Goal: Task Accomplishment & Management: Use online tool/utility

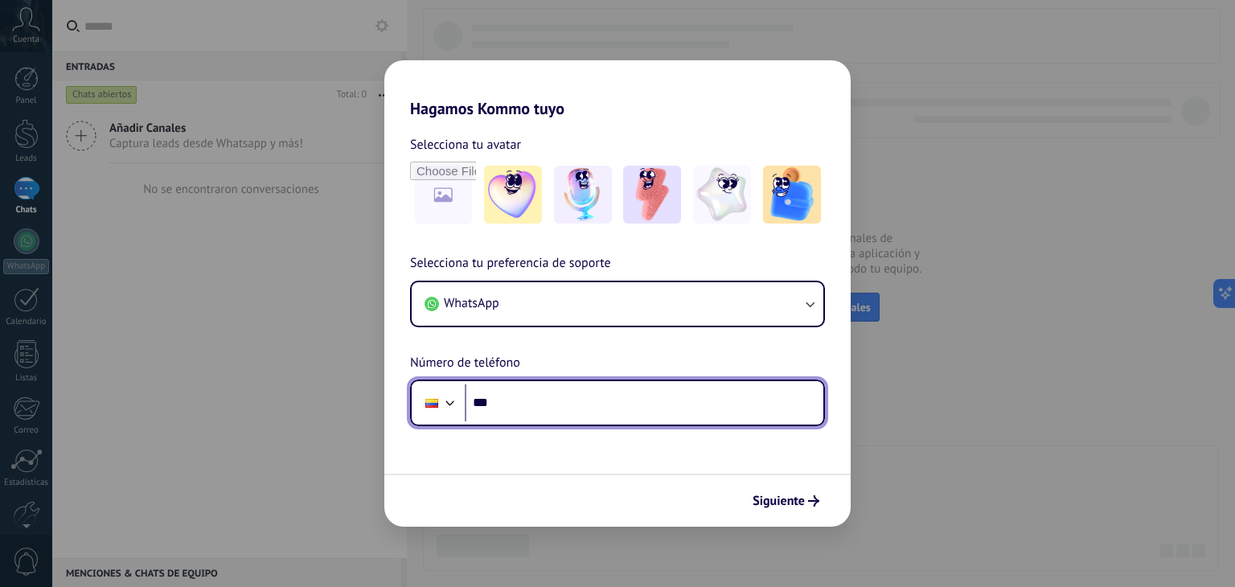
click at [587, 396] on input "***" at bounding box center [644, 402] width 359 height 37
type input "**********"
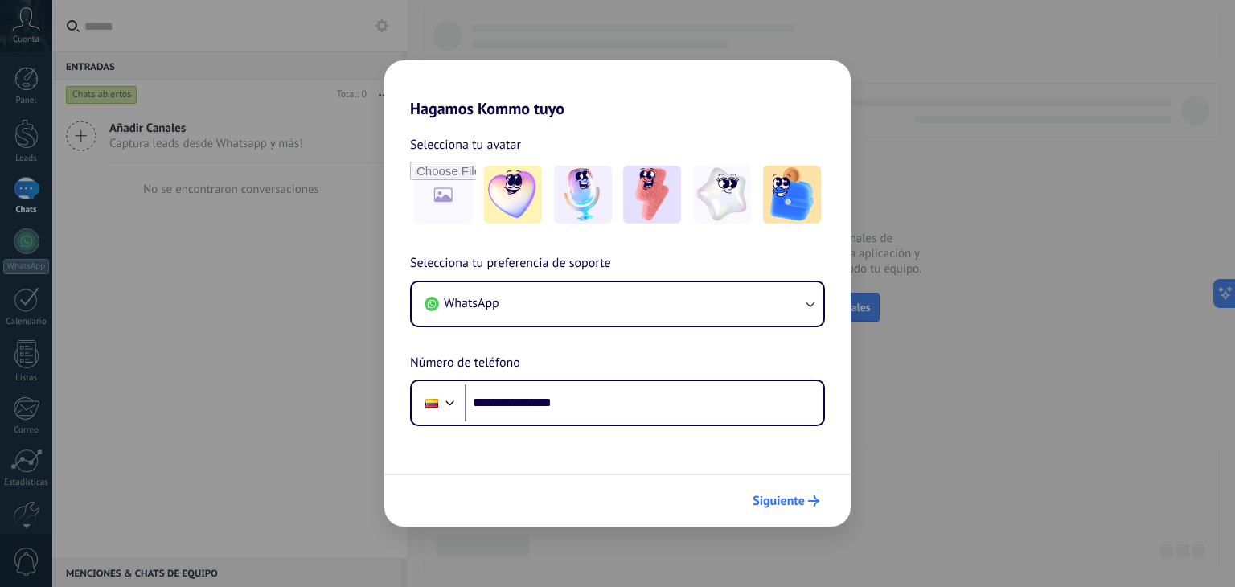
click at [774, 497] on span "Siguiente" at bounding box center [779, 500] width 52 height 11
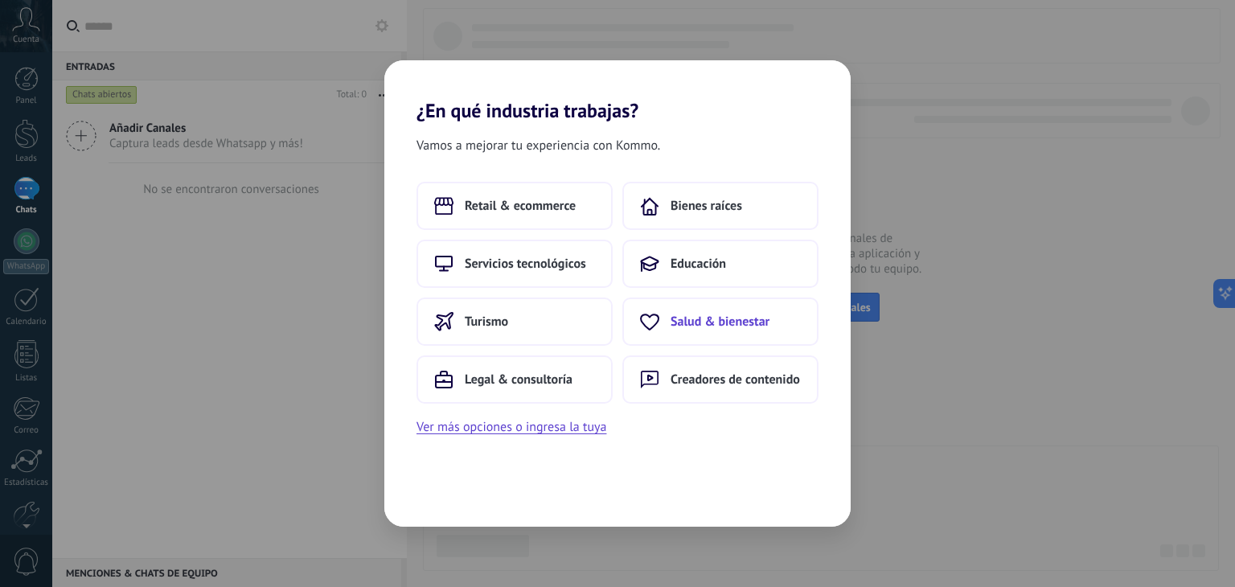
click at [714, 334] on button "Salud & bienestar" at bounding box center [720, 321] width 196 height 48
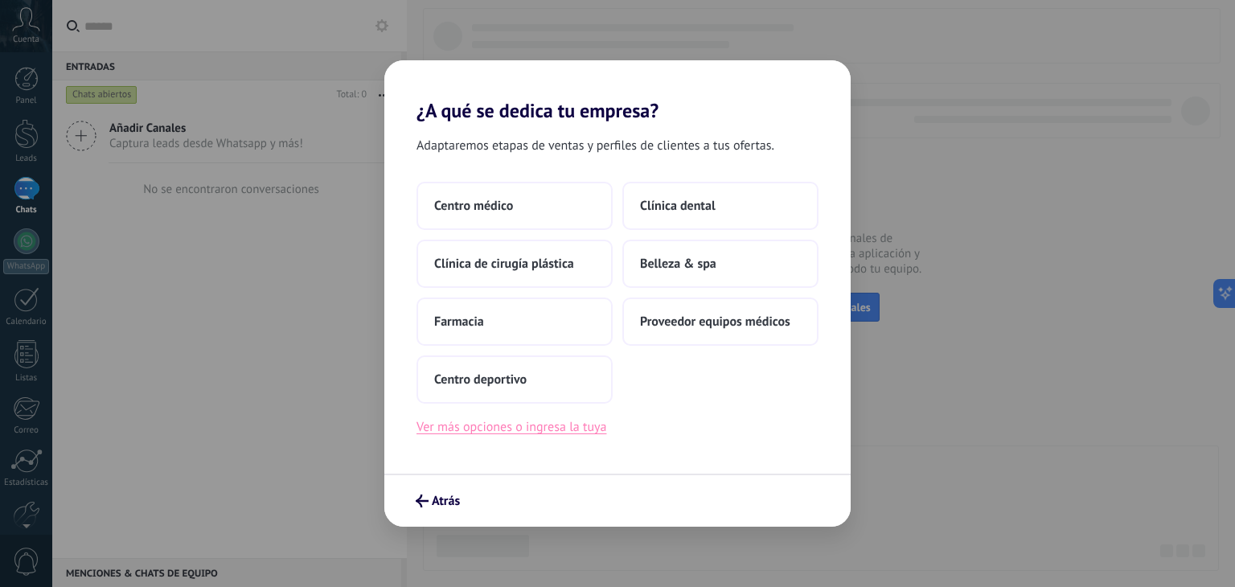
click at [483, 426] on button "Ver más opciones o ingresa la tuya" at bounding box center [511, 426] width 190 height 21
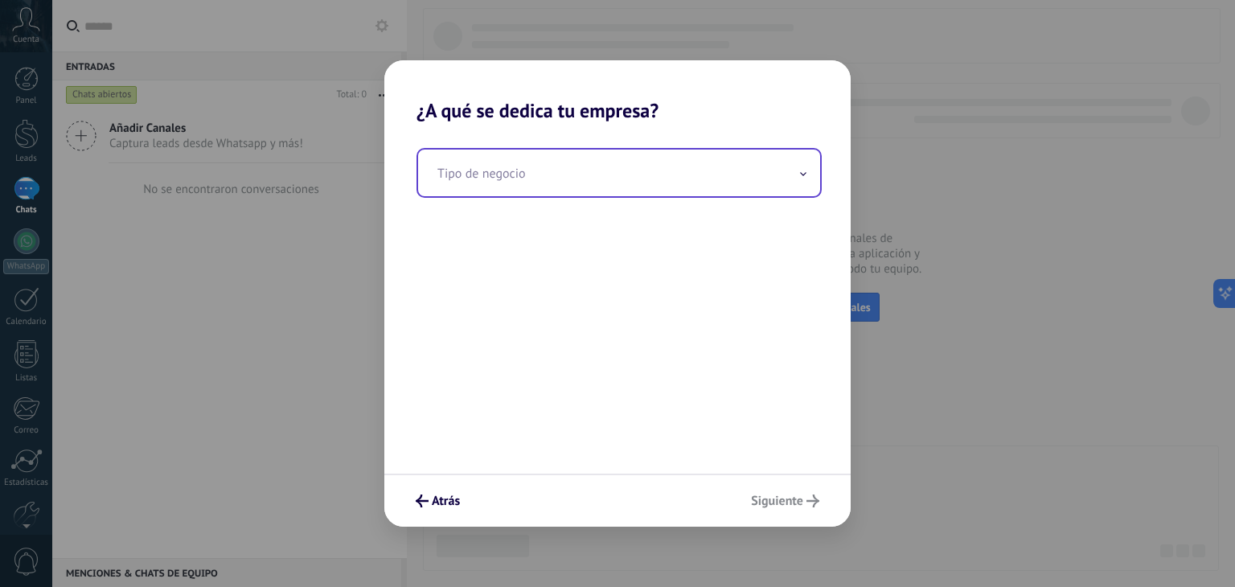
click at [444, 165] on input "text" at bounding box center [619, 173] width 402 height 47
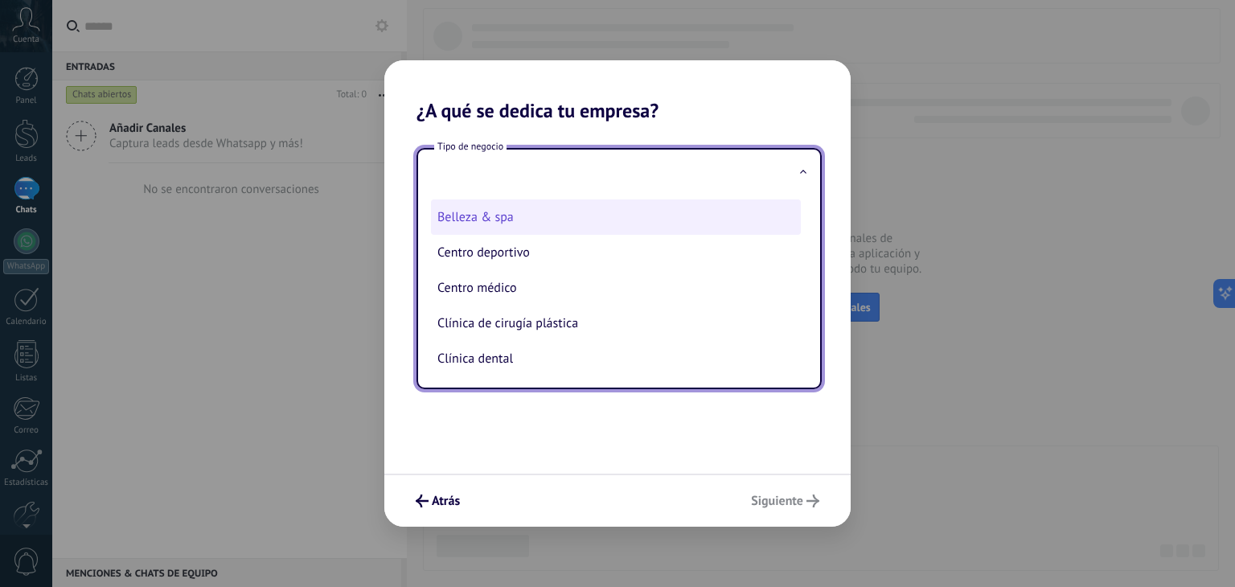
click at [640, 214] on li "Belleza & spa" at bounding box center [616, 216] width 370 height 35
type input "**********"
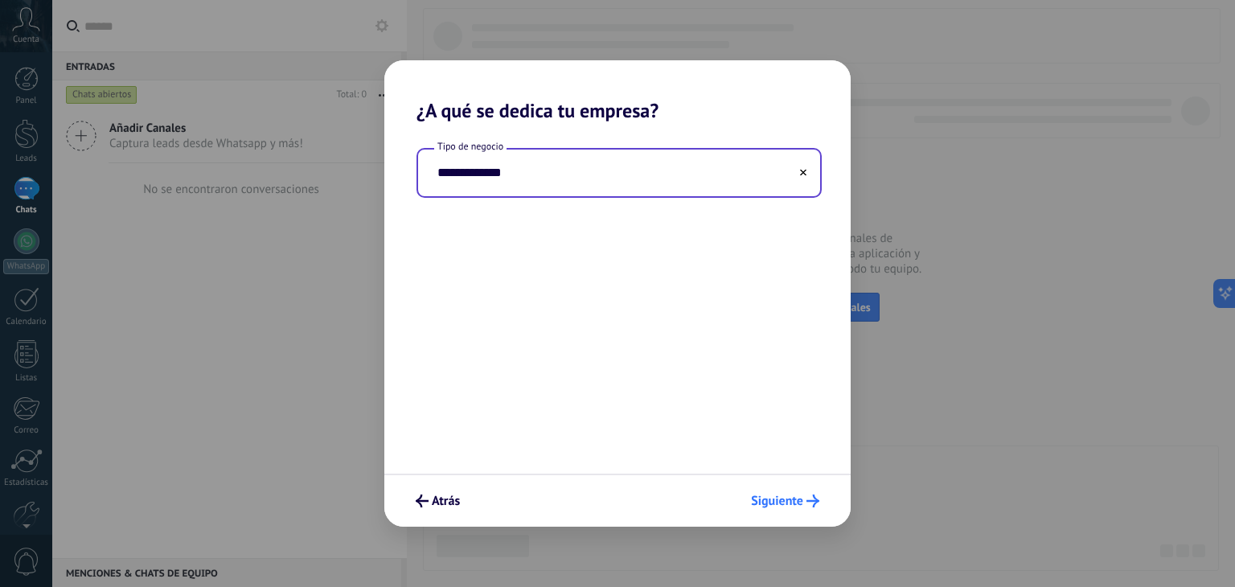
click at [784, 488] on button "Siguiente" at bounding box center [785, 500] width 83 height 27
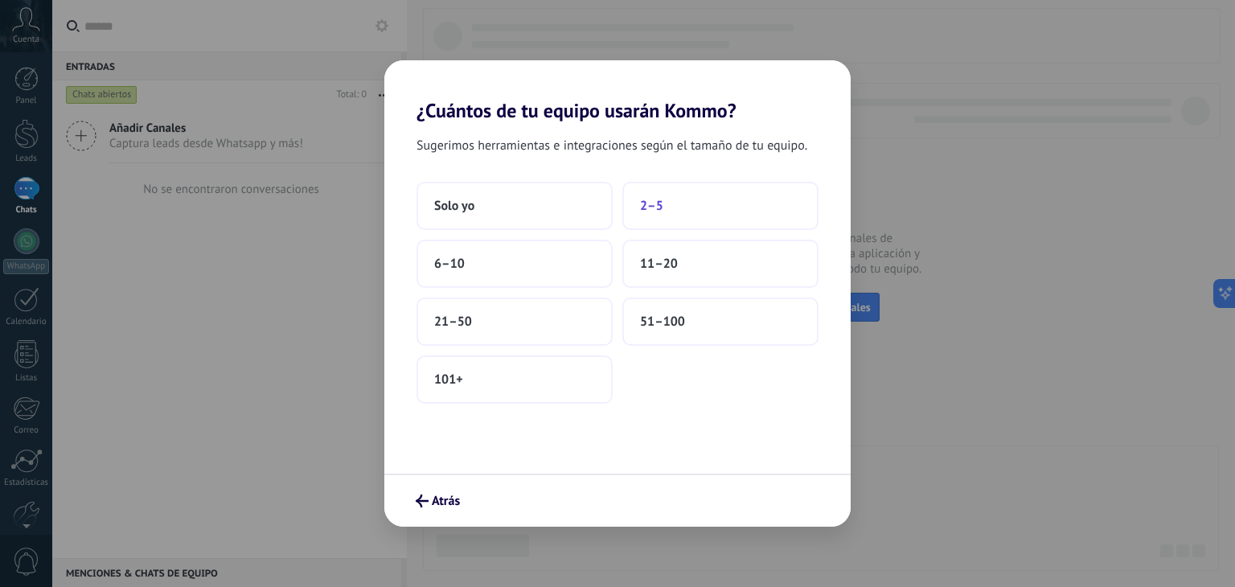
click at [643, 213] on span "2–5" at bounding box center [651, 206] width 23 height 16
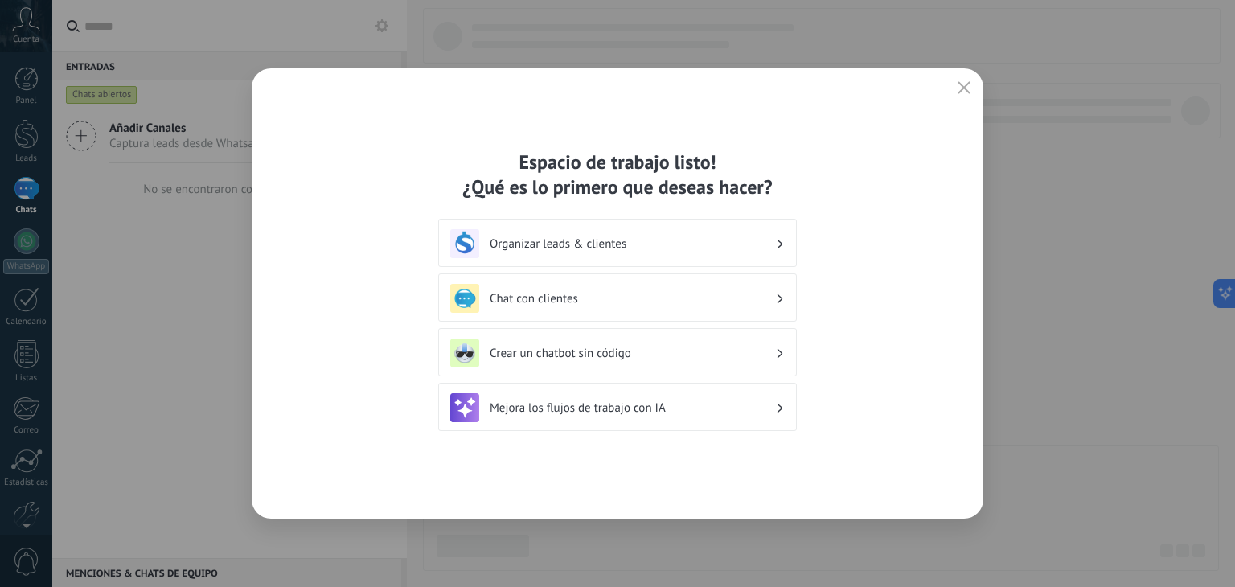
click at [618, 351] on h3 "Crear un chatbot sin código" at bounding box center [632, 353] width 285 height 15
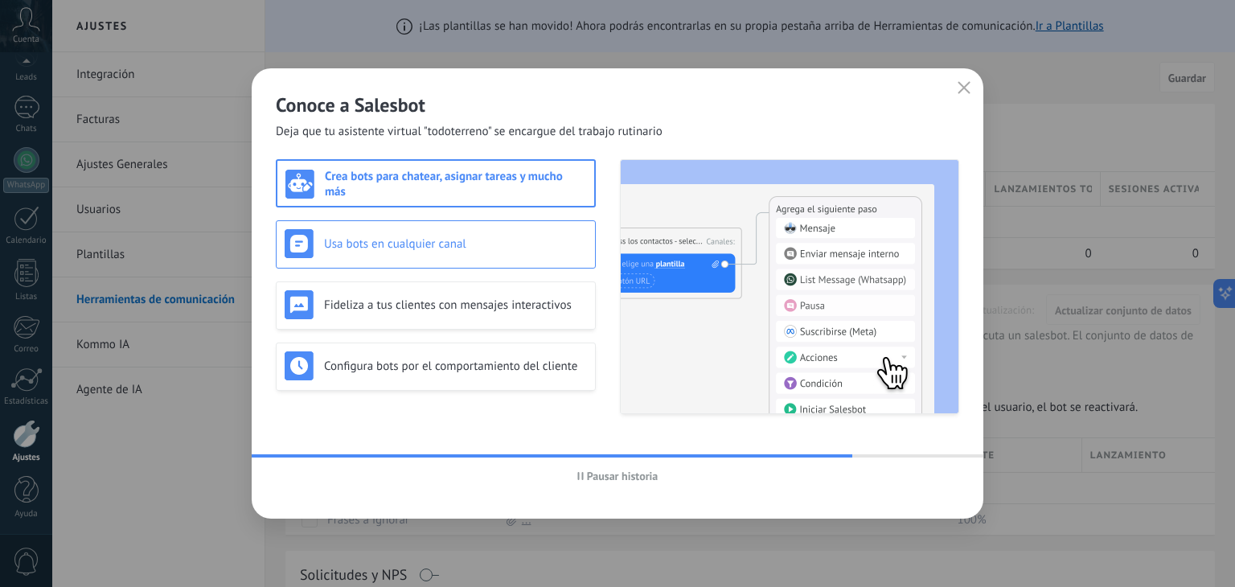
click at [476, 261] on div "Usa bots en cualquier canal" at bounding box center [436, 244] width 320 height 48
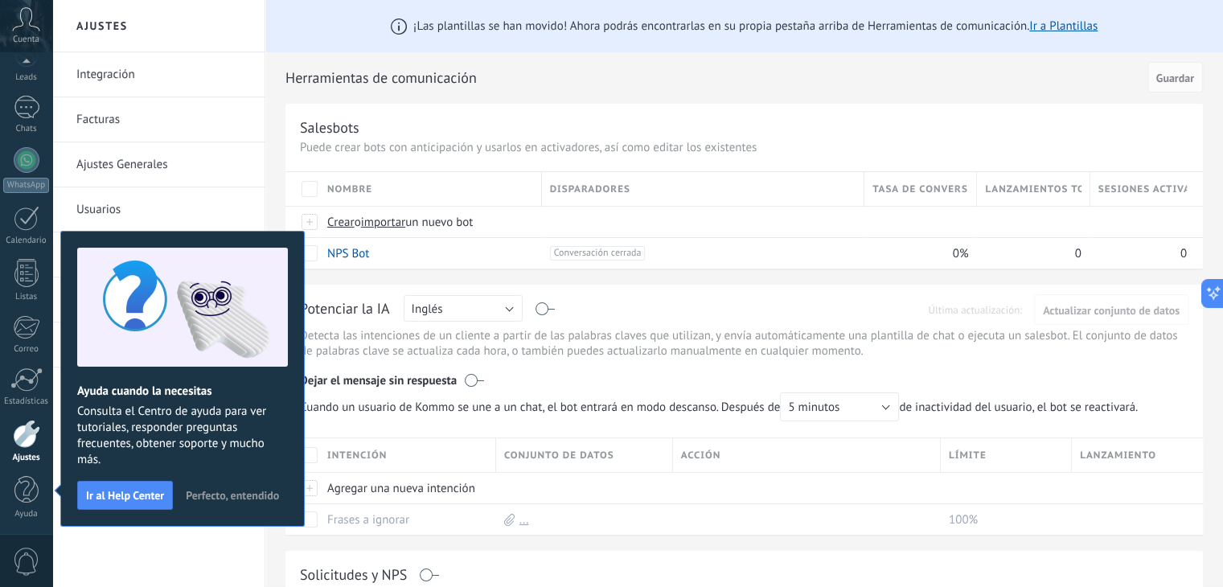
click at [142, 556] on div "Integración Facturas Ajustes Generales Usuarios Plantillas Herramientas de comu…" at bounding box center [158, 319] width 212 height 535
click at [242, 490] on span "Perfecto, entendido" at bounding box center [232, 495] width 93 height 11
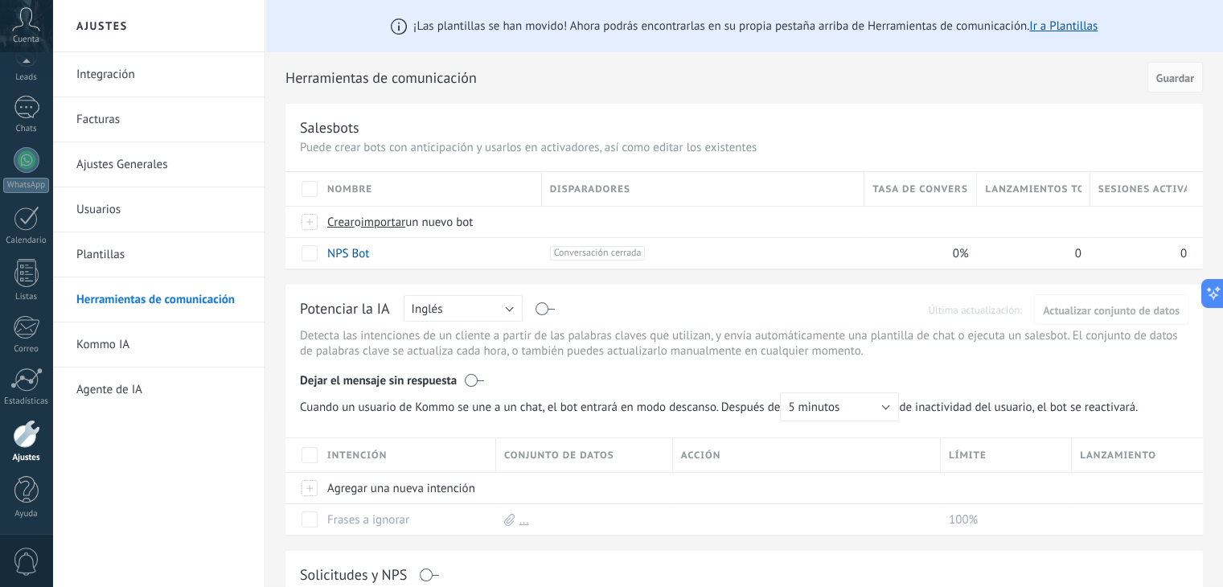
click at [84, 60] on link "Integración" at bounding box center [162, 74] width 172 height 45
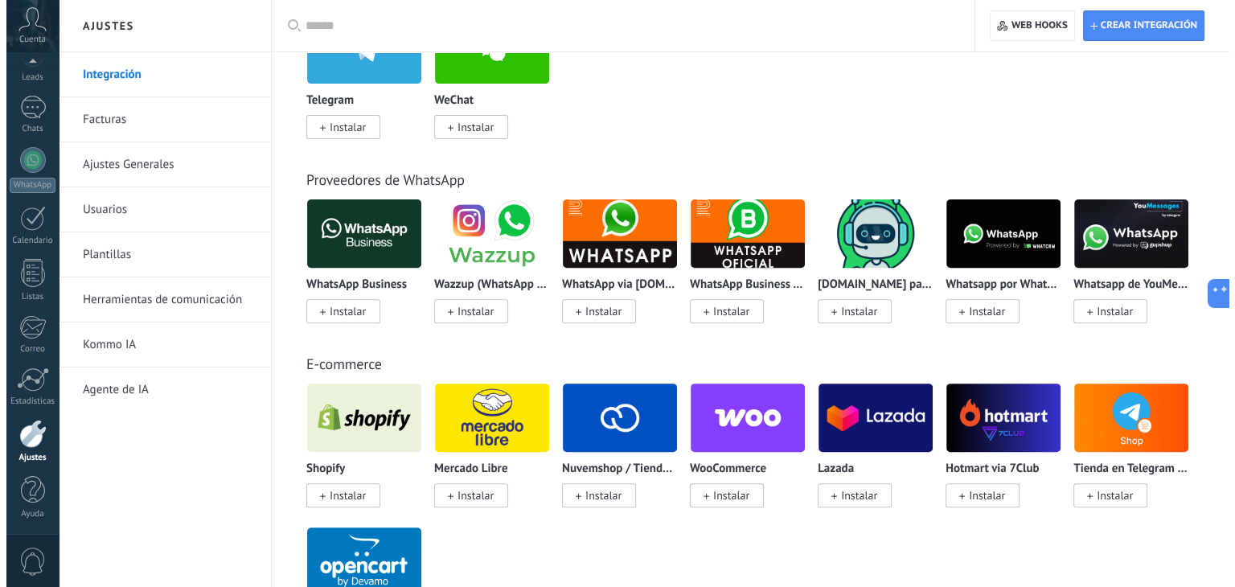
scroll to position [548, 0]
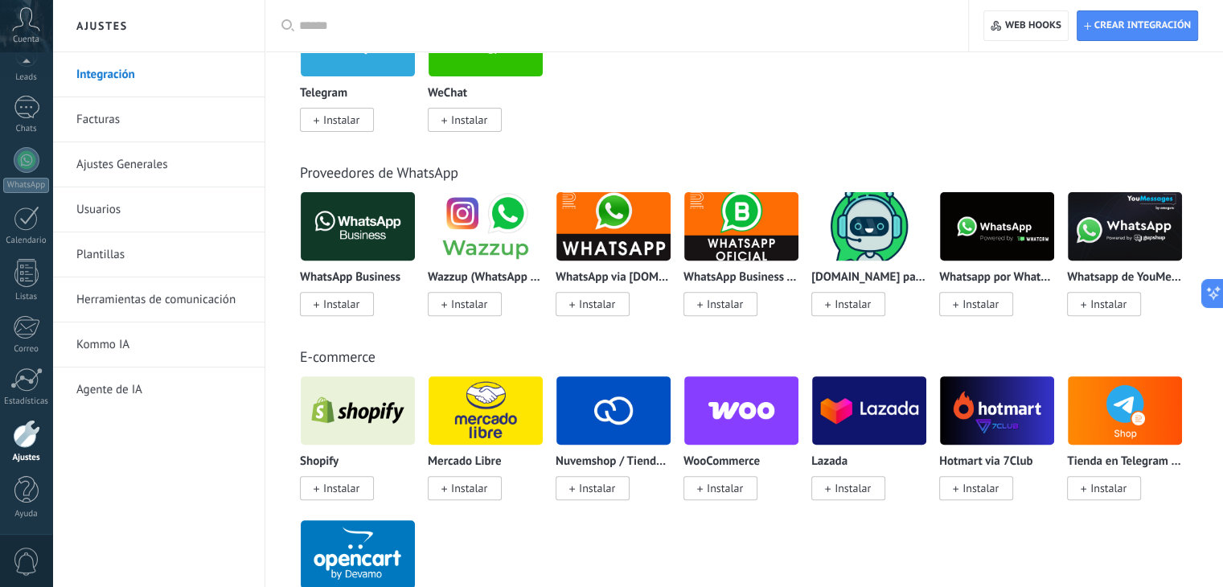
click at [329, 307] on span "Instalar" at bounding box center [341, 304] width 36 height 14
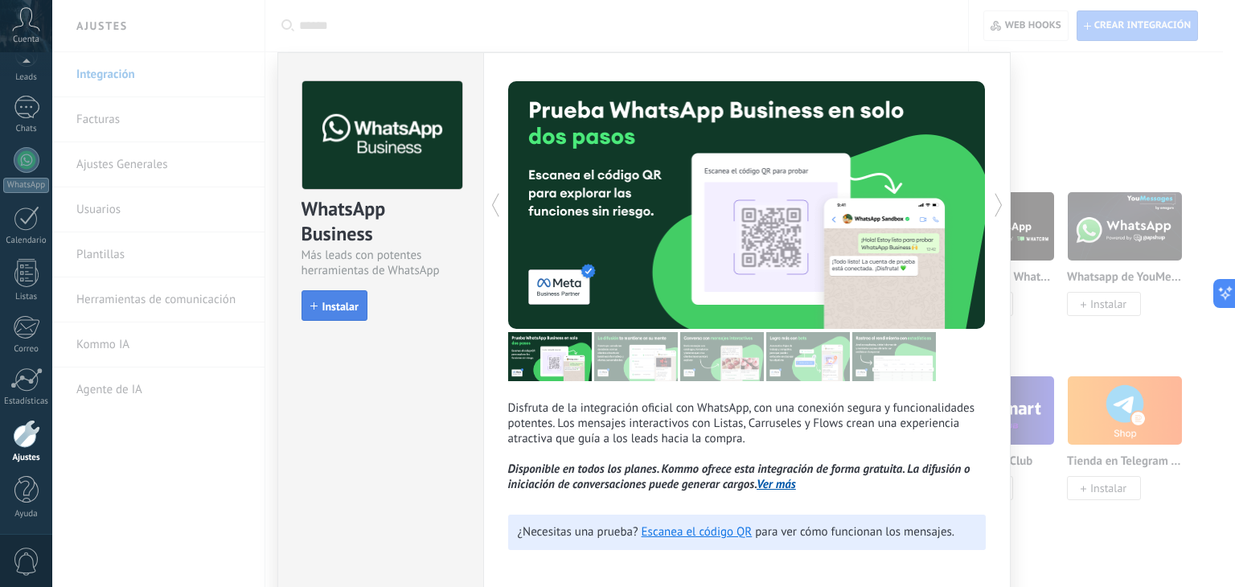
click at [340, 293] on button "Instalar" at bounding box center [334, 305] width 66 height 31
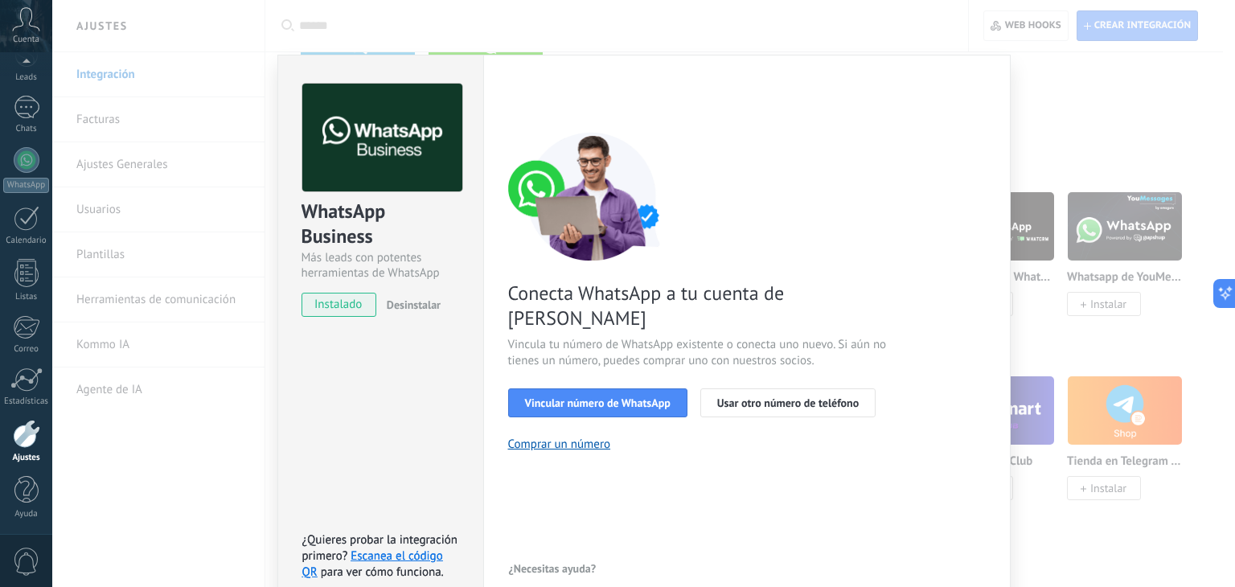
click at [1084, 274] on div "WhatsApp Business Más leads con potentes herramientas de WhatsApp instalado Des…" at bounding box center [643, 293] width 1183 height 587
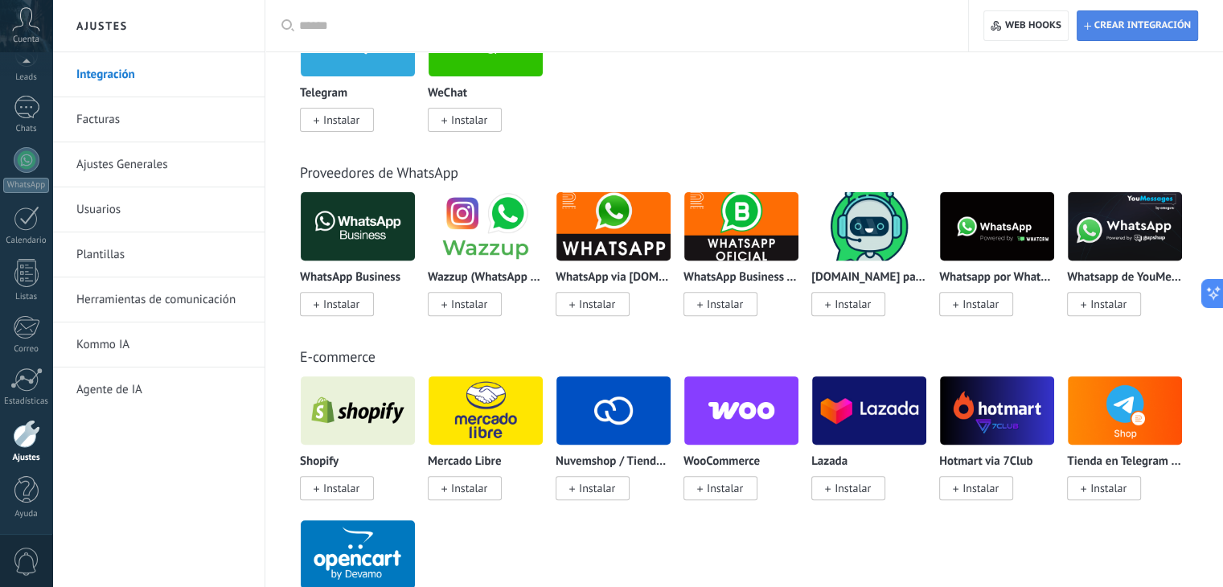
click at [1132, 13] on span "Crear integración" at bounding box center [1137, 25] width 107 height 29
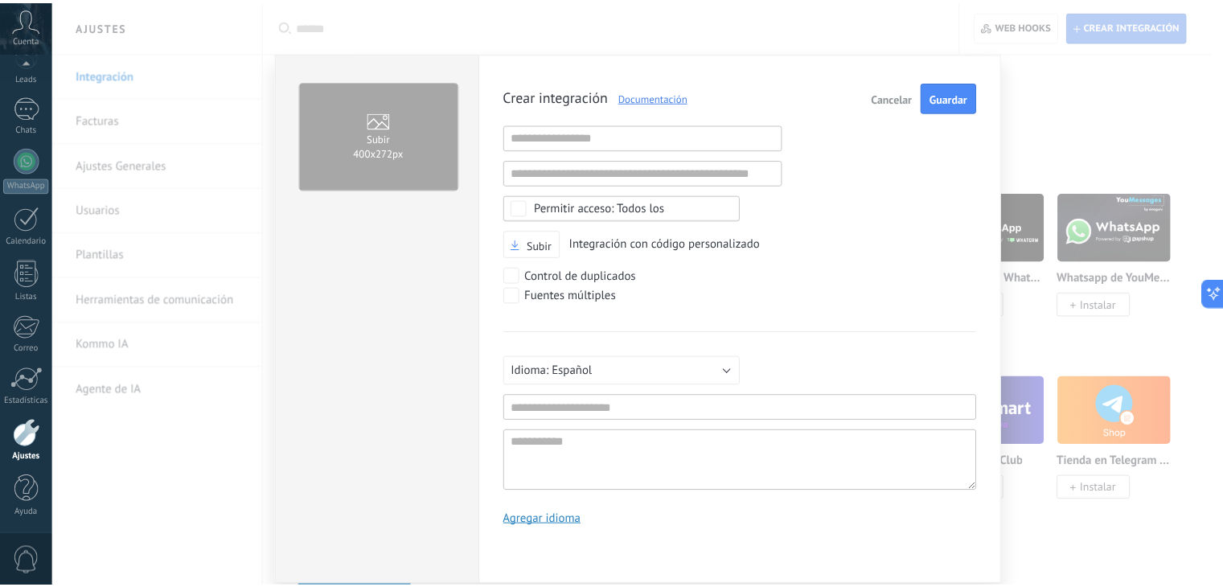
scroll to position [15, 0]
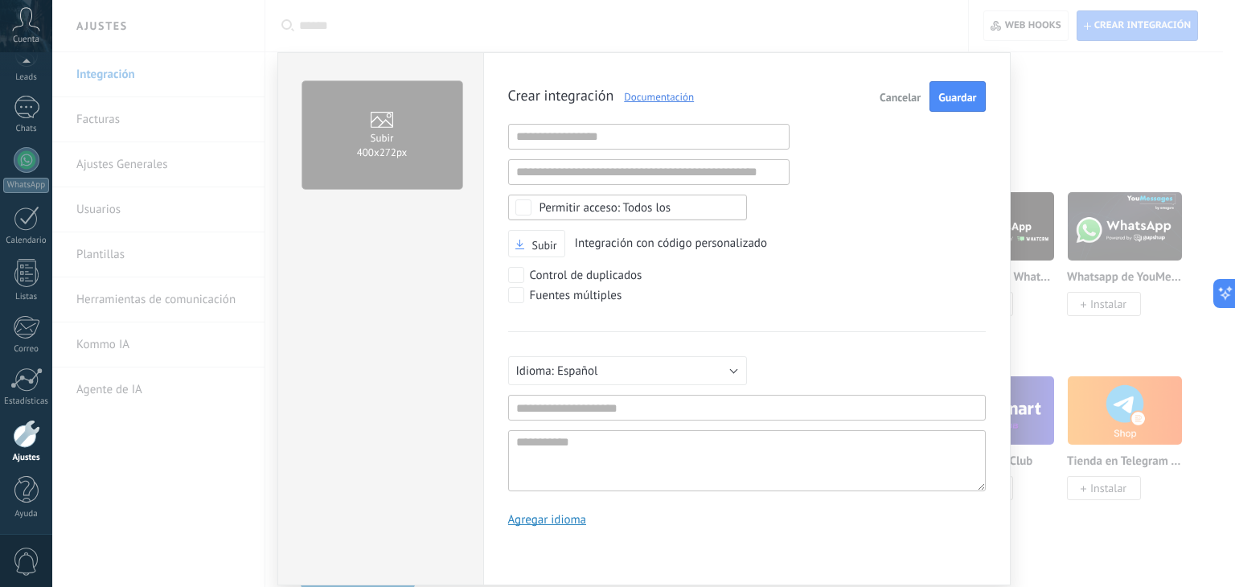
click at [1157, 293] on div "Subir 400х272px Crear integración Documentación Cancelar Guardar URL inválida U…" at bounding box center [643, 293] width 1183 height 587
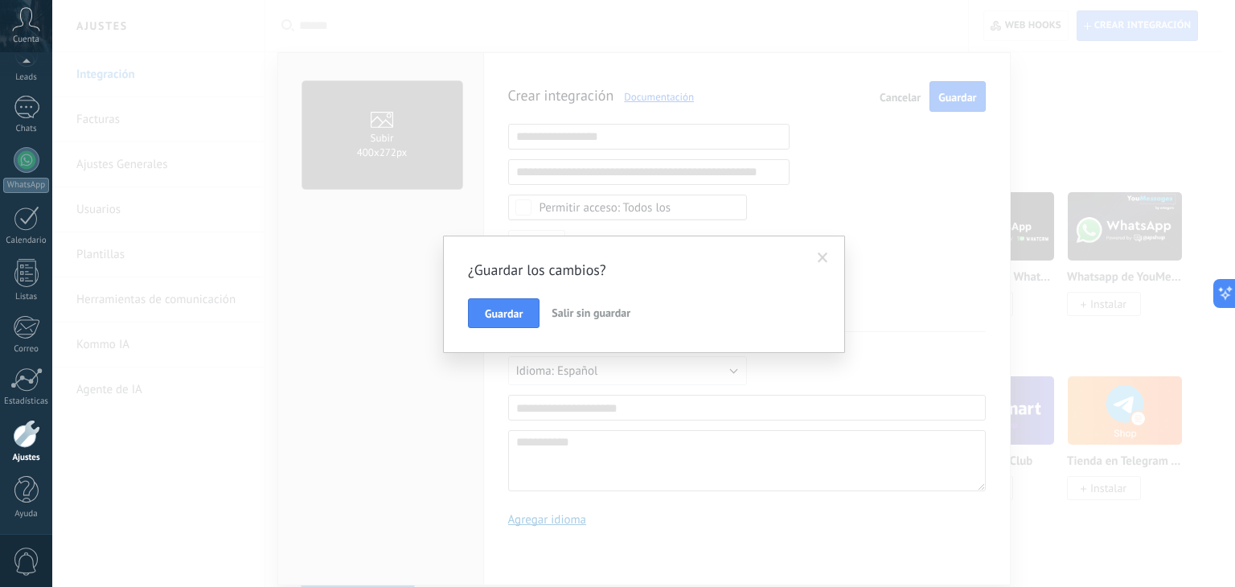
click at [810, 252] on span at bounding box center [823, 257] width 27 height 27
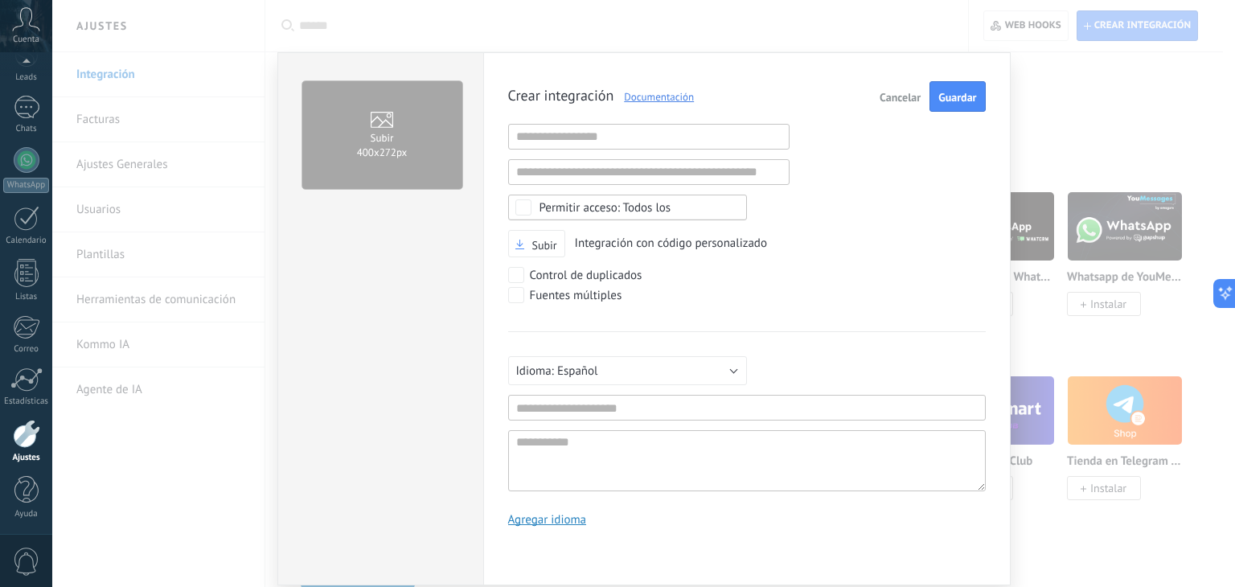
click at [892, 97] on span "Cancelar" at bounding box center [900, 97] width 41 height 11
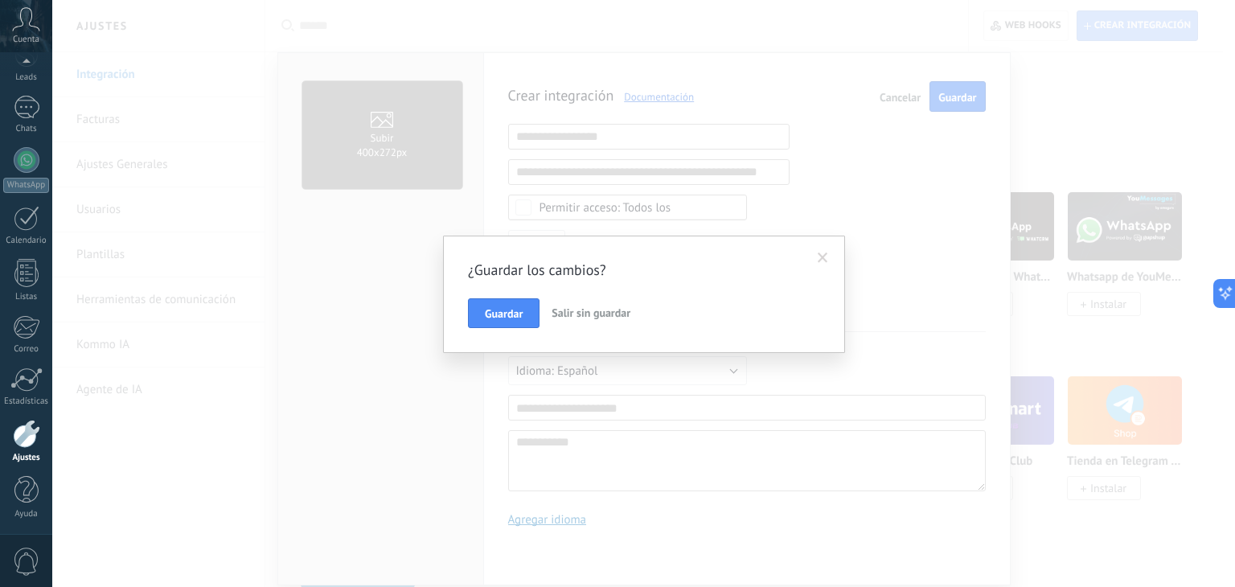
click at [585, 312] on span "Salir sin guardar" at bounding box center [591, 313] width 79 height 14
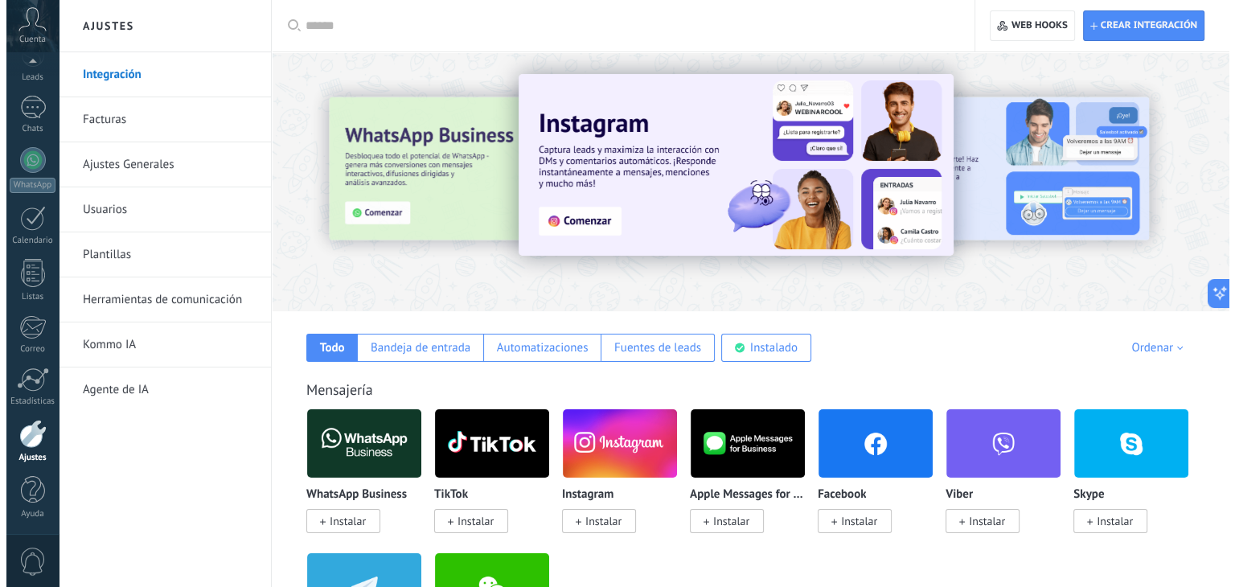
scroll to position [0, 0]
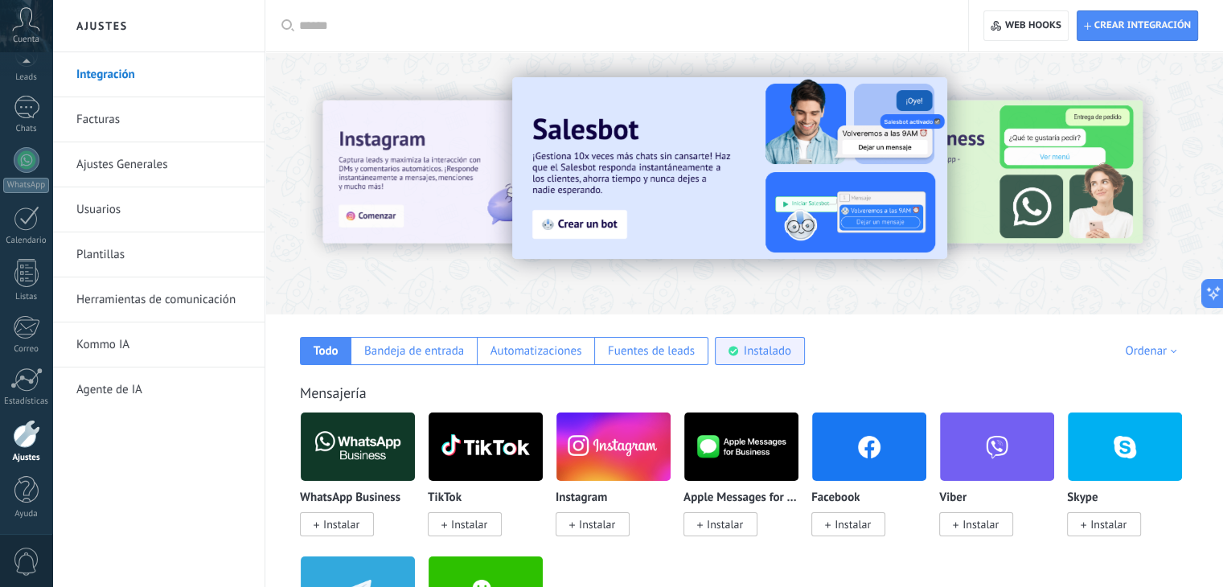
click at [756, 352] on div "Instalado" at bounding box center [767, 350] width 47 height 15
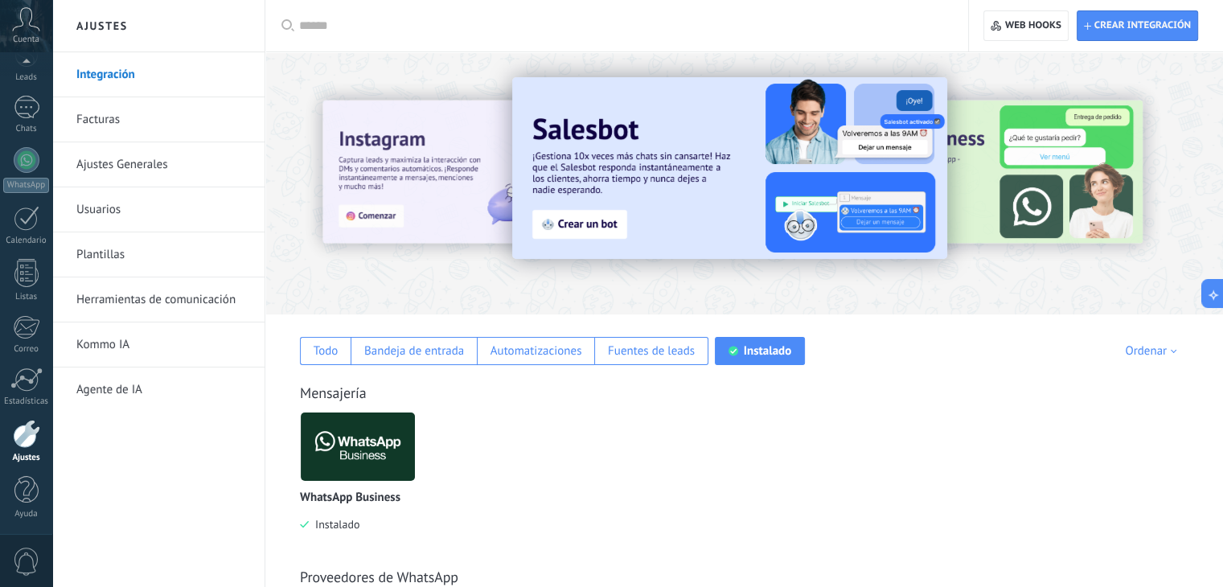
click at [343, 450] on img at bounding box center [358, 447] width 114 height 78
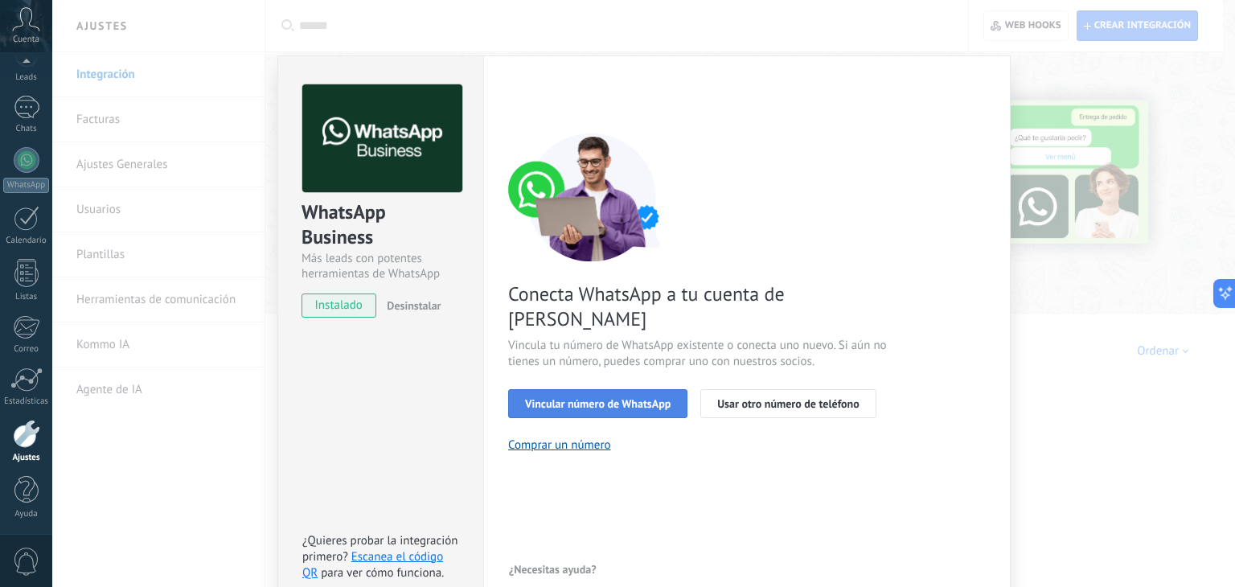
click at [650, 389] on button "Vincular número de WhatsApp" at bounding box center [597, 403] width 179 height 29
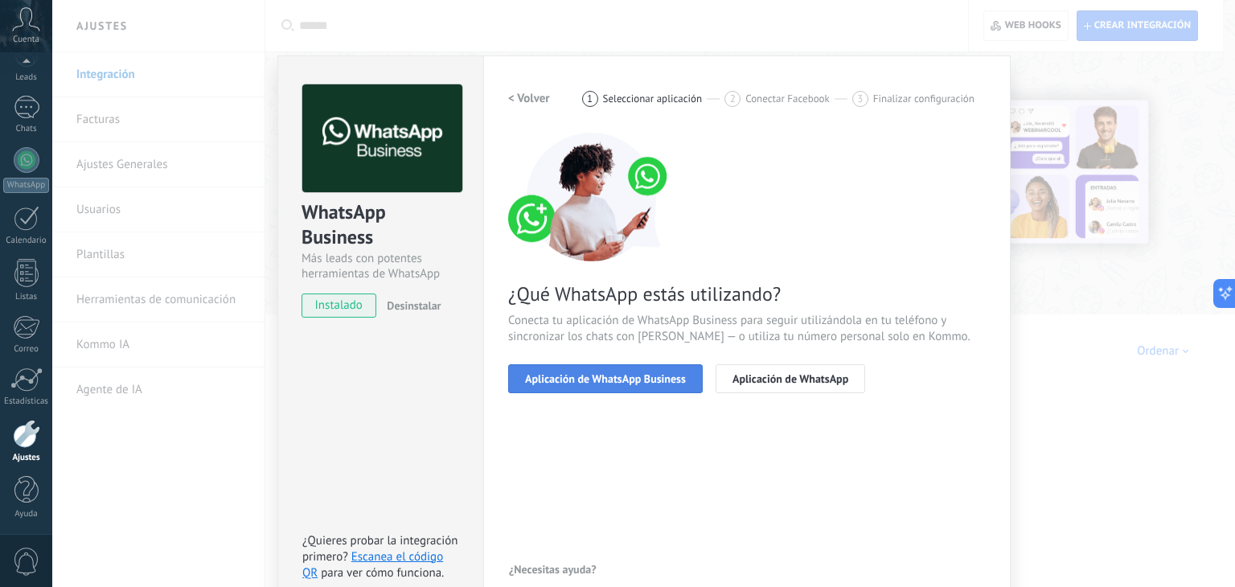
click at [673, 390] on button "Aplicación de WhatsApp Business" at bounding box center [605, 378] width 195 height 29
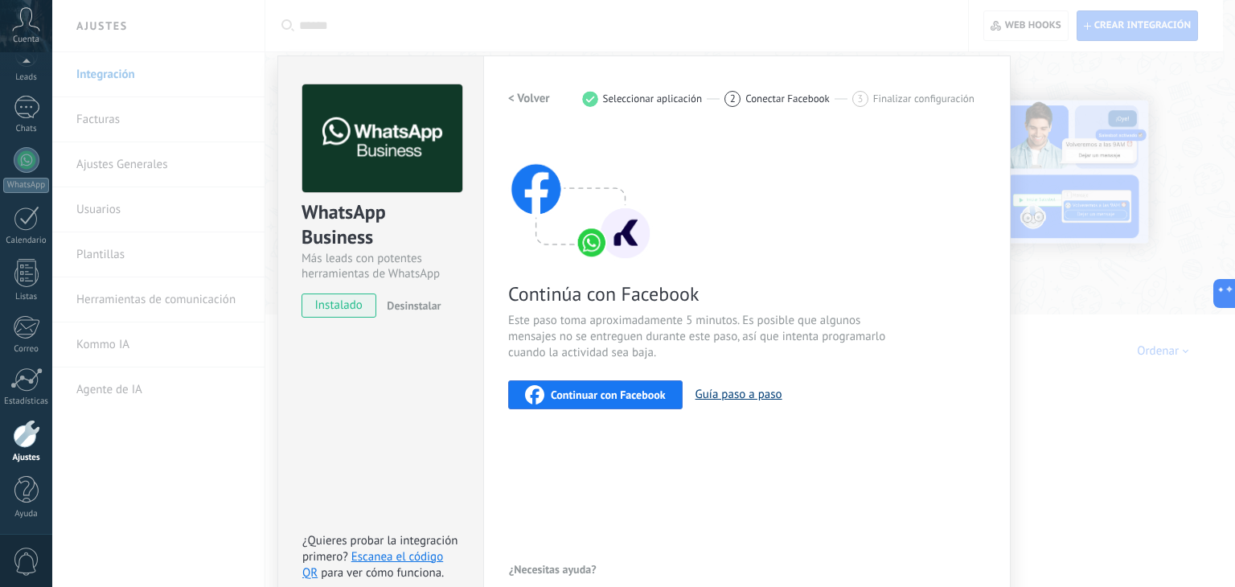
click at [759, 397] on button "Guía paso a paso" at bounding box center [738, 394] width 87 height 15
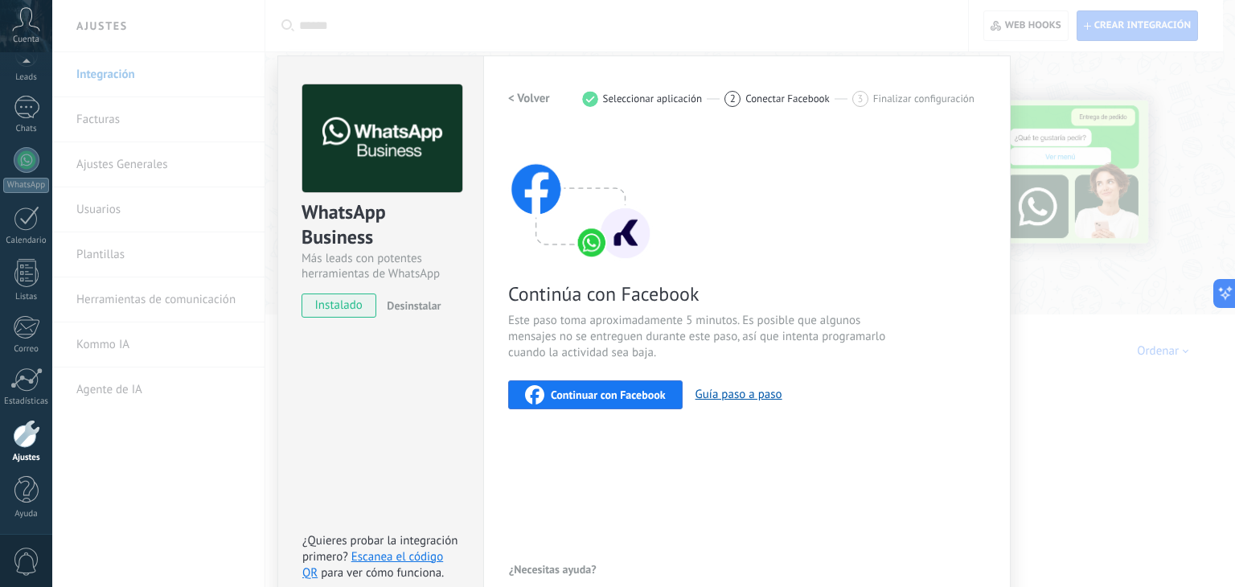
click at [649, 97] on span "Seleccionar aplicación" at bounding box center [653, 98] width 100 height 12
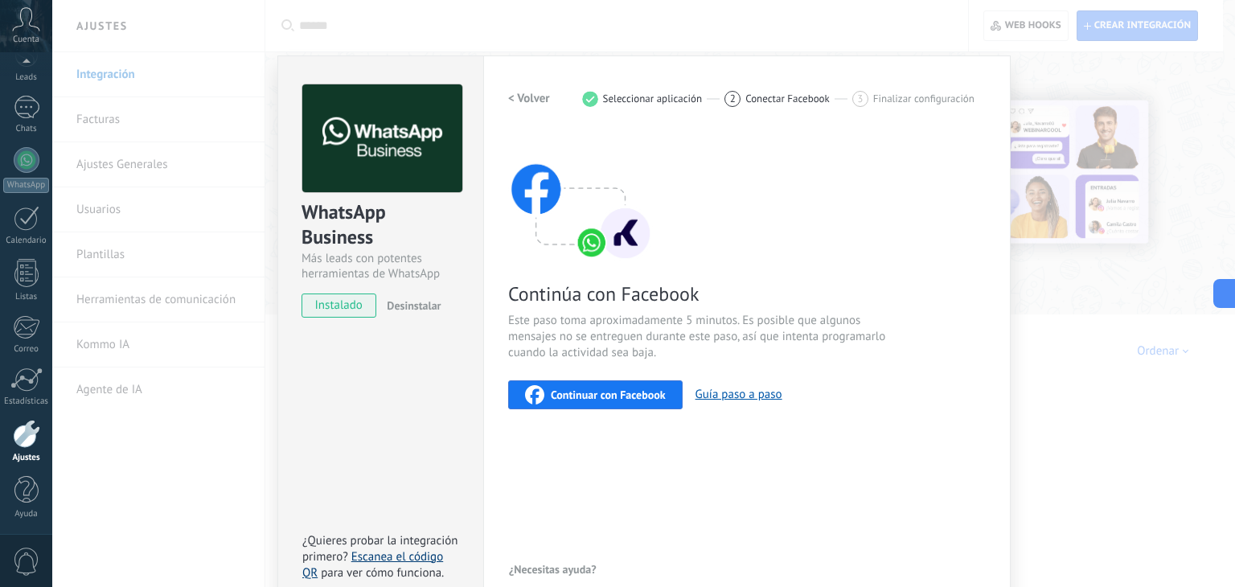
click at [402, 560] on link "Escanea el código QR" at bounding box center [372, 564] width 141 height 31
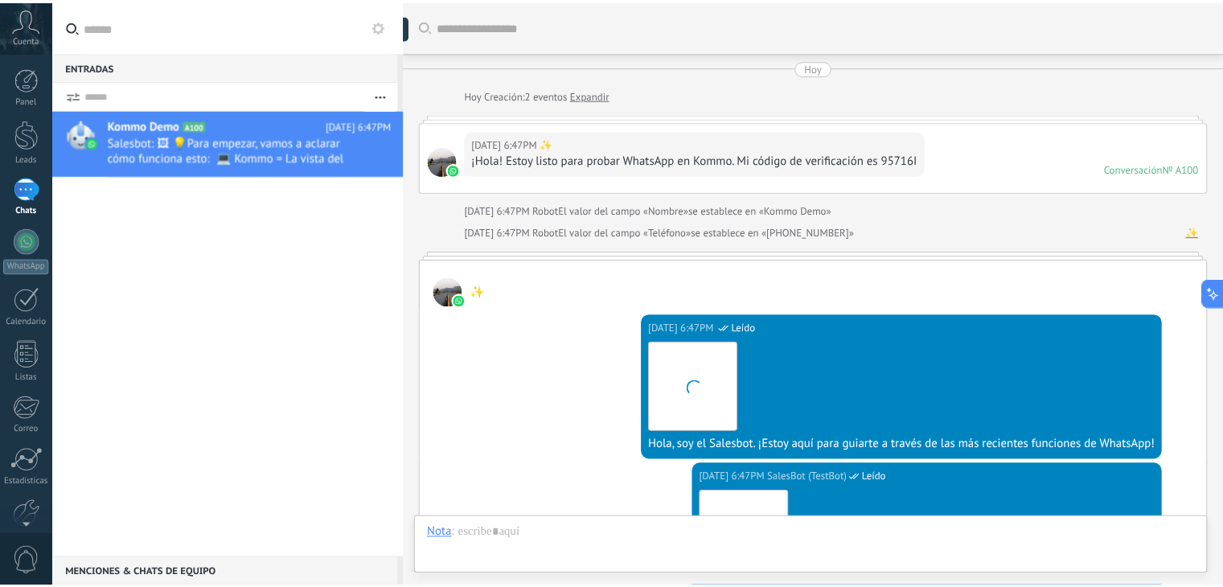
scroll to position [476, 0]
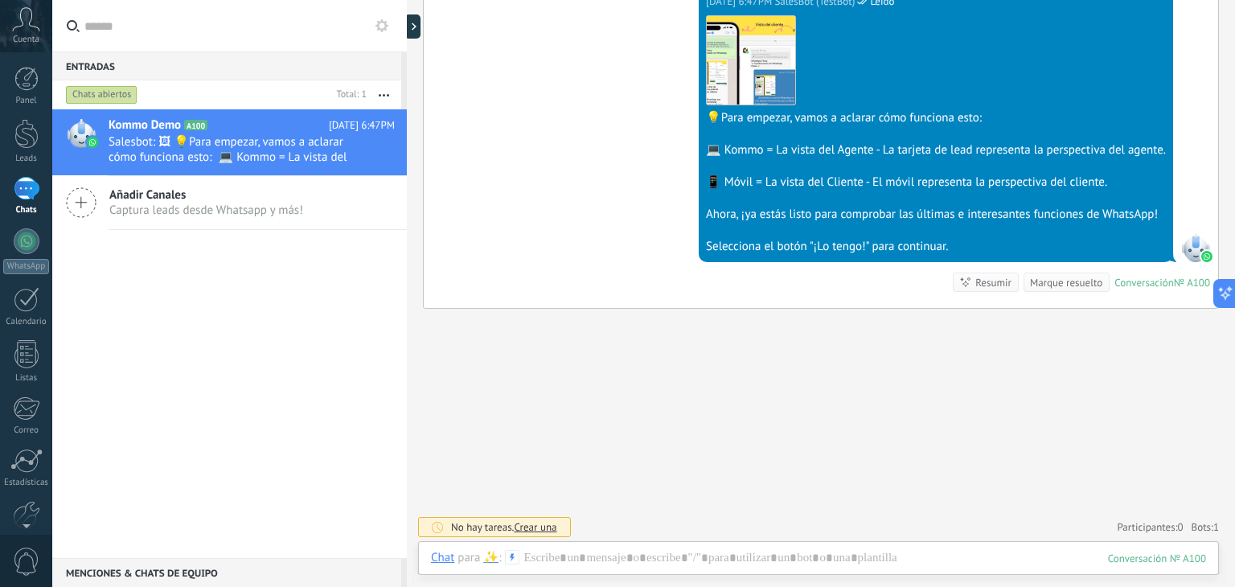
drag, startPoint x: 1234, startPoint y: 303, endPoint x: 1225, endPoint y: 229, distance: 74.5
click at [1225, 0] on div "Entradas 0 Chats abiertos Total: 1 Silenciar Acciones múltiples Ordenar Más rec…" at bounding box center [643, 0] width 1183 height 0
drag, startPoint x: 1234, startPoint y: 343, endPoint x: 1196, endPoint y: 62, distance: 283.9
click at [1196, 62] on div "Buscar Carga más Hoy Hoy Creación: 2 eventos Expandir Hoy 6:47PM ✨ ¡Hola! Estoy…" at bounding box center [821, 293] width 828 height 587
click at [25, 265] on div "WhatsApp" at bounding box center [26, 266] width 46 height 15
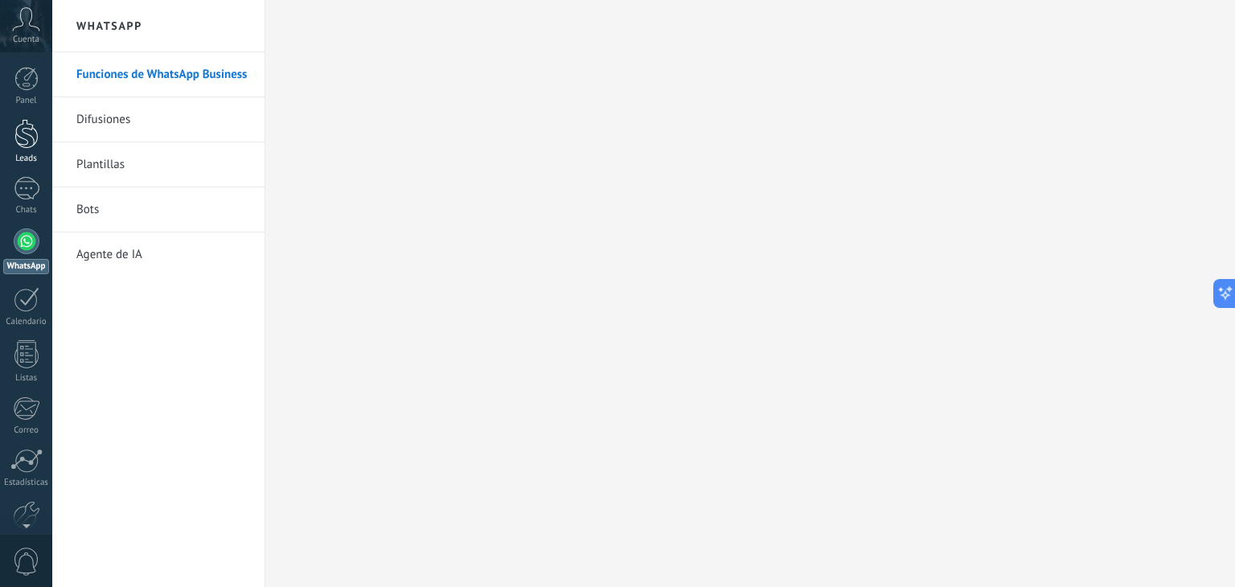
click at [31, 137] on div at bounding box center [26, 134] width 24 height 30
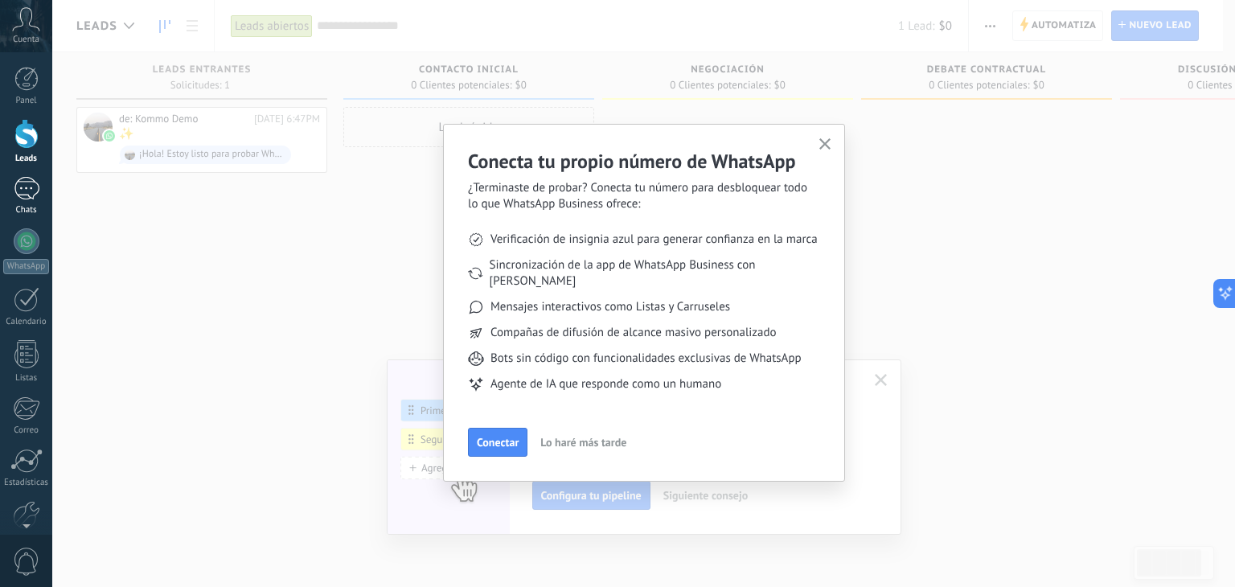
click at [24, 200] on link "1 Chats" at bounding box center [26, 196] width 52 height 39
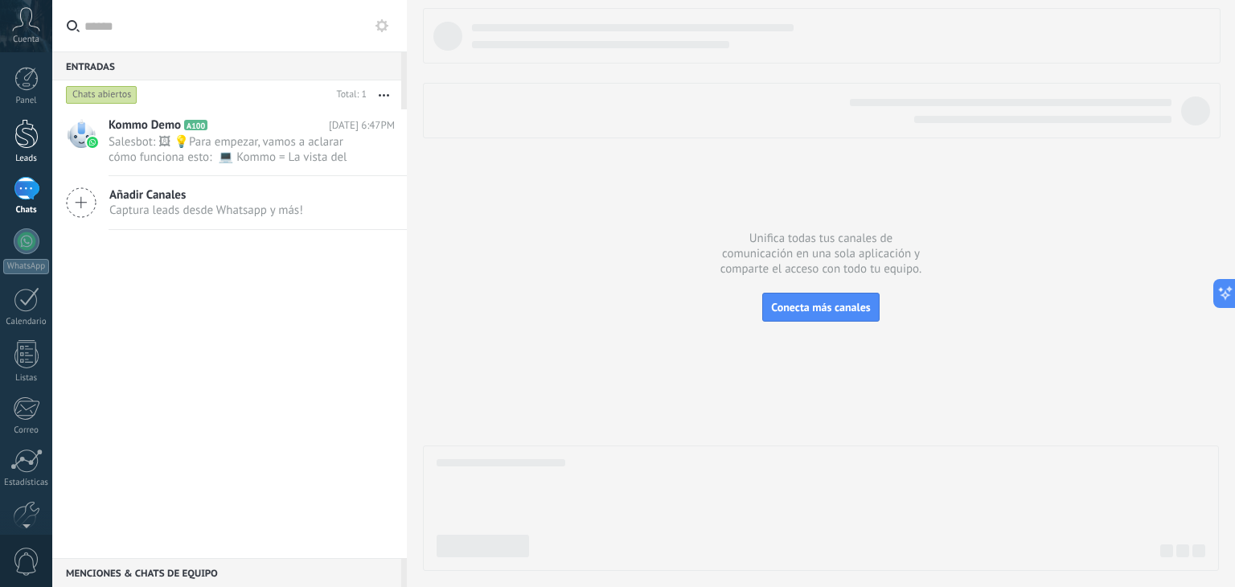
click at [14, 136] on div at bounding box center [26, 134] width 24 height 30
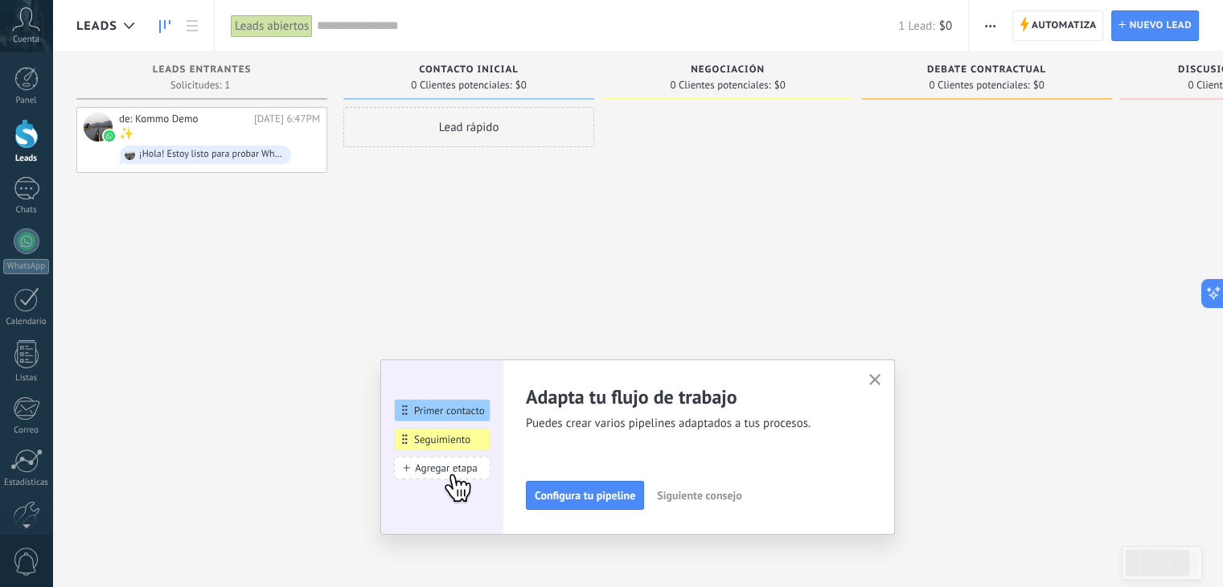
click at [885, 373] on button "button" at bounding box center [875, 381] width 20 height 22
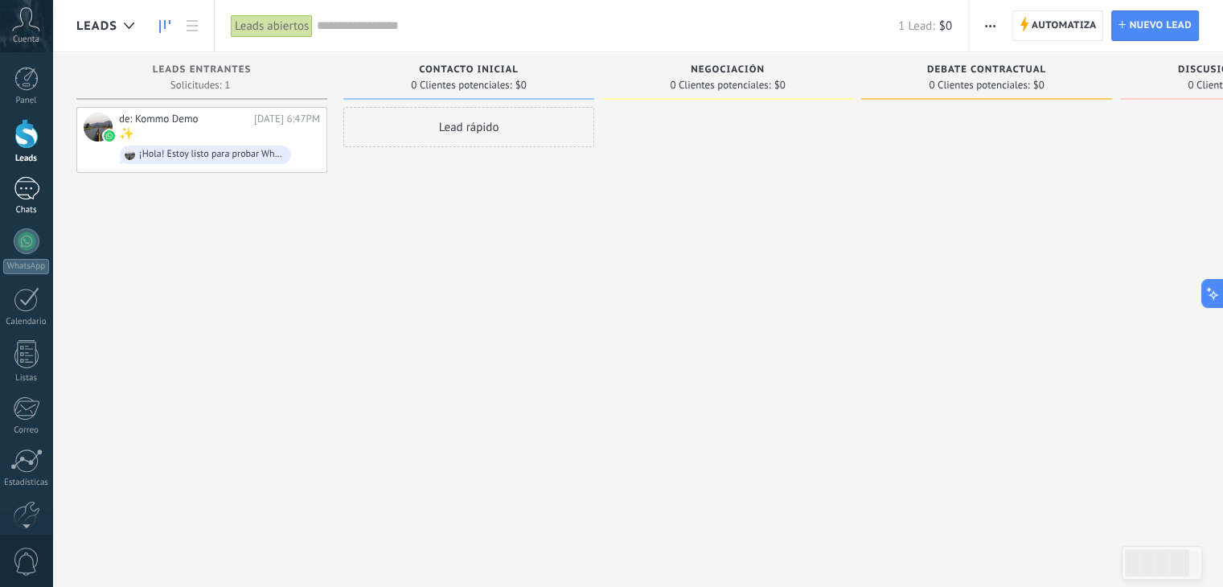
click at [19, 183] on div "1" at bounding box center [27, 188] width 26 height 23
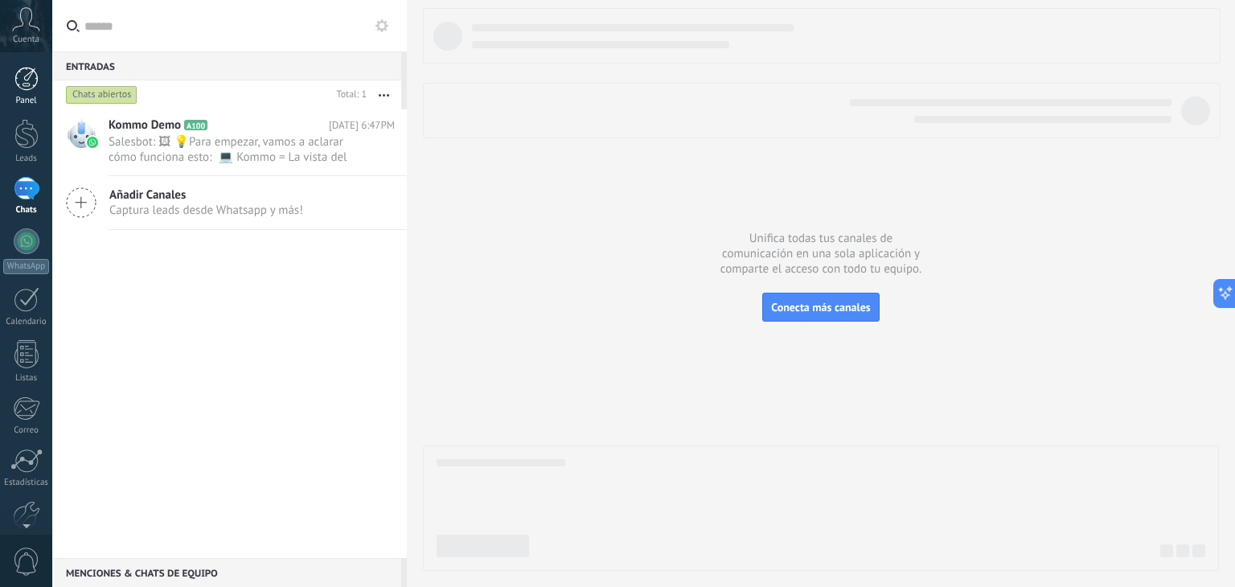
click at [11, 89] on link "Panel" at bounding box center [26, 86] width 52 height 39
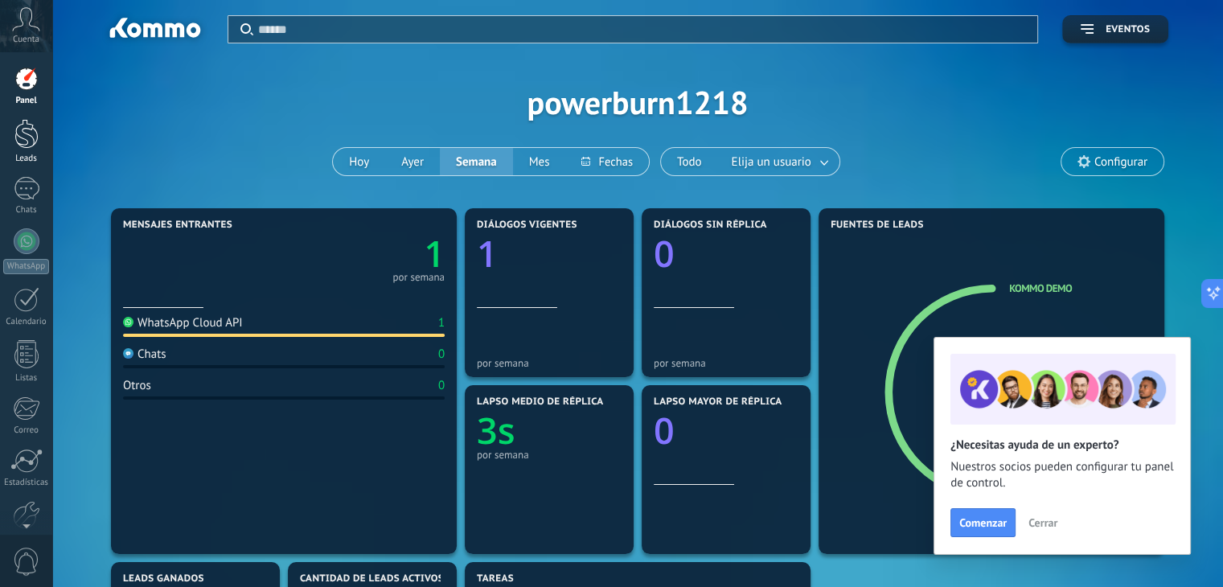
click at [32, 136] on div at bounding box center [26, 134] width 24 height 30
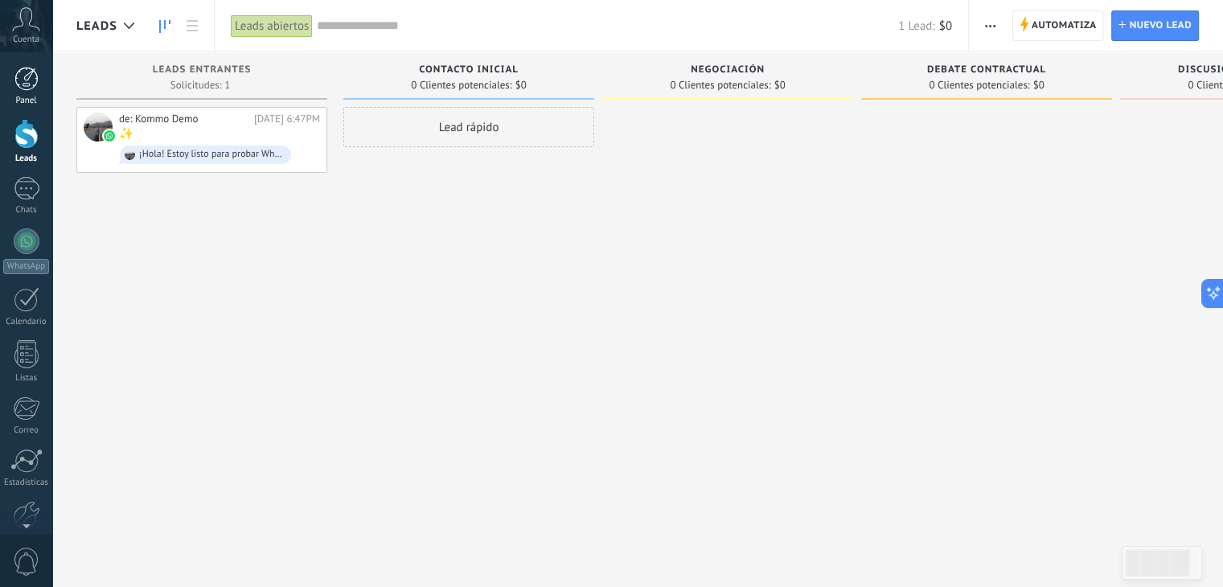
click at [38, 86] on div at bounding box center [26, 79] width 24 height 24
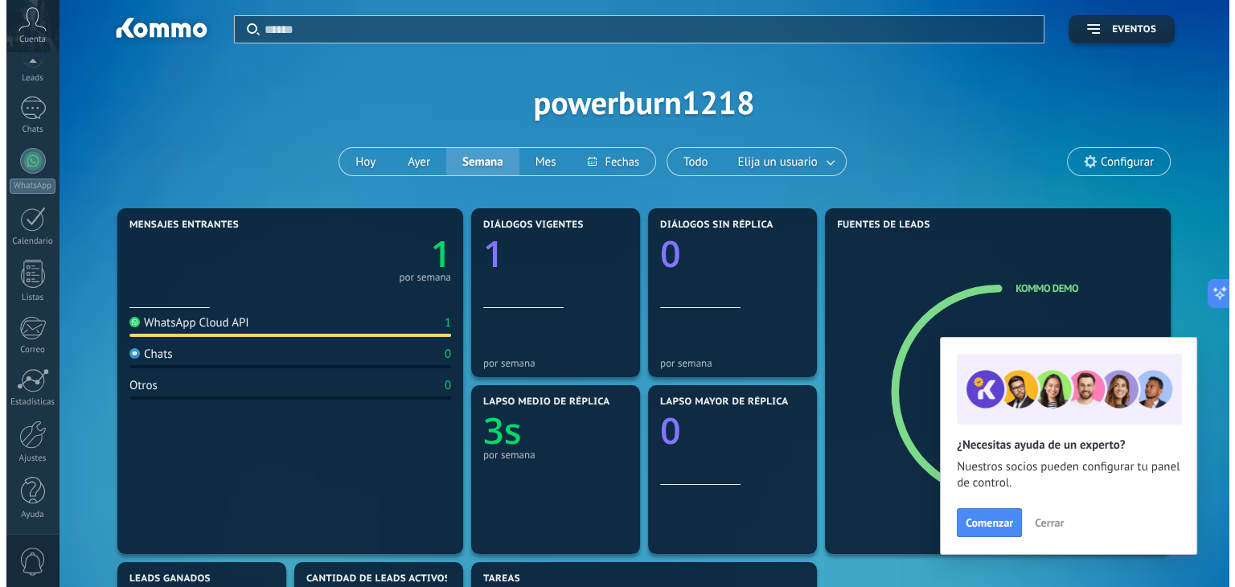
scroll to position [80, 0]
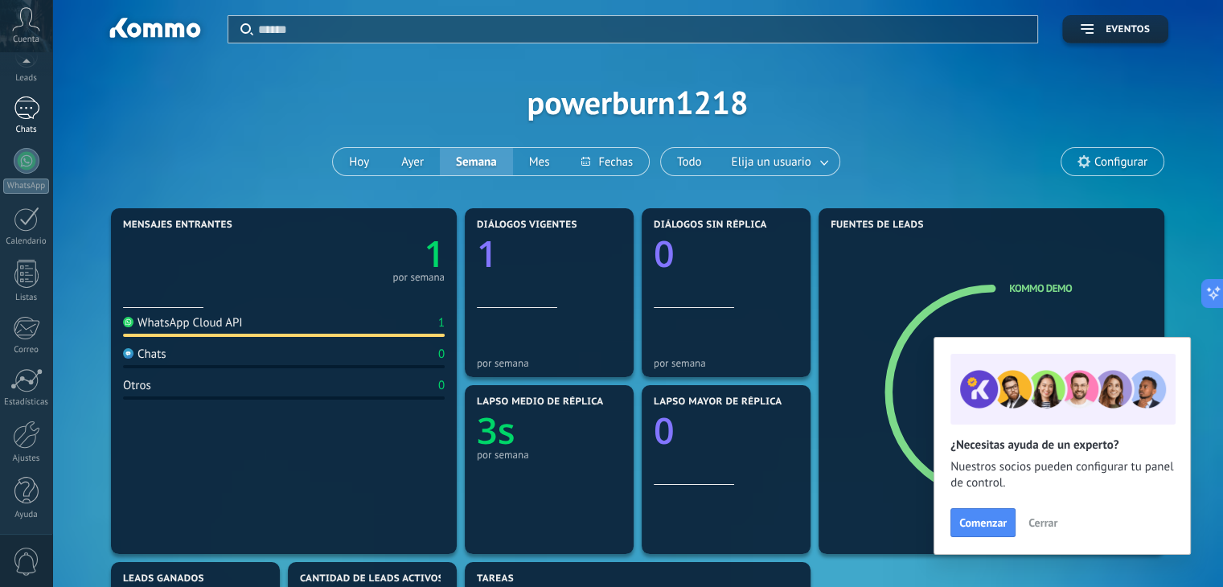
click at [30, 133] on div "Chats" at bounding box center [26, 130] width 47 height 10
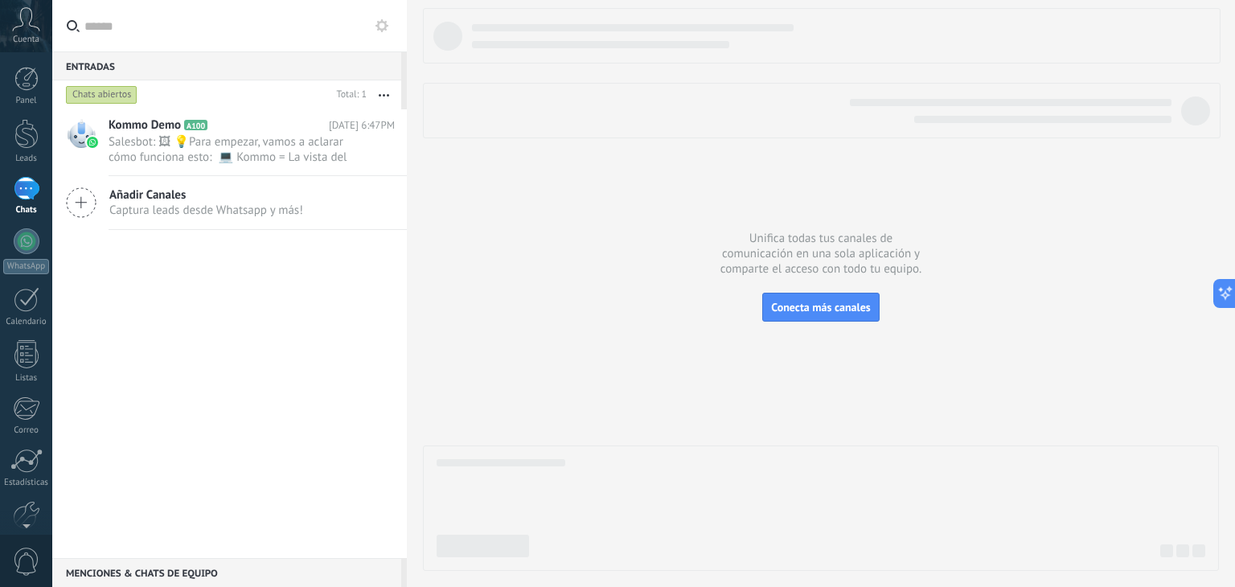
click at [27, 3] on div "Cuenta" at bounding box center [26, 26] width 52 height 52
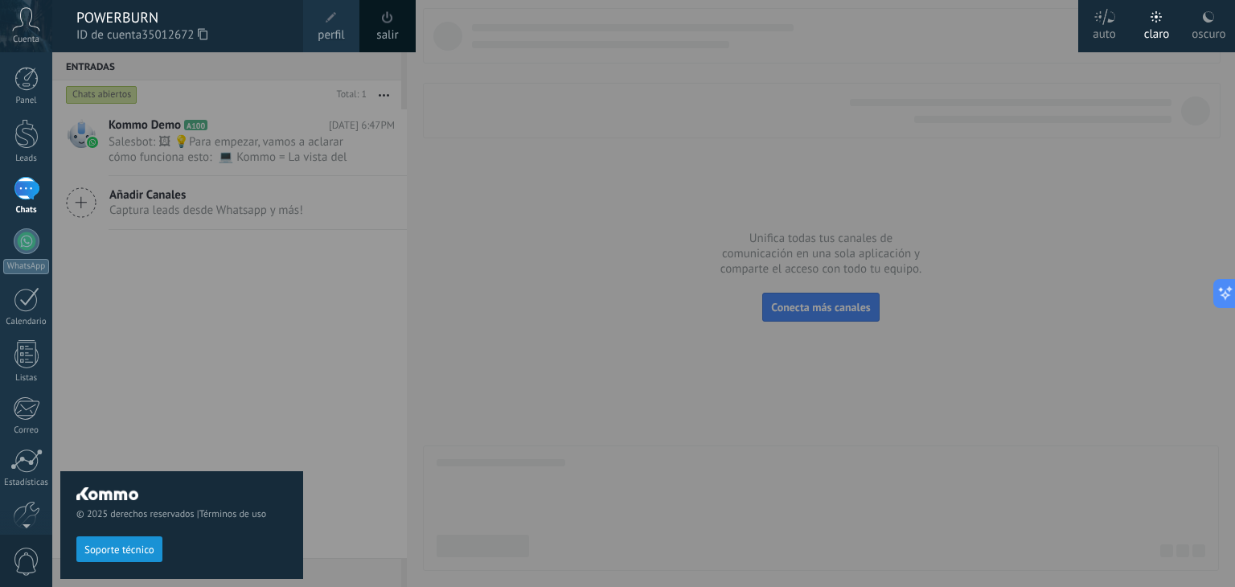
click at [277, 364] on div "© 2025 derechos reservados | Términos de uso Soporte técnico" at bounding box center [181, 319] width 243 height 535
click at [1234, 245] on div at bounding box center [669, 293] width 1235 height 587
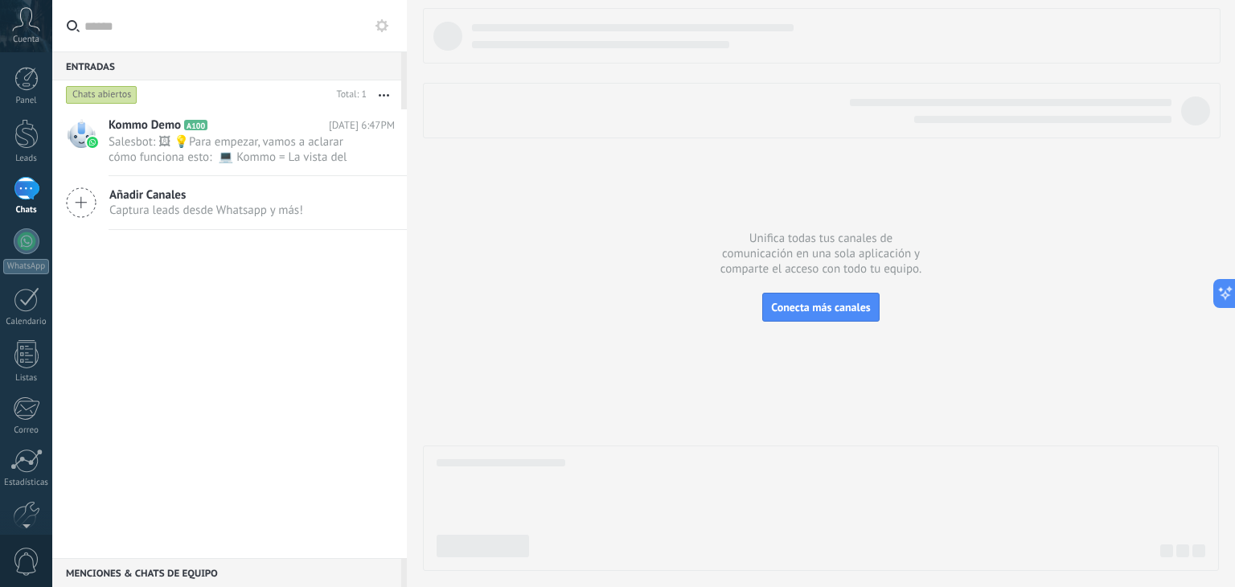
click at [23, 6] on div "Cuenta" at bounding box center [26, 26] width 52 height 52
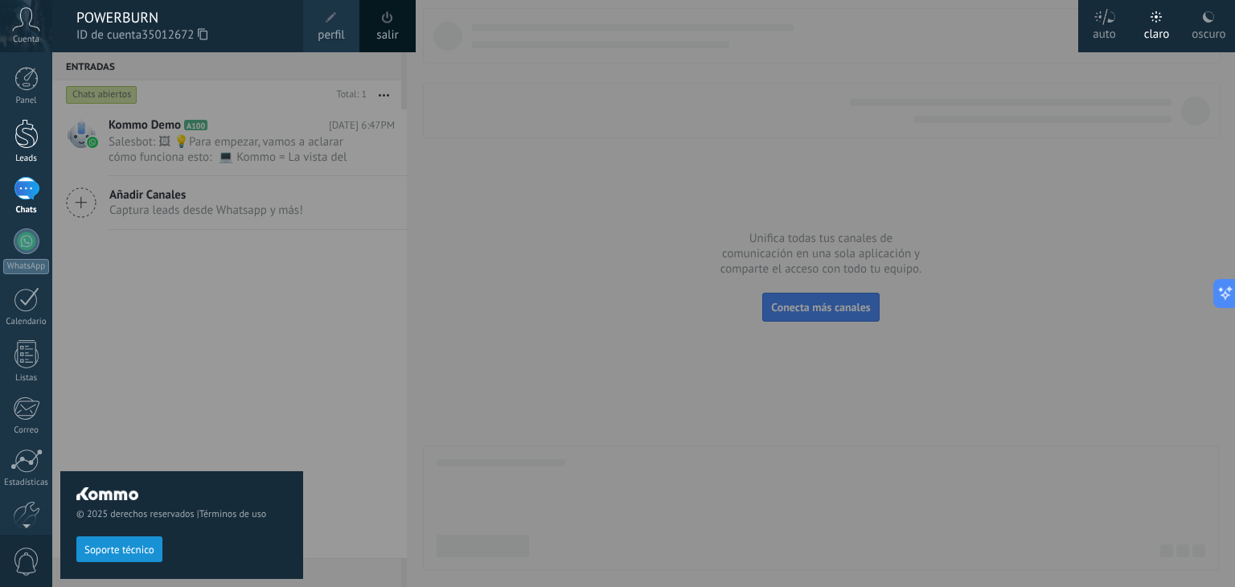
click at [10, 143] on link "Leads" at bounding box center [26, 141] width 52 height 45
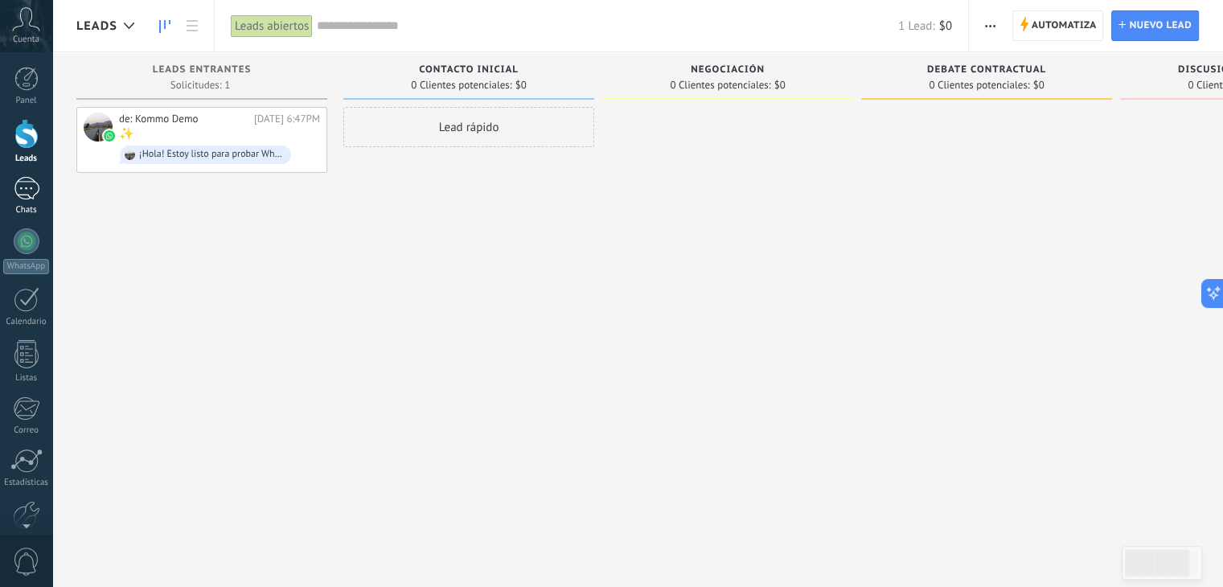
click at [25, 185] on div "1" at bounding box center [27, 188] width 26 height 23
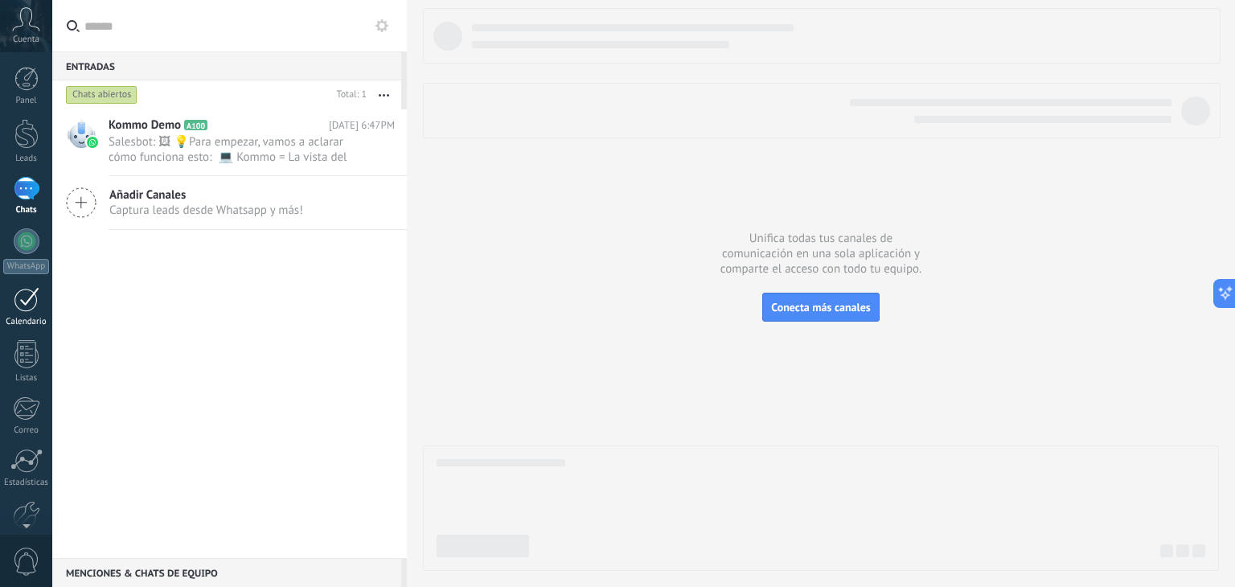
click at [28, 301] on div at bounding box center [27, 299] width 26 height 25
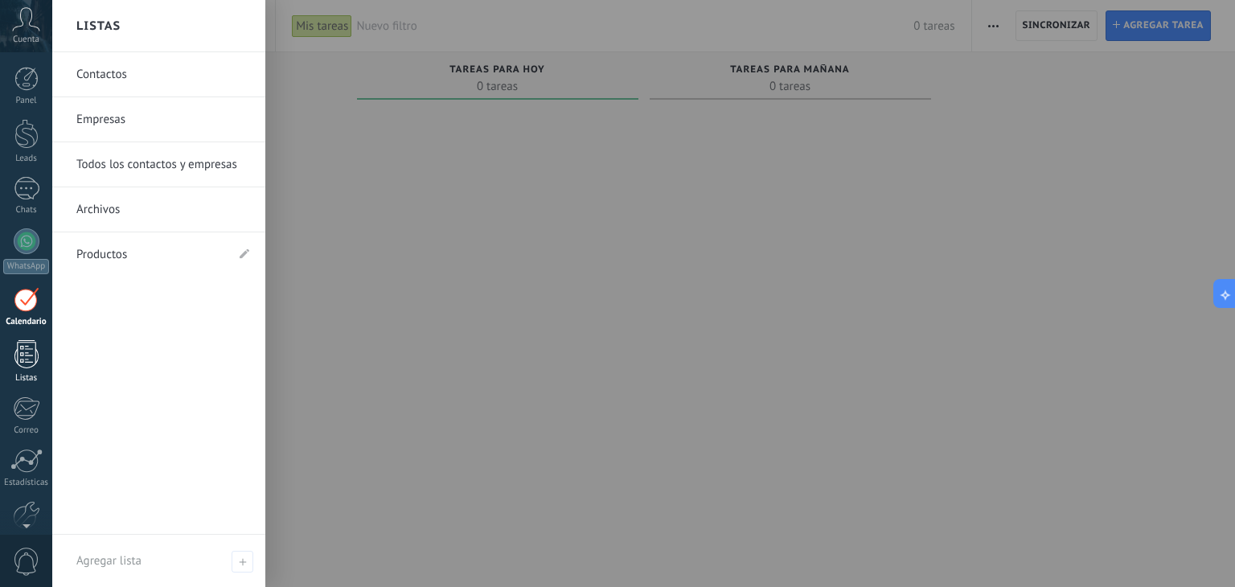
click at [29, 374] on div "Listas" at bounding box center [26, 378] width 47 height 10
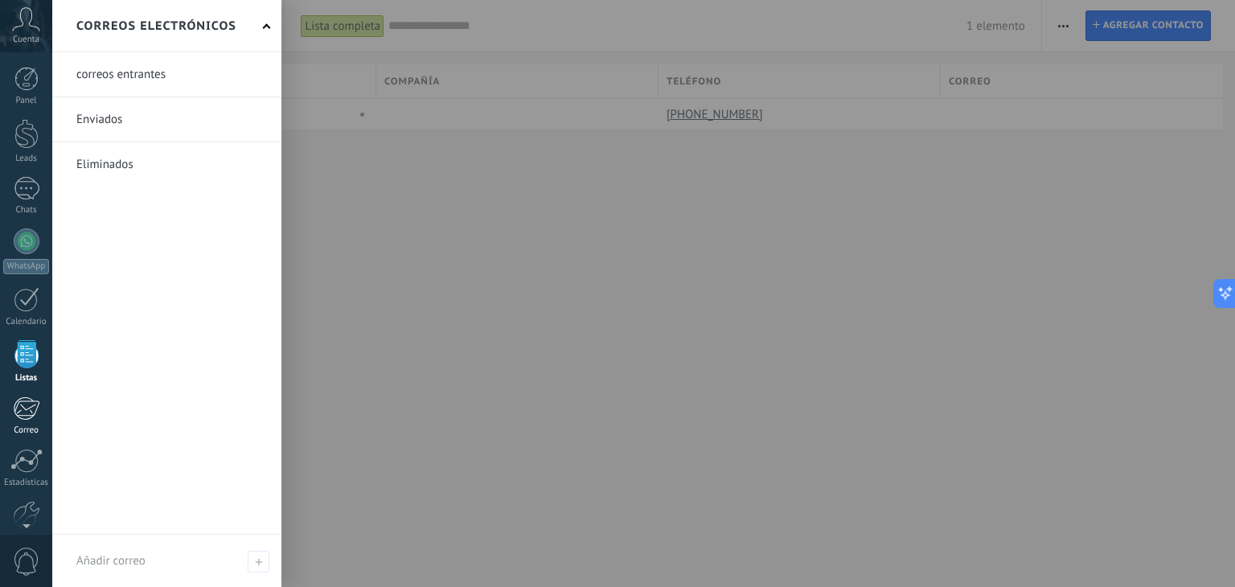
click at [23, 412] on div at bounding box center [26, 408] width 27 height 24
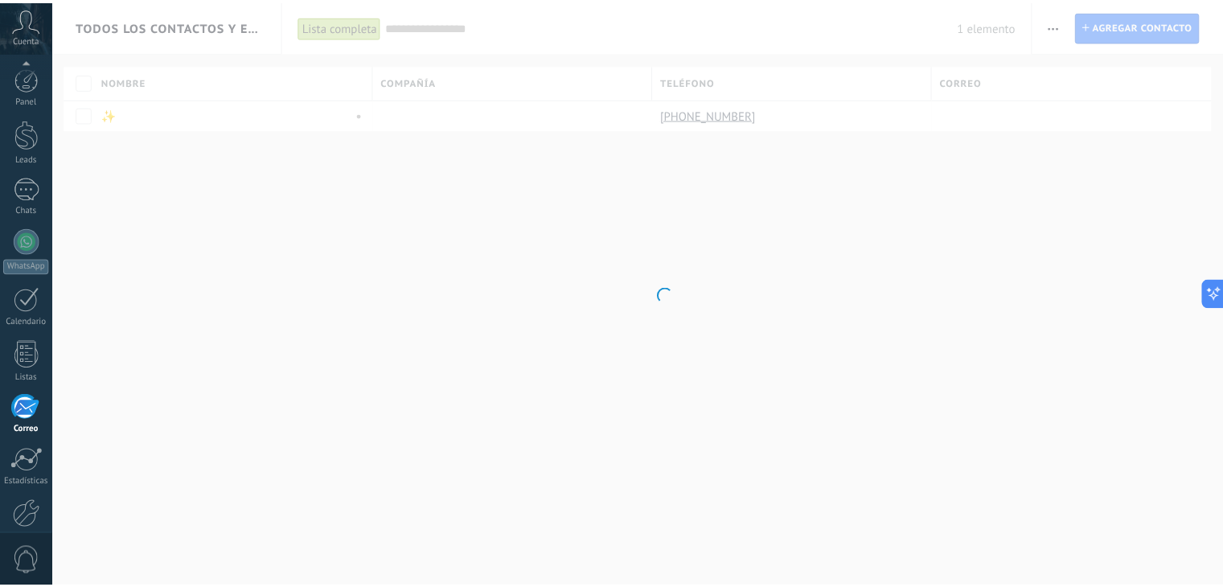
scroll to position [81, 0]
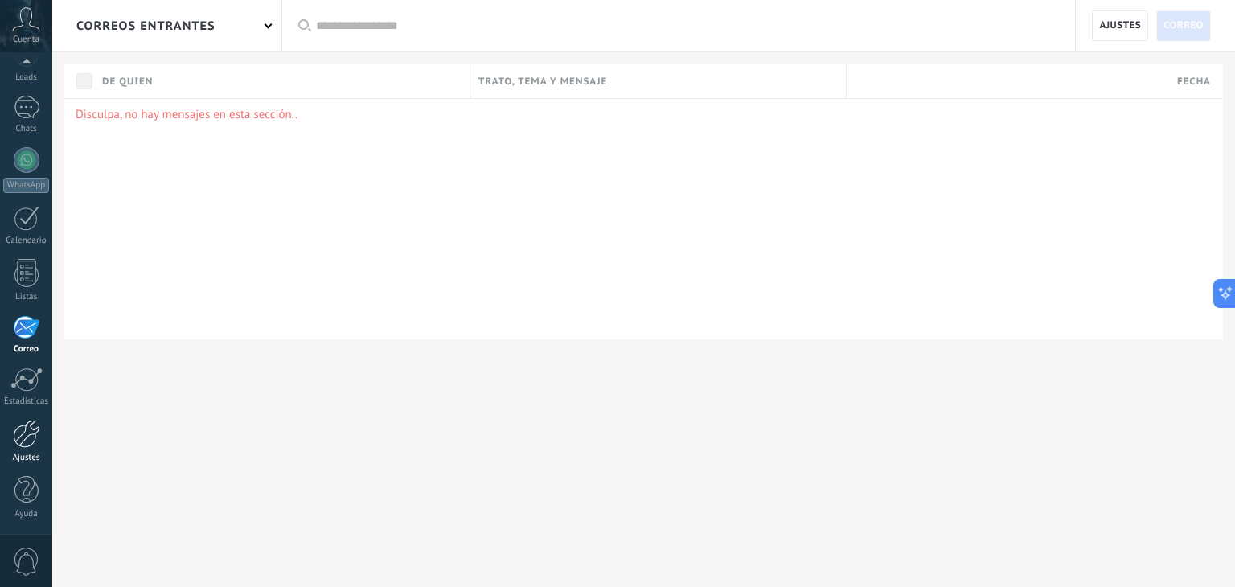
click at [31, 453] on div "Ajustes" at bounding box center [26, 458] width 47 height 10
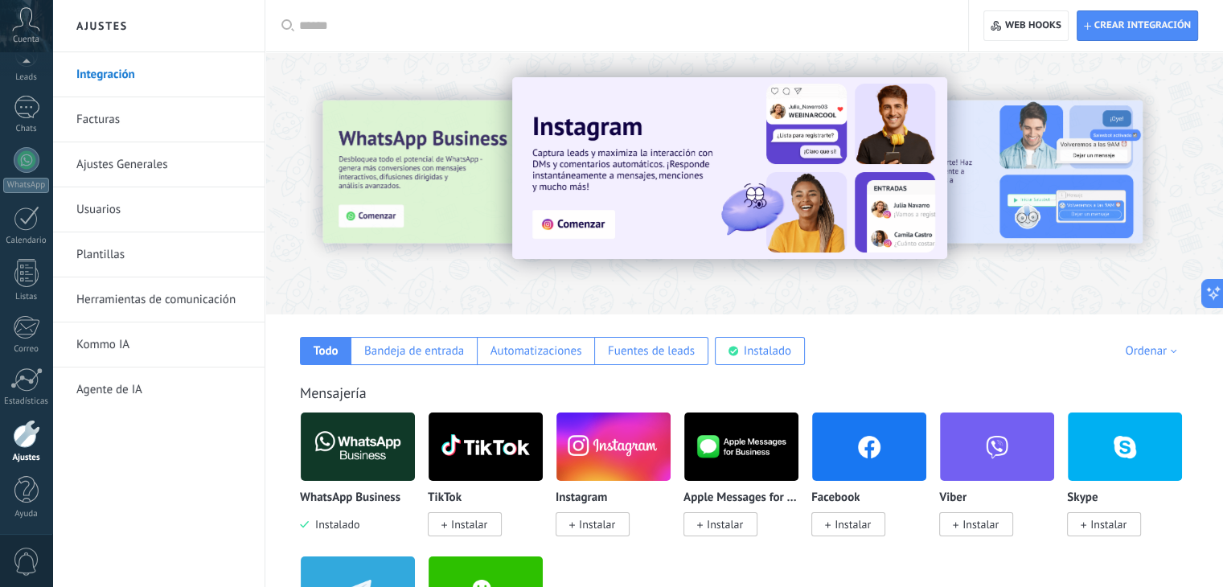
click at [133, 68] on link "Integración" at bounding box center [162, 74] width 172 height 45
click at [1124, 23] on span "Crear integración" at bounding box center [1142, 25] width 96 height 13
type textarea "**********"
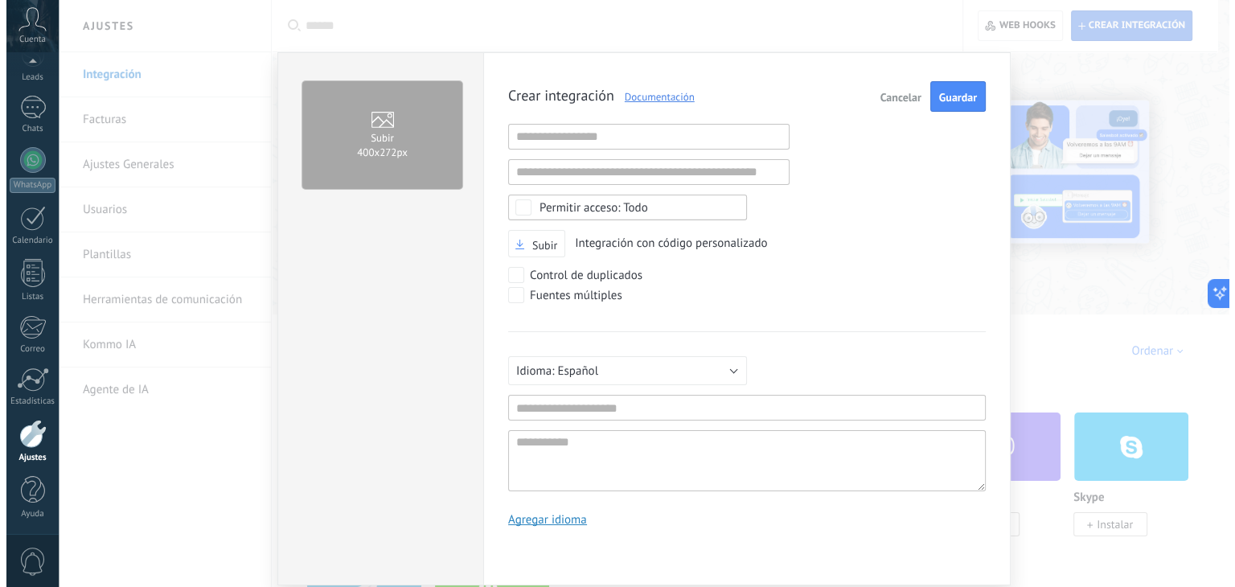
scroll to position [15, 0]
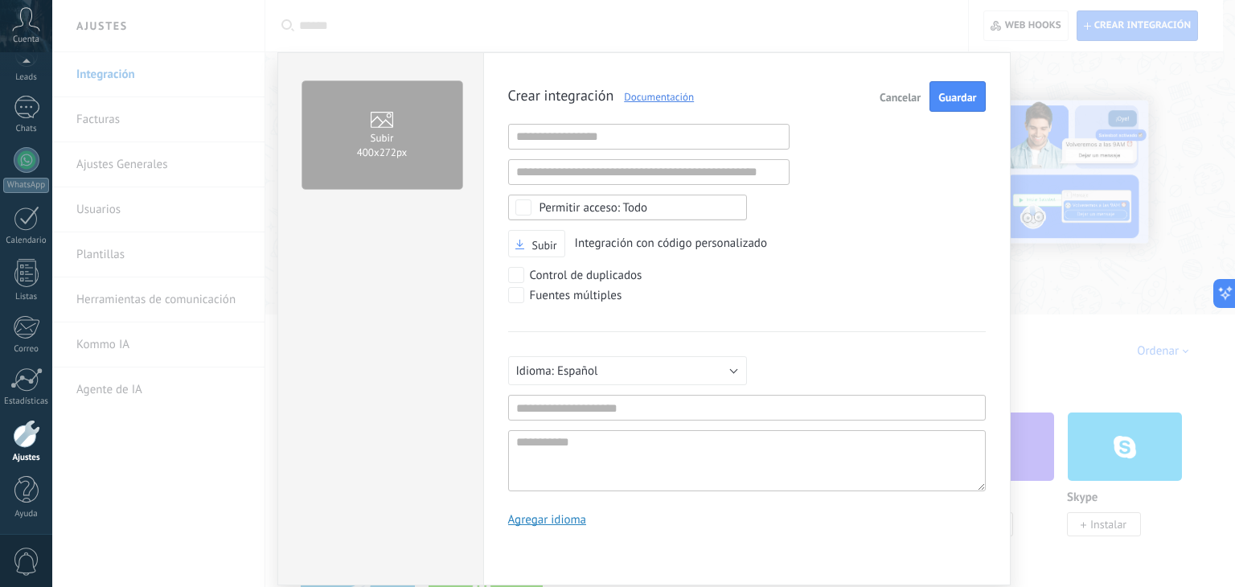
click at [882, 97] on span "Cancelar" at bounding box center [900, 97] width 41 height 11
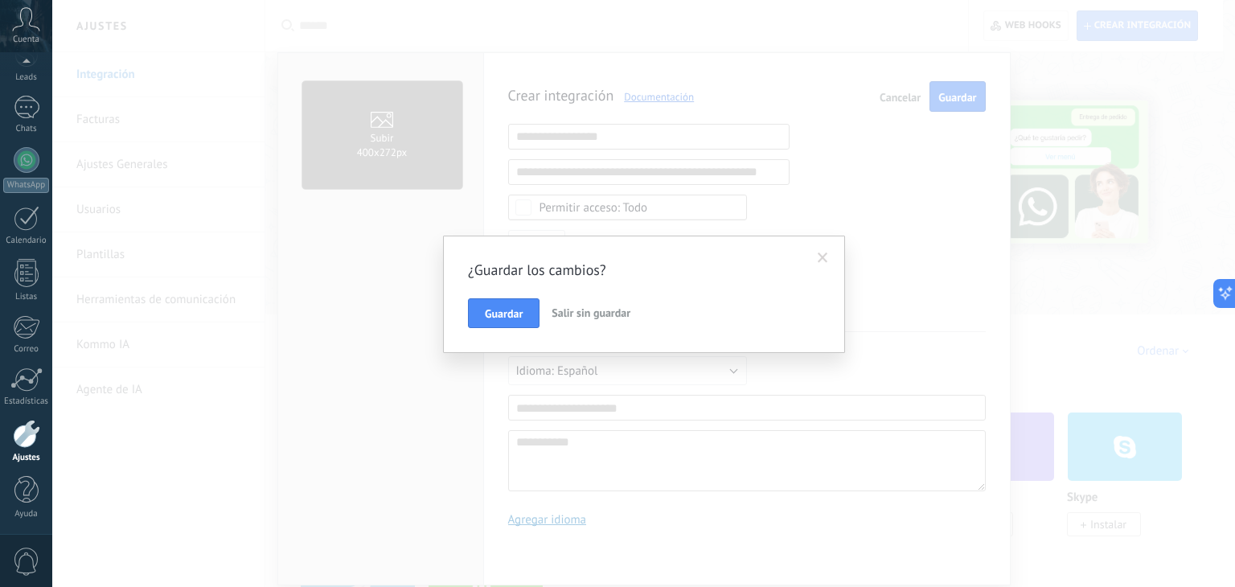
click at [826, 254] on span at bounding box center [823, 257] width 10 height 11
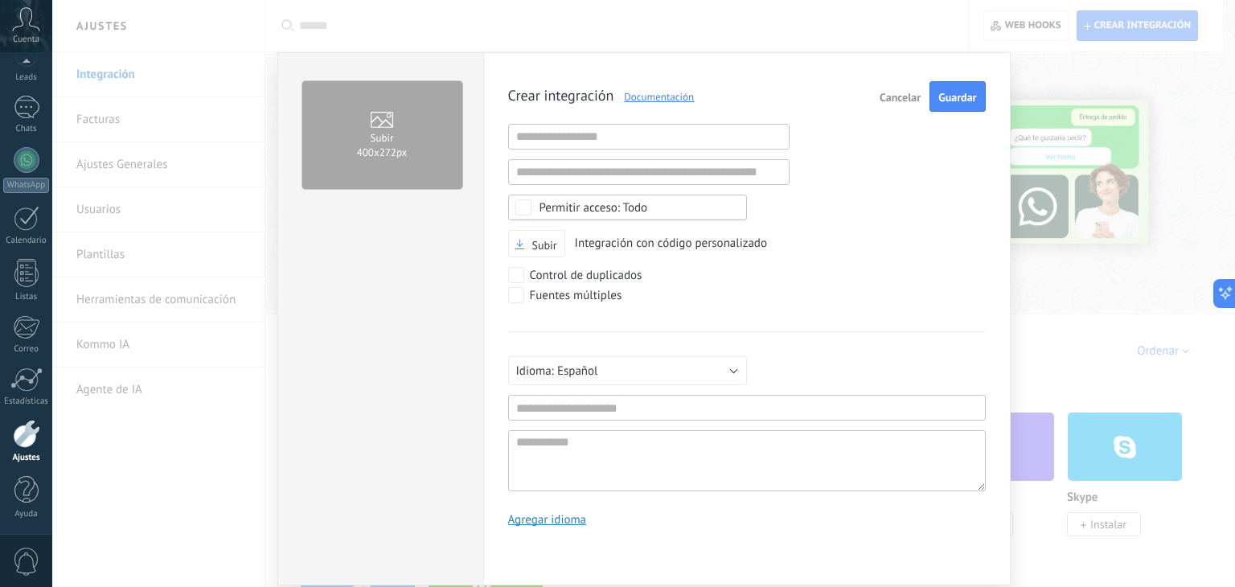
click at [338, 236] on div "Subir 400х272px" at bounding box center [380, 318] width 206 height 533
click at [885, 88] on button "Cancelar" at bounding box center [900, 96] width 54 height 31
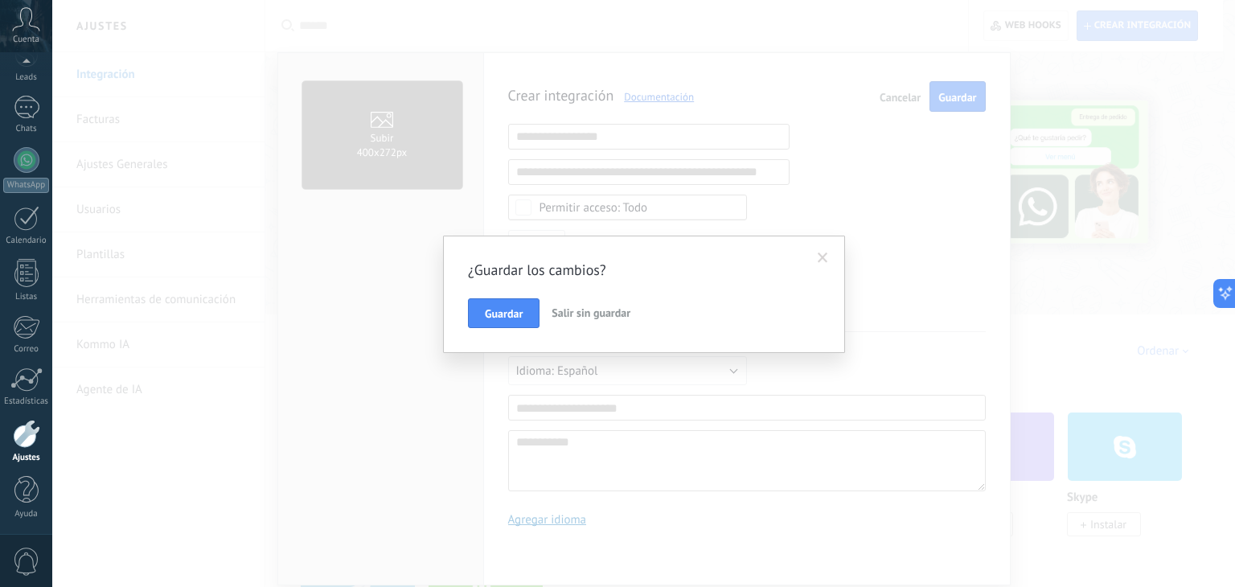
click at [563, 321] on button "Salir sin guardar" at bounding box center [591, 313] width 92 height 31
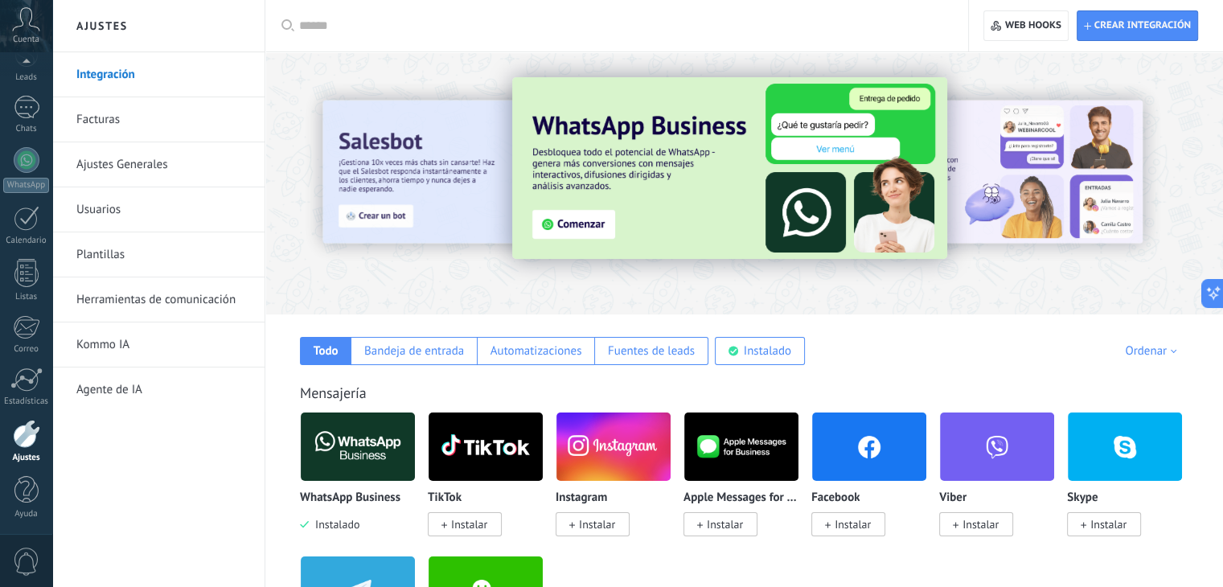
click at [132, 219] on link "Usuarios" at bounding box center [162, 209] width 172 height 45
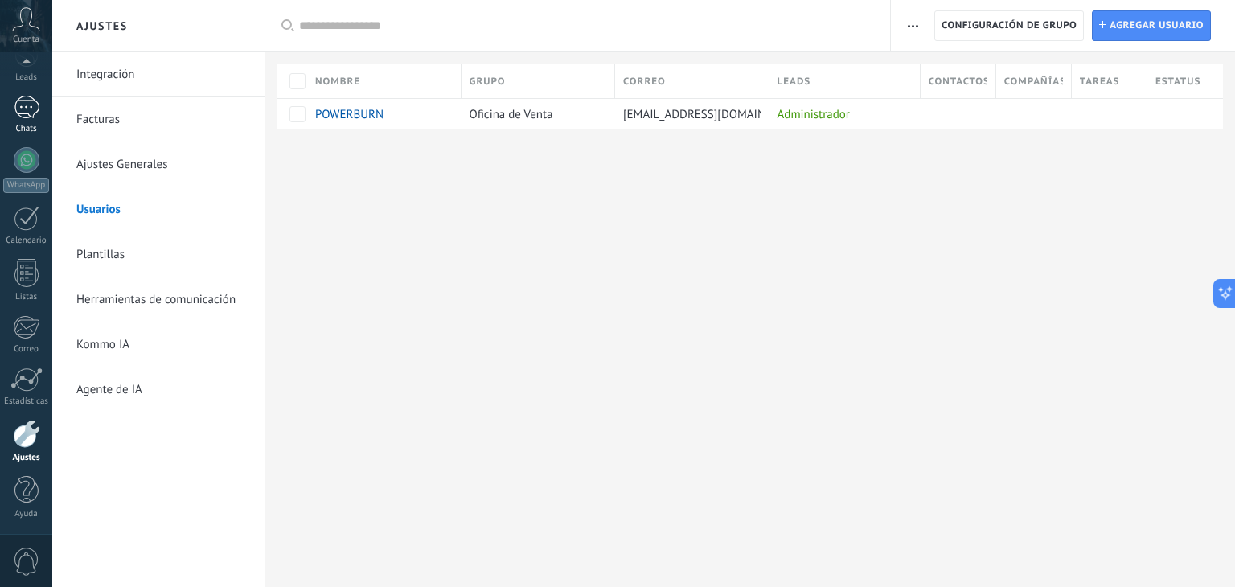
click at [16, 106] on div "1" at bounding box center [27, 107] width 26 height 23
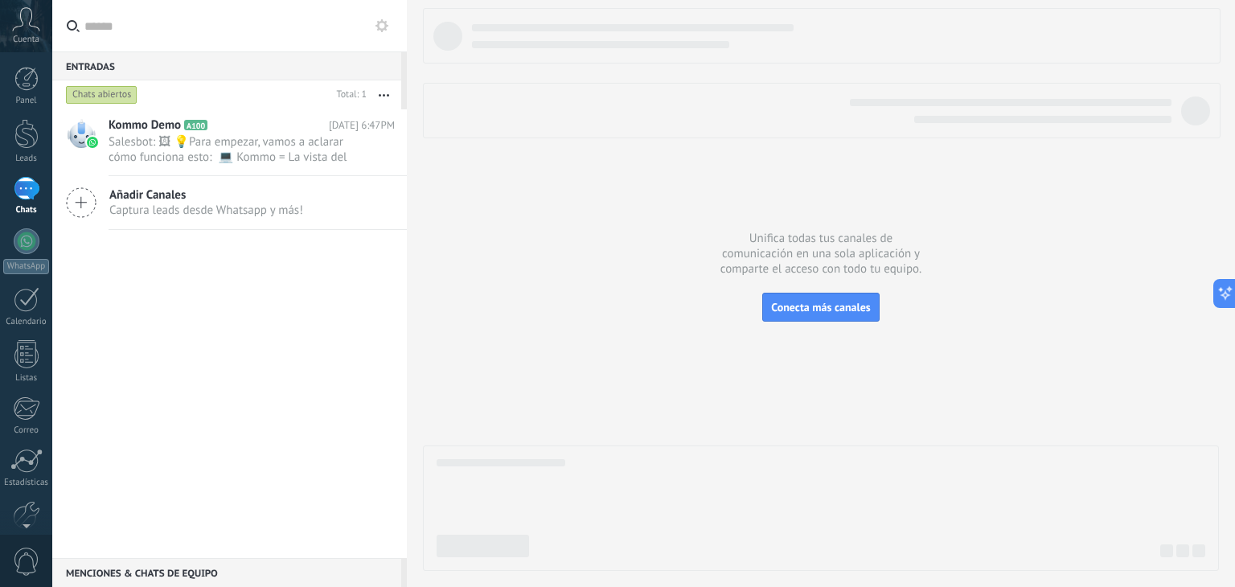
click at [387, 99] on button "button" at bounding box center [384, 94] width 35 height 29
click at [296, 368] on div "Kommo Demo A100 Hoy 6:47PM Salesbot: 🖼 💡Para empezar, vamos a aclarar cómo func…" at bounding box center [229, 333] width 355 height 449
click at [19, 36] on span "Cuenta" at bounding box center [26, 40] width 27 height 10
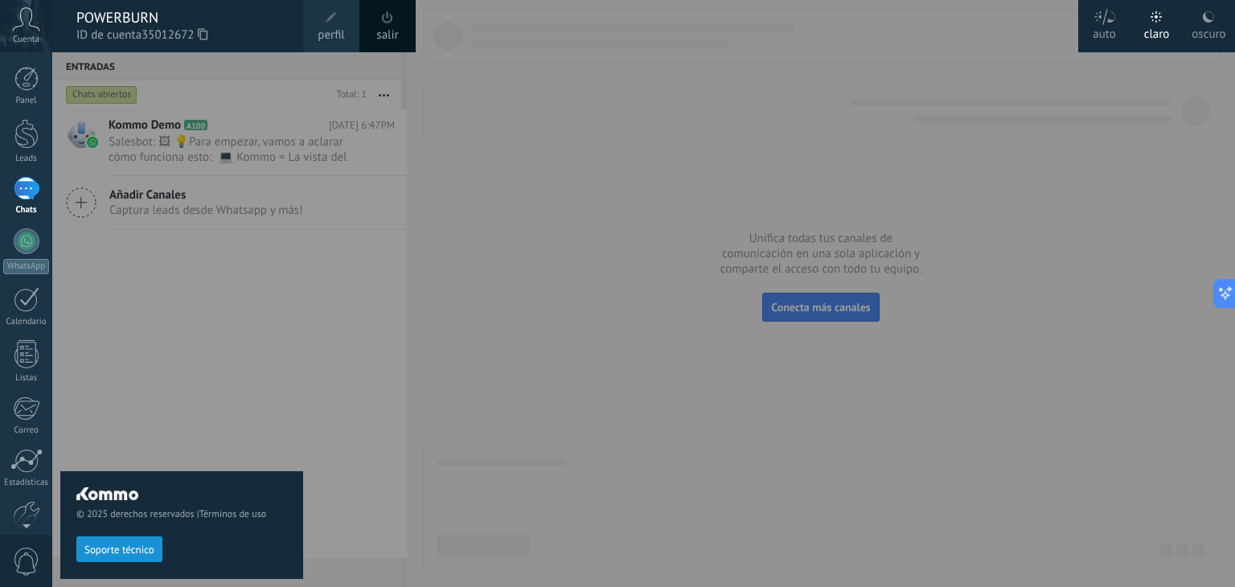
click at [207, 55] on div "© 2025 derechos reservados | Términos de uso Soporte técnico" at bounding box center [181, 319] width 243 height 535
click at [192, 22] on div "POWERBURN" at bounding box center [181, 18] width 211 height 18
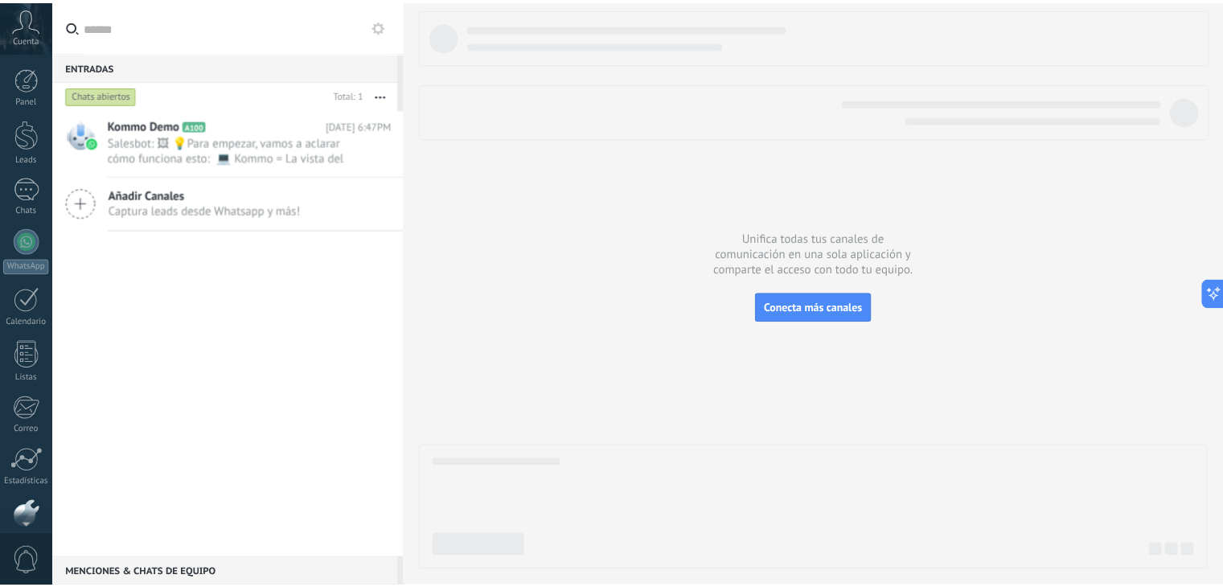
scroll to position [81, 0]
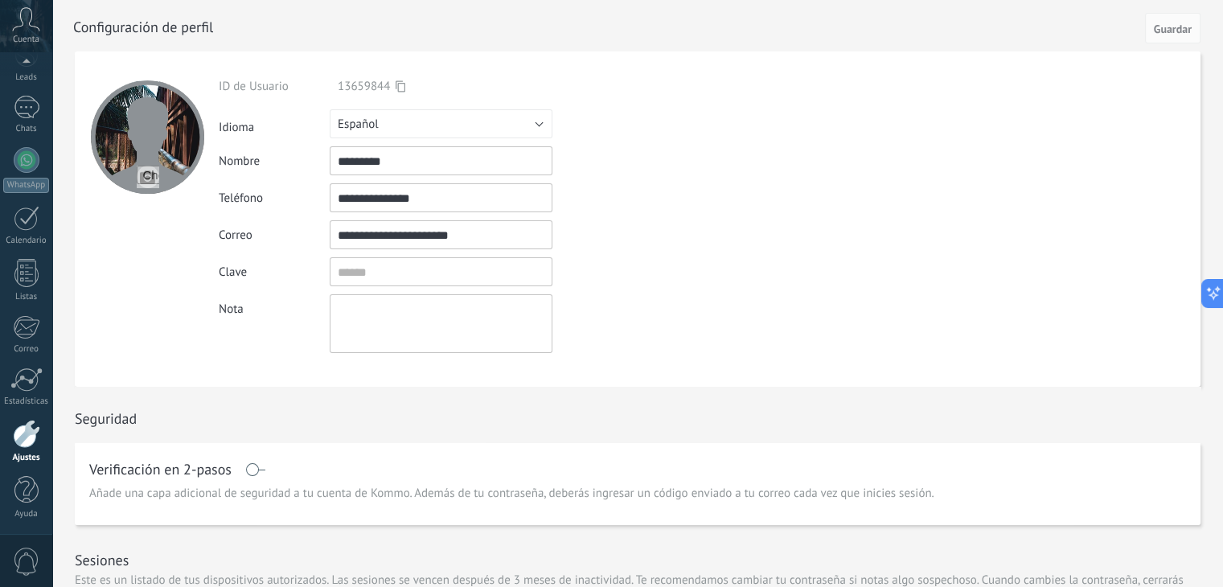
click at [142, 171] on input "file" at bounding box center [148, 177] width 23 height 23
type input "**********"
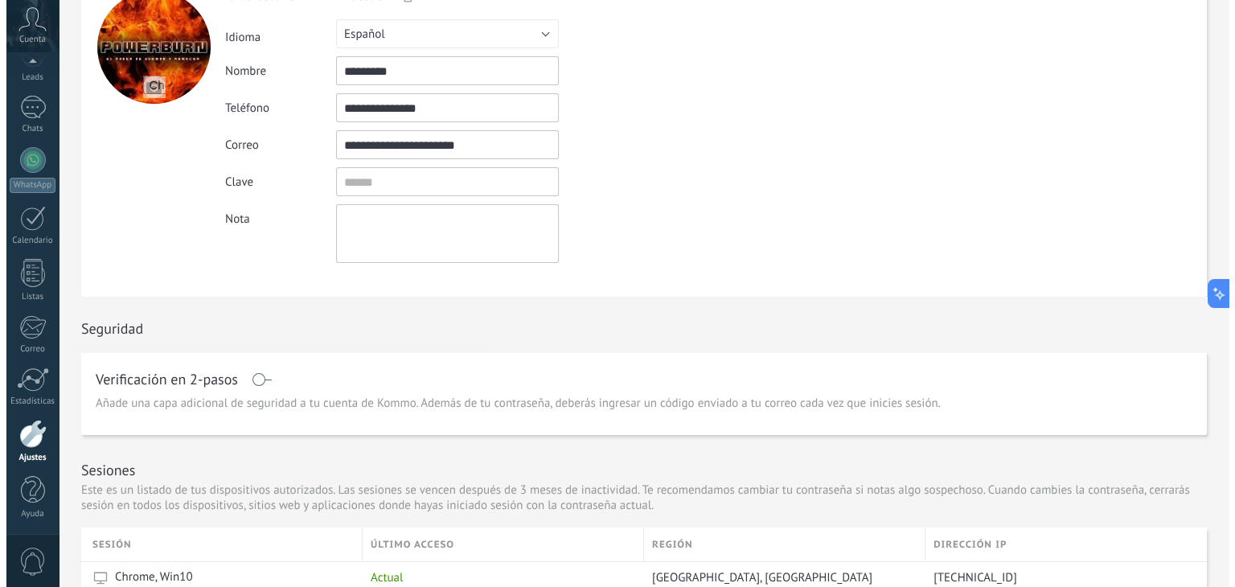
scroll to position [0, 0]
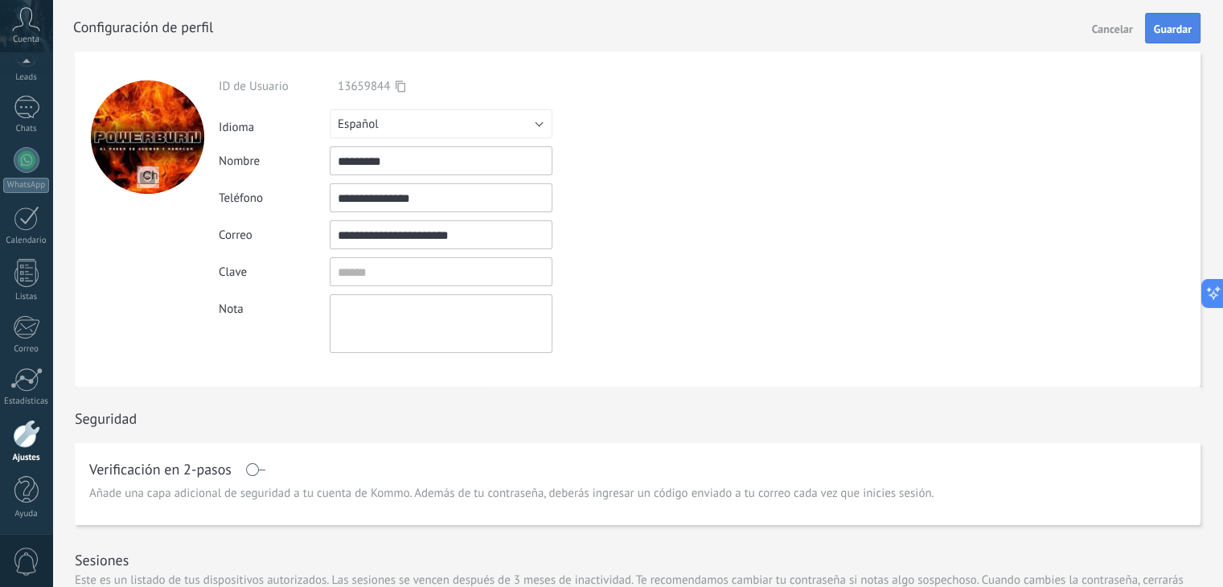
click at [1193, 35] on button "Guardar" at bounding box center [1172, 28] width 55 height 31
click at [31, 92] on div "Panel Leads 1 Chats WhatsApp Clientes" at bounding box center [26, 261] width 52 height 550
click at [28, 99] on div "1" at bounding box center [27, 107] width 26 height 23
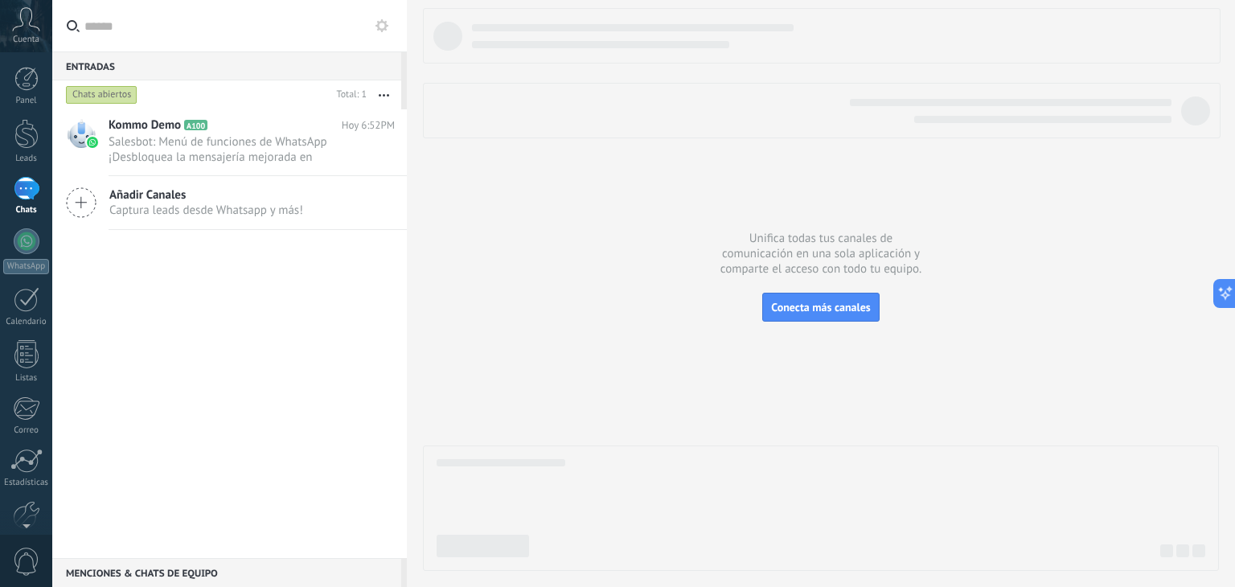
click at [381, 93] on button "button" at bounding box center [384, 94] width 35 height 29
click at [330, 345] on div "Kommo Demo A100 Hoy 6:52PM Salesbot: Menú de funciones de WhatsApp ¡Desbloquea …" at bounding box center [229, 333] width 355 height 449
click at [238, 162] on span "Salesbot: Menú de funciones de WhatsApp ¡Desbloquea la mensajería mejorada en W…" at bounding box center [237, 149] width 256 height 31
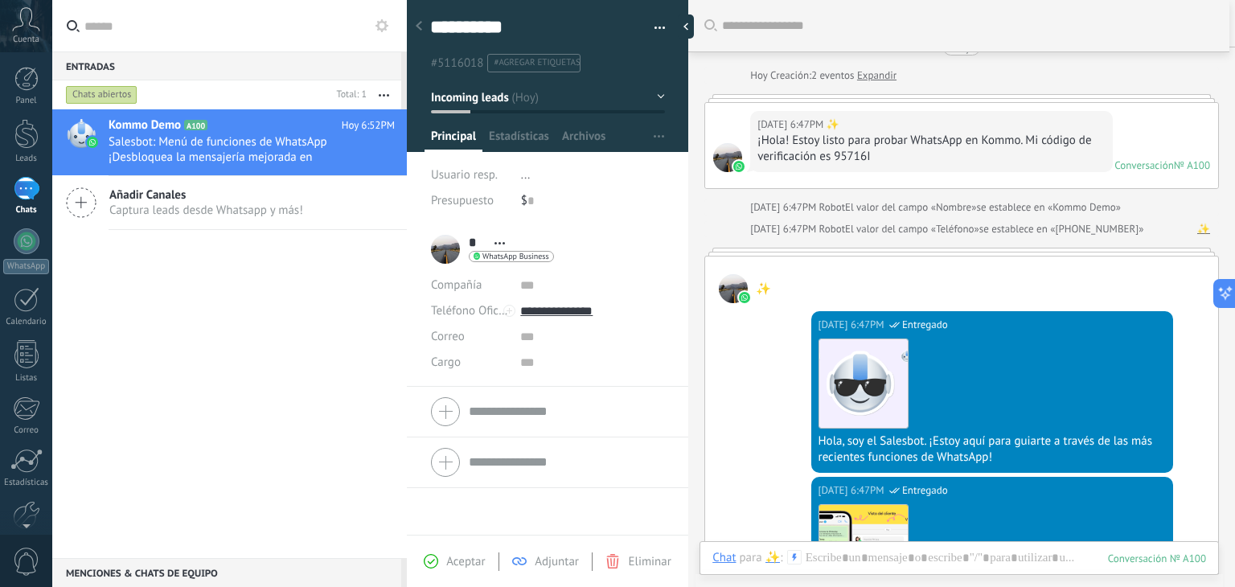
scroll to position [21, 0]
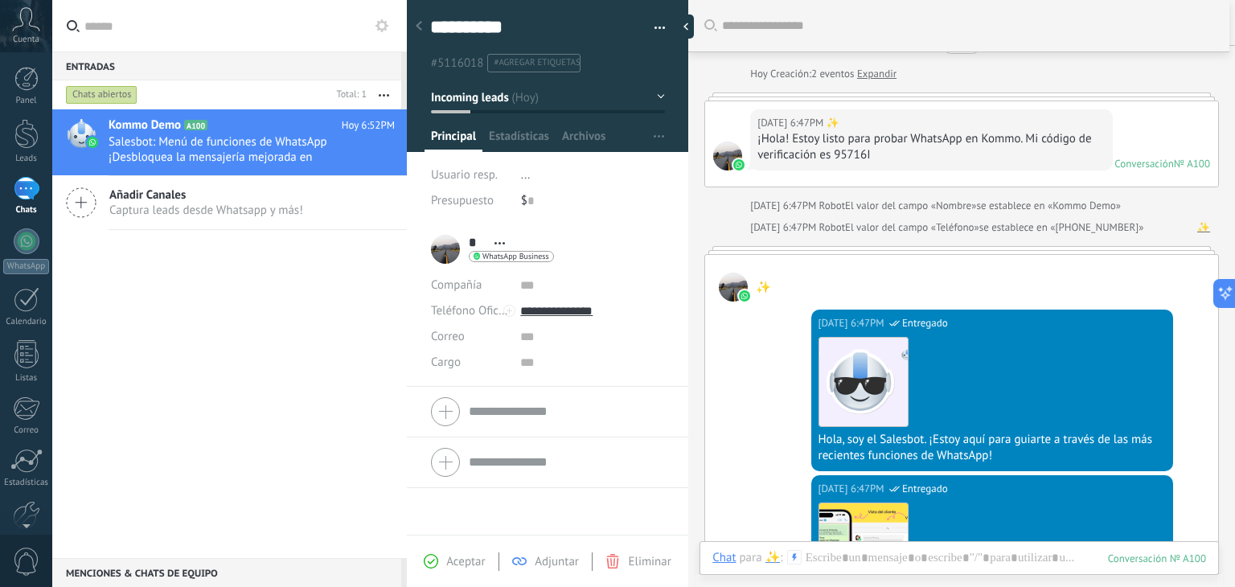
click at [1055, 124] on div "Hoy 6:47PM ✨" at bounding box center [930, 123] width 347 height 16
click at [790, 141] on div "¡Hola! Estoy listo para probar WhatsApp en Kommo. Mi código de verificación es …" at bounding box center [930, 147] width 347 height 32
click at [445, 250] on div "* ✨ * ✨ Apellido Abrir detalle Copie el nombre Desatar Contacto principal" at bounding box center [492, 249] width 123 height 40
click at [416, 27] on use at bounding box center [419, 26] width 6 height 10
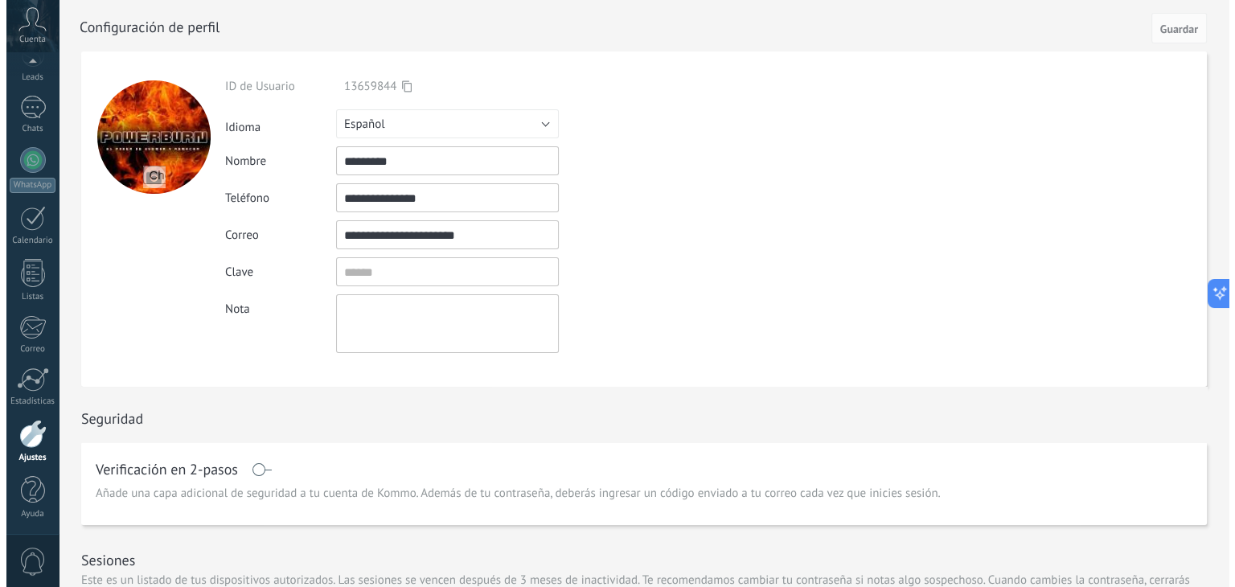
scroll to position [76, 0]
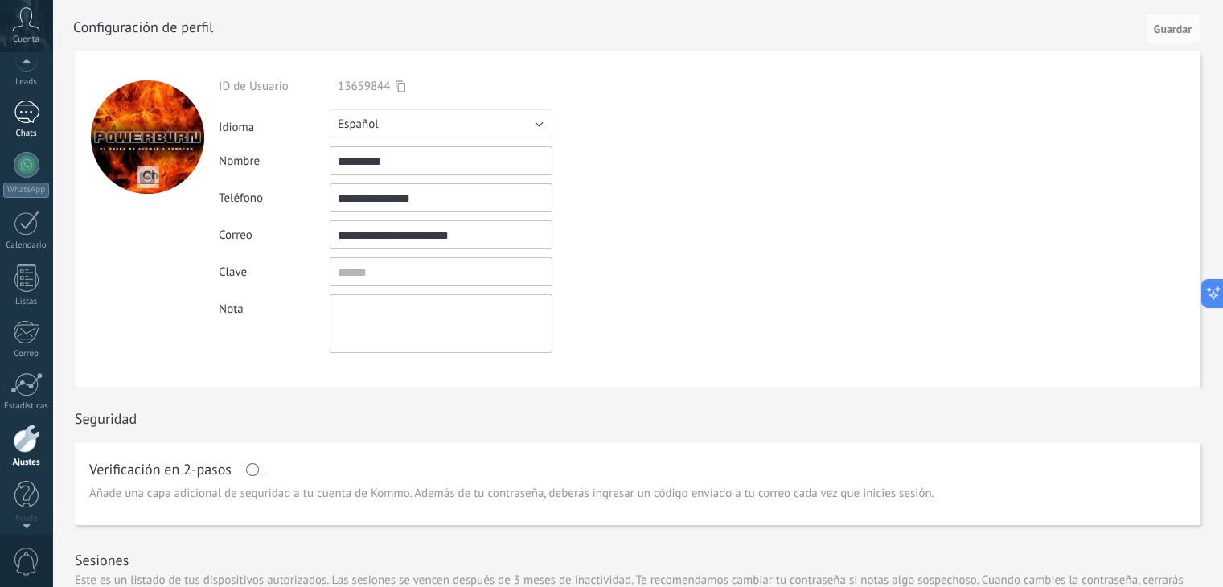
click at [23, 121] on div "1" at bounding box center [27, 111] width 26 height 23
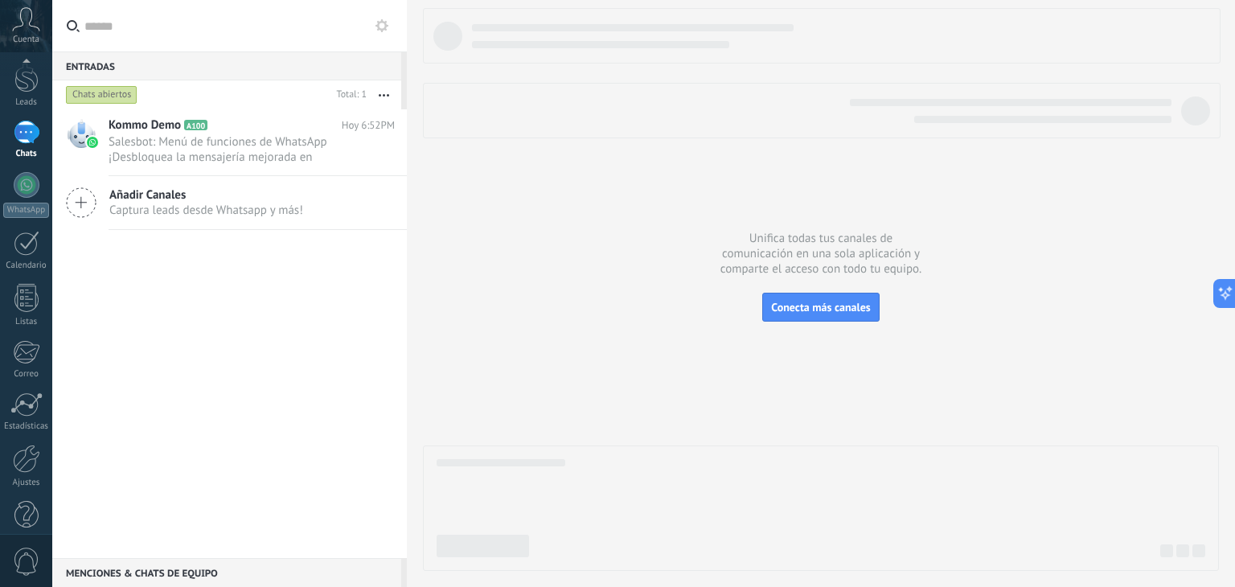
scroll to position [80, 0]
click at [22, 549] on span "0" at bounding box center [26, 562] width 27 height 28
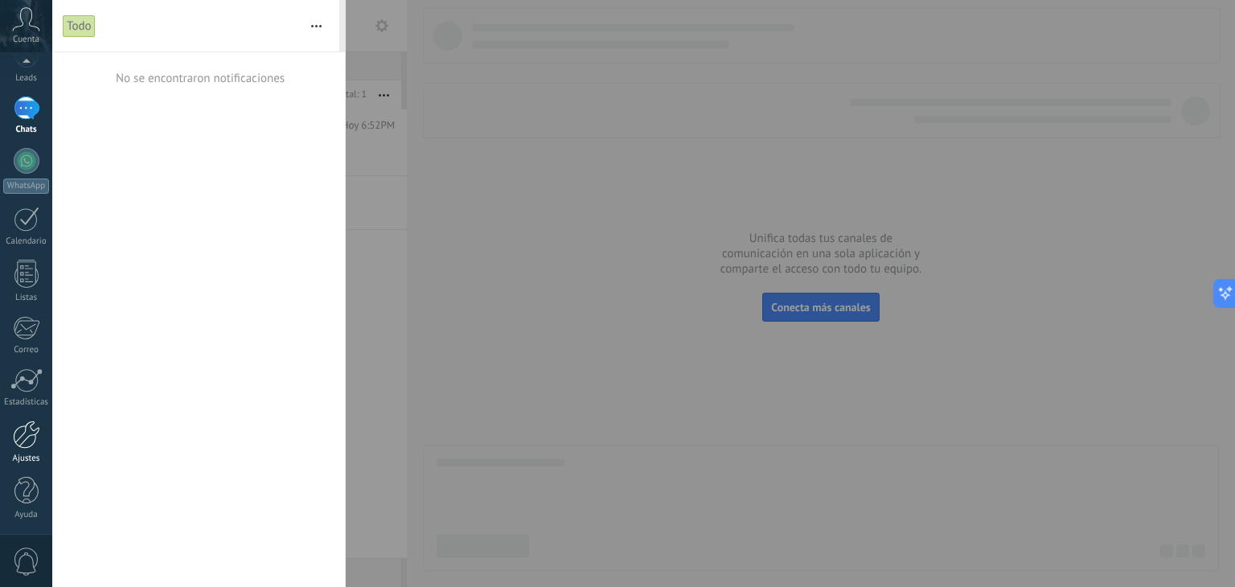
click at [22, 431] on div at bounding box center [26, 434] width 27 height 28
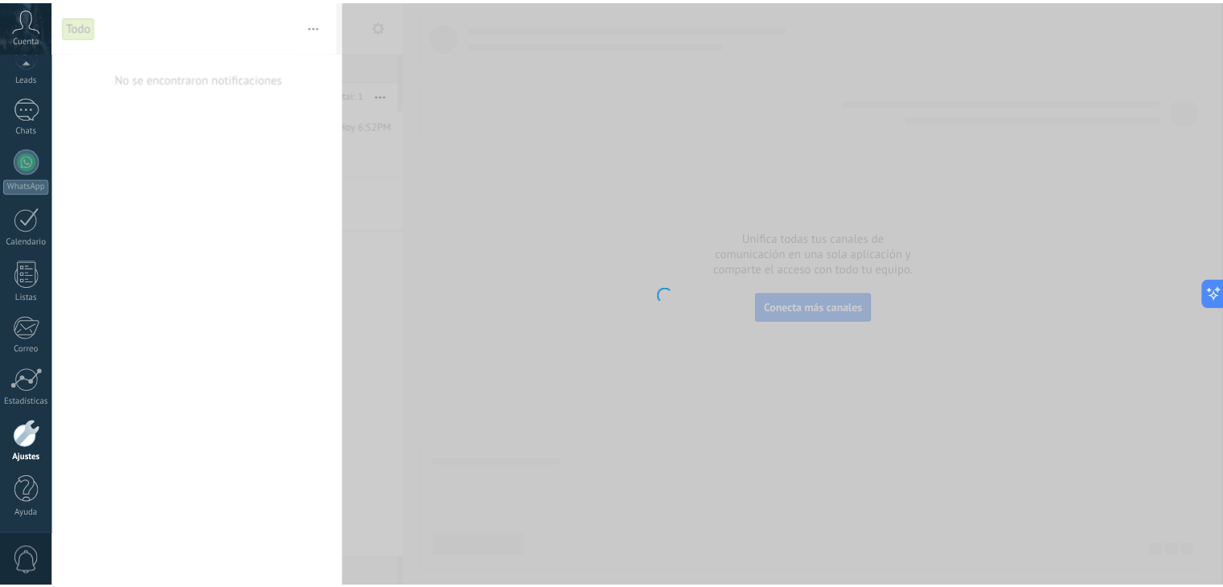
scroll to position [81, 0]
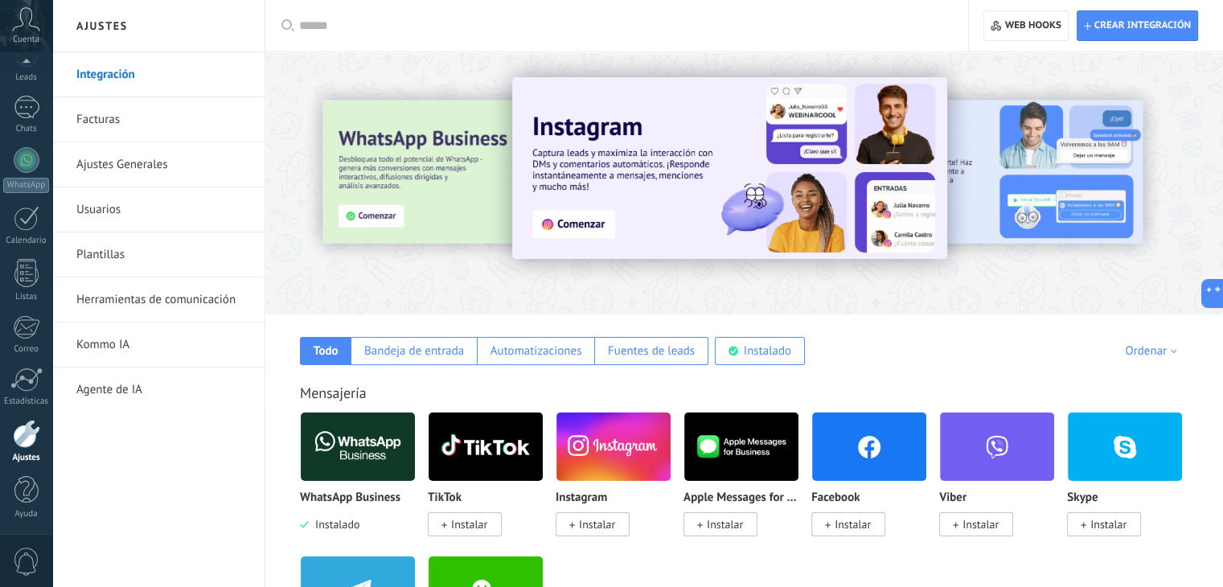
click at [146, 76] on link "Integración" at bounding box center [162, 74] width 172 height 45
click at [1113, 14] on span "Crear integración" at bounding box center [1137, 25] width 107 height 29
type textarea "**********"
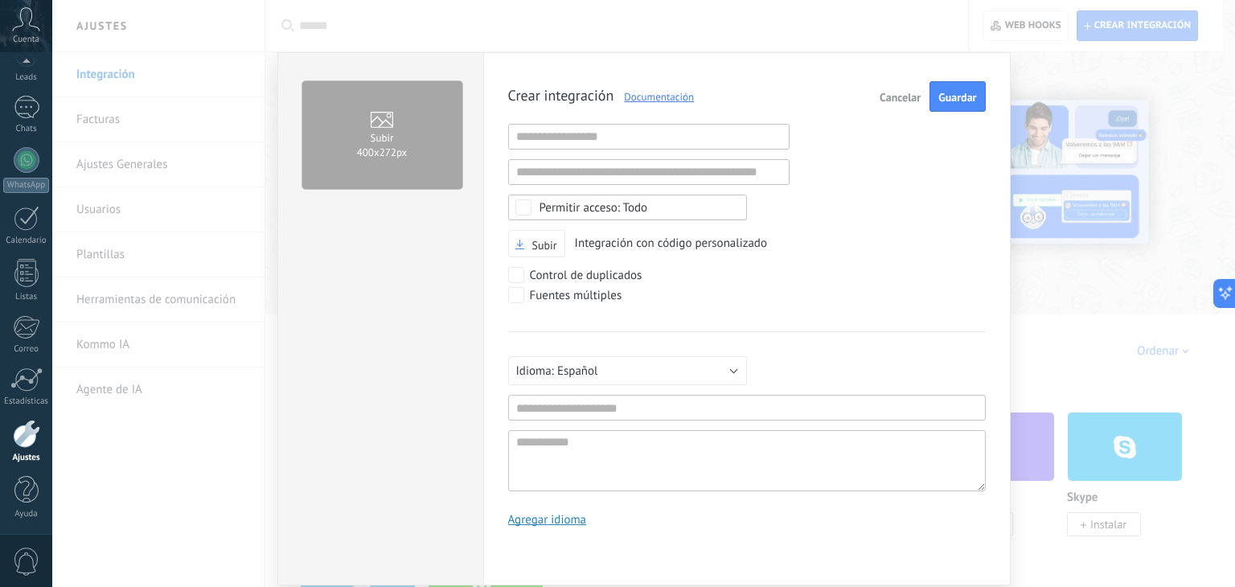
scroll to position [47, 0]
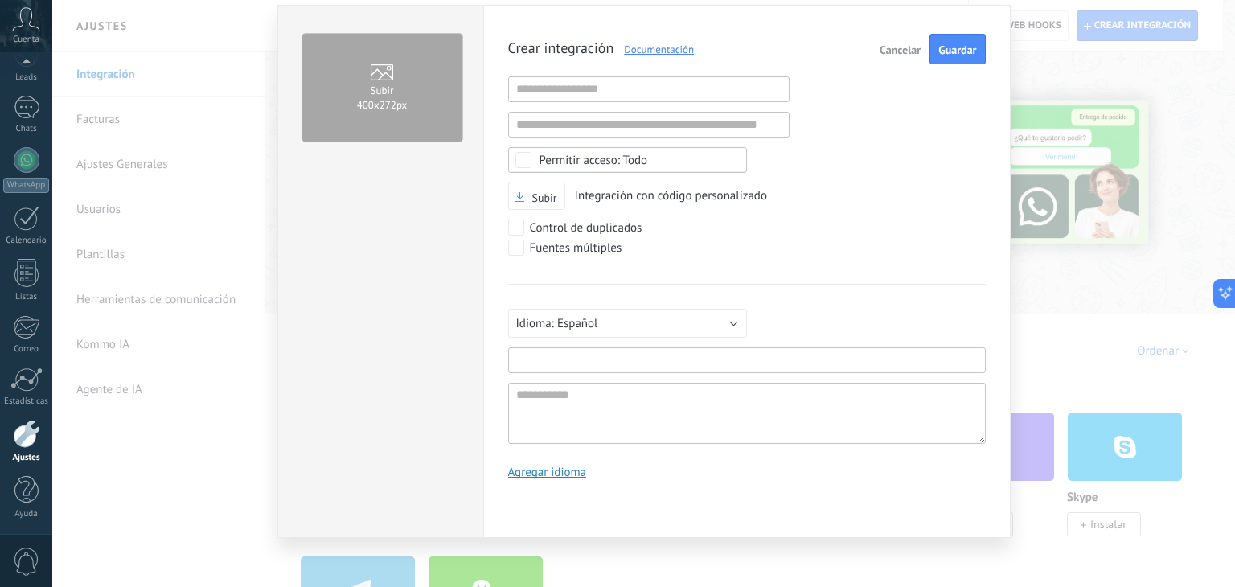
click at [646, 349] on input "text" at bounding box center [747, 360] width 478 height 26
click at [617, 375] on div "Русский English Español Português Indonesia Türkçe Español Mínimo 3 caracteres …" at bounding box center [747, 364] width 478 height 160
click at [629, 158] on div "Todo" at bounding box center [593, 160] width 109 height 12
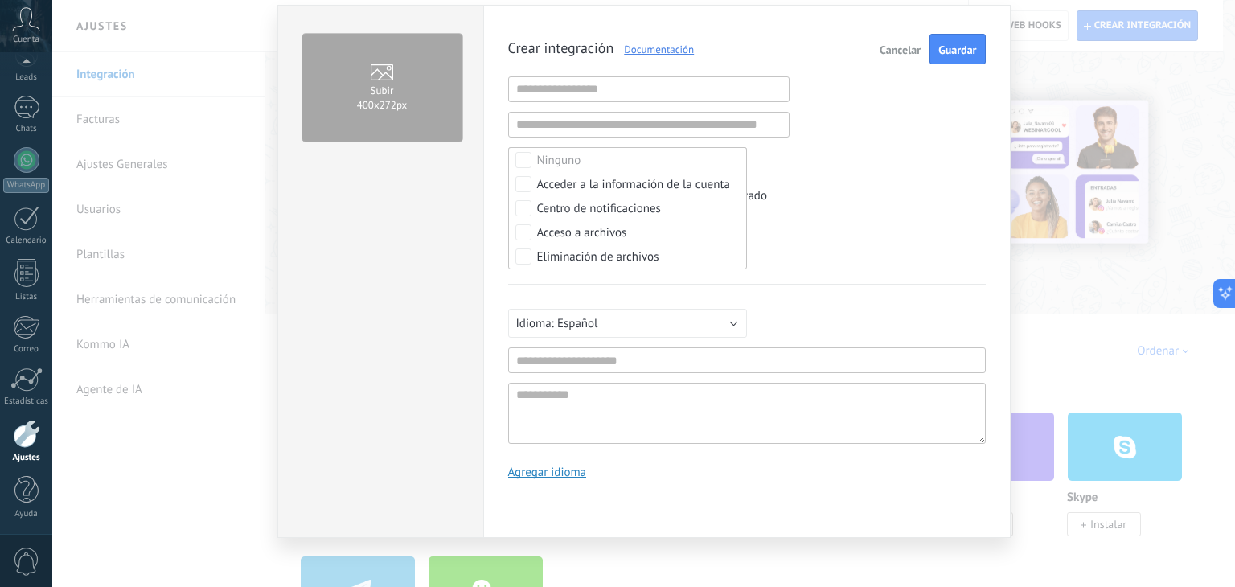
click at [904, 36] on button "Cancelar" at bounding box center [900, 49] width 54 height 31
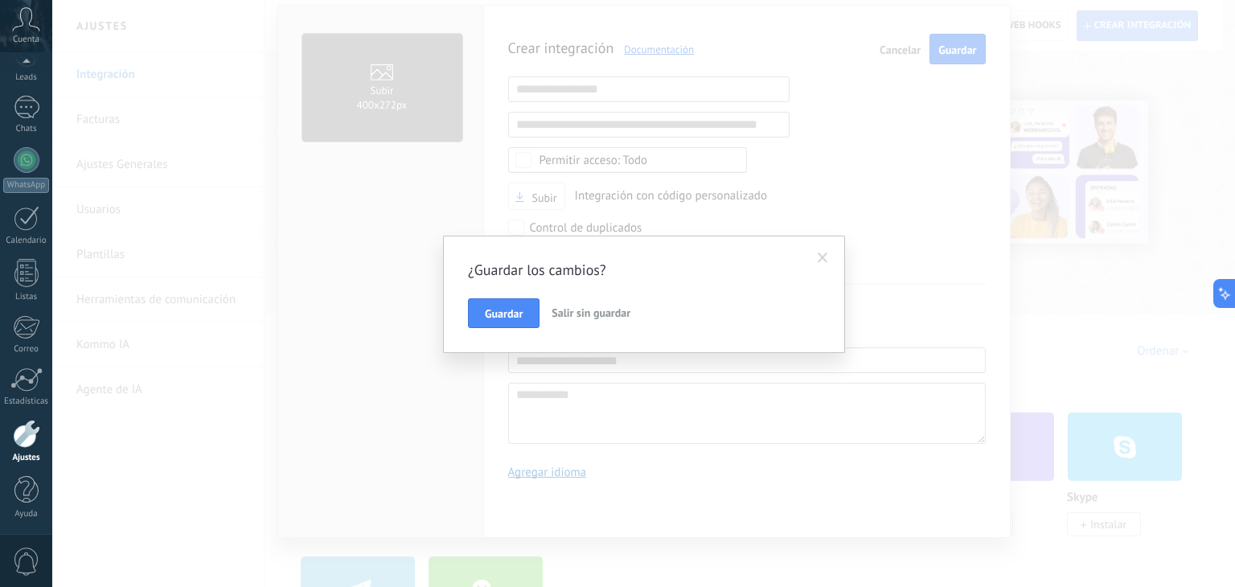
click at [586, 319] on button "Salir sin guardar" at bounding box center [591, 313] width 92 height 31
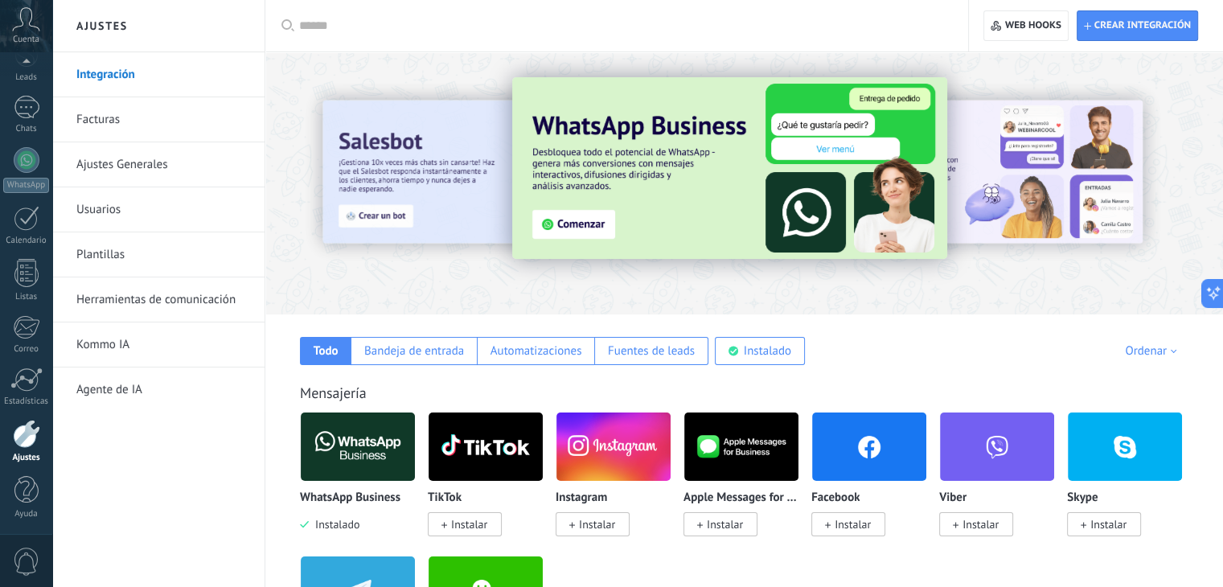
click at [361, 441] on img at bounding box center [358, 447] width 114 height 78
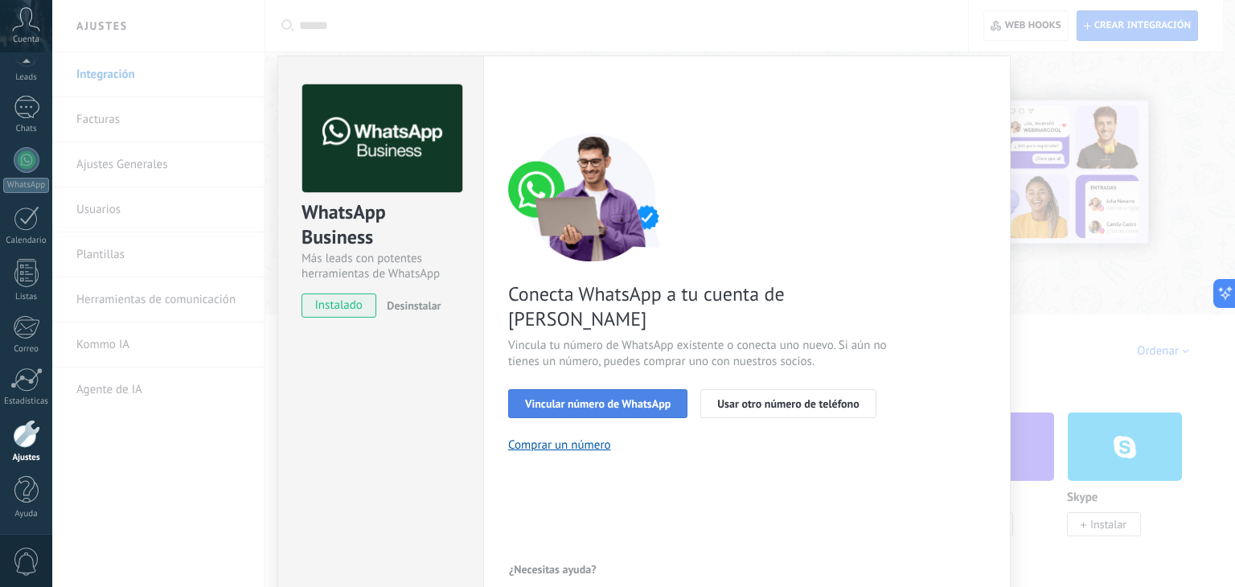
click at [599, 389] on button "Vincular número de WhatsApp" at bounding box center [597, 403] width 179 height 29
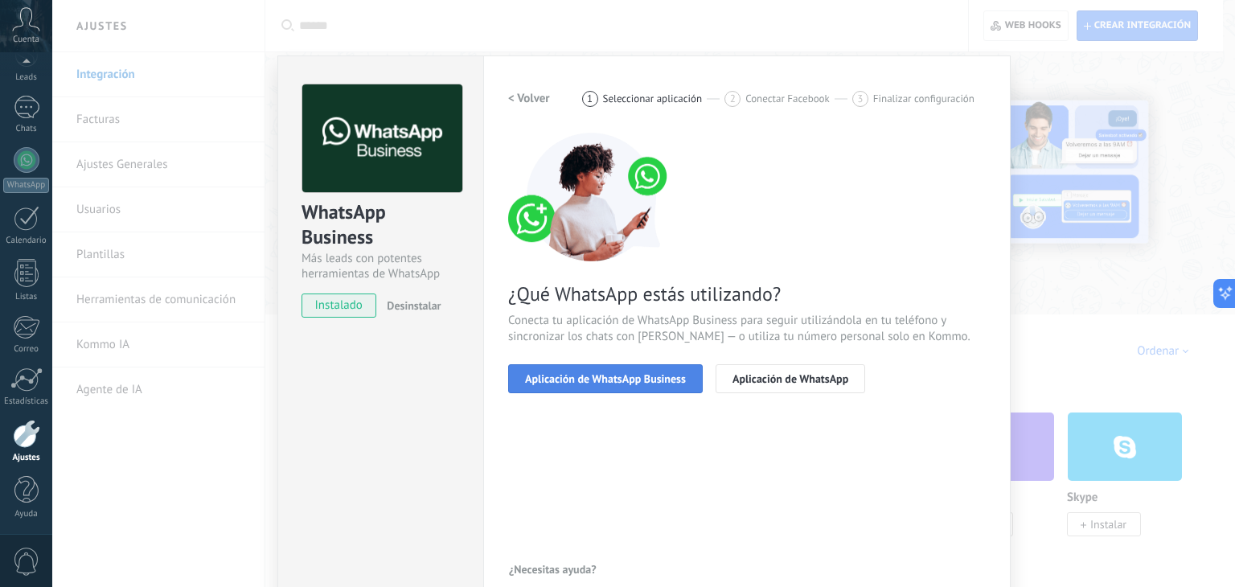
click at [655, 377] on span "Aplicación de WhatsApp Business" at bounding box center [605, 378] width 161 height 11
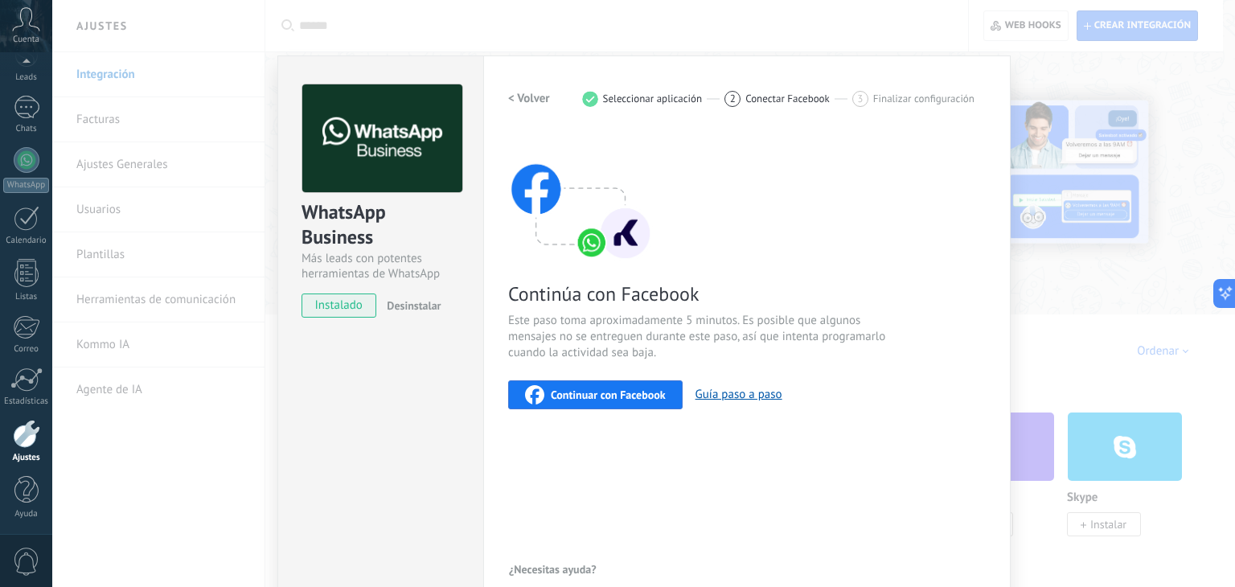
click at [909, 99] on span "Finalizar configuración" at bounding box center [923, 98] width 101 height 12
click at [629, 393] on span "Continuar con Facebook" at bounding box center [608, 394] width 115 height 11
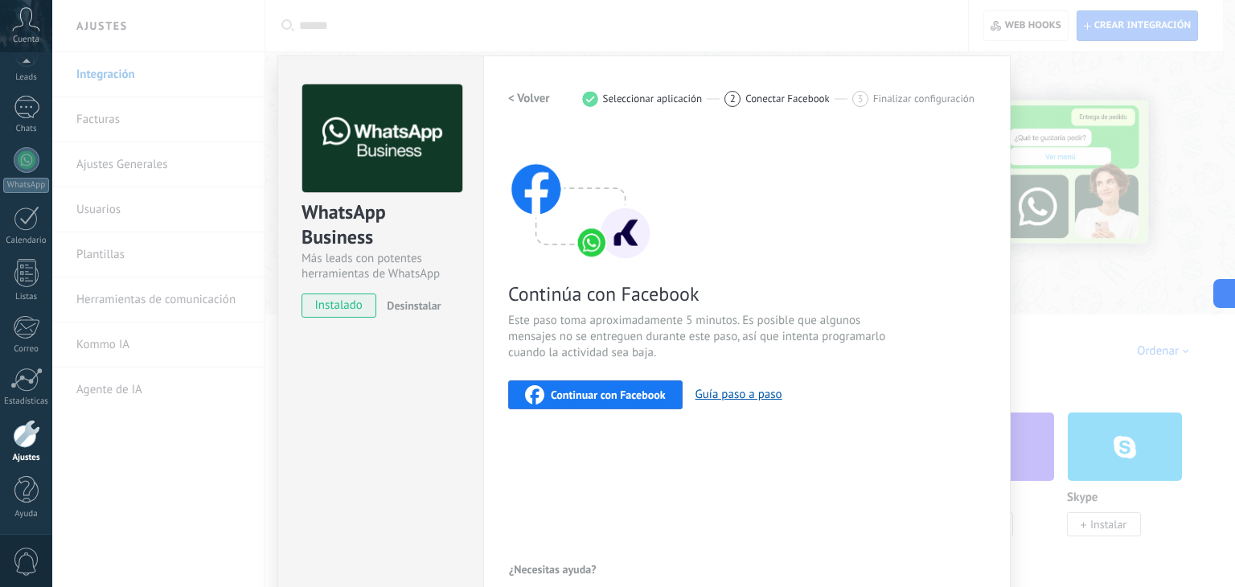
click at [978, 351] on div "Continúa con Facebook Este paso toma aproximadamente 5 minutos. Es posible que …" at bounding box center [747, 271] width 478 height 277
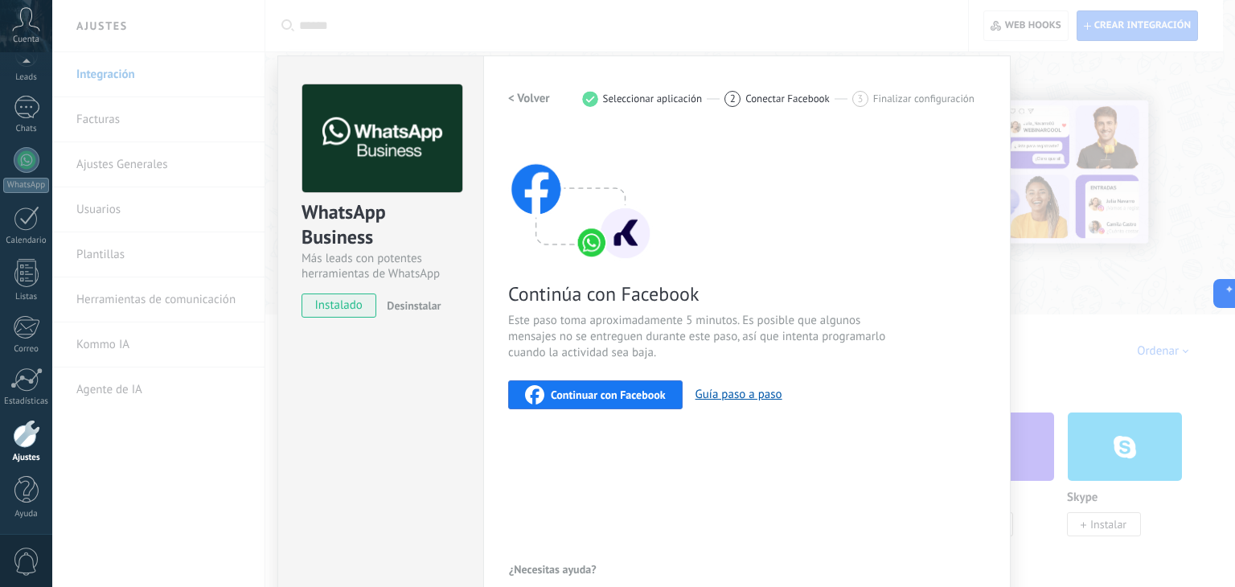
click at [1146, 272] on div "WhatsApp Business Más leads con potentes herramientas de WhatsApp instalado Des…" at bounding box center [643, 293] width 1183 height 587
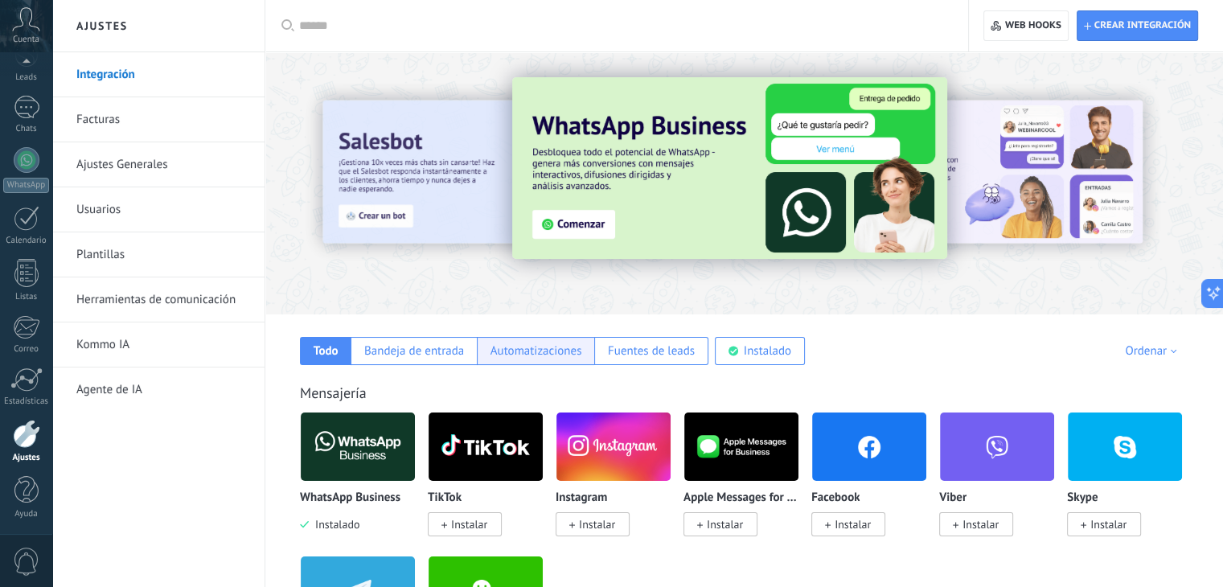
click at [561, 342] on div "Automatizaciones" at bounding box center [535, 351] width 117 height 28
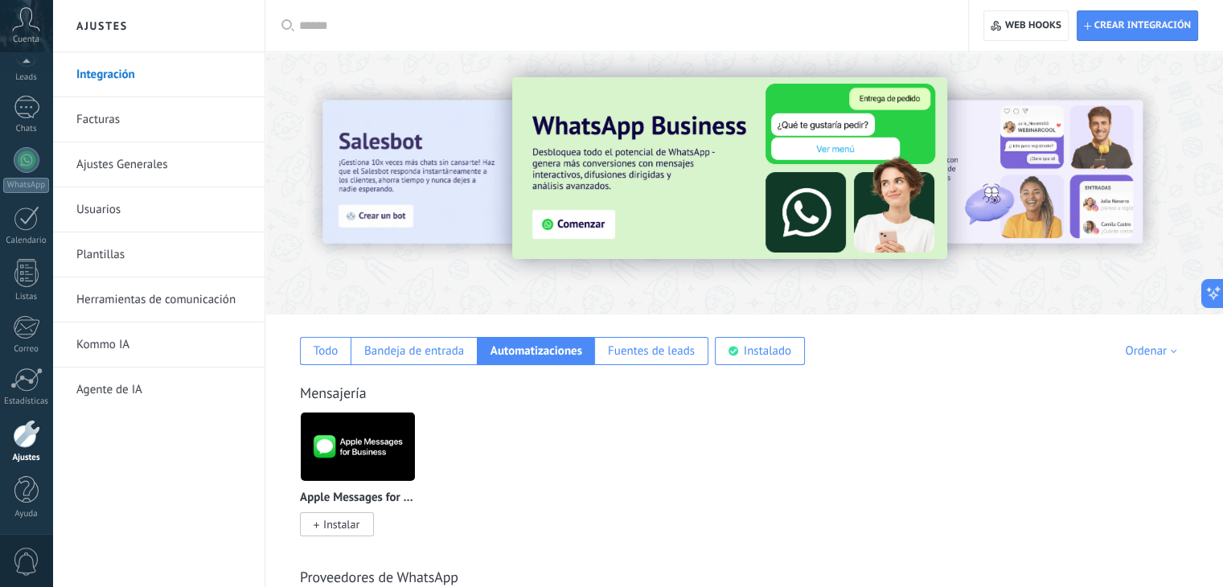
scroll to position [513, 0]
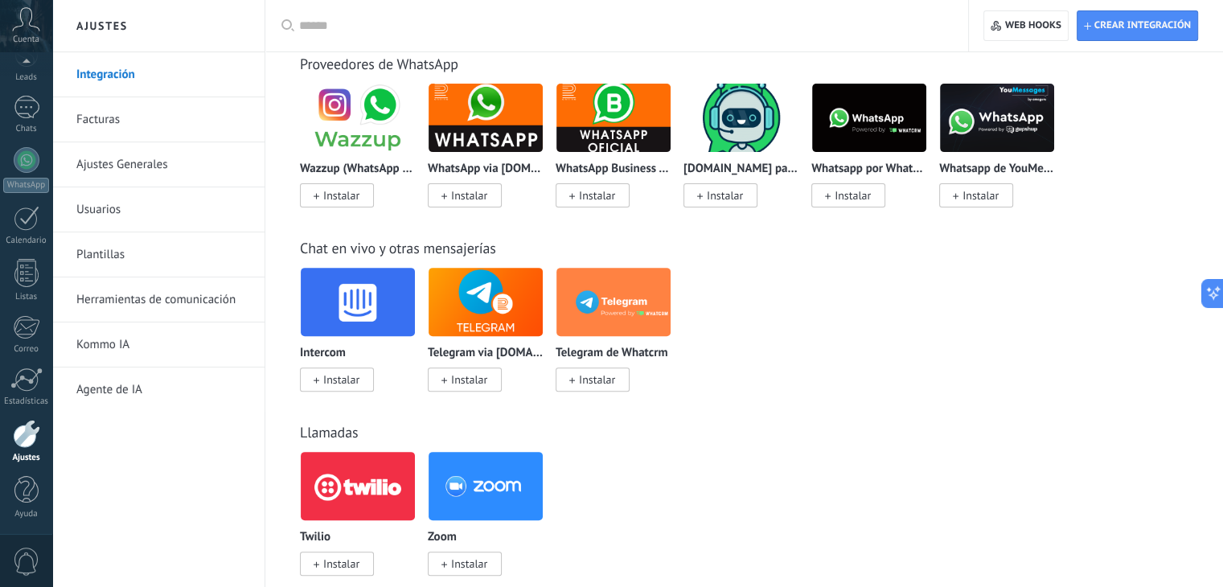
drag, startPoint x: 1234, startPoint y: 126, endPoint x: 1048, endPoint y: 392, distance: 324.5
drag, startPoint x: 1234, startPoint y: 168, endPoint x: 1234, endPoint y: 9, distance: 159.2
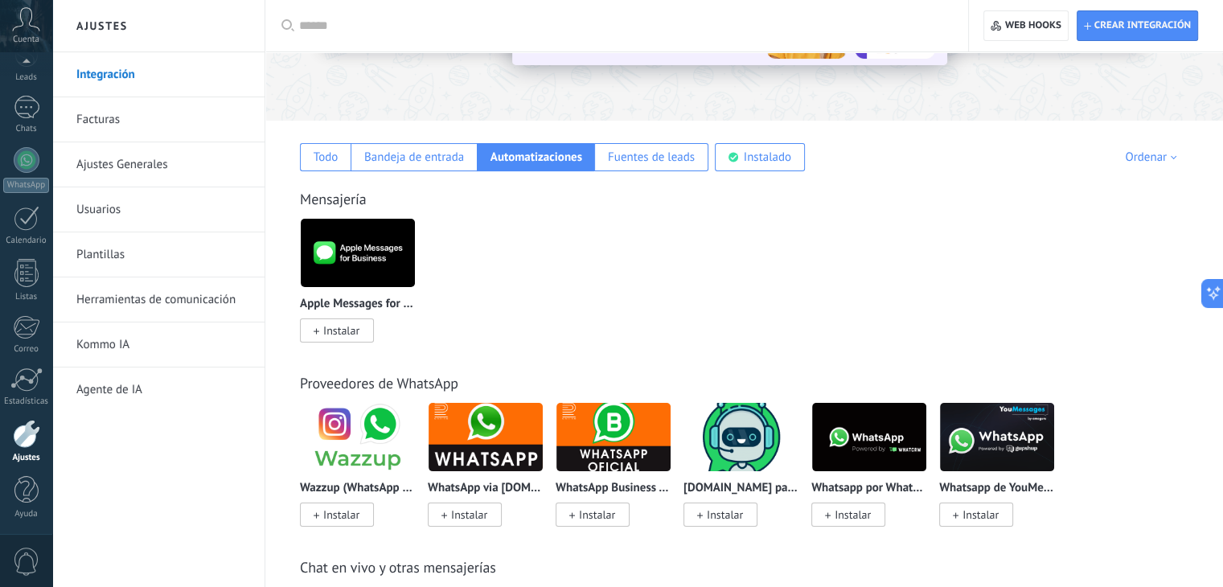
scroll to position [129, 0]
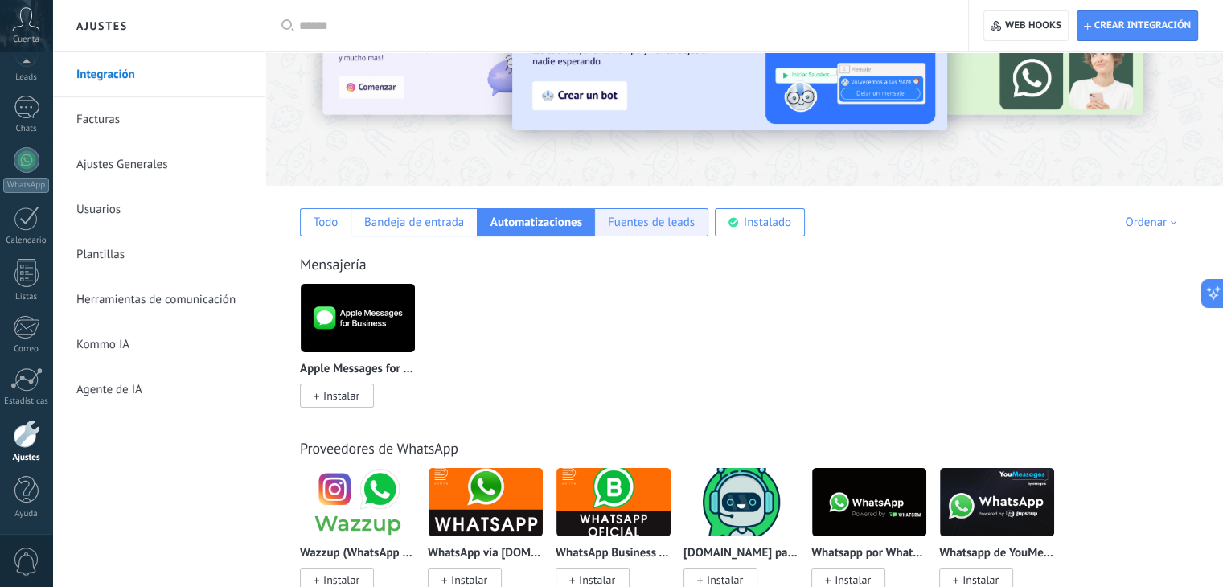
click at [658, 229] on div "Fuentes de leads" at bounding box center [651, 222] width 87 height 15
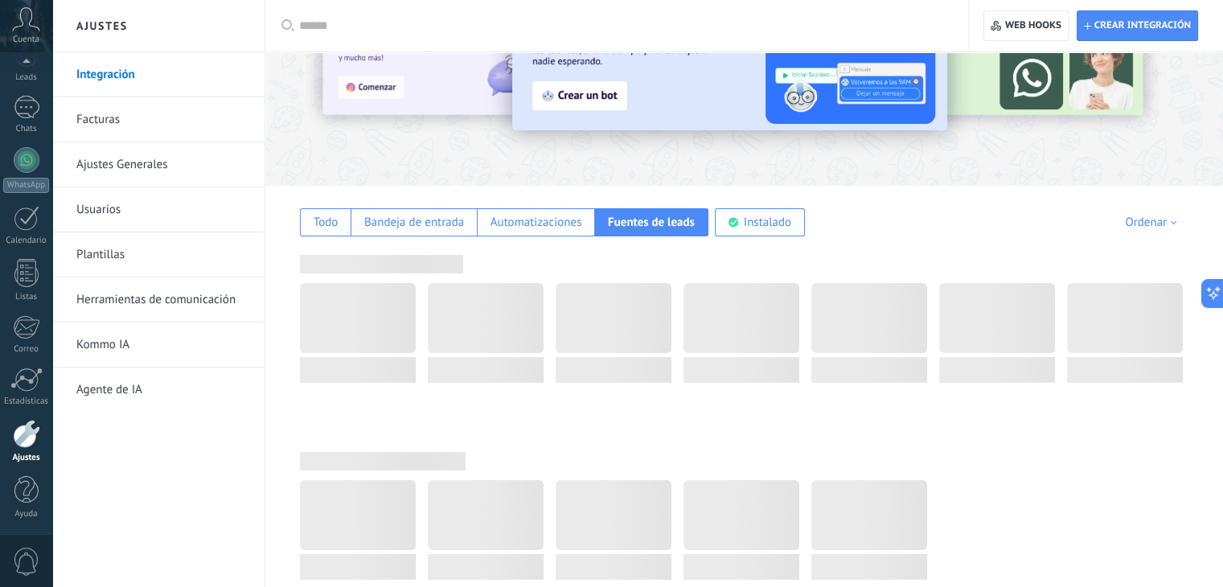
click at [658, 229] on div "Fuentes de leads" at bounding box center [651, 222] width 87 height 15
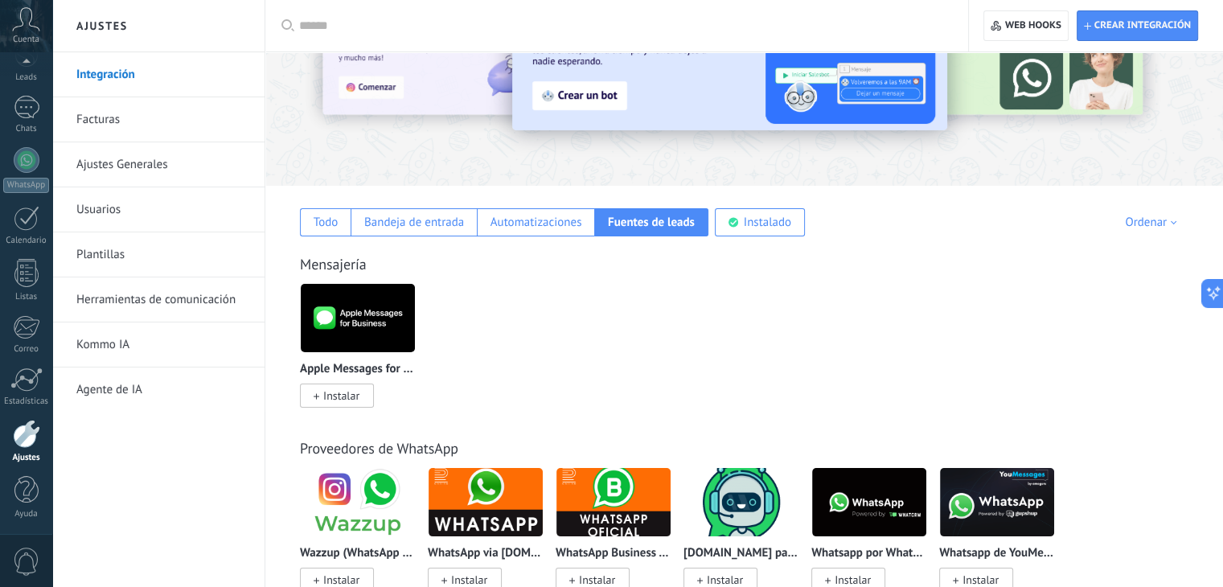
click at [109, 197] on link "Usuarios" at bounding box center [162, 209] width 172 height 45
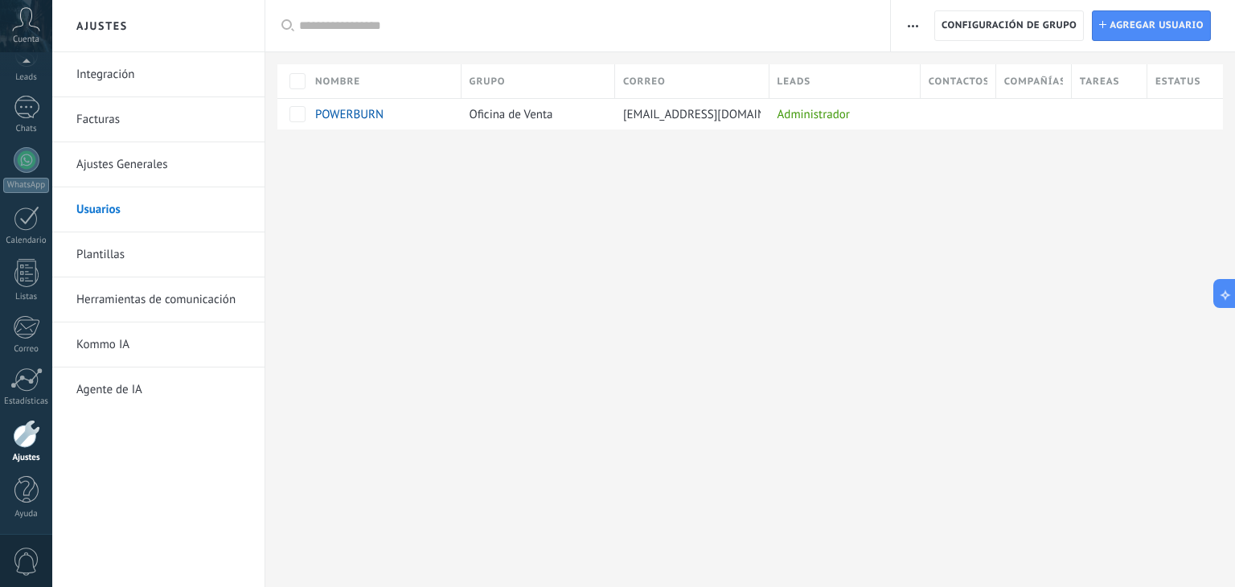
click at [113, 312] on link "Herramientas de comunicación" at bounding box center [162, 299] width 172 height 45
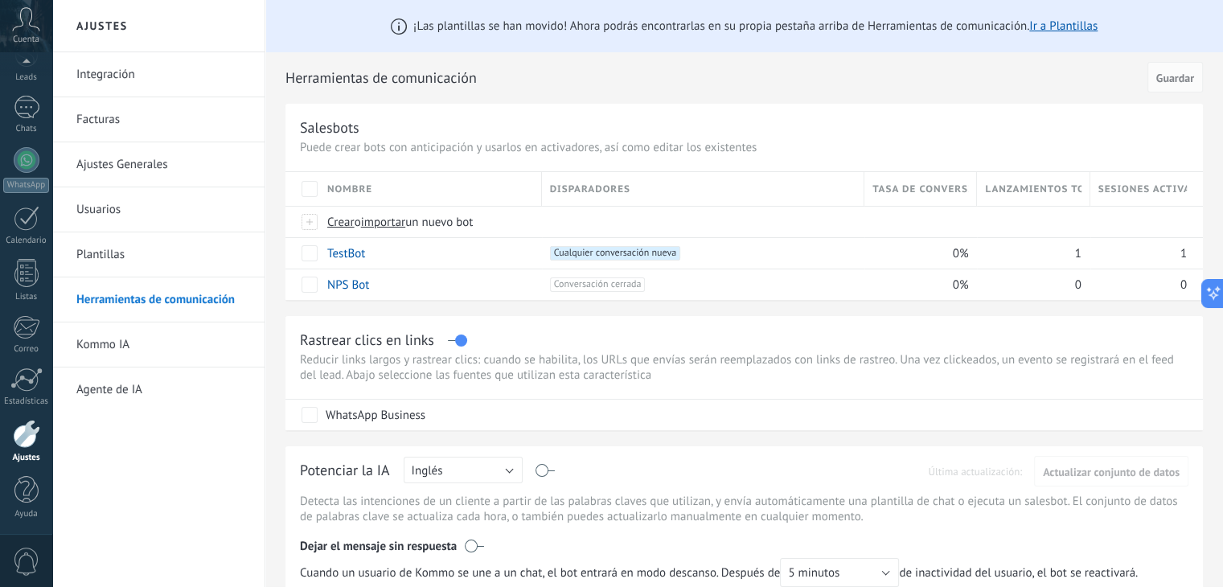
click at [148, 168] on link "Ajustes Generales" at bounding box center [162, 164] width 172 height 45
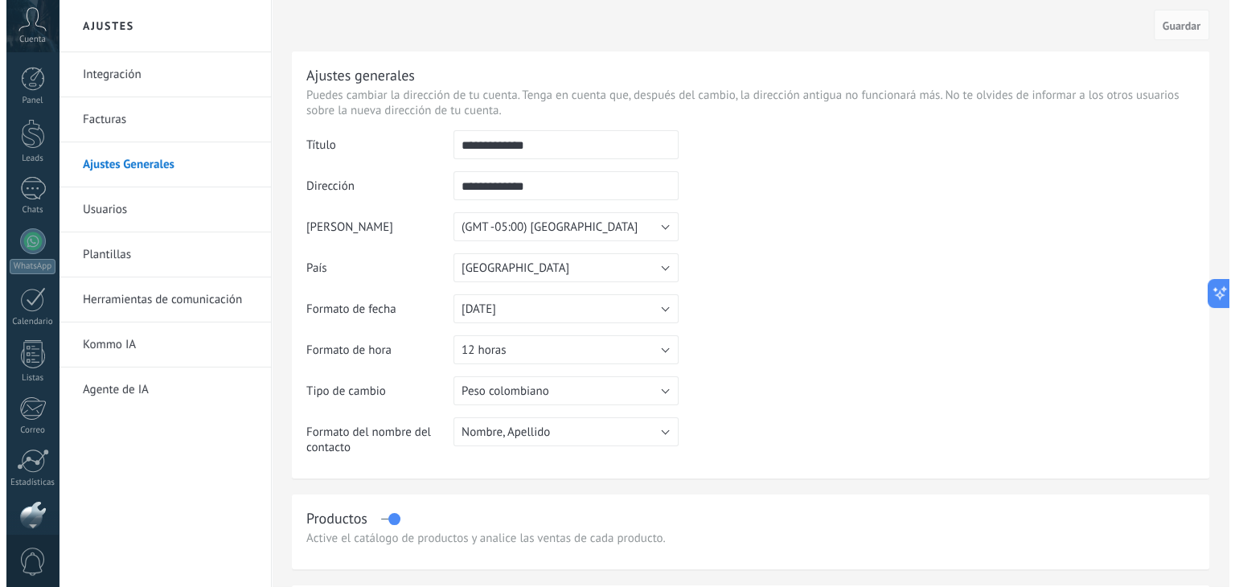
scroll to position [81, 0]
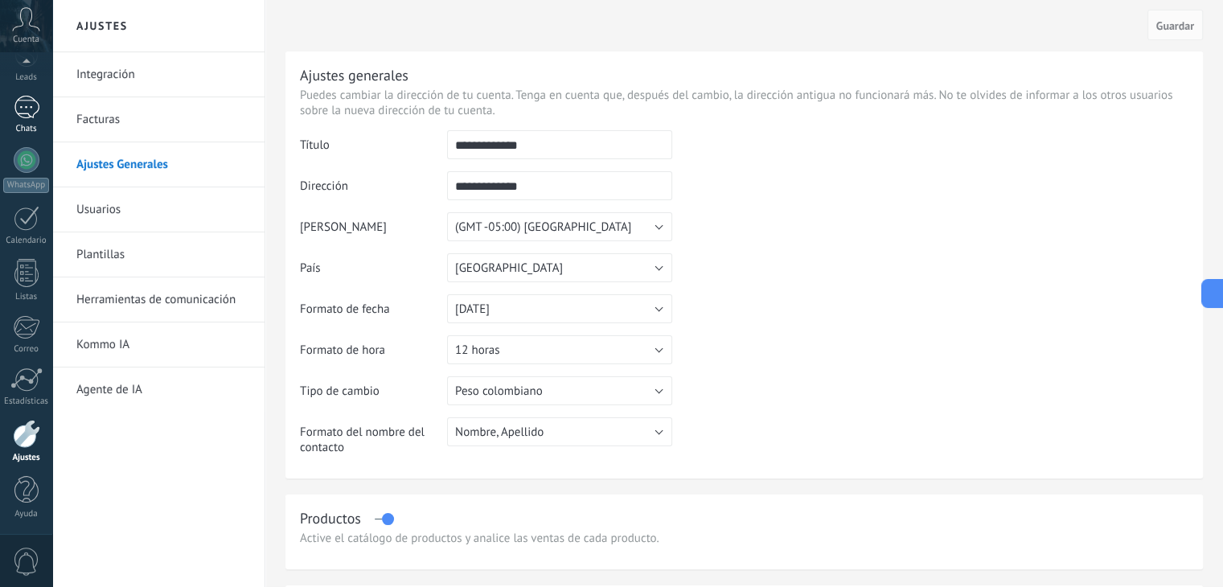
click at [23, 100] on div "1" at bounding box center [27, 107] width 26 height 23
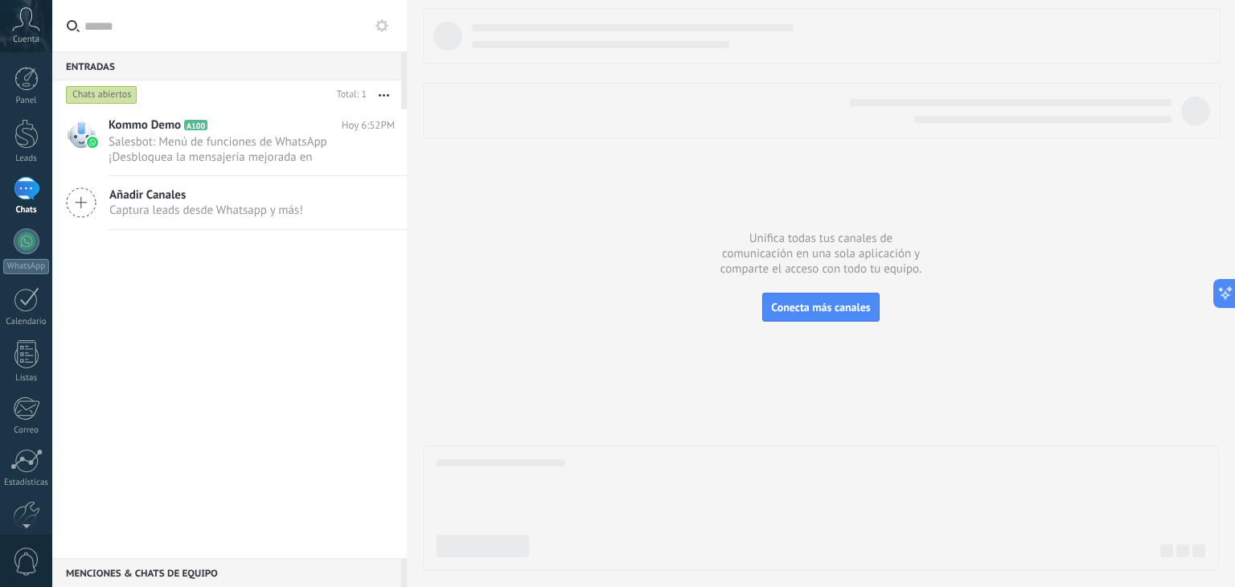
click at [265, 31] on input "text" at bounding box center [239, 25] width 310 height 51
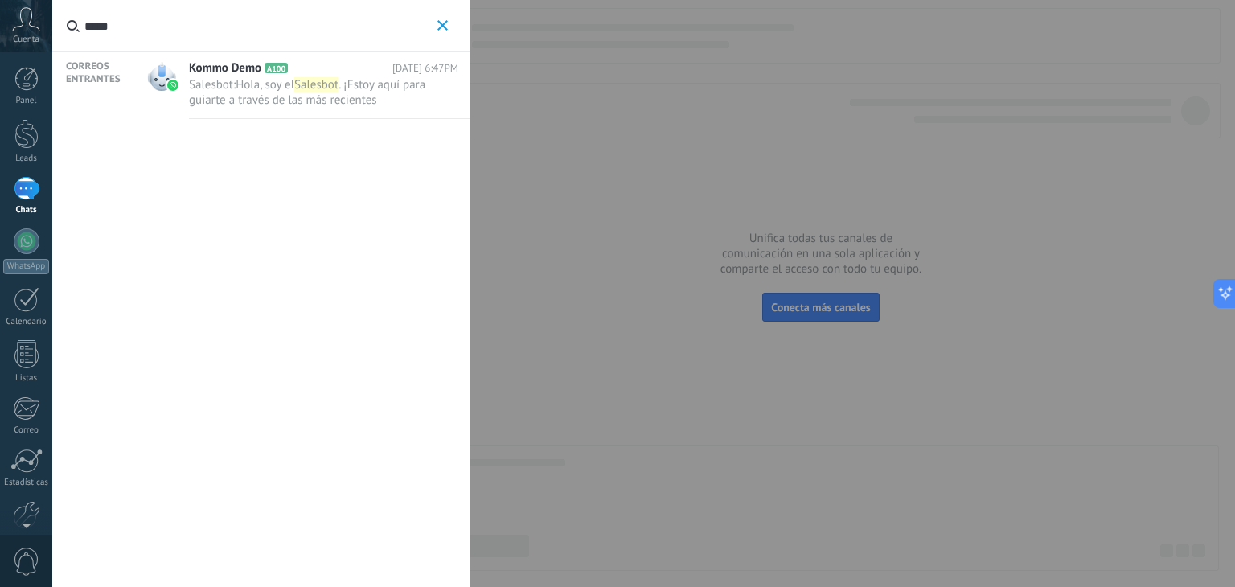
type input "*****"
click at [440, 25] on icon "button" at bounding box center [442, 25] width 10 height 10
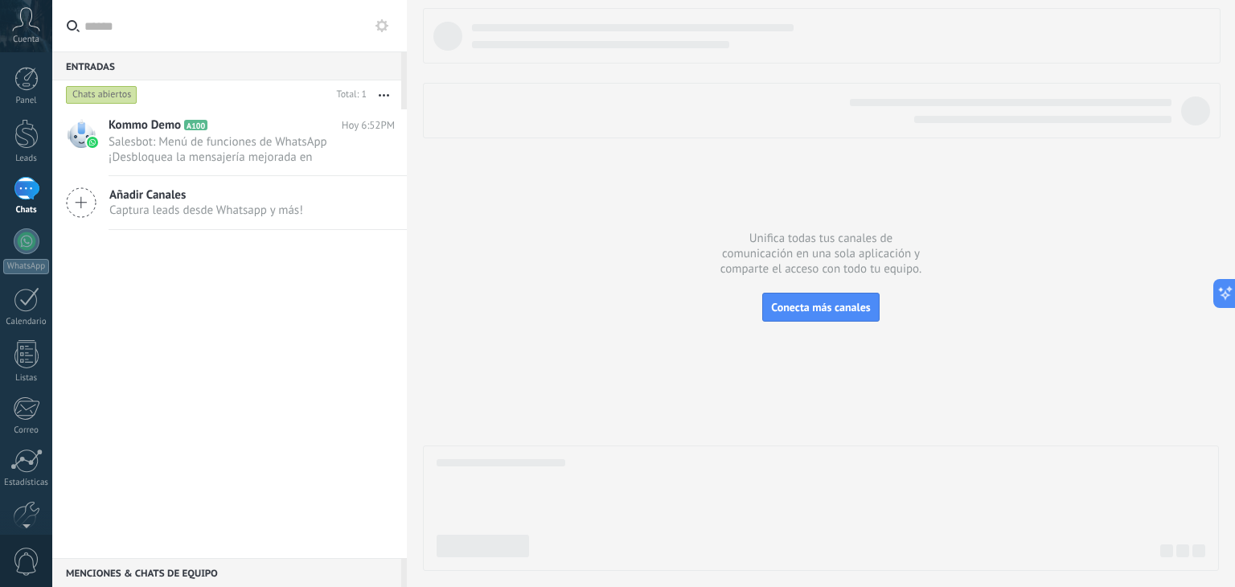
click at [385, 27] on use at bounding box center [381, 25] width 13 height 13
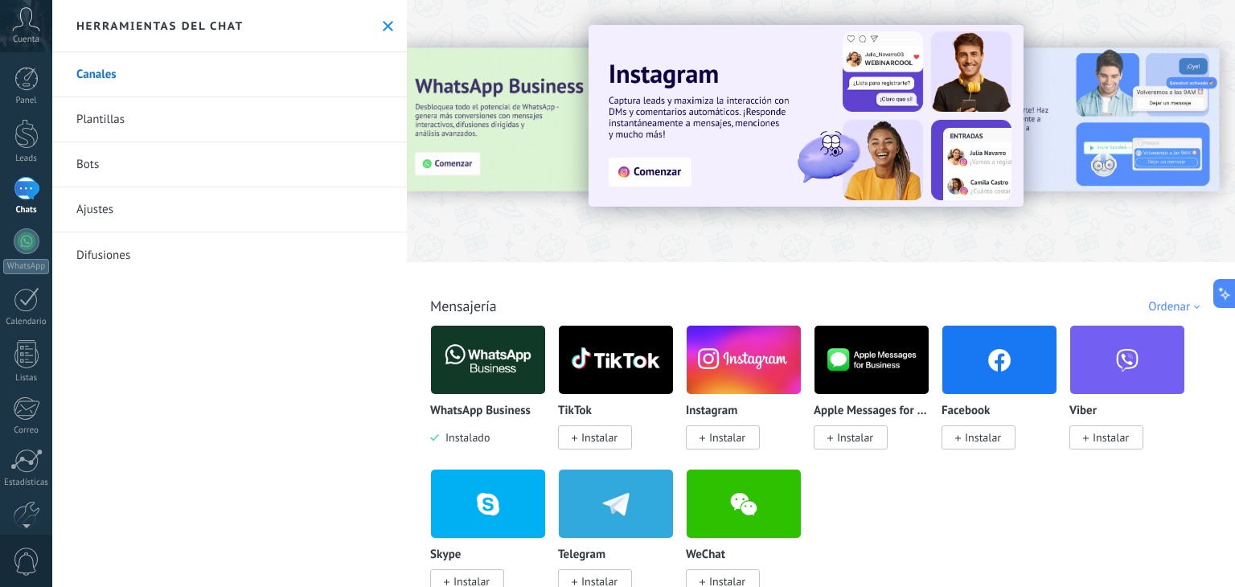
click at [215, 162] on link "Bots" at bounding box center [229, 164] width 355 height 45
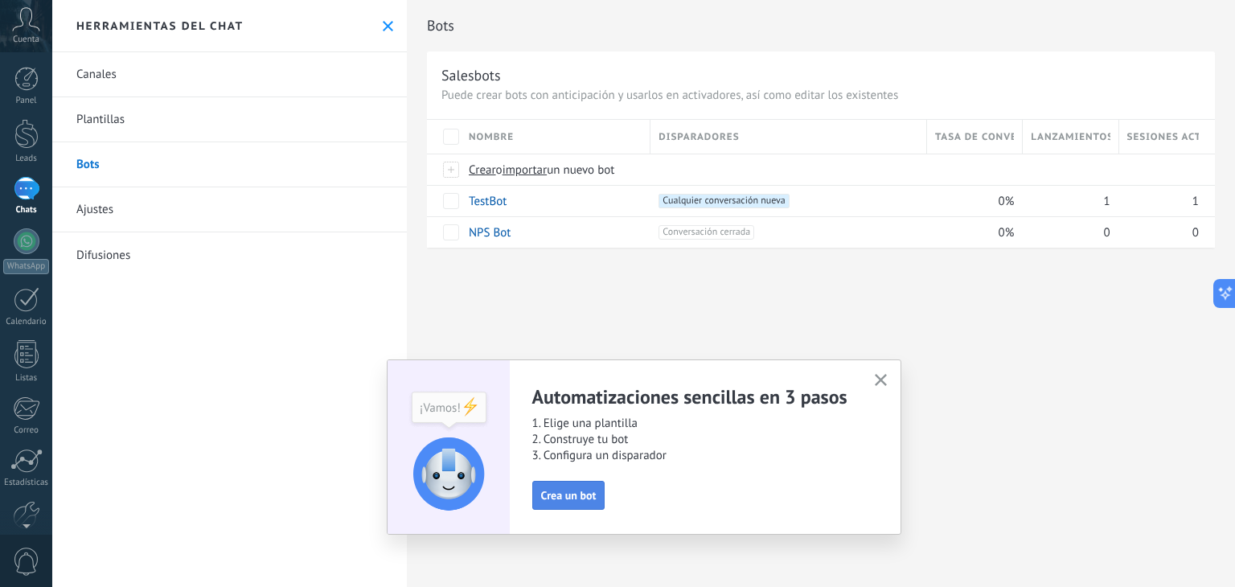
click at [547, 505] on button "Crea un bot" at bounding box center [568, 495] width 73 height 29
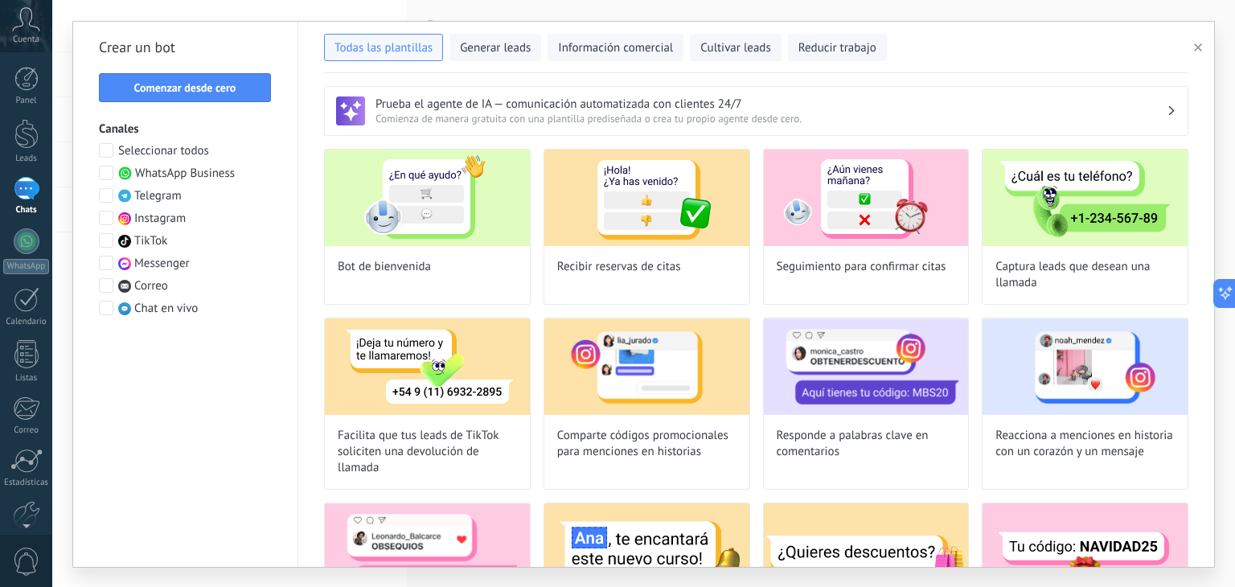
click at [195, 170] on span "WhatsApp Business" at bounding box center [185, 174] width 100 height 16
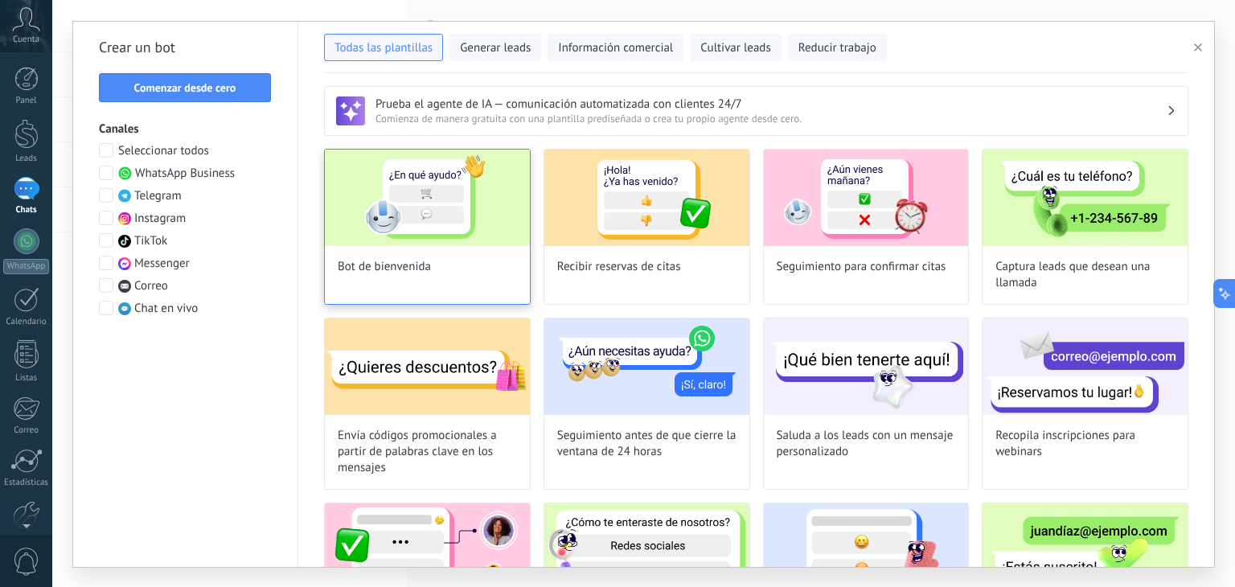
click at [447, 269] on div "Bot de bienvenida" at bounding box center [427, 227] width 207 height 156
type input "**********"
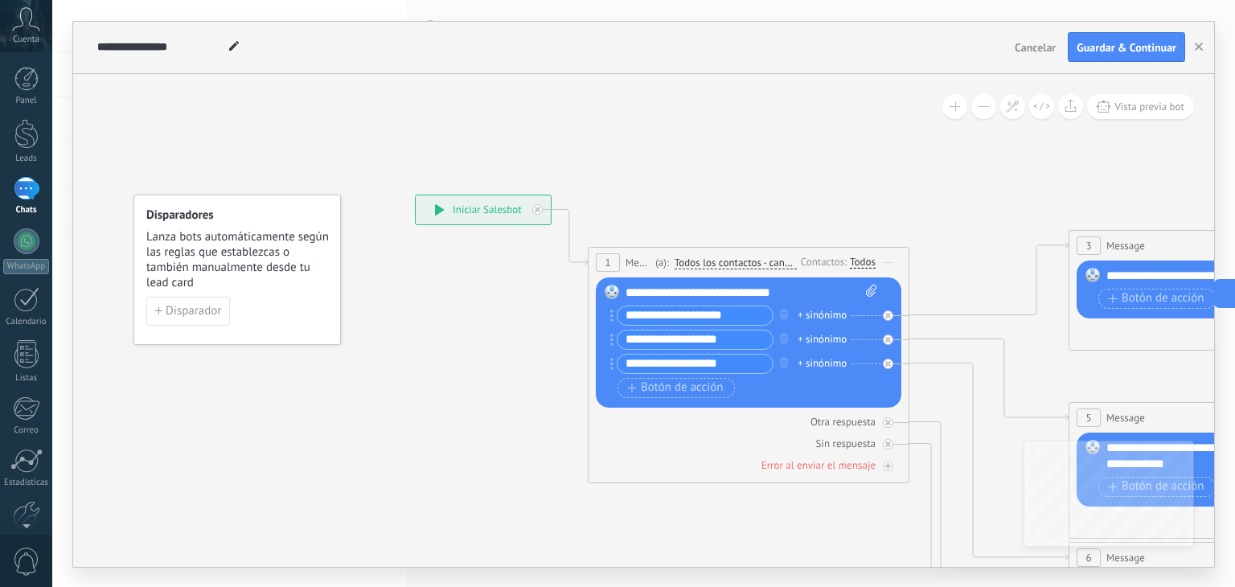
click at [872, 295] on icon at bounding box center [871, 291] width 10 height 12
click input "Subir" at bounding box center [0, 0] width 0 height 0
click at [193, 311] on span "Disparador" at bounding box center [193, 311] width 55 height 11
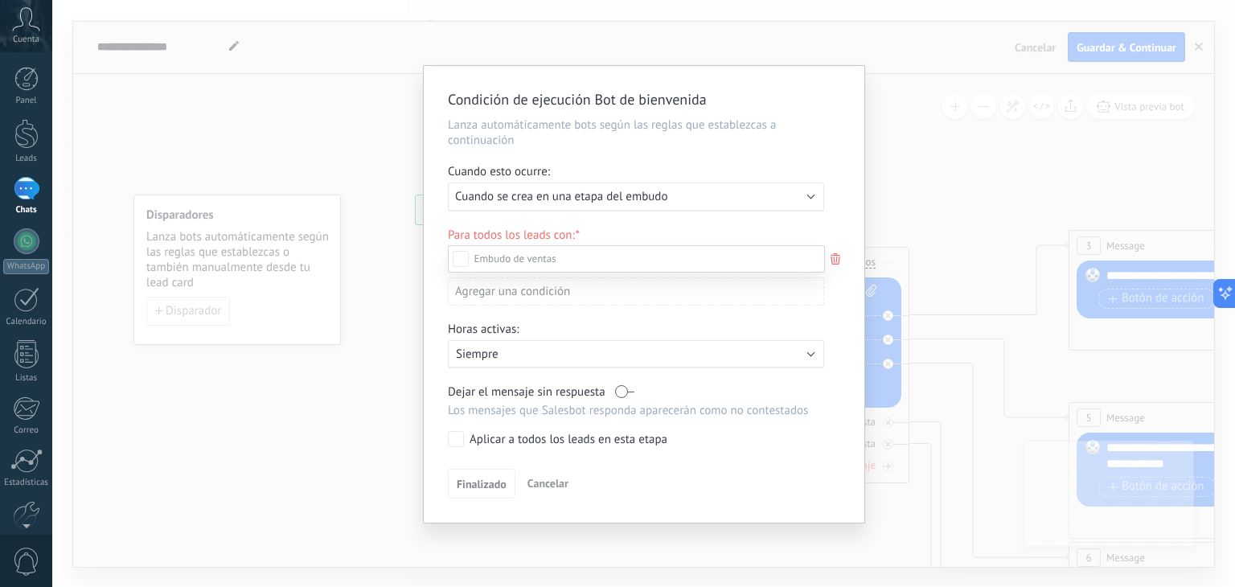
click at [0, 0] on div "Contacto inicial" at bounding box center [0, 0] width 0 height 0
click at [462, 474] on div "Incoming leads Contacto inicial Negociación Debate contractual Discusión de con…" at bounding box center [636, 414] width 377 height 339
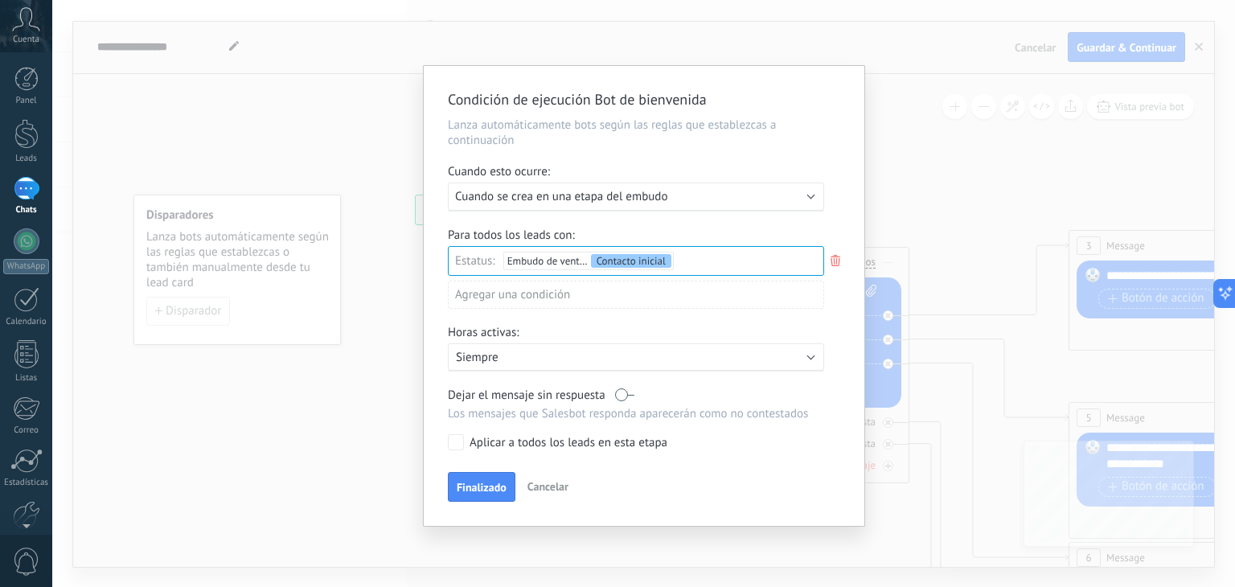
click at [464, 437] on label "Aplicar a todos los leads en esta etapa" at bounding box center [633, 442] width 371 height 16
click at [542, 297] on div "Agregar una condición" at bounding box center [636, 295] width 376 height 28
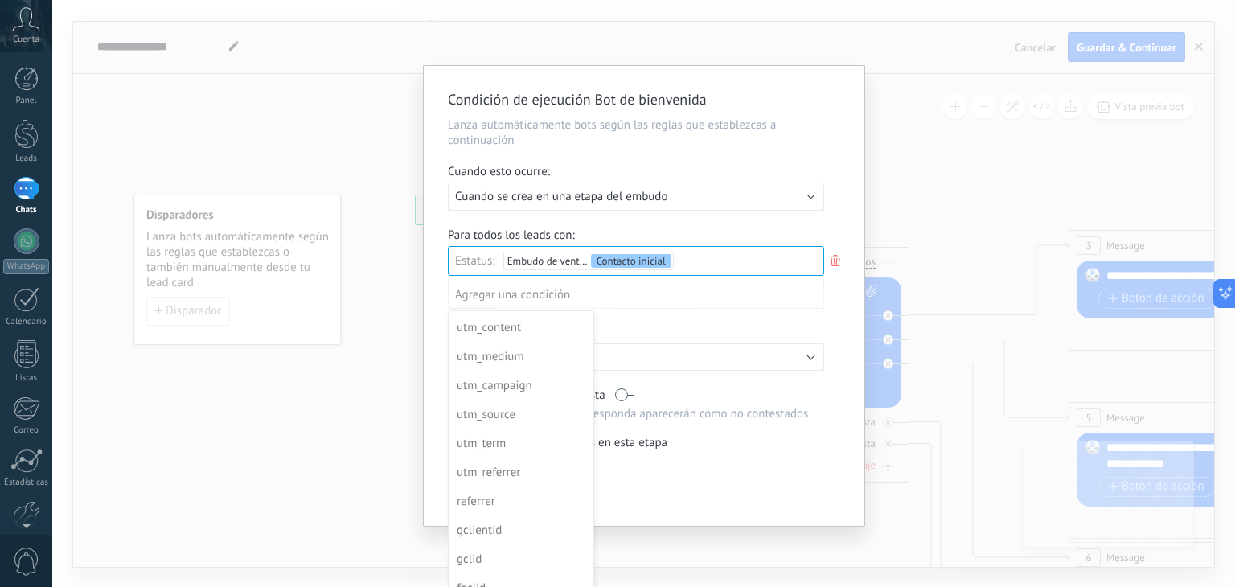
scroll to position [145, 0]
click at [740, 459] on div at bounding box center [644, 296] width 441 height 460
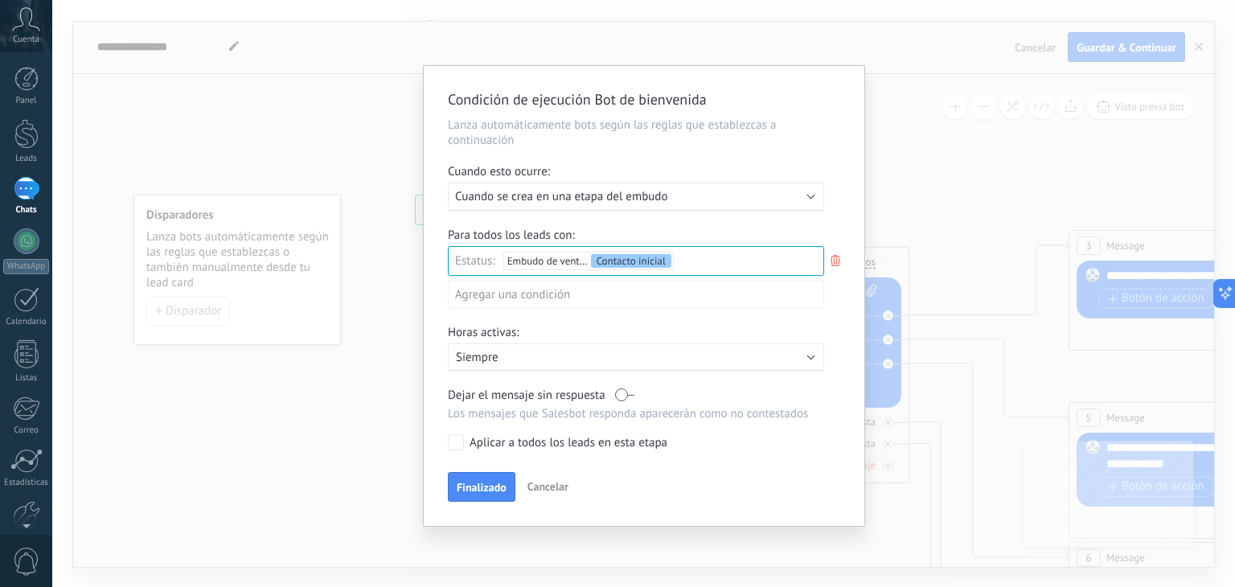
click at [740, 205] on div "Ejecutar: Cuando se crea en una etapa del embudo" at bounding box center [636, 197] width 376 height 29
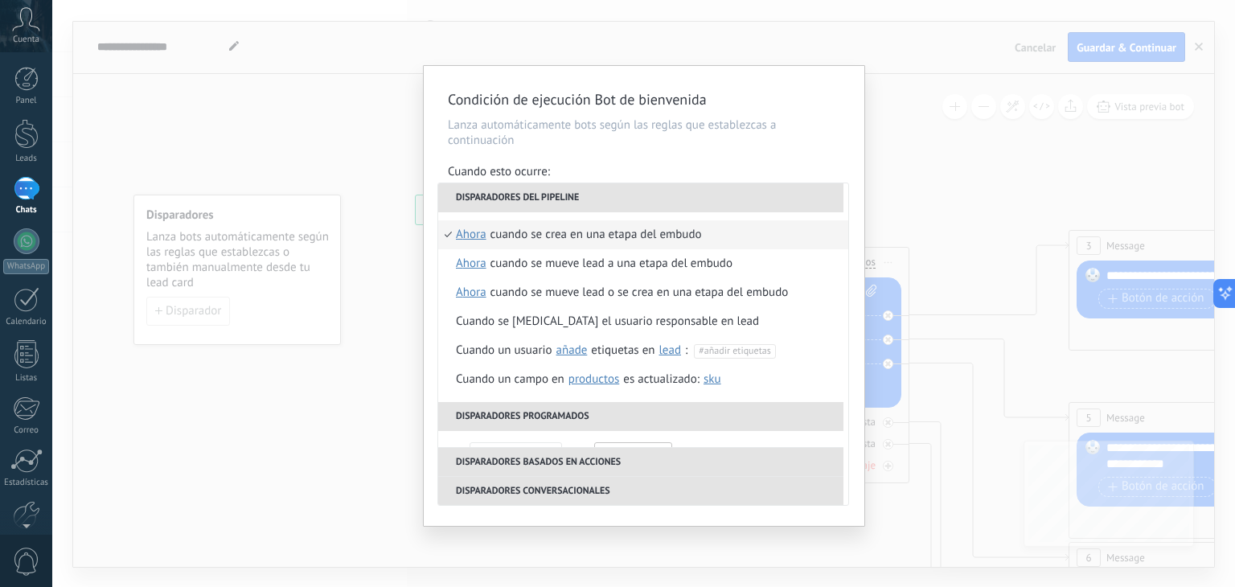
click at [821, 129] on p "Lanza automáticamente bots según las reglas que establezcas a continuación" at bounding box center [644, 132] width 392 height 31
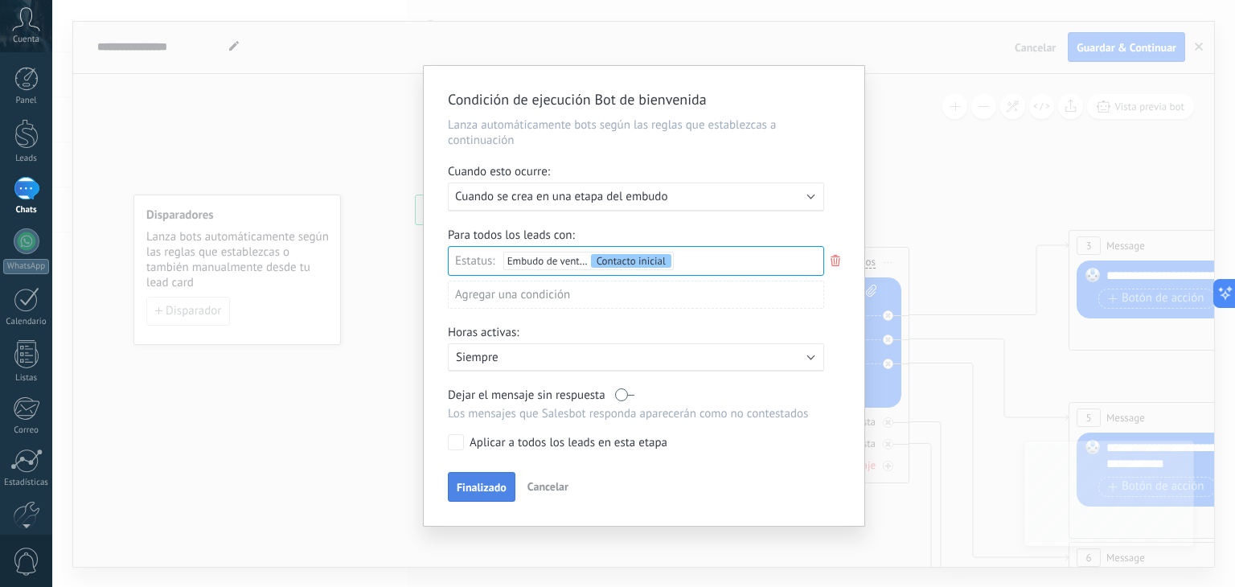
click at [504, 477] on button "Finalizado" at bounding box center [482, 487] width 68 height 31
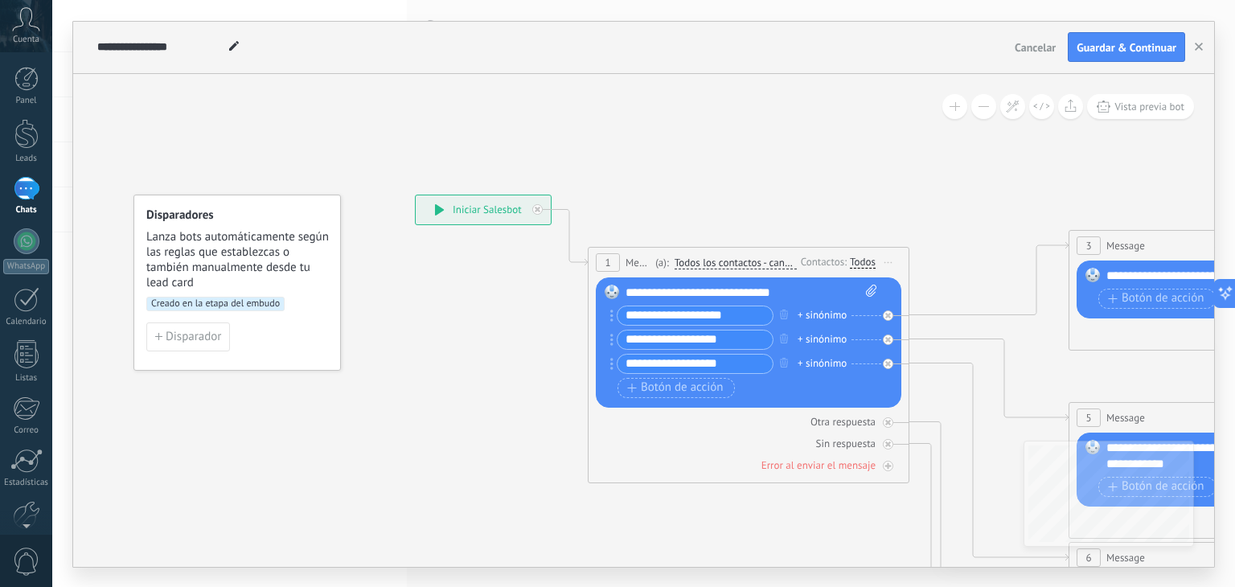
drag, startPoint x: 1234, startPoint y: 100, endPoint x: 1234, endPoint y: 214, distance: 113.4
click at [1234, 214] on div "**********" at bounding box center [643, 293] width 1183 height 587
click at [757, 289] on div "**********" at bounding box center [752, 293] width 252 height 16
click at [805, 293] on div "**********" at bounding box center [752, 293] width 252 height 16
click at [810, 294] on div "**********" at bounding box center [752, 293] width 252 height 16
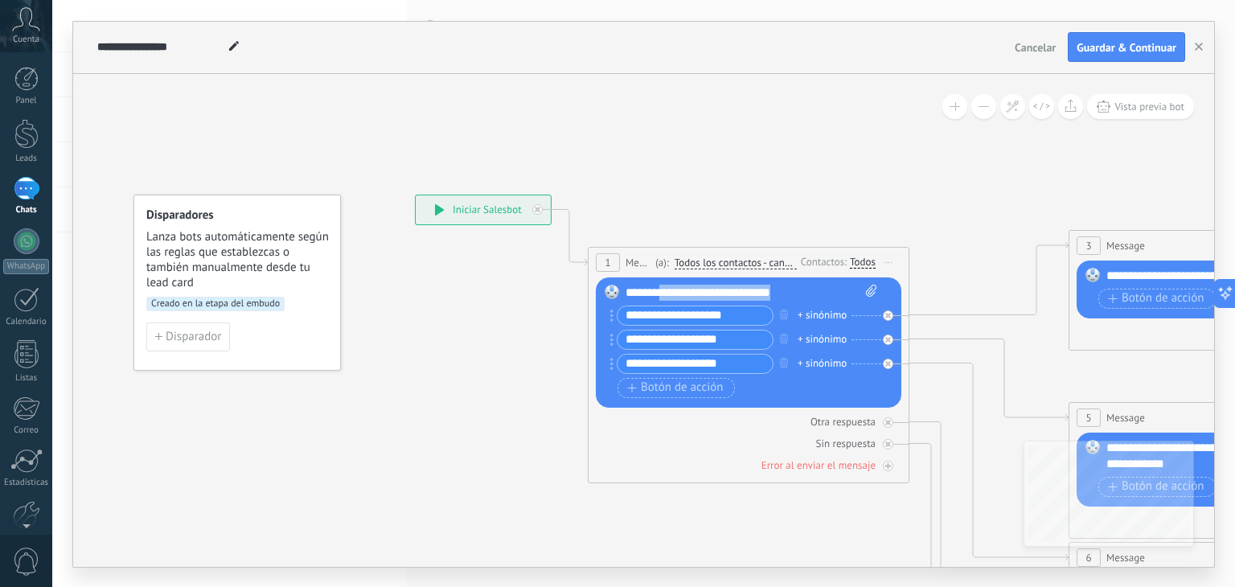
drag, startPoint x: 660, startPoint y: 294, endPoint x: 805, endPoint y: 284, distance: 145.1
click at [805, 285] on div "**********" at bounding box center [752, 293] width 252 height 16
click at [682, 381] on span "Botón de acción" at bounding box center [675, 387] width 96 height 13
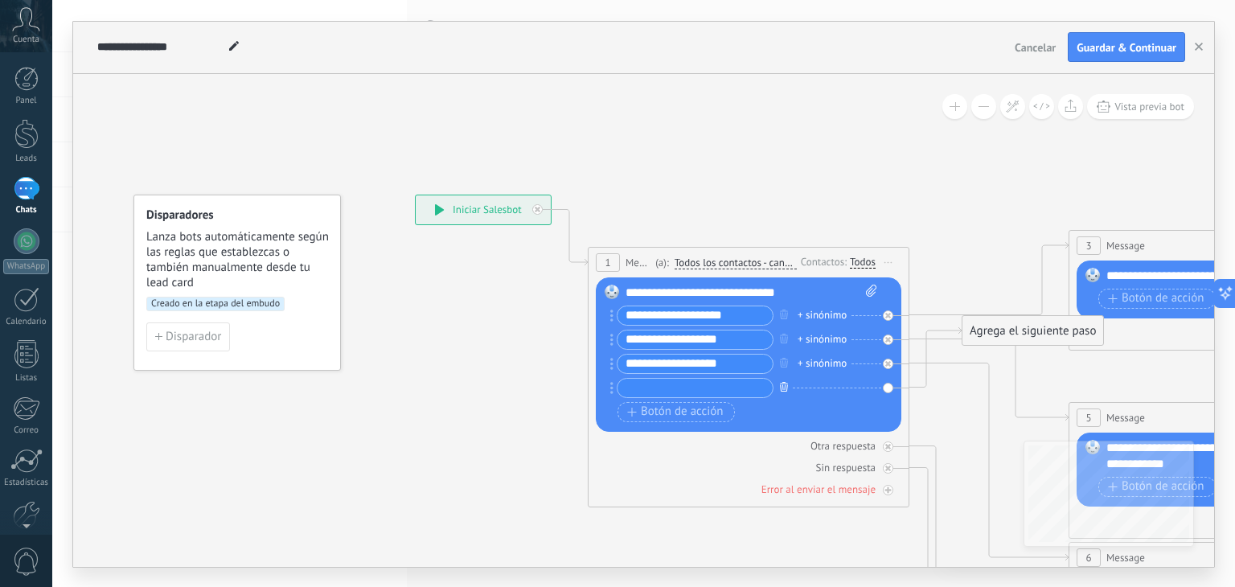
click at [788, 384] on button "button" at bounding box center [784, 387] width 18 height 20
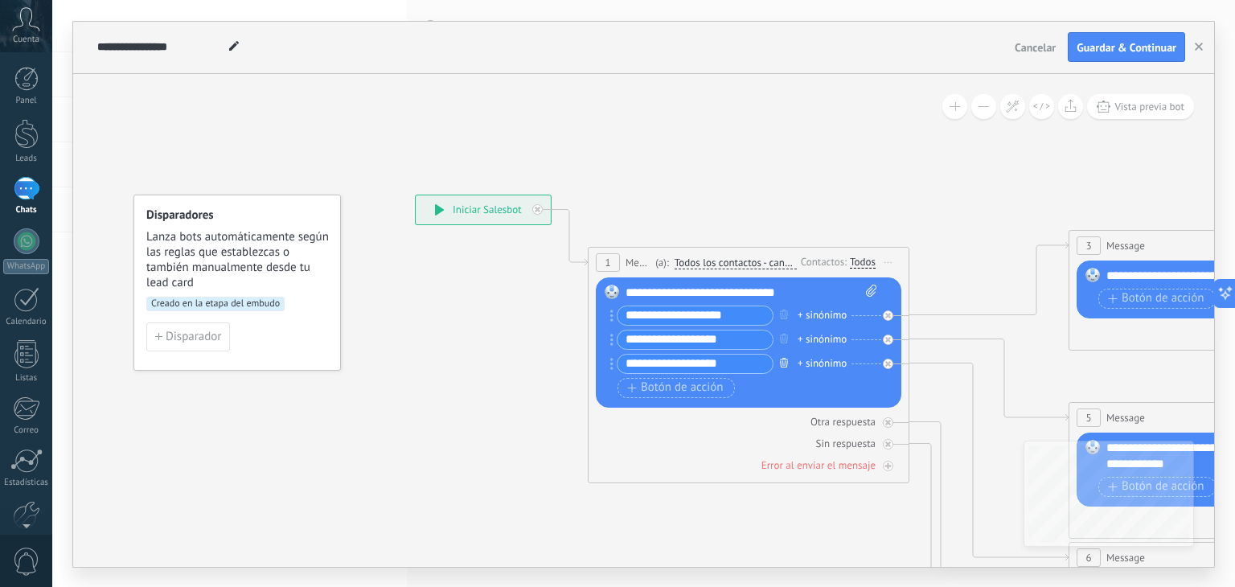
click at [785, 364] on icon "button" at bounding box center [784, 363] width 8 height 10
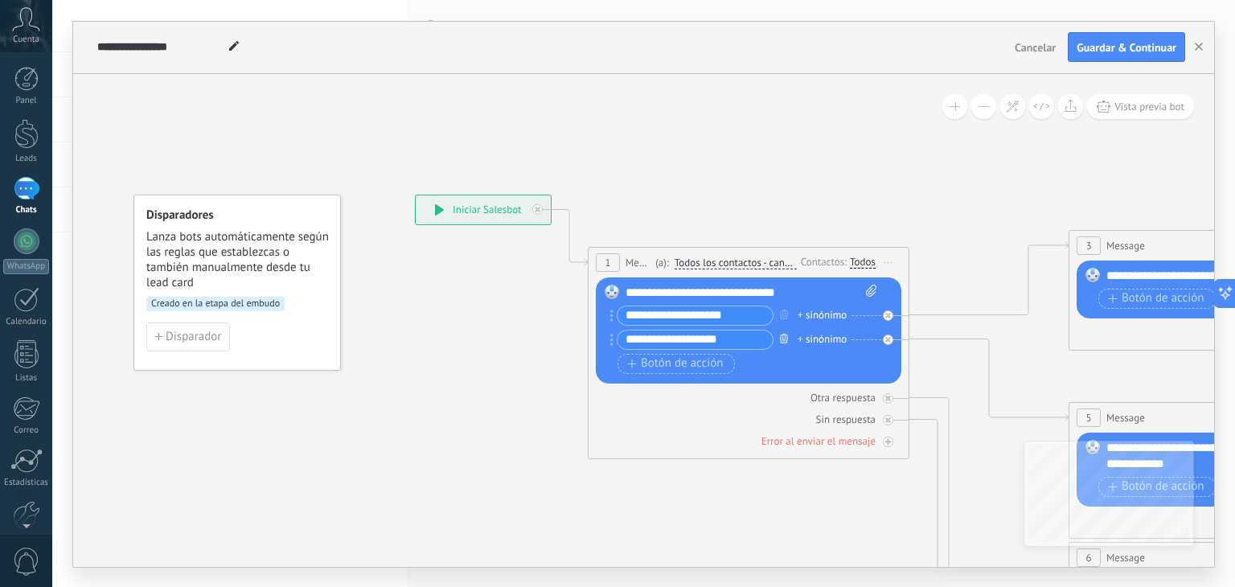
click at [781, 342] on icon "button" at bounding box center [784, 339] width 8 height 10
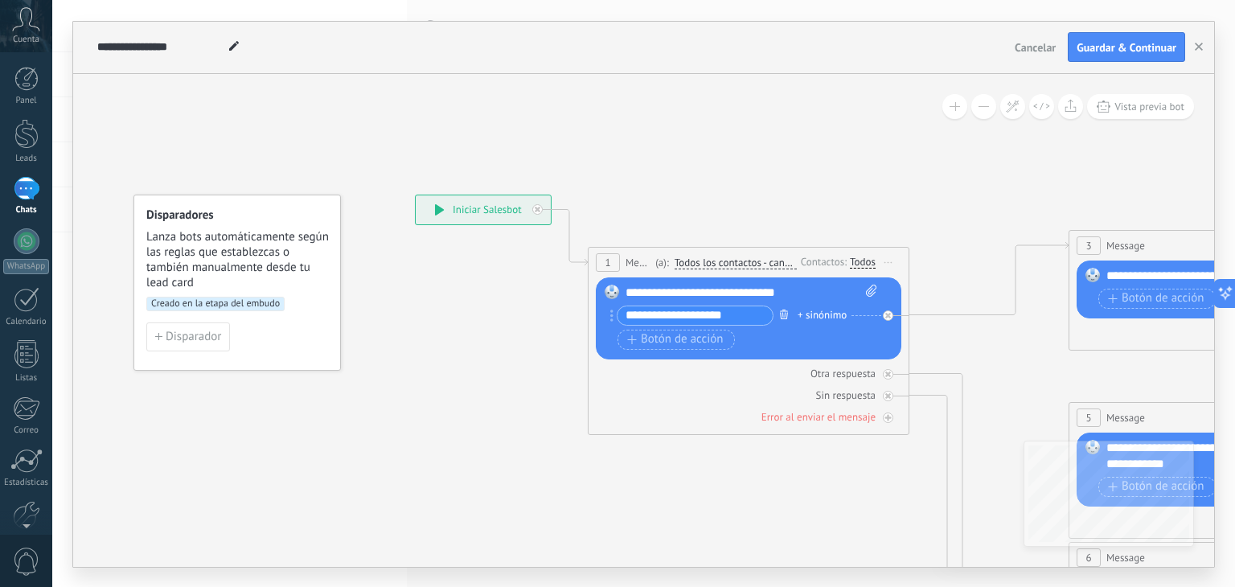
click at [780, 317] on icon "button" at bounding box center [784, 315] width 8 height 10
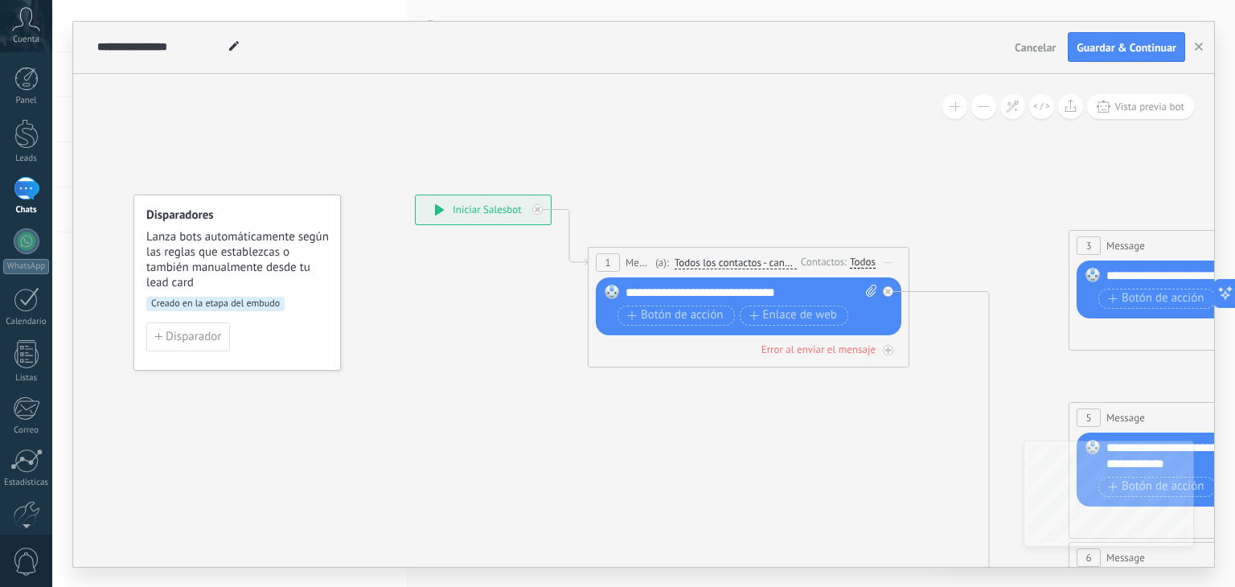
click at [816, 293] on div "**********" at bounding box center [752, 293] width 252 height 16
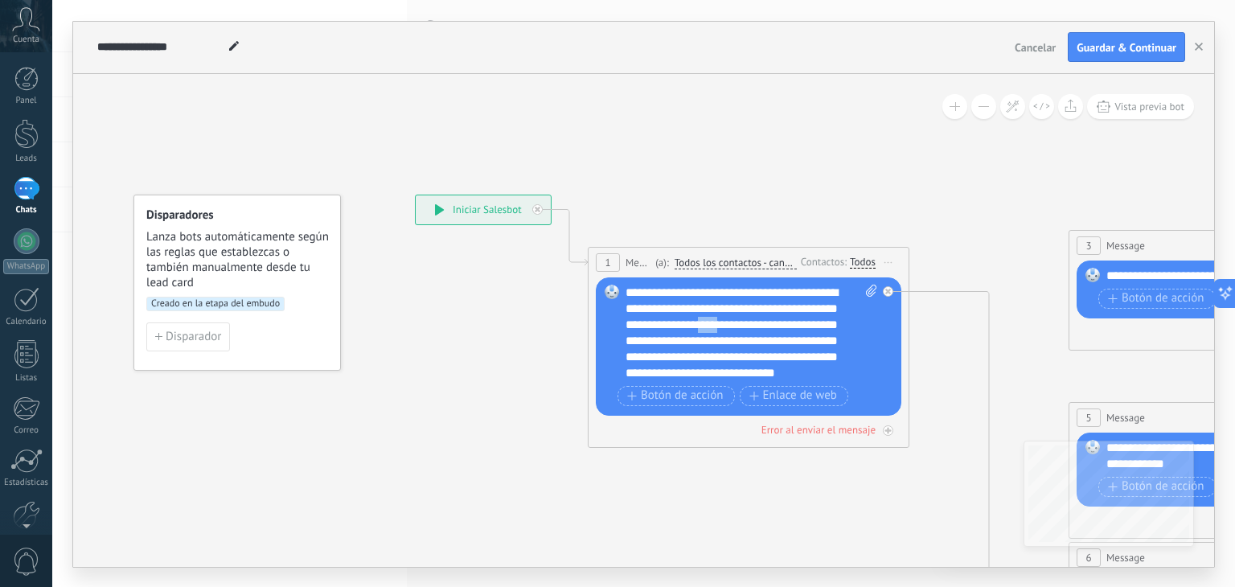
click at [745, 322] on div "**********" at bounding box center [752, 333] width 252 height 96
click at [766, 326] on div "**********" at bounding box center [752, 333] width 252 height 96
click at [801, 379] on div "**********" at bounding box center [752, 333] width 252 height 96
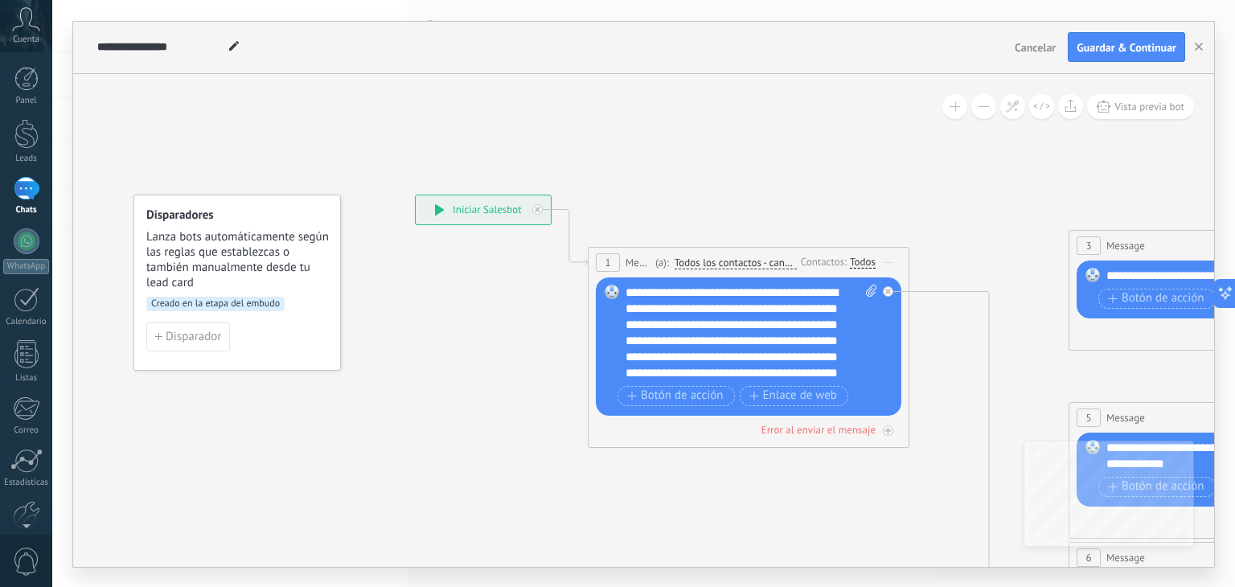
click at [655, 293] on div "**********" at bounding box center [752, 333] width 252 height 96
click at [662, 297] on div "**********" at bounding box center [752, 333] width 252 height 96
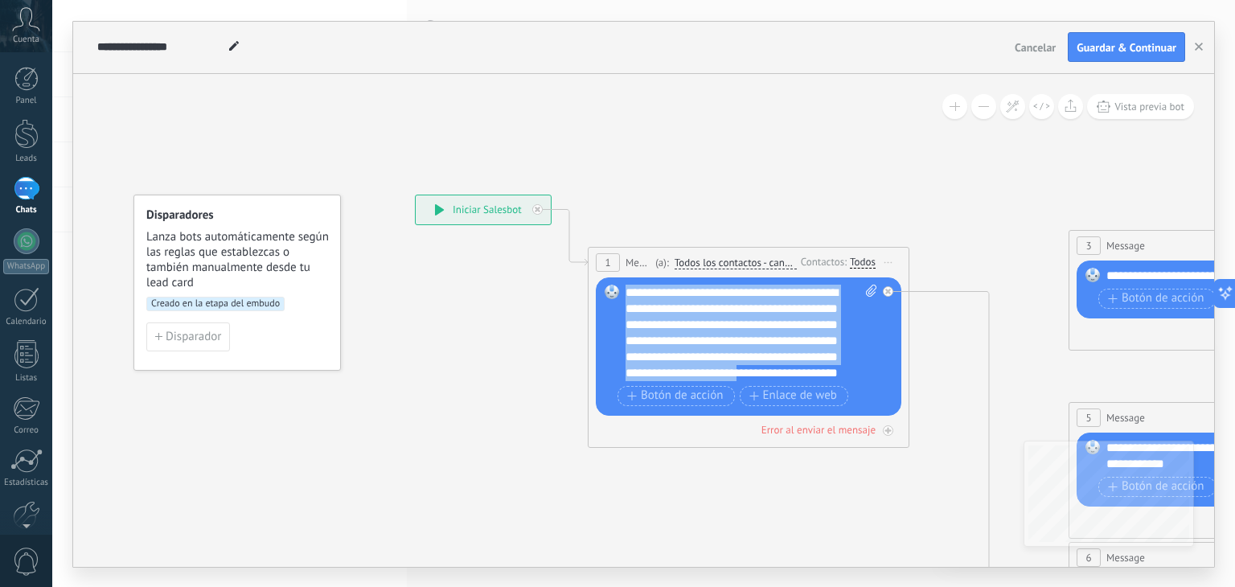
drag, startPoint x: 839, startPoint y: 370, endPoint x: 598, endPoint y: 284, distance: 256.1
click at [598, 284] on div "Reemplazar Quitar Convertir a mensaje de voz Arrastre la imagen aquí para adjun…" at bounding box center [749, 346] width 306 height 138
click at [642, 274] on div "1 Message ******* (a): Todos los contactos - canales seleccionados Todos los co…" at bounding box center [749, 263] width 320 height 30
click at [638, 285] on div "**********" at bounding box center [752, 333] width 252 height 96
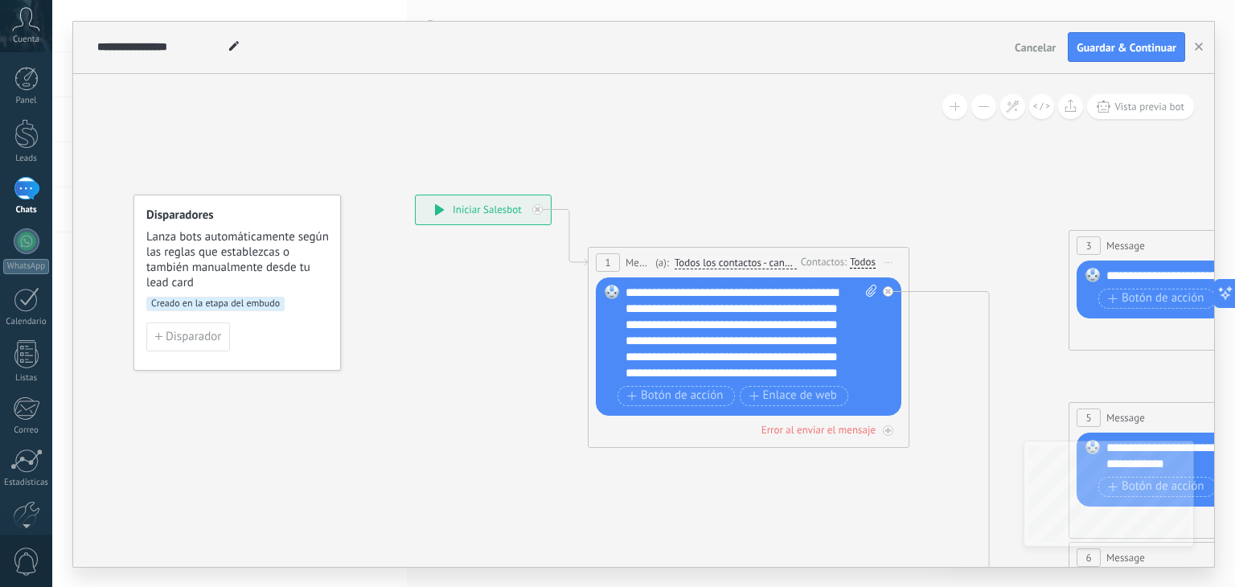
drag, startPoint x: 623, startPoint y: 290, endPoint x: 814, endPoint y: 374, distance: 208.8
click at [814, 374] on div "Reemplazar Quitar Convertir a mensaje de voz Arrastre la imagen aquí para adjun…" at bounding box center [749, 346] width 306 height 138
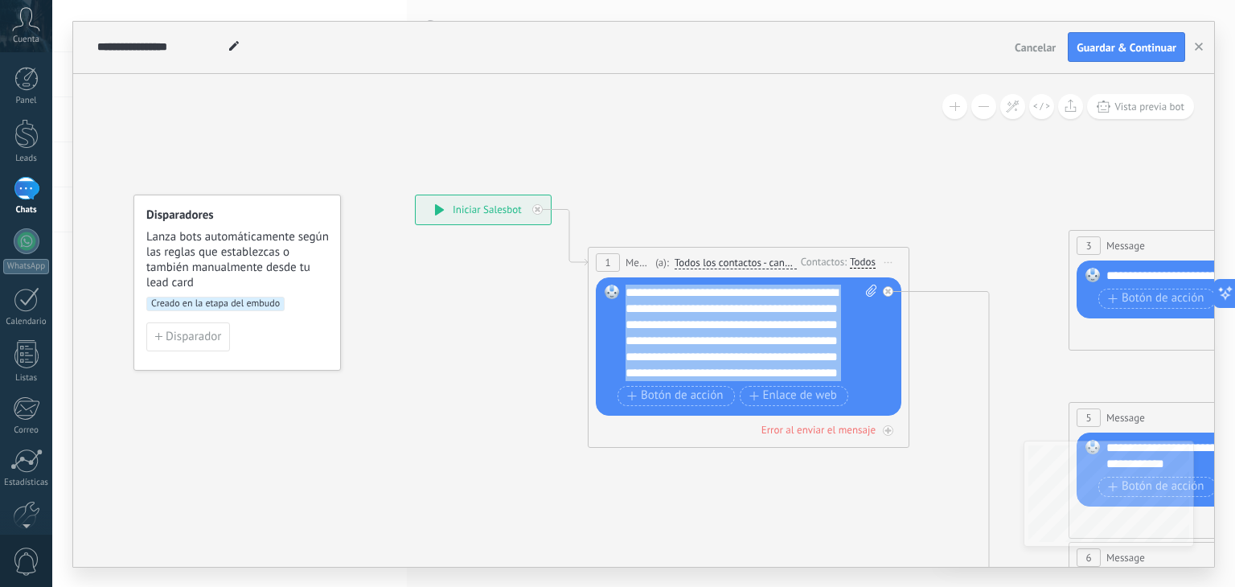
scroll to position [16, 0]
drag, startPoint x: 626, startPoint y: 297, endPoint x: 908, endPoint y: 416, distance: 306.3
click at [908, 416] on div "1 Message ******* (a): Todos los contactos - canales seleccionados Todos los co…" at bounding box center [749, 347] width 322 height 201
copy div "**********"
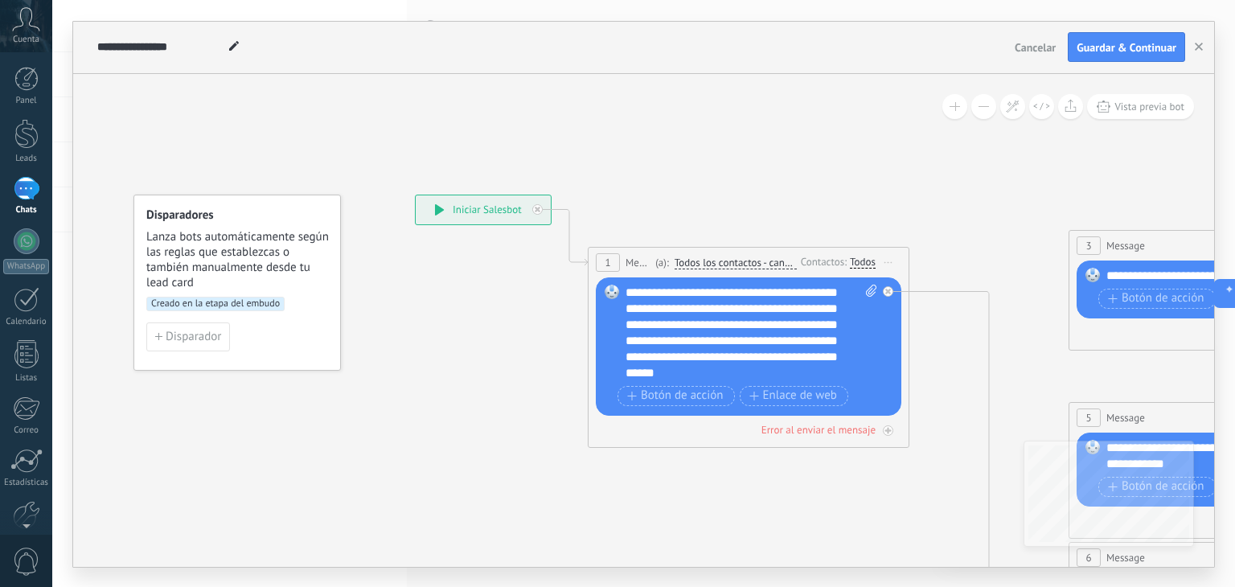
click at [798, 361] on div "**********" at bounding box center [752, 333] width 252 height 96
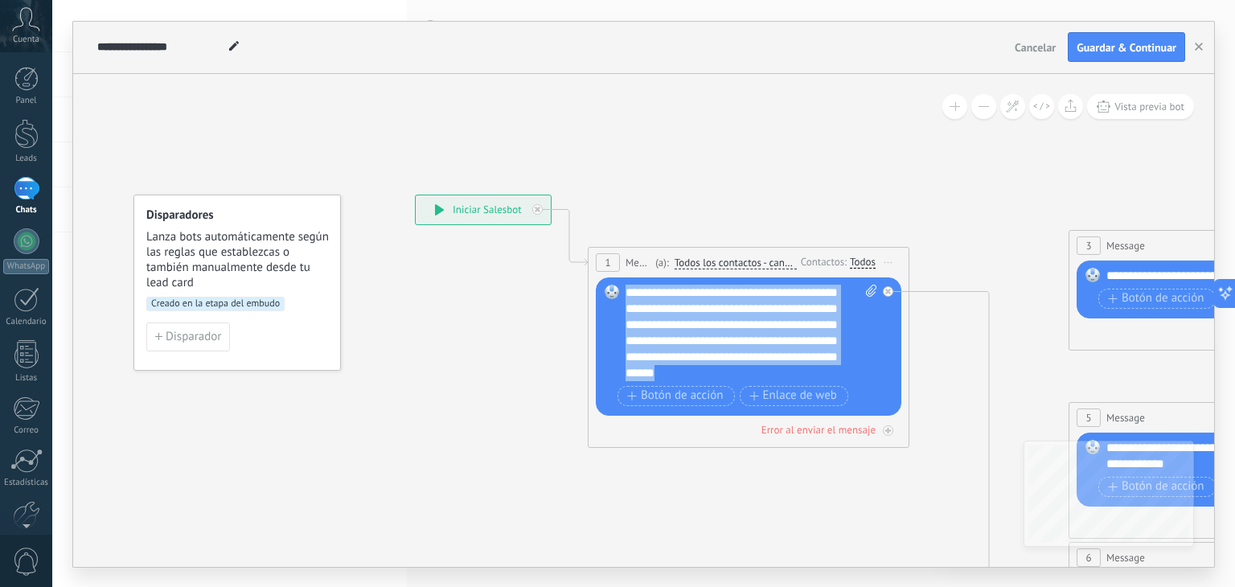
click at [798, 361] on div "**********" at bounding box center [752, 333] width 252 height 96
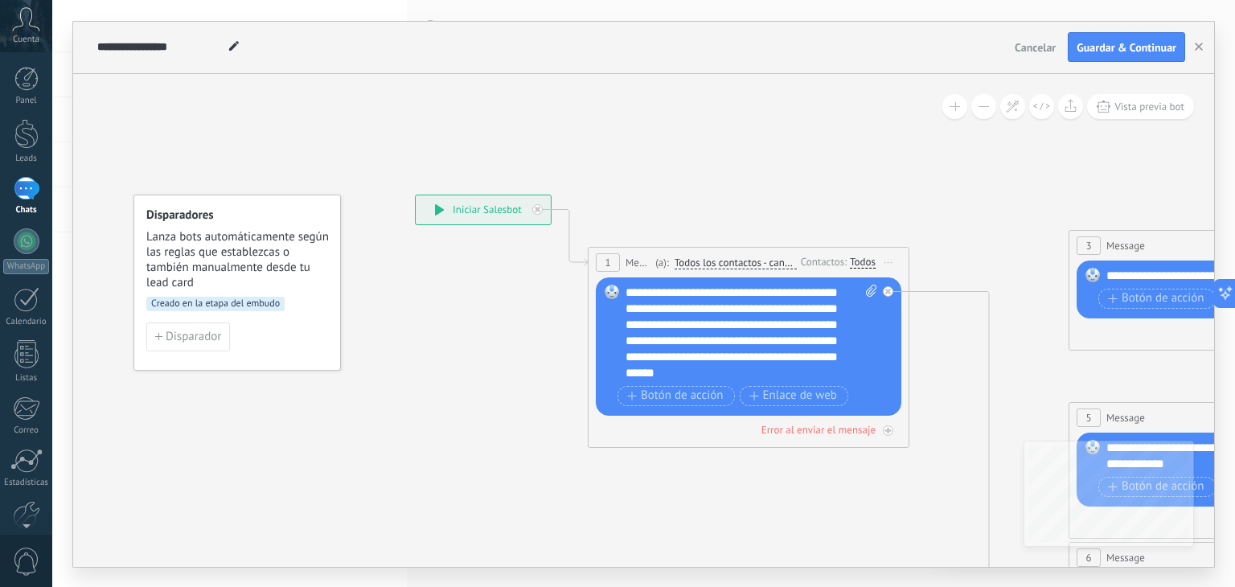
scroll to position [0, 0]
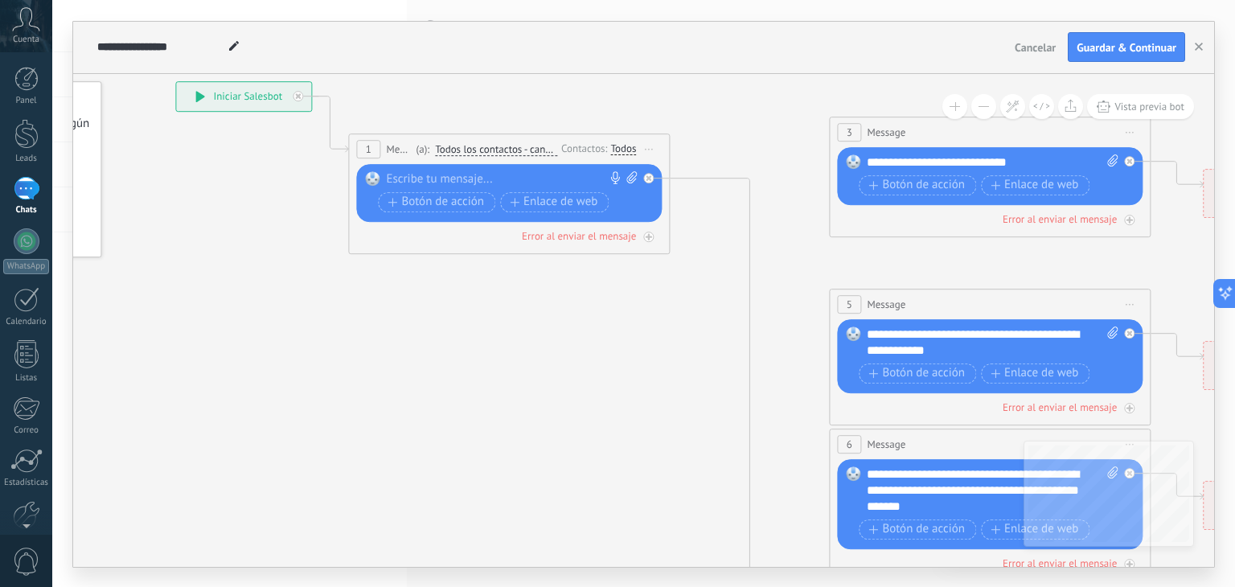
drag, startPoint x: 1061, startPoint y: 364, endPoint x: 822, endPoint y: 252, distance: 264.0
click at [822, 252] on icon at bounding box center [1026, 490] width 2506 height 1623
click at [547, 316] on icon at bounding box center [1026, 490] width 2506 height 1623
click at [494, 185] on div at bounding box center [505, 179] width 239 height 16
paste div
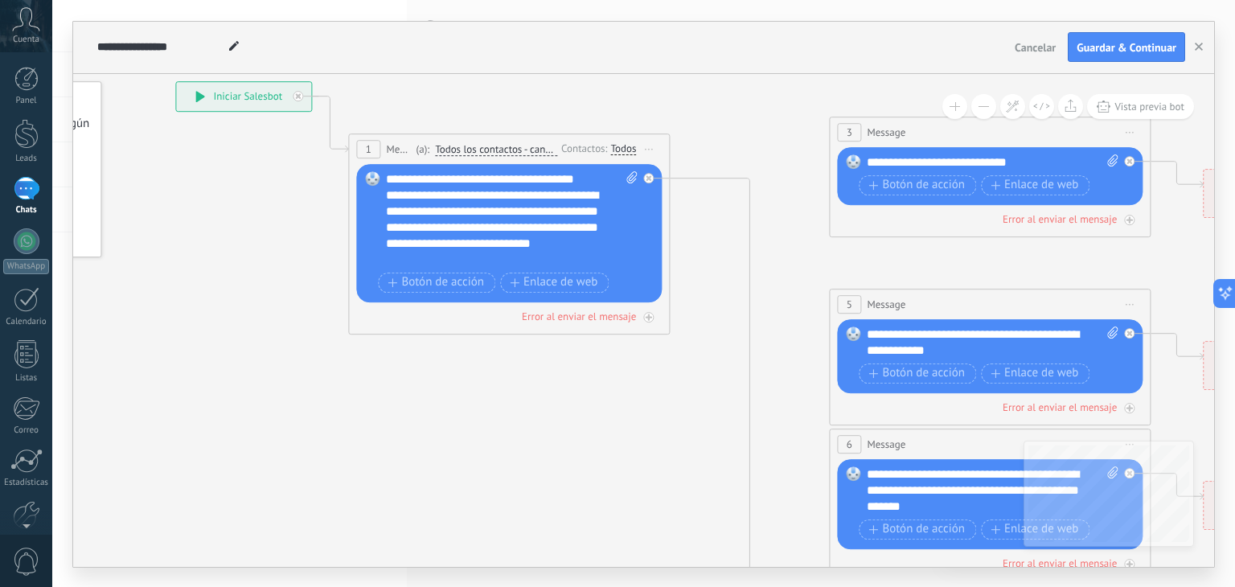
click at [479, 261] on div "**********" at bounding box center [498, 227] width 224 height 80
click at [626, 179] on icon at bounding box center [631, 177] width 10 height 12
click input "Subir" at bounding box center [0, 0] width 0 height 0
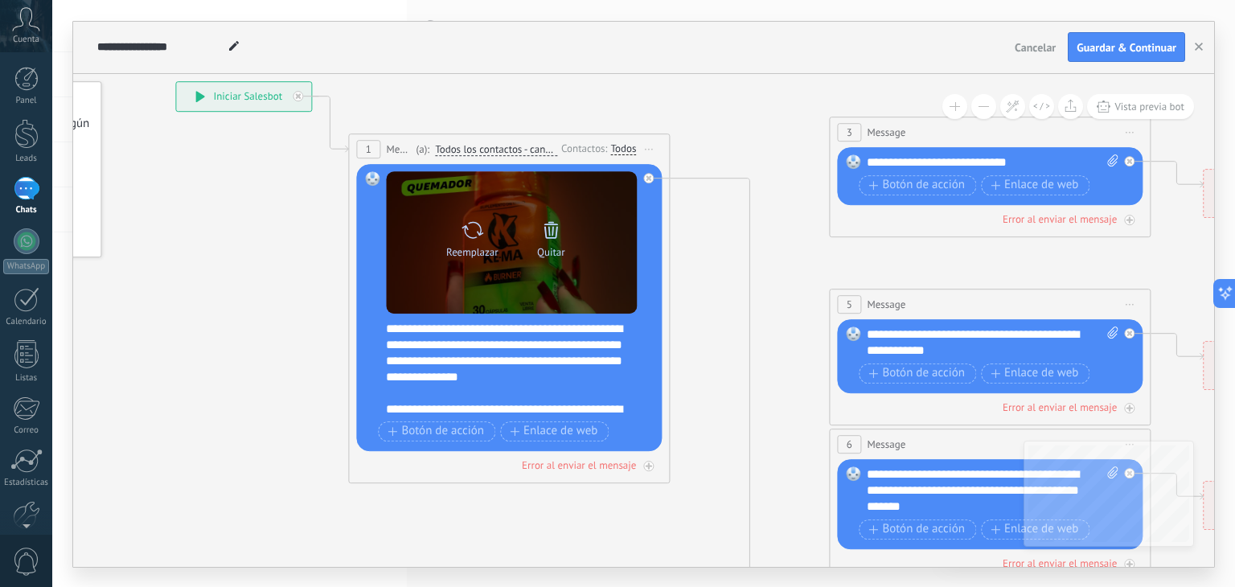
click at [495, 254] on div "Reemplazar" at bounding box center [472, 252] width 52 height 12
click input "Subir" at bounding box center [0, 0] width 0 height 0
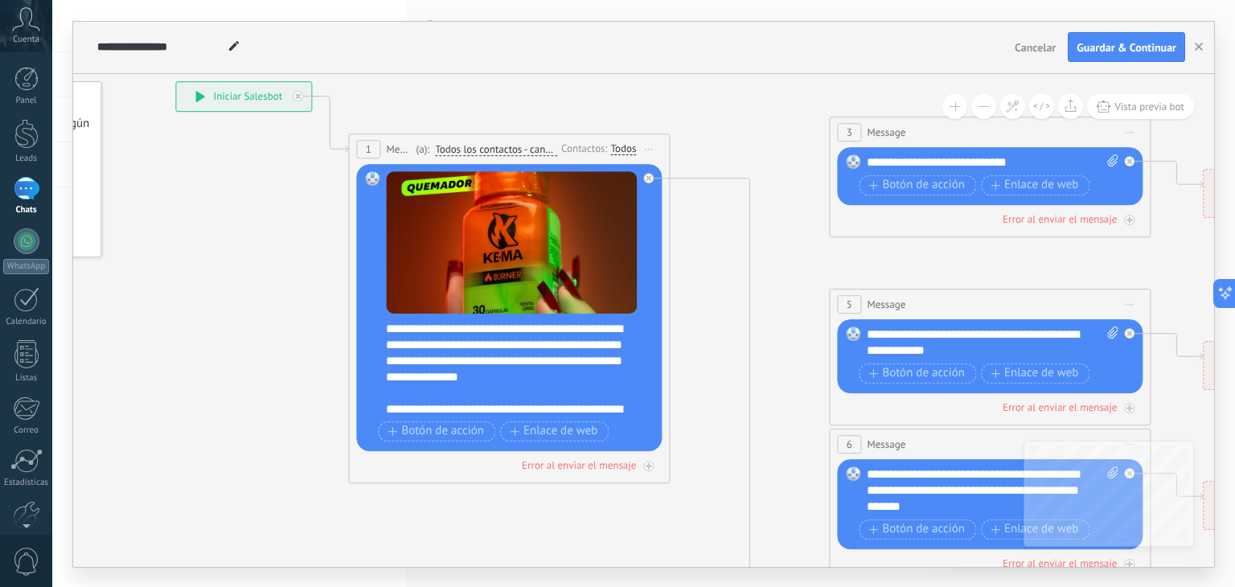
click at [609, 391] on div at bounding box center [512, 393] width 252 height 16
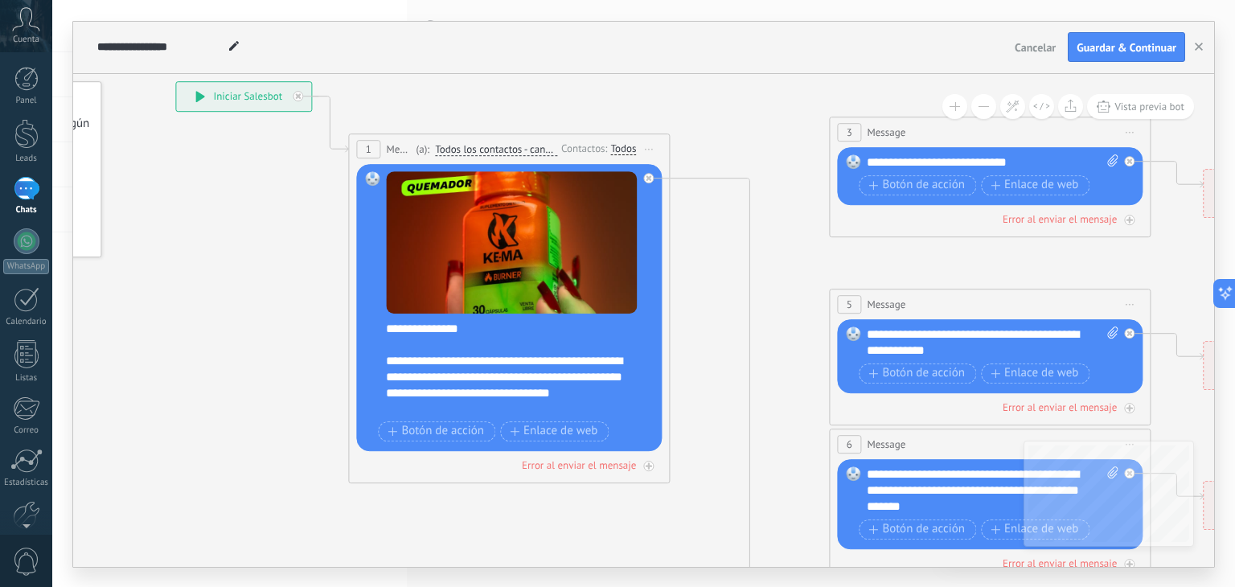
scroll to position [0, 0]
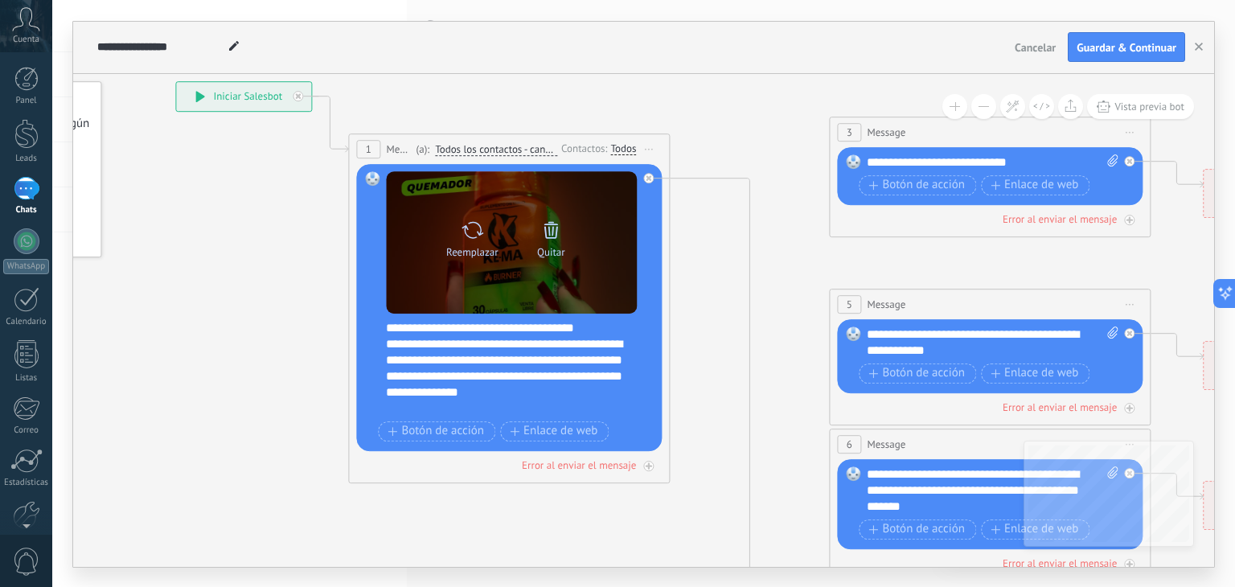
click at [593, 265] on div "Reemplazar Quitar Convertir a mensaje de voz" at bounding box center [511, 242] width 251 height 142
click at [534, 232] on div "Quitar" at bounding box center [551, 236] width 68 height 44
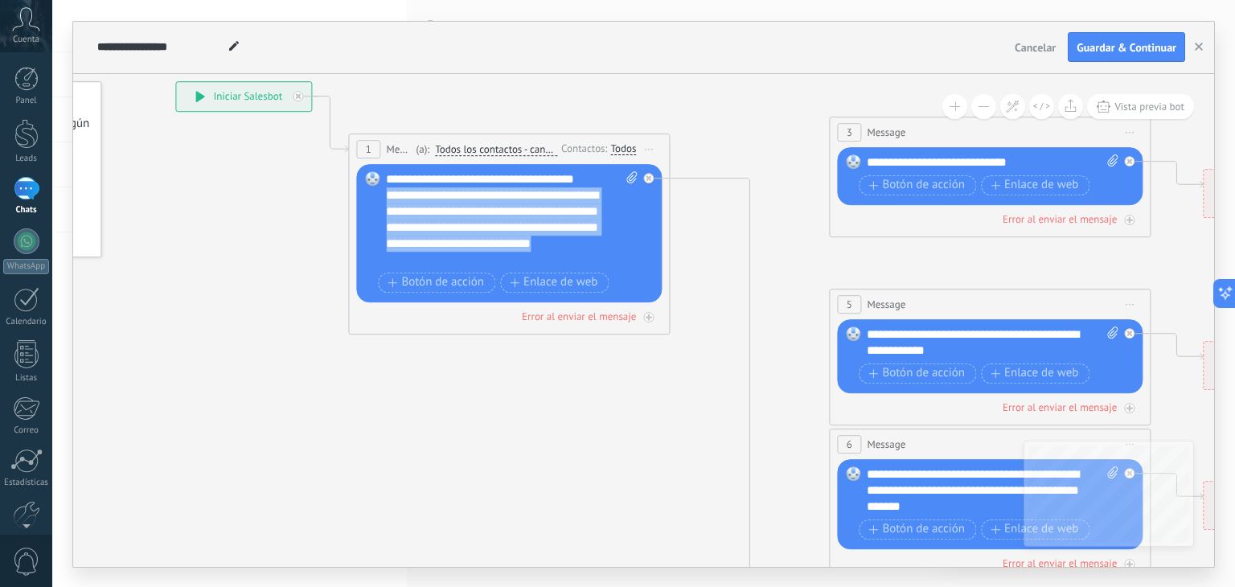
drag, startPoint x: 594, startPoint y: 257, endPoint x: 383, endPoint y: 195, distance: 220.3
click at [383, 195] on div "Reemplazar Quitar Convertir a mensaje de voz Arrastre la imagen aquí para adjun…" at bounding box center [509, 233] width 306 height 138
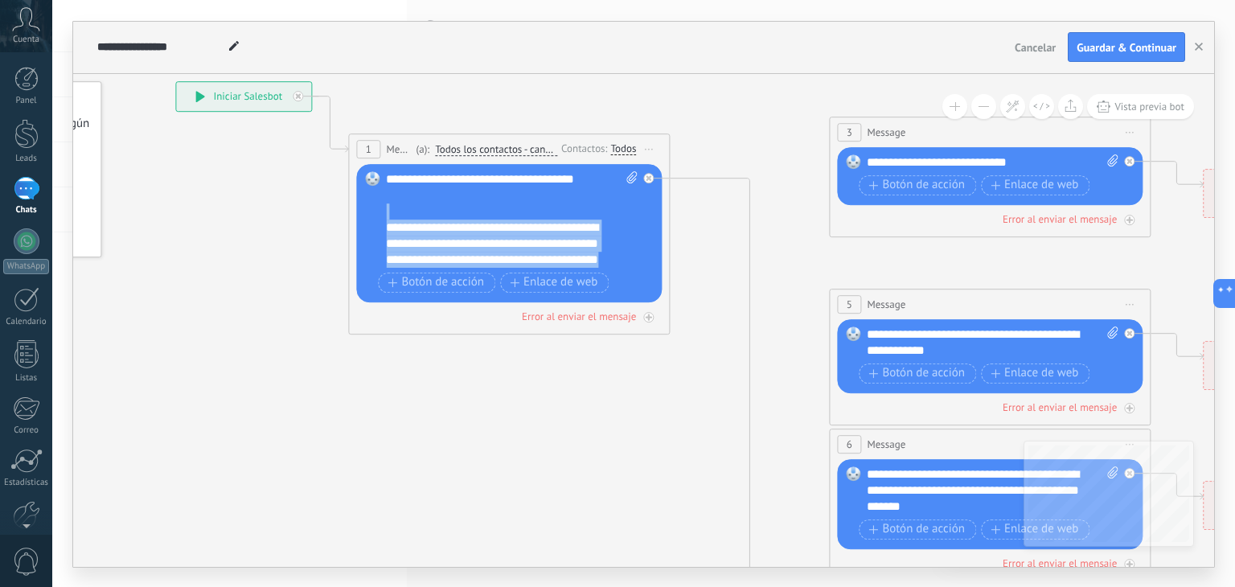
scroll to position [16, 0]
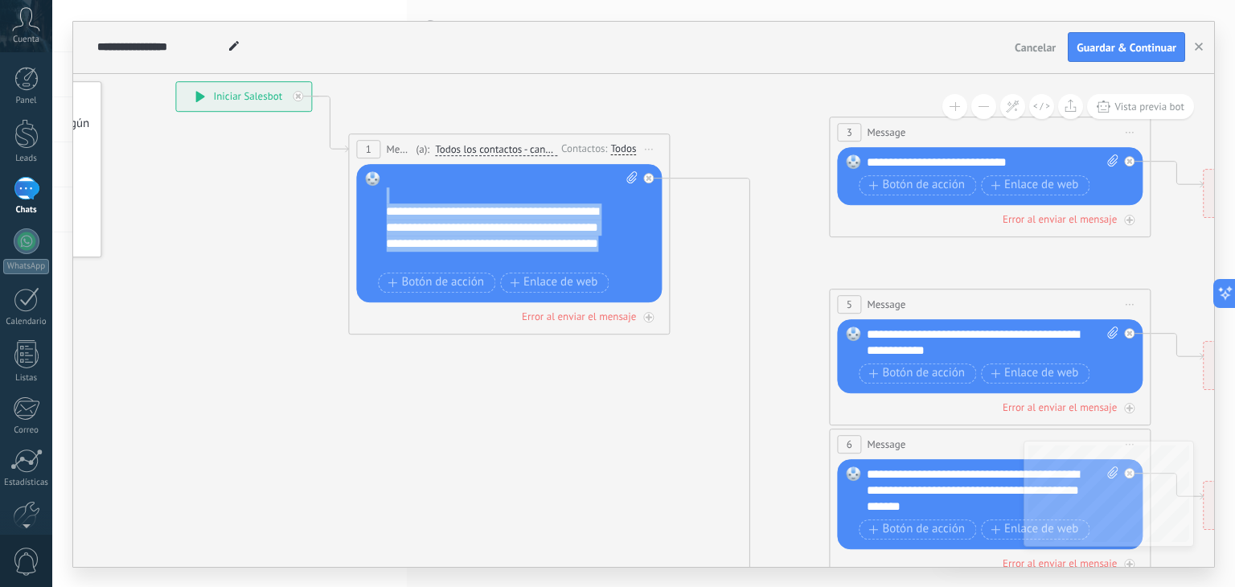
drag, startPoint x: 399, startPoint y: 210, endPoint x: 779, endPoint y: 414, distance: 431.7
click at [175, 81] on div "**********" at bounding box center [175, 81] width 0 height 0
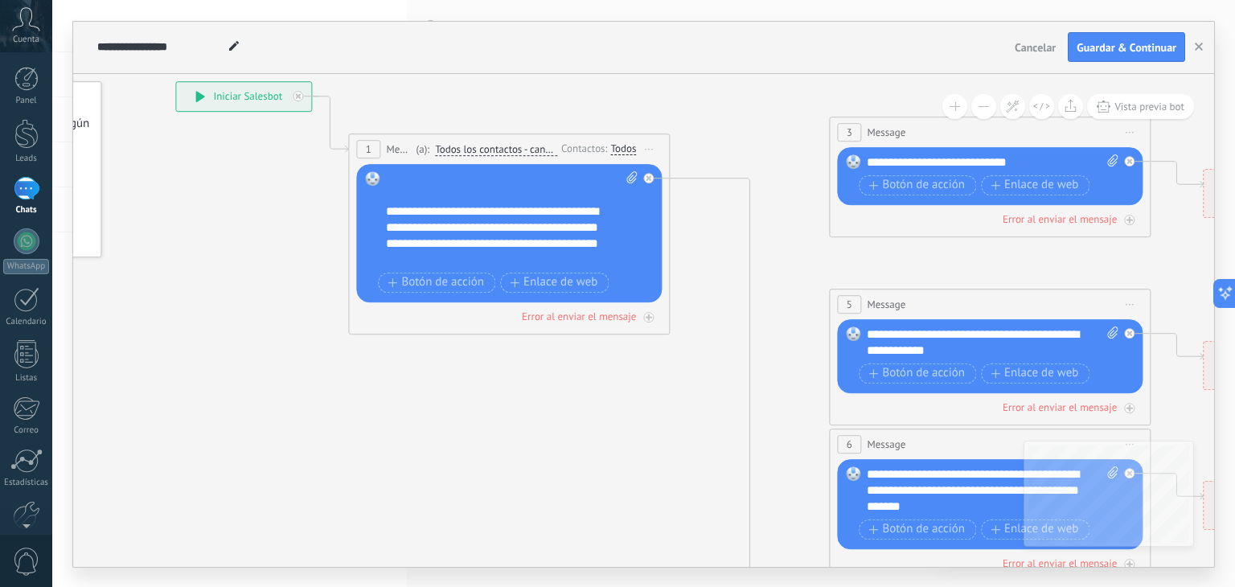
scroll to position [0, 0]
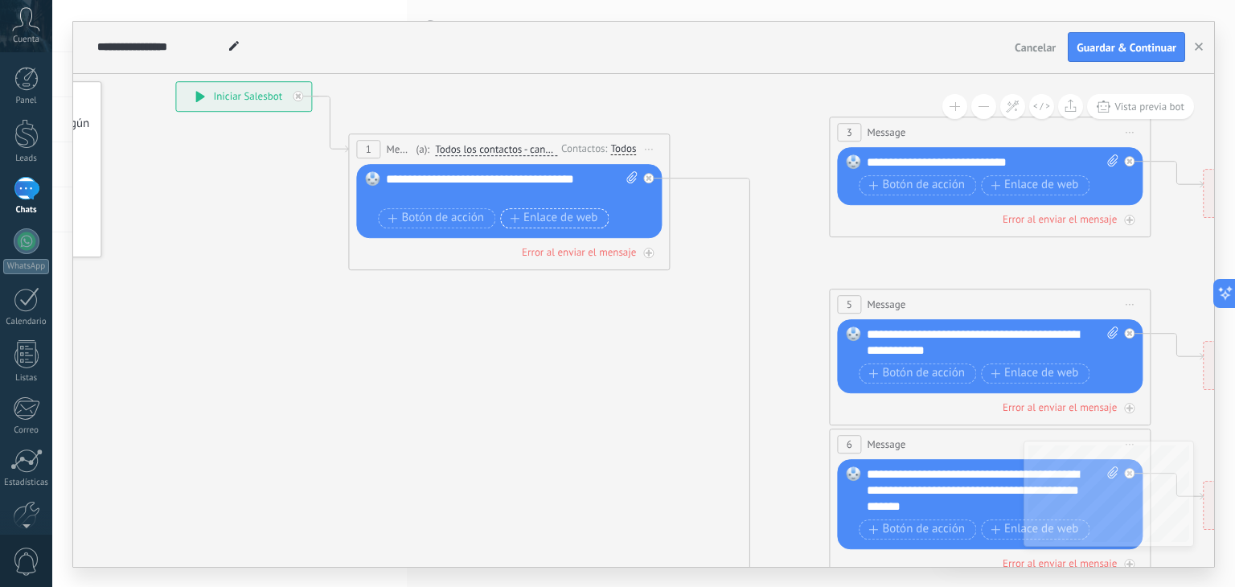
click at [589, 226] on button "Enlace de web" at bounding box center [554, 218] width 109 height 20
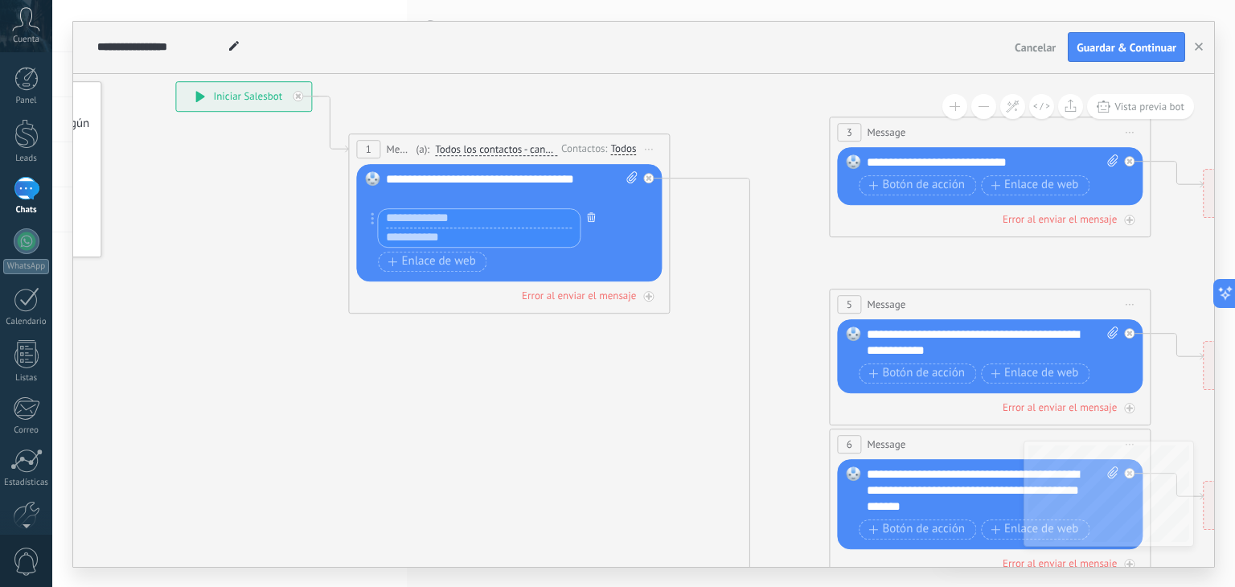
click at [592, 219] on icon "button" at bounding box center [591, 217] width 8 height 10
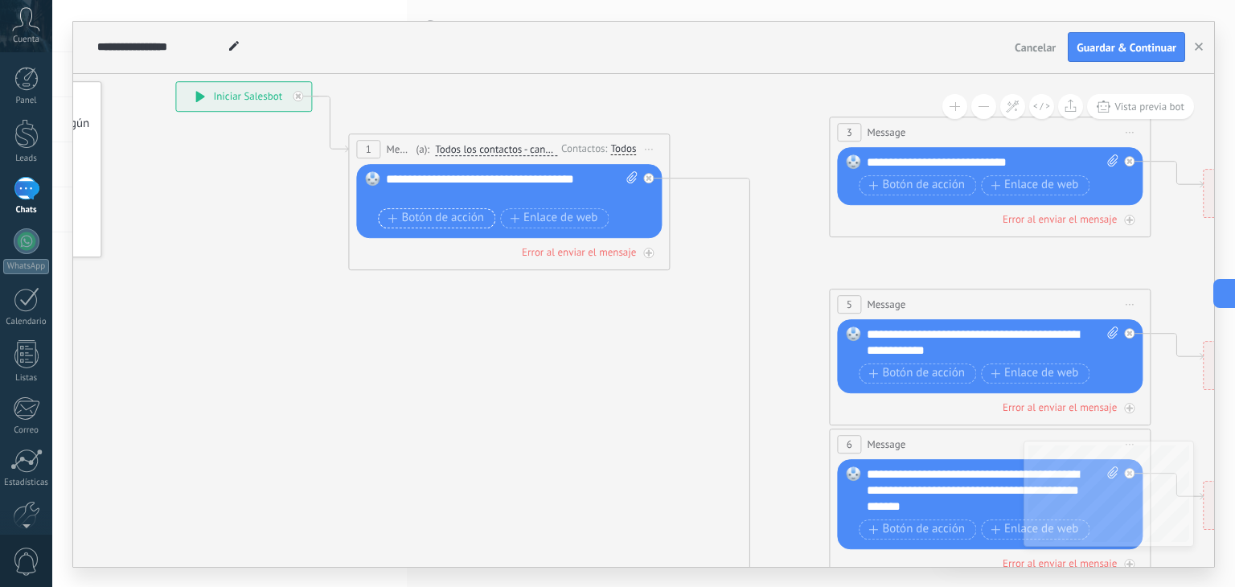
click at [473, 219] on span "Botón de acción" at bounding box center [436, 217] width 96 height 13
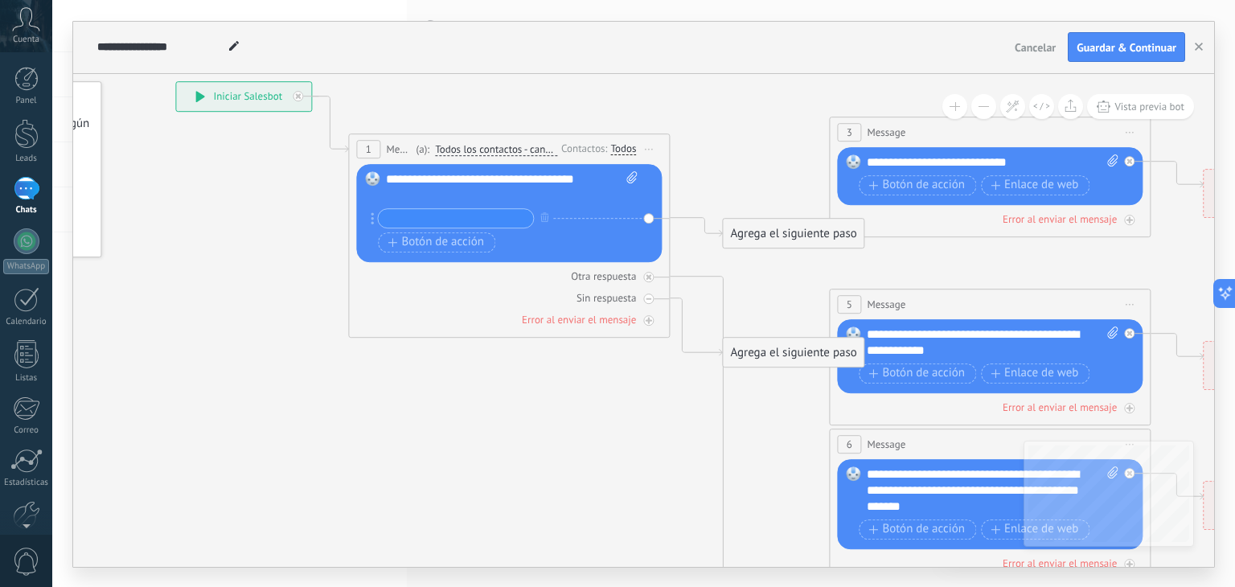
click at [482, 216] on input "text" at bounding box center [455, 218] width 155 height 18
click at [643, 294] on div at bounding box center [648, 298] width 10 height 10
click at [653, 298] on div at bounding box center [648, 298] width 10 height 10
click at [543, 218] on icon "button" at bounding box center [544, 217] width 8 height 10
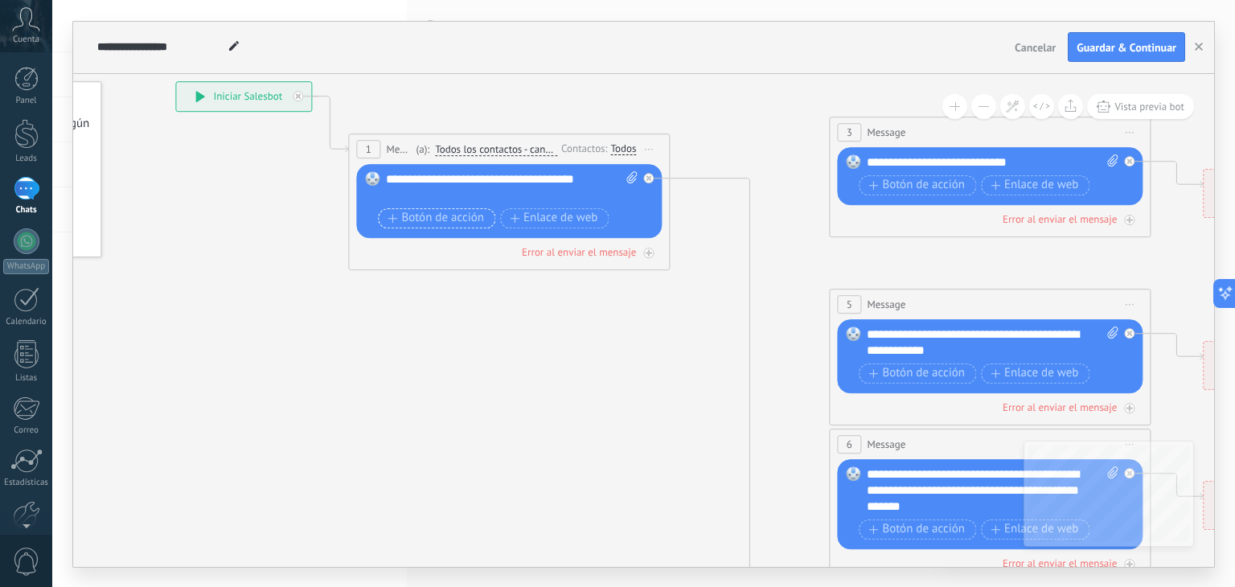
click at [481, 222] on span "Botón de acción" at bounding box center [436, 217] width 96 height 13
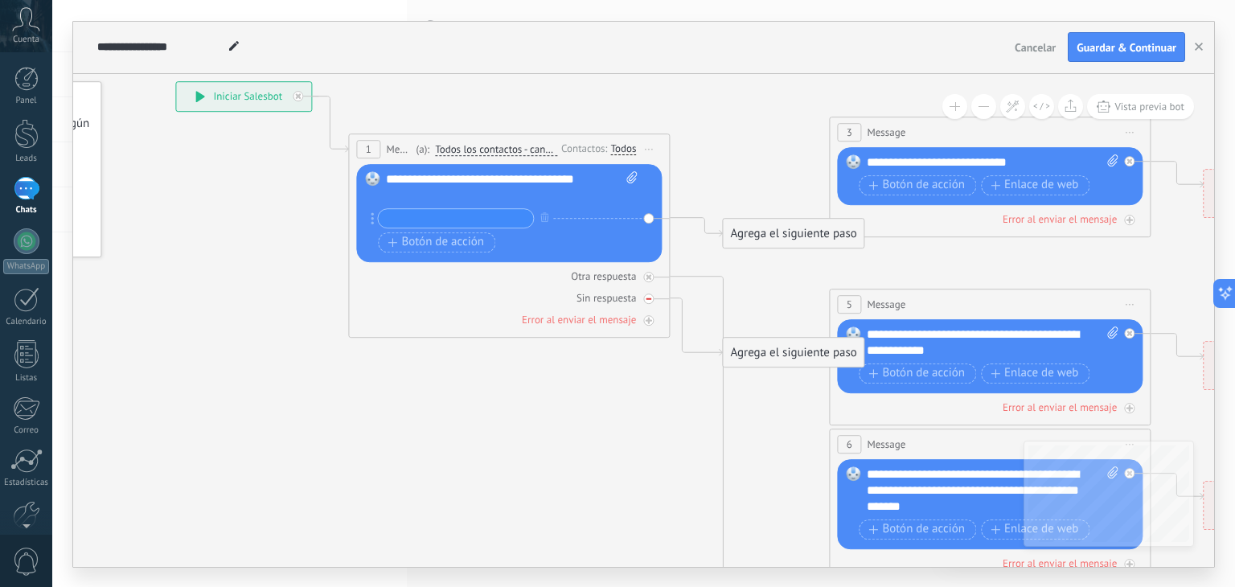
click at [654, 295] on div "Sin respuesta" at bounding box center [509, 297] width 306 height 15
click at [507, 219] on input "text" at bounding box center [455, 218] width 155 height 18
click at [654, 303] on div "Sin respuesta" at bounding box center [509, 297] width 306 height 15
click at [447, 219] on input "text" at bounding box center [455, 218] width 155 height 18
paste input "**********"
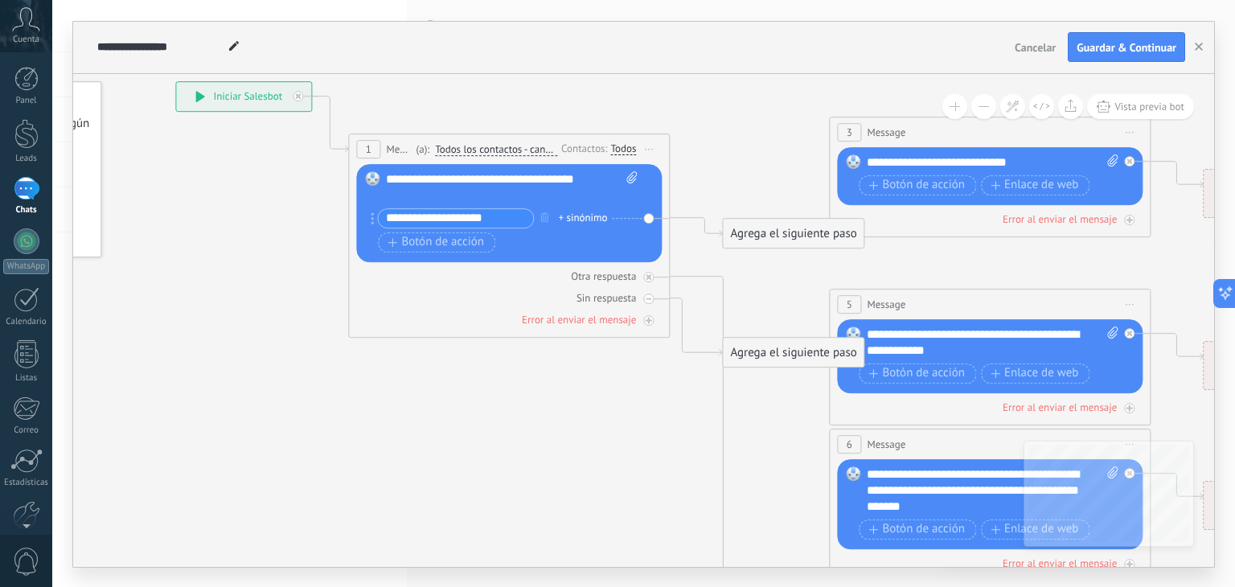
click at [493, 223] on input "**********" at bounding box center [455, 218] width 155 height 18
type input "**********"
click at [567, 215] on div "+ sinónimo" at bounding box center [582, 218] width 49 height 16
click at [542, 213] on icon "button" at bounding box center [544, 217] width 8 height 10
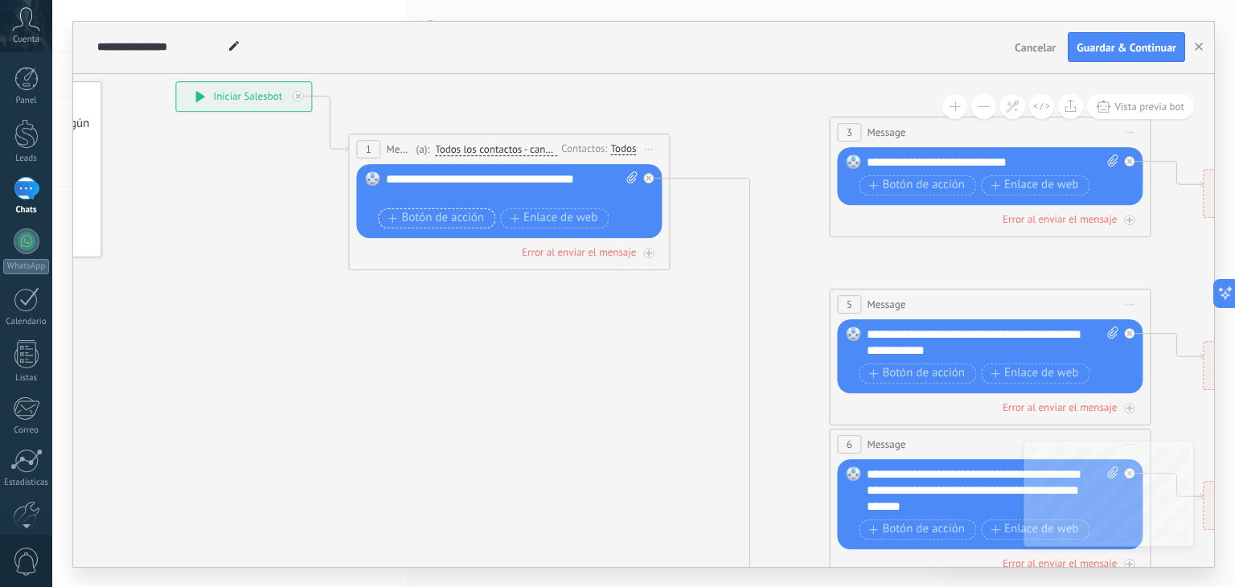
click at [476, 224] on span "Botón de acción" at bounding box center [436, 217] width 96 height 13
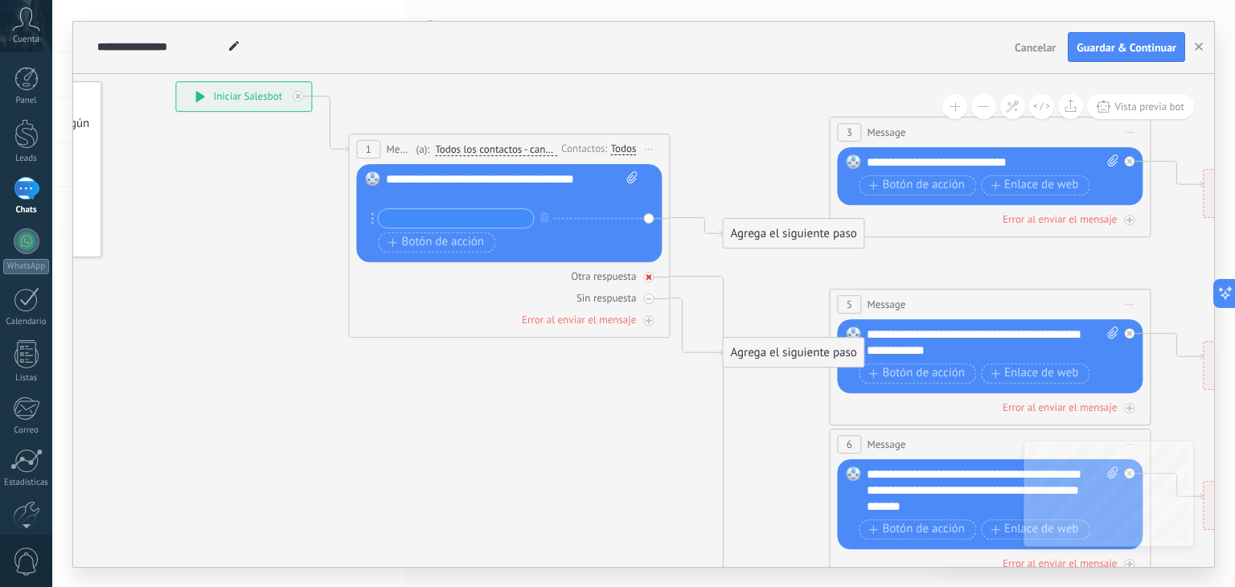
click at [654, 274] on div "Otra respuesta" at bounding box center [509, 276] width 306 height 15
click at [0, 0] on icon at bounding box center [0, 0] width 0 height 0
click at [611, 319] on div "Error al enviar el mensaje" at bounding box center [579, 320] width 114 height 14
click at [1126, 224] on icon at bounding box center [1130, 219] width 8 height 8
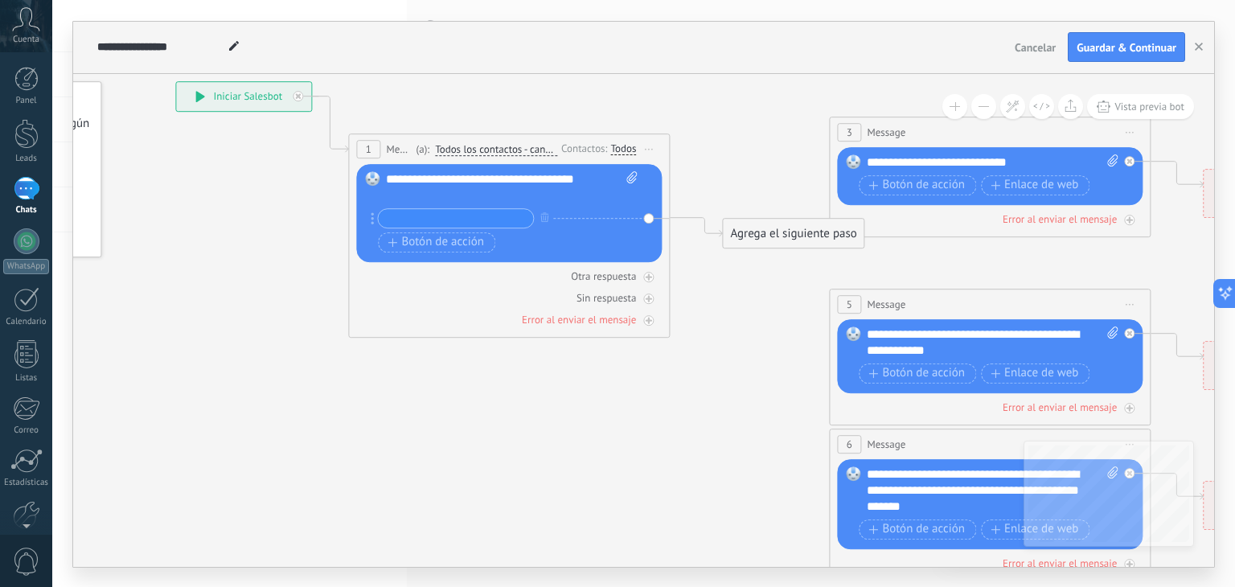
click at [772, 236] on div "Agrega el siguiente paso" at bounding box center [793, 233] width 141 height 27
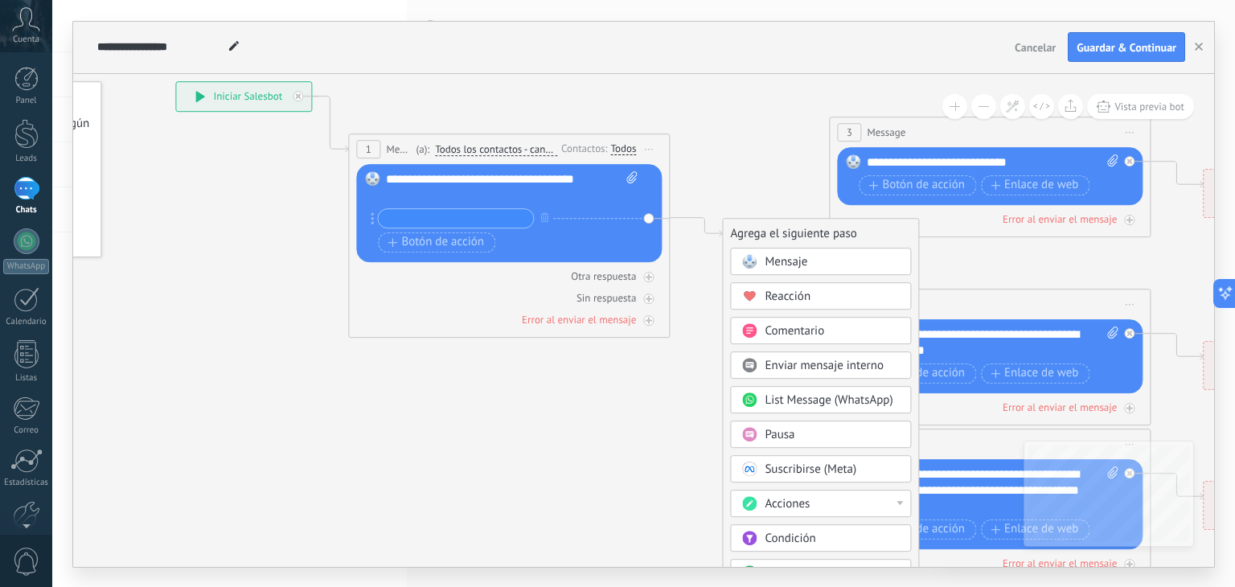
click at [774, 266] on span "Mensaje" at bounding box center [786, 261] width 43 height 15
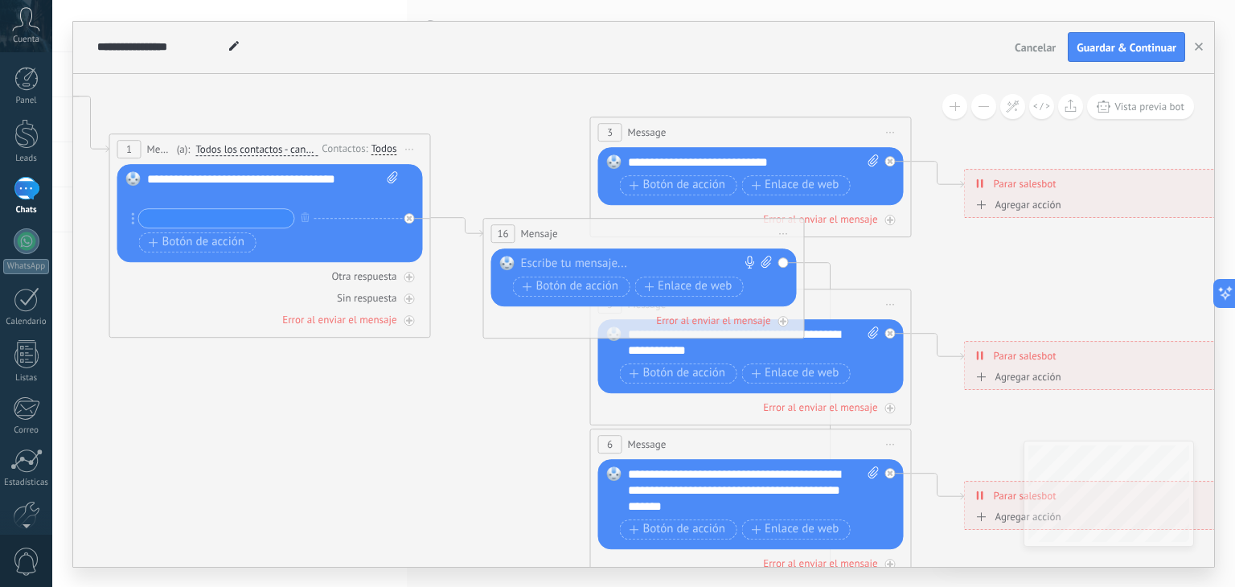
click at [587, 263] on div at bounding box center [640, 264] width 239 height 16
click at [248, 217] on input "text" at bounding box center [216, 218] width 155 height 18
click at [0, 0] on icon at bounding box center [0, 0] width 0 height 0
click at [502, 200] on div "Agrega el siguiente paso" at bounding box center [554, 201] width 141 height 27
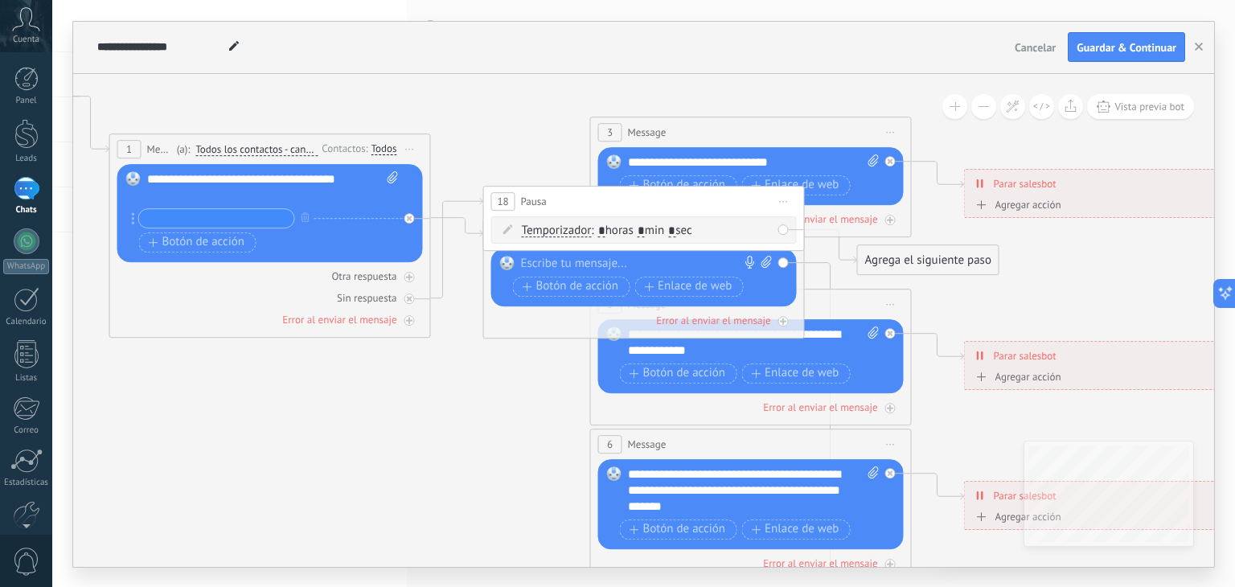
click at [672, 232] on span ": * horas * min * sec" at bounding box center [641, 230] width 100 height 15
click at [509, 228] on icon at bounding box center [508, 229] width 10 height 10
click at [505, 231] on icon at bounding box center [508, 229] width 10 height 10
click at [562, 223] on div "Temporizador Temporizador Temporizador Temporizador : * horas * min * sec : Lu …" at bounding box center [647, 231] width 250 height 16
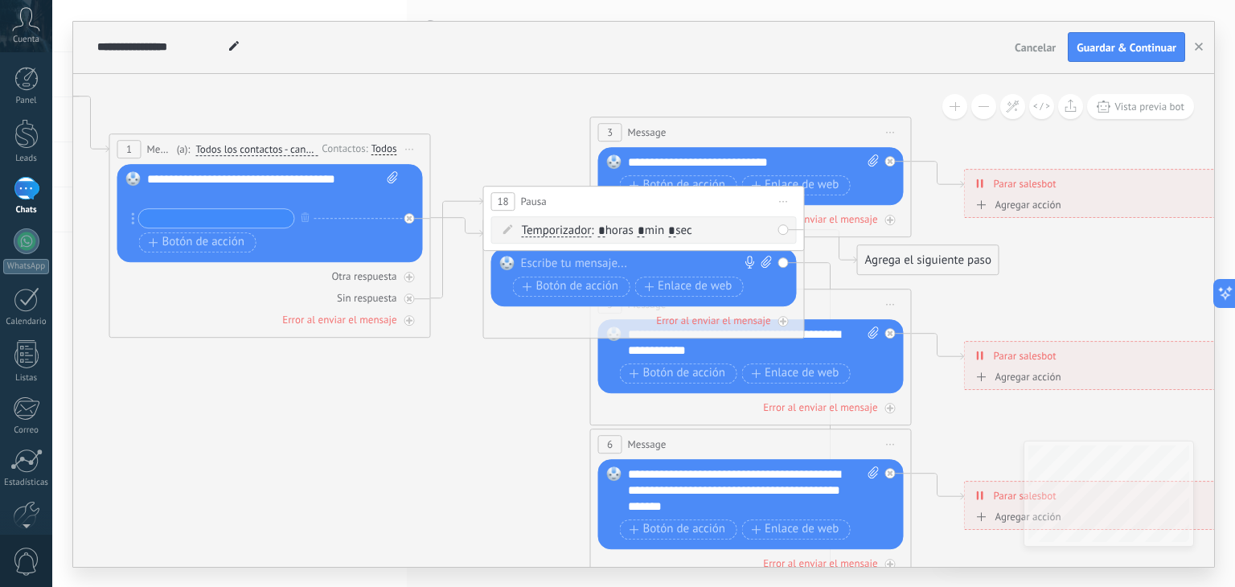
click at [598, 228] on span ": * horas * min * sec" at bounding box center [641, 230] width 100 height 15
click at [645, 232] on input "*" at bounding box center [641, 230] width 7 height 13
click at [645, 230] on input "*" at bounding box center [641, 230] width 7 height 13
type input "*"
click at [675, 228] on input "*" at bounding box center [671, 230] width 7 height 13
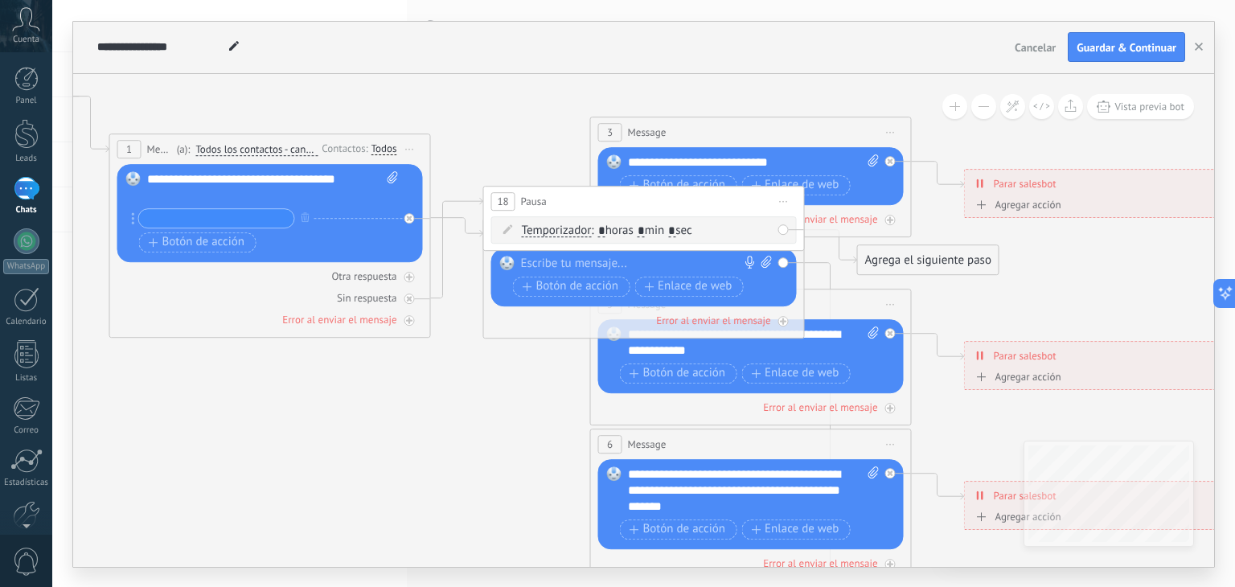
type input "*"
click at [612, 270] on div at bounding box center [640, 264] width 239 height 16
paste div
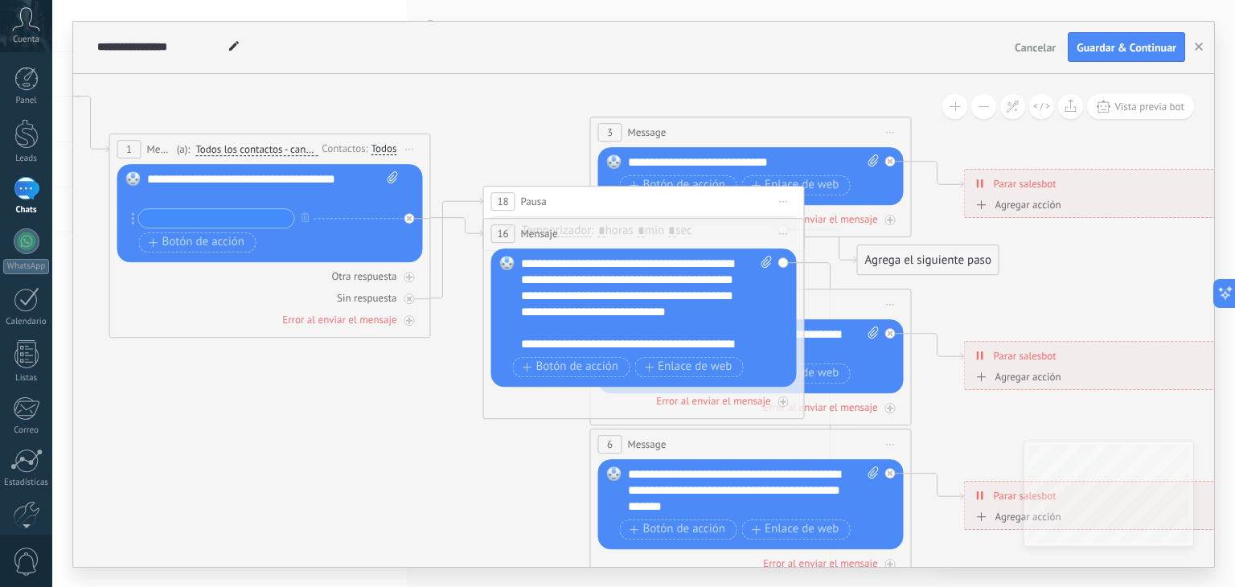
click at [624, 274] on div "**********" at bounding box center [647, 304] width 252 height 96
click at [586, 332] on div "**********" at bounding box center [647, 304] width 252 height 96
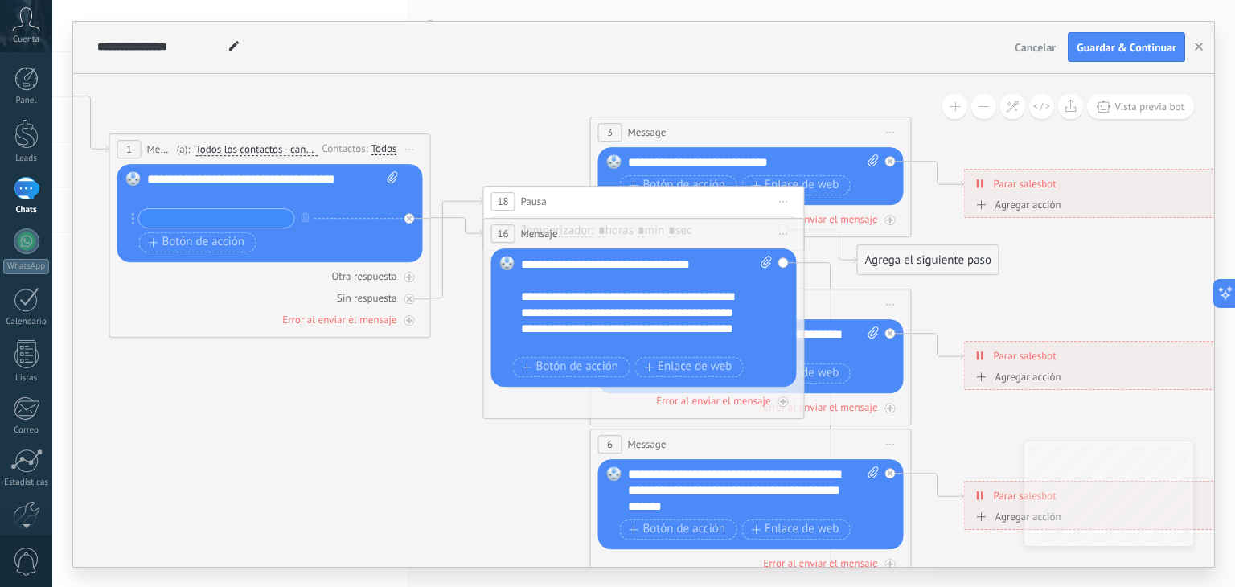
scroll to position [64, 0]
click at [833, 123] on div "3 Message ******* (a): Todos los contactos - canales seleccionados Todos los co…" at bounding box center [751, 132] width 320 height 30
click at [890, 158] on icon at bounding box center [891, 161] width 6 height 6
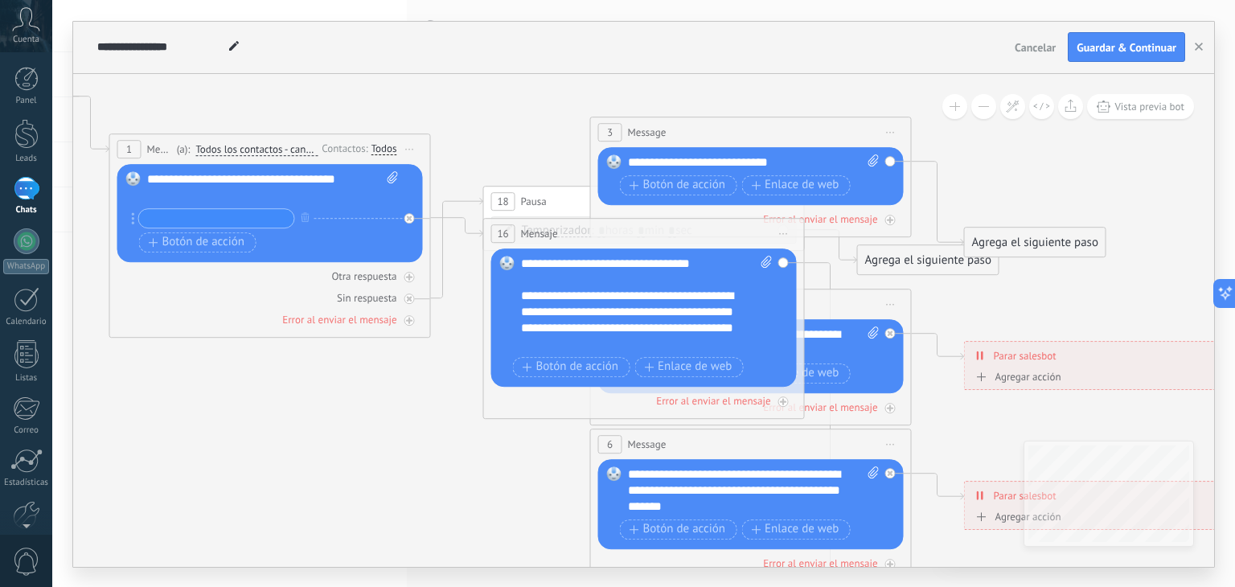
click at [733, 301] on div "**********" at bounding box center [633, 320] width 224 height 64
click at [424, 475] on icon at bounding box center [787, 457] width 2506 height 1556
click at [761, 354] on div "Reemplazar Quitar Convertir a mensaje de voz Arrastre la imagen aquí para adjun…" at bounding box center [646, 318] width 251 height 125
click at [679, 329] on div "**********" at bounding box center [633, 320] width 224 height 64
click at [589, 365] on span "Botón de acción" at bounding box center [571, 366] width 96 height 13
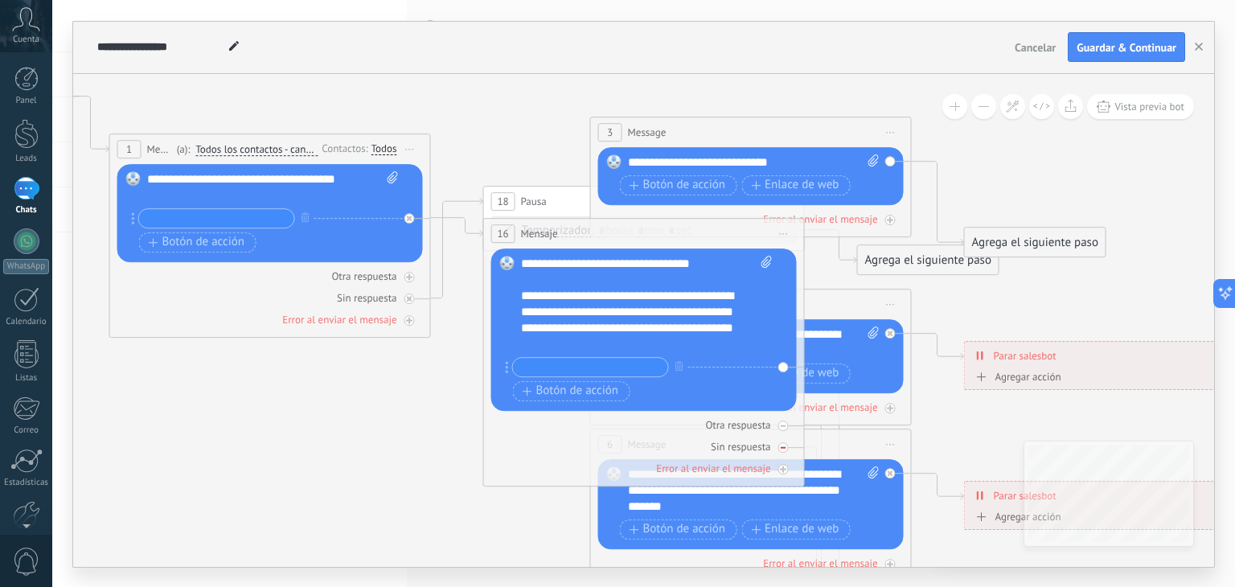
click at [773, 445] on div "Sin respuesta" at bounding box center [644, 446] width 306 height 15
click at [0, 0] on icon at bounding box center [0, 0] width 0 height 0
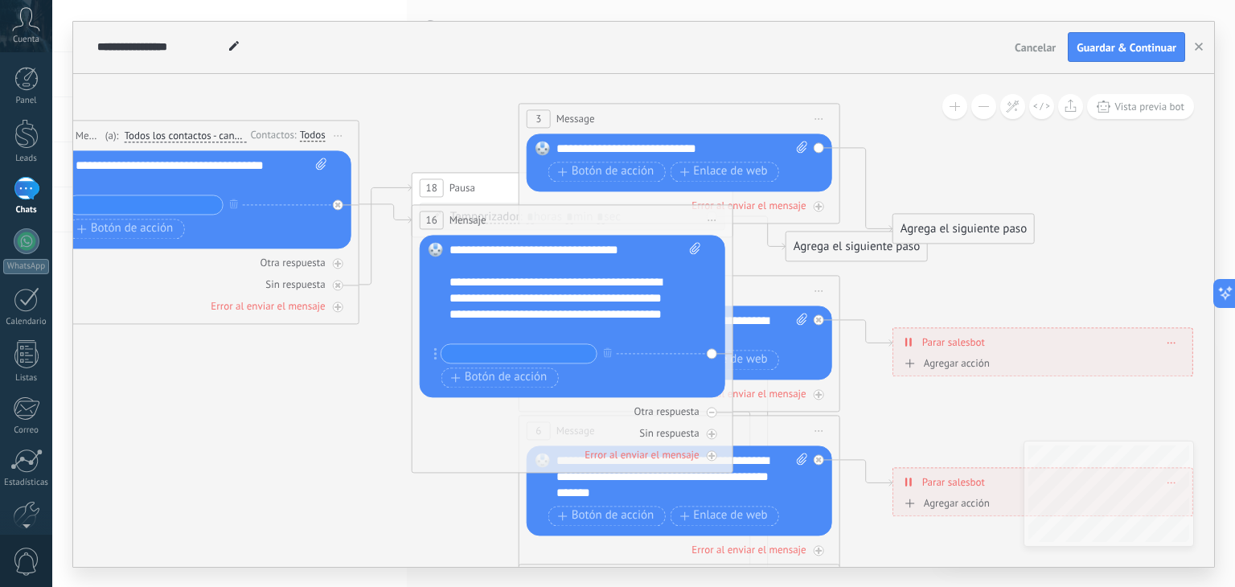
drag, startPoint x: 970, startPoint y: 300, endPoint x: 899, endPoint y: 287, distance: 72.7
click at [899, 287] on icon at bounding box center [716, 470] width 2506 height 1609
click at [698, 300] on span at bounding box center [692, 290] width 15 height 96
click input "Subir" at bounding box center [0, 0] width 0 height 0
click at [519, 378] on span "Botón de acción" at bounding box center [499, 377] width 96 height 13
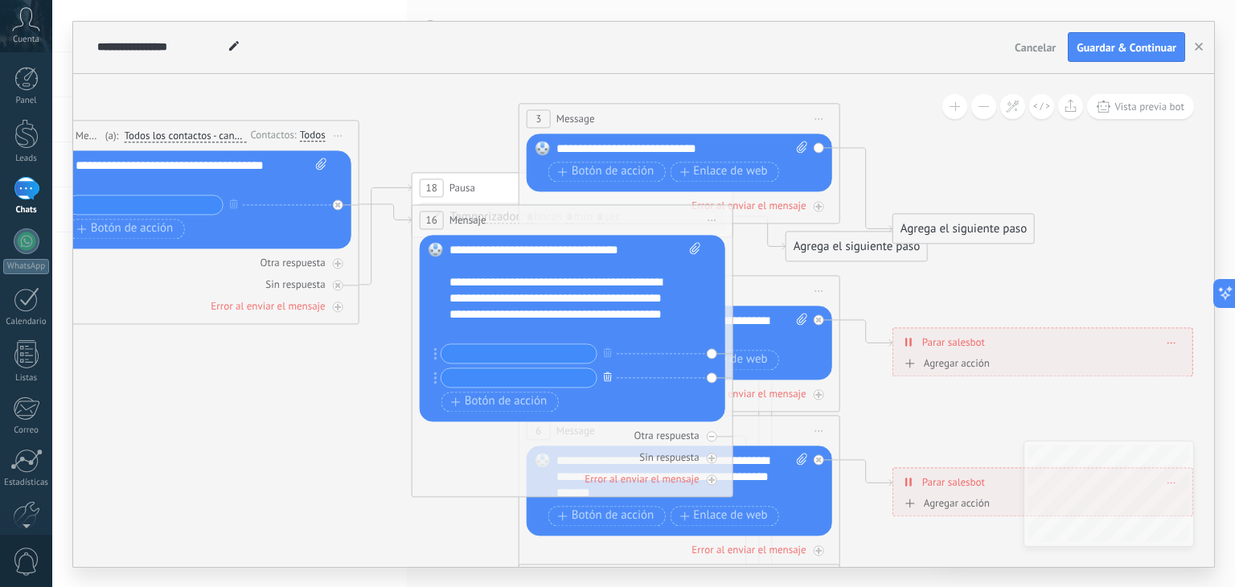
click at [608, 374] on icon "button" at bounding box center [608, 377] width 8 height 10
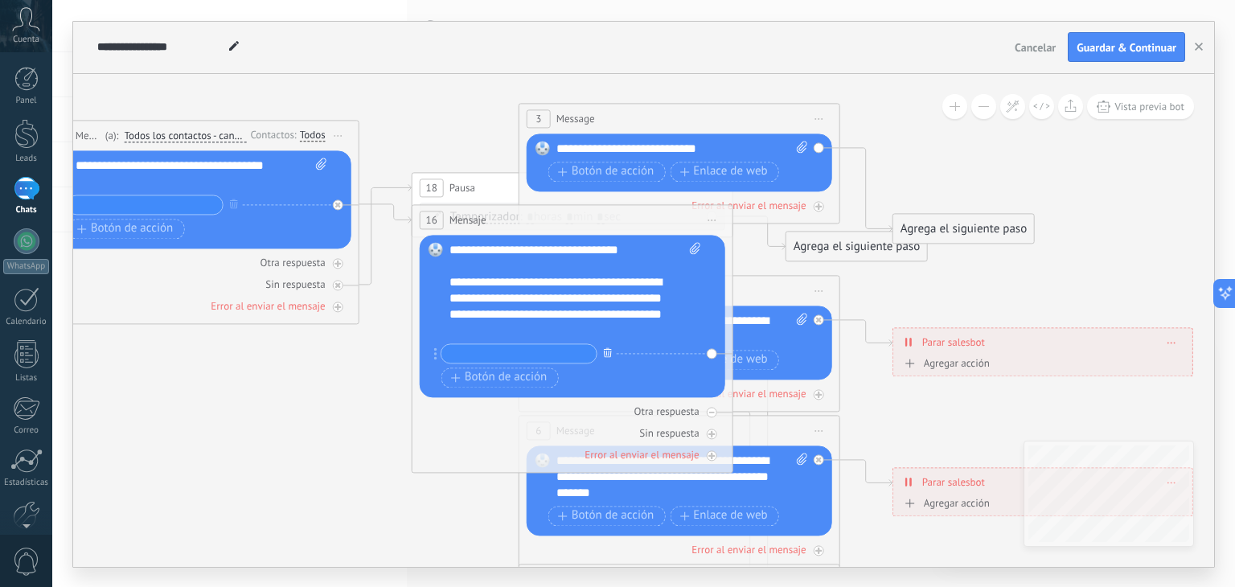
click at [604, 348] on icon "button" at bounding box center [608, 353] width 8 height 10
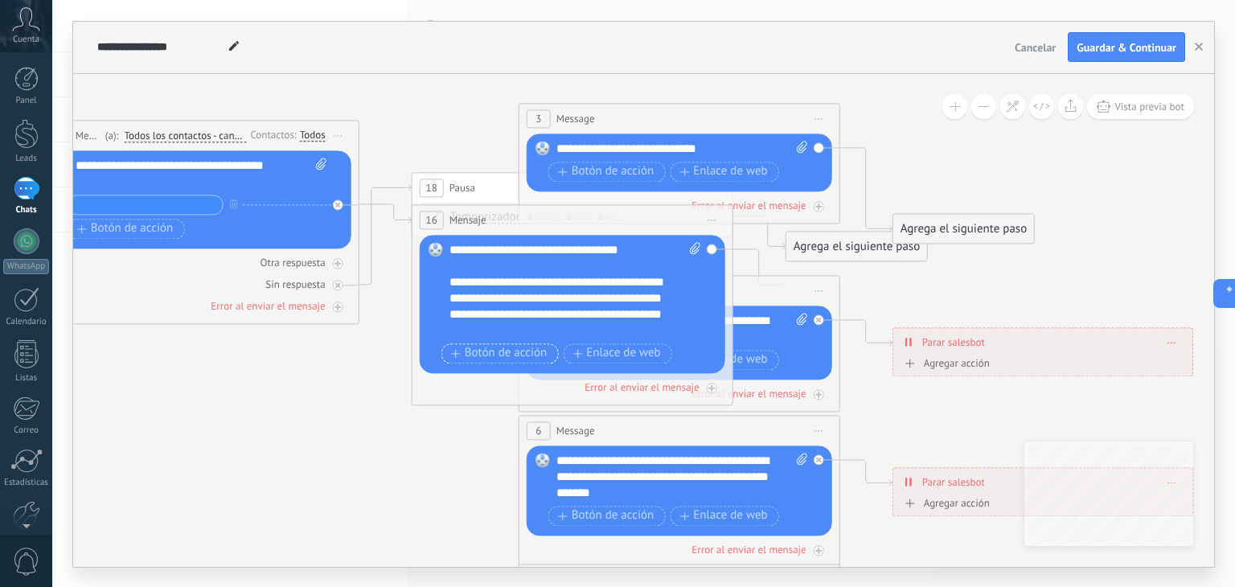
click at [505, 349] on span "Botón de acción" at bounding box center [499, 353] width 96 height 13
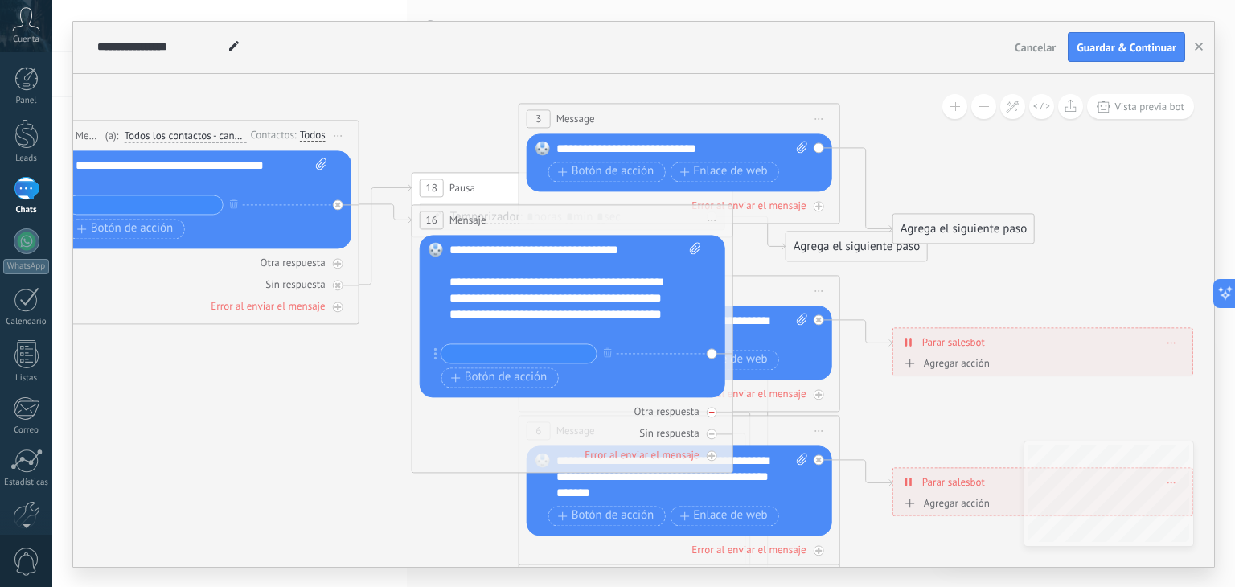
click at [684, 412] on div "Otra respuesta" at bounding box center [666, 411] width 65 height 14
click at [599, 351] on button "button" at bounding box center [608, 353] width 18 height 20
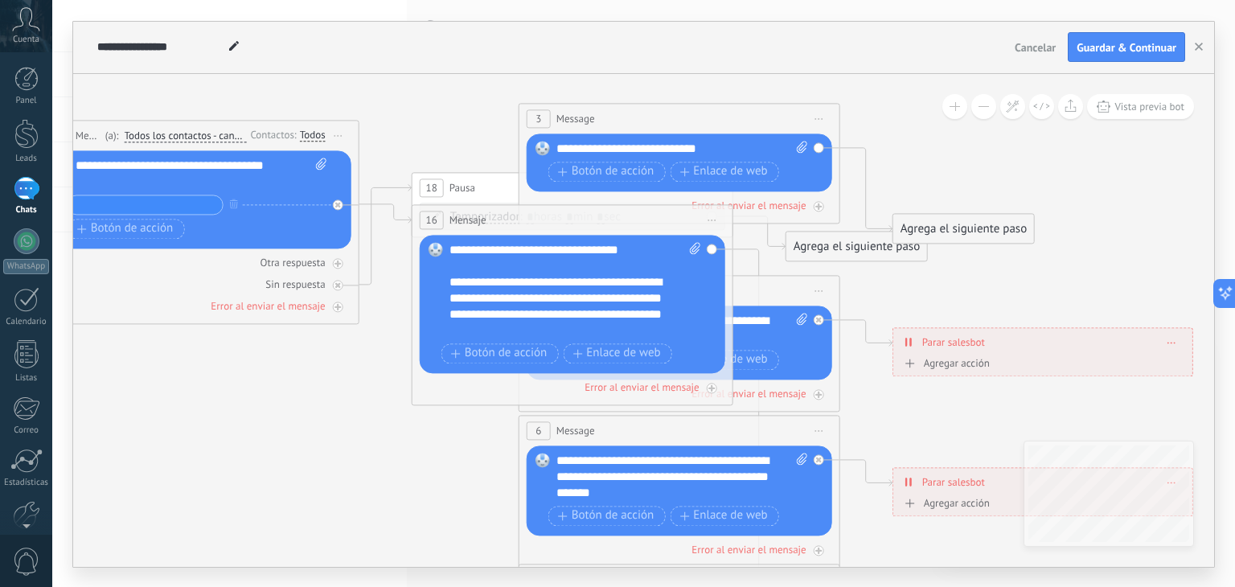
click at [1024, 46] on span "Cancelar" at bounding box center [1035, 47] width 41 height 14
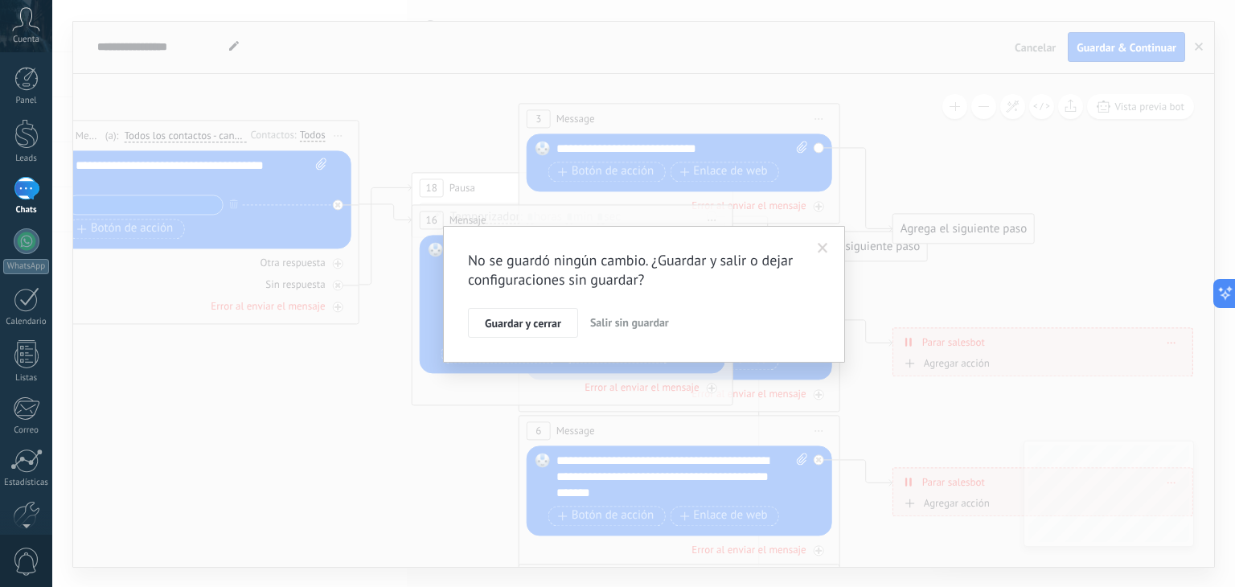
click at [600, 325] on span "Salir sin guardar" at bounding box center [629, 322] width 79 height 14
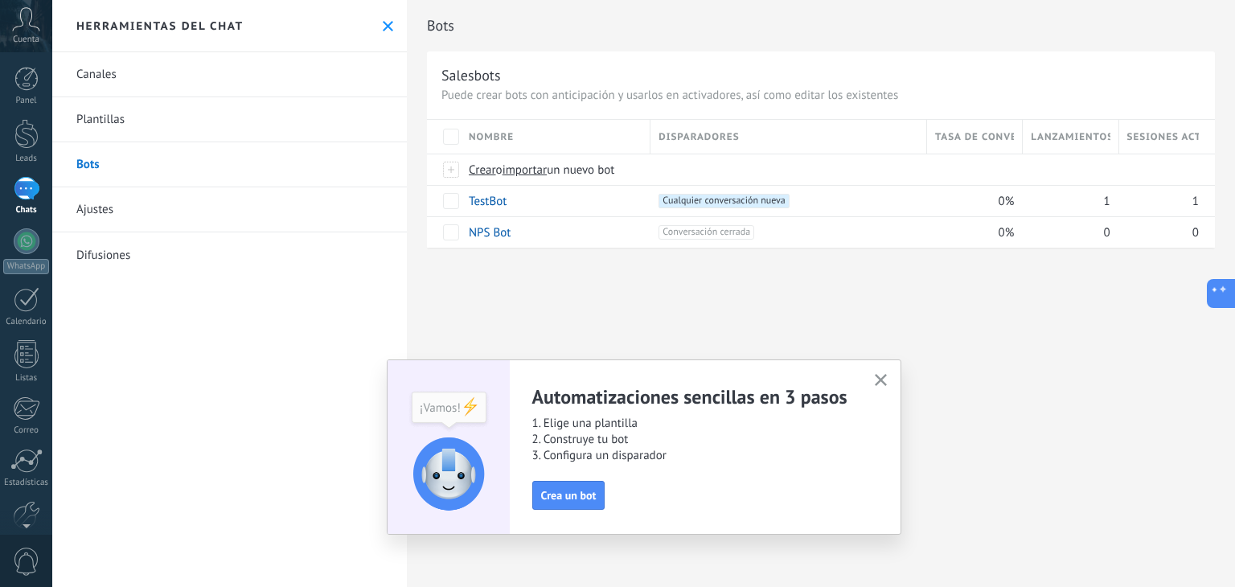
click at [1234, 303] on button at bounding box center [1221, 293] width 29 height 29
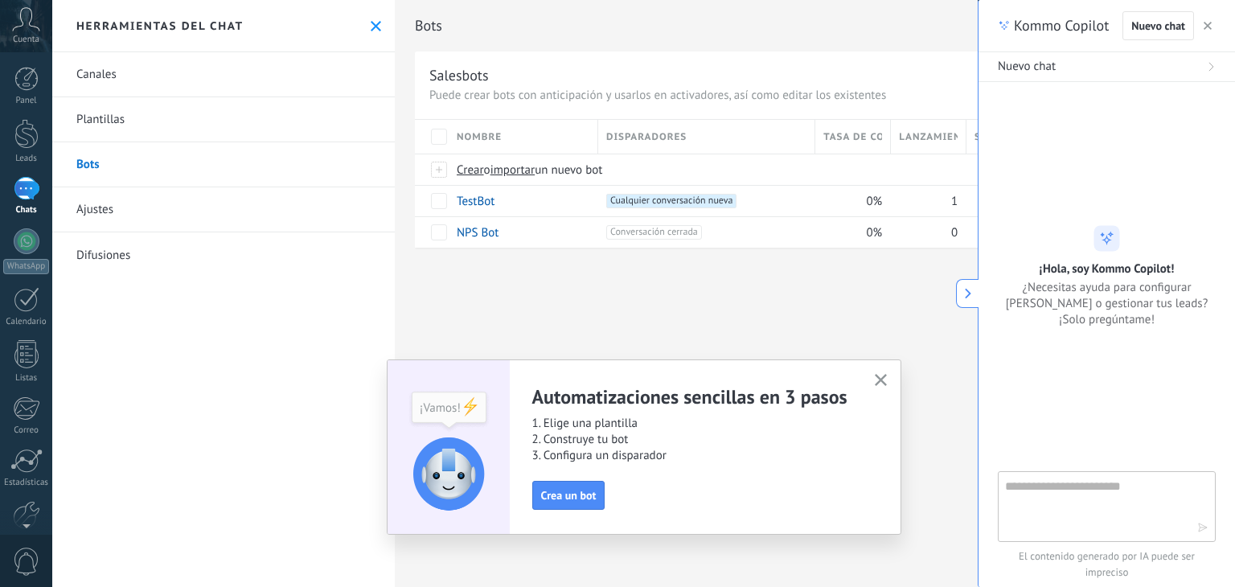
type textarea "**********"
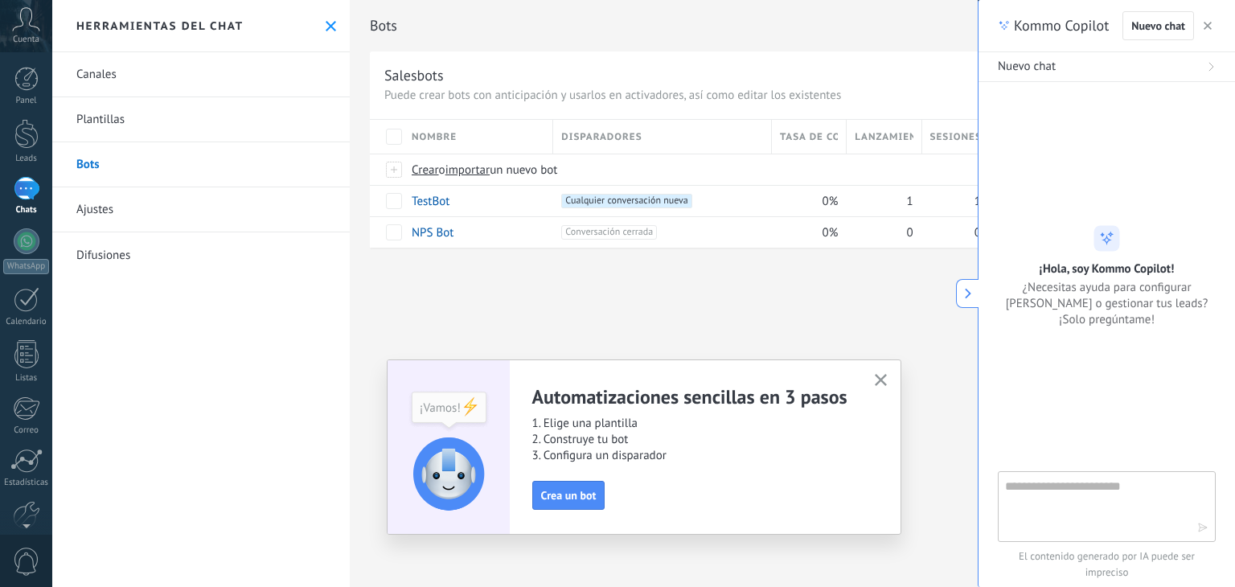
click at [1205, 20] on button "button" at bounding box center [1208, 25] width 16 height 19
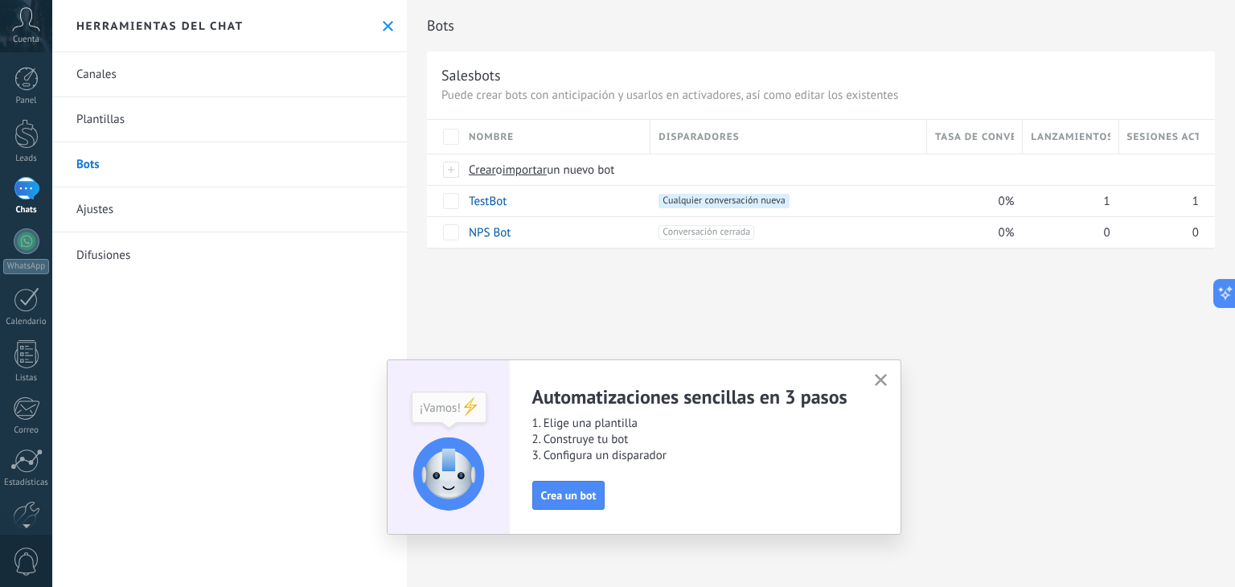
click at [789, 293] on div "Bots Salesbots Puede crear bots con anticipación y usarlos en activadores, así …" at bounding box center [821, 293] width 828 height 587
click at [691, 207] on span "Cualquier conversación nueva +0" at bounding box center [723, 201] width 130 height 14
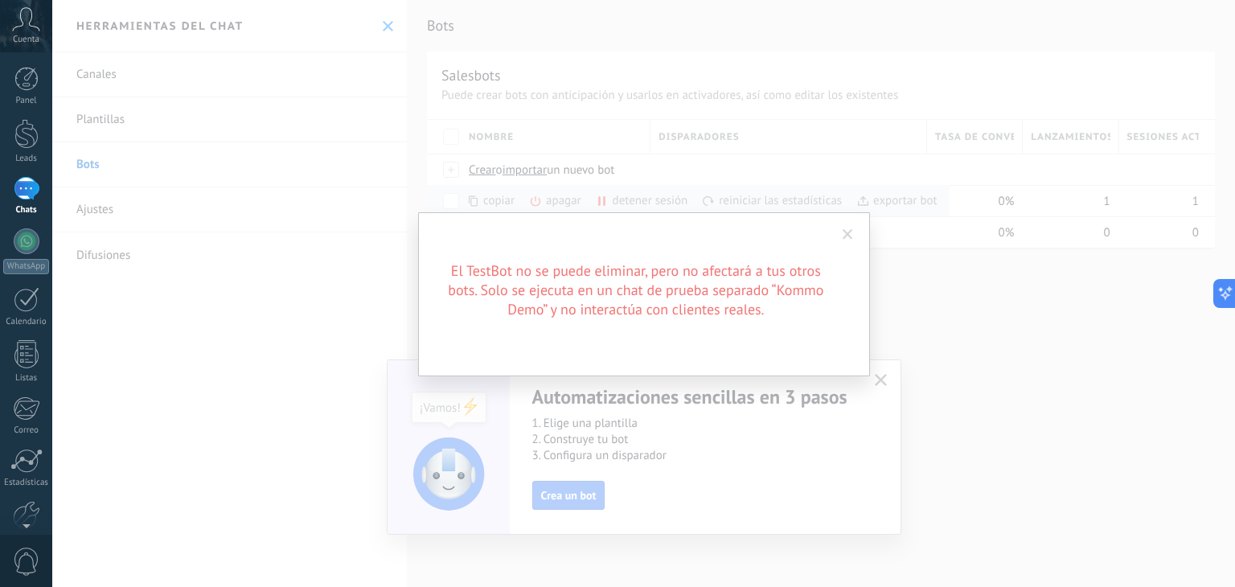
click at [843, 225] on span at bounding box center [848, 234] width 27 height 27
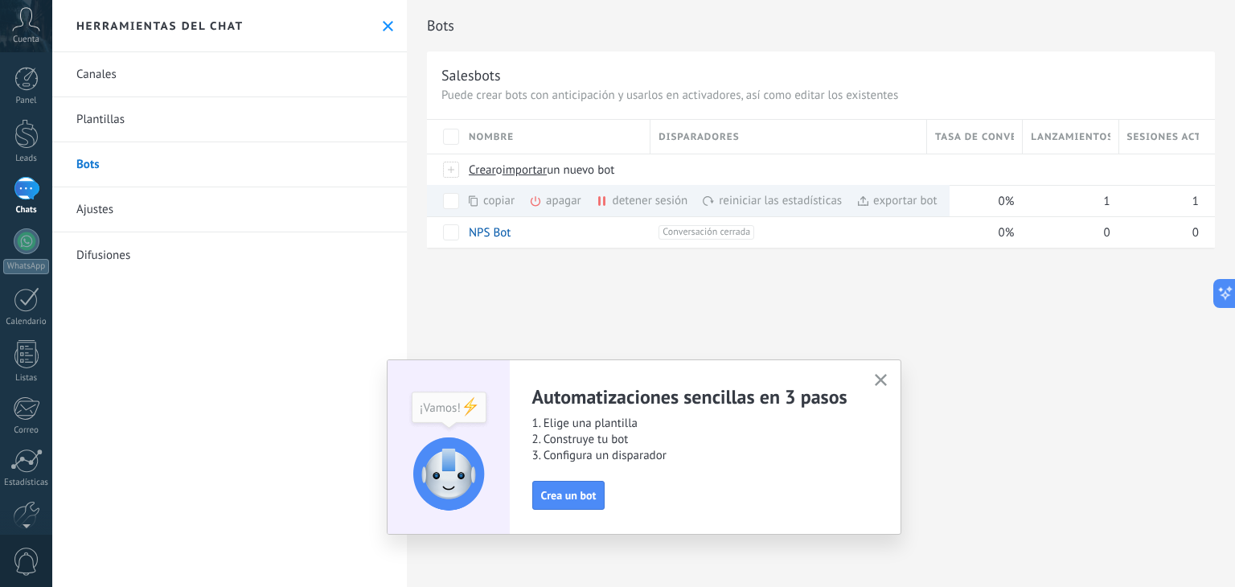
click at [982, 259] on div "Bots Salesbots Puede crear bots con anticipación y usarlos en activadores, así …" at bounding box center [821, 141] width 828 height 282
click at [521, 171] on span "importar" at bounding box center [524, 169] width 45 height 15
click at [0, 0] on input "importar un nuevo bot" at bounding box center [0, 0] width 0 height 0
click at [875, 387] on button "button" at bounding box center [881, 381] width 20 height 22
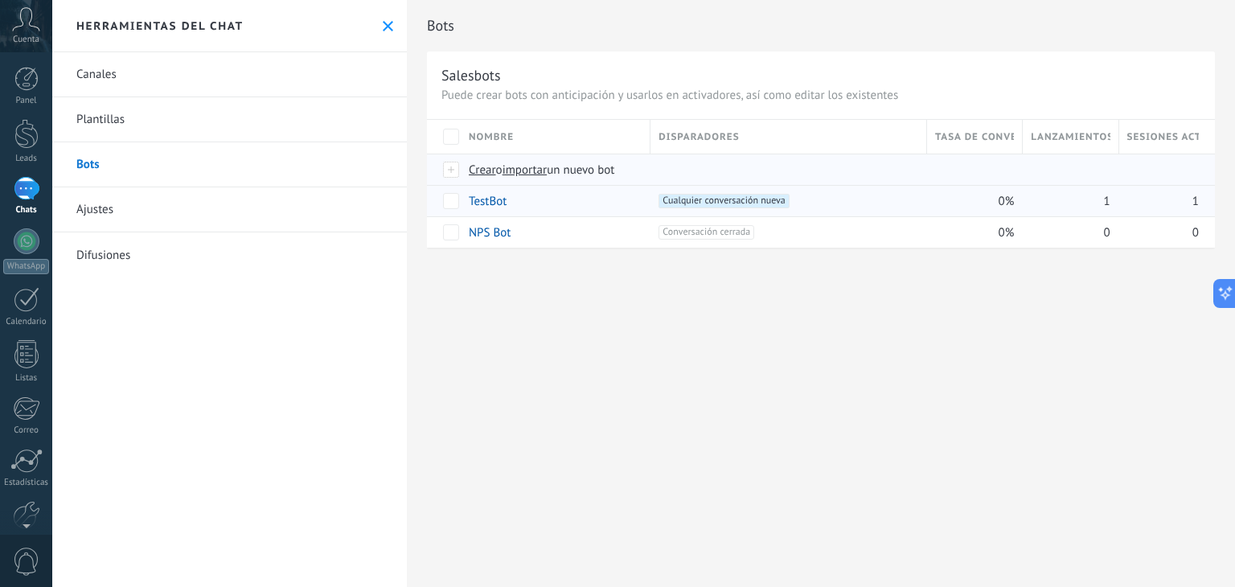
click at [484, 176] on span "Crear" at bounding box center [482, 169] width 27 height 15
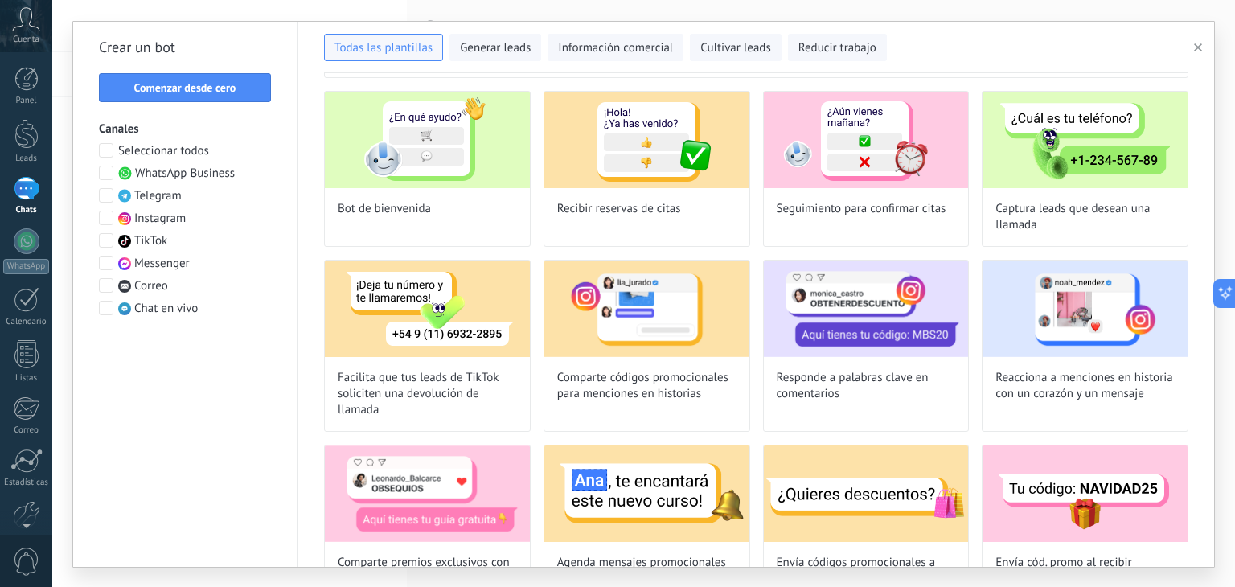
scroll to position [0, 0]
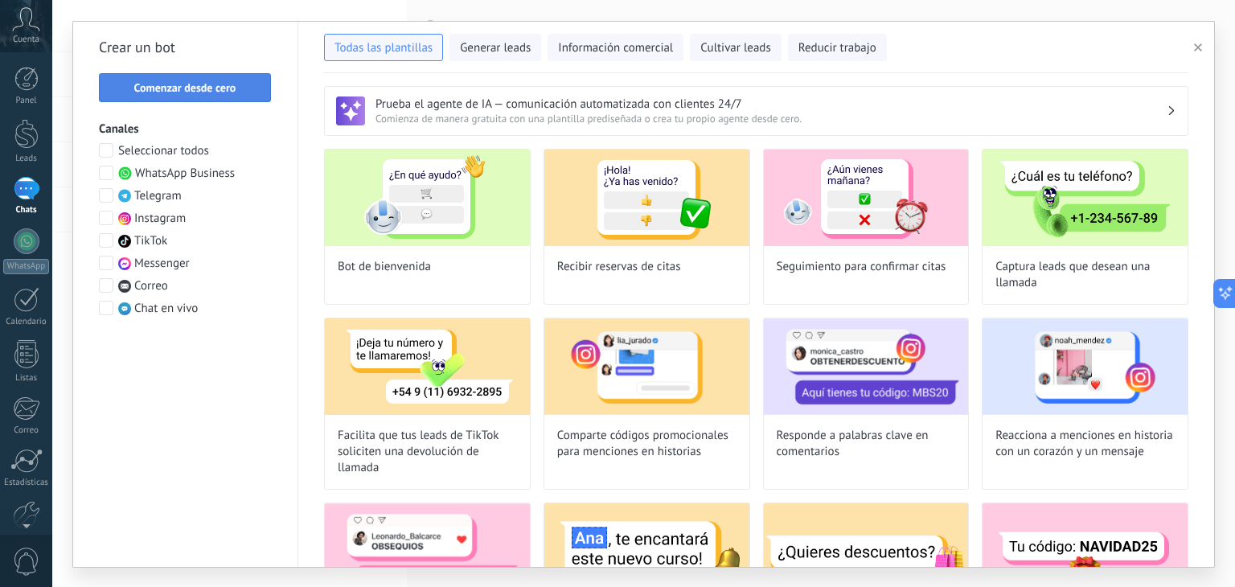
click at [265, 91] on button "Comenzar desde cero" at bounding box center [185, 87] width 172 height 29
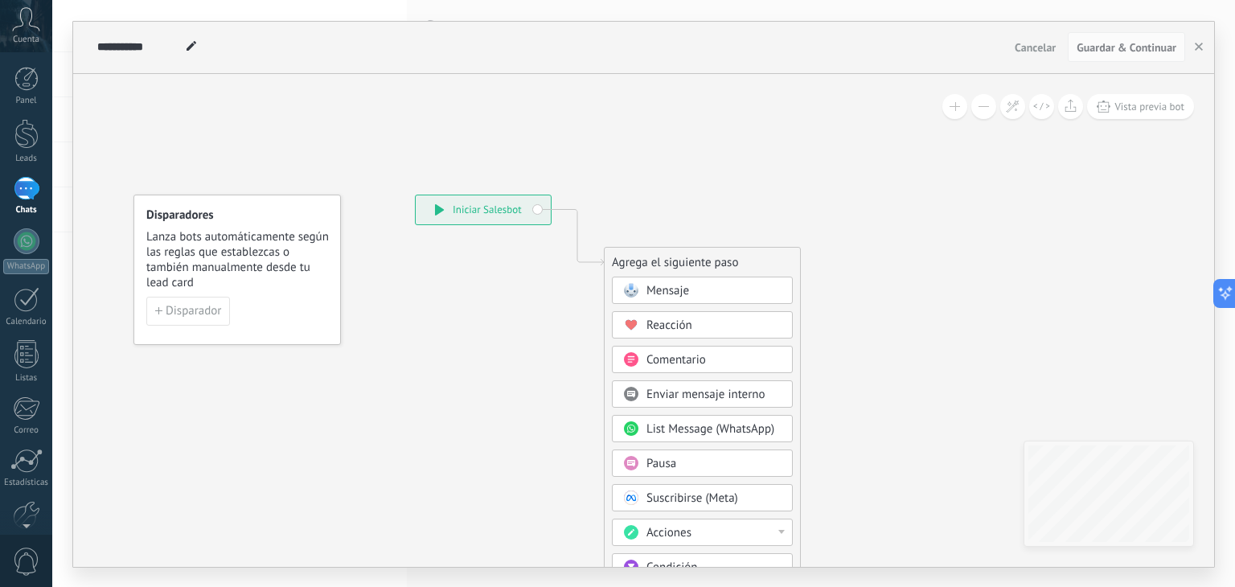
click at [434, 199] on div "**********" at bounding box center [483, 209] width 135 height 29
click at [444, 215] on div "**********" at bounding box center [483, 209] width 135 height 29
click at [435, 208] on icon at bounding box center [439, 209] width 9 height 11
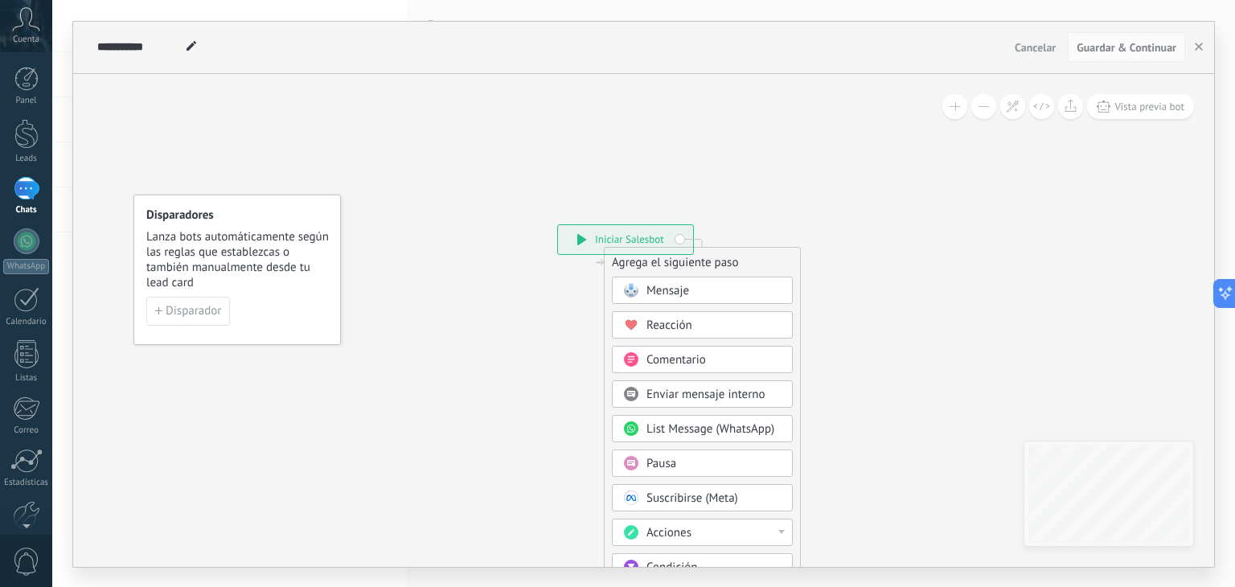
drag, startPoint x: 435, startPoint y: 208, endPoint x: 576, endPoint y: 216, distance: 140.9
click at [576, 225] on div "**********" at bounding box center [625, 239] width 135 height 29
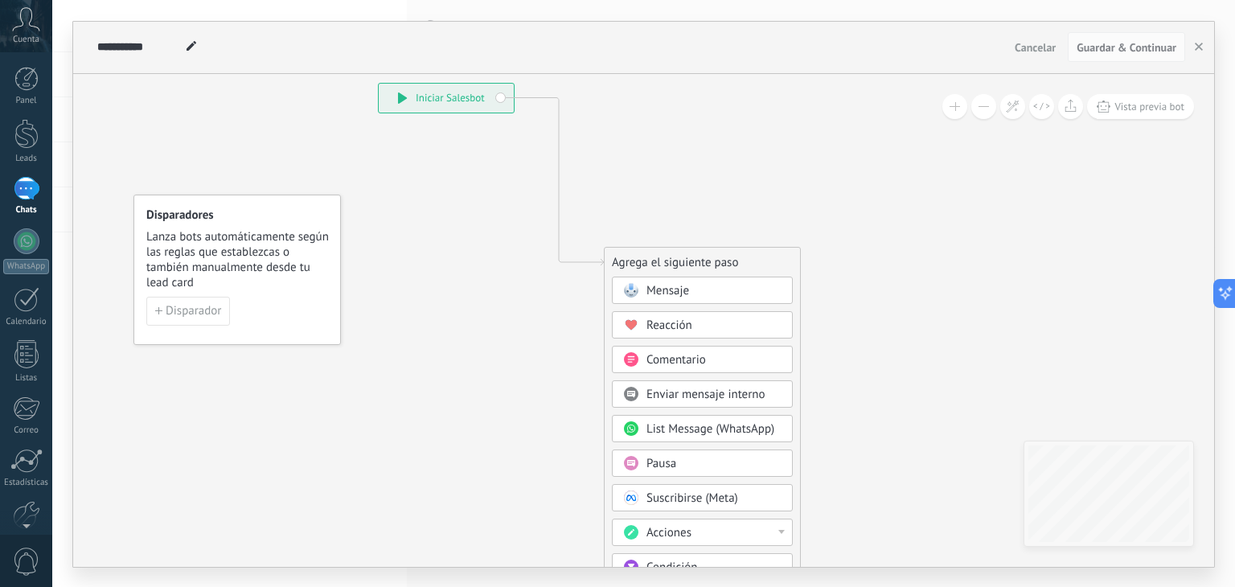
drag, startPoint x: 585, startPoint y: 207, endPoint x: 407, endPoint y: 100, distance: 207.4
click at [407, 100] on div "**********" at bounding box center [446, 98] width 135 height 29
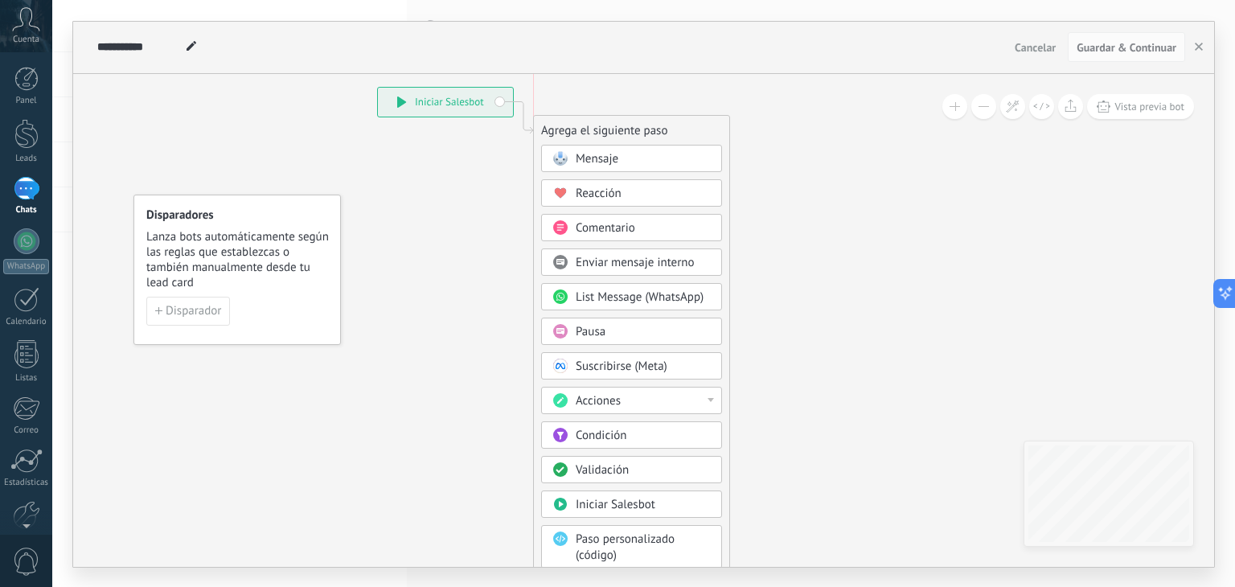
drag, startPoint x: 708, startPoint y: 258, endPoint x: 638, endPoint y: 127, distance: 148.9
click at [638, 127] on div "Agrega el siguiente paso" at bounding box center [631, 130] width 195 height 27
click at [674, 408] on div "Acciones" at bounding box center [631, 400] width 181 height 27
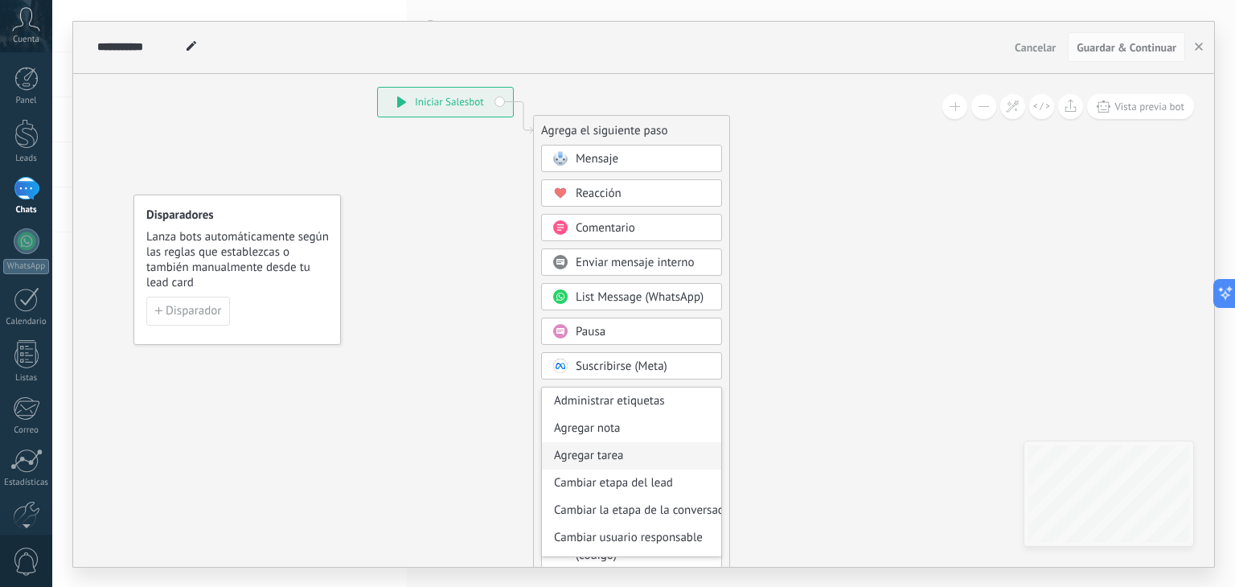
drag, startPoint x: 715, startPoint y: 419, endPoint x: 715, endPoint y: 456, distance: 37.0
click at [715, 456] on div "Administrar etiquetas Agregar nota Agregar tarea Cambiar etapa del lead Cambiar…" at bounding box center [631, 472] width 181 height 170
click at [727, 281] on div "Agrega el siguiente paso Mensaje Mensaje Mensaje Reacción Comentario Enviar men…" at bounding box center [631, 380] width 197 height 531
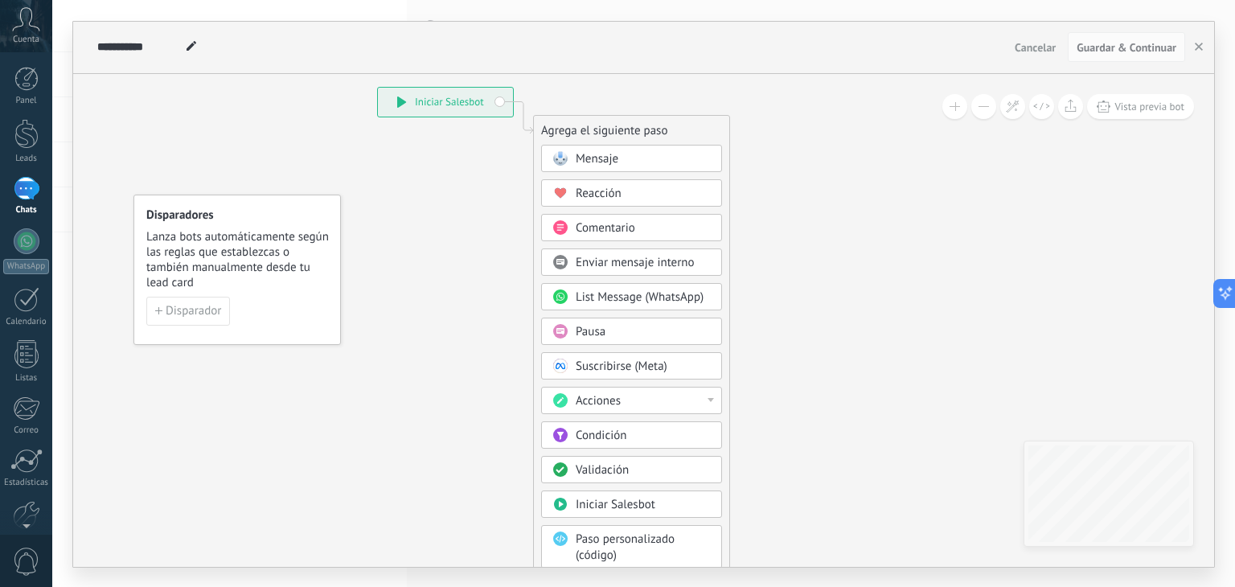
click at [678, 296] on span "List Message (WhatsApp)" at bounding box center [640, 296] width 128 height 15
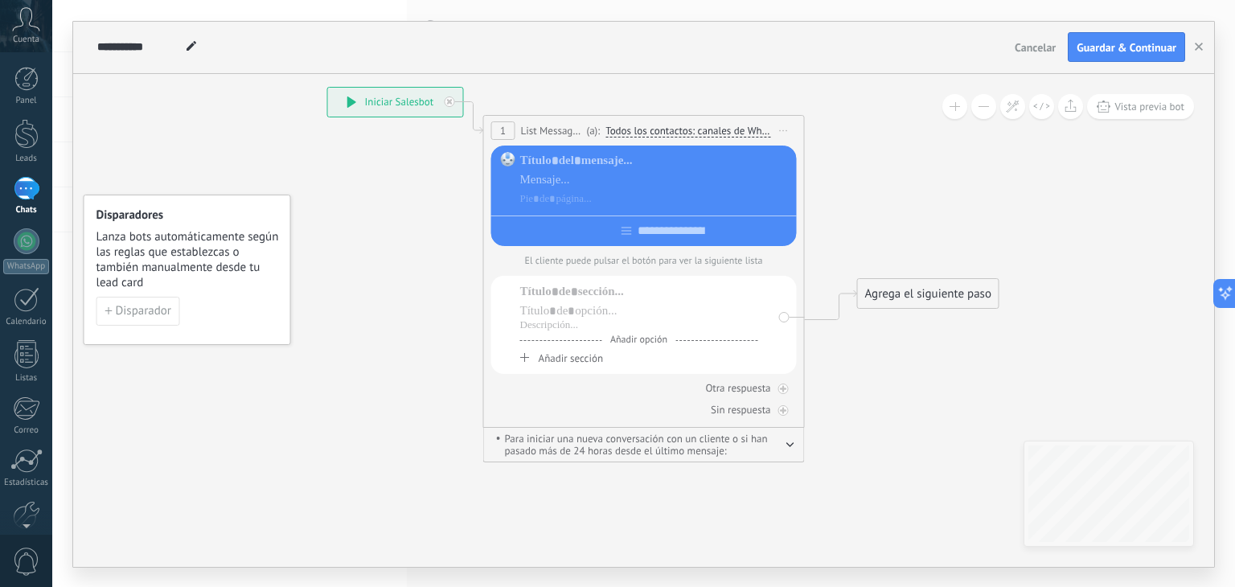
click at [566, 303] on div "Añadir opción Añadir sección" at bounding box center [639, 324] width 238 height 81
click at [564, 290] on div at bounding box center [639, 292] width 238 height 16
click at [624, 236] on div at bounding box center [644, 227] width 306 height 25
click at [639, 227] on div at bounding box center [644, 227] width 306 height 25
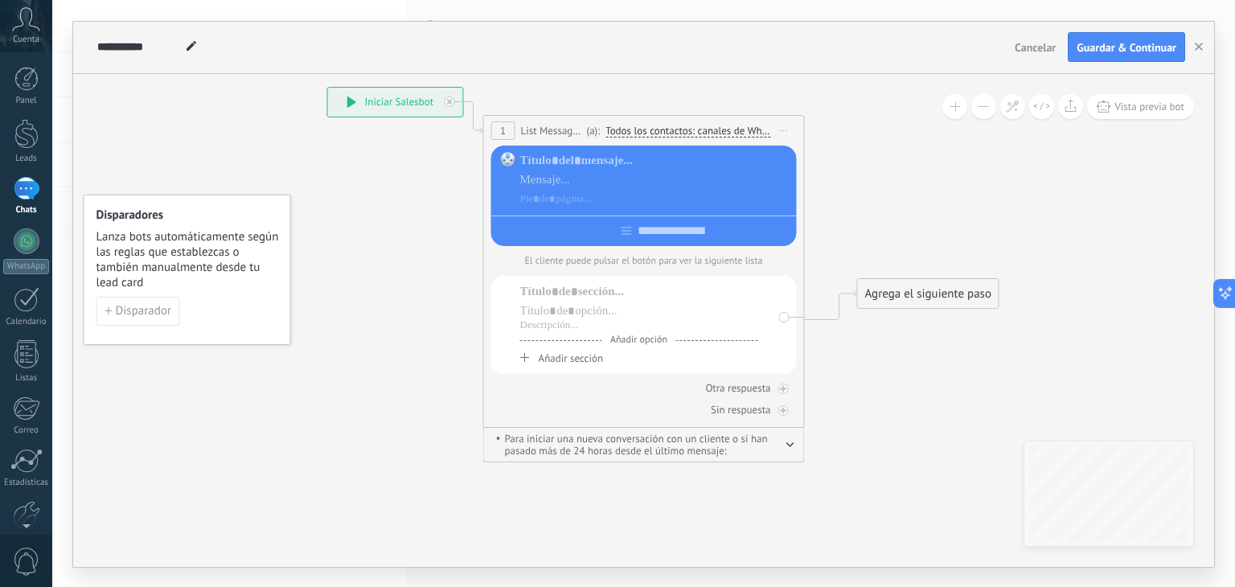
click at [500, 133] on span "1" at bounding box center [503, 131] width 6 height 14
click at [781, 125] on span "Iniciar vista previa aquí Cambiar nombre Duplicar Borrar" at bounding box center [784, 130] width 26 height 23
click at [815, 229] on div "Borrar" at bounding box center [856, 235] width 159 height 27
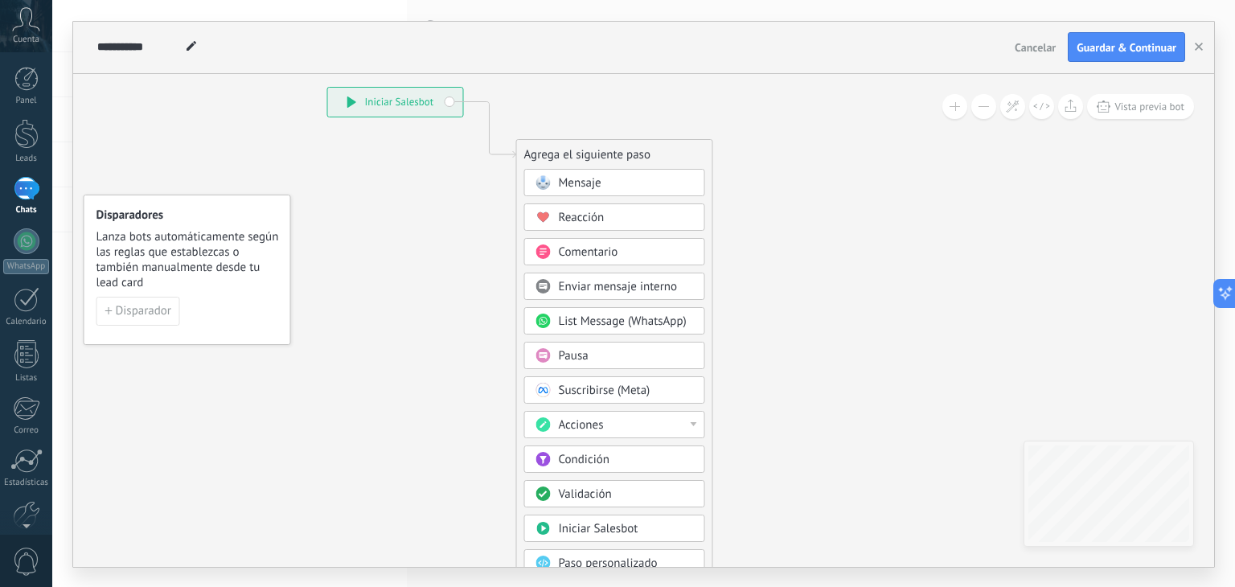
drag, startPoint x: 1234, startPoint y: 218, endPoint x: 1234, endPoint y: 326, distance: 108.5
click at [1234, 326] on div "**********" at bounding box center [643, 293] width 1183 height 587
click at [688, 172] on div "Mensaje" at bounding box center [614, 182] width 181 height 27
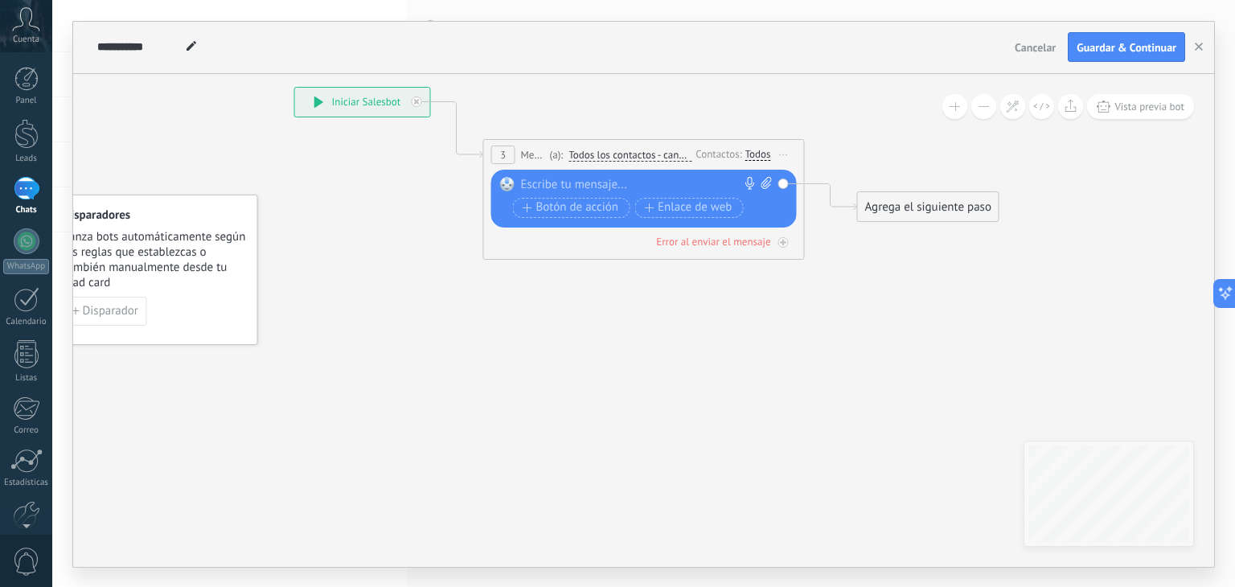
click at [489, 149] on div "3 Mensaje ******* (a): Todos los contactos - canales seleccionados Todos los co…" at bounding box center [644, 155] width 320 height 30
click at [789, 159] on span "Iniciar vista previa aquí Cambiar nombre Duplicar Borrar" at bounding box center [784, 154] width 26 height 23
click at [798, 252] on div "Borrar" at bounding box center [856, 259] width 159 height 27
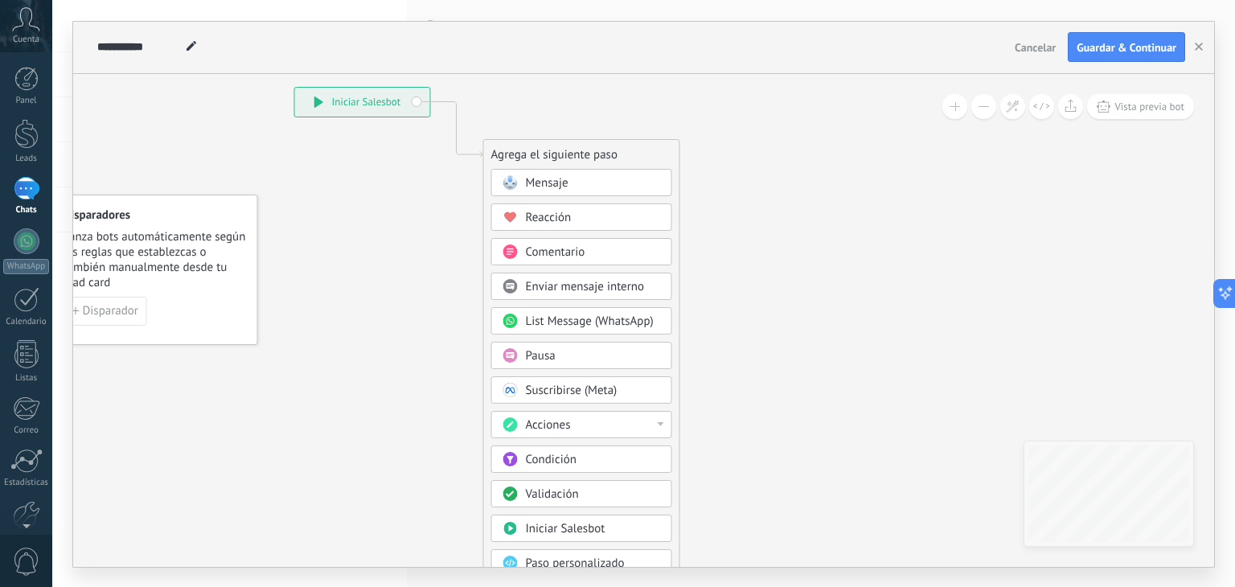
click at [535, 521] on span "Iniciar Salesbot" at bounding box center [566, 528] width 80 height 15
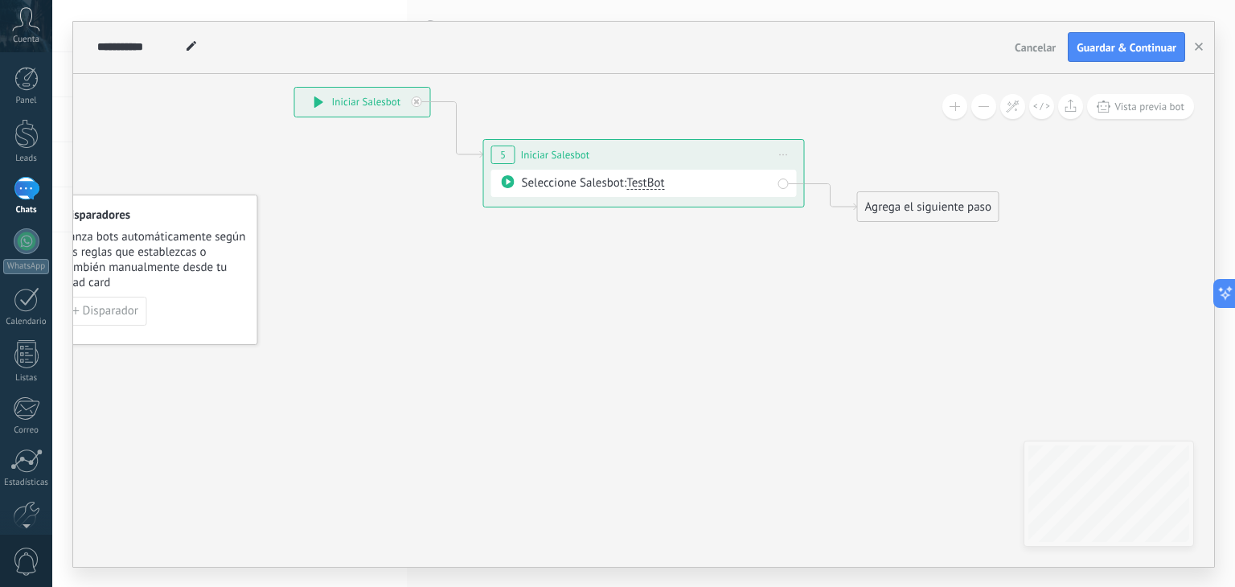
click at [505, 178] on icon at bounding box center [508, 181] width 13 height 13
click at [787, 150] on span "Iniciar vista previa aquí Cambiar nombre Duplicar Borrar" at bounding box center [784, 154] width 26 height 23
click at [807, 256] on div "Borrar" at bounding box center [856, 259] width 159 height 27
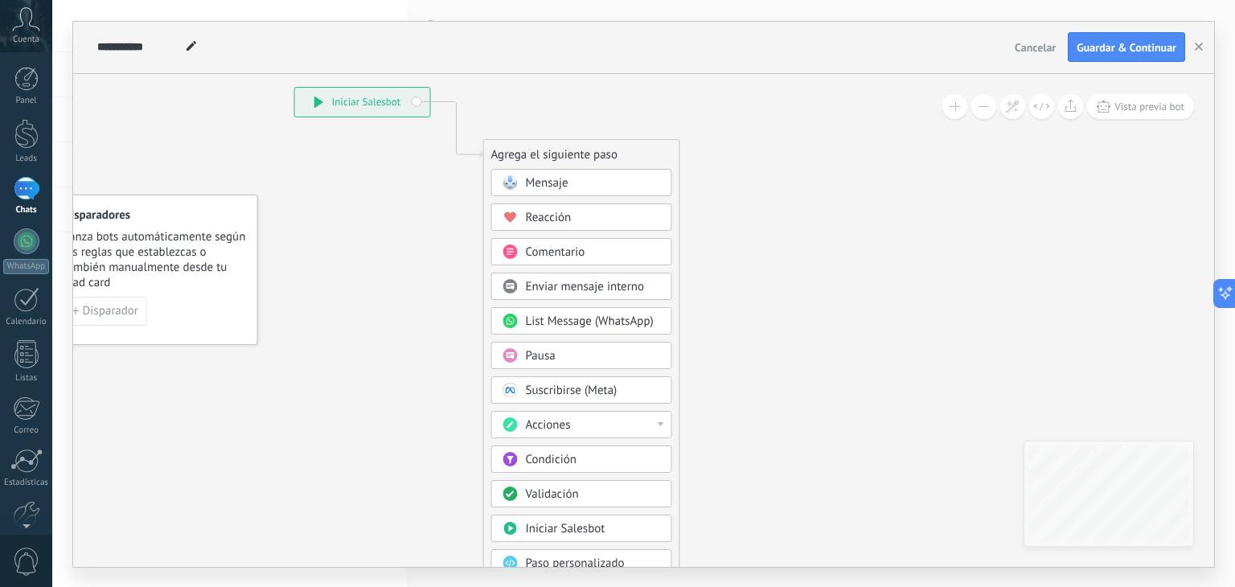
click at [563, 562] on span "Paso personalizado (código)" at bounding box center [575, 571] width 99 height 31
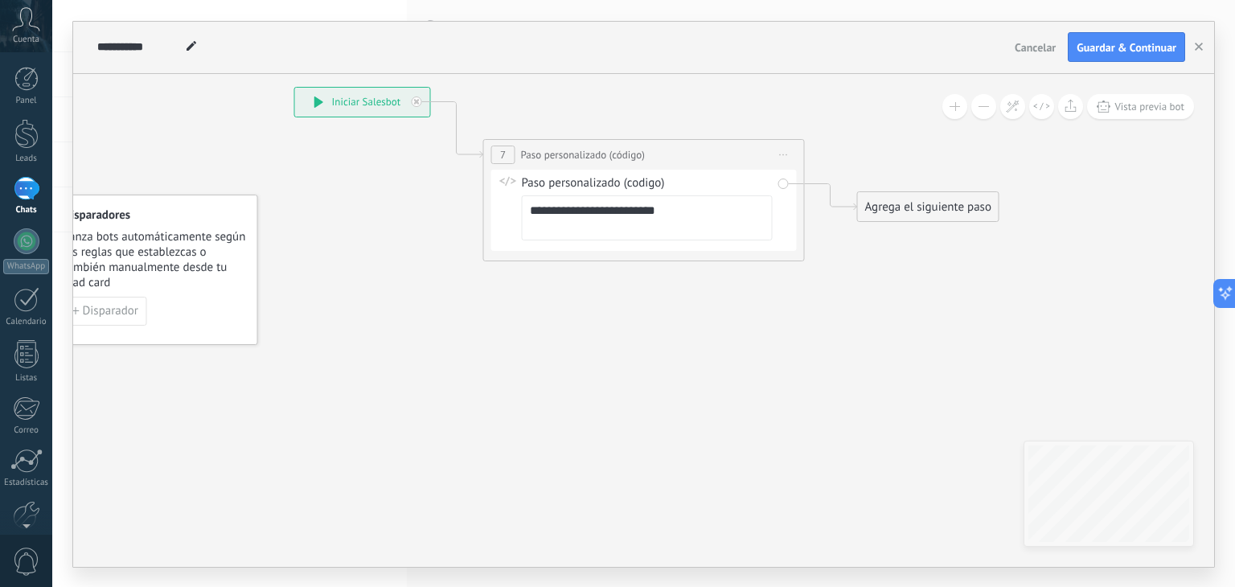
click at [656, 214] on textarea "**********" at bounding box center [647, 218] width 251 height 46
click at [708, 166] on div "**********" at bounding box center [644, 155] width 320 height 30
click at [713, 164] on div "**********" at bounding box center [644, 155] width 320 height 30
drag, startPoint x: 713, startPoint y: 164, endPoint x: 593, endPoint y: 133, distance: 124.6
click at [593, 133] on icon at bounding box center [619, 174] width 1454 height 978
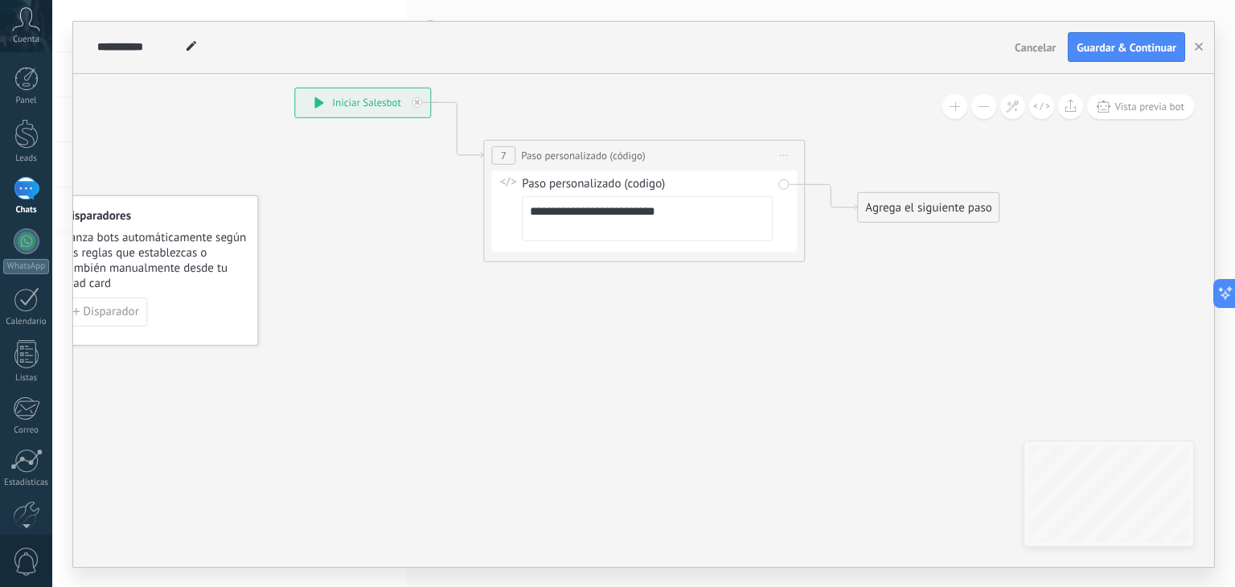
click at [785, 144] on span "Iniciar vista previa aquí Cambiar nombre Duplicar Borrar" at bounding box center [784, 154] width 26 height 23
click at [806, 258] on div "Borrar" at bounding box center [856, 259] width 159 height 27
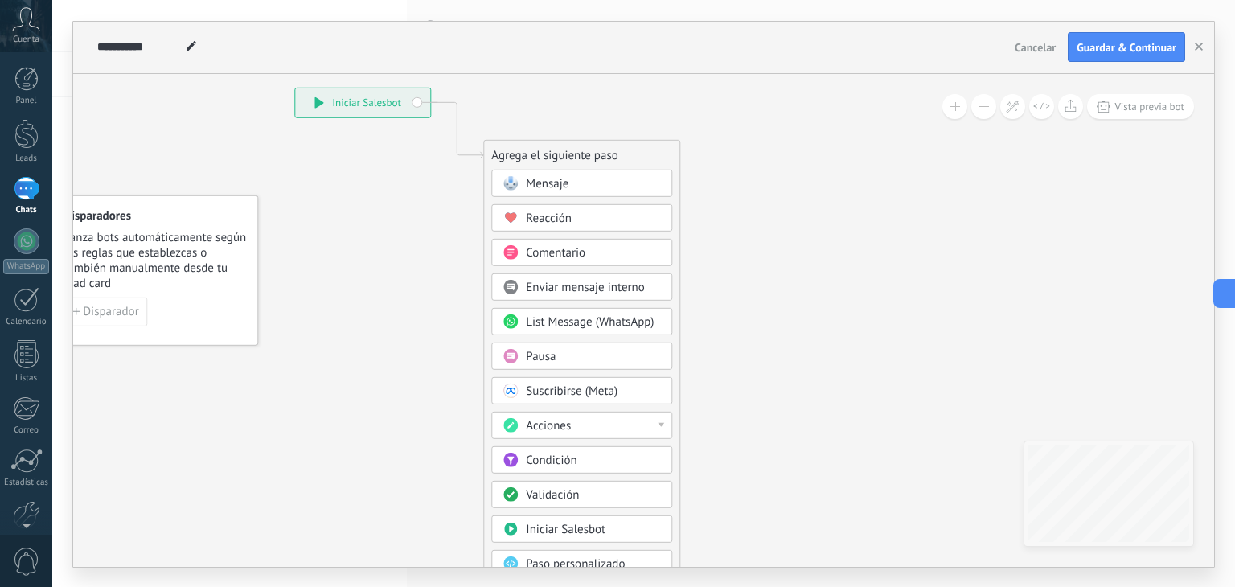
click at [561, 182] on span "Mensaje" at bounding box center [547, 182] width 43 height 15
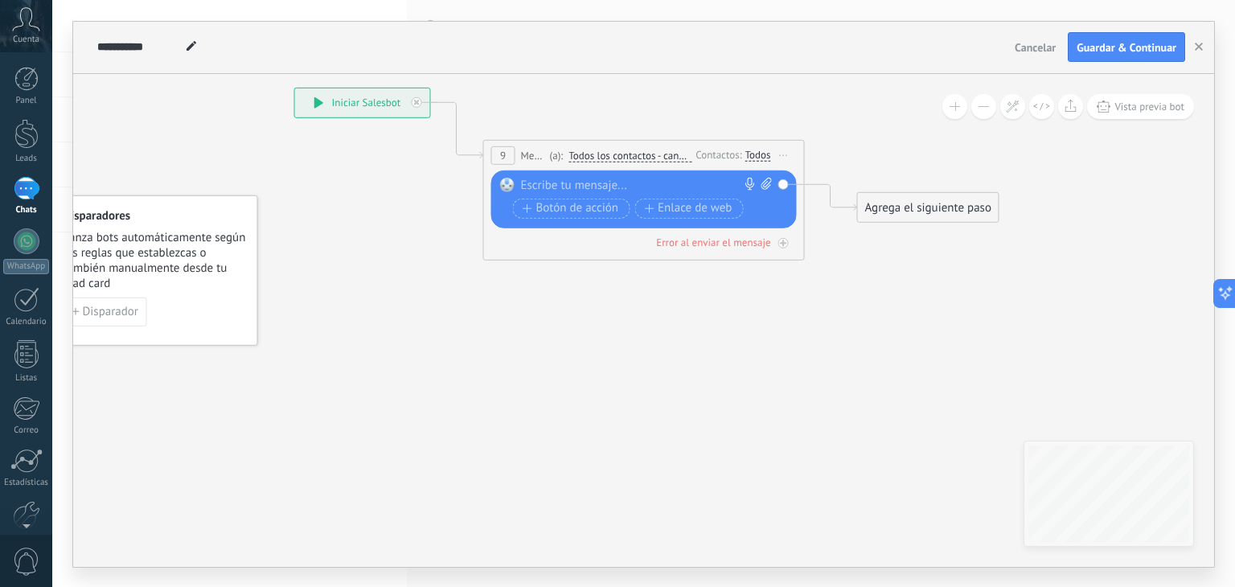
click at [561, 182] on div at bounding box center [640, 185] width 239 height 16
paste div
click at [711, 184] on div "**********" at bounding box center [647, 185] width 252 height 16
click at [743, 179] on div "**********" at bounding box center [647, 185] width 252 height 16
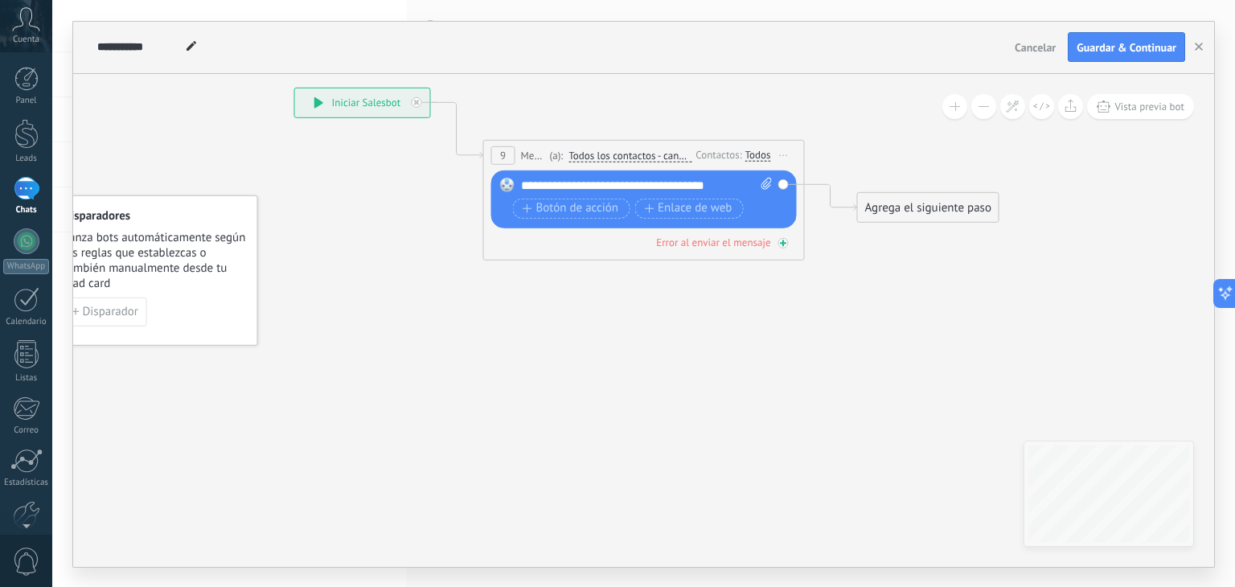
click at [781, 244] on icon at bounding box center [783, 243] width 8 height 8
click at [0, 0] on icon at bounding box center [0, 0] width 0 height 0
click at [933, 213] on div "Agrega el siguiente paso" at bounding box center [928, 207] width 141 height 27
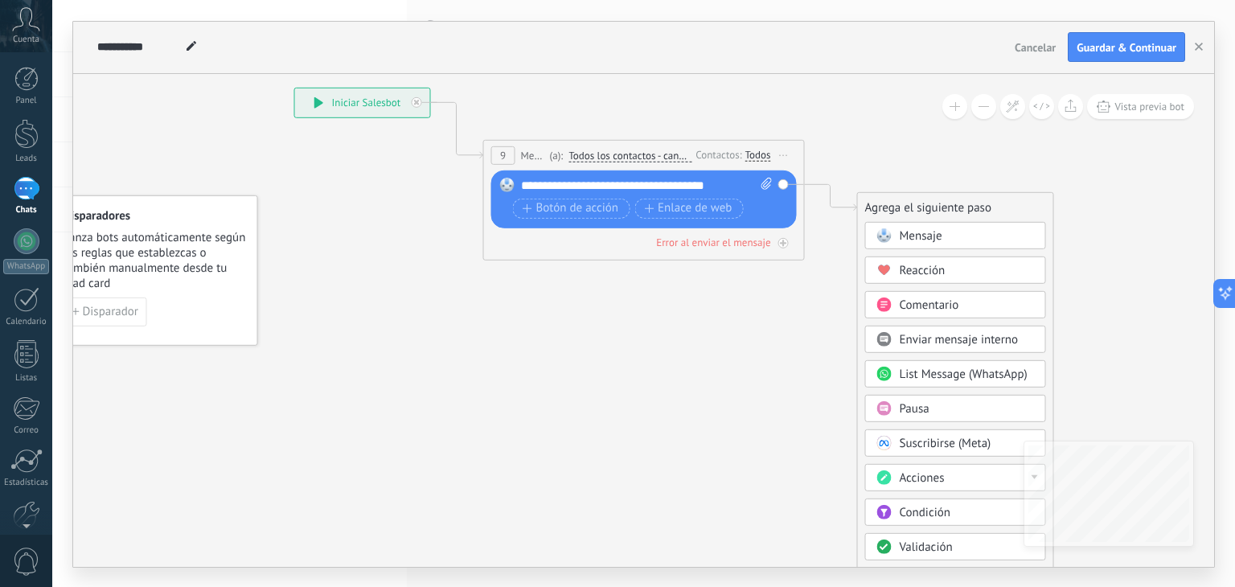
click at [616, 371] on icon at bounding box center [619, 214] width 1454 height 1059
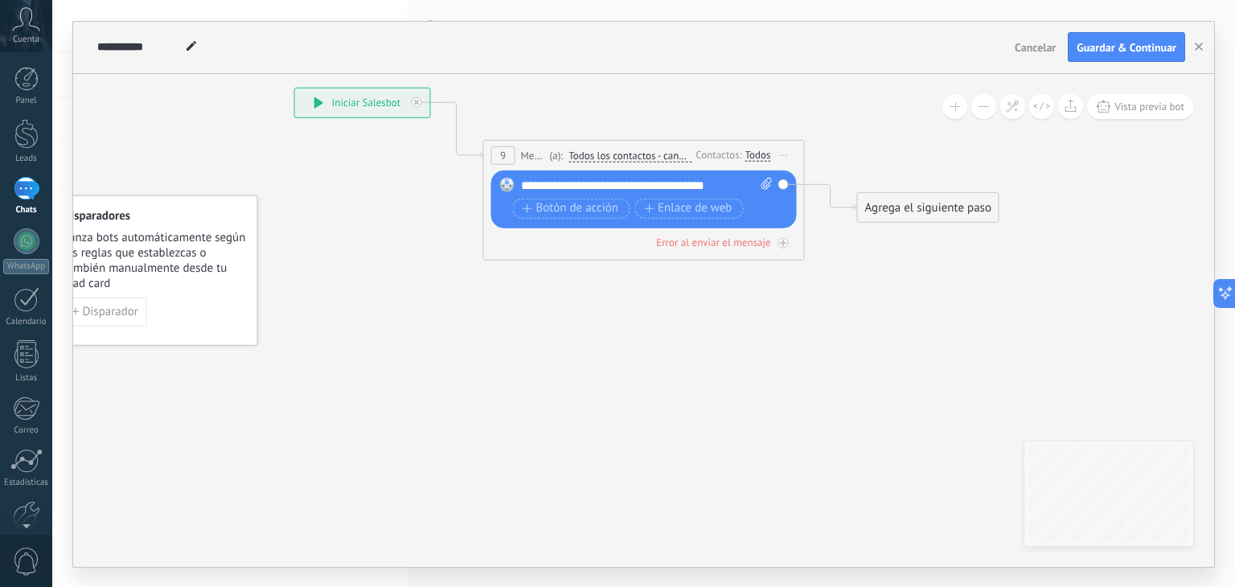
click at [954, 213] on div "Agrega el siguiente paso" at bounding box center [928, 207] width 141 height 27
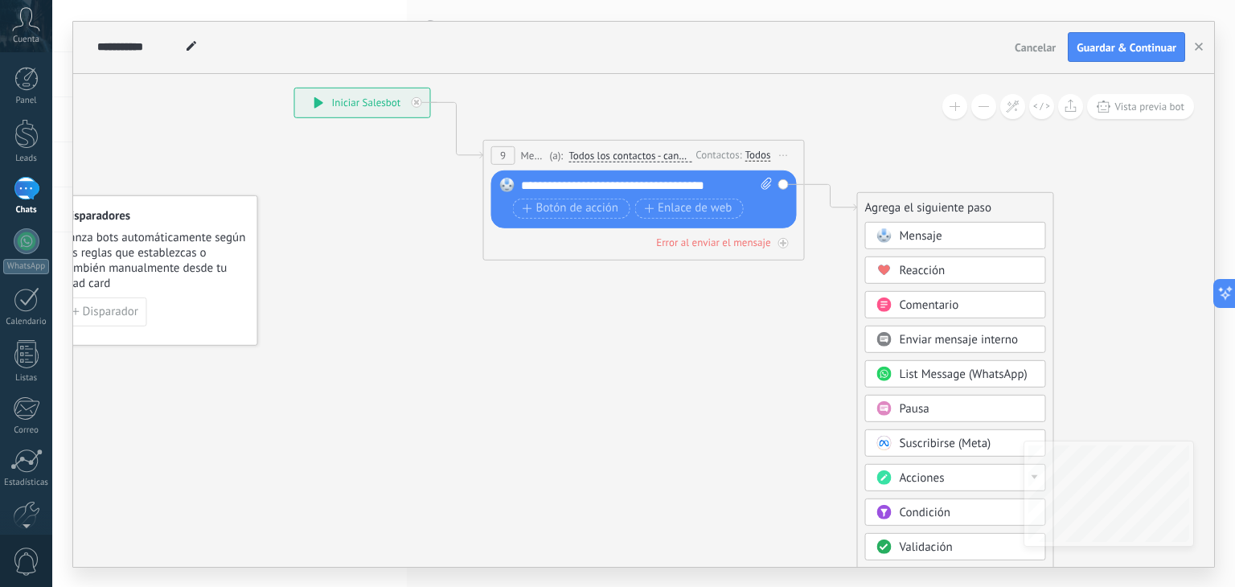
click at [940, 236] on span "Mensaje" at bounding box center [921, 235] width 43 height 15
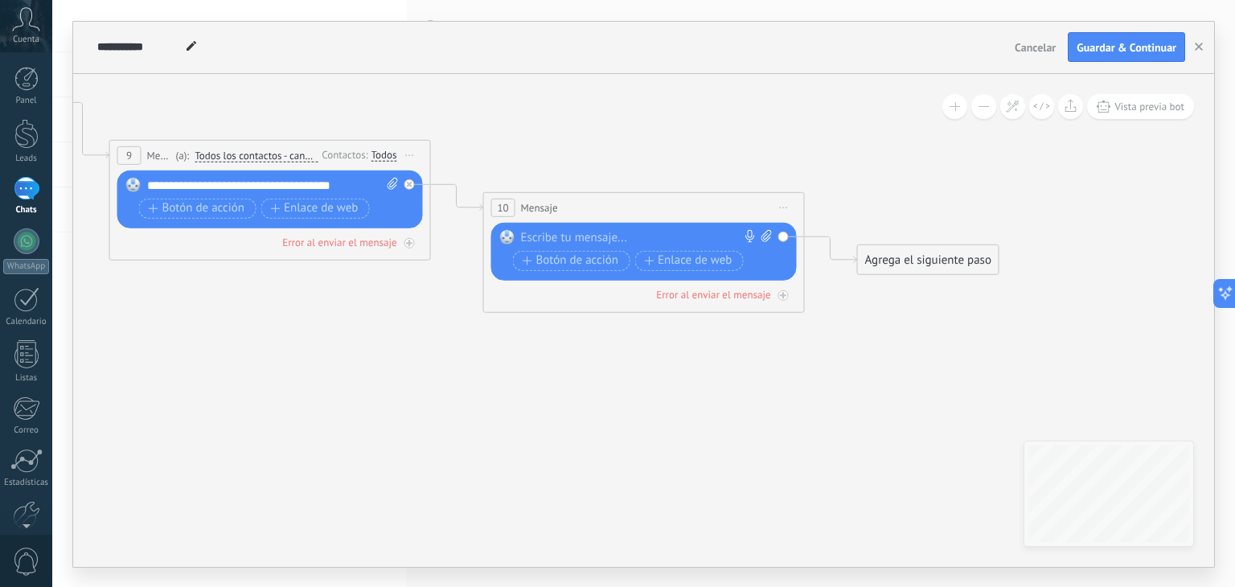
click at [596, 232] on div at bounding box center [640, 237] width 239 height 16
paste div
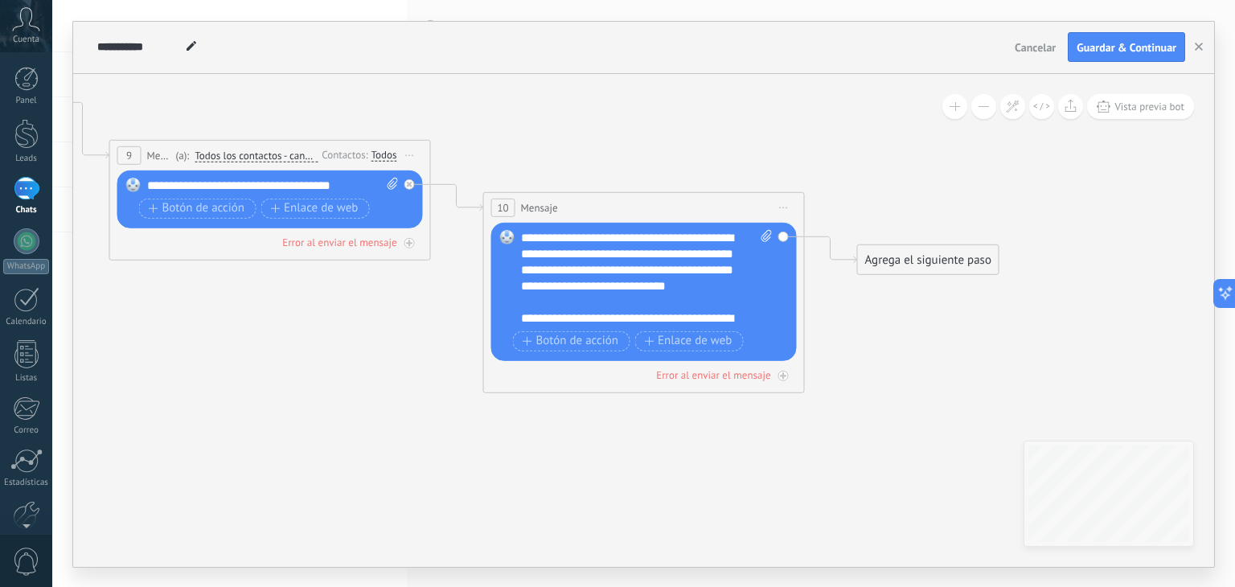
click at [720, 281] on div "**********" at bounding box center [647, 277] width 252 height 96
click at [573, 297] on div "**********" at bounding box center [647, 277] width 252 height 96
click at [904, 258] on div "Agrega el siguiente paso" at bounding box center [928, 259] width 141 height 27
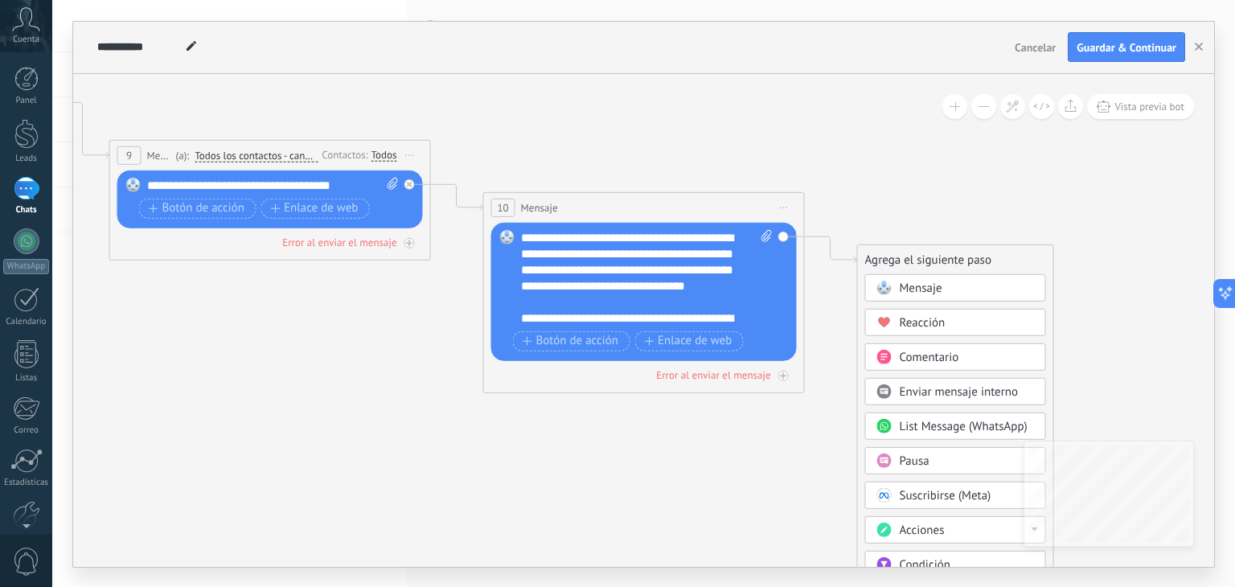
click at [896, 281] on span at bounding box center [883, 287] width 31 height 13
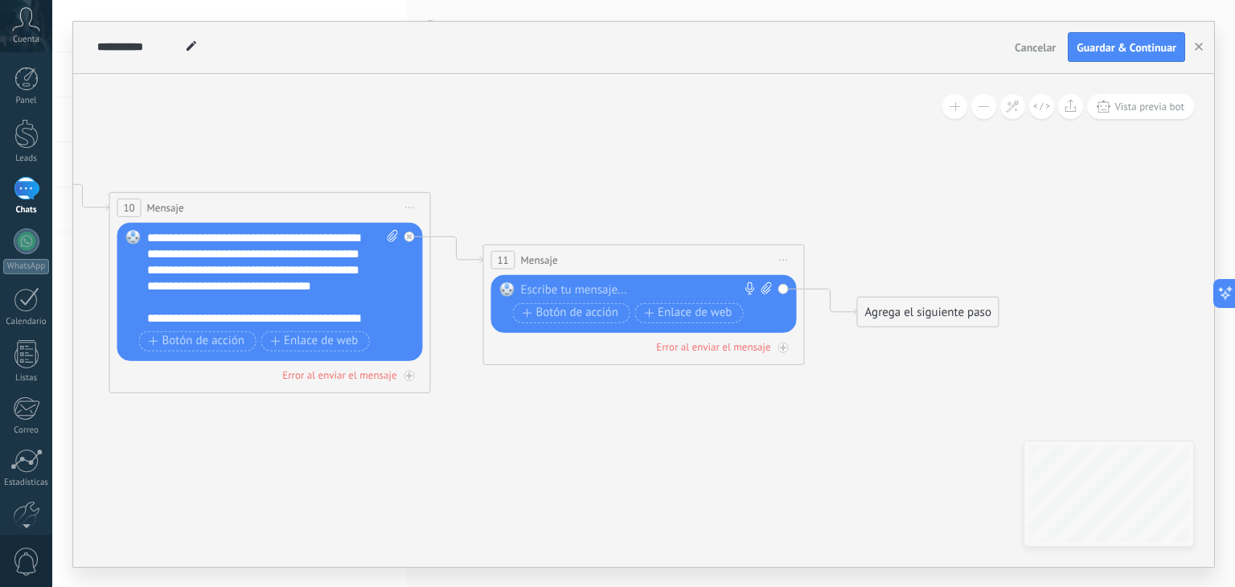
click at [759, 284] on span at bounding box center [764, 289] width 15 height 16
click input "Subir" at bounding box center [0, 0] width 0 height 0
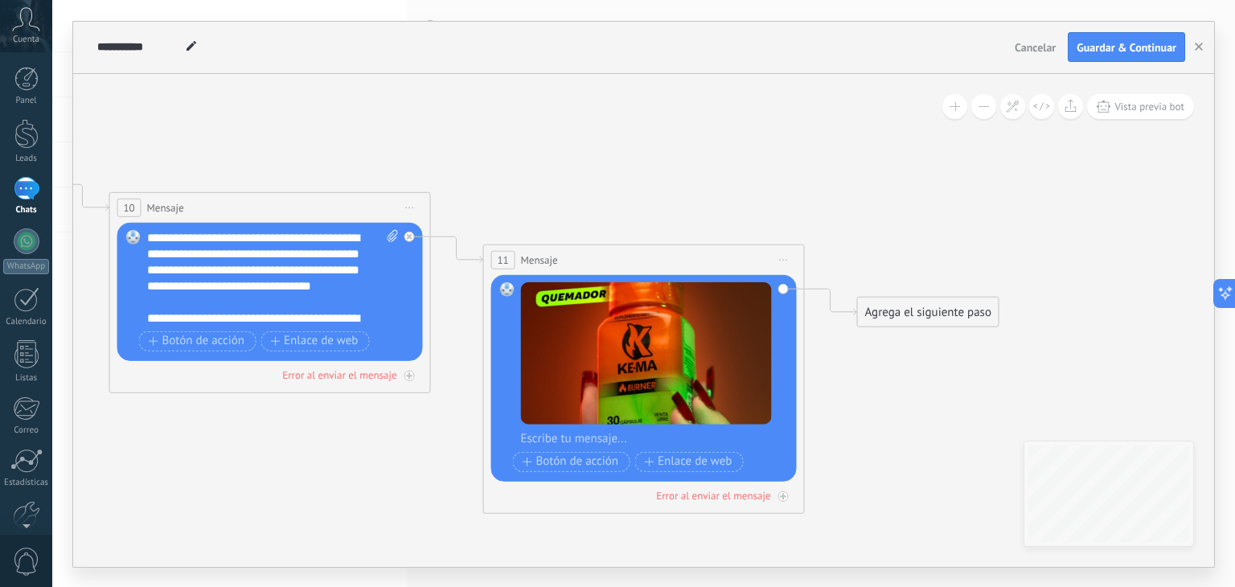
click at [884, 302] on div "Agrega el siguiente paso" at bounding box center [928, 311] width 141 height 27
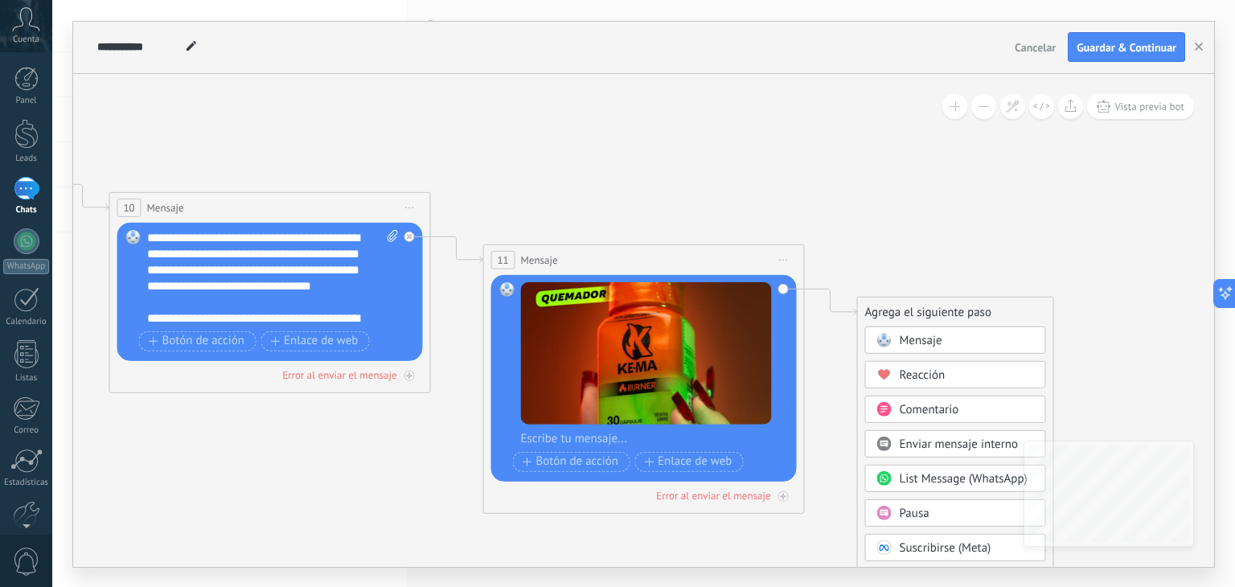
click at [913, 335] on span "Mensaje" at bounding box center [921, 339] width 43 height 15
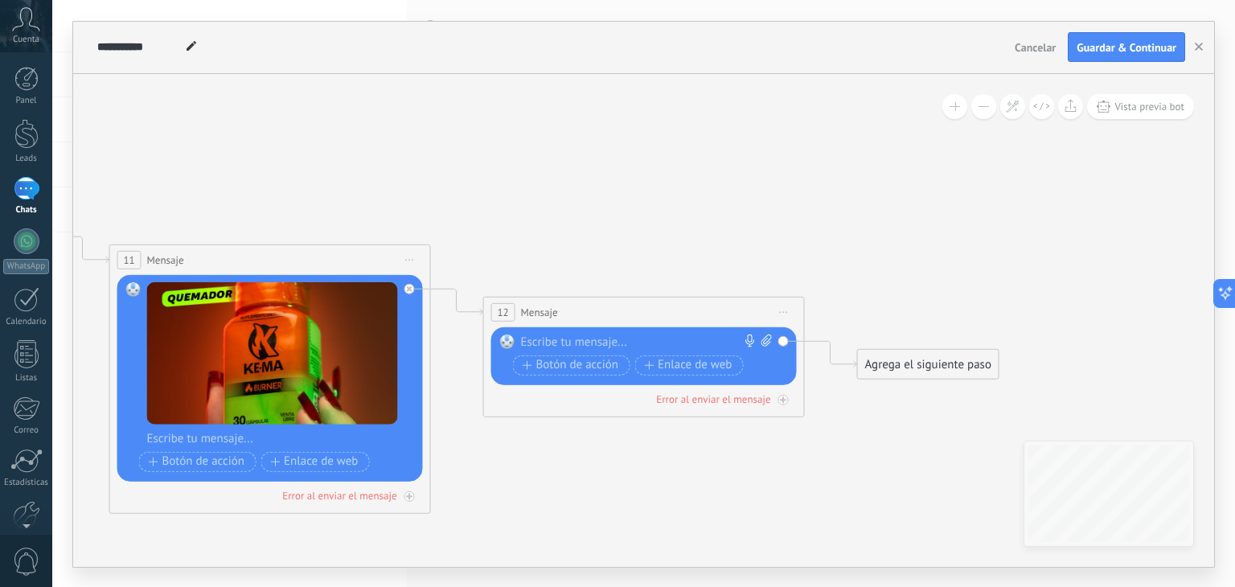
click at [762, 338] on icon at bounding box center [766, 340] width 10 height 12
click input "Subir" at bounding box center [0, 0] width 0 height 0
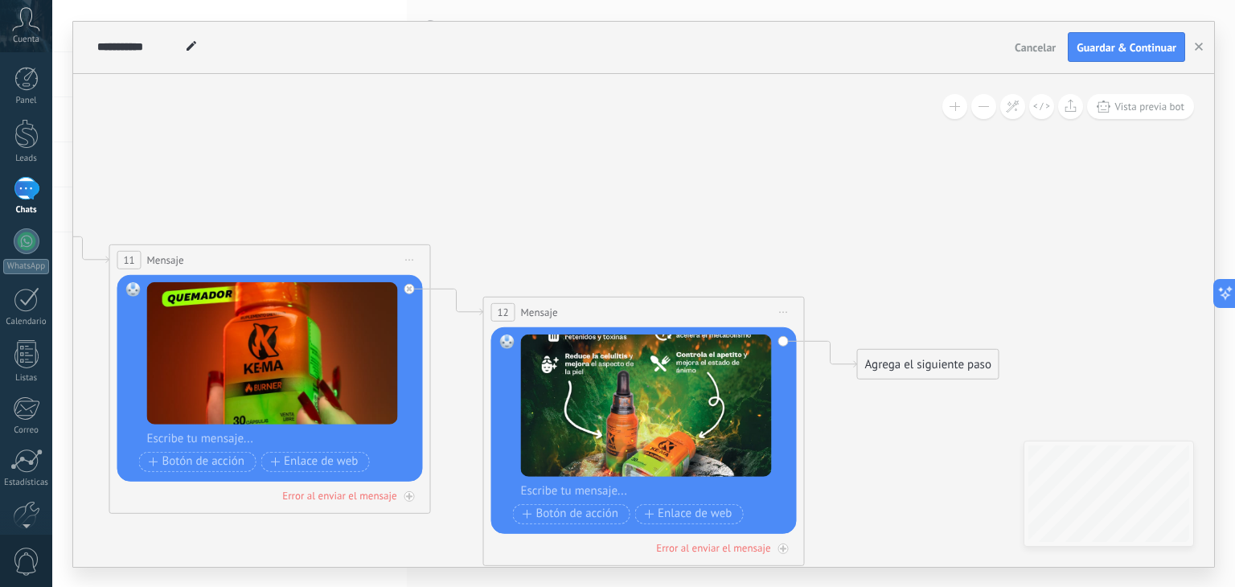
click at [881, 364] on div "Agrega el siguiente paso" at bounding box center [928, 364] width 141 height 27
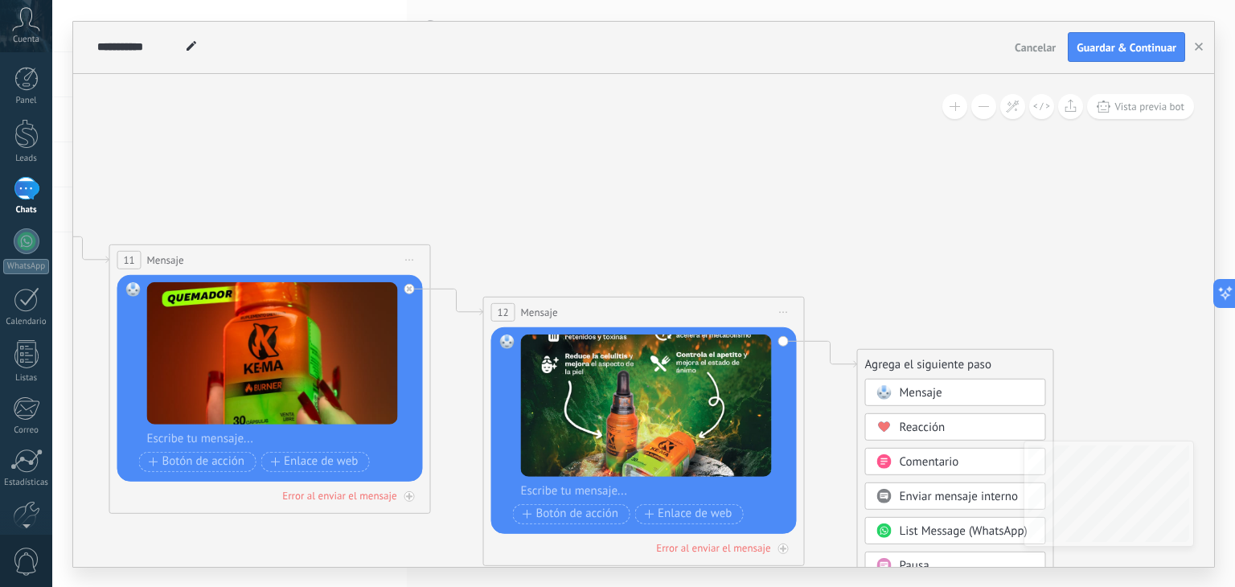
click at [909, 386] on span "Mensaje" at bounding box center [921, 391] width 43 height 15
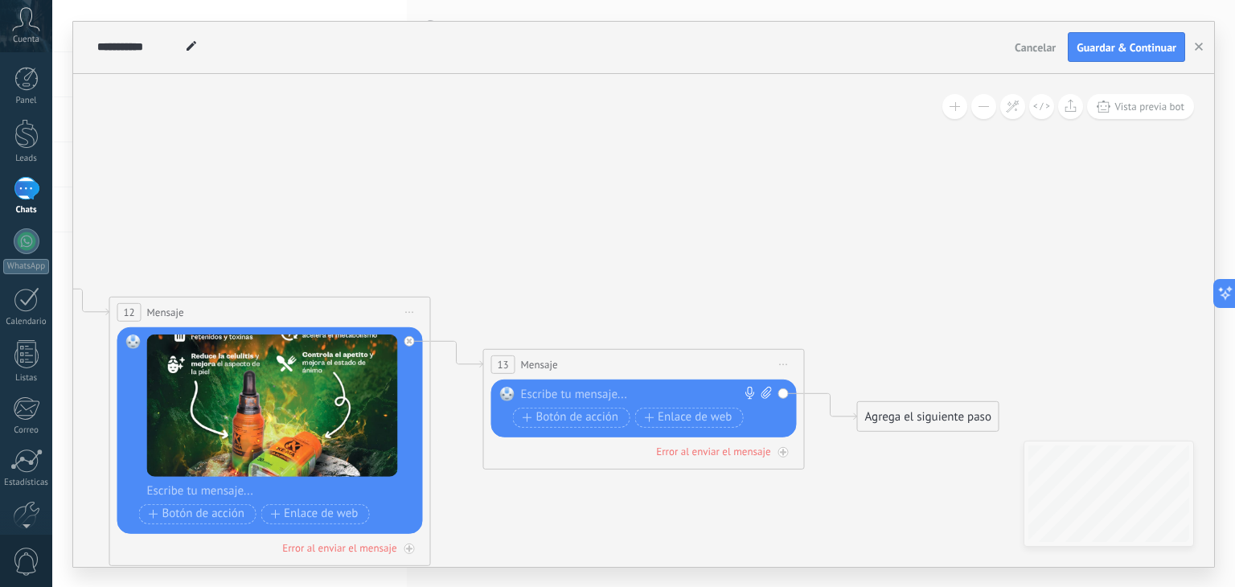
click at [662, 388] on div at bounding box center [640, 394] width 239 height 16
paste div
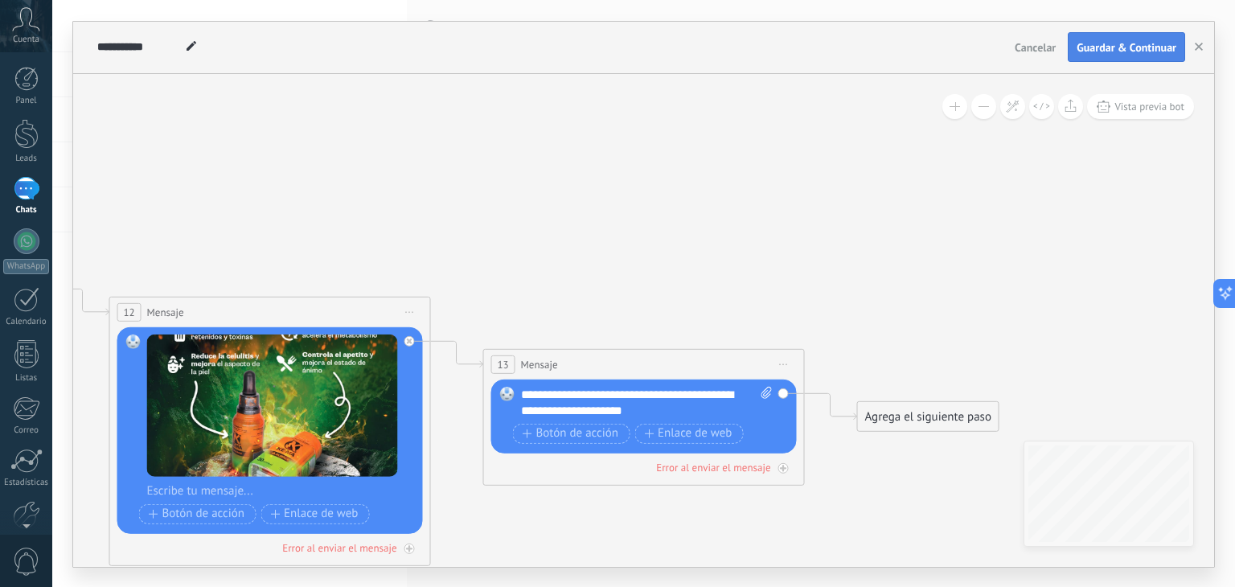
click at [1134, 55] on button "Guardar & Continuar" at bounding box center [1126, 47] width 117 height 31
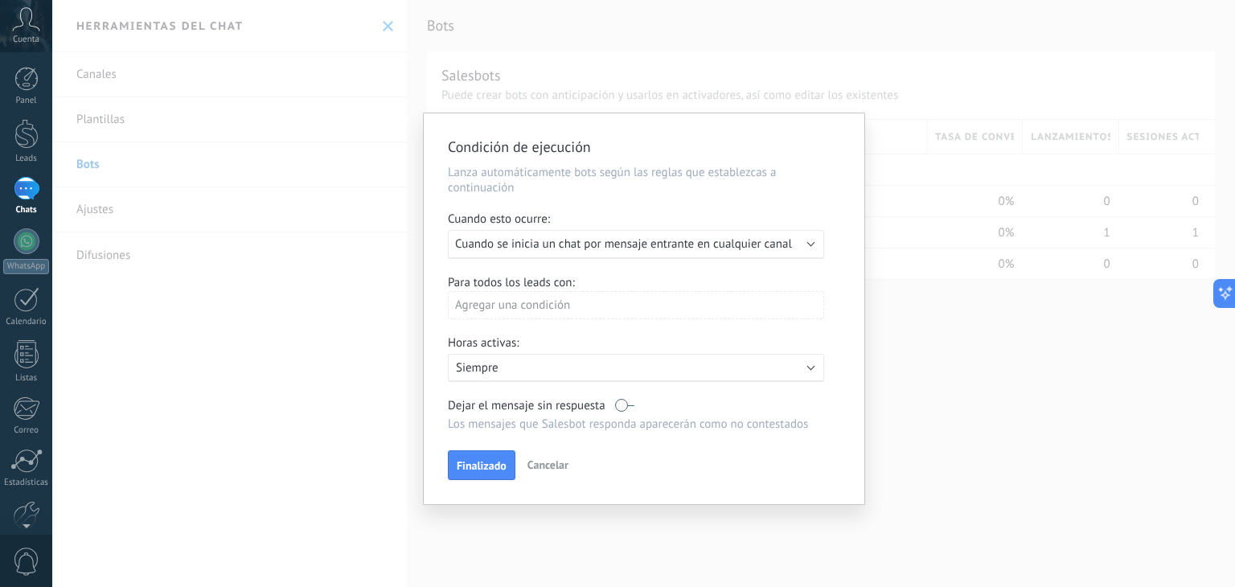
click at [680, 239] on span "Cuando se inicia un chat por mensaje entrante en cualquier canal" at bounding box center [623, 243] width 337 height 15
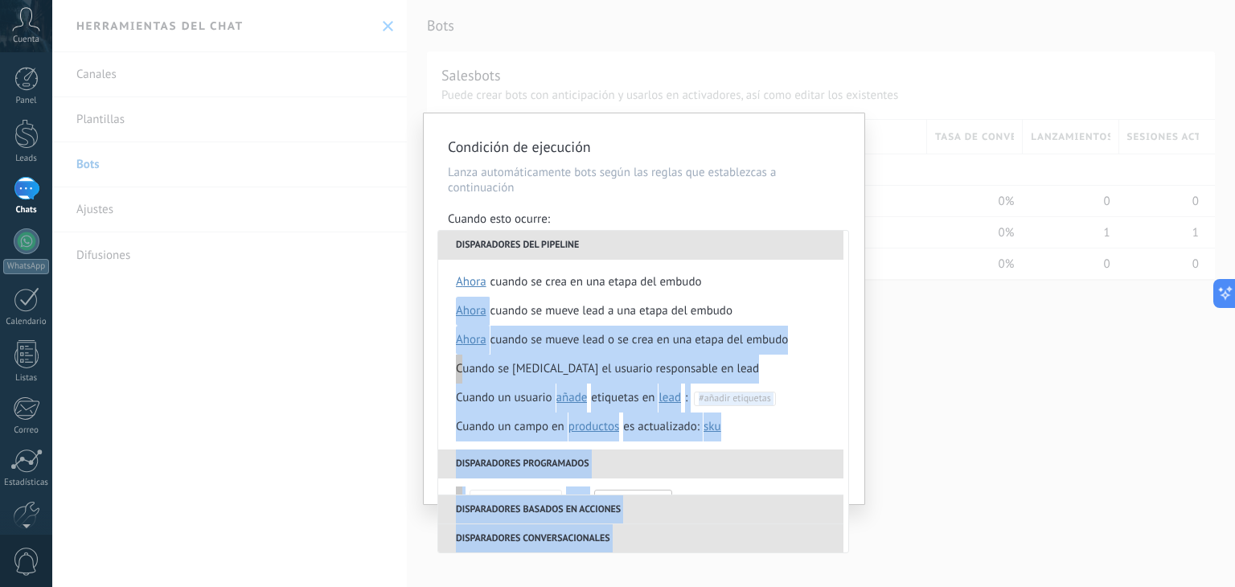
drag, startPoint x: 847, startPoint y: 301, endPoint x: 849, endPoint y: 322, distance: 20.2
click at [849, 322] on div "Condición de ejecución Lanza automáticamente bots según las reglas que establez…" at bounding box center [644, 308] width 441 height 391
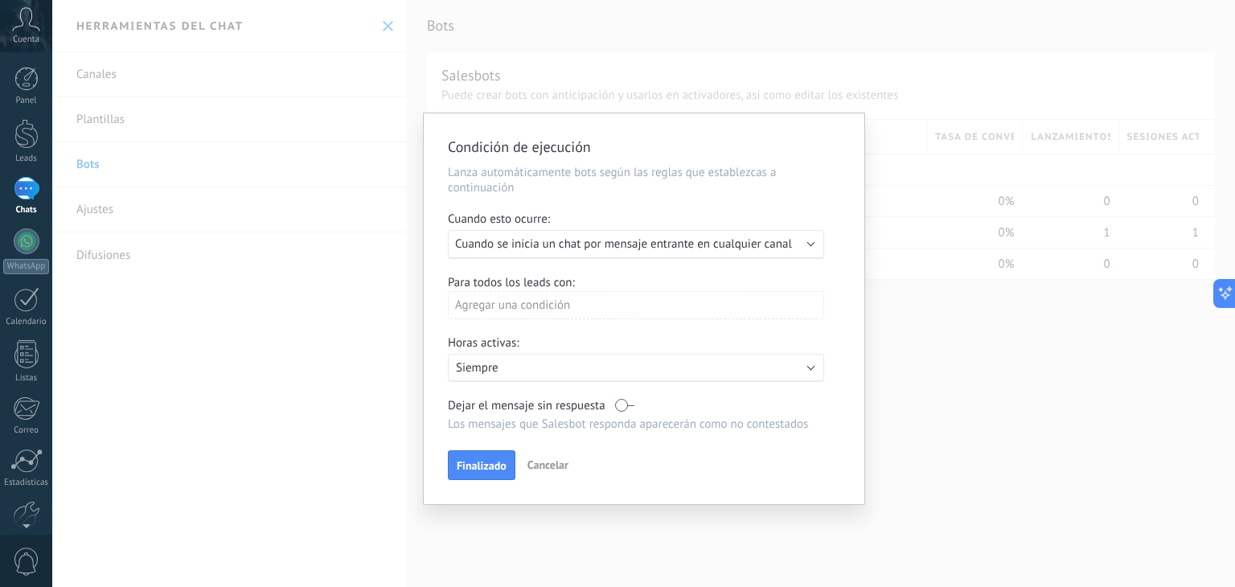
click at [782, 245] on span "Cuando se inicia un chat por mensaje entrante en cualquier canal" at bounding box center [623, 243] width 337 height 15
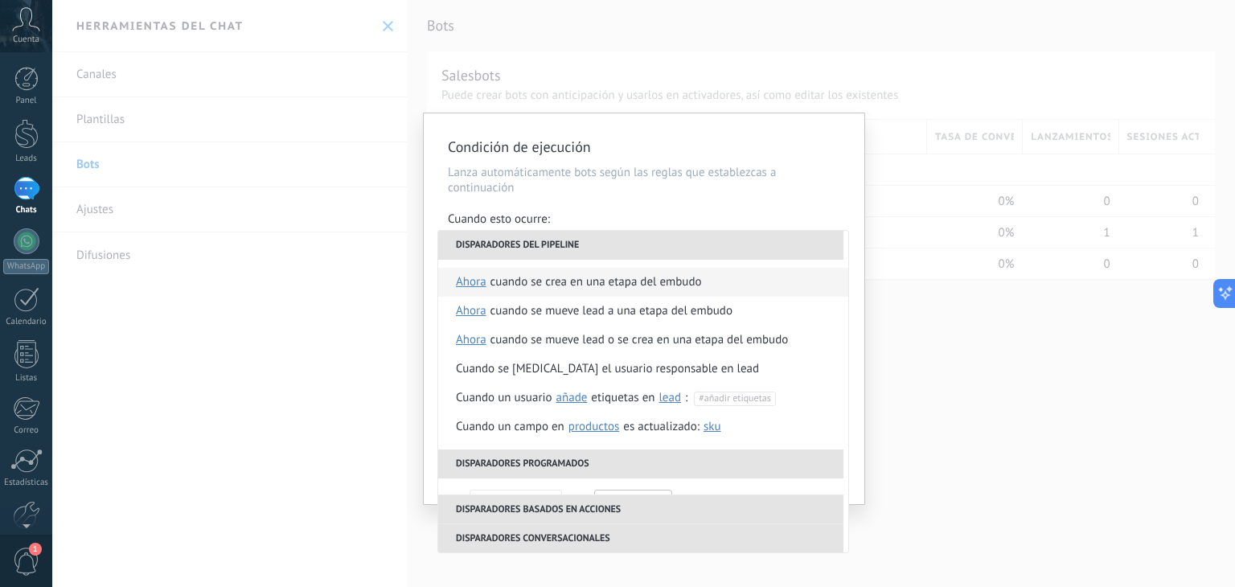
click at [738, 282] on li "Cuando se crea en una etapa del embudo ahora después de 5 minutos después de 10…" at bounding box center [643, 282] width 410 height 29
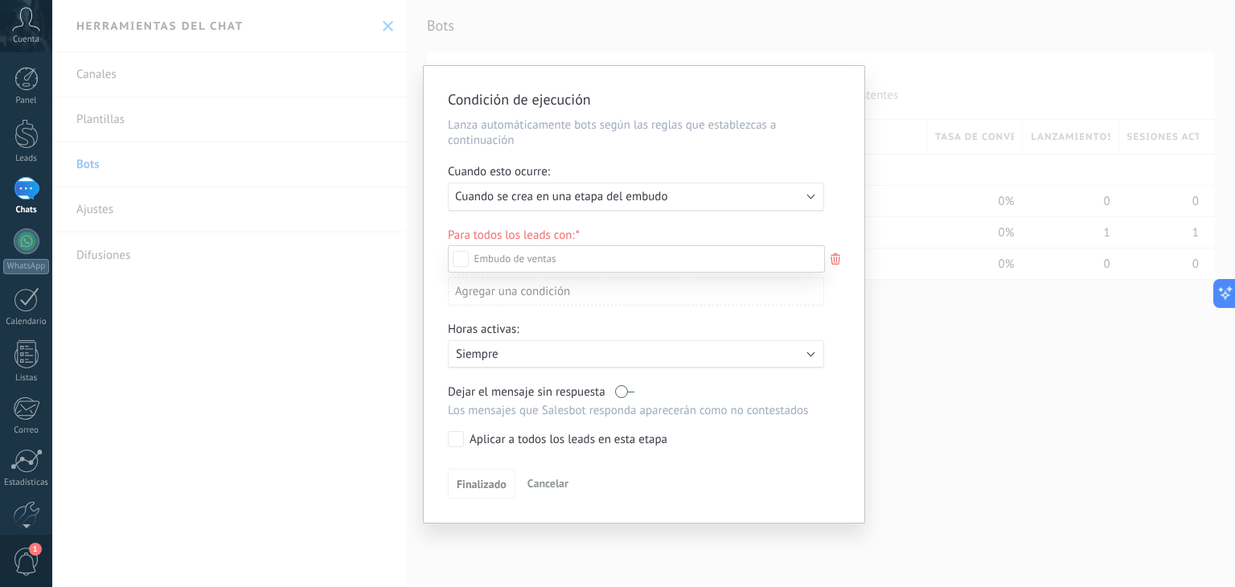
click at [787, 194] on div at bounding box center [643, 293] width 1183 height 587
click at [787, 194] on div "Ejecutar: Cuando se crea en una etapa del embudo" at bounding box center [629, 196] width 349 height 15
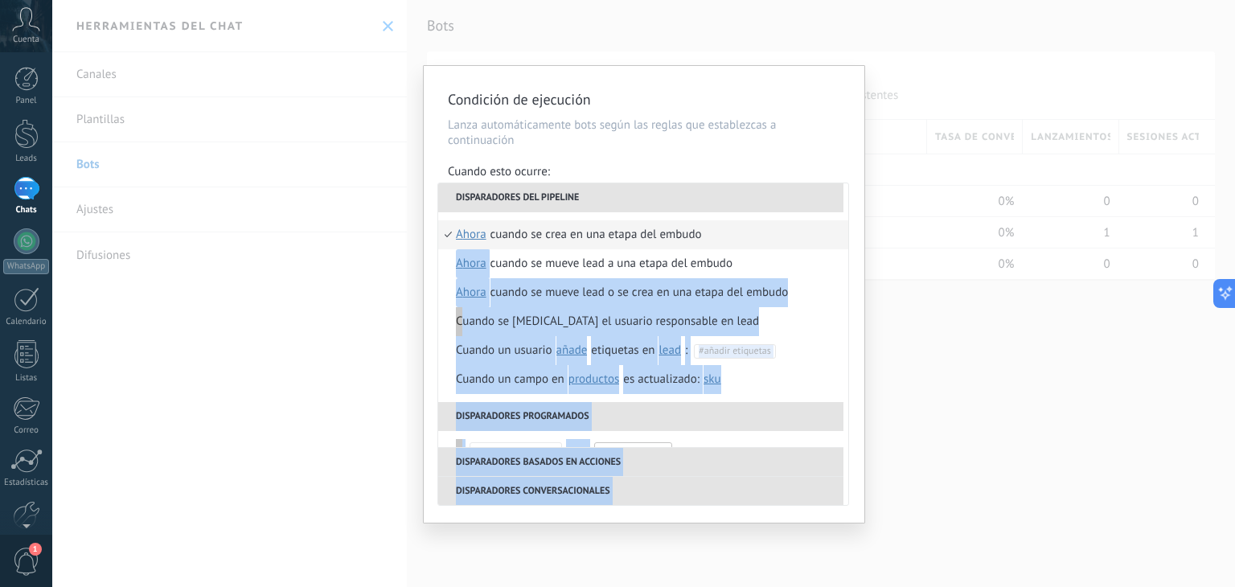
drag, startPoint x: 847, startPoint y: 254, endPoint x: 863, endPoint y: 313, distance: 60.9
click at [863, 313] on div "**********" at bounding box center [644, 294] width 441 height 457
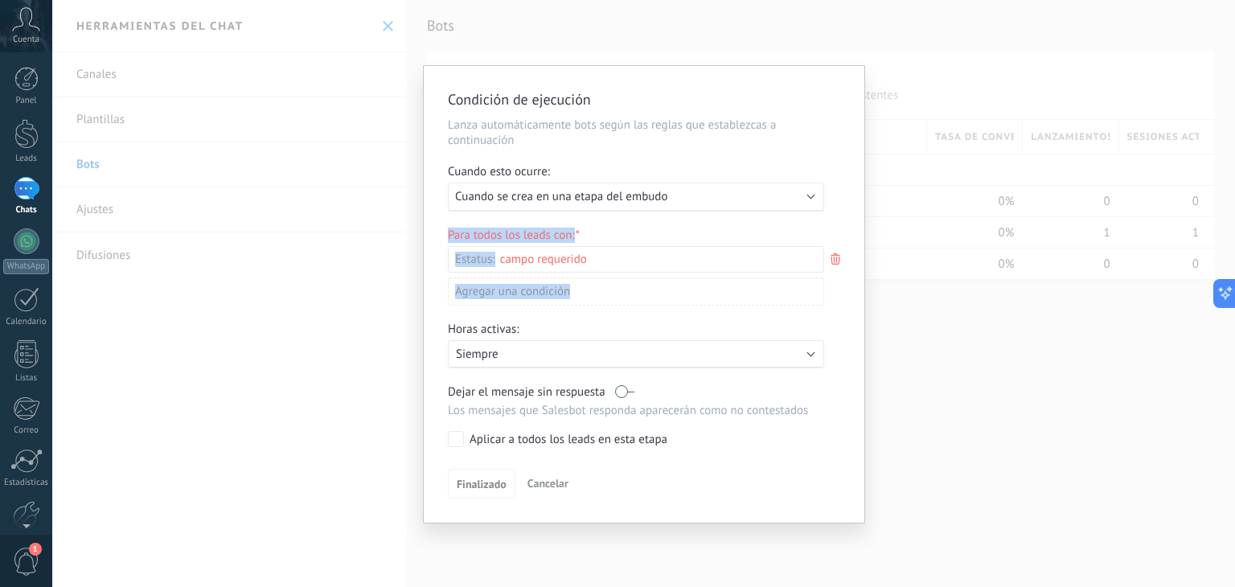
click at [0, 0] on div "Incoming leads Contacto inicial Negociación Debate contractual Discusión de con…" at bounding box center [0, 0] width 0 height 0
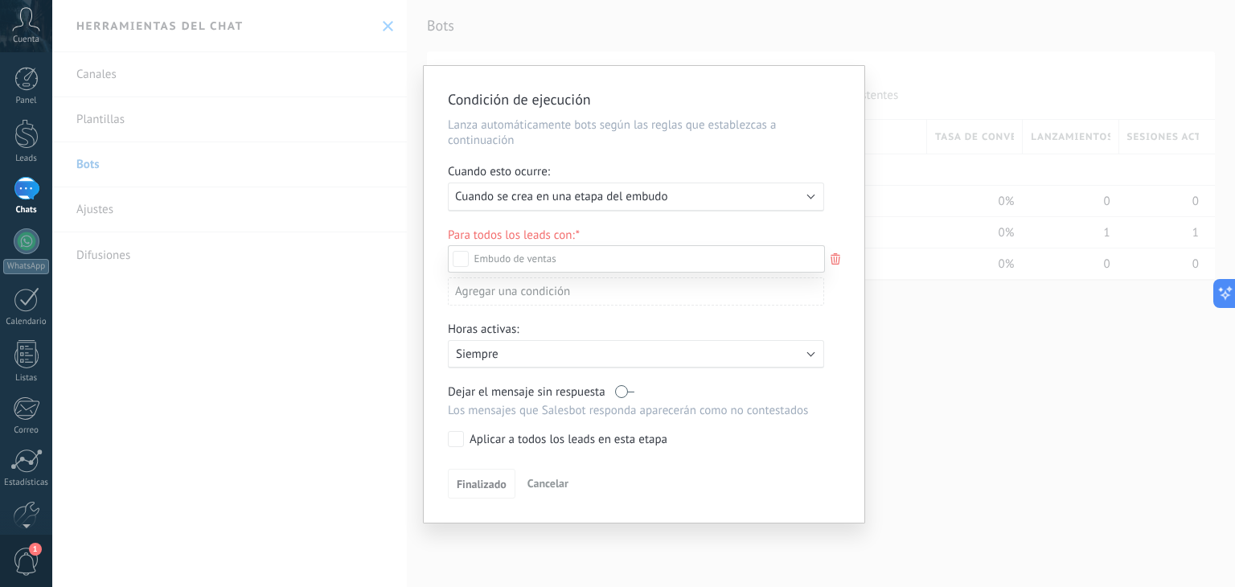
click at [0, 0] on div "Contacto inicial" at bounding box center [0, 0] width 0 height 0
click at [848, 334] on div at bounding box center [643, 293] width 1183 height 587
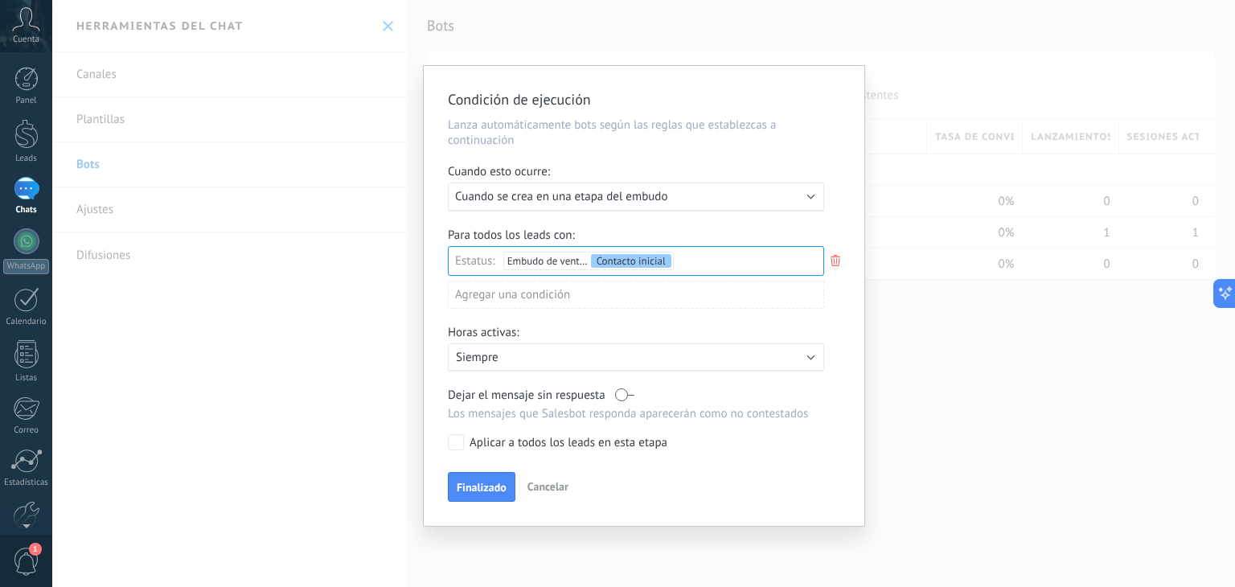
click at [0, 0] on div "Incoming leads Contacto inicial Negociación Debate contractual Discusión de con…" at bounding box center [0, 0] width 0 height 0
click at [855, 322] on div at bounding box center [643, 293] width 1183 height 587
click at [822, 406] on p "Los mensajes que Salesbot responda aparecerán como no contestados" at bounding box center [636, 413] width 376 height 15
click at [615, 389] on label at bounding box center [624, 395] width 19 height 15
click at [626, 392] on label at bounding box center [624, 395] width 19 height 15
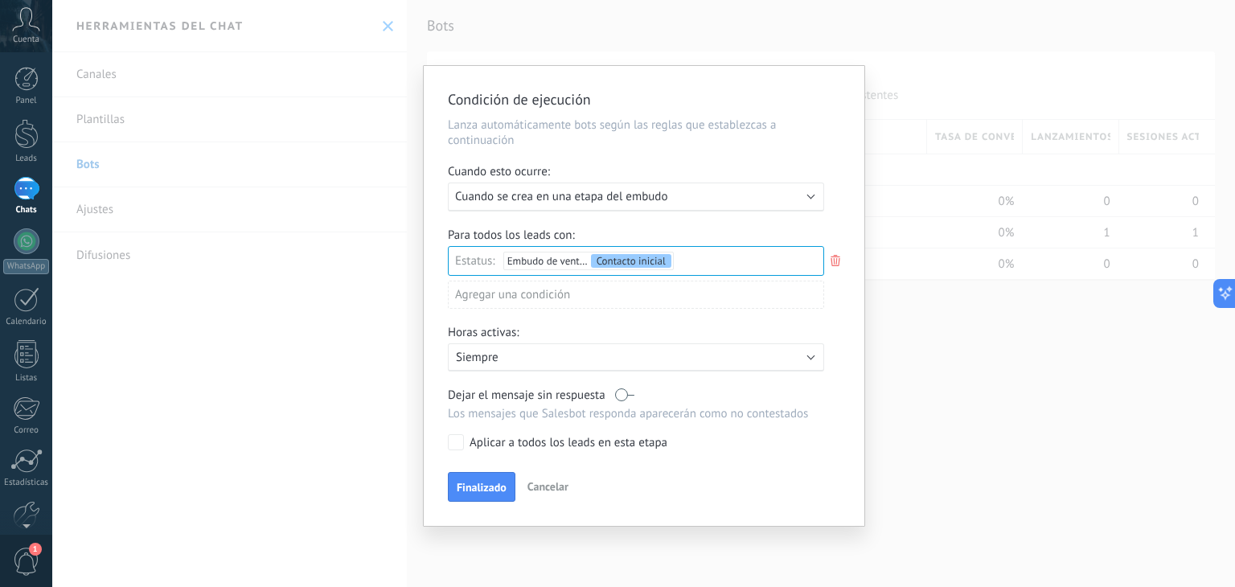
click at [653, 448] on div "Aplicar a todos los leads en esta etapa" at bounding box center [569, 443] width 198 height 16
click at [994, 461] on div "Condición de ejecución Lanza automáticamente bots según las reglas que establez…" at bounding box center [643, 293] width 1183 height 587
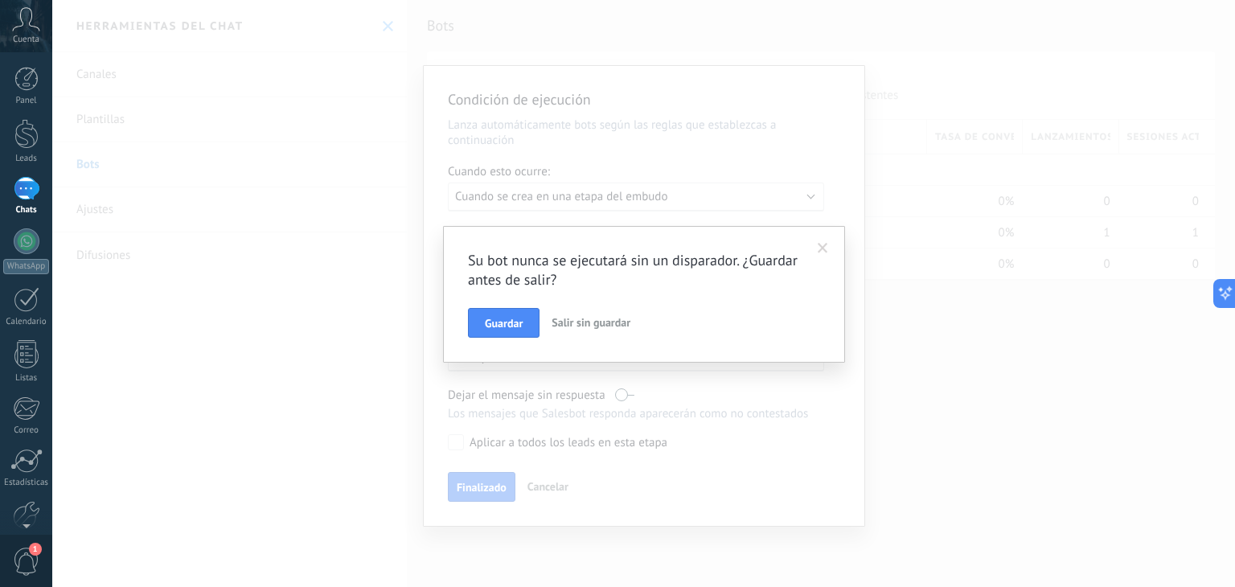
click at [819, 252] on span at bounding box center [823, 248] width 10 height 11
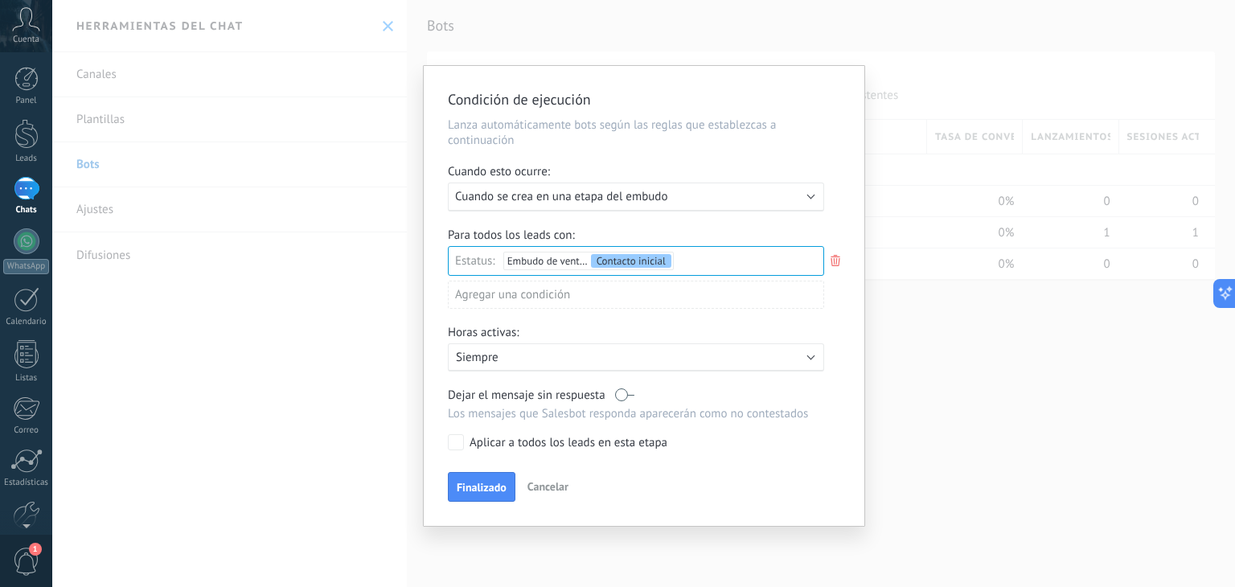
click at [833, 267] on icon at bounding box center [836, 260] width 18 height 19
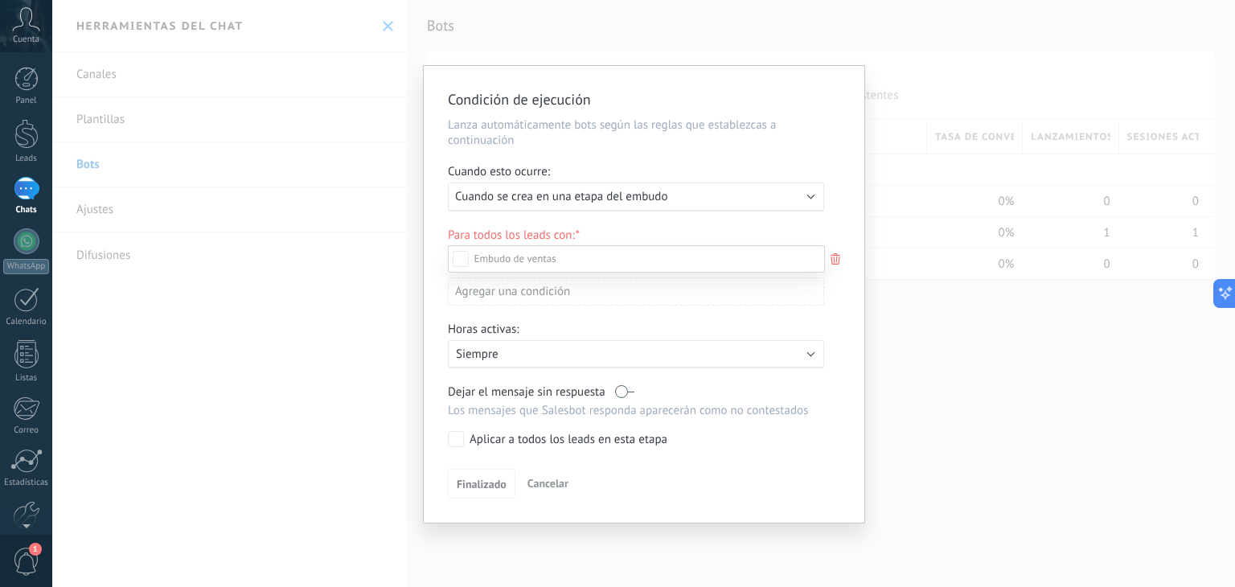
click at [837, 261] on div at bounding box center [643, 293] width 1183 height 587
click at [0, 0] on div "Incoming leads Contacto inicial Negociación Debate contractual Discusión de con…" at bounding box center [0, 0] width 0 height 0
click at [0, 0] on label "Contacto inicial" at bounding box center [0, 0] width 0 height 0
click at [498, 480] on div "Incoming leads Contacto inicial Negociación Debate contractual Discusión de con…" at bounding box center [636, 414] width 377 height 339
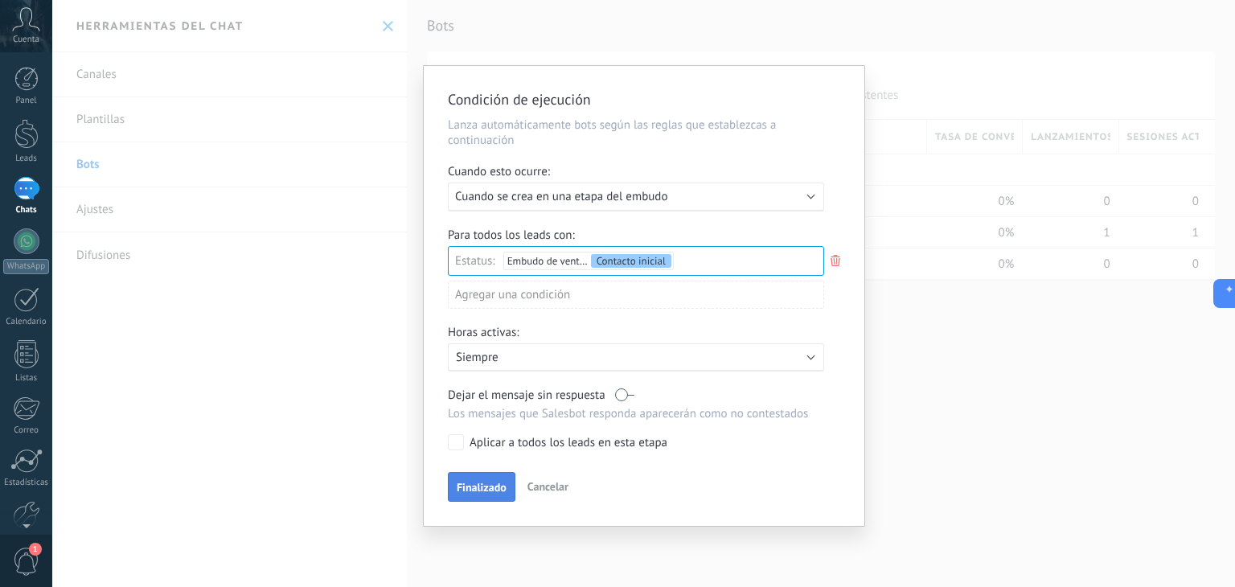
click at [489, 482] on span "Finalizado" at bounding box center [482, 487] width 50 height 11
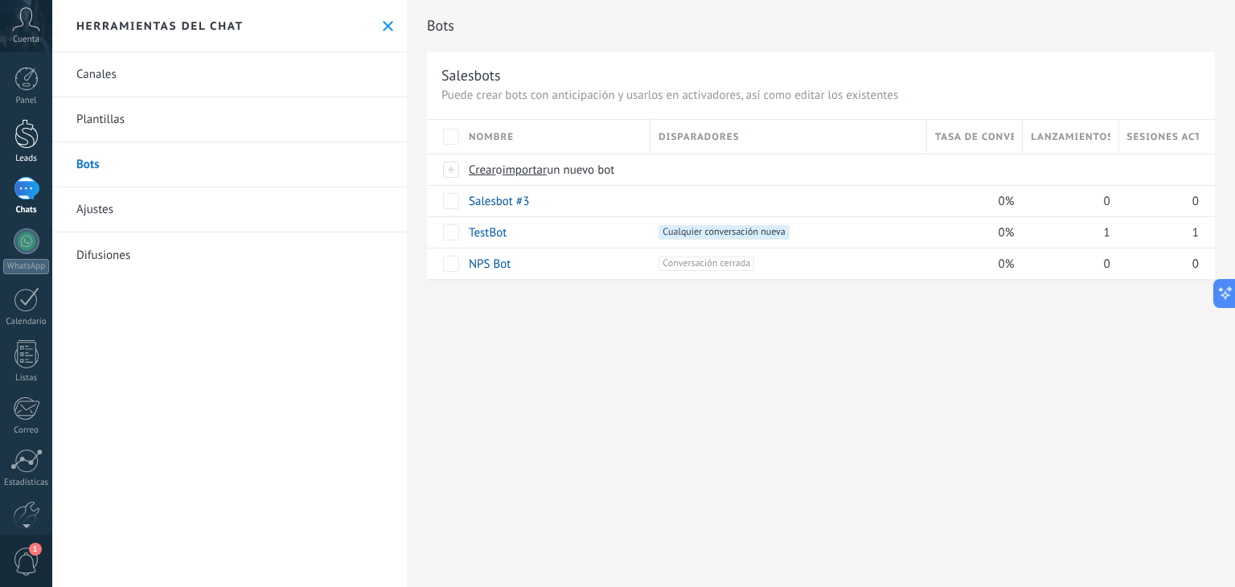
click at [29, 129] on div at bounding box center [26, 134] width 24 height 30
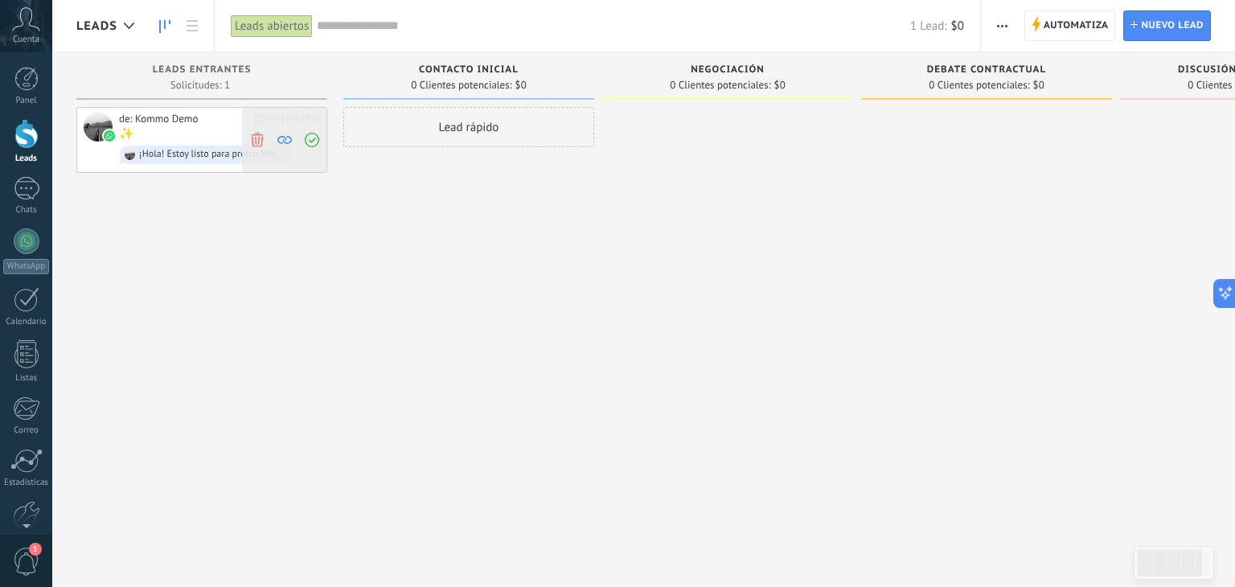
click at [264, 150] on span at bounding box center [257, 140] width 22 height 64
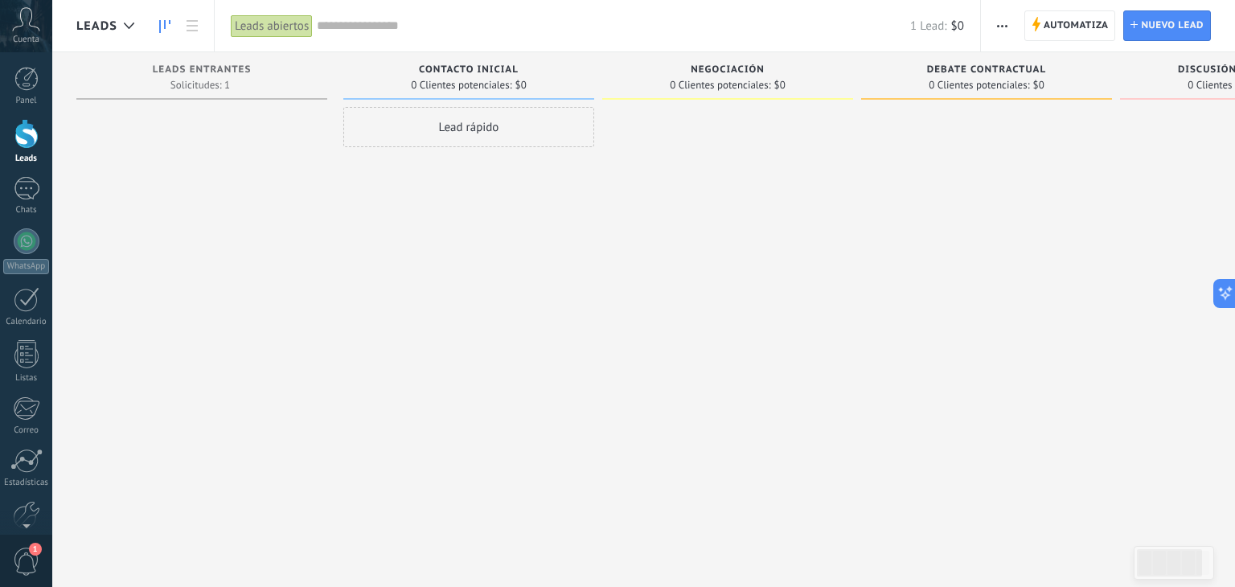
click at [254, 108] on div at bounding box center [201, 295] width 251 height 377
drag, startPoint x: 381, startPoint y: 113, endPoint x: 318, endPoint y: 130, distance: 64.9
click at [318, 130] on div "Leads Entrantes Solicitudes: 1 0 0 0 1 0 0 0 1 Contacto inicial 0 Clientes pote…" at bounding box center [735, 268] width 1319 height 432
click at [318, 130] on div at bounding box center [201, 295] width 251 height 377
click at [211, 129] on div at bounding box center [201, 295] width 251 height 377
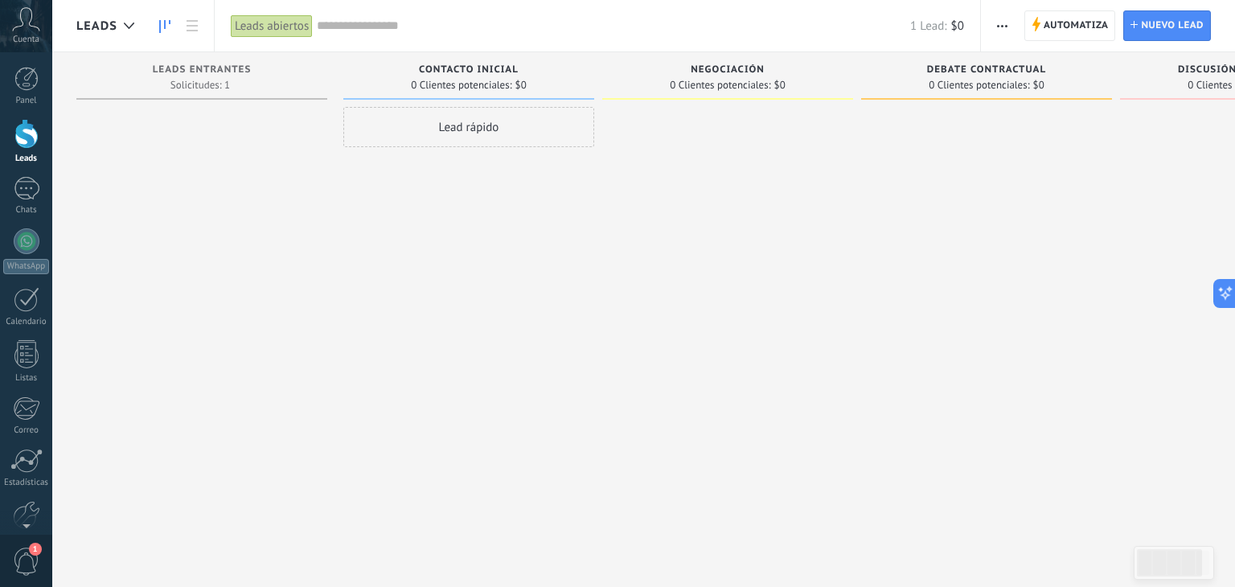
click at [211, 129] on div at bounding box center [201, 295] width 251 height 377
click at [39, 188] on link "1 Chats" at bounding box center [26, 196] width 52 height 39
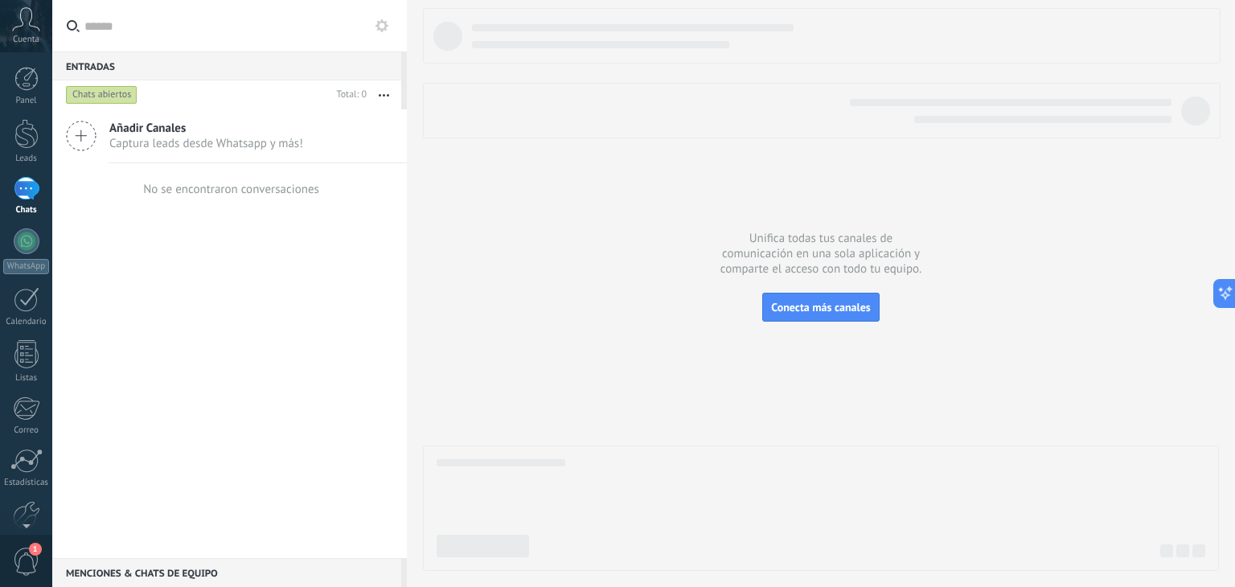
click at [234, 132] on span "Añadir Canales" at bounding box center [206, 128] width 194 height 15
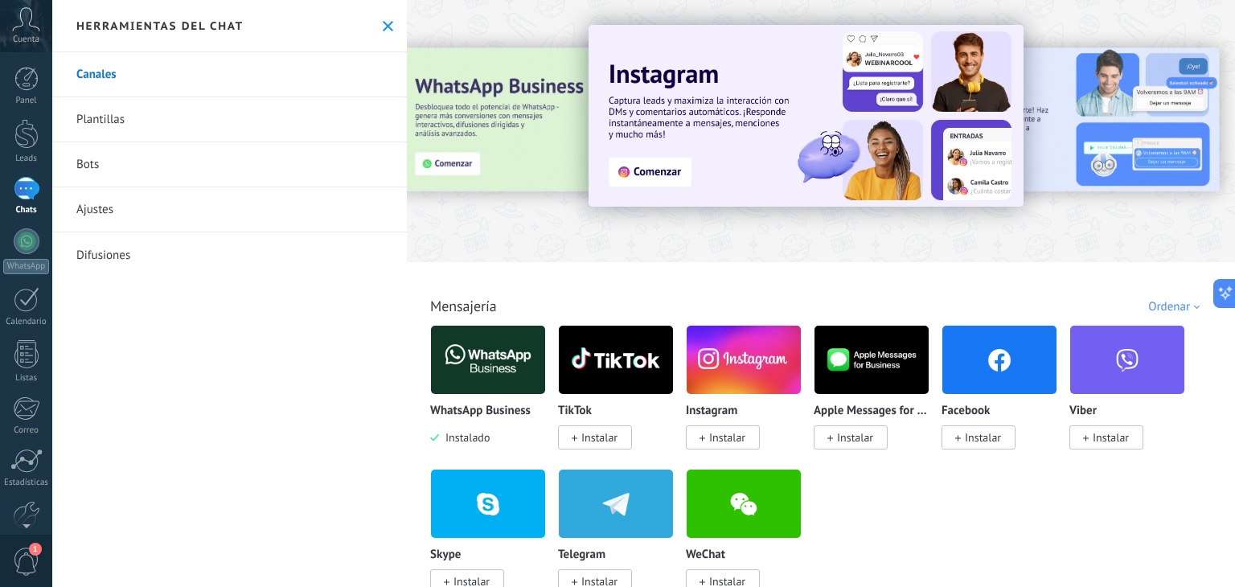
click at [467, 352] on img at bounding box center [488, 360] width 114 height 78
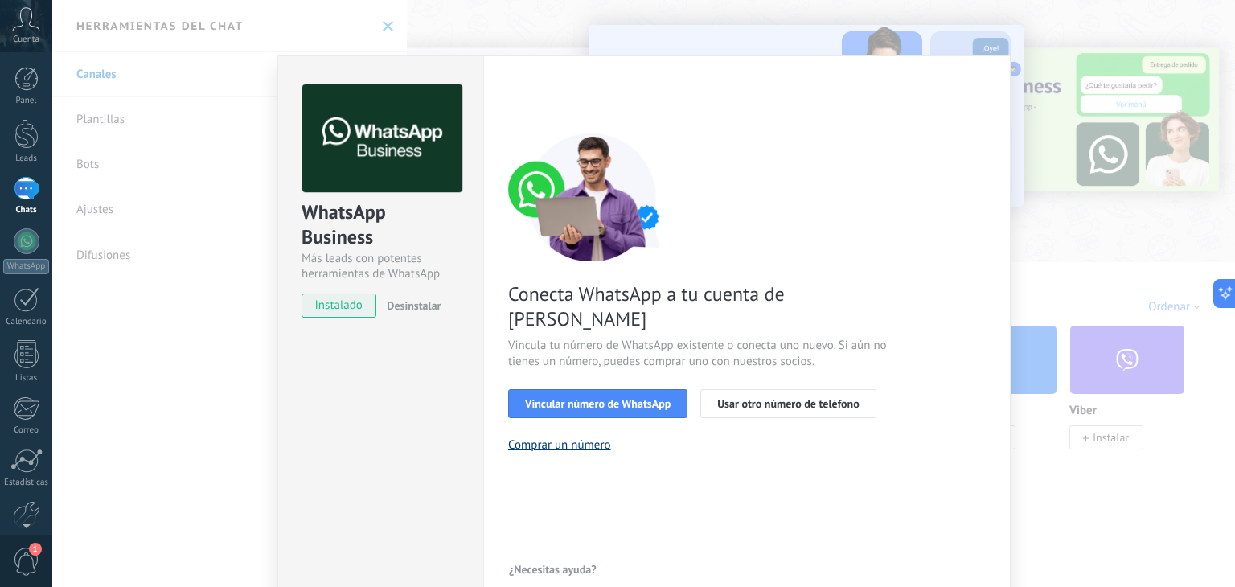
click at [582, 437] on button "Comprar un número" at bounding box center [559, 444] width 103 height 15
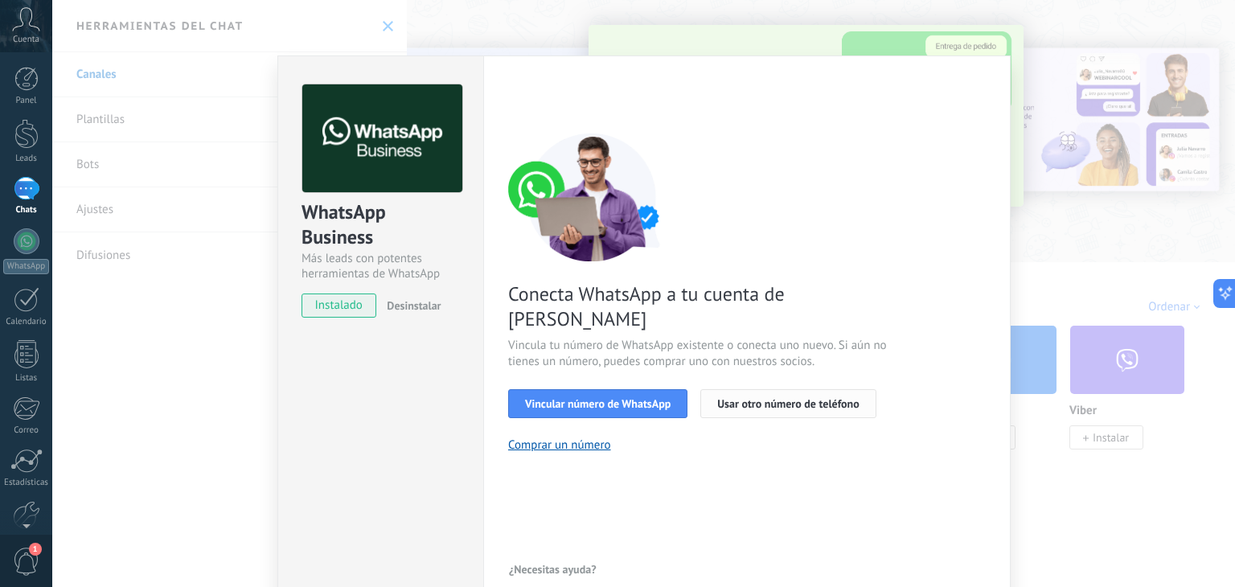
click at [755, 398] on span "Usar otro número de teléfono" at bounding box center [788, 403] width 142 height 11
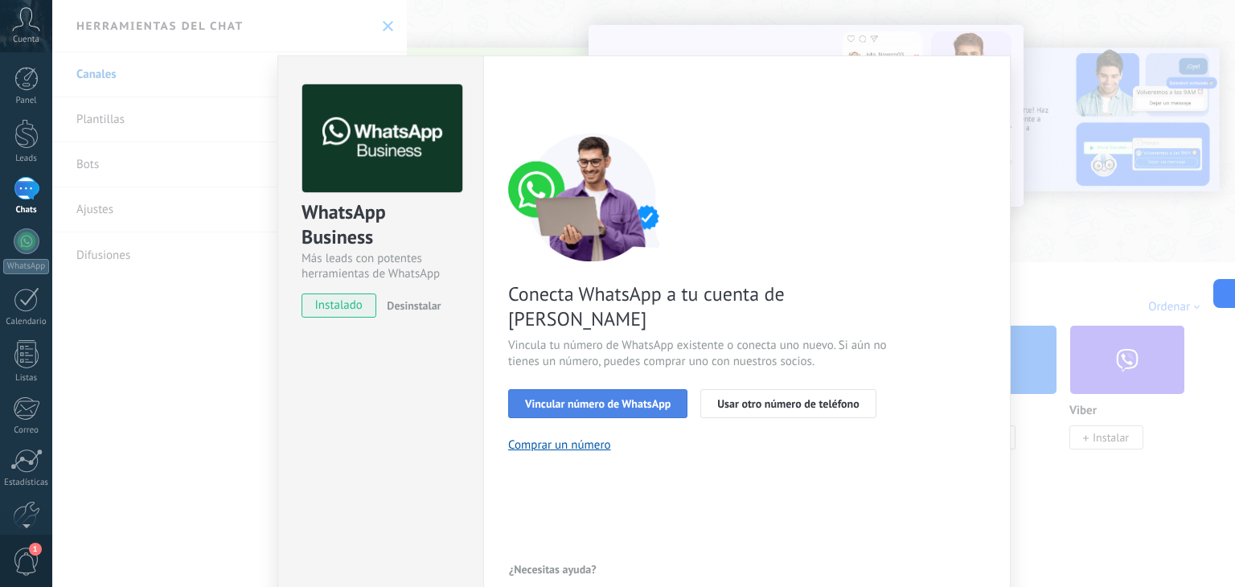
click at [647, 398] on span "Vincular número de WhatsApp" at bounding box center [598, 403] width 146 height 11
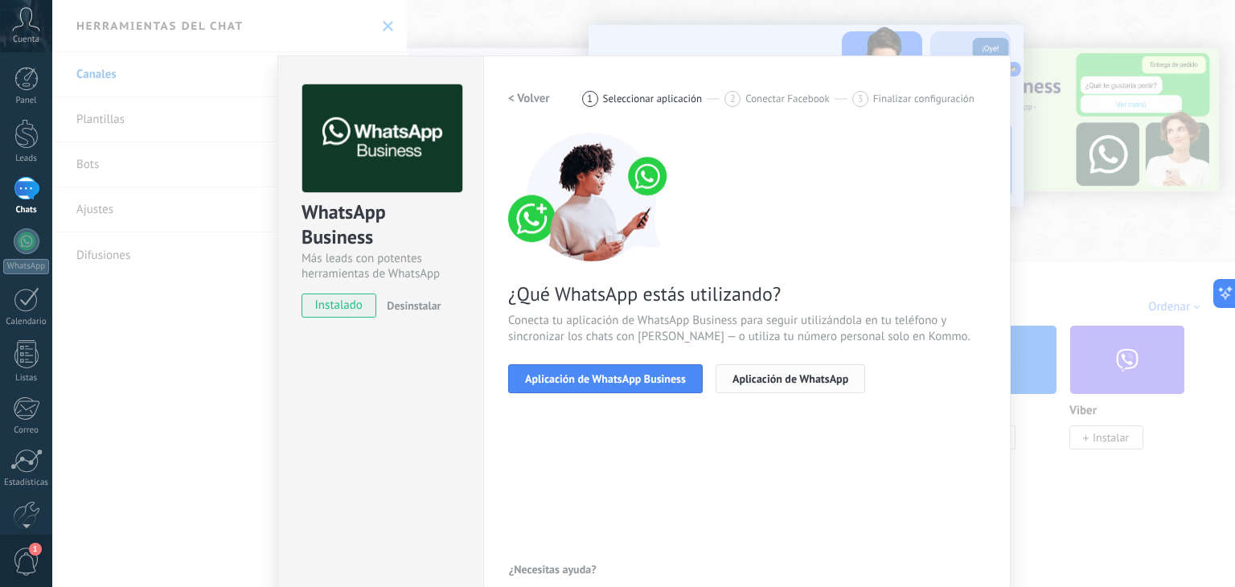
click at [739, 367] on button "Aplicación de WhatsApp" at bounding box center [791, 378] width 150 height 29
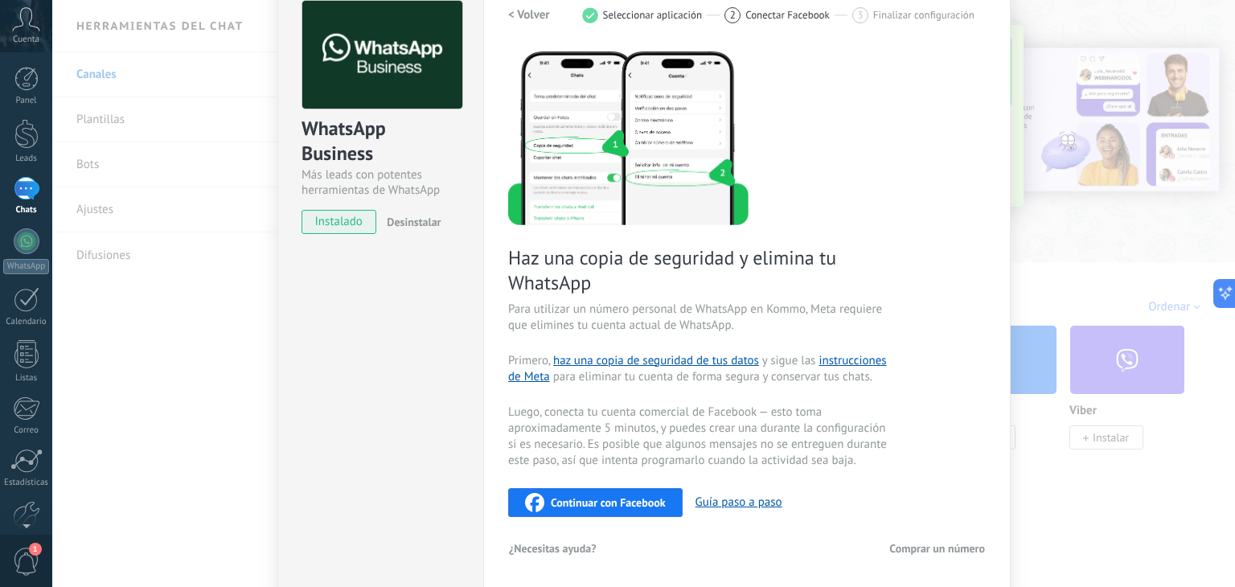
scroll to position [84, 0]
click at [662, 11] on span "Seleccionar aplicación" at bounding box center [653, 14] width 100 height 12
click at [514, 10] on h2 "< Volver" at bounding box center [529, 13] width 42 height 15
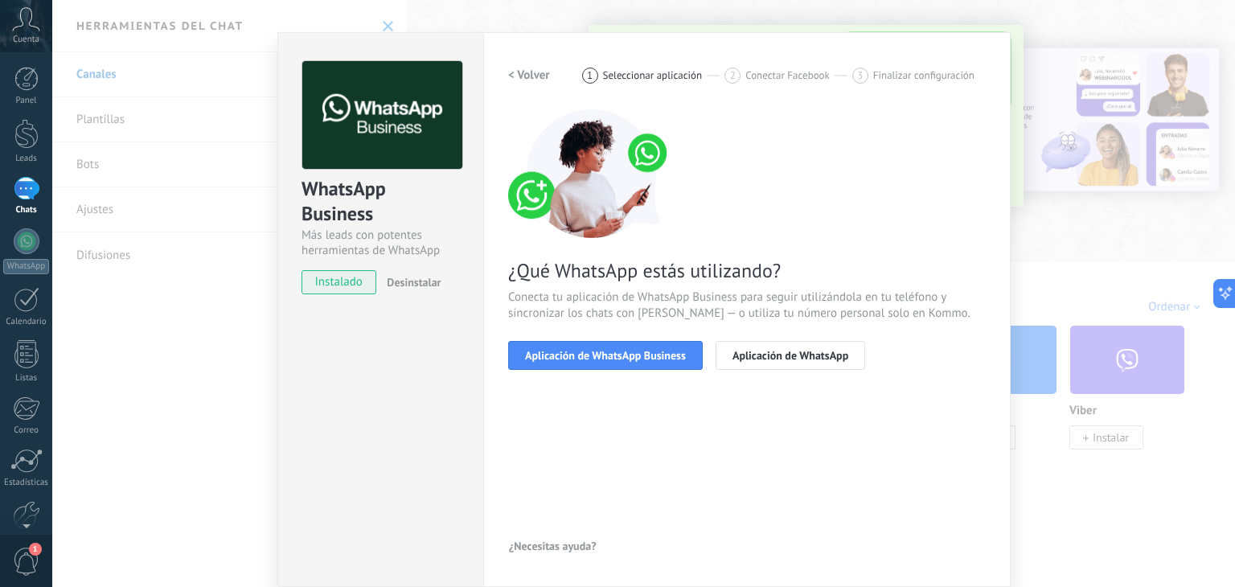
scroll to position [23, 0]
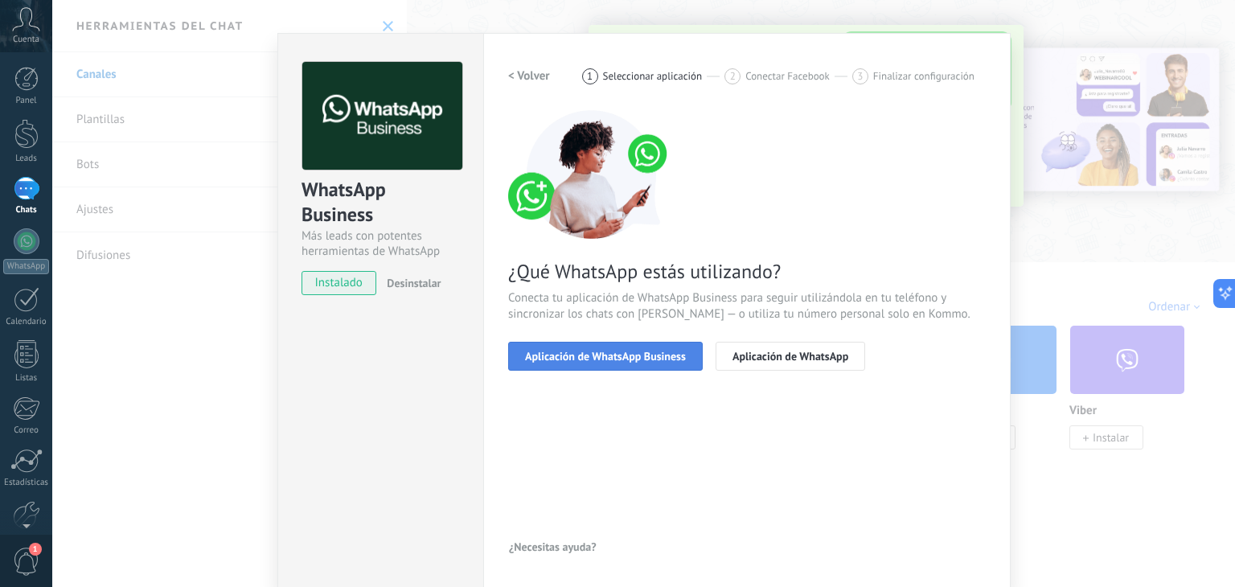
click at [644, 359] on span "Aplicación de WhatsApp Business" at bounding box center [605, 356] width 161 height 11
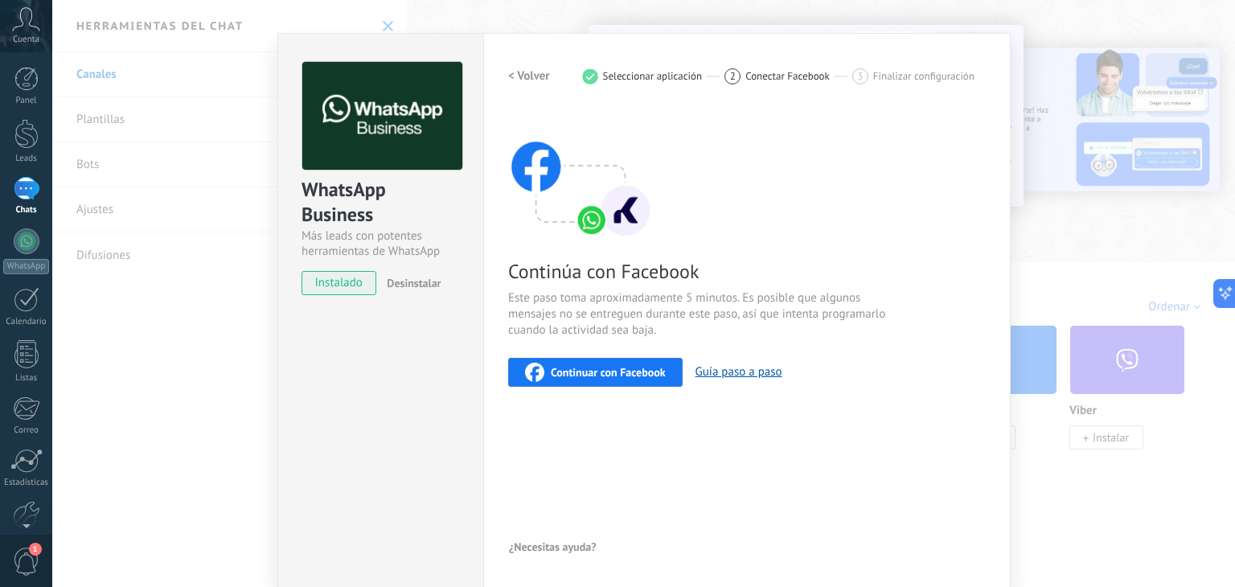
click at [1044, 21] on div "WhatsApp Business Más leads con potentes herramientas de WhatsApp instalado Des…" at bounding box center [643, 293] width 1183 height 587
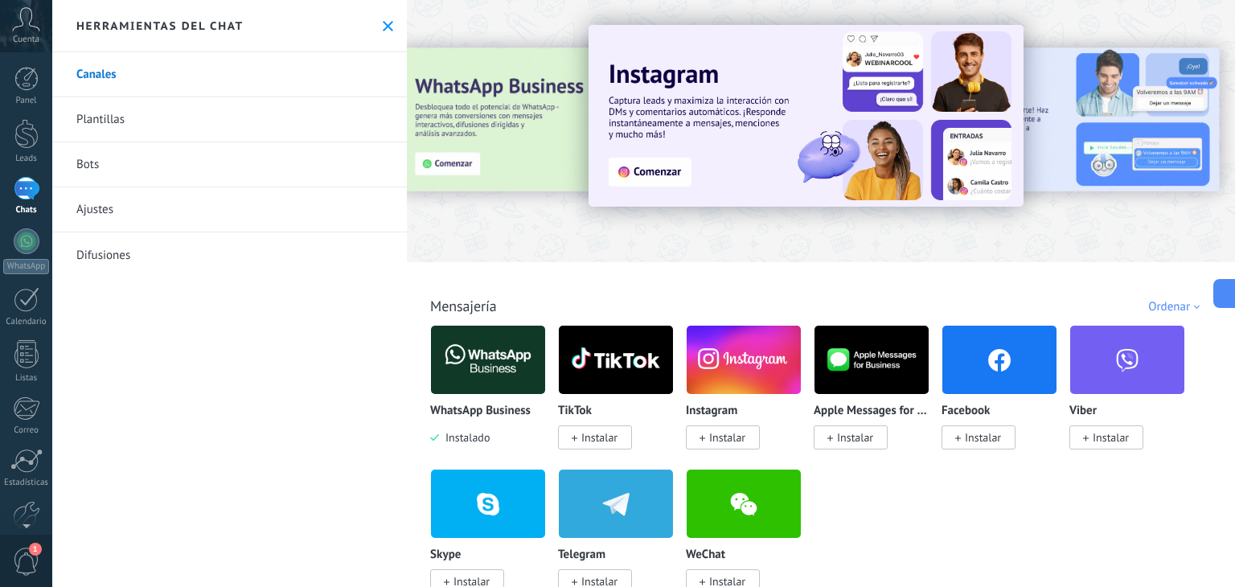
drag, startPoint x: 1234, startPoint y: 136, endPoint x: 1234, endPoint y: 197, distance: 61.1
click at [1234, 197] on div "Todo Bandeja de entrada Automatizaciones Fuentes de leads Instalado Mis contrib…" at bounding box center [821, 293] width 828 height 587
click at [255, 216] on link "Ajustes" at bounding box center [229, 209] width 355 height 45
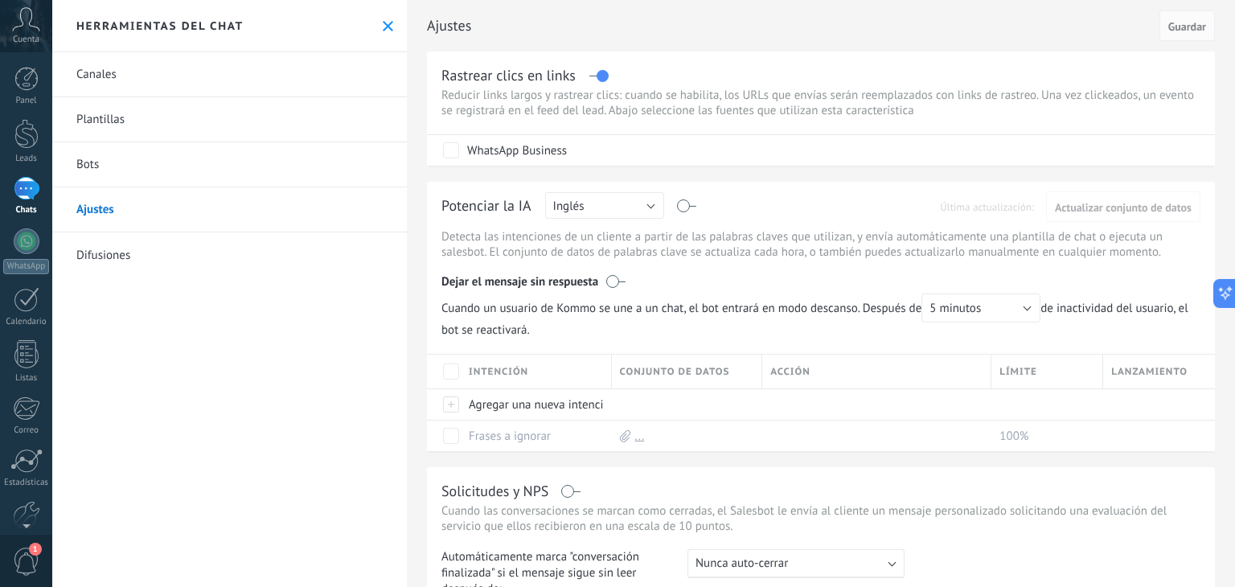
click at [114, 174] on link "Bots" at bounding box center [229, 164] width 355 height 45
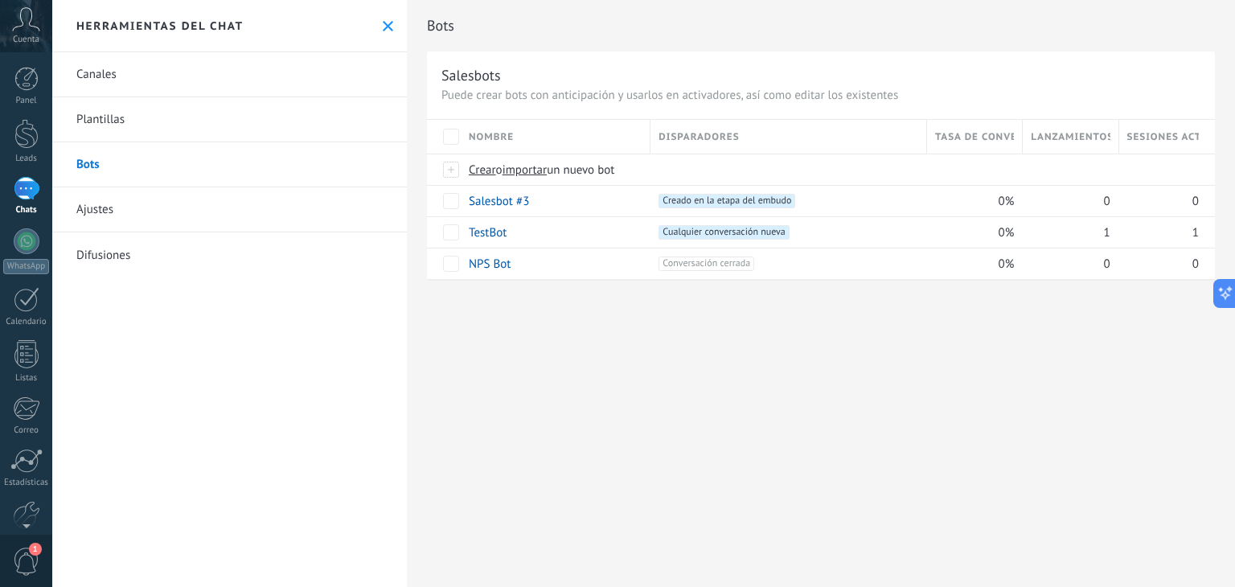
click at [140, 128] on link "Plantillas" at bounding box center [229, 119] width 355 height 45
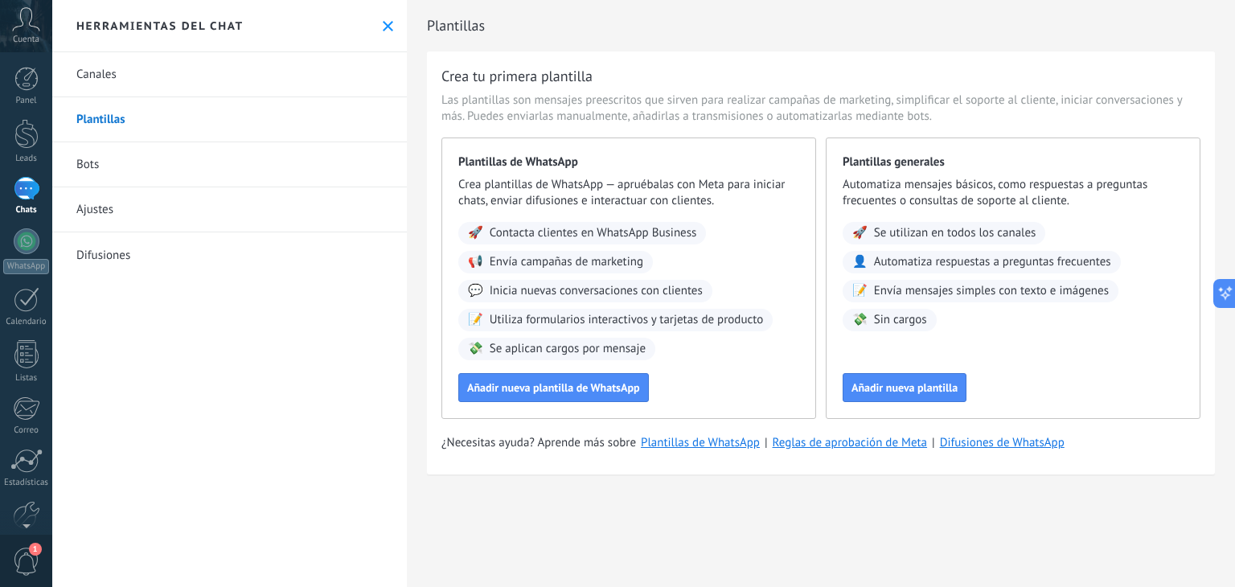
click at [199, 74] on link "Canales" at bounding box center [229, 74] width 355 height 45
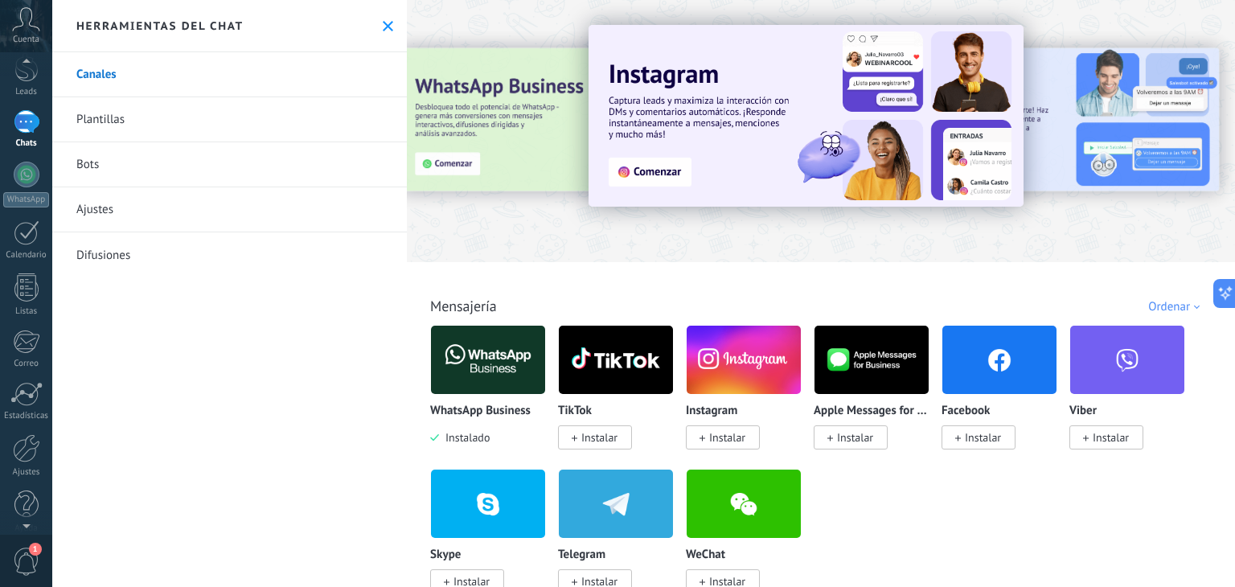
scroll to position [80, 0]
click at [19, 552] on span "1" at bounding box center [26, 562] width 27 height 28
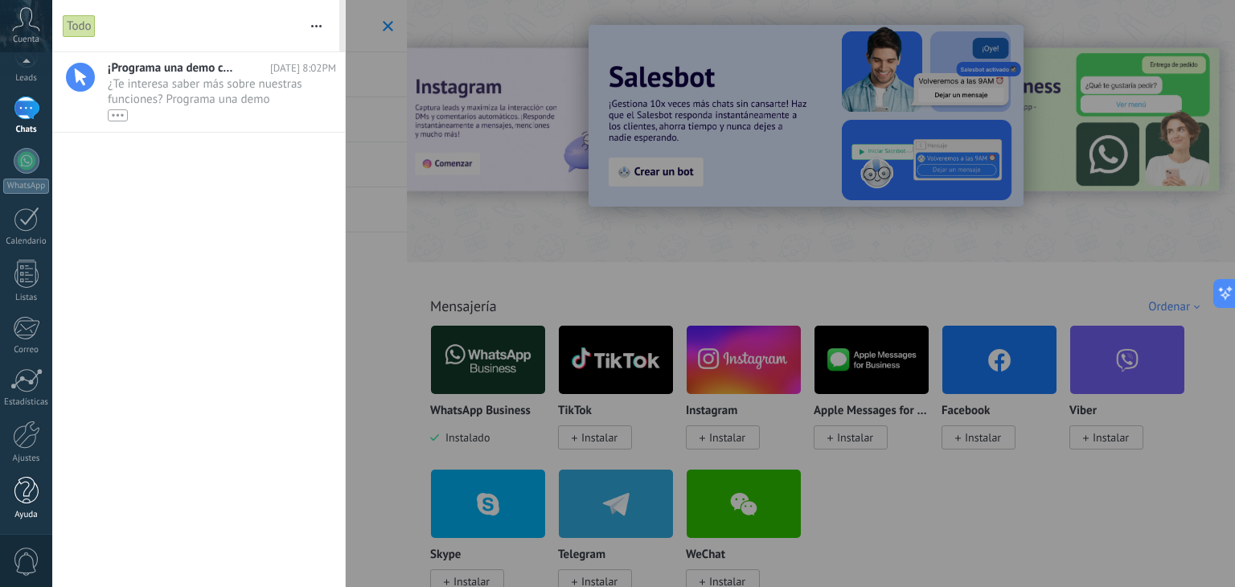
click at [31, 498] on div at bounding box center [26, 491] width 24 height 28
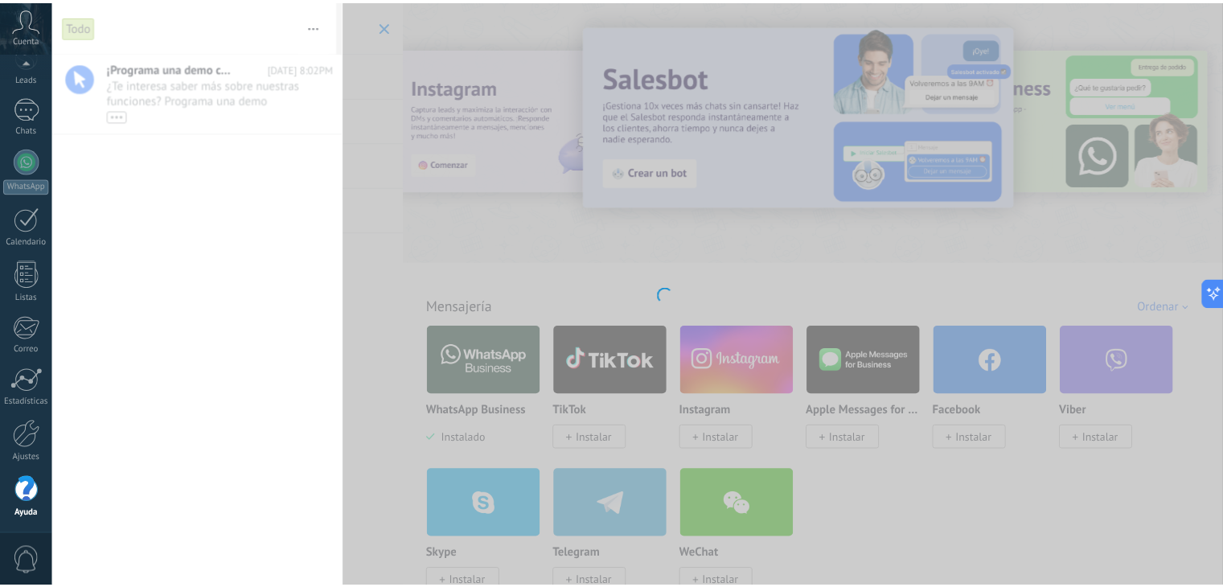
scroll to position [81, 0]
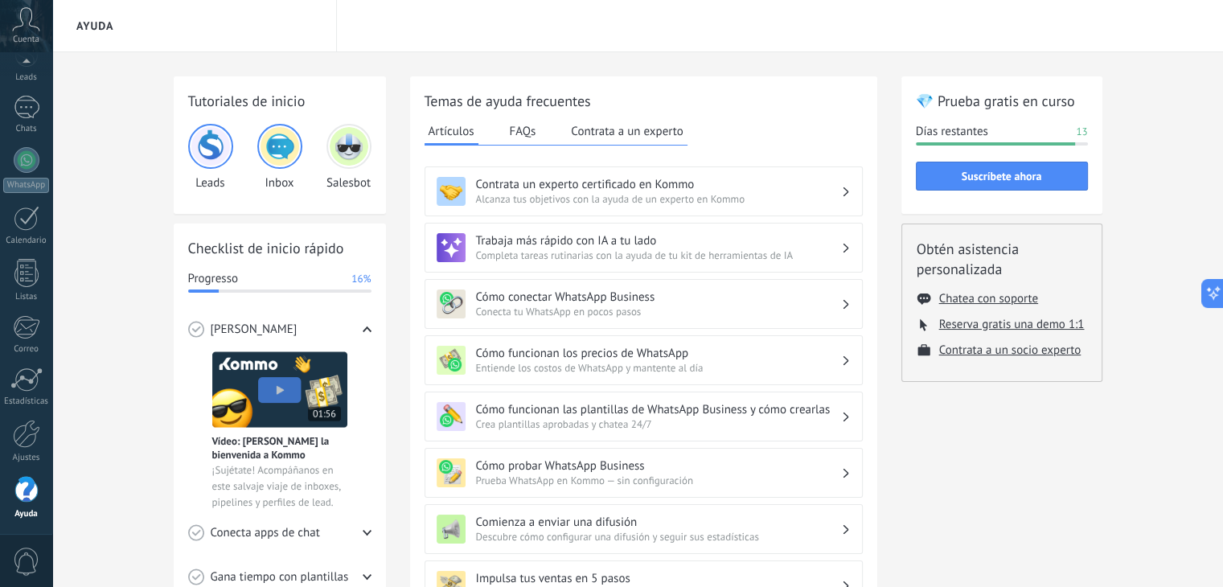
click at [553, 305] on span "Conecta tu WhatsApp en pocos pasos" at bounding box center [658, 312] width 365 height 14
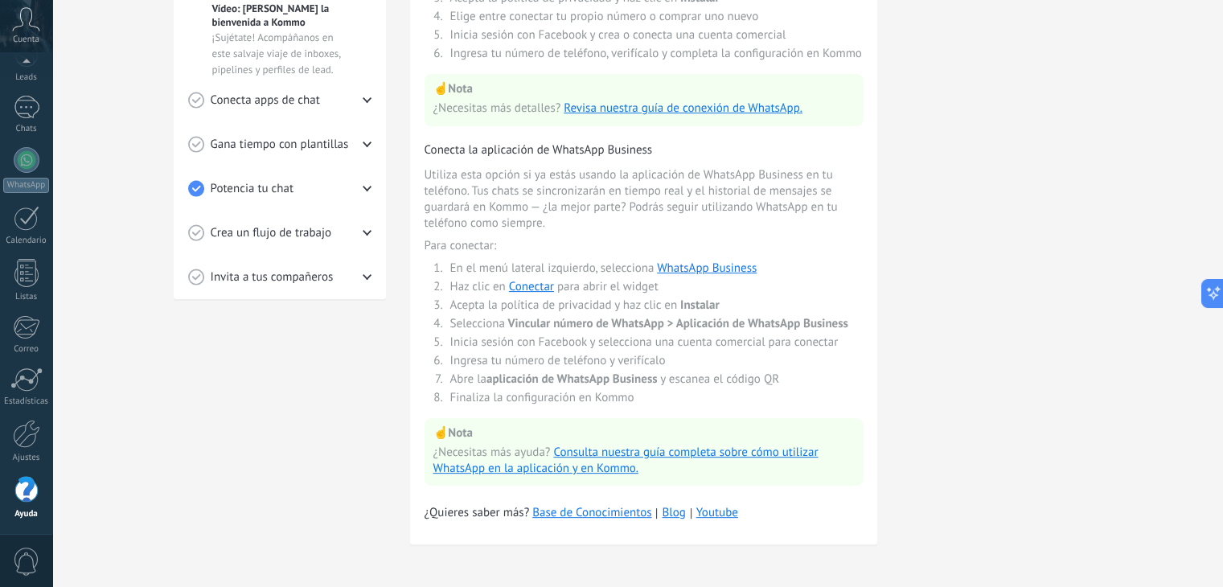
scroll to position [439, 0]
click at [28, 161] on div at bounding box center [27, 160] width 26 height 26
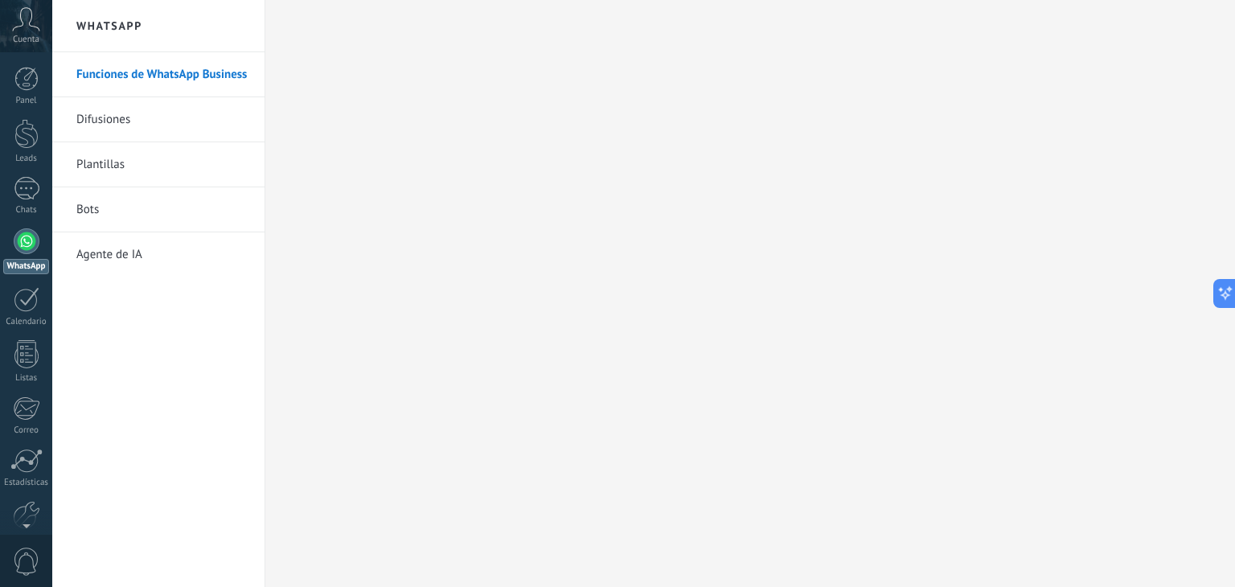
click at [163, 136] on link "Difusiones" at bounding box center [162, 119] width 172 height 45
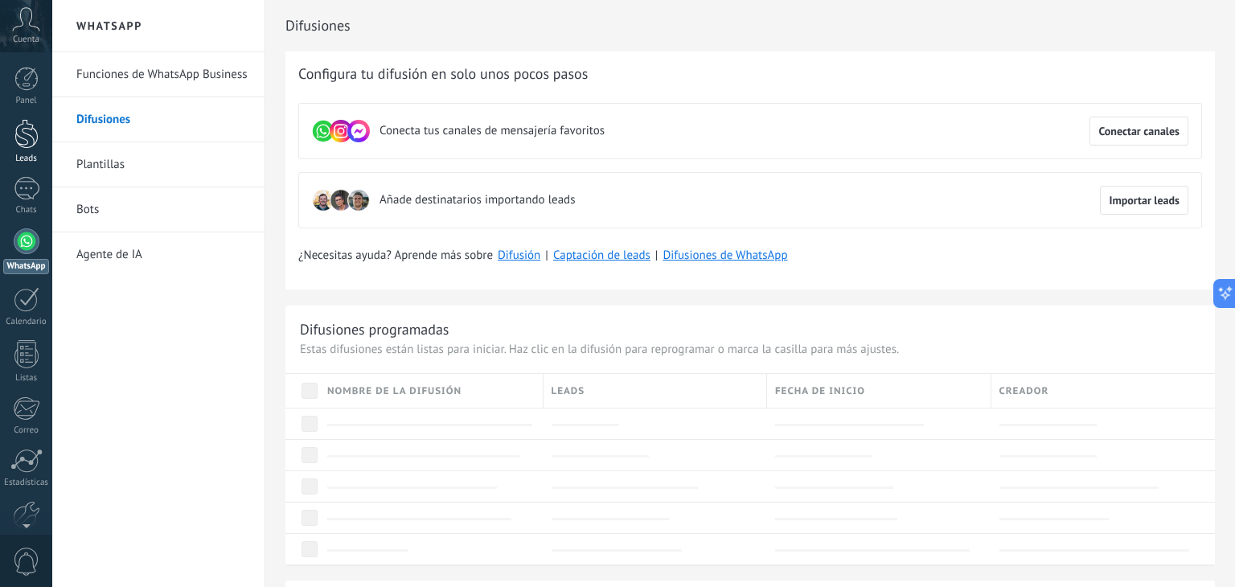
click at [20, 129] on div at bounding box center [26, 134] width 24 height 30
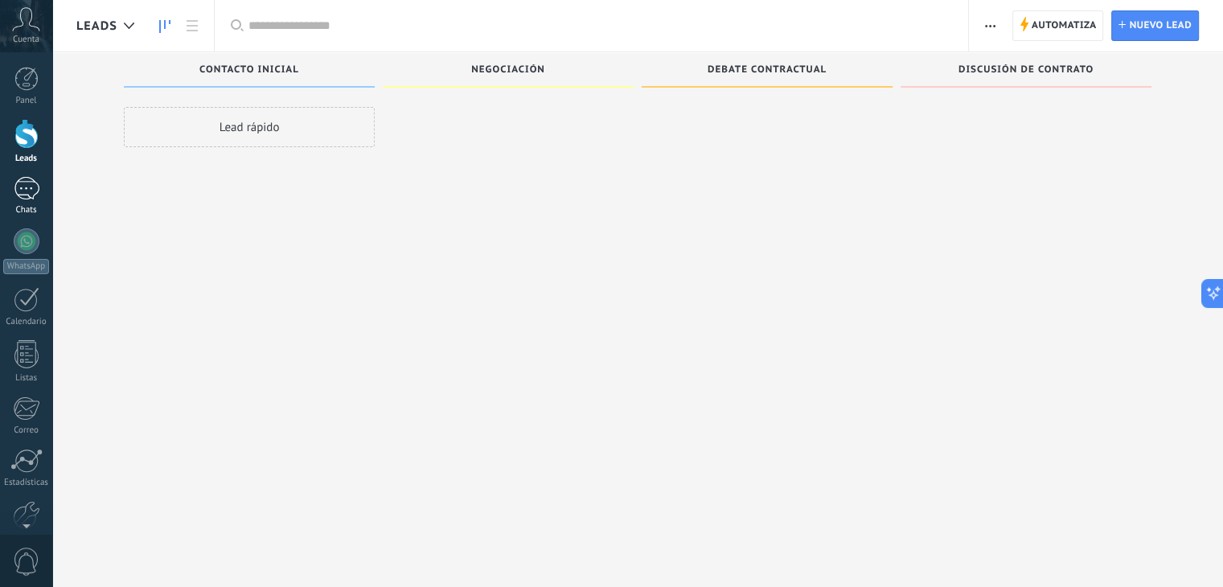
click at [41, 188] on link "1 Chats" at bounding box center [26, 196] width 52 height 39
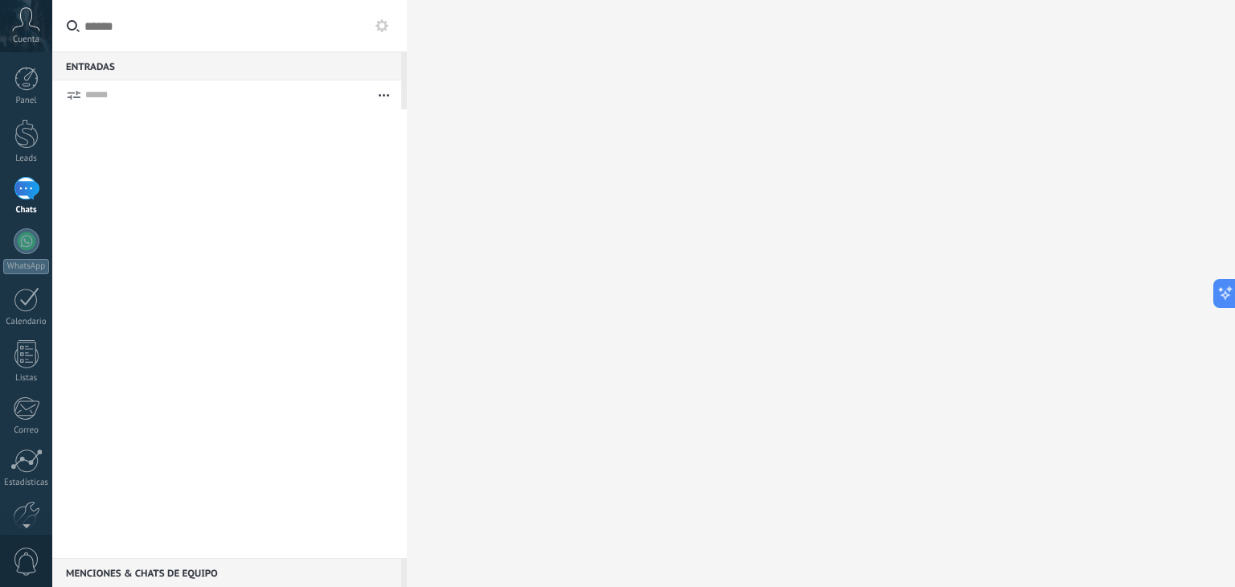
click at [23, 180] on div "1" at bounding box center [27, 188] width 26 height 23
click at [27, 143] on div at bounding box center [26, 134] width 24 height 30
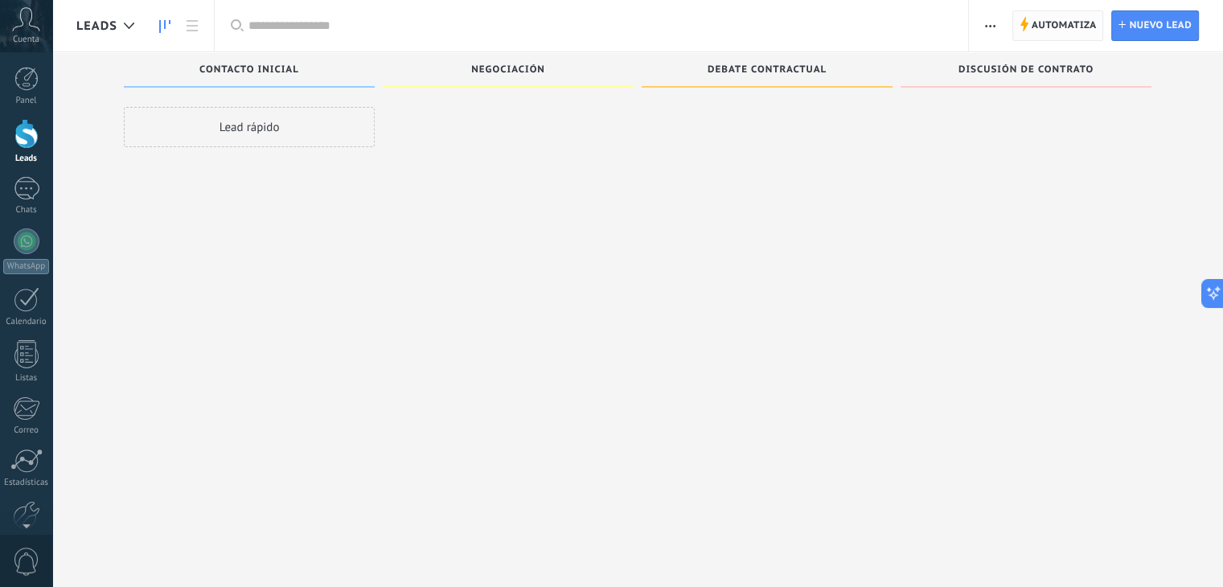
click at [1056, 30] on span "Automatiza" at bounding box center [1064, 25] width 65 height 29
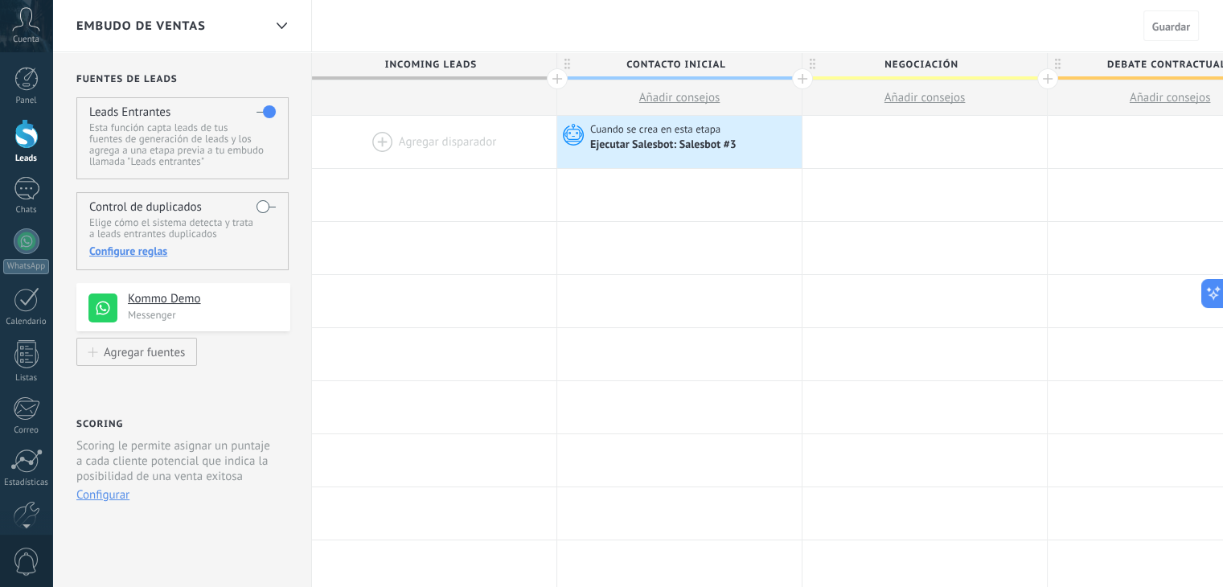
click at [498, 64] on span "Incoming leads" at bounding box center [430, 64] width 236 height 25
click at [9, 72] on link "Panel" at bounding box center [26, 86] width 52 height 39
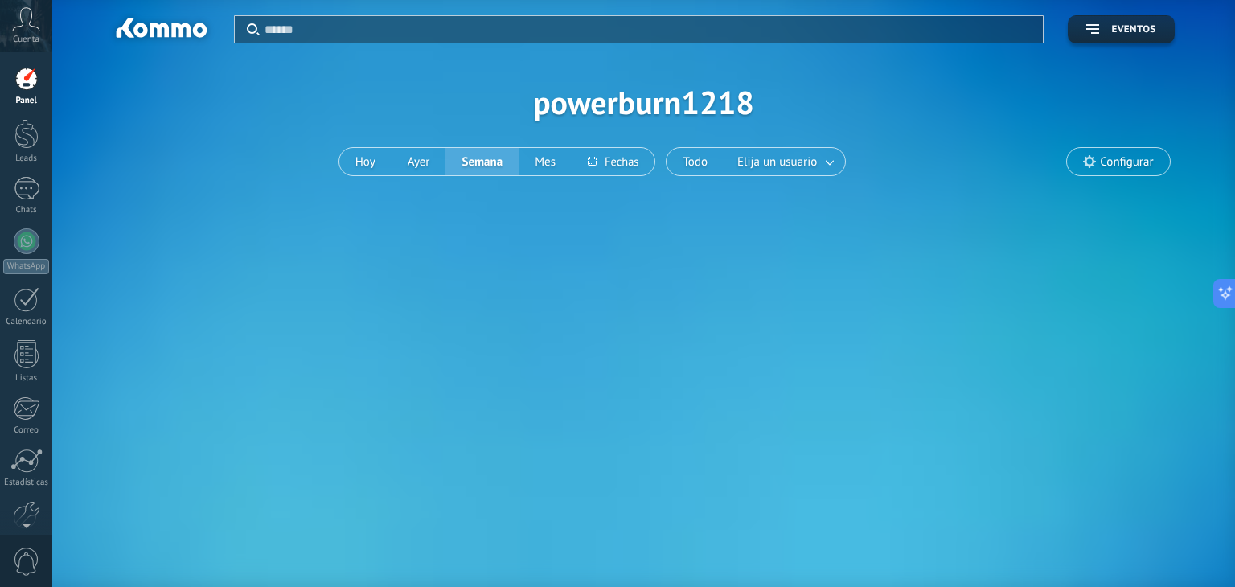
click at [31, 33] on div "Cuenta" at bounding box center [26, 26] width 52 height 52
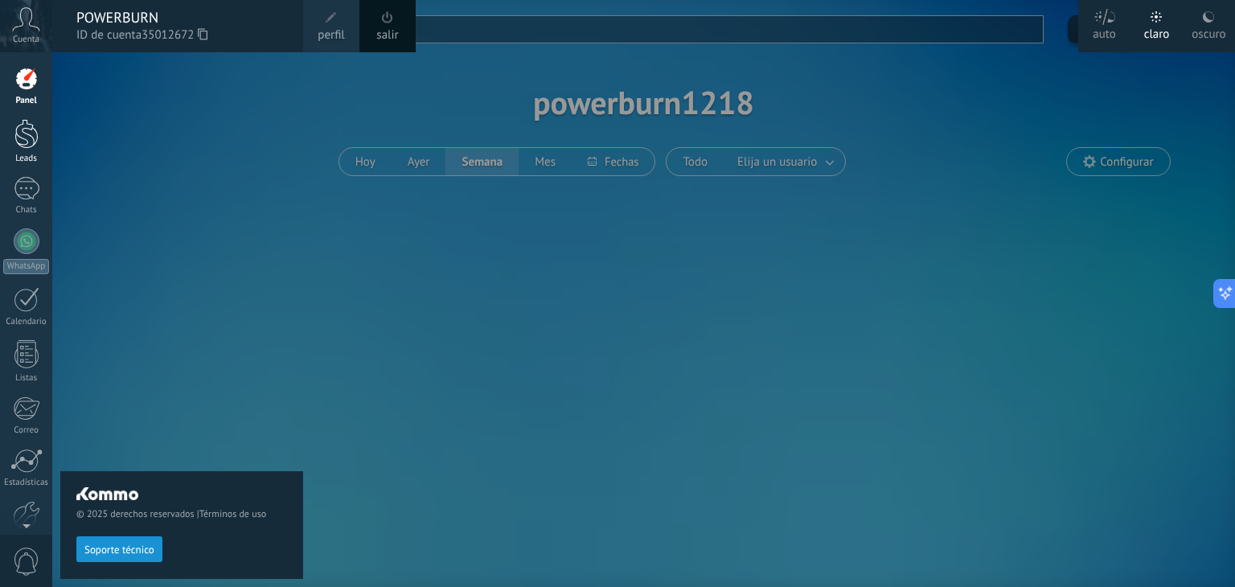
click at [26, 155] on div "Leads" at bounding box center [26, 159] width 47 height 10
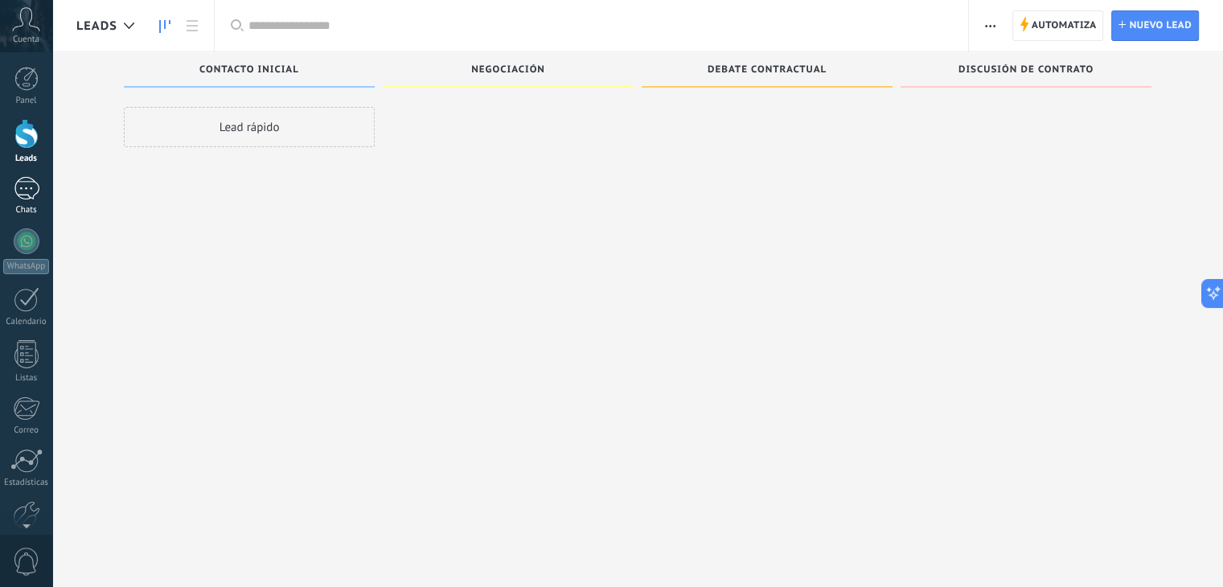
click at [25, 187] on div "1" at bounding box center [27, 188] width 26 height 23
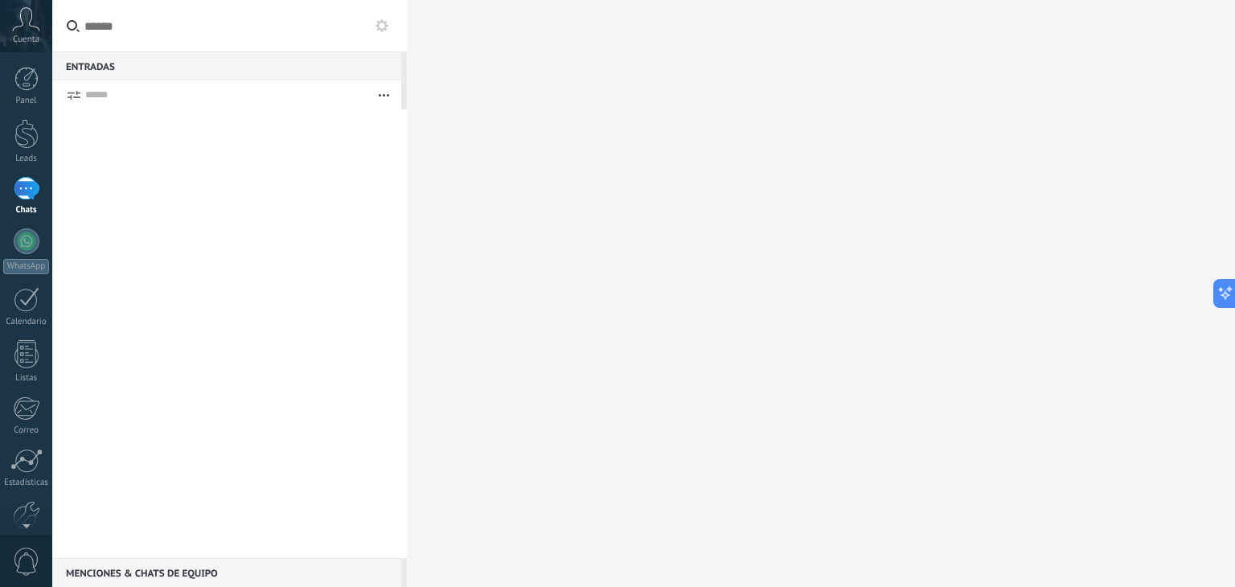
click at [24, 207] on div "Chats" at bounding box center [26, 210] width 47 height 10
click at [379, 33] on button at bounding box center [381, 25] width 19 height 19
click at [383, 22] on use at bounding box center [381, 25] width 13 height 13
click at [26, 129] on div at bounding box center [26, 134] width 24 height 30
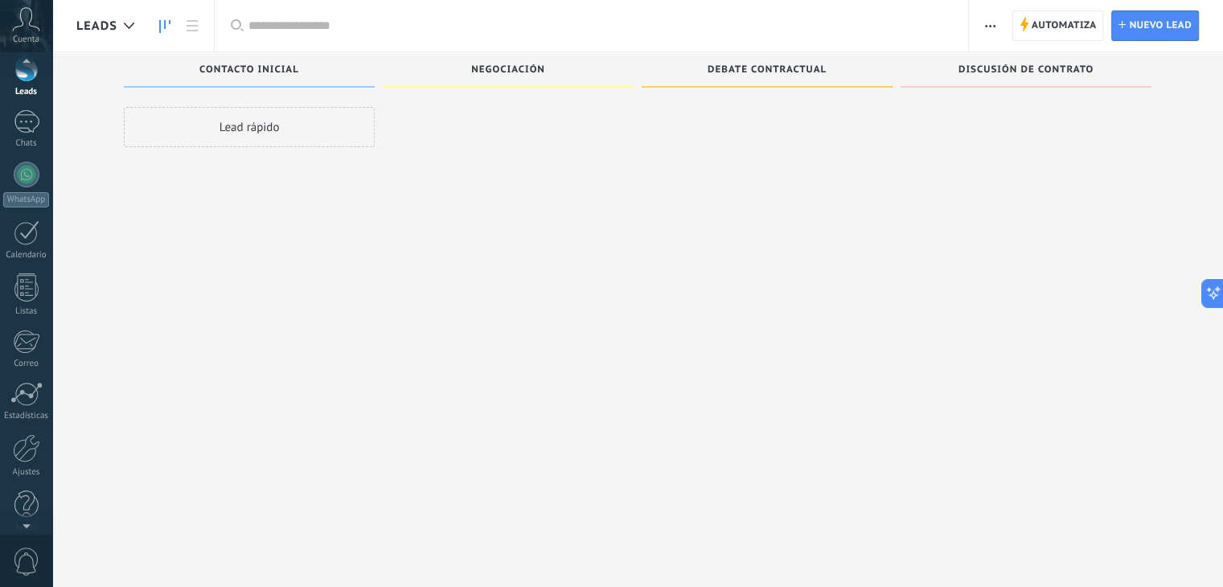
scroll to position [80, 0]
click at [23, 521] on div "Panel Leads 1 Chats WhatsApp Clientes" at bounding box center [26, 261] width 52 height 550
click at [25, 432] on div at bounding box center [26, 434] width 27 height 28
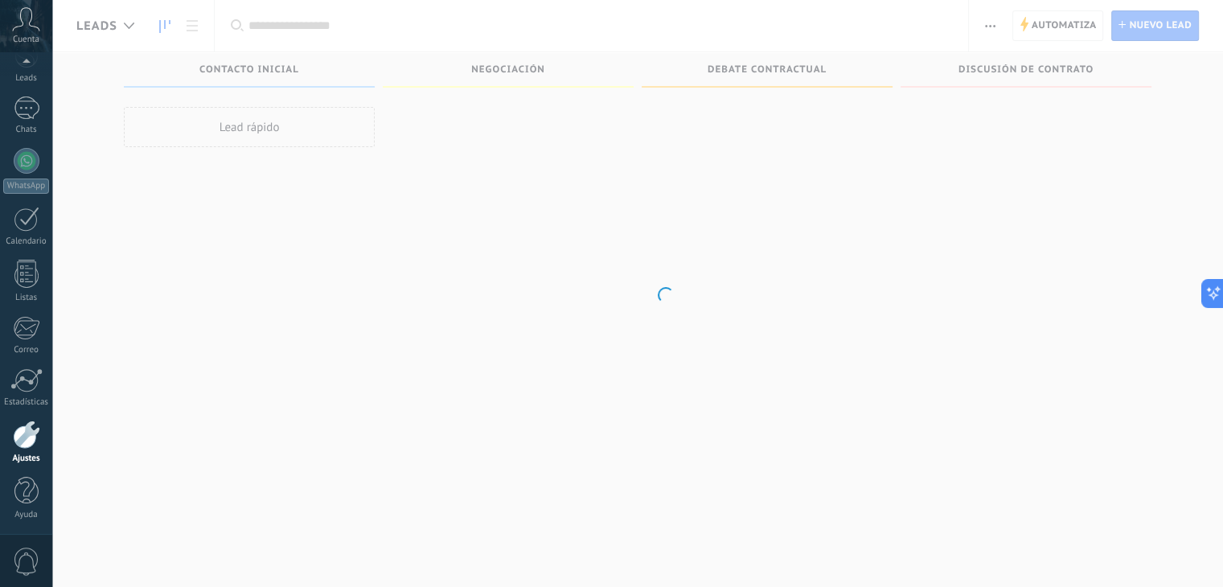
scroll to position [81, 0]
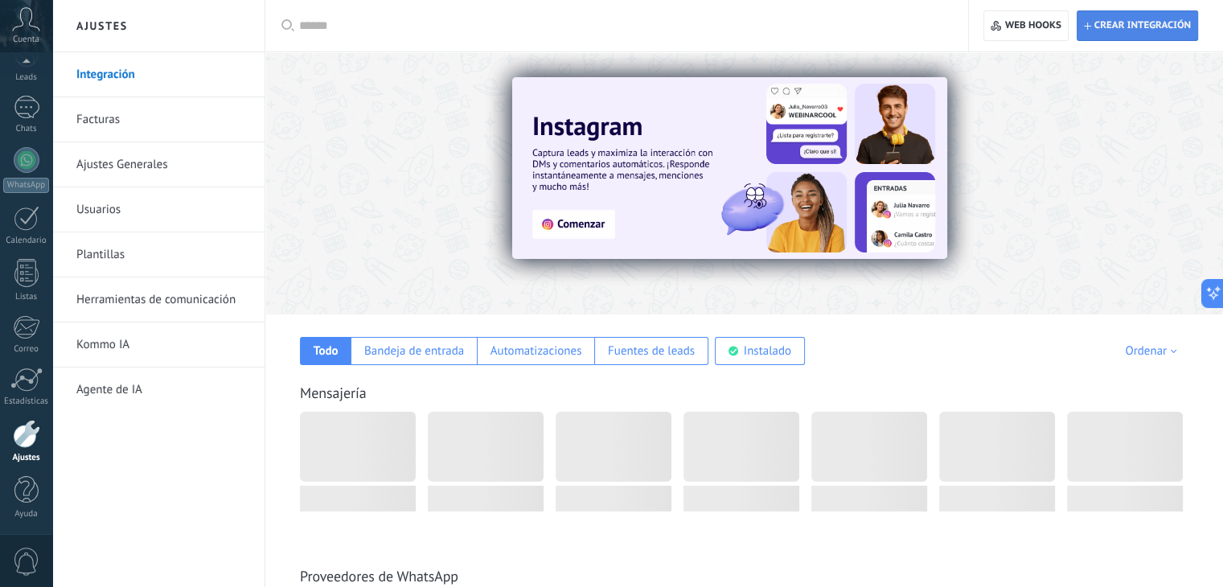
click at [1133, 35] on span "Crear integración" at bounding box center [1137, 25] width 107 height 29
click at [1134, 30] on span "Crear integración" at bounding box center [1142, 25] width 96 height 13
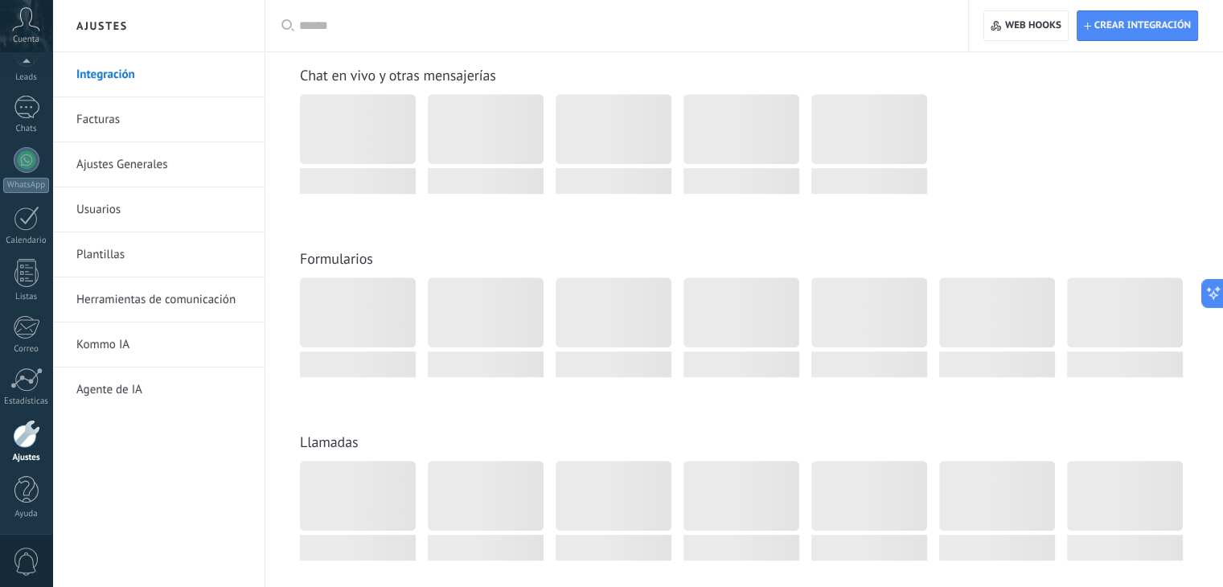
scroll to position [0, 0]
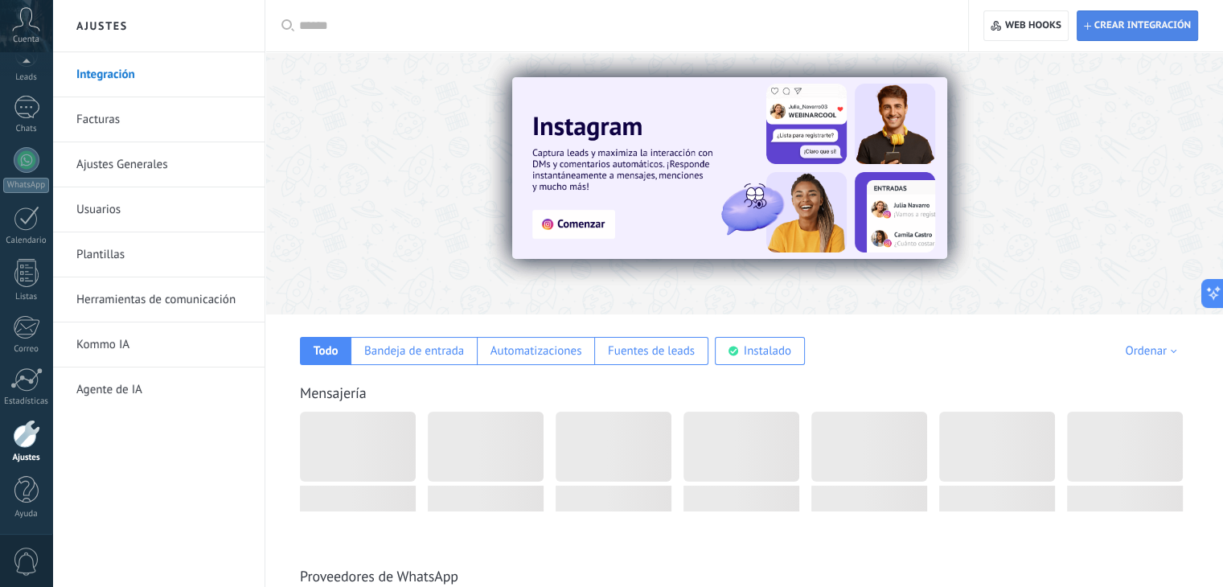
click at [1126, 30] on span "Crear integración" at bounding box center [1142, 25] width 96 height 13
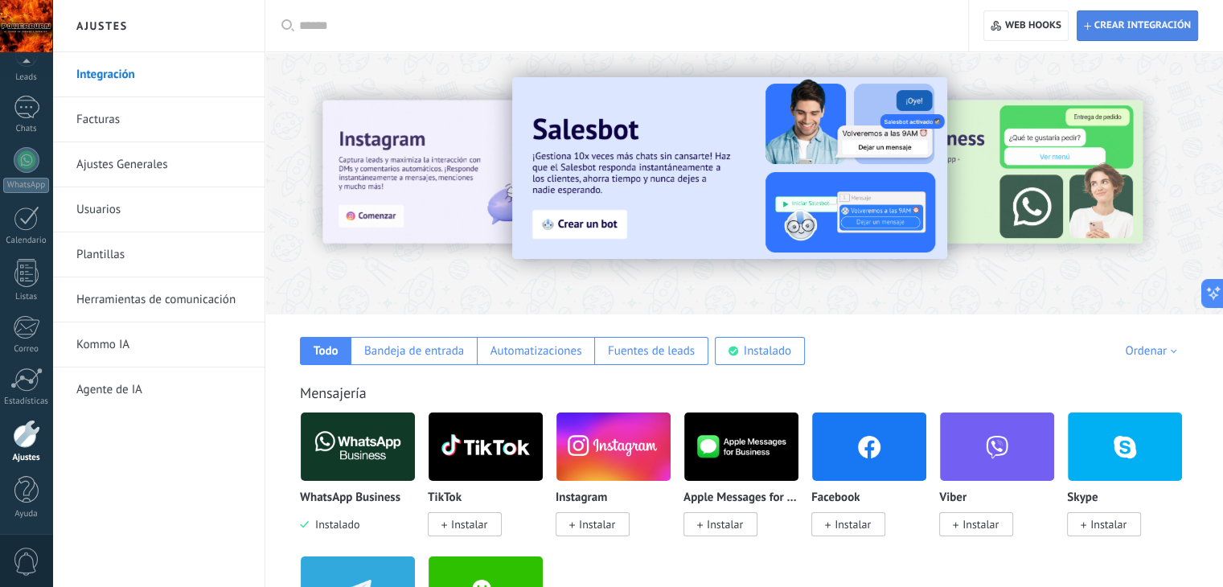
click at [1162, 25] on span "Crear integración" at bounding box center [1142, 25] width 96 height 13
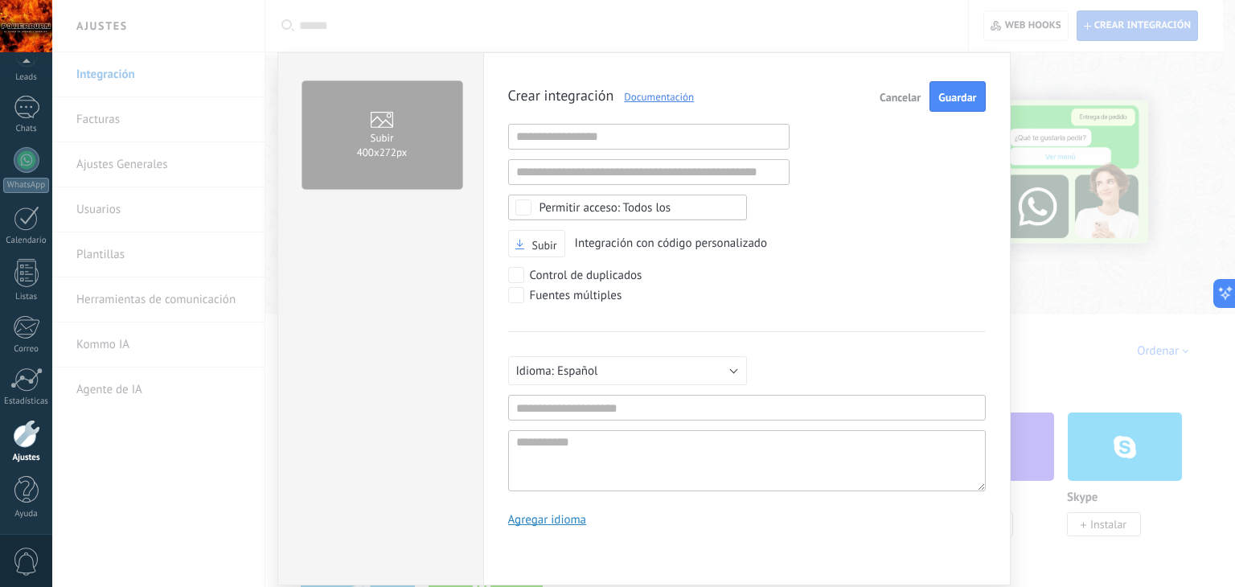
scroll to position [15, 0]
click at [1171, 332] on div "Subir 400х272px Crear integración Documentación Cancelar Guardar URL inválida U…" at bounding box center [643, 293] width 1183 height 587
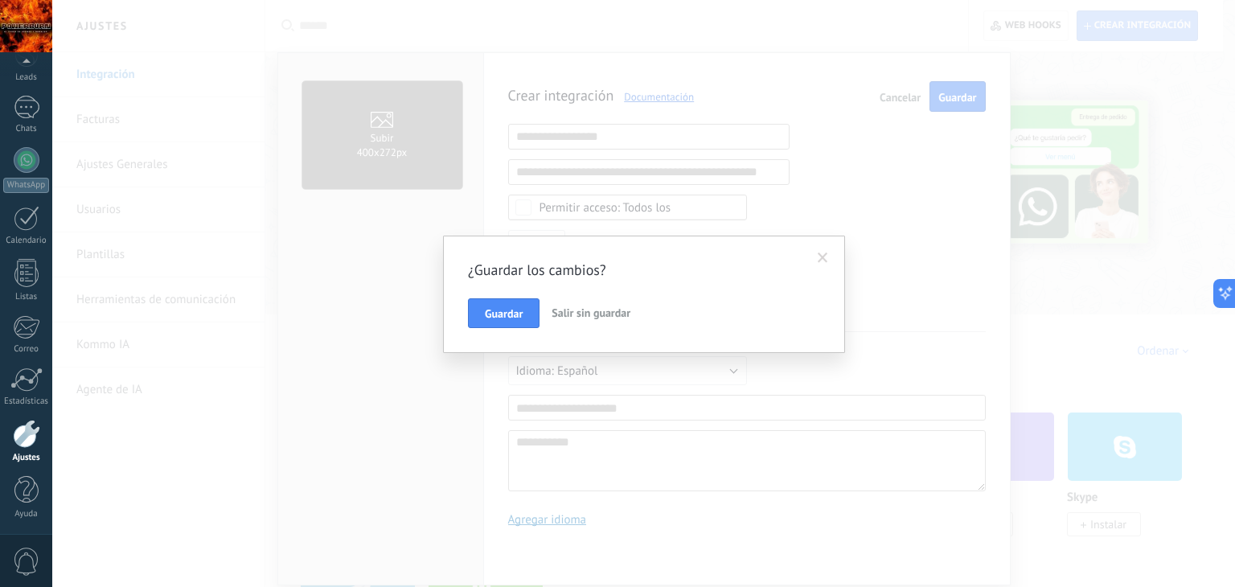
click at [576, 310] on span "Salir sin guardar" at bounding box center [591, 313] width 79 height 14
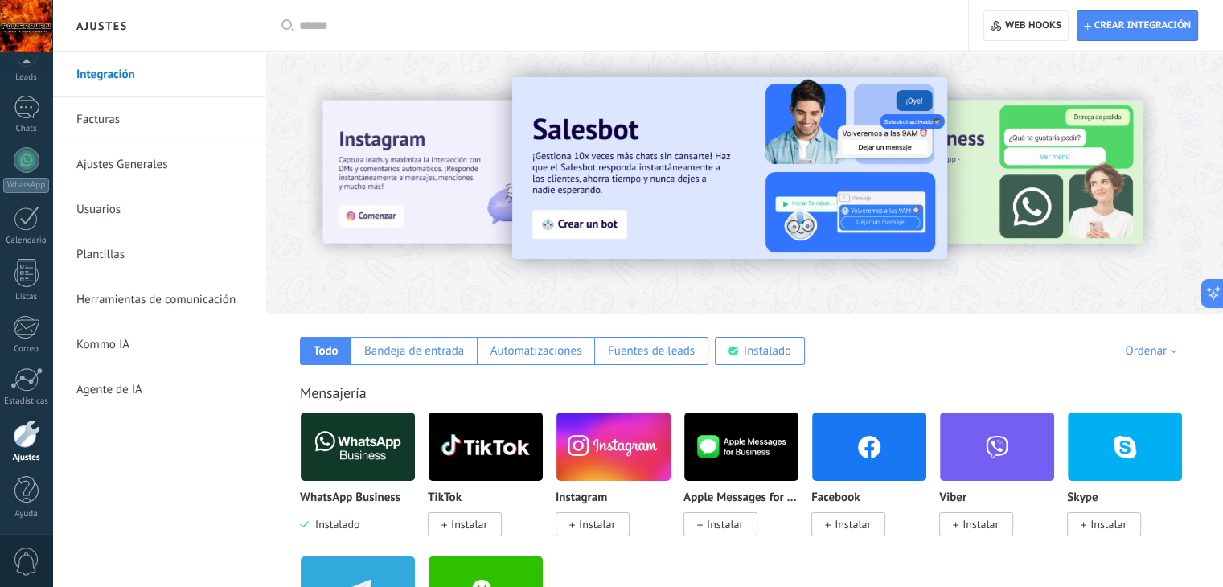
click at [334, 470] on img at bounding box center [358, 447] width 114 height 78
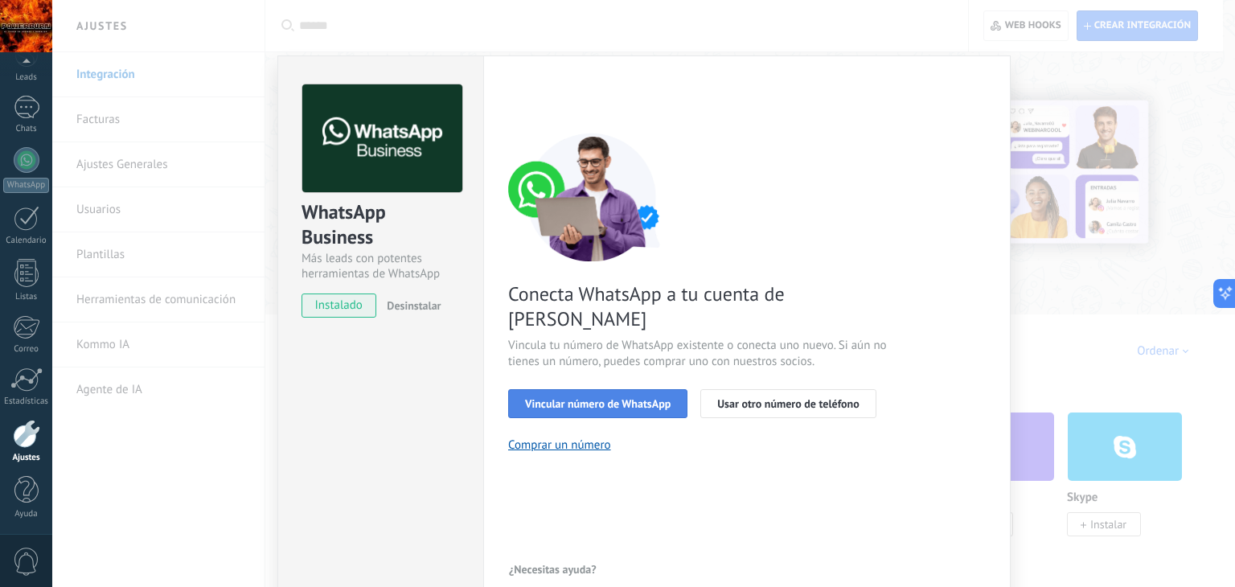
click at [646, 398] on span "Vincular número de WhatsApp" at bounding box center [598, 403] width 146 height 11
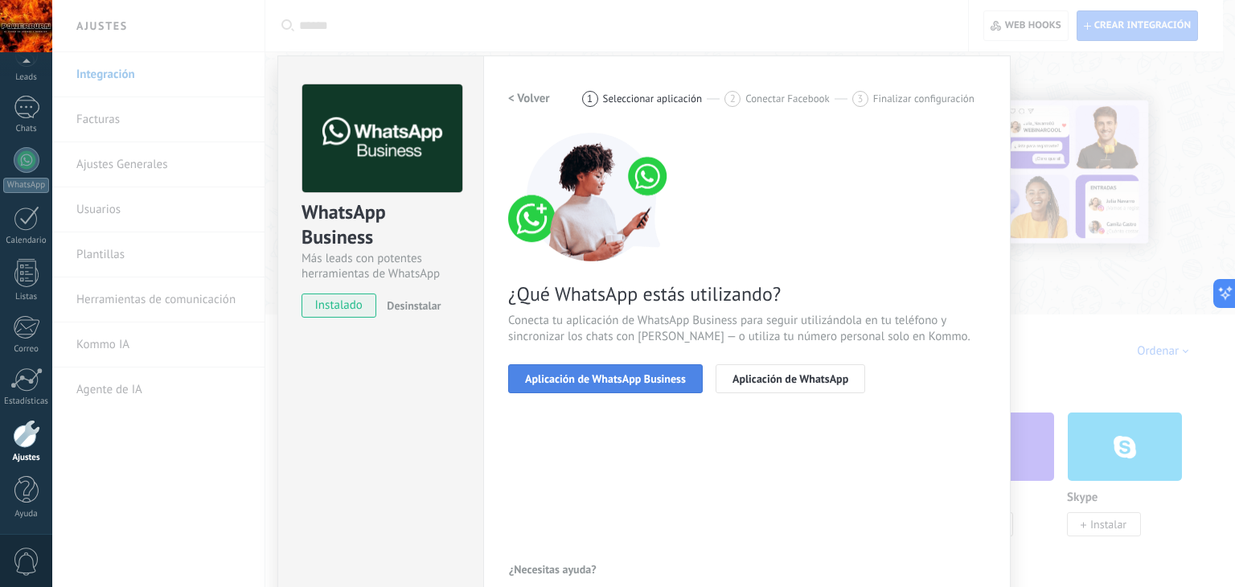
click at [638, 384] on span "Aplicación de WhatsApp Business" at bounding box center [605, 378] width 161 height 11
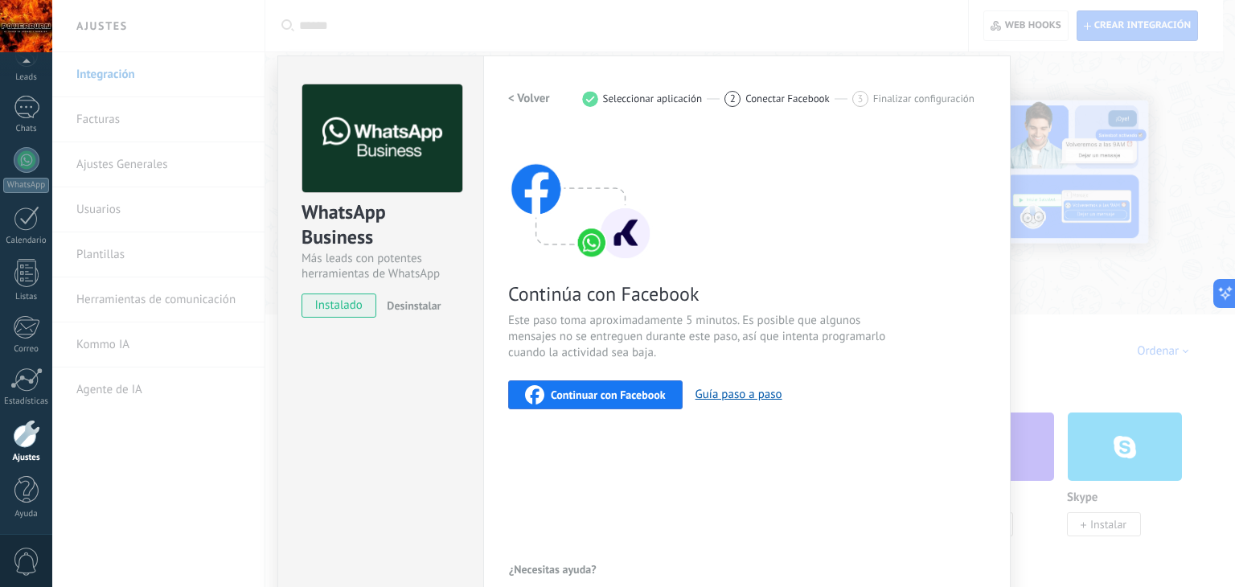
click at [586, 389] on span "Continuar con Facebook" at bounding box center [608, 394] width 115 height 11
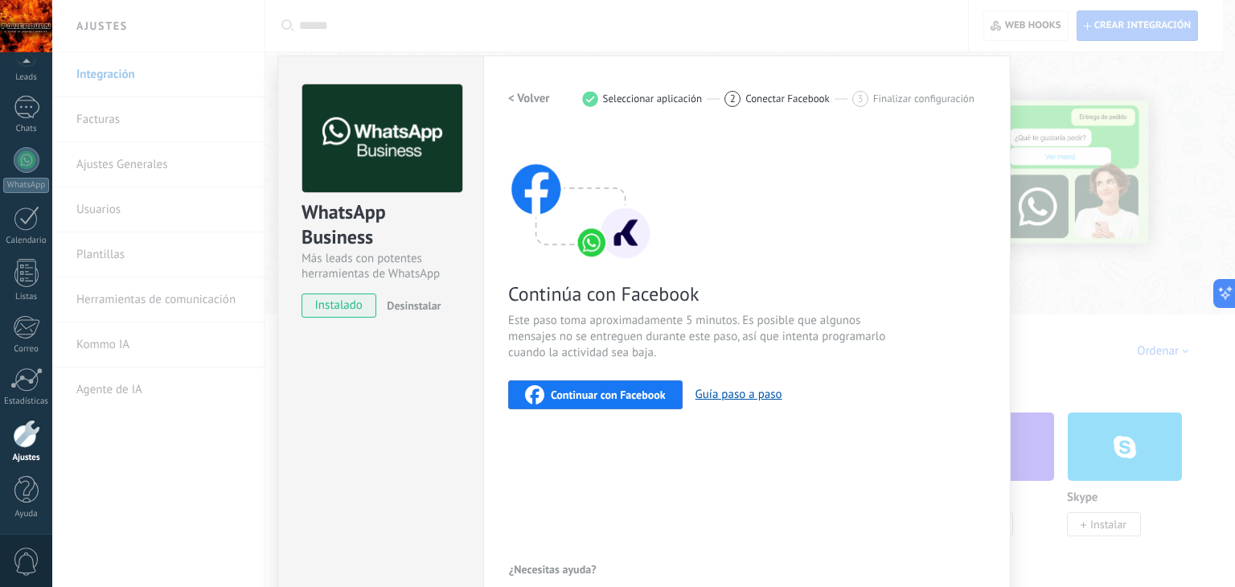
click at [1151, 244] on div "WhatsApp Business Más leads con potentes herramientas de WhatsApp instalado Des…" at bounding box center [643, 293] width 1183 height 587
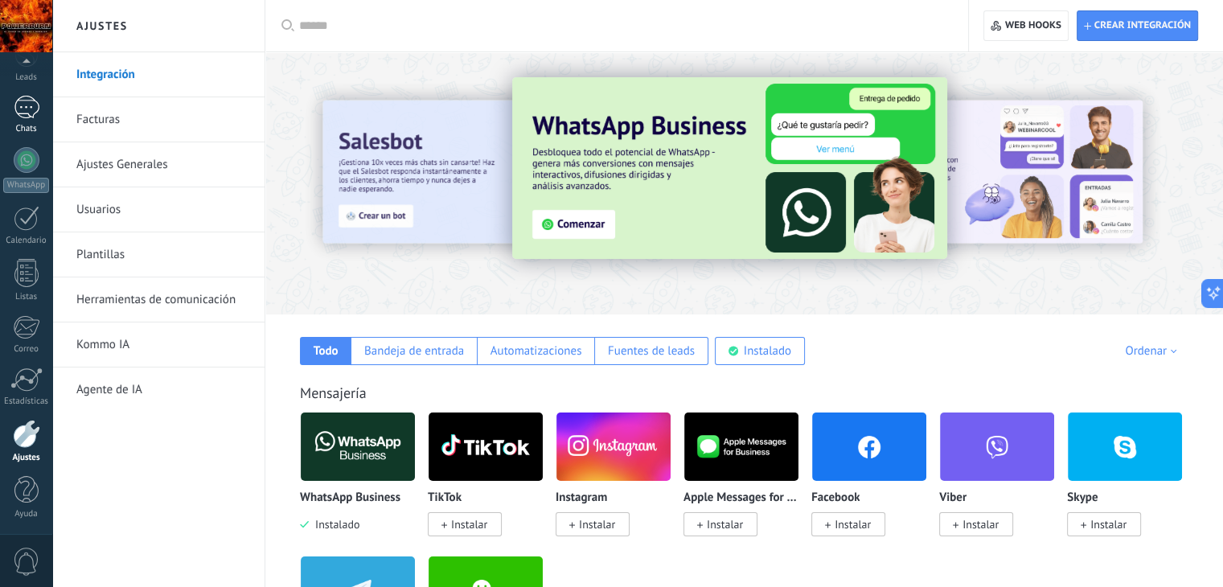
click at [35, 112] on div at bounding box center [27, 107] width 26 height 23
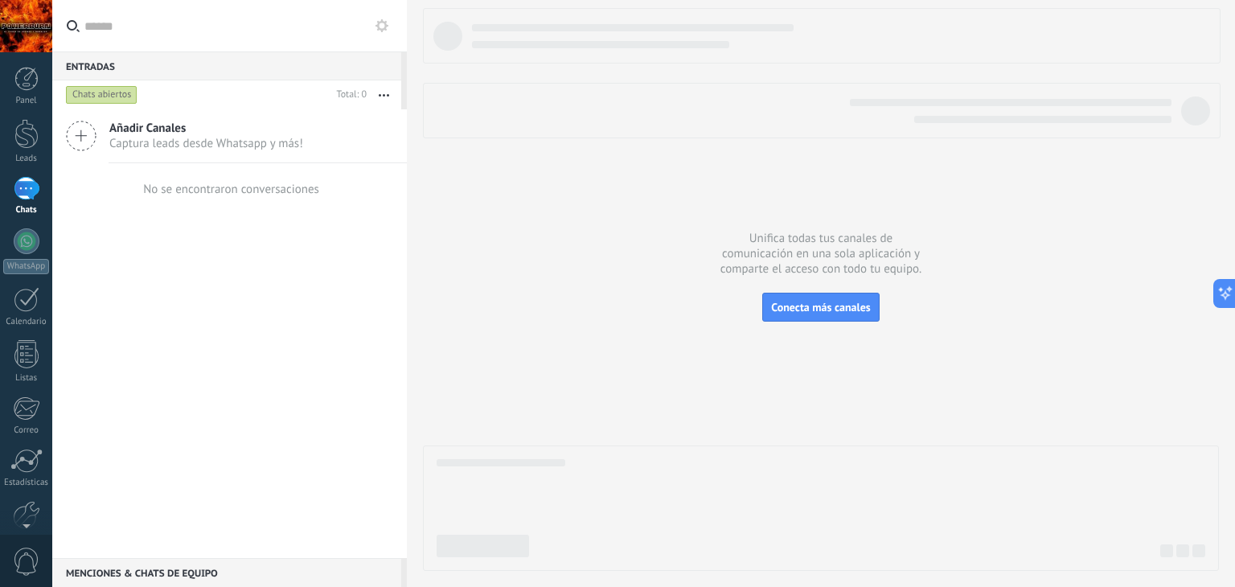
click at [380, 19] on icon at bounding box center [381, 25] width 13 height 13
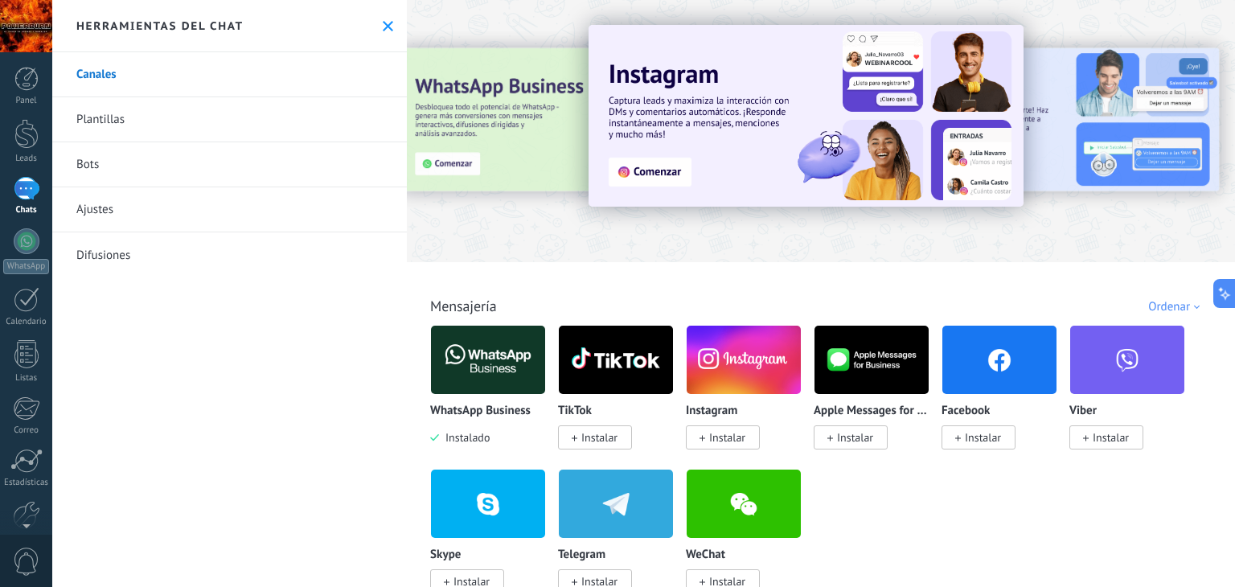
click at [225, 158] on link "Bots" at bounding box center [229, 164] width 355 height 45
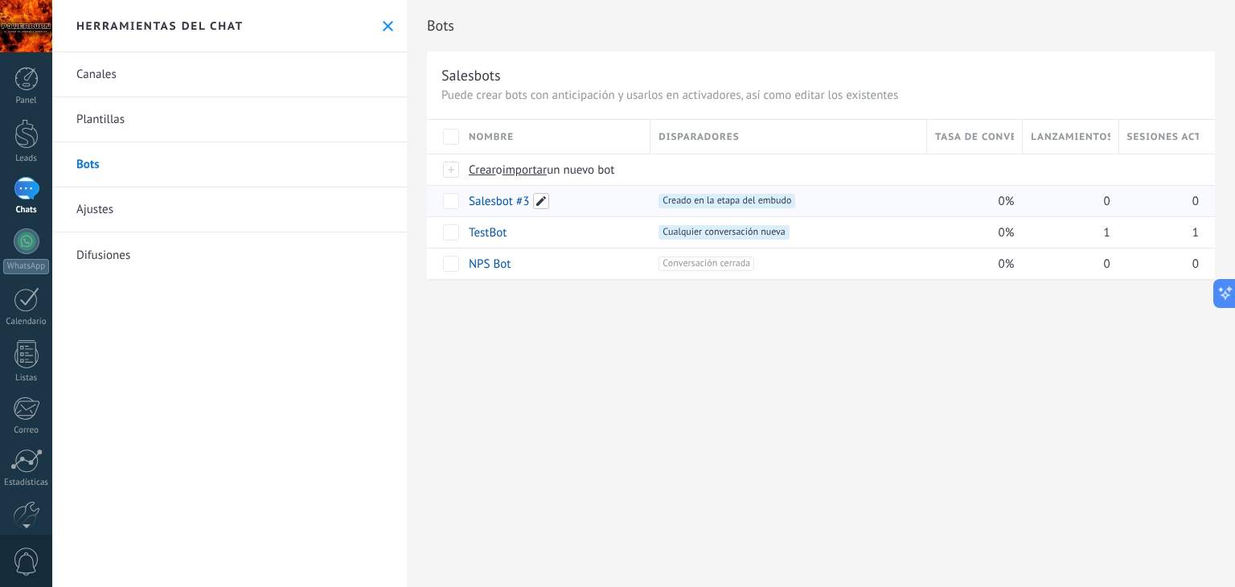
click at [539, 204] on span at bounding box center [541, 201] width 16 height 16
click at [654, 405] on div "**********" at bounding box center [821, 293] width 828 height 587
click at [753, 162] on span "Crear o importar un nuevo bot" at bounding box center [750, 169] width 563 height 15
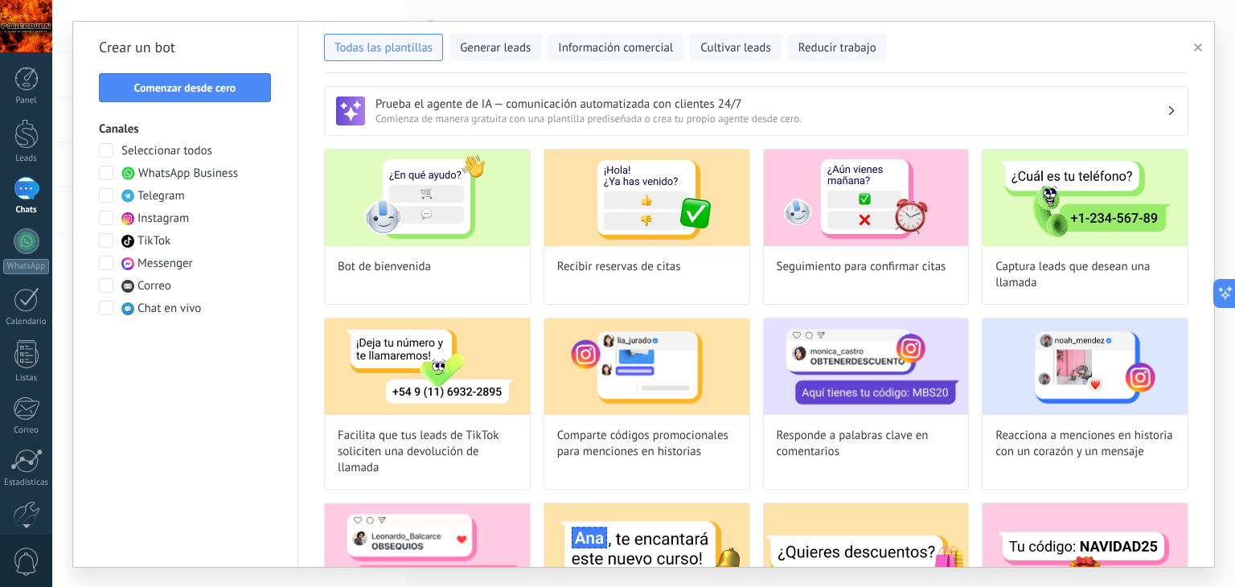
click at [23, 200] on div at bounding box center [27, 188] width 26 height 23
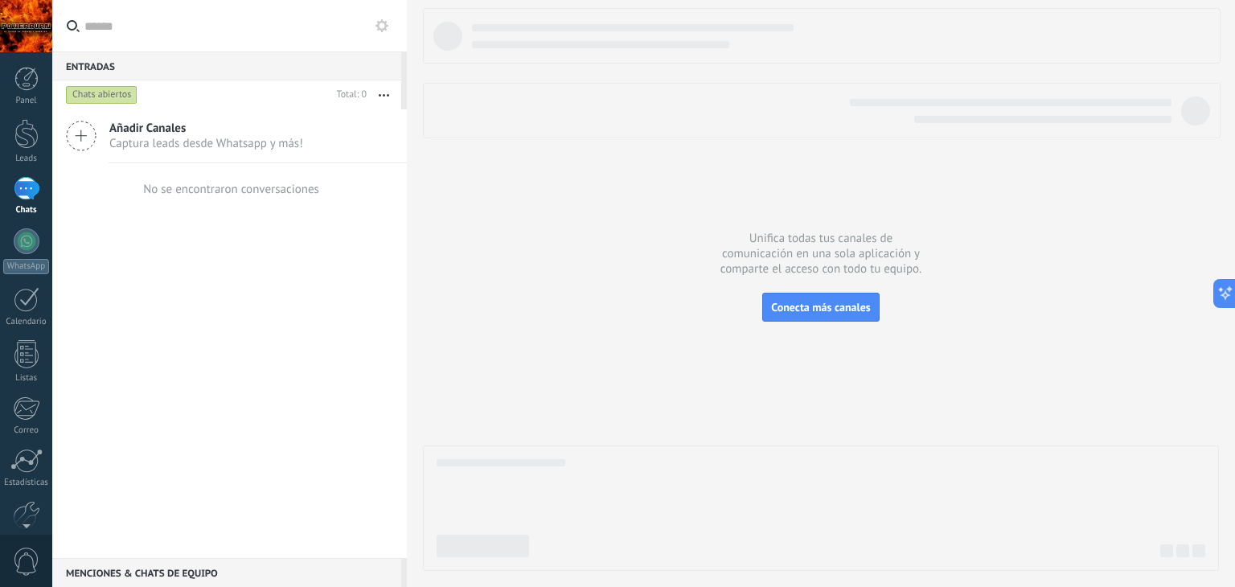
click at [385, 34] on button at bounding box center [381, 25] width 19 height 19
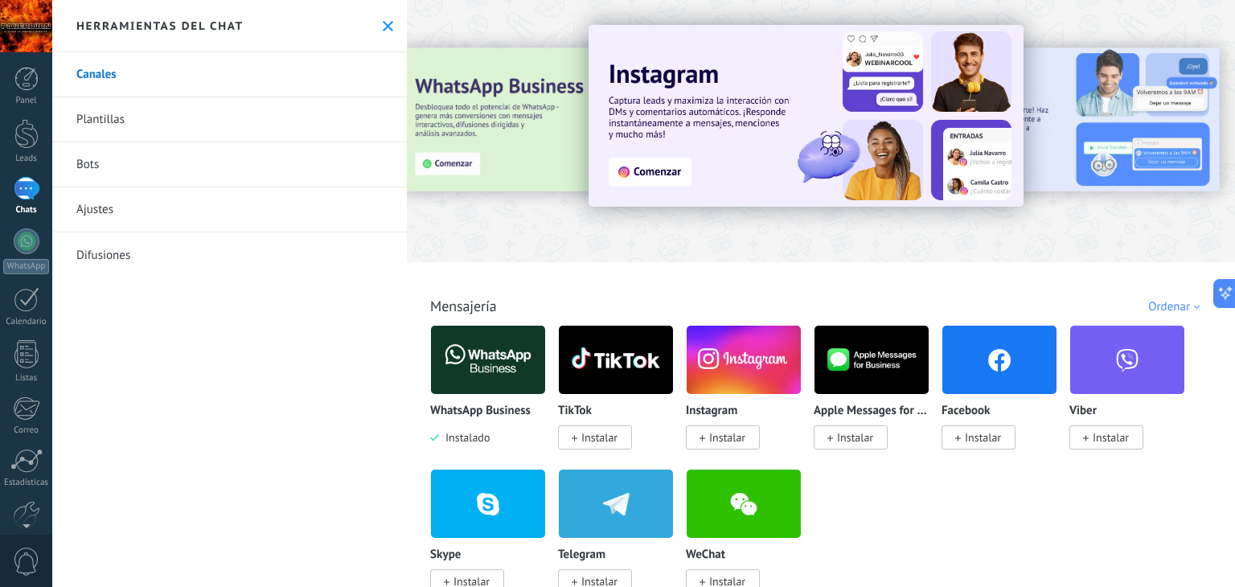
click at [236, 168] on link "Bots" at bounding box center [229, 164] width 355 height 45
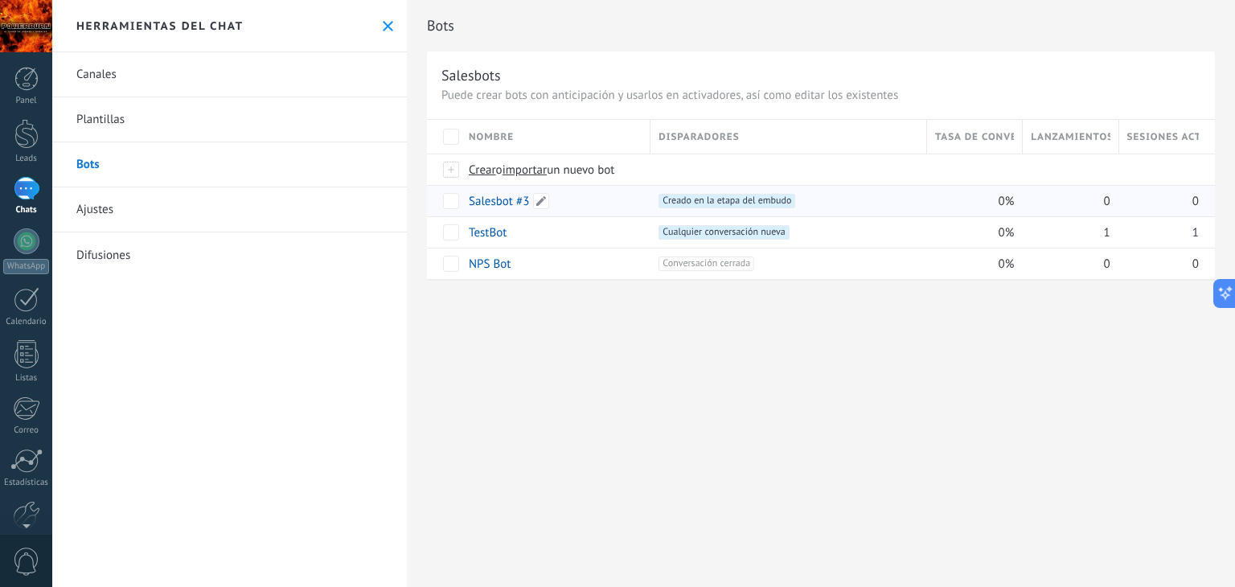
click at [495, 201] on link "Salesbot #3" at bounding box center [499, 201] width 60 height 15
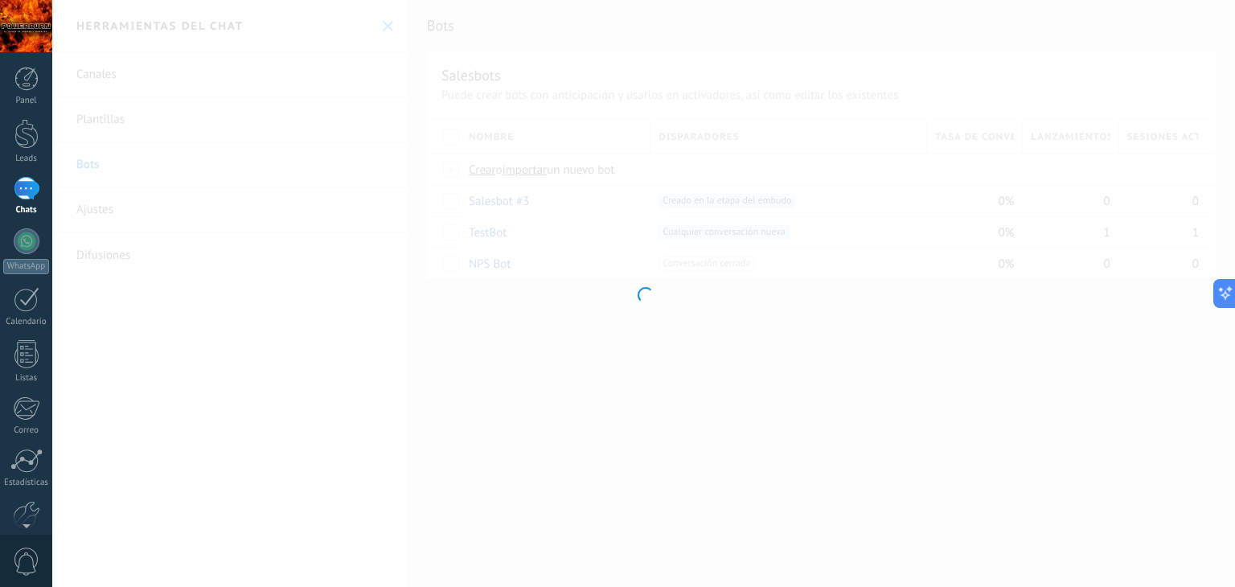
type input "**********"
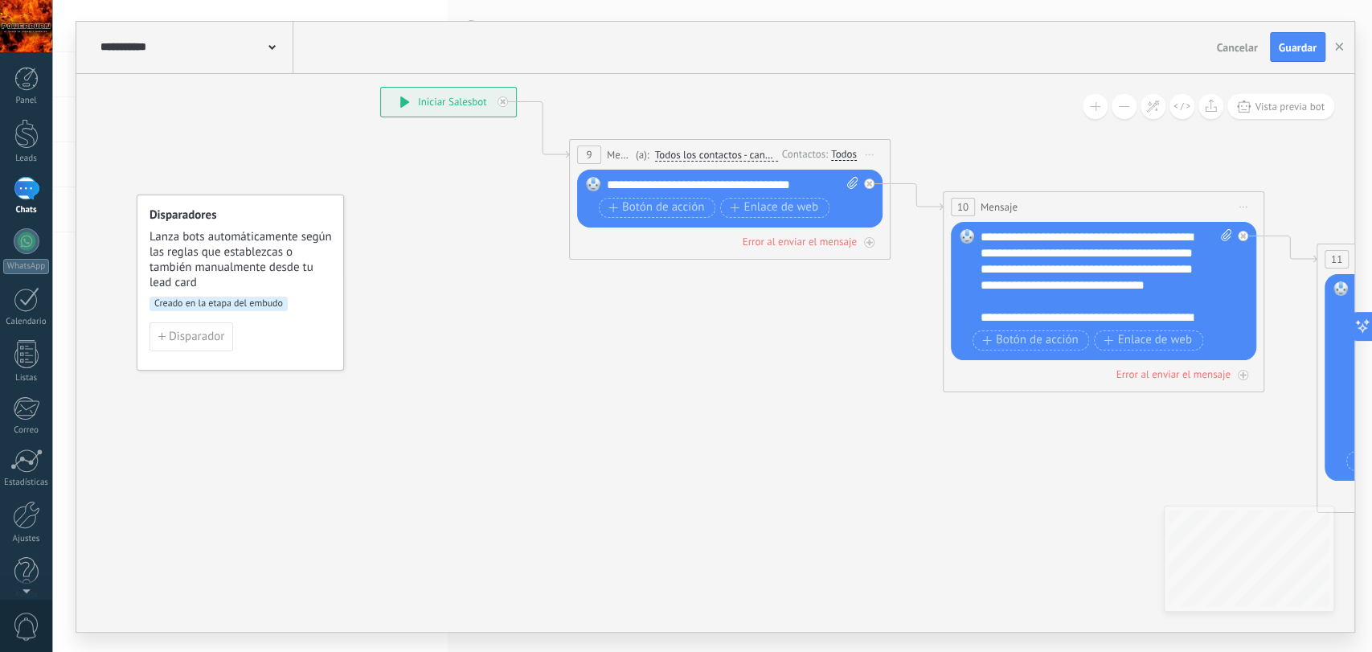
type textarea "**********"
drag, startPoint x: 1032, startPoint y: 0, endPoint x: 585, endPoint y: 338, distance: 560.2
click at [581, 334] on icon at bounding box center [1383, 326] width 2810 height 1282
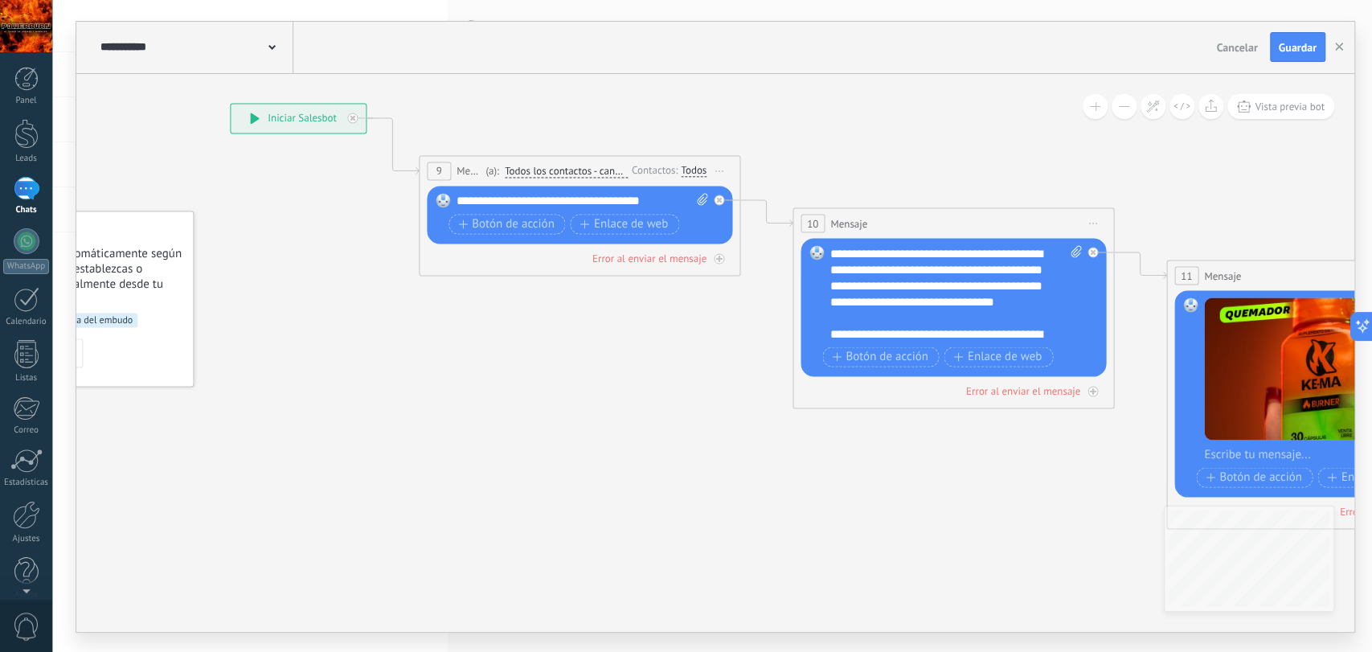
drag, startPoint x: 775, startPoint y: 400, endPoint x: 345, endPoint y: 420, distance: 430.6
click at [309, 424] on icon at bounding box center [1233, 342] width 2810 height 1282
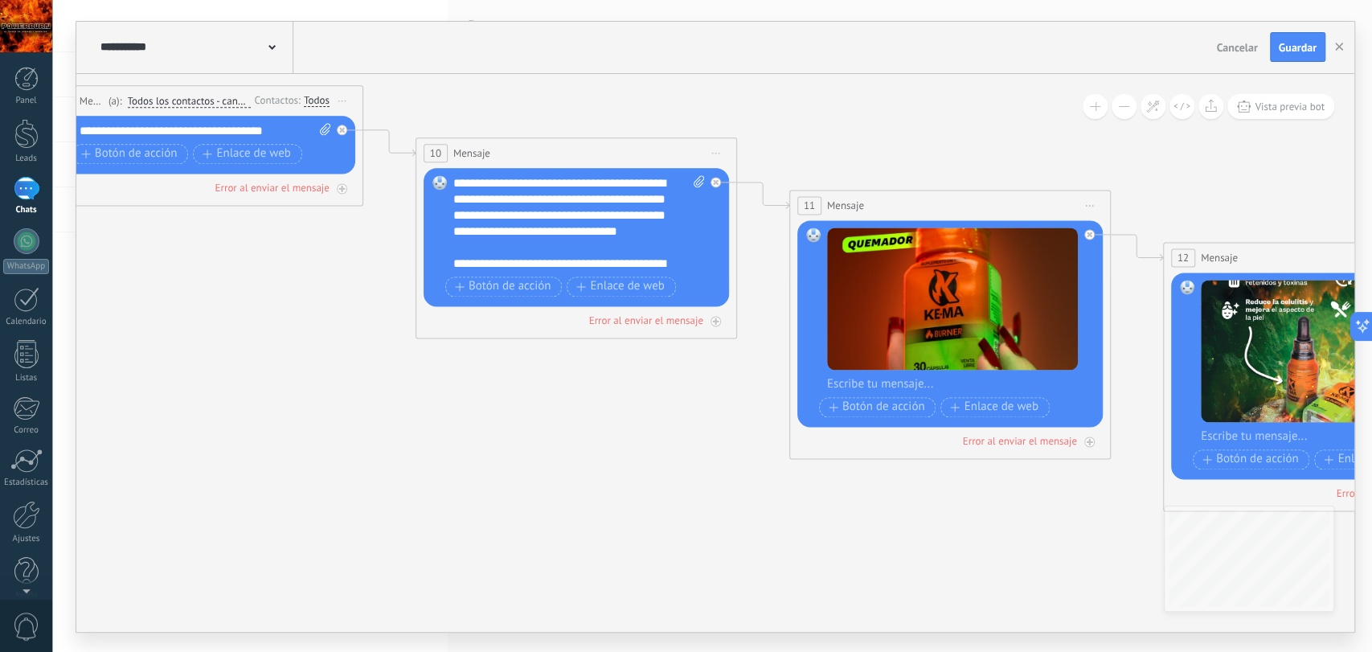
drag, startPoint x: 696, startPoint y: 478, endPoint x: 568, endPoint y: 439, distance: 134.3
click at [568, 458] on icon at bounding box center [926, 272] width 2950 height 1282
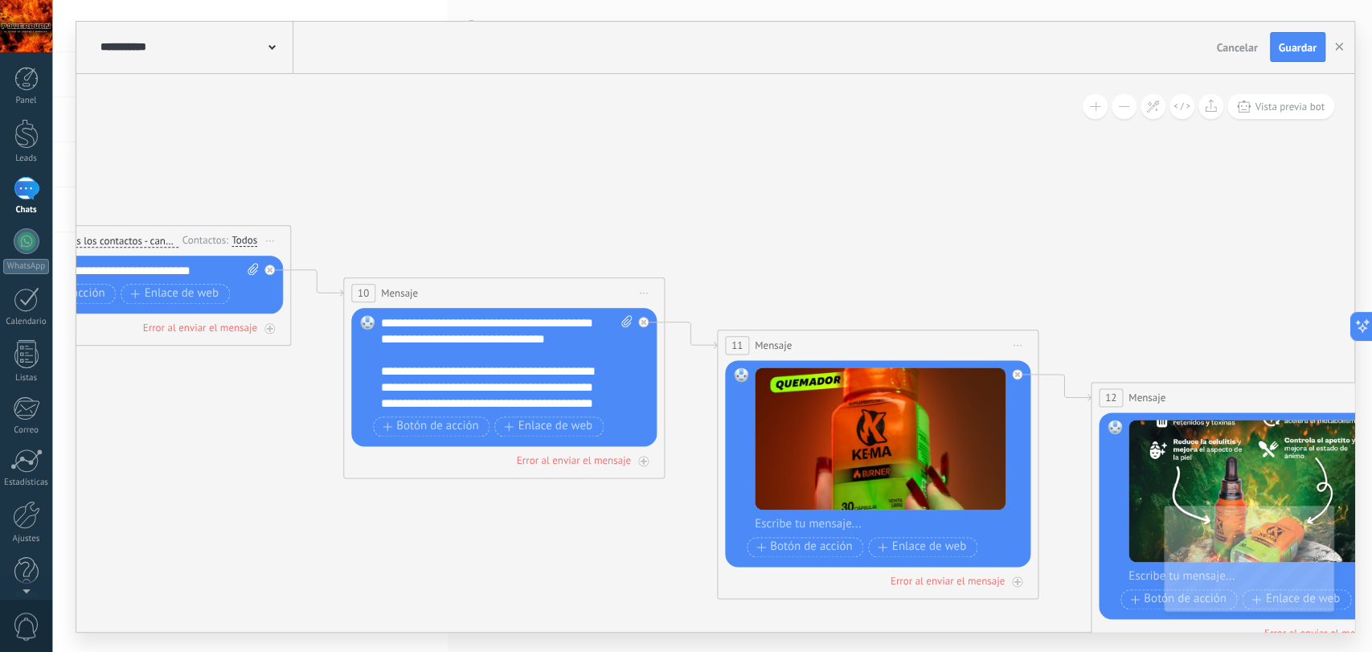
scroll to position [64, 0]
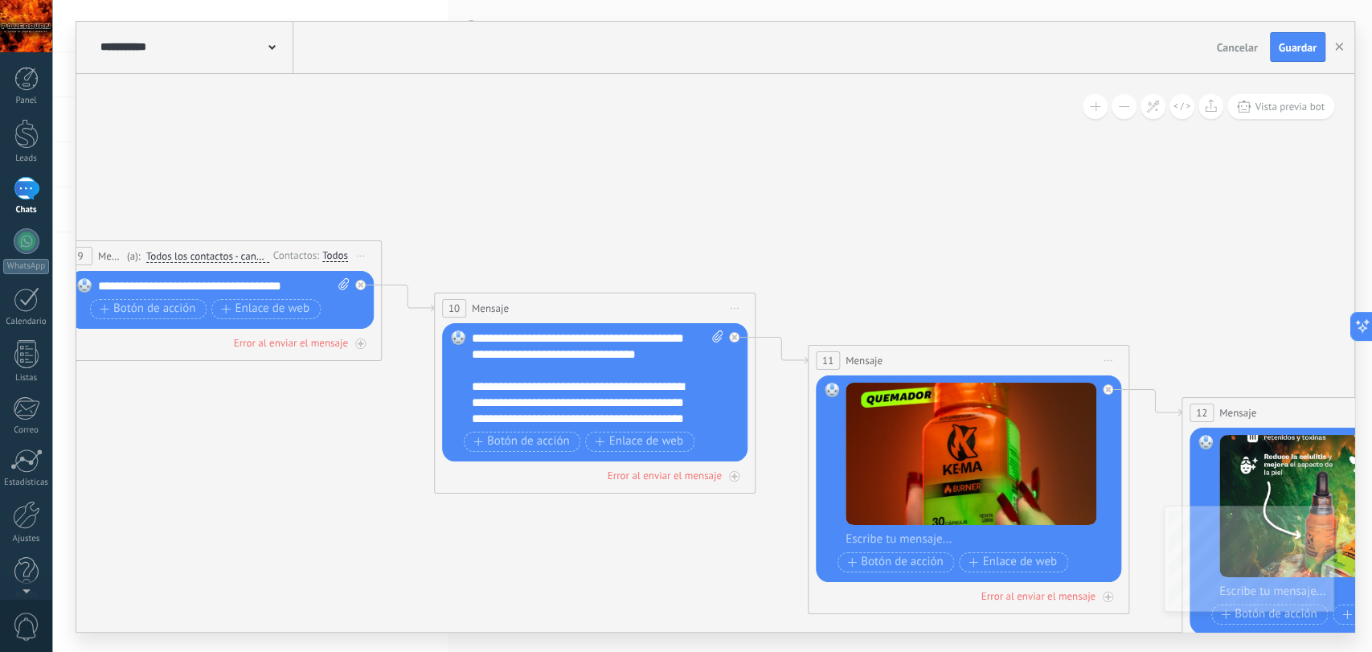
drag, startPoint x: 244, startPoint y: 412, endPoint x: 270, endPoint y: 415, distance: 25.9
click at [333, 426] on icon at bounding box center [944, 427] width 2950 height 1282
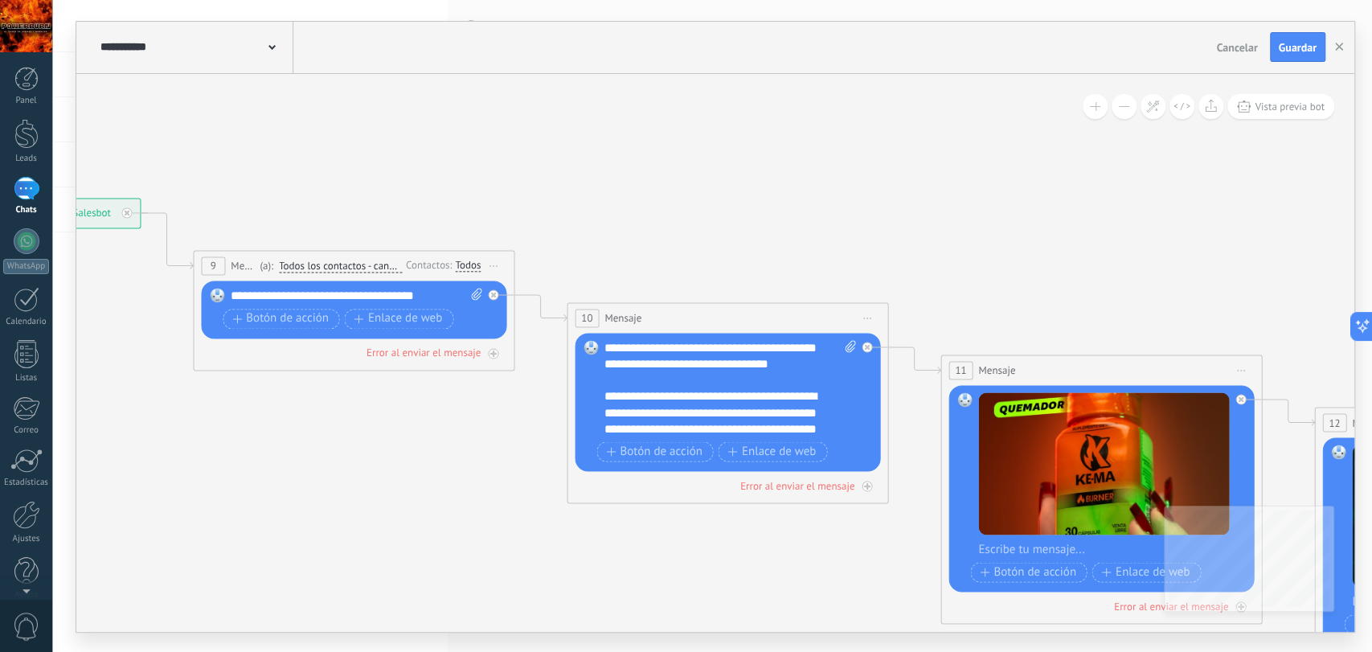
drag, startPoint x: 242, startPoint y: 410, endPoint x: 377, endPoint y: 420, distance: 135.4
click at [377, 420] on icon at bounding box center [1077, 437] width 2950 height 1282
click at [422, 358] on div "Error al enviar el mensaje" at bounding box center [424, 353] width 114 height 14
drag, startPoint x: 612, startPoint y: 536, endPoint x: 264, endPoint y: 498, distance: 350.2
click at [257, 497] on div "Agrega el siguiente paso" at bounding box center [279, 491] width 141 height 27
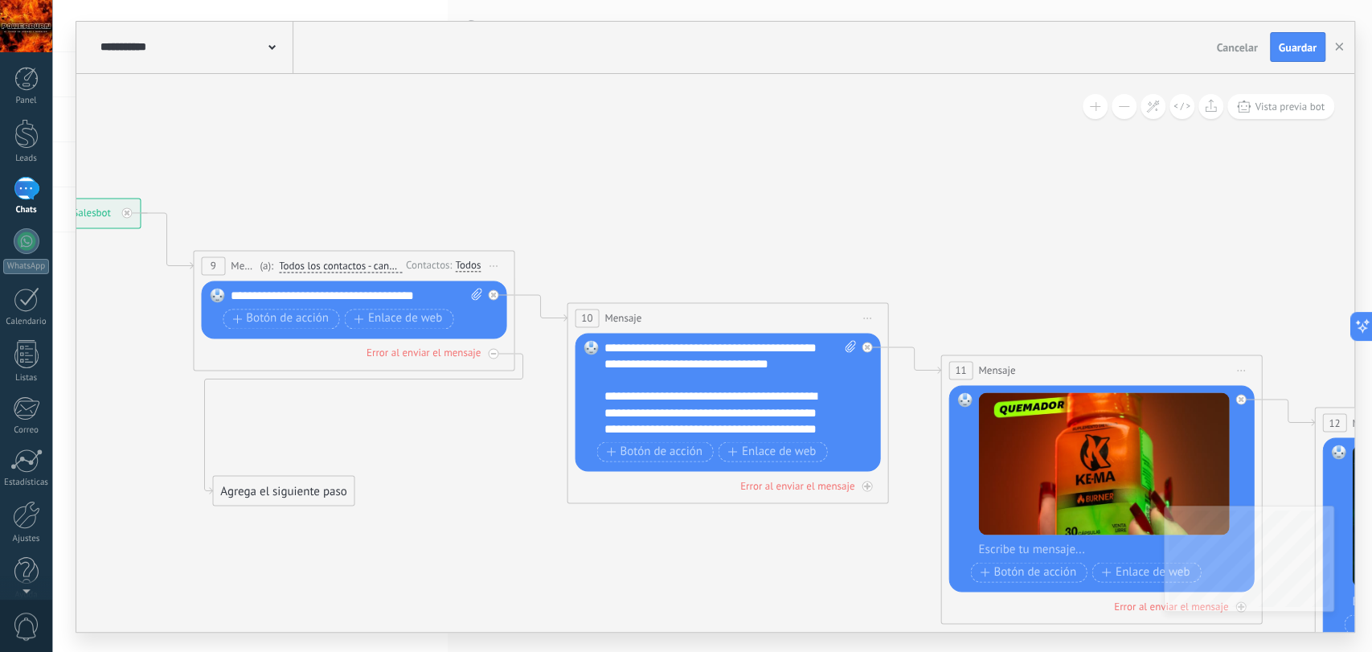
click at [306, 498] on div "Agrega el siguiente paso" at bounding box center [283, 491] width 141 height 27
click at [306, 498] on div "Agrega el siguiente paso" at bounding box center [310, 491] width 195 height 27
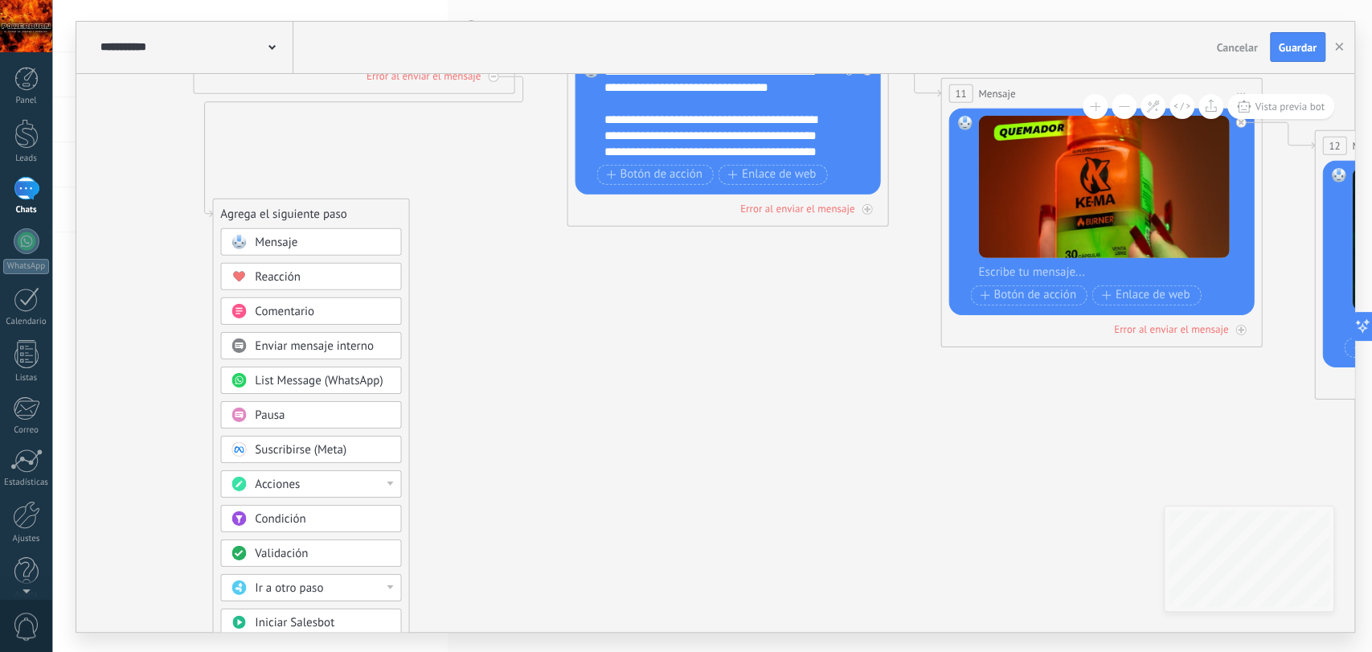
click at [511, 332] on icon at bounding box center [1077, 159] width 2950 height 1282
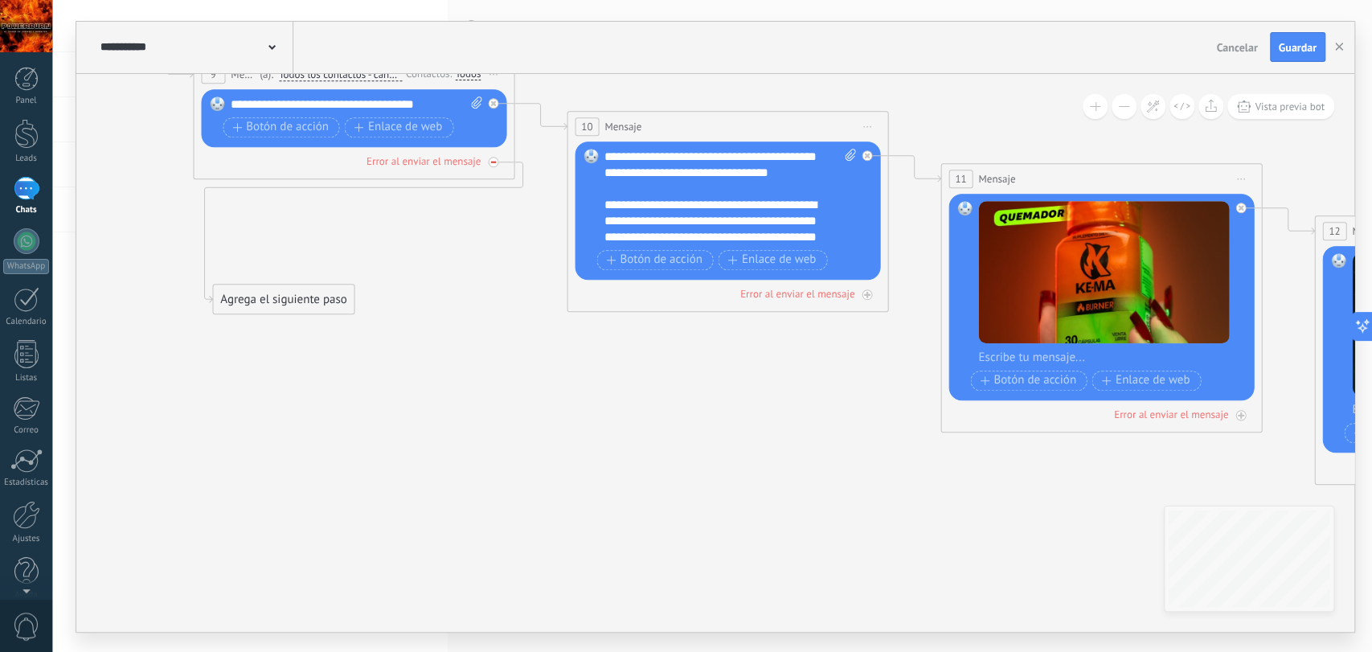
click at [489, 157] on div at bounding box center [493, 162] width 10 height 10
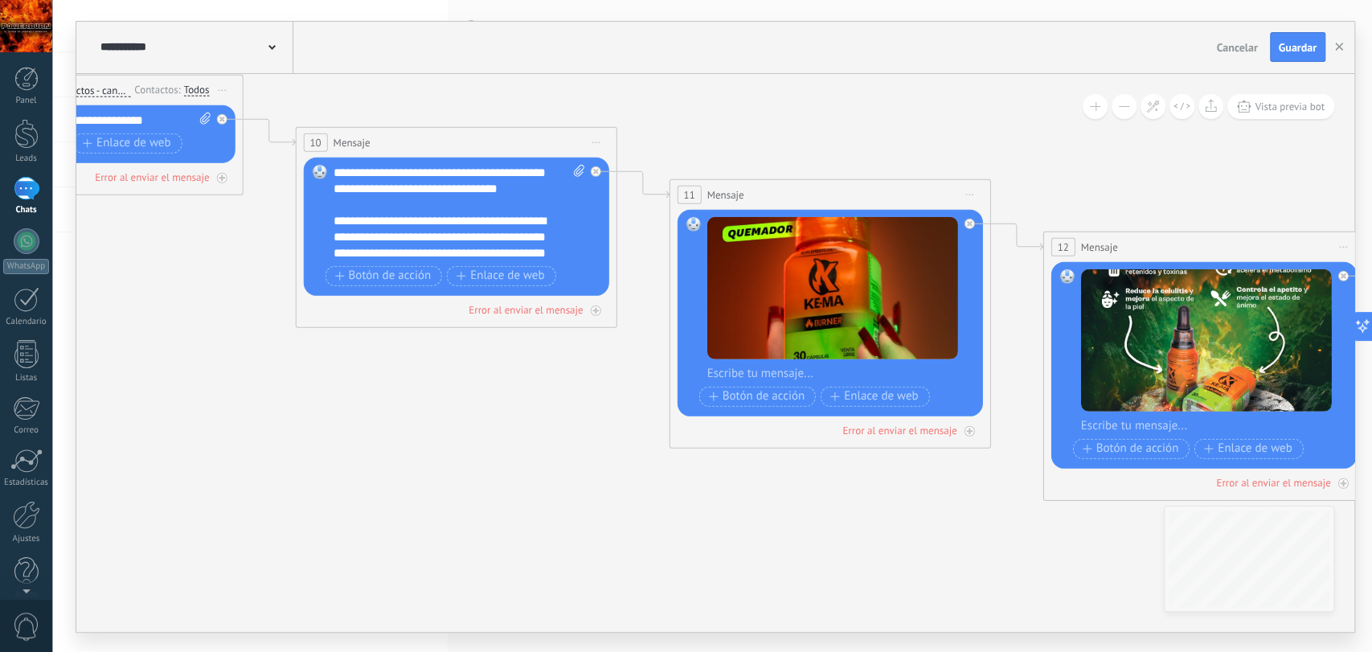
drag, startPoint x: 733, startPoint y: 426, endPoint x: 445, endPoint y: 438, distance: 288.1
click at [445, 438] on icon at bounding box center [806, 261] width 2950 height 1282
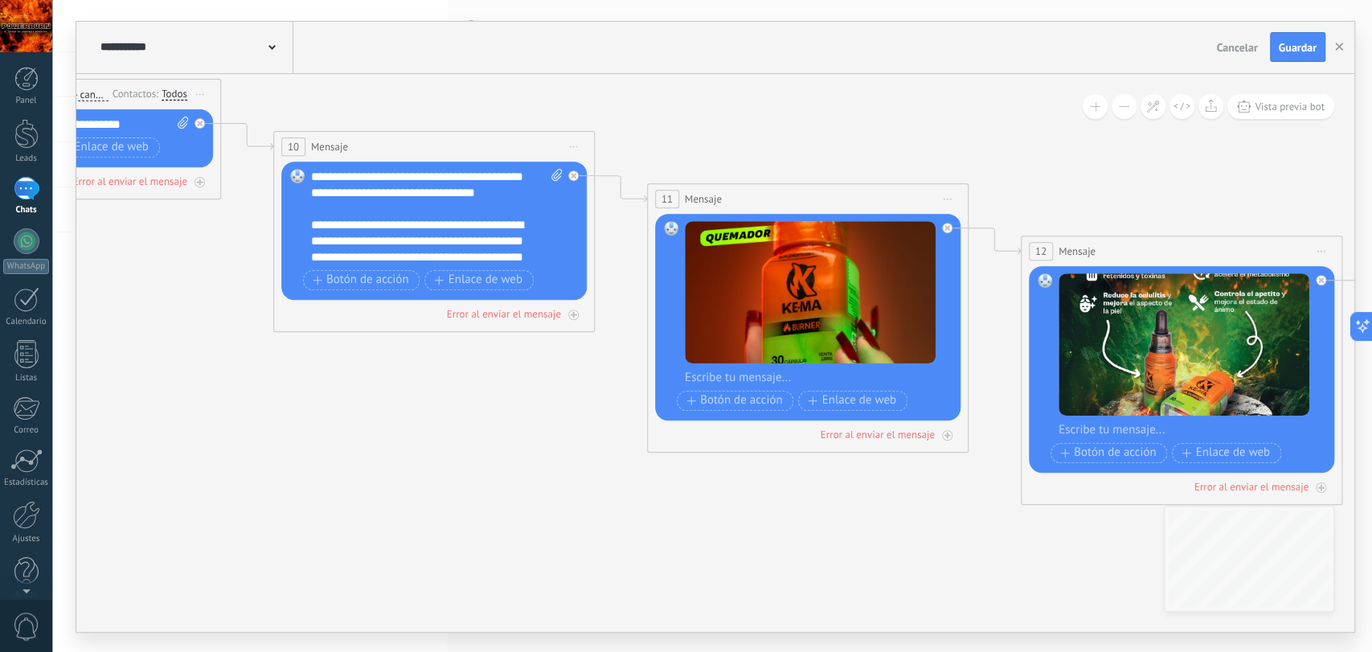
drag, startPoint x: 546, startPoint y: 424, endPoint x: 392, endPoint y: 456, distance: 157.7
click at [392, 456] on icon at bounding box center [784, 266] width 2950 height 1282
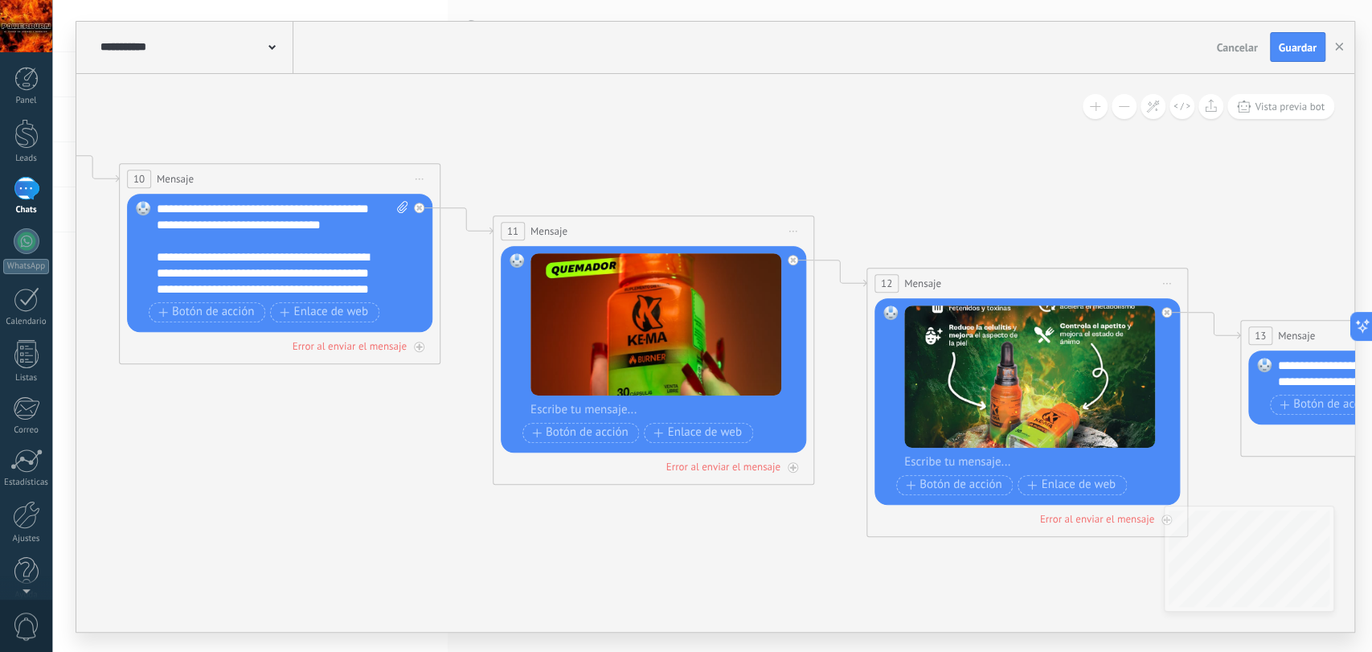
click at [334, 256] on div "**********" at bounding box center [283, 249] width 252 height 96
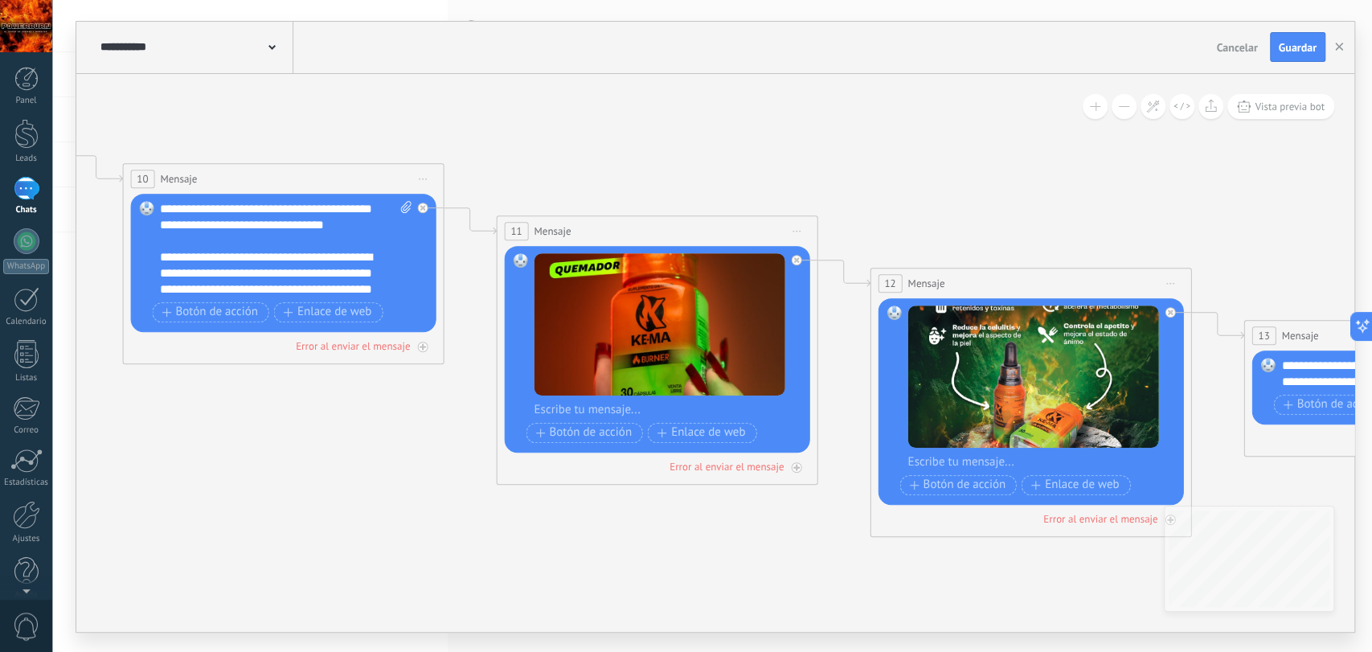
drag, startPoint x: 528, startPoint y: 160, endPoint x: 966, endPoint y: 211, distance: 440.3
click at [966, 211] on icon at bounding box center [632, 298] width 2950 height 1282
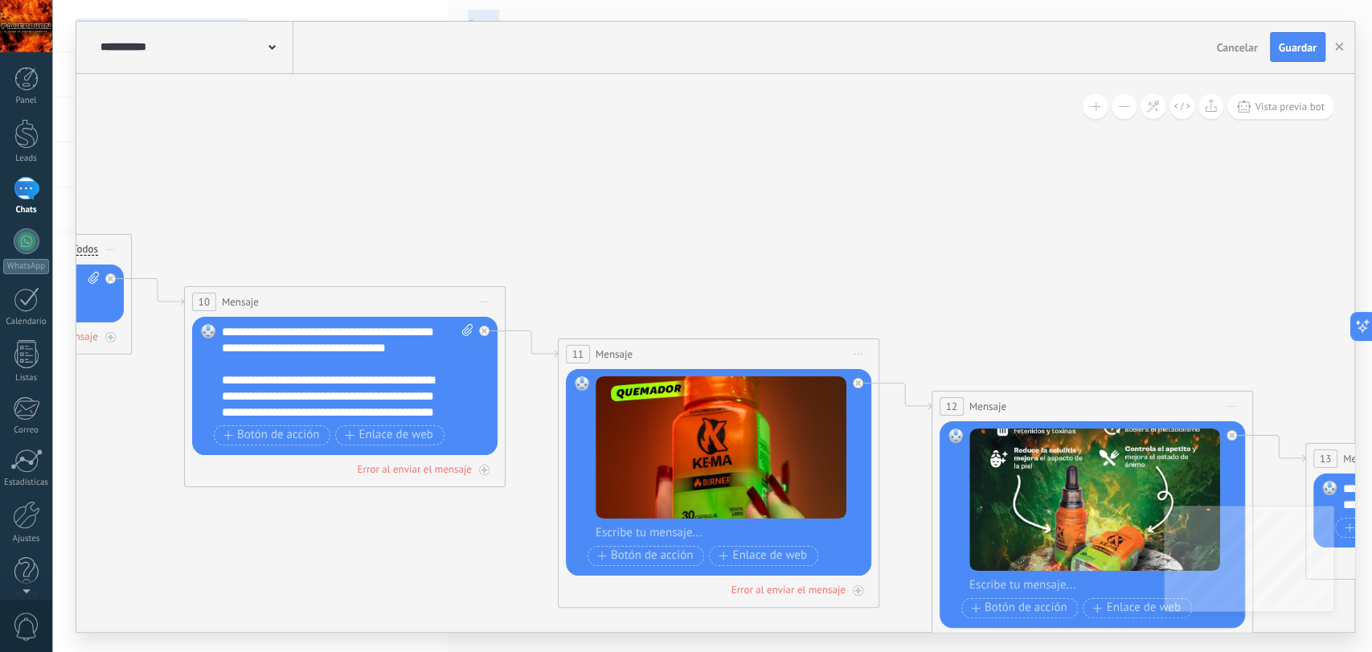
drag, startPoint x: 523, startPoint y: 150, endPoint x: 0, endPoint y: 174, distance: 523.2
click at [0, 174] on body ".abccls-1,.abccls-2{fill-rule:evenodd}.abccls-2{fill:#fff} .abfcls-1{fill:none}…" at bounding box center [686, 326] width 1372 height 652
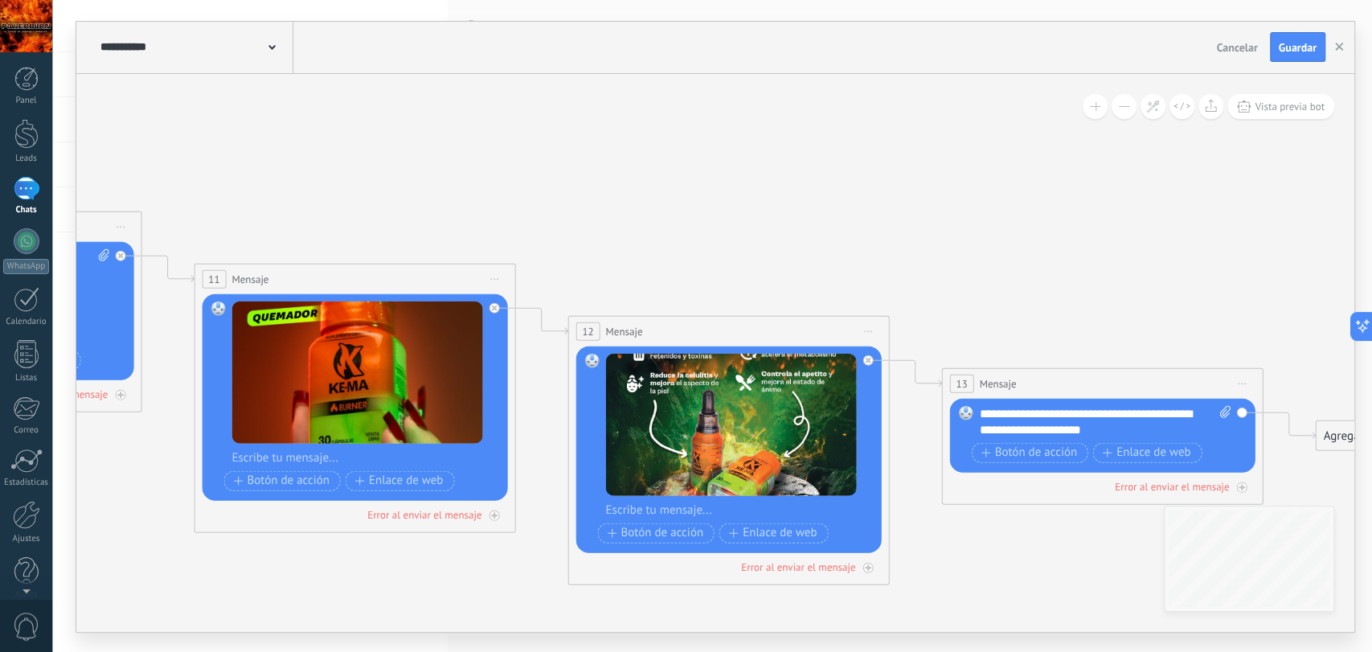
drag, startPoint x: 669, startPoint y: 265, endPoint x: 304, endPoint y: 188, distance: 373.1
click at [304, 188] on icon at bounding box center [330, 345] width 2950 height 1282
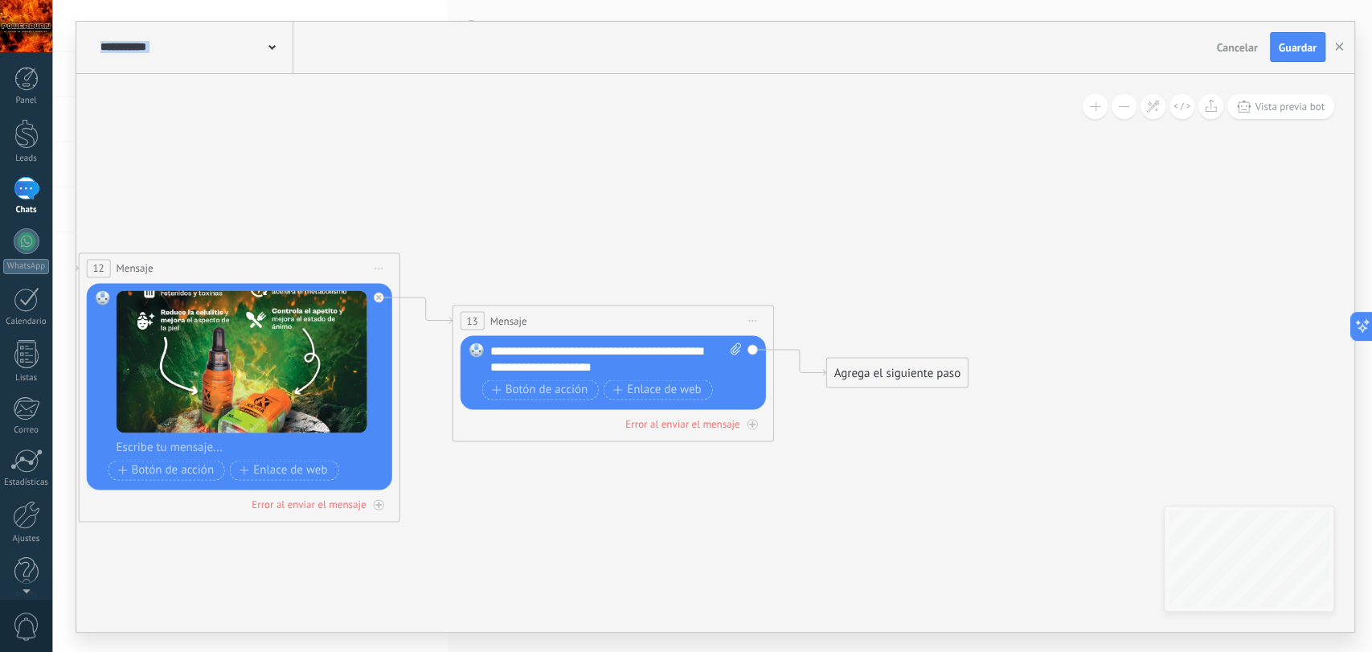
drag, startPoint x: 954, startPoint y: 242, endPoint x: 331, endPoint y: 195, distance: 624.1
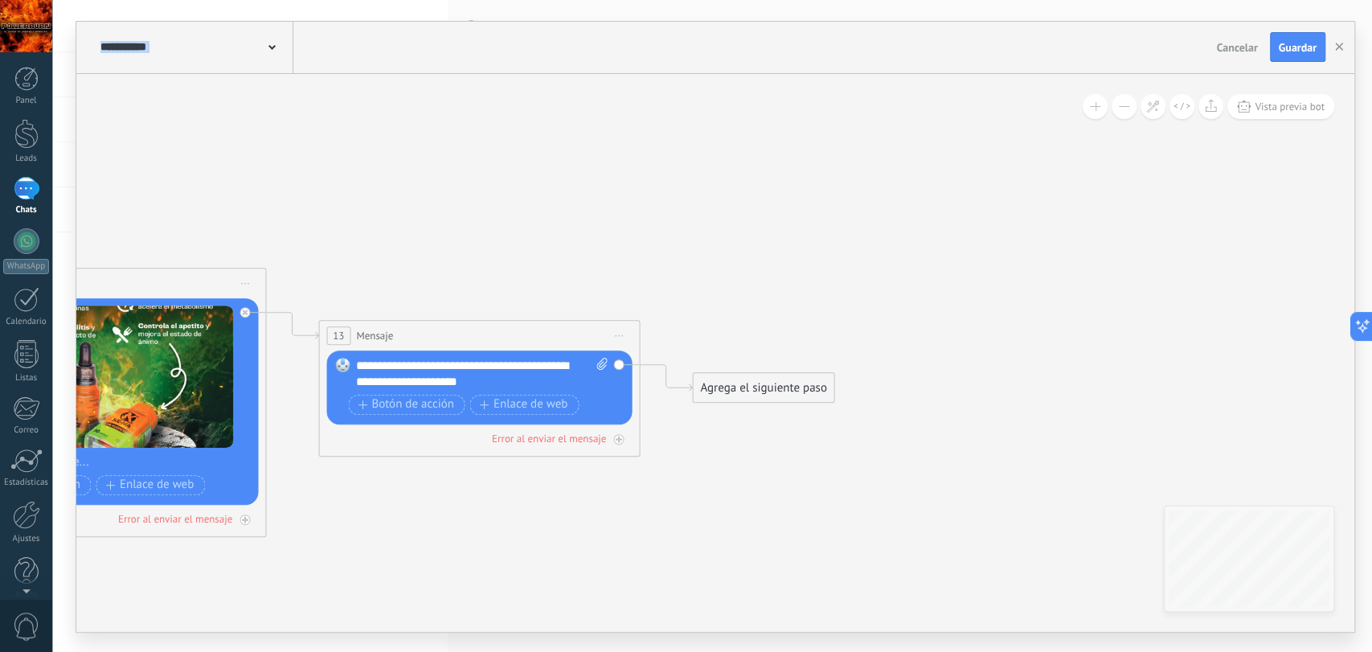
click at [791, 387] on div "Agrega el siguiente paso" at bounding box center [763, 388] width 141 height 27
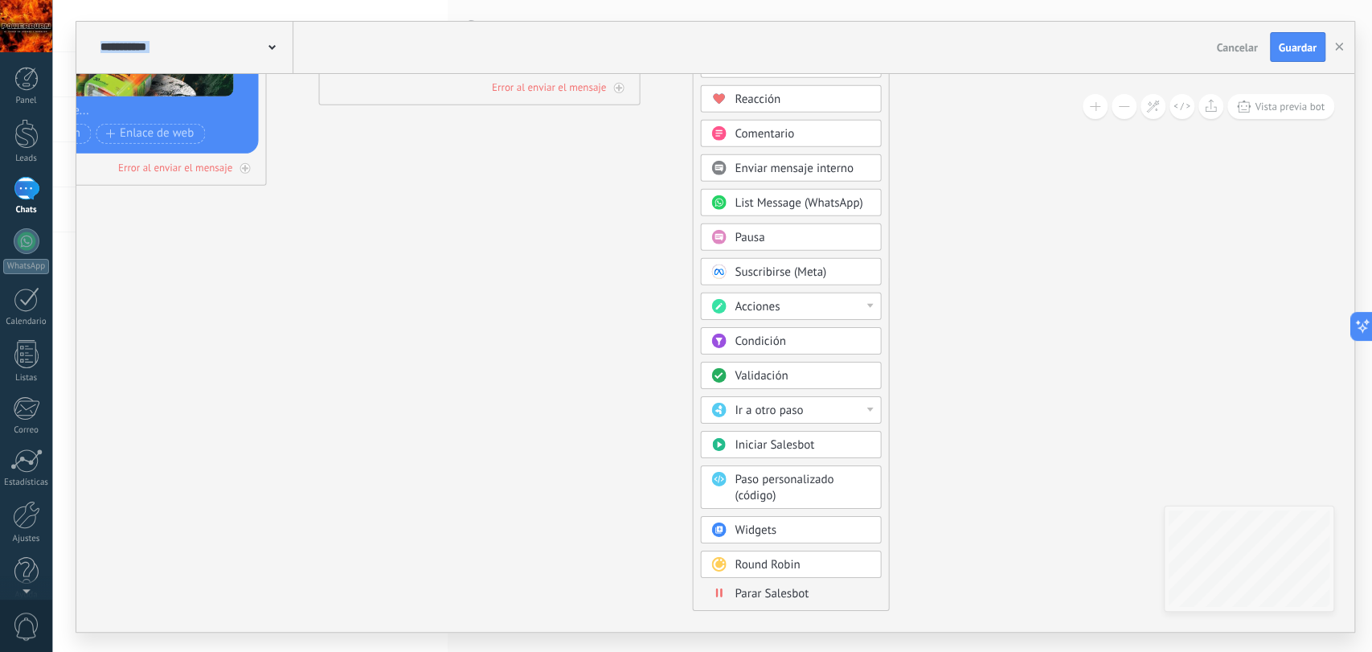
click at [767, 586] on span "Parar Salesbot" at bounding box center [772, 592] width 74 height 15
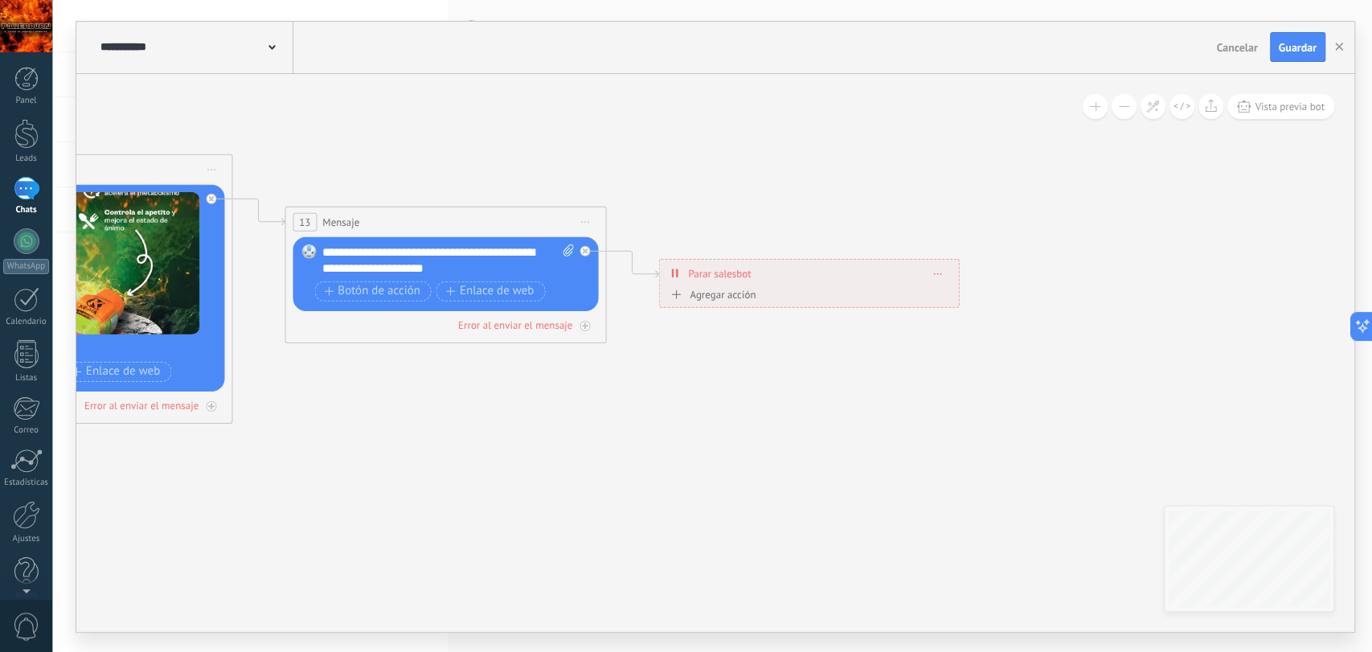
drag, startPoint x: 467, startPoint y: 257, endPoint x: 551, endPoint y: 509, distance: 265.2
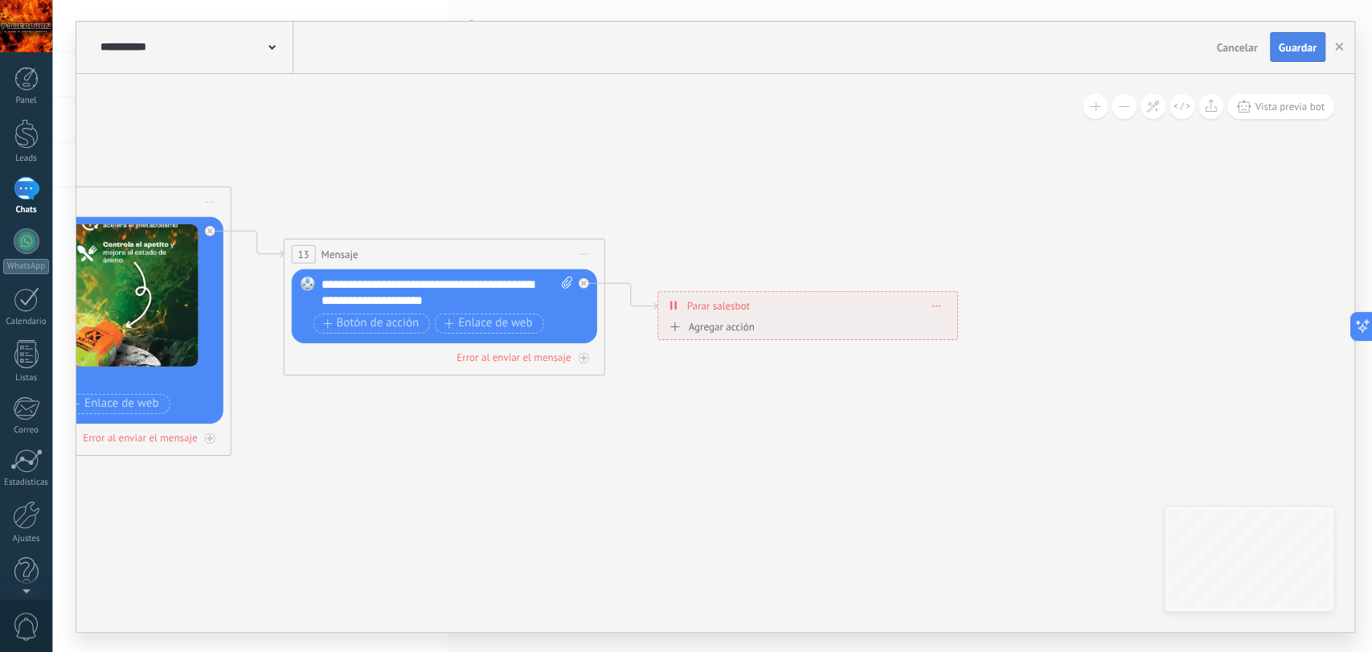
click at [1222, 44] on span "Guardar" at bounding box center [1298, 47] width 38 height 11
click at [1222, 46] on button "button" at bounding box center [1339, 47] width 24 height 31
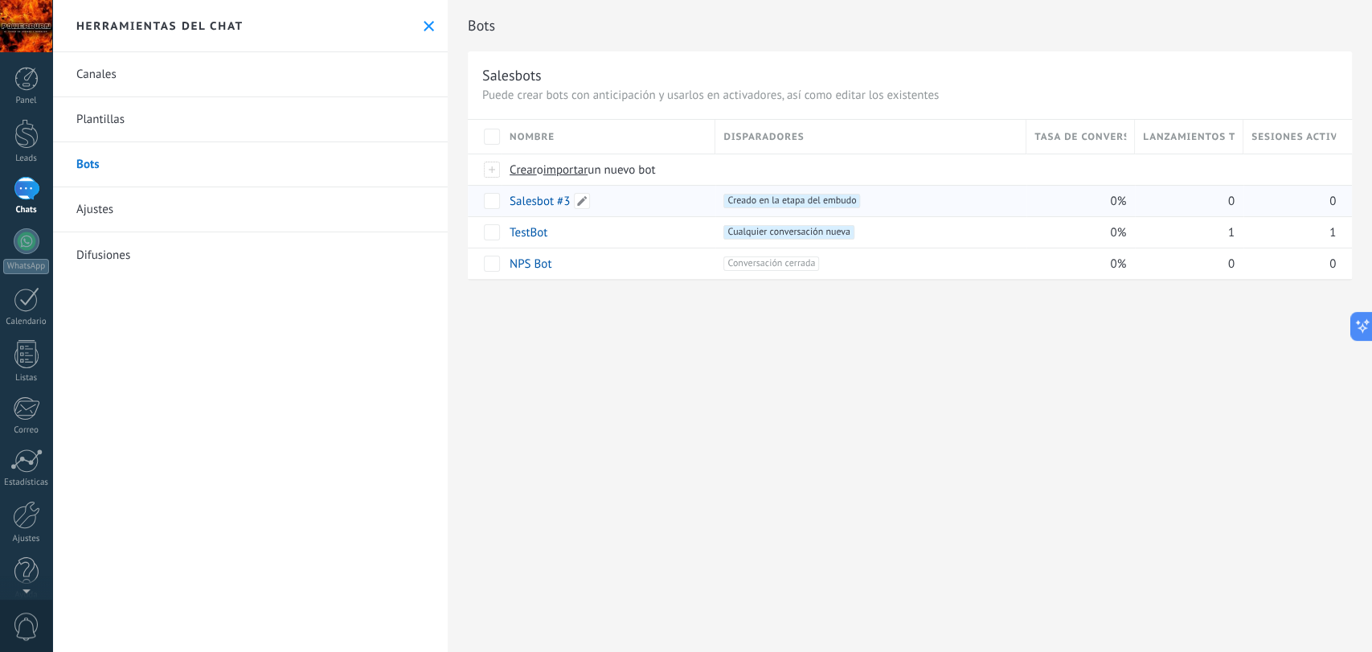
click at [651, 201] on div "Salesbot #3" at bounding box center [605, 201] width 206 height 31
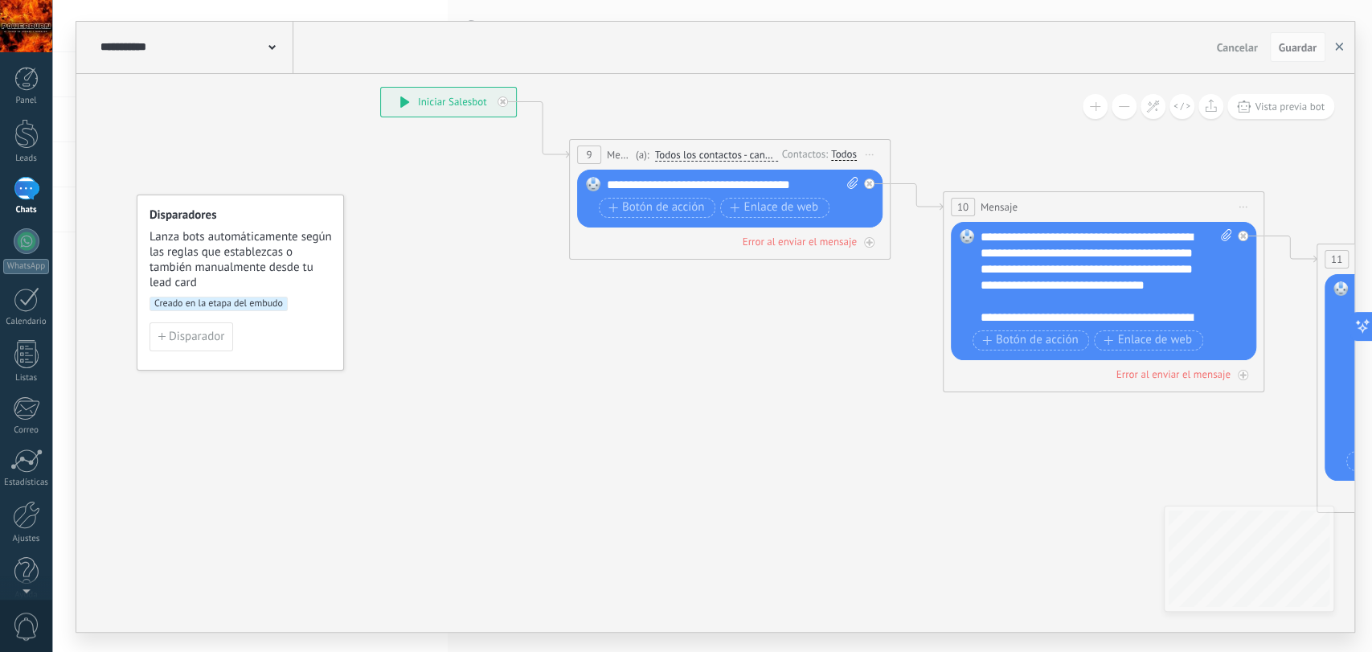
drag, startPoint x: 1337, startPoint y: 48, endPoint x: 1128, endPoint y: 108, distance: 217.3
click at [1222, 50] on use "button" at bounding box center [1339, 47] width 8 height 8
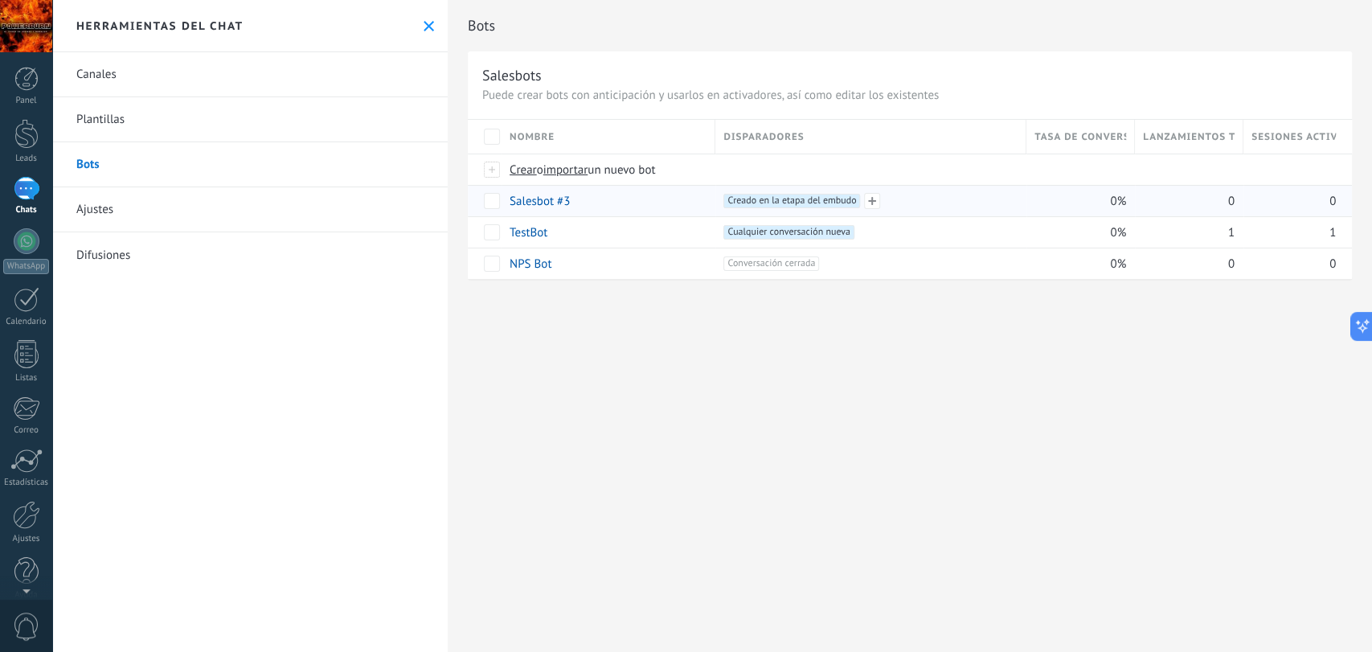
click at [804, 196] on span "Creado en la etapa del embudo +0" at bounding box center [792, 201] width 137 height 14
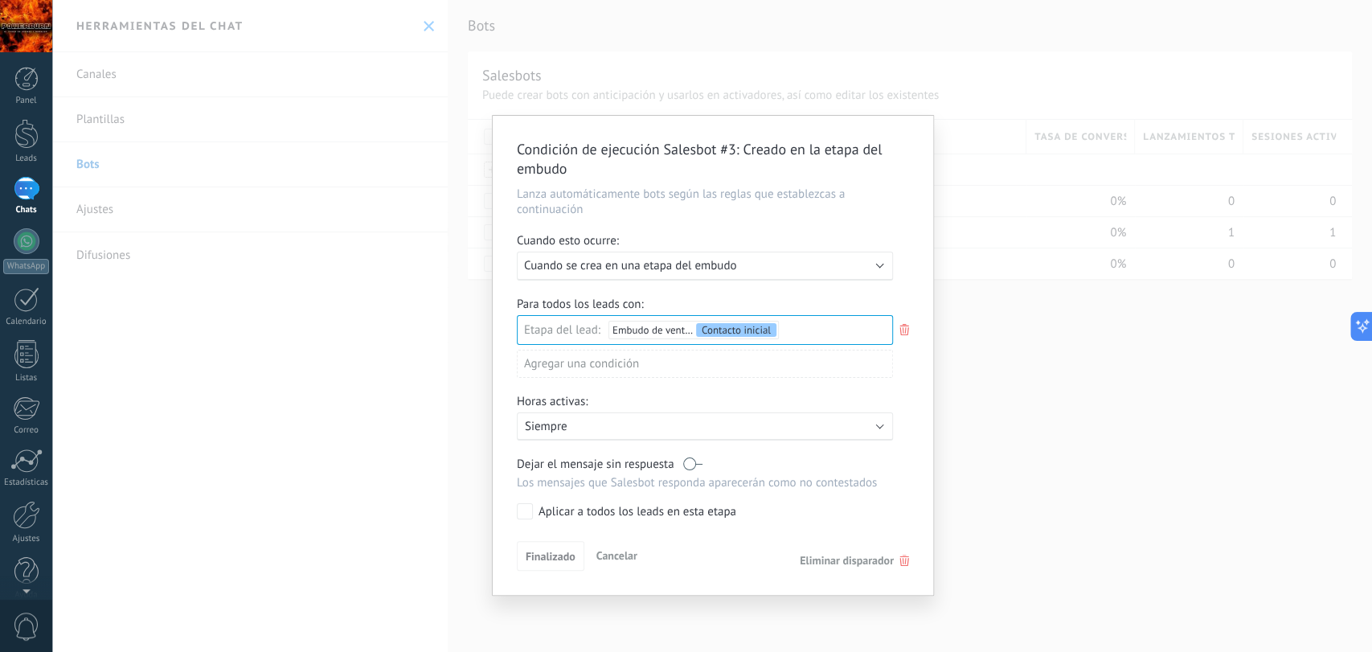
click at [0, 0] on div "Incoming leads Contacto inicial Negociación Debate contractual Discusión de con…" at bounding box center [0, 0] width 0 height 0
click at [0, 0] on div "Contacto inicial" at bounding box center [0, 0] width 0 height 0
click at [718, 565] on div "Incoming leads Contacto inicial Negociación Debate contractual Discusión de con…" at bounding box center [704, 482] width 376 height 330
click at [15, 96] on div "Panel" at bounding box center [26, 101] width 47 height 10
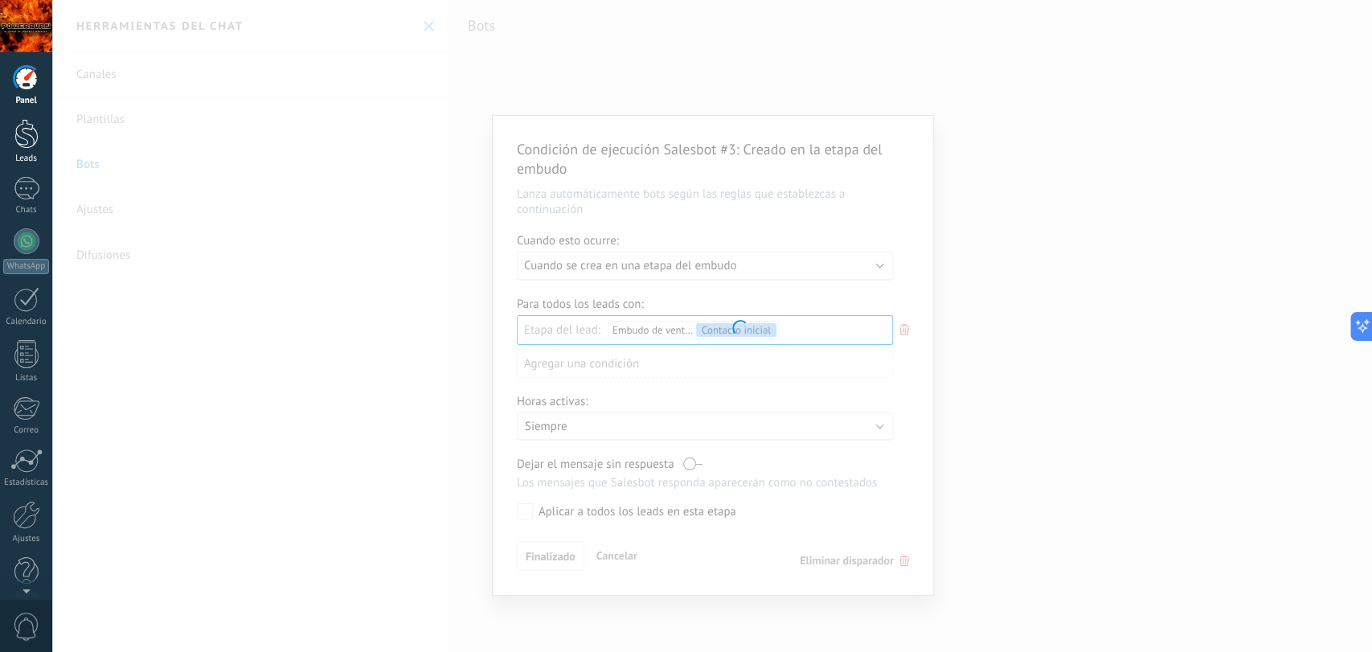
click at [24, 146] on div at bounding box center [26, 134] width 24 height 30
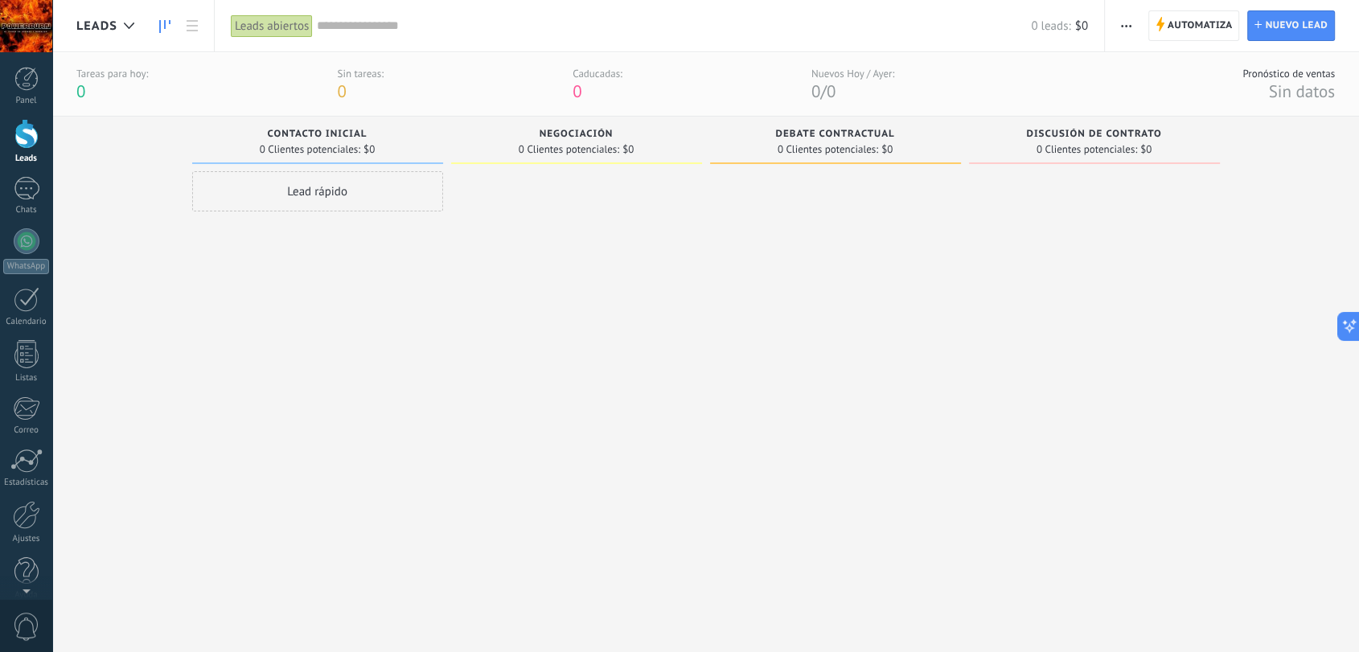
click at [27, 137] on div at bounding box center [26, 134] width 24 height 30
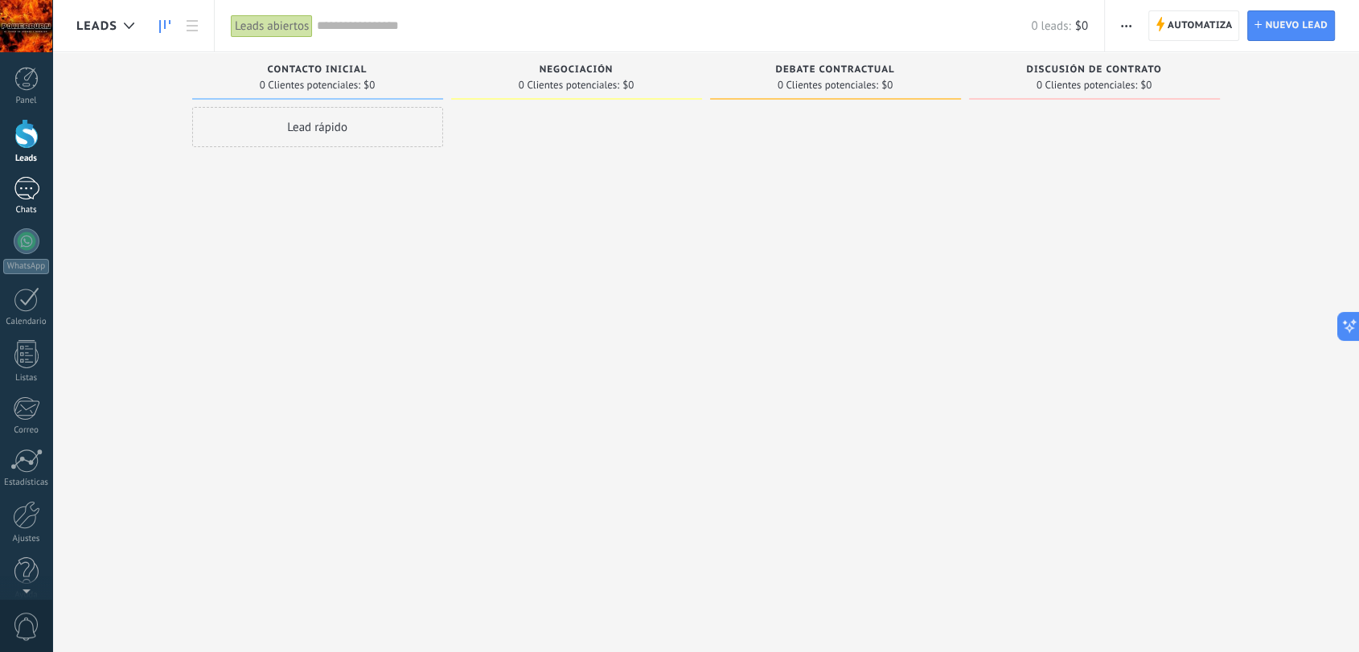
click at [36, 191] on div at bounding box center [27, 188] width 26 height 23
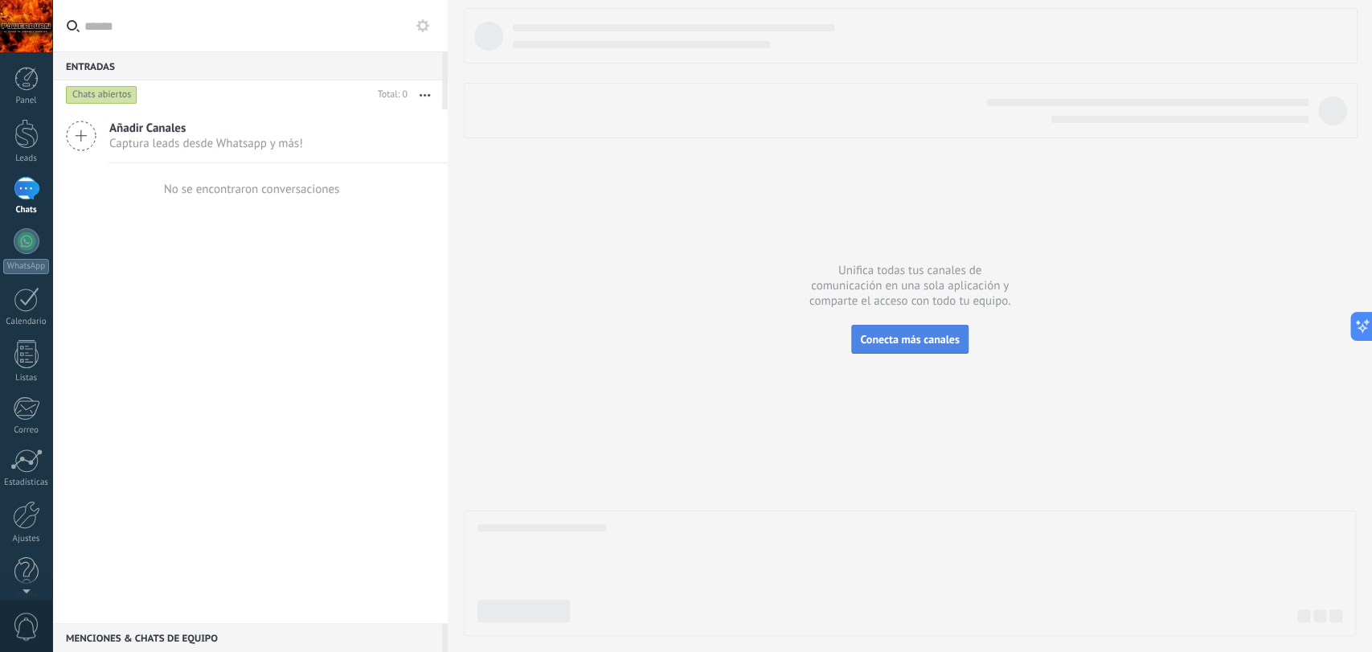
click at [934, 350] on button "Conecta más canales" at bounding box center [909, 339] width 117 height 29
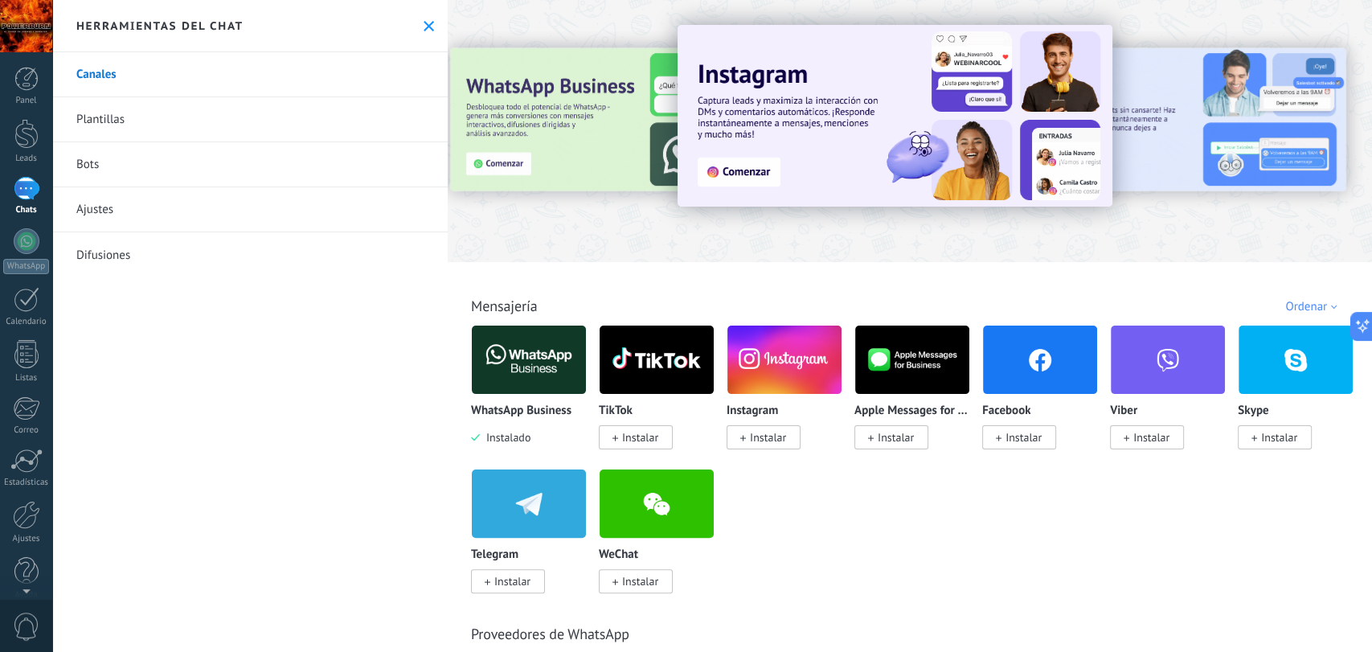
click at [14, 180] on div at bounding box center [27, 188] width 26 height 23
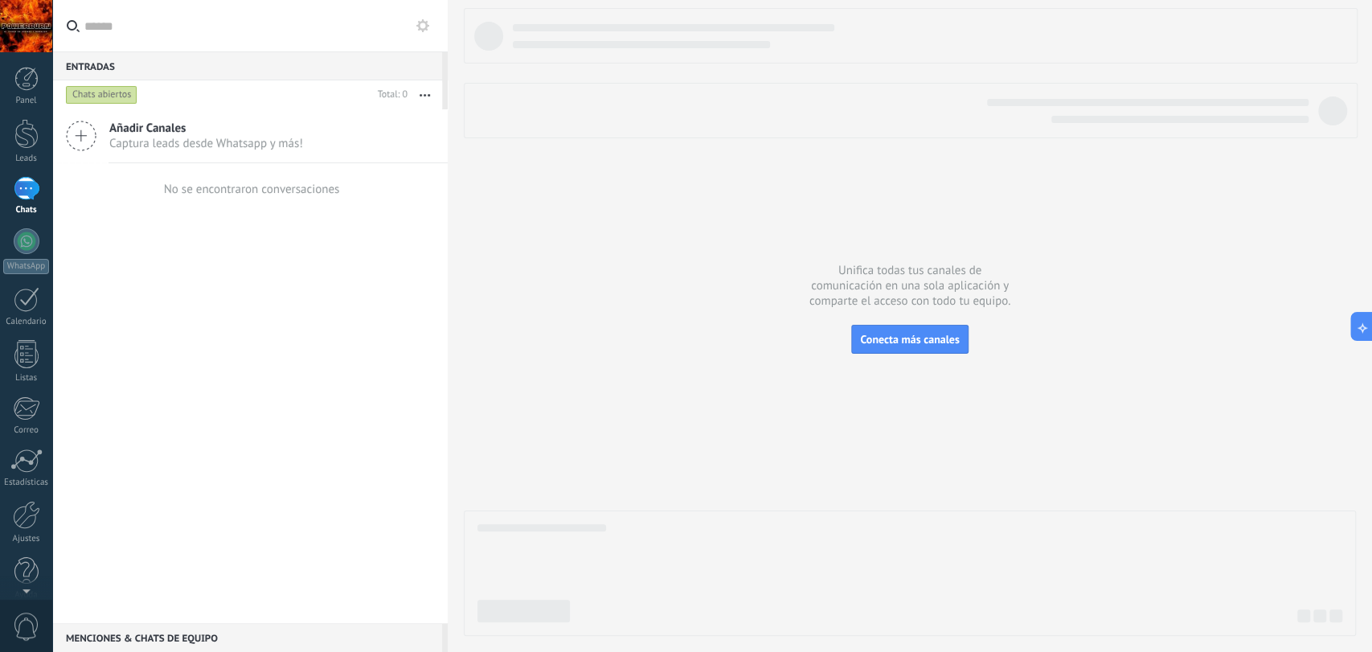
click at [20, 195] on div at bounding box center [27, 188] width 26 height 23
click at [883, 336] on span "Conecta más canales" at bounding box center [909, 339] width 99 height 14
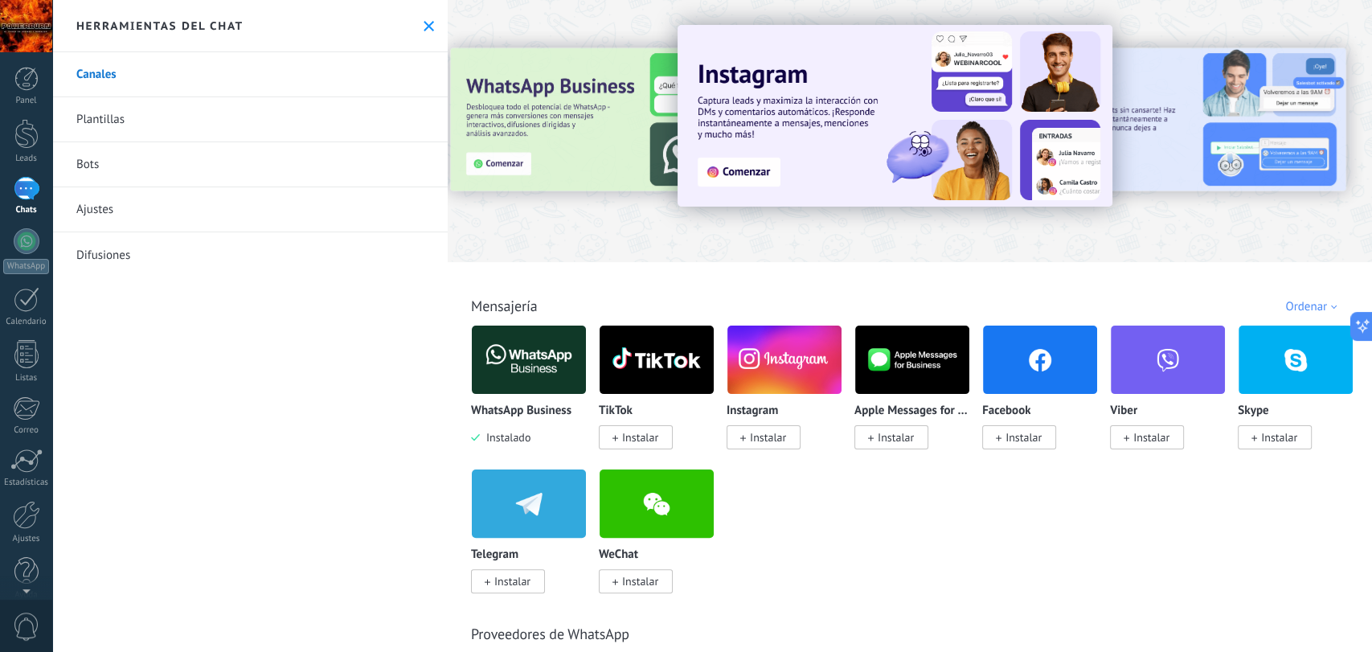
click at [497, 387] on img at bounding box center [529, 360] width 114 height 78
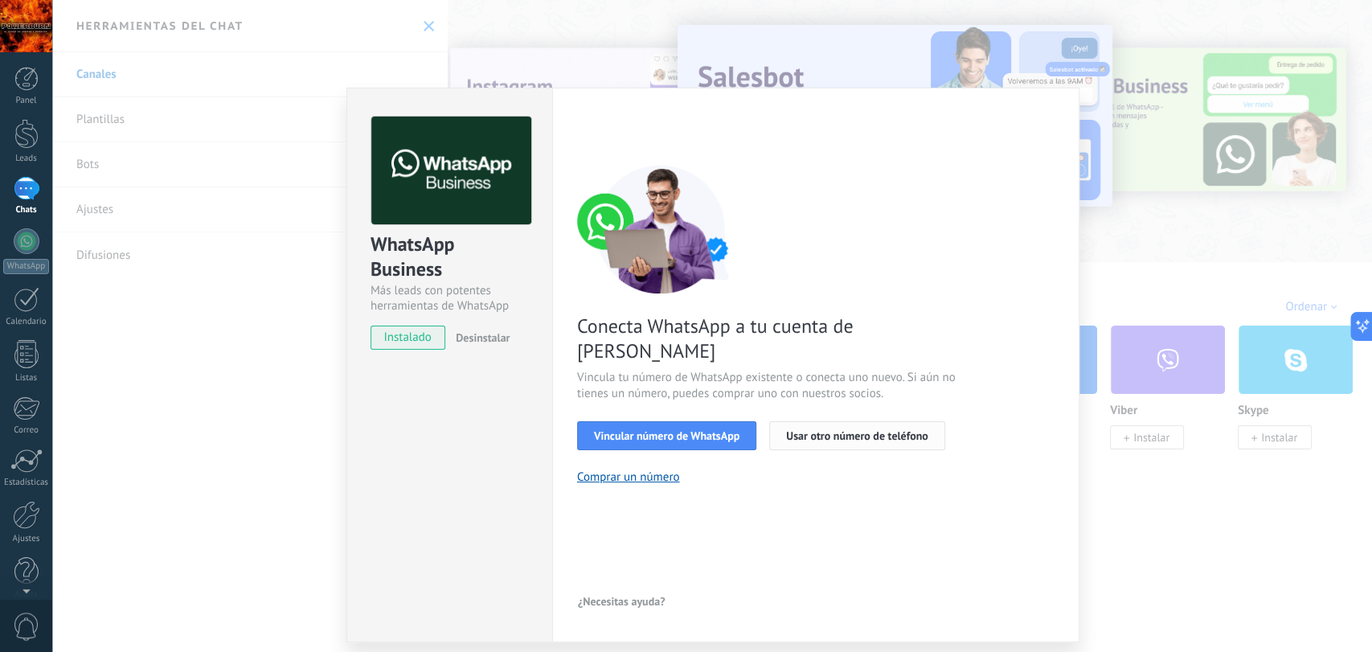
click at [843, 430] on span "Usar otro número de teléfono" at bounding box center [857, 435] width 142 height 11
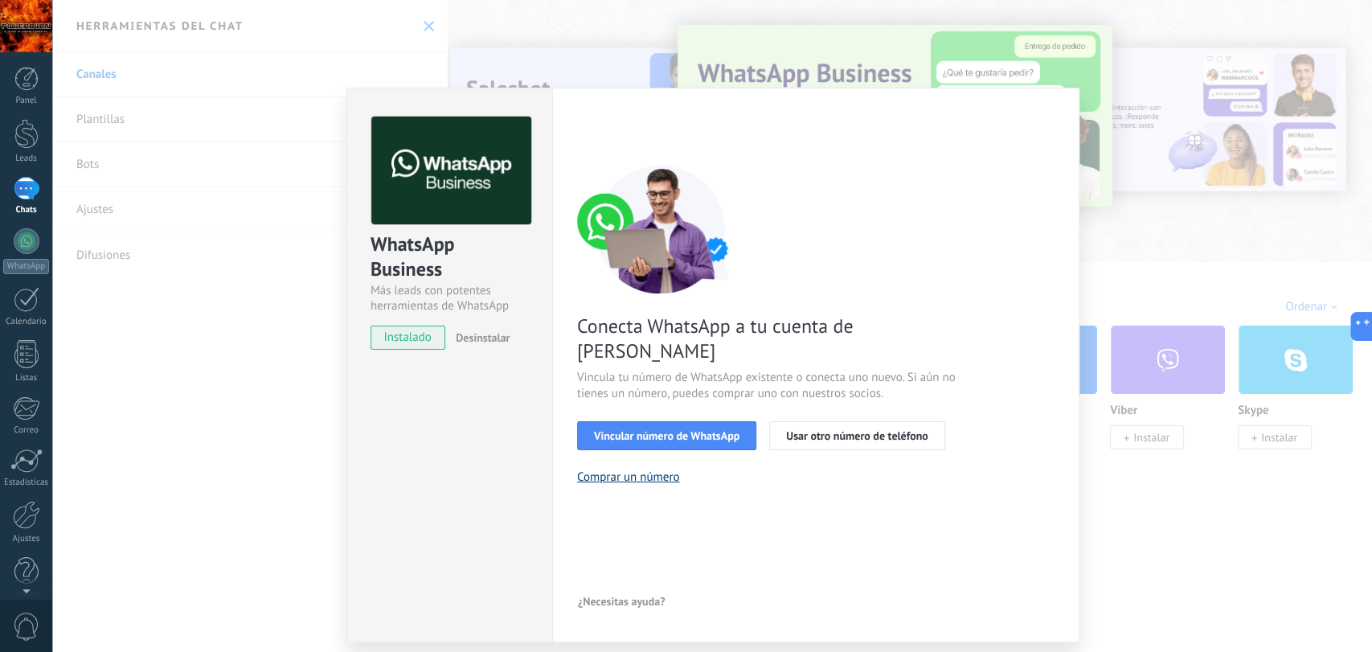
click at [447, 416] on div "WhatsApp Business Más leads con potentes herramientas de WhatsApp instalado Des…" at bounding box center [450, 365] width 206 height 555
click at [1179, 425] on div "WhatsApp Business Más leads con potentes herramientas de WhatsApp instalado Des…" at bounding box center [712, 326] width 1320 height 652
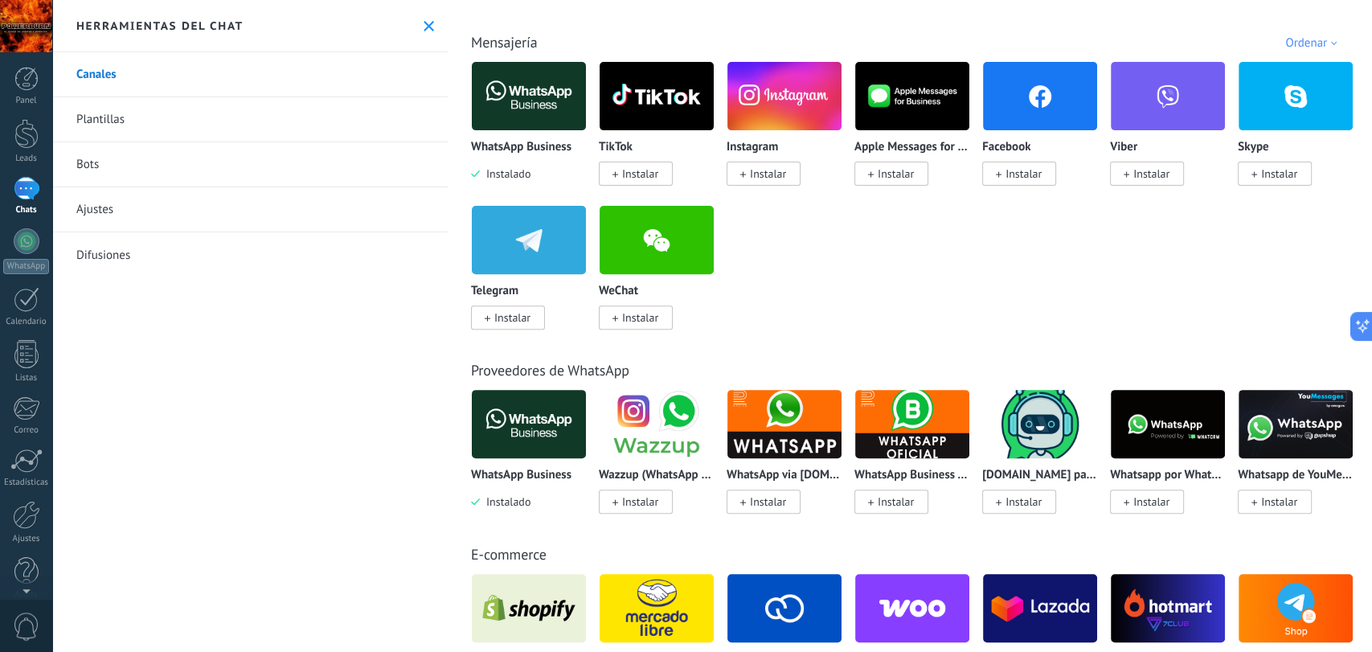
scroll to position [268, 0]
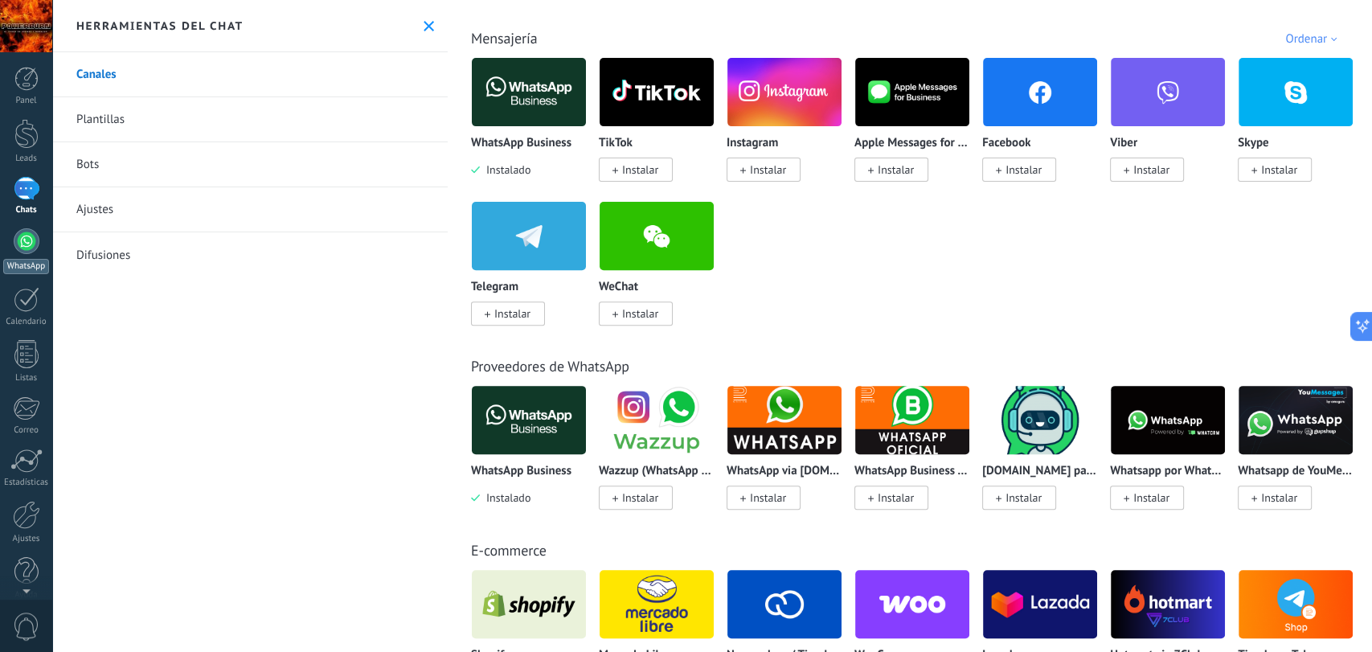
click at [35, 242] on div at bounding box center [27, 241] width 26 height 26
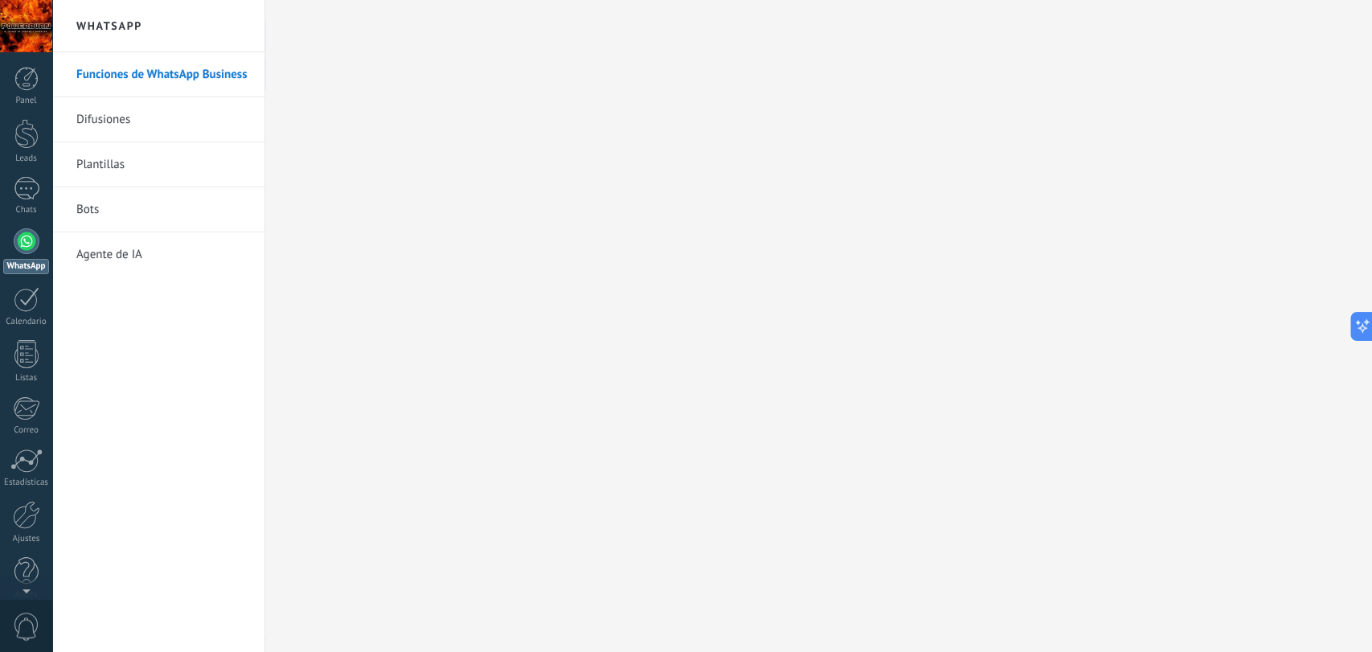
click at [153, 63] on link "Funciones de WhatsApp Business" at bounding box center [162, 74] width 172 height 45
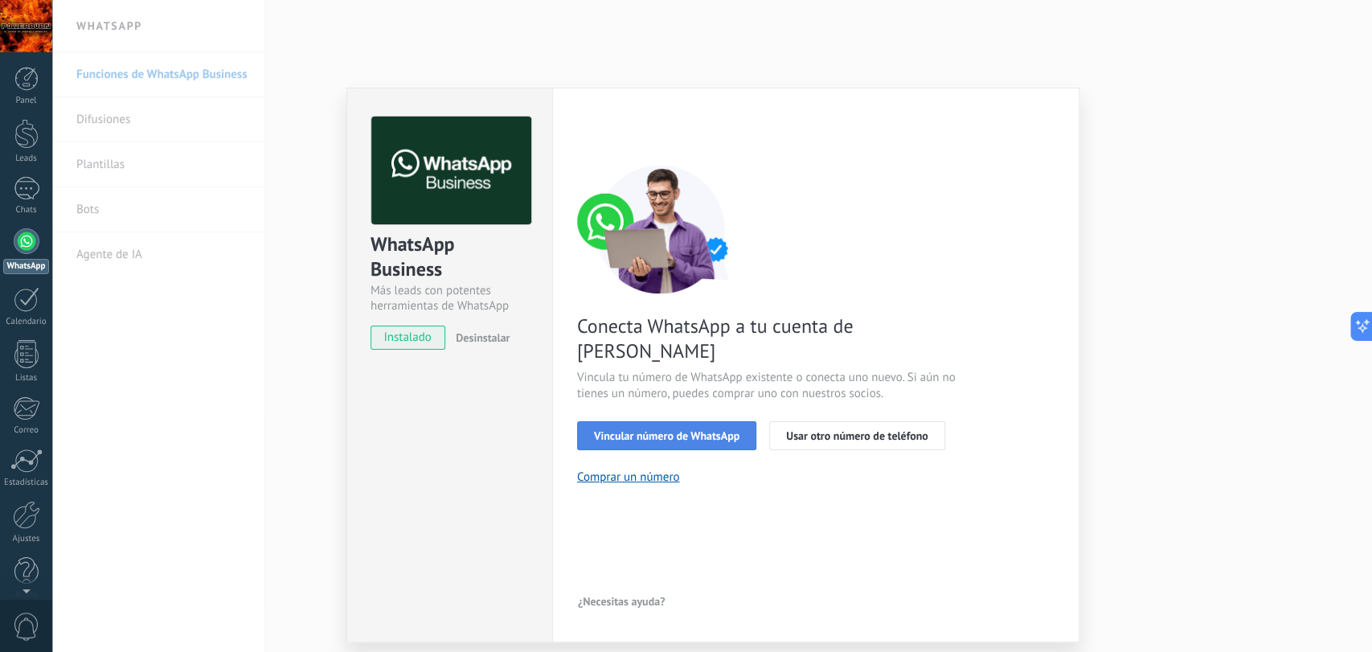
click at [644, 430] on span "Vincular número de WhatsApp" at bounding box center [667, 435] width 146 height 11
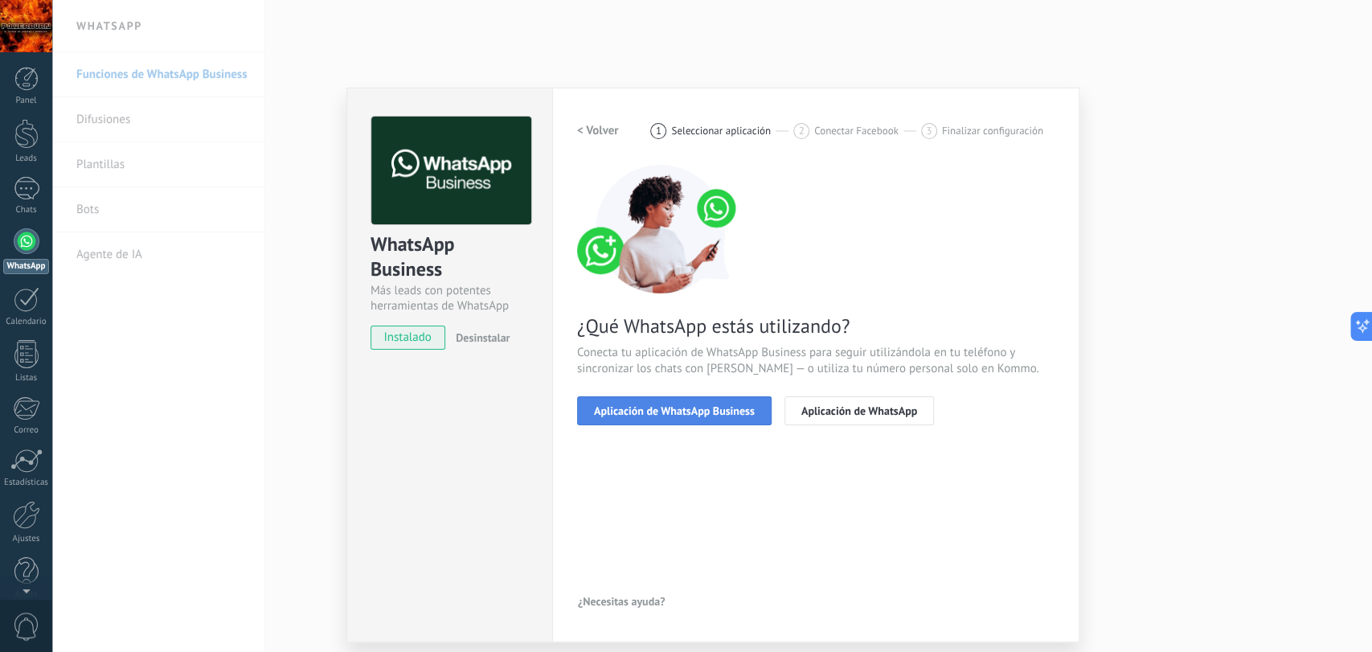
click at [715, 410] on span "Aplicación de WhatsApp Business" at bounding box center [674, 410] width 161 height 11
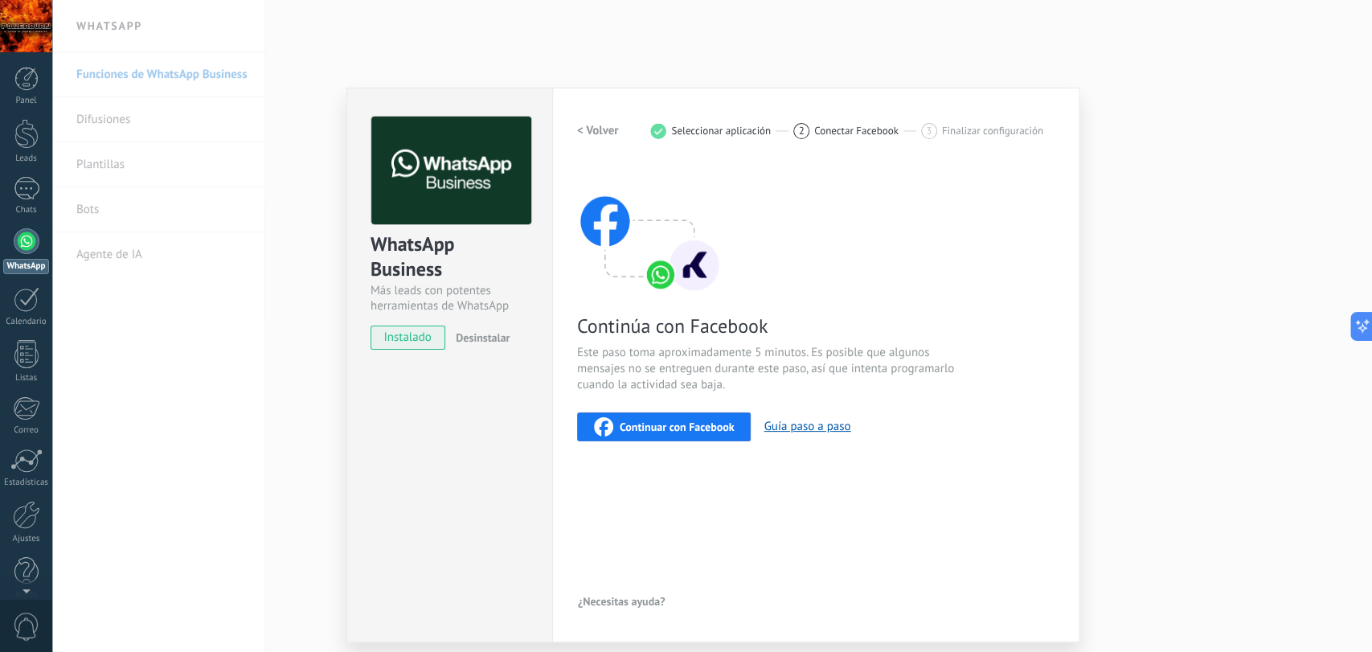
click at [599, 123] on h2 "< Volver" at bounding box center [598, 130] width 42 height 15
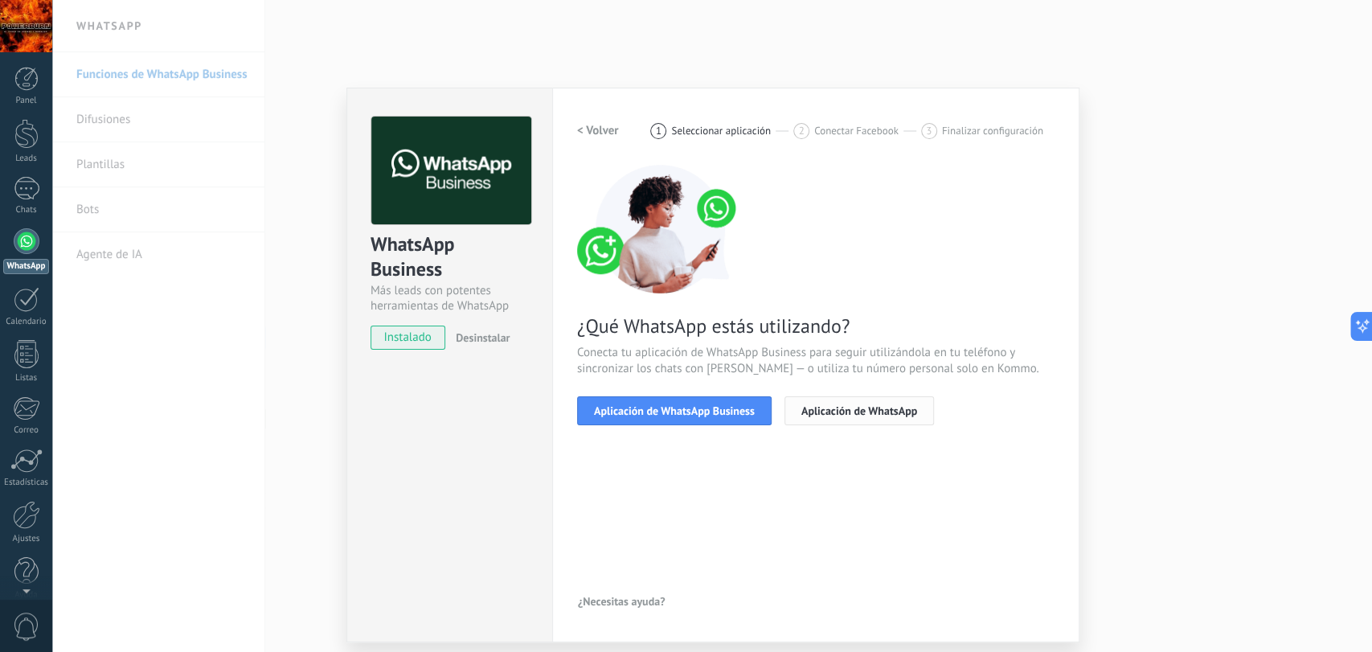
click at [880, 412] on span "Aplicación de WhatsApp" at bounding box center [860, 410] width 116 height 11
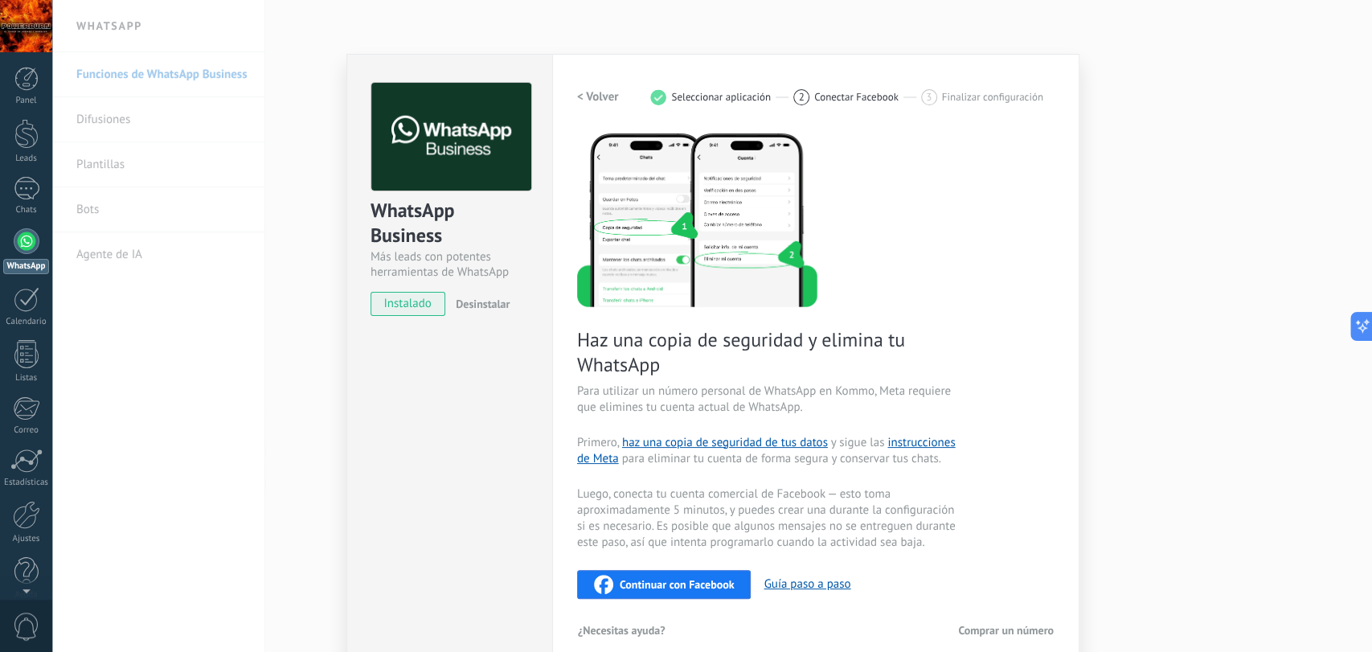
scroll to position [51, 0]
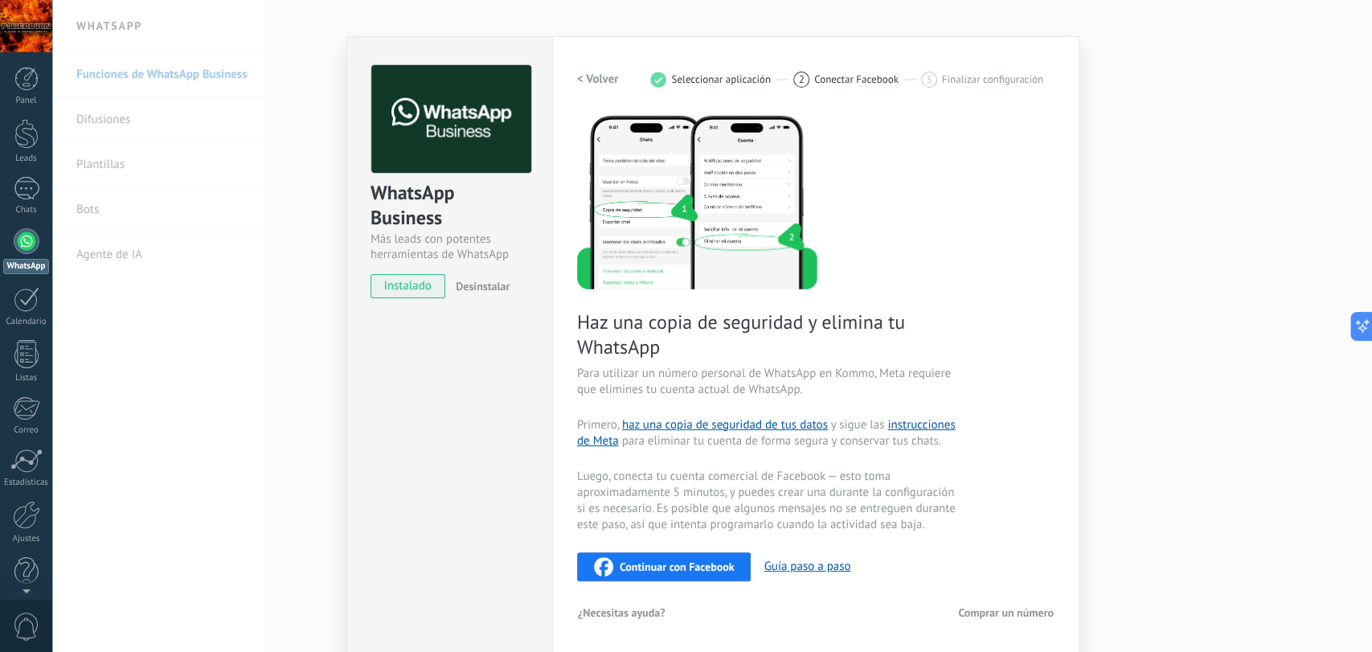
click at [656, 207] on img at bounding box center [697, 201] width 240 height 176
click at [242, 158] on div "WhatsApp Business Más leads con potentes herramientas de WhatsApp instalado Des…" at bounding box center [712, 326] width 1320 height 652
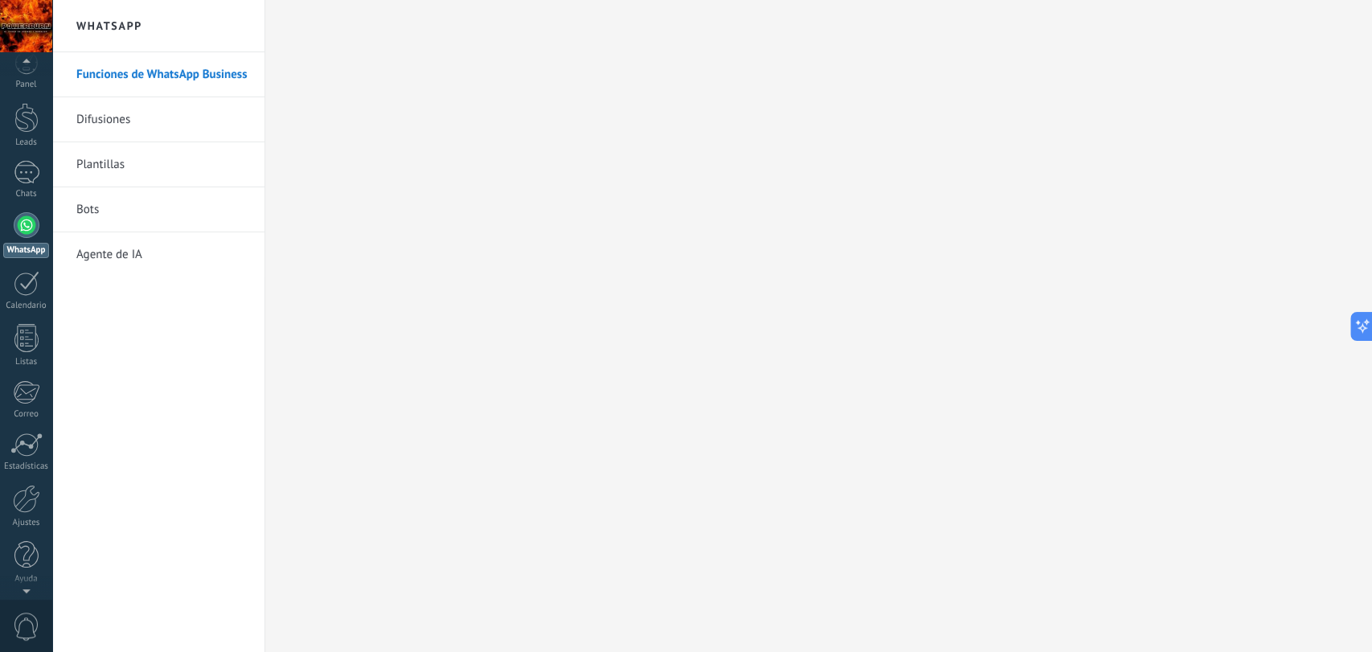
scroll to position [0, 0]
click at [25, 143] on div at bounding box center [26, 134] width 24 height 30
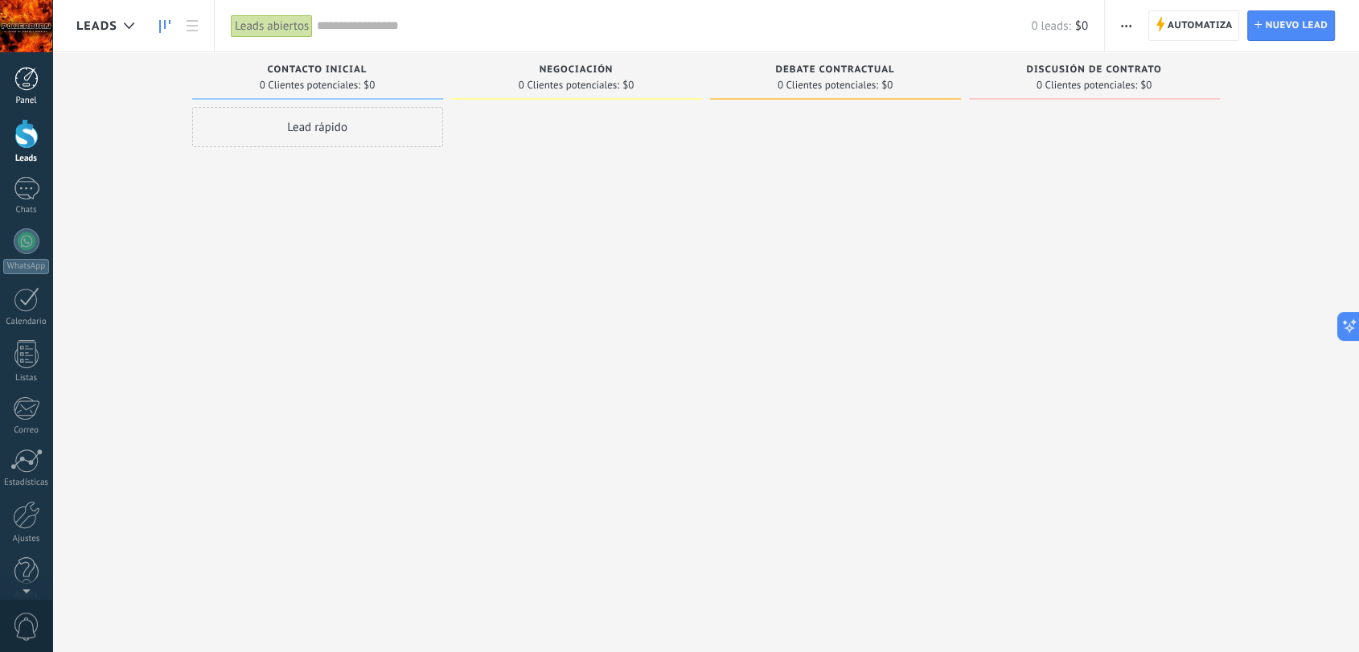
click at [27, 70] on div at bounding box center [26, 79] width 24 height 24
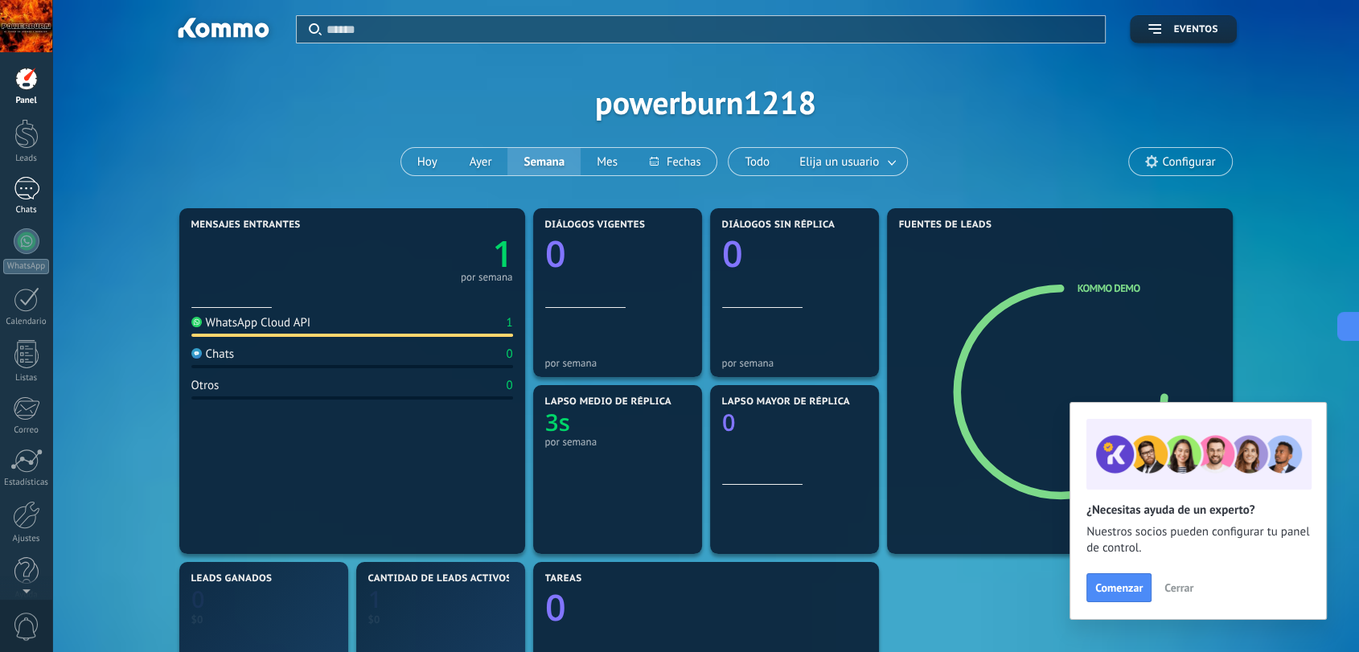
click at [27, 205] on div "Chats" at bounding box center [26, 210] width 47 height 10
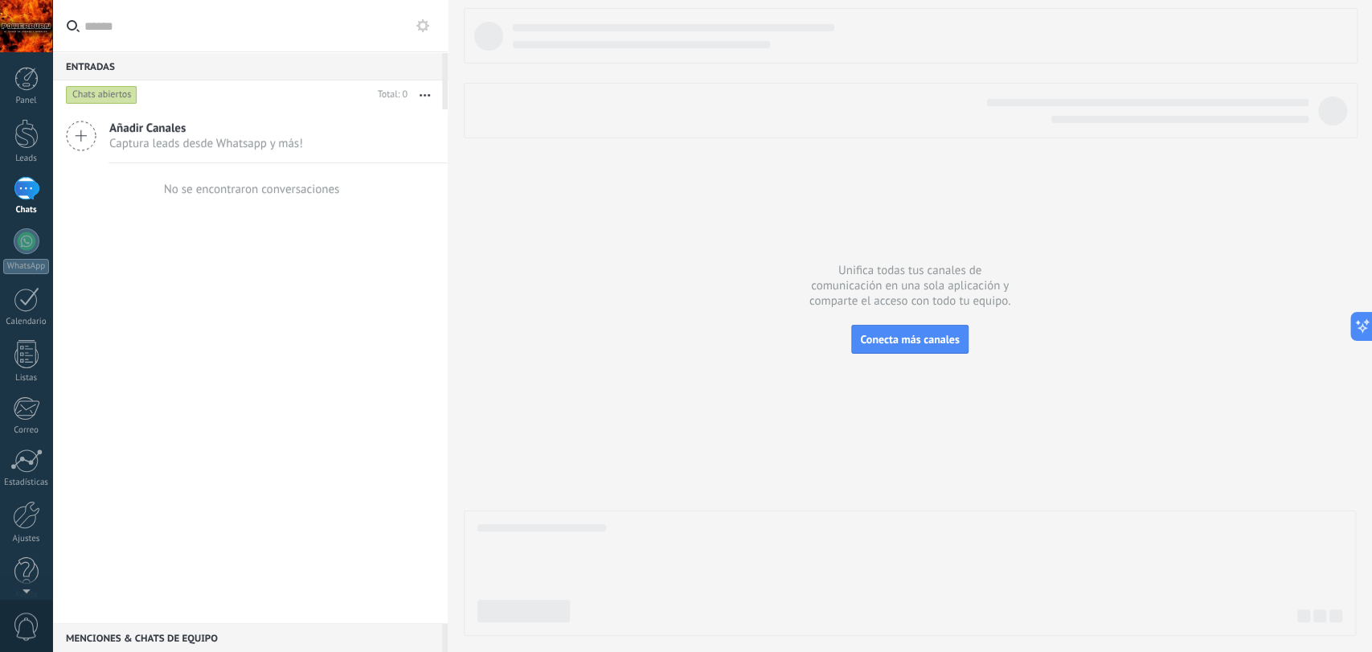
click at [893, 309] on div at bounding box center [910, 322] width 892 height 628
click at [893, 310] on div at bounding box center [910, 322] width 892 height 628
click at [897, 322] on div at bounding box center [910, 322] width 892 height 628
click at [893, 338] on span "Conecta más canales" at bounding box center [909, 339] width 99 height 14
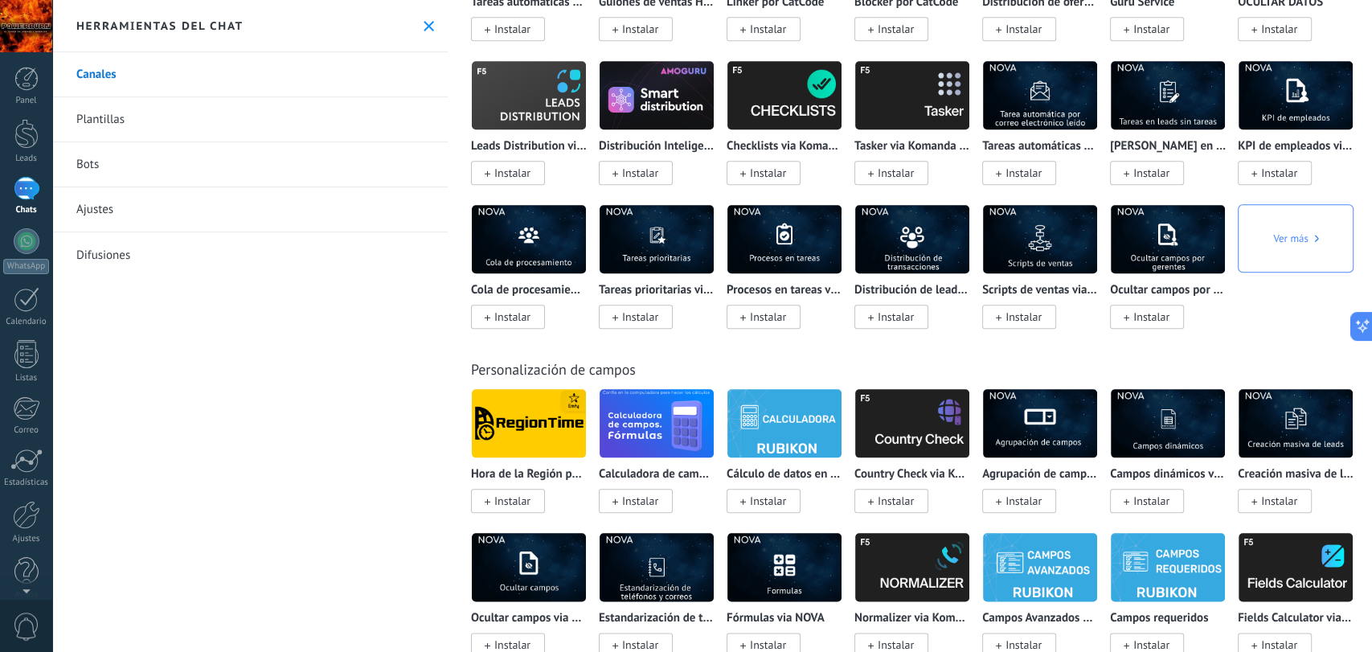
scroll to position [5092, 0]
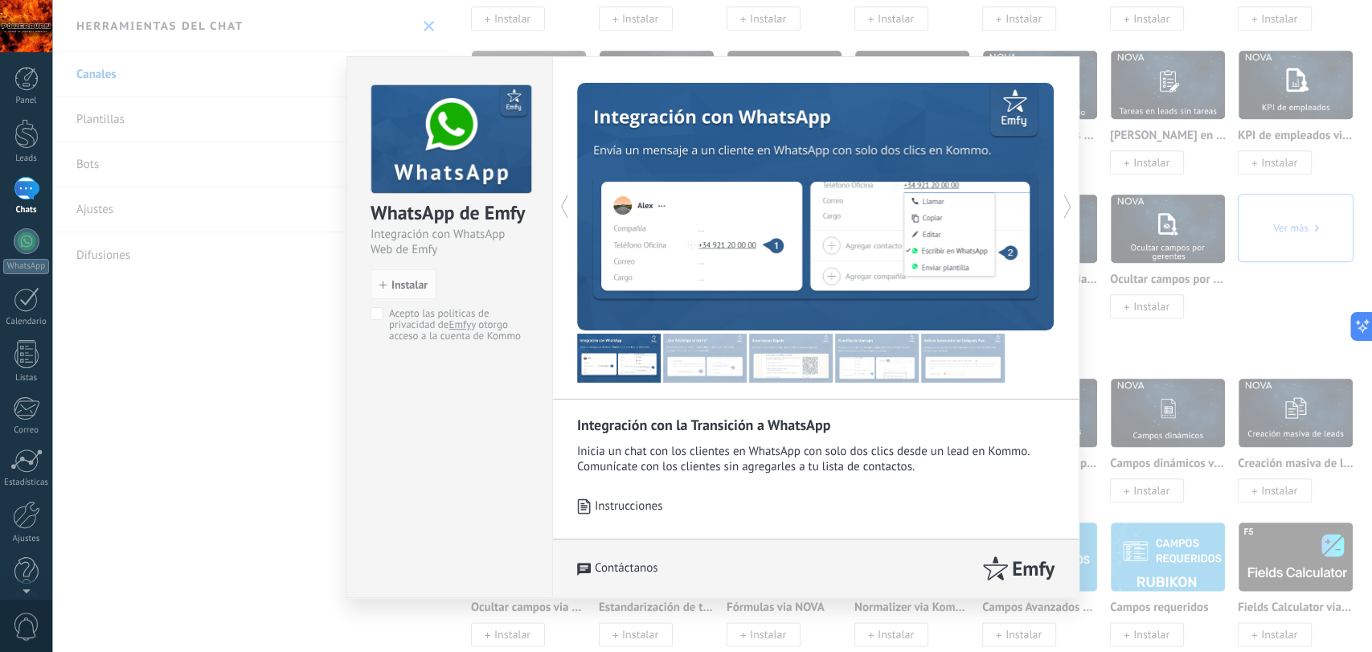
click at [395, 0] on html ".abccls-1,.abccls-2{fill-rule:evenodd}.abccls-2{fill:#fff} .abfcls-1{fill:none}…" at bounding box center [686, 326] width 1372 height 652
click at [703, 347] on img at bounding box center [705, 358] width 84 height 49
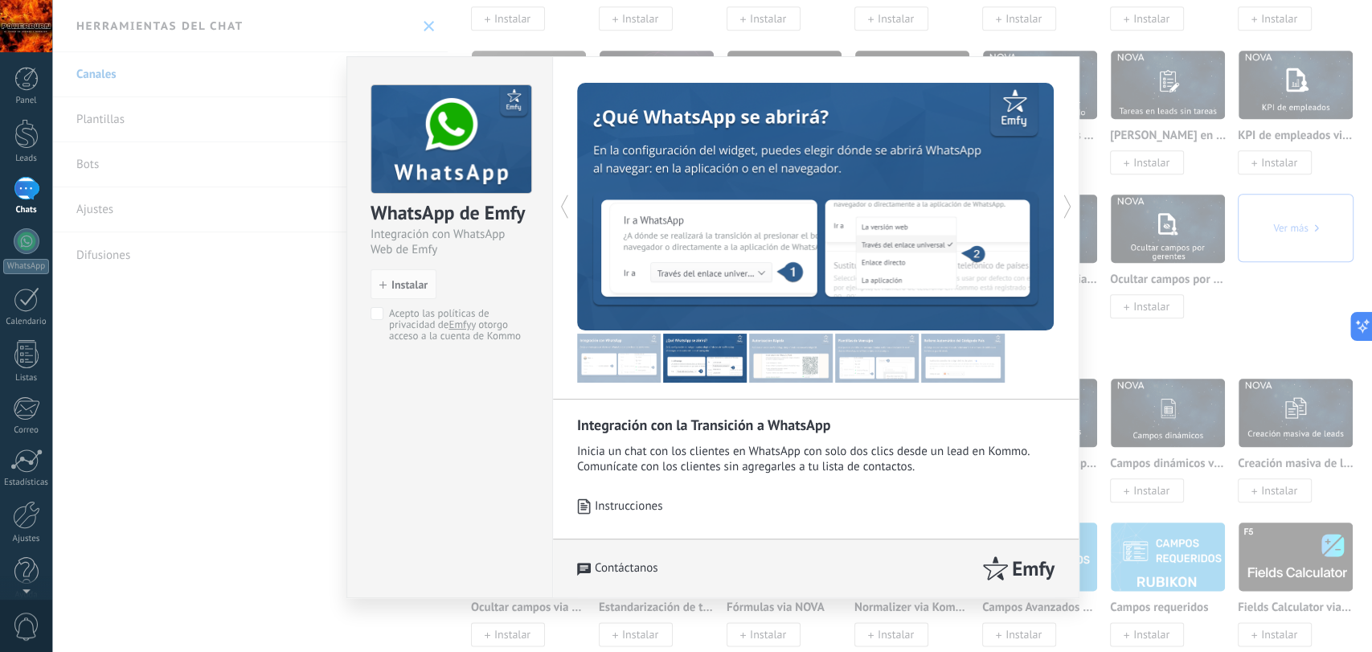
click at [830, 371] on img at bounding box center [791, 358] width 84 height 49
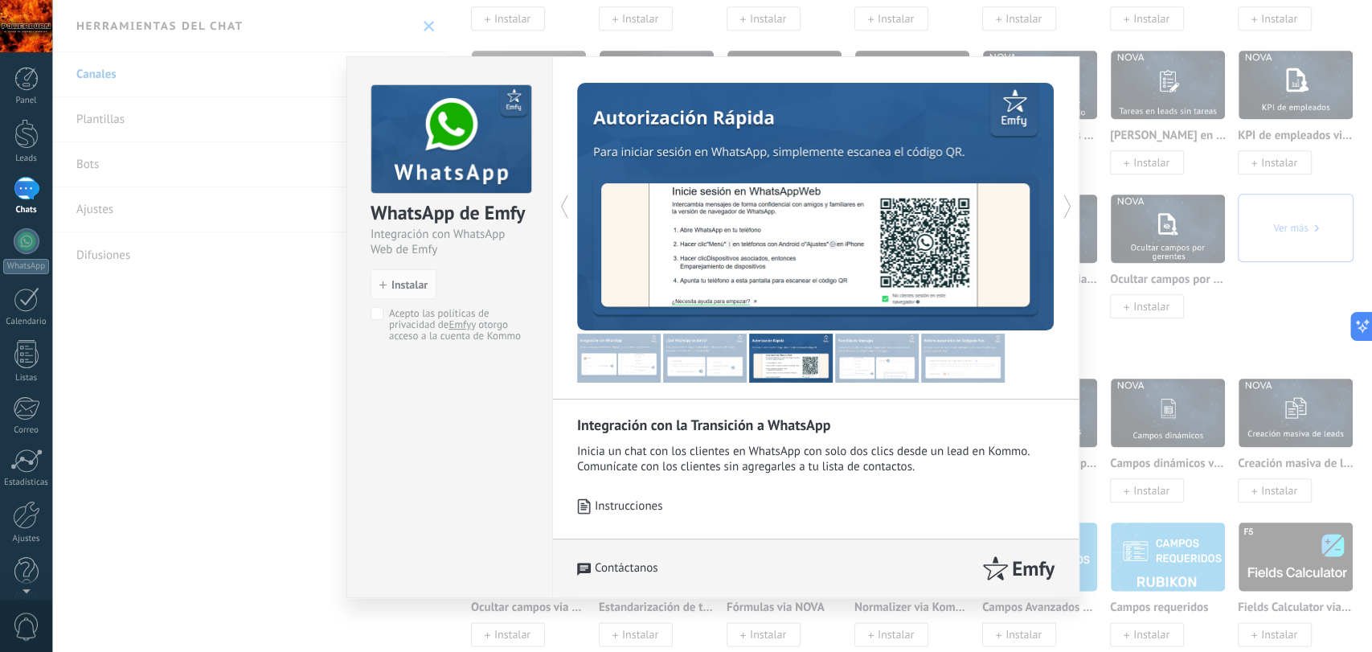
click at [871, 363] on img at bounding box center [877, 358] width 84 height 49
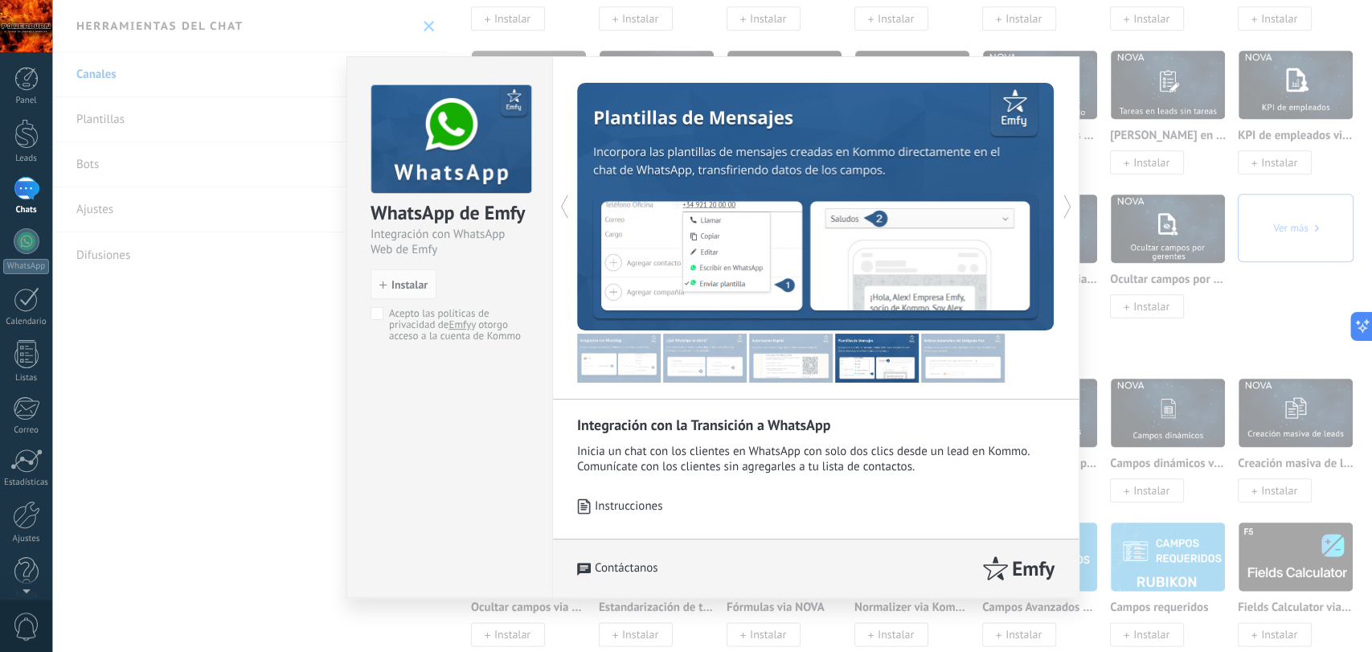
click at [950, 368] on img at bounding box center [963, 358] width 84 height 49
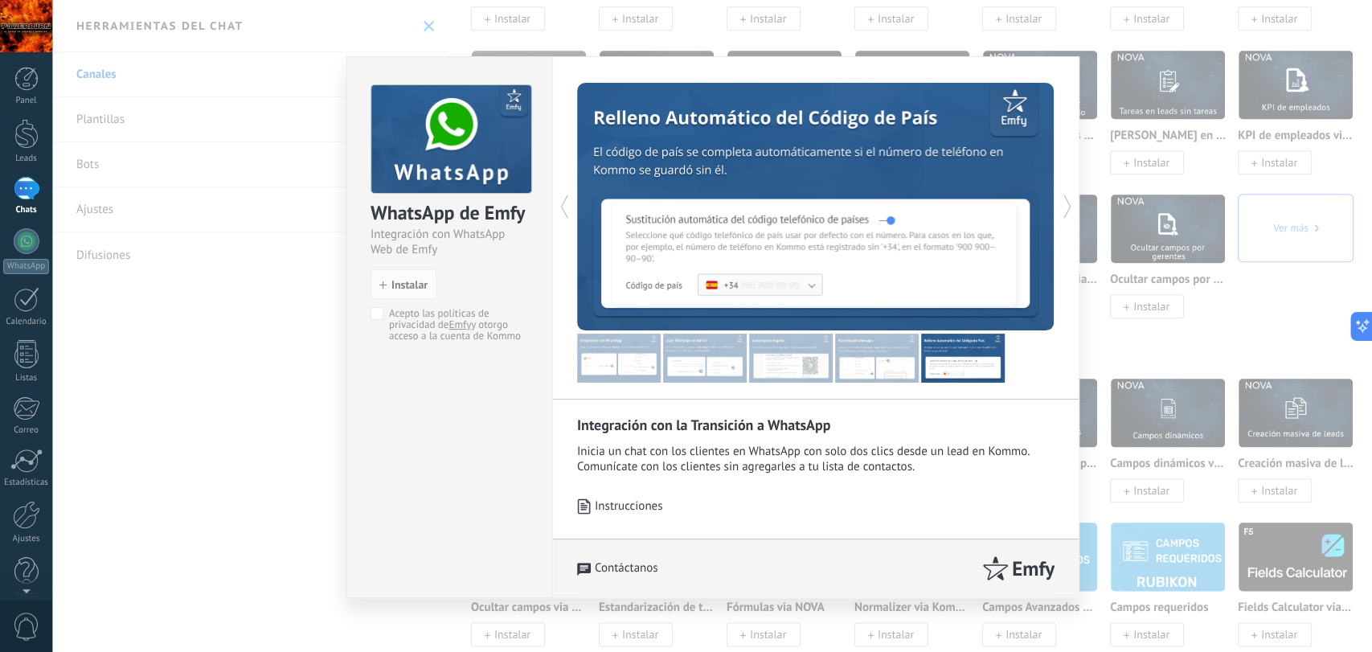
click at [821, 362] on img at bounding box center [791, 358] width 84 height 49
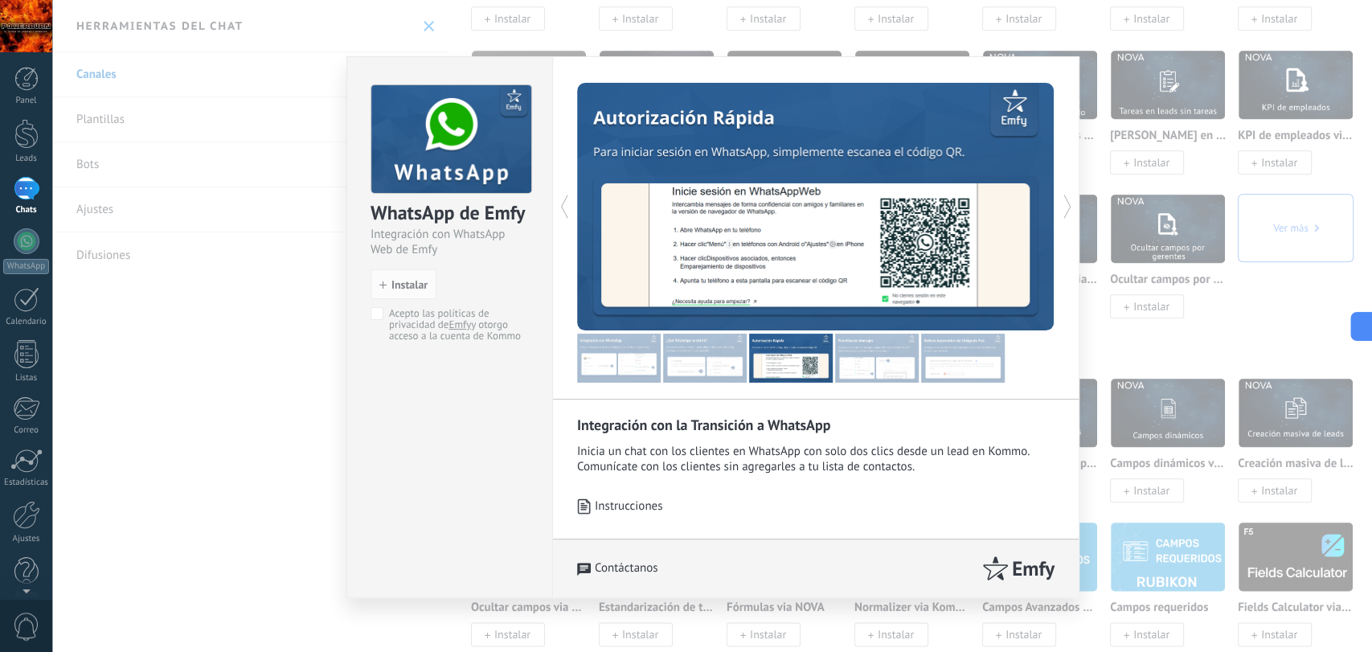
drag, startPoint x: 772, startPoint y: 368, endPoint x: 422, endPoint y: 294, distance: 357.5
click at [770, 368] on img at bounding box center [791, 358] width 84 height 49
click at [410, 285] on span "Instalar" at bounding box center [410, 284] width 36 height 11
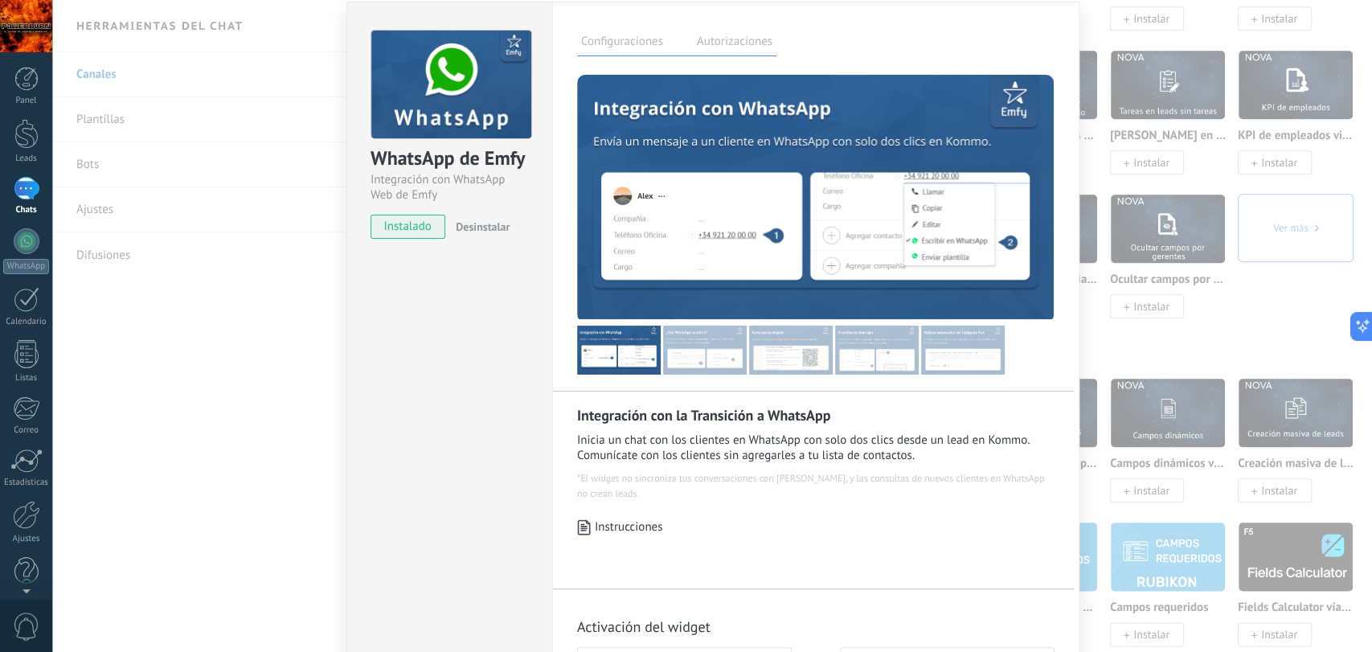
scroll to position [0, 0]
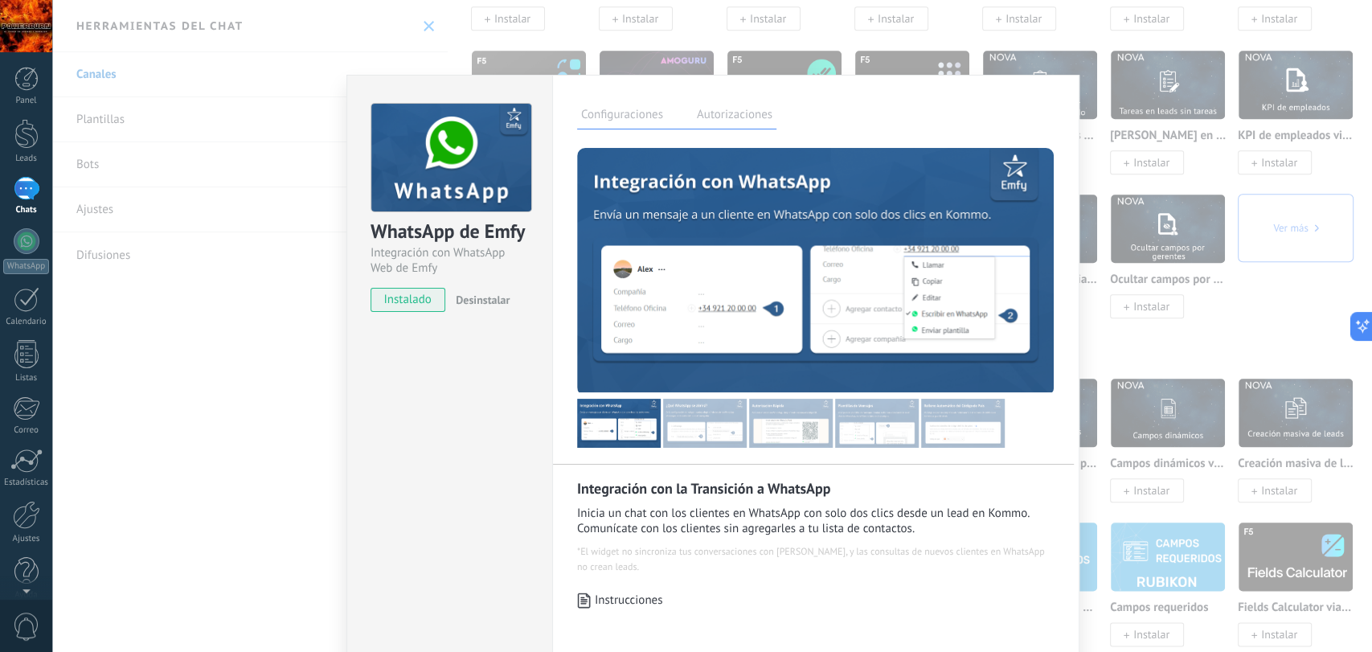
drag, startPoint x: 777, startPoint y: 87, endPoint x: 1010, endPoint y: 117, distance: 235.2
click at [1010, 117] on div "Configuraciones Autorizaciones Esta pestaña registra a los usuarios que han con…" at bounding box center [815, 459] width 527 height 769
click at [271, 361] on div "WhatsApp de Emfy Integración con WhatsApp Web de Emfy instalado Desinstalar Con…" at bounding box center [712, 326] width 1320 height 652
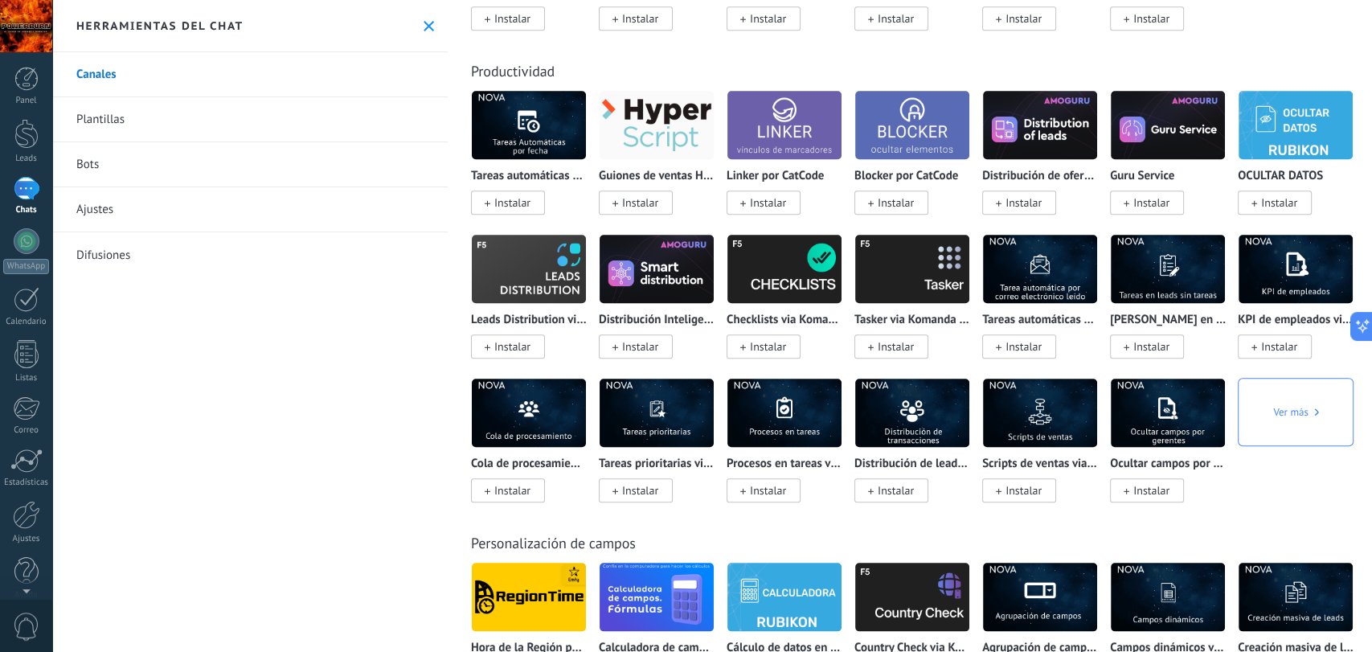
scroll to position [5092, 0]
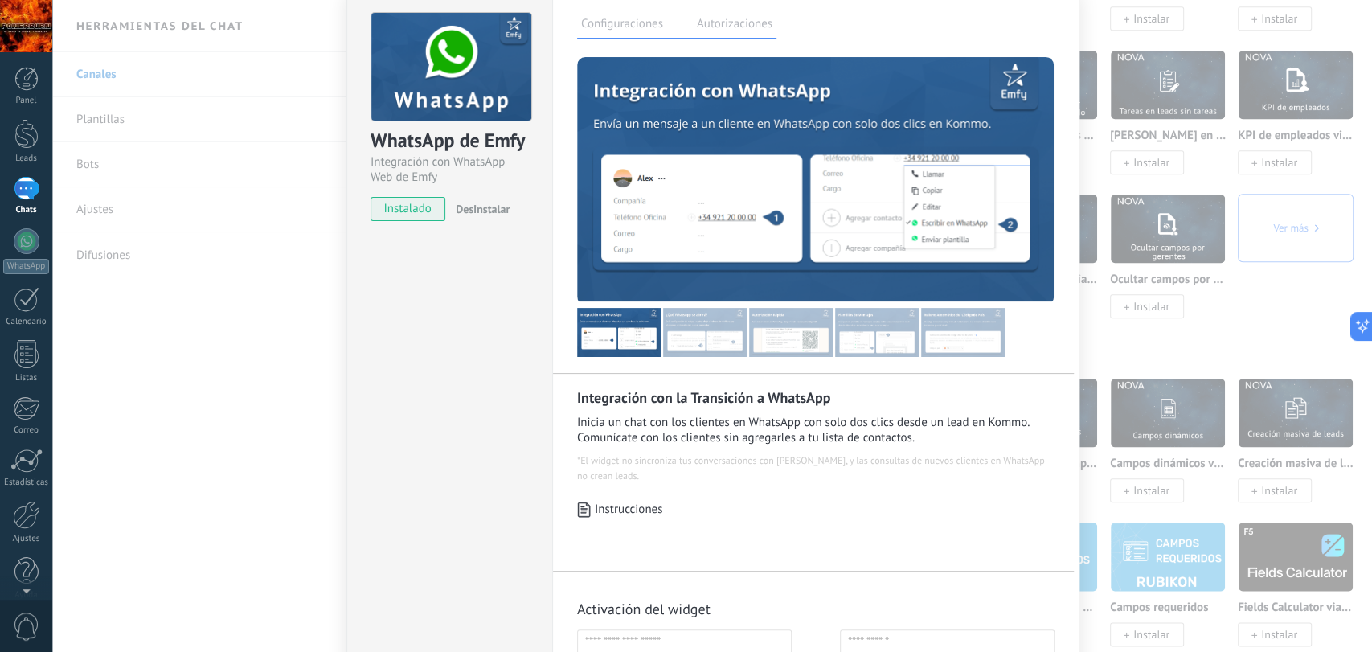
scroll to position [191, 0]
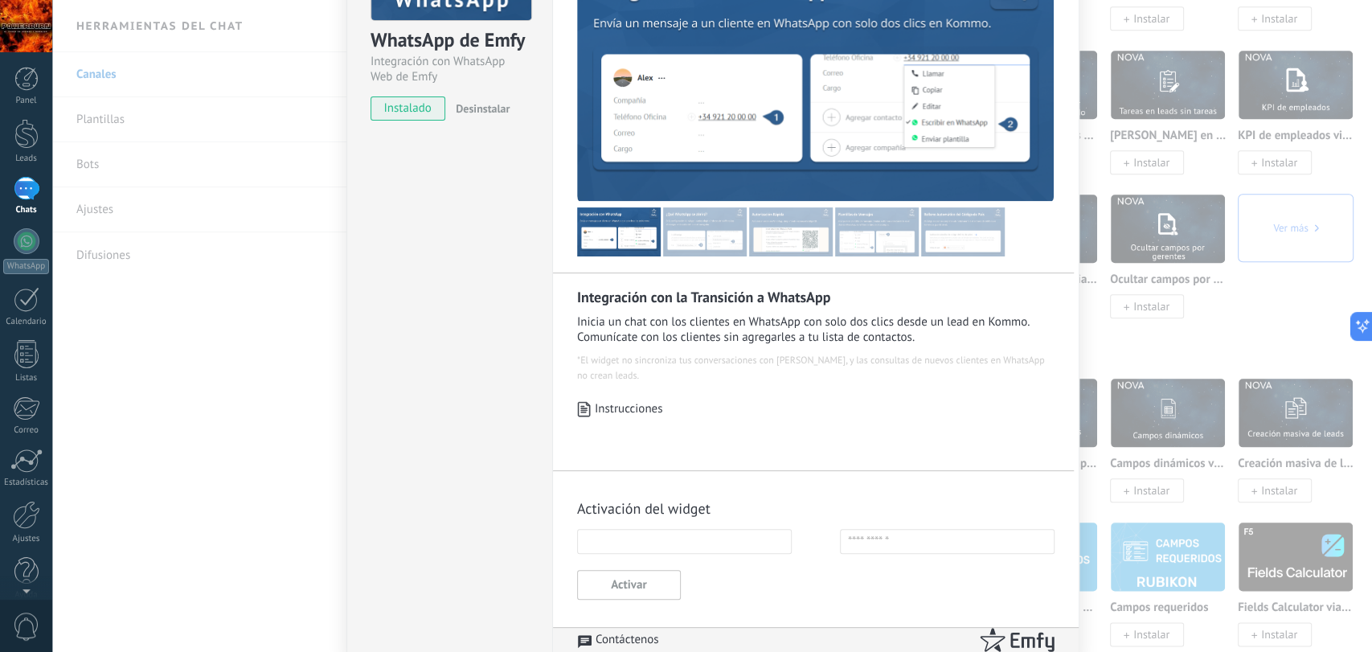
click at [643, 542] on input "text" at bounding box center [684, 541] width 215 height 25
click at [642, 589] on button "Activar" at bounding box center [629, 585] width 104 height 30
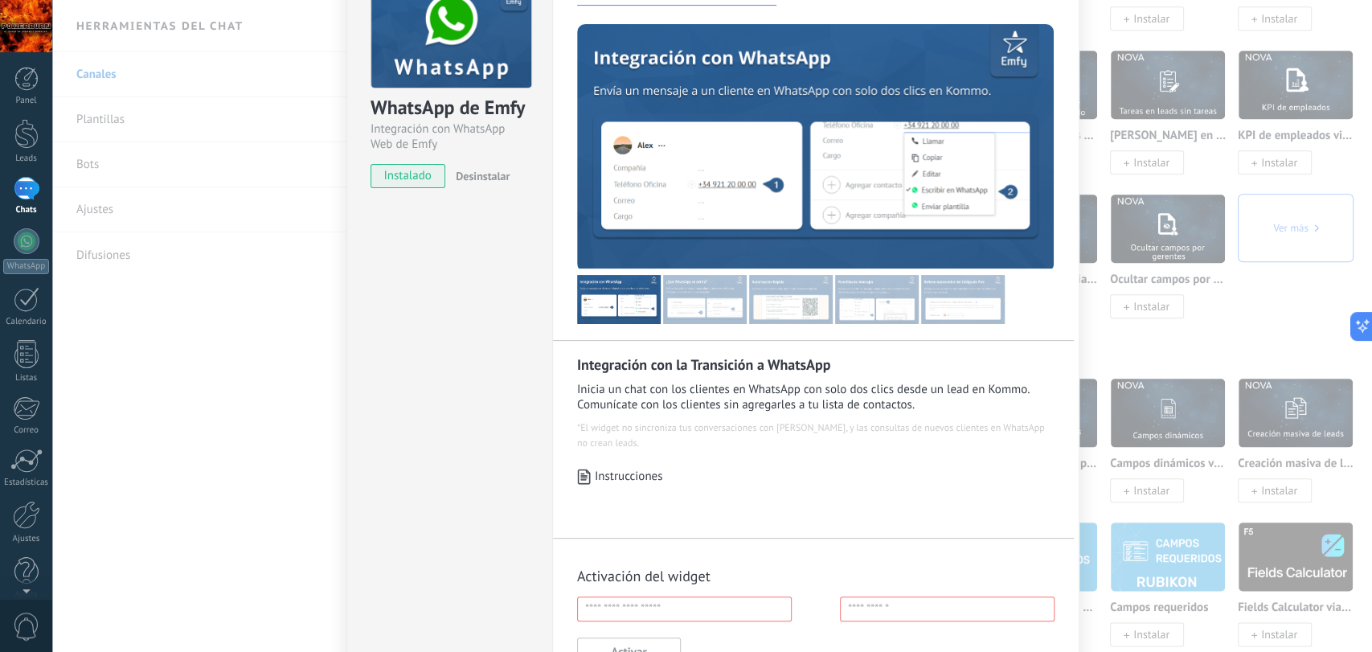
scroll to position [0, 0]
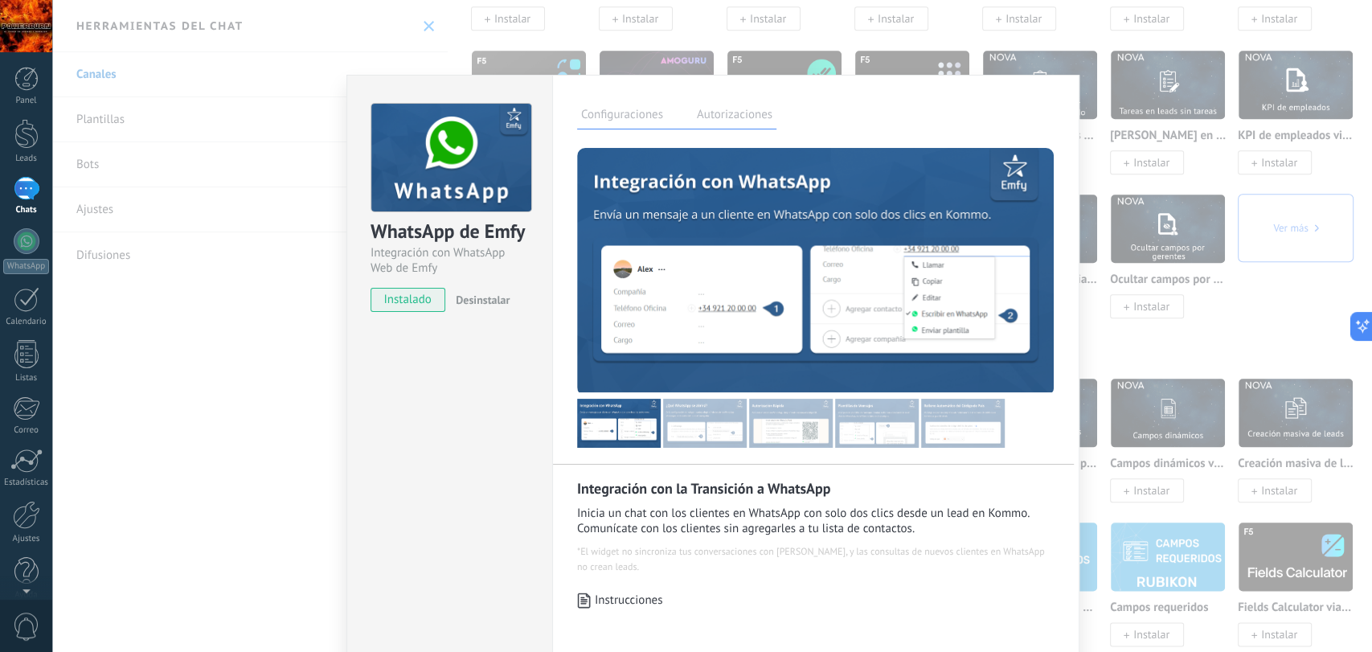
click at [722, 112] on label "Autorizaciones" at bounding box center [735, 116] width 84 height 23
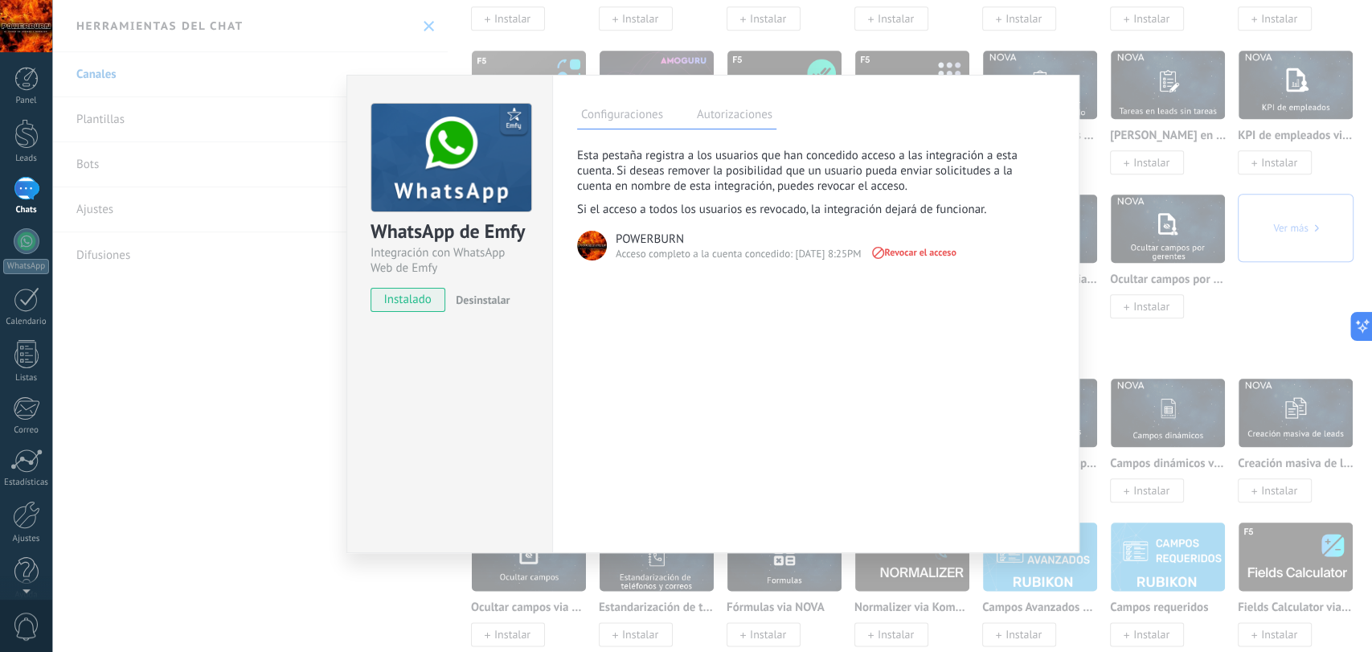
click at [304, 107] on div "WhatsApp de Emfy Integración con WhatsApp Web de Emfy instalado Desinstalar Con…" at bounding box center [712, 326] width 1320 height 652
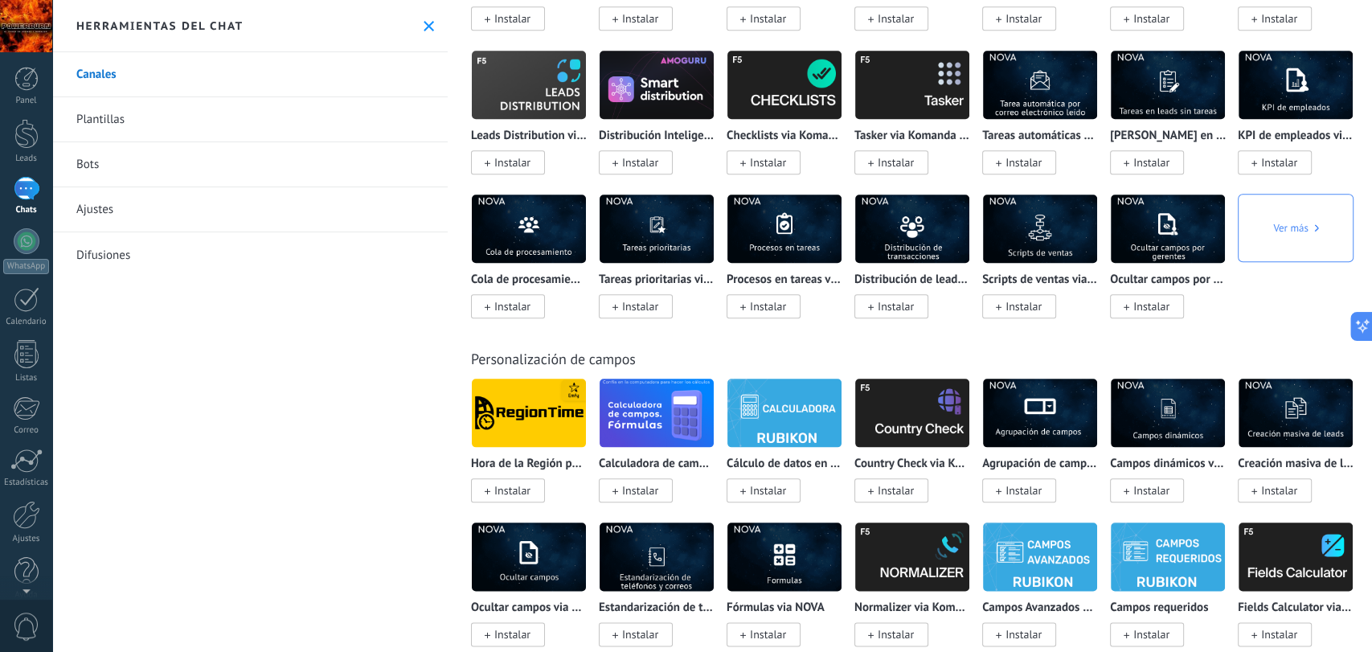
click at [380, 372] on div "Canales Plantillas Bots Ajustes Difusiones" at bounding box center [250, 352] width 396 height 600
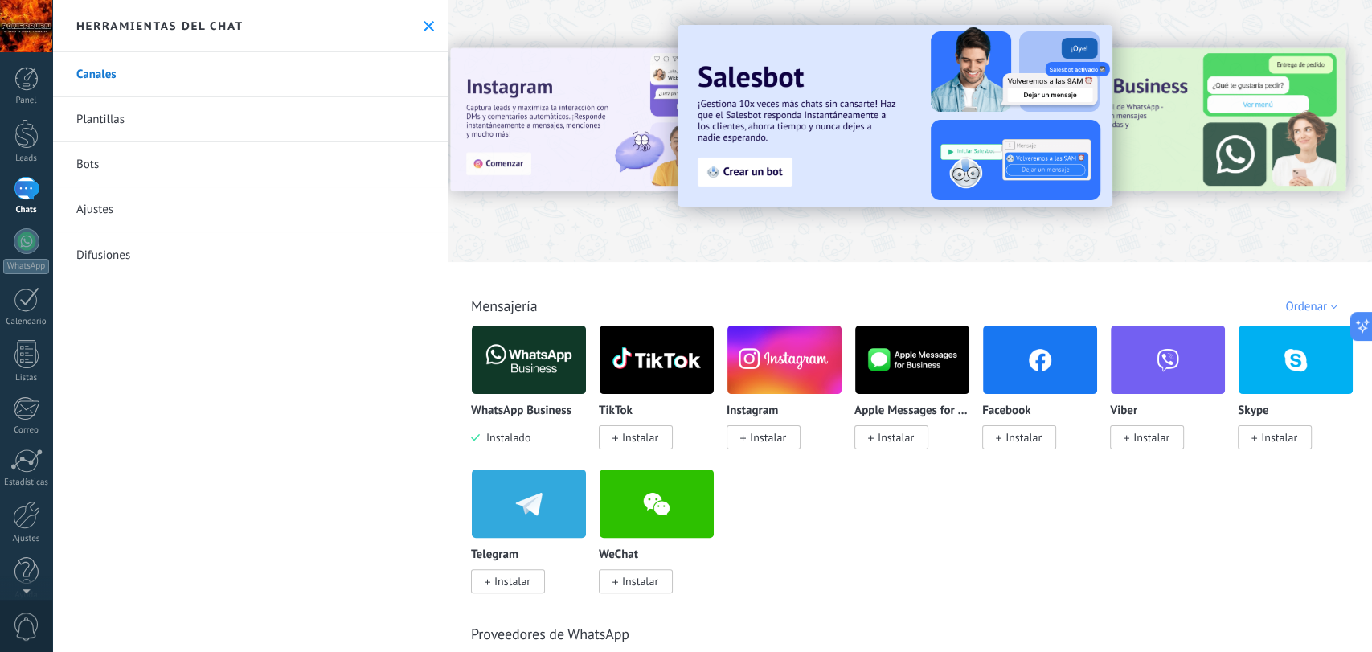
click at [1325, 301] on div "Ordenar" at bounding box center [1314, 306] width 57 height 15
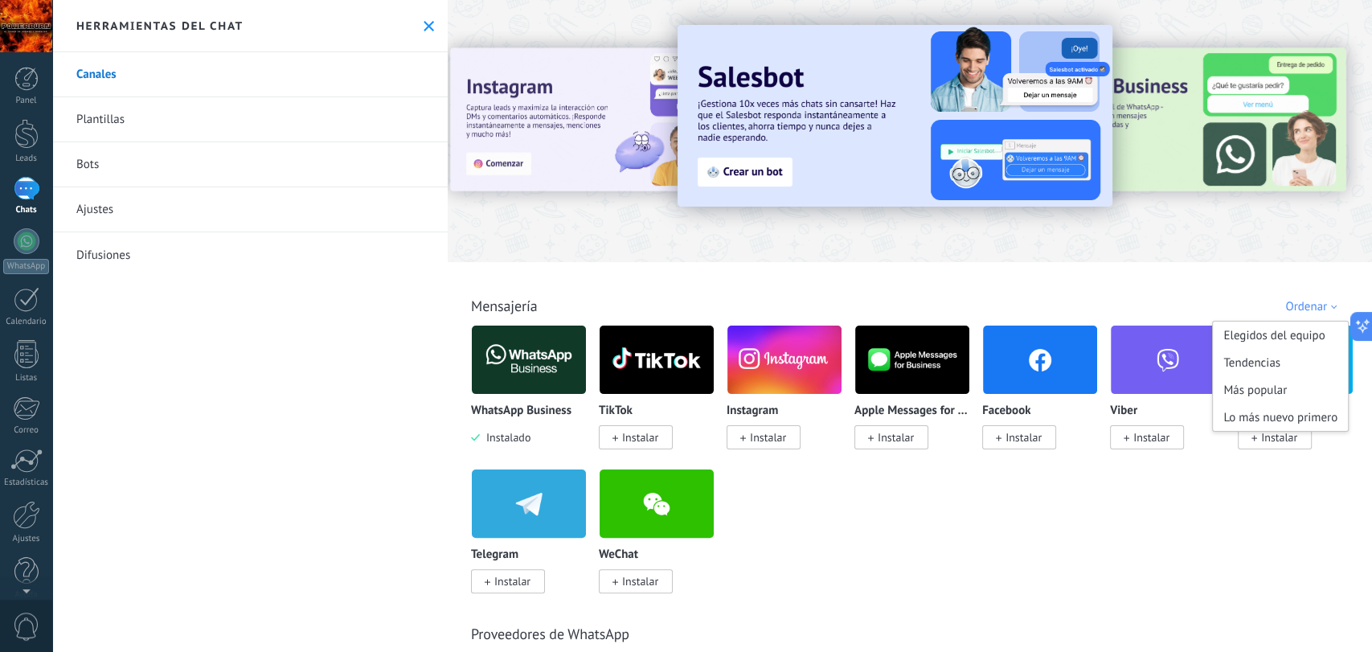
click at [937, 273] on div "Todo Bandeja de entrada Automatizaciones Fuentes de leads Instalado Mis contrib…" at bounding box center [910, 288] width 915 height 52
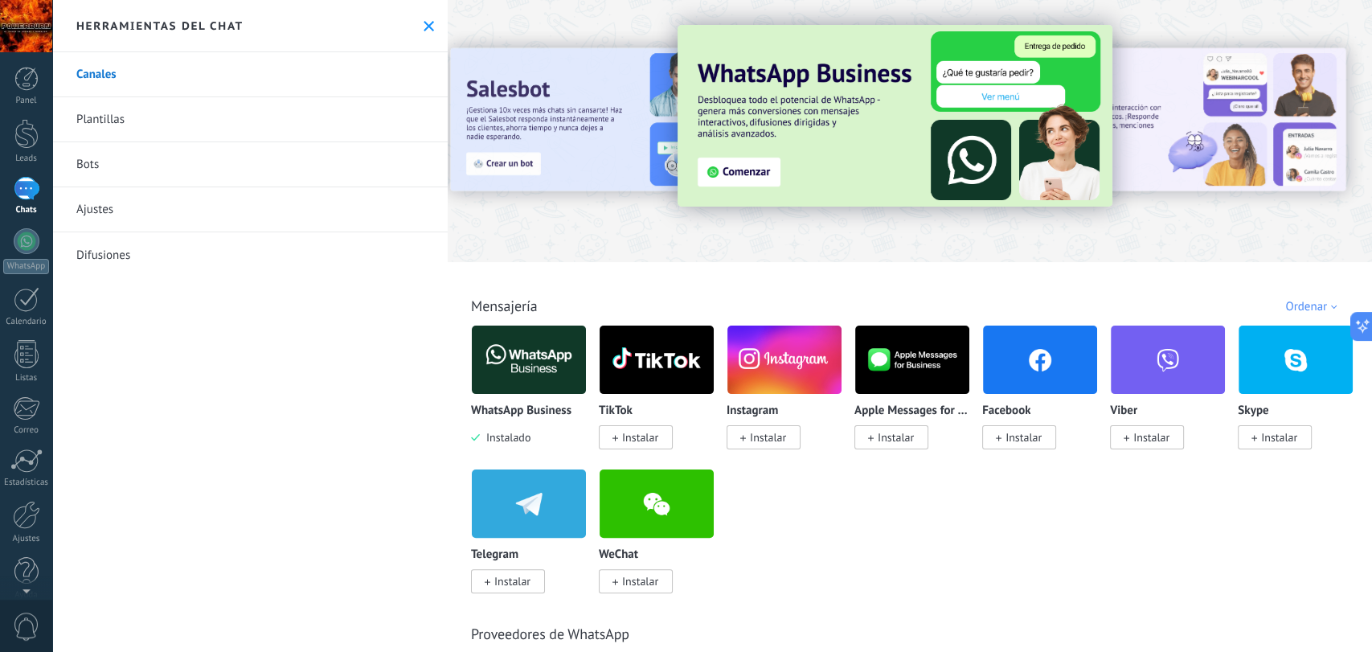
click at [515, 351] on img at bounding box center [529, 360] width 114 height 78
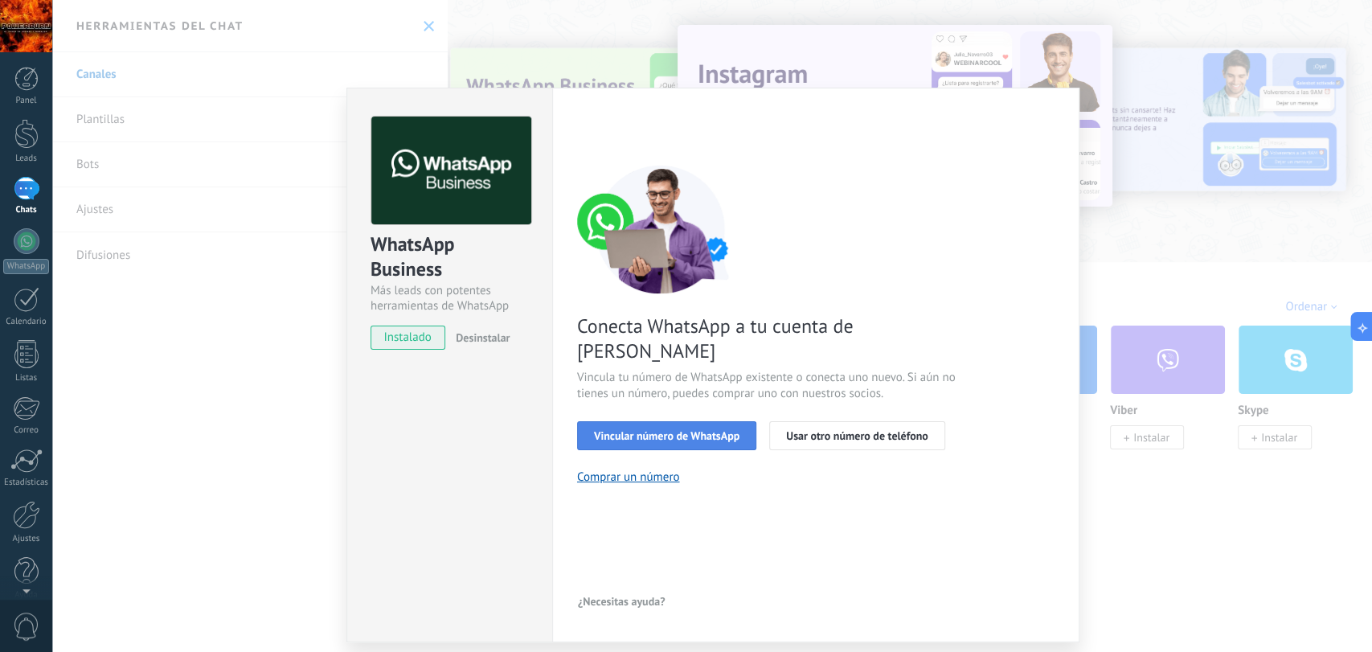
click at [706, 430] on span "Vincular número de WhatsApp" at bounding box center [667, 435] width 146 height 11
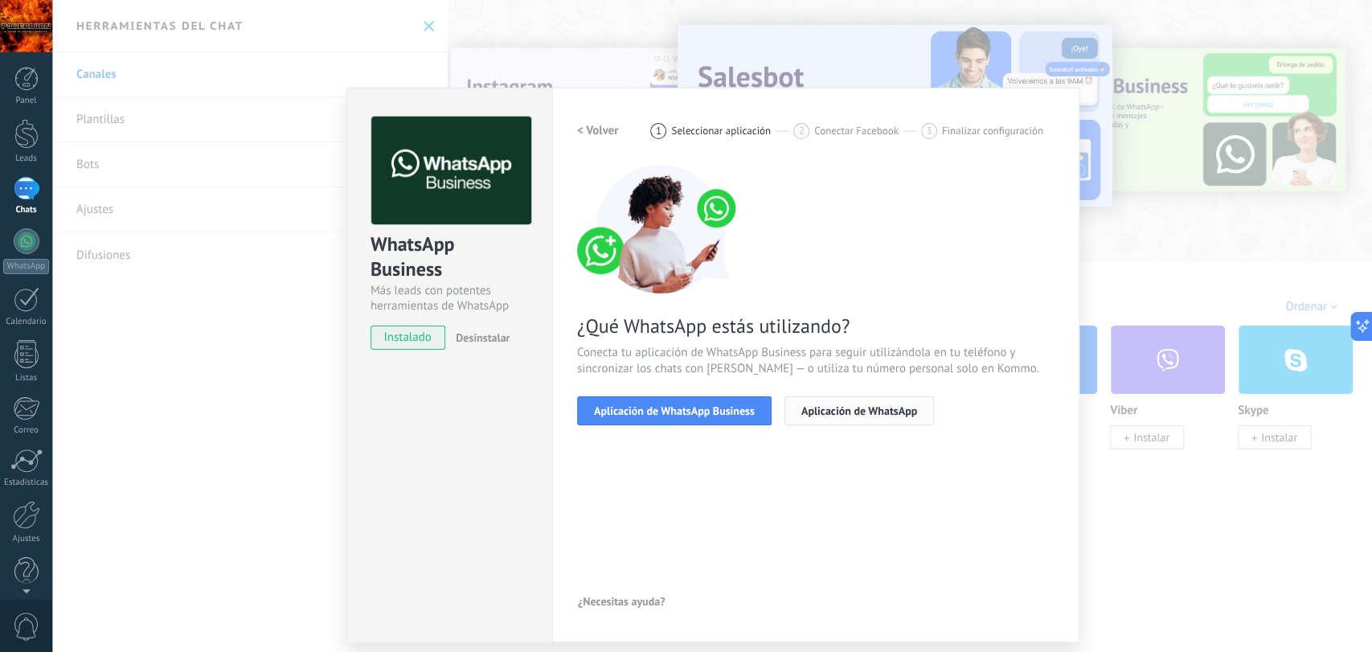
click at [880, 416] on span "Aplicación de WhatsApp" at bounding box center [860, 410] width 116 height 11
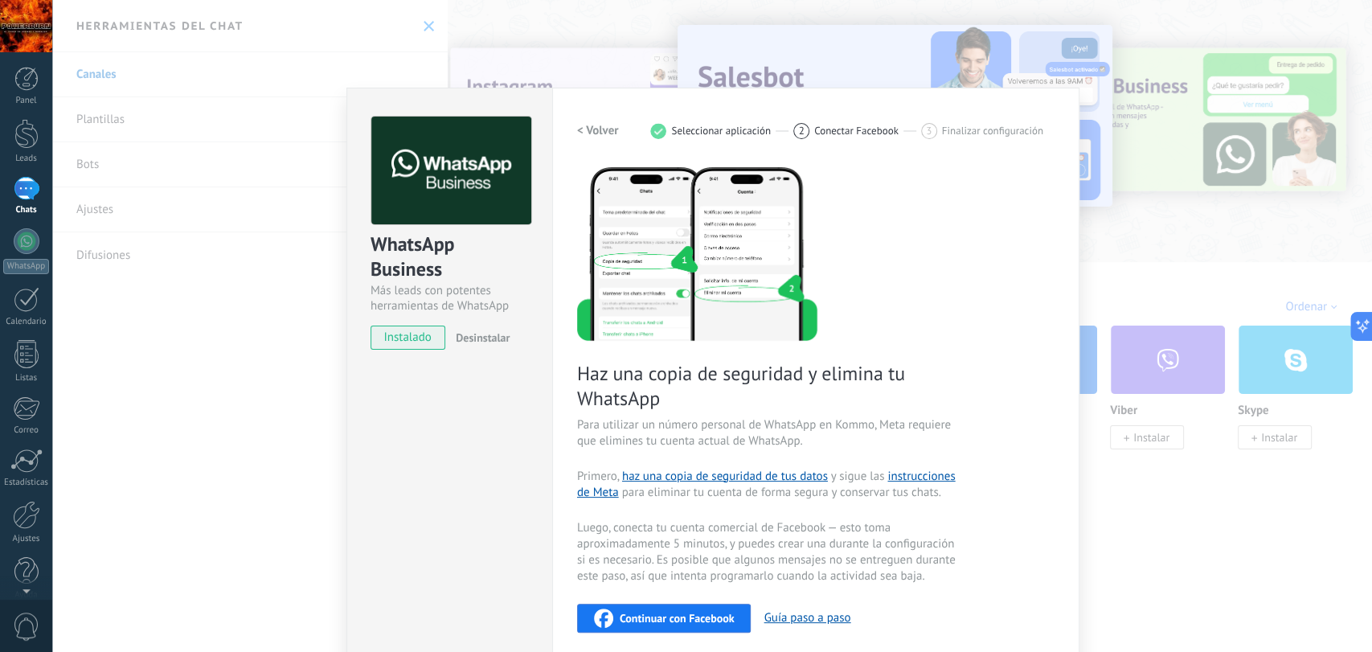
scroll to position [51, 0]
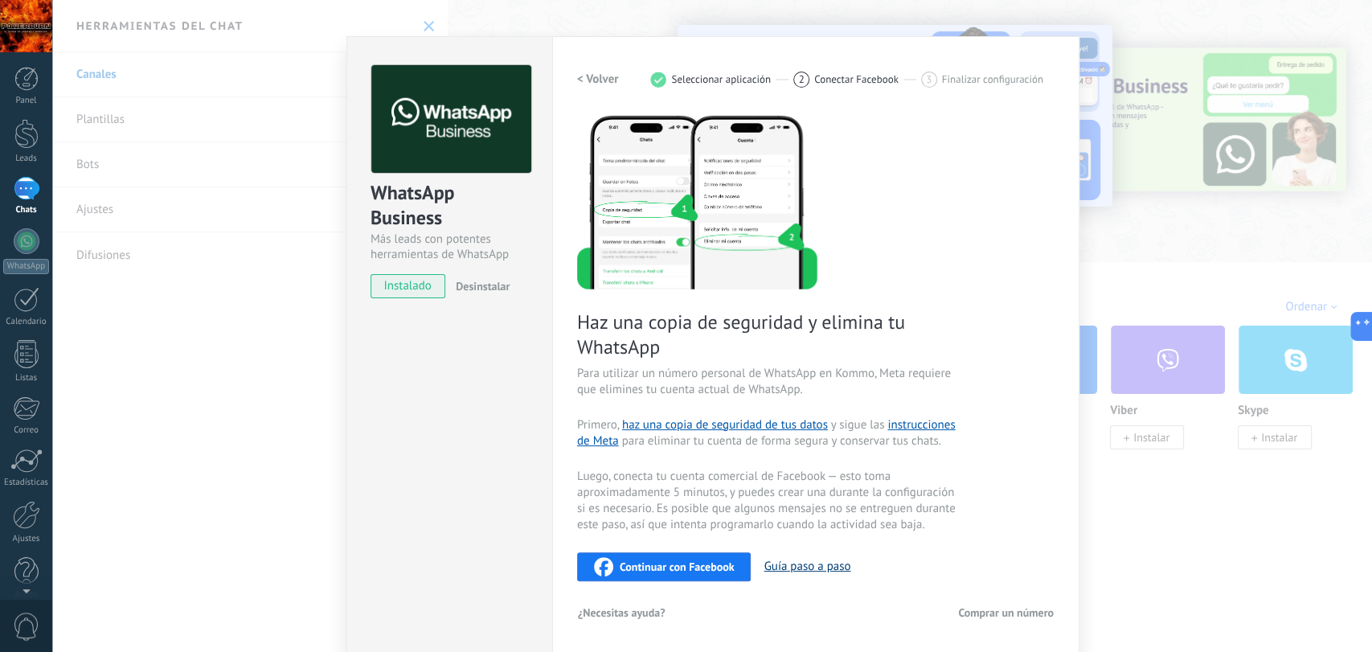
click at [805, 564] on button "Guía paso a paso" at bounding box center [807, 566] width 87 height 15
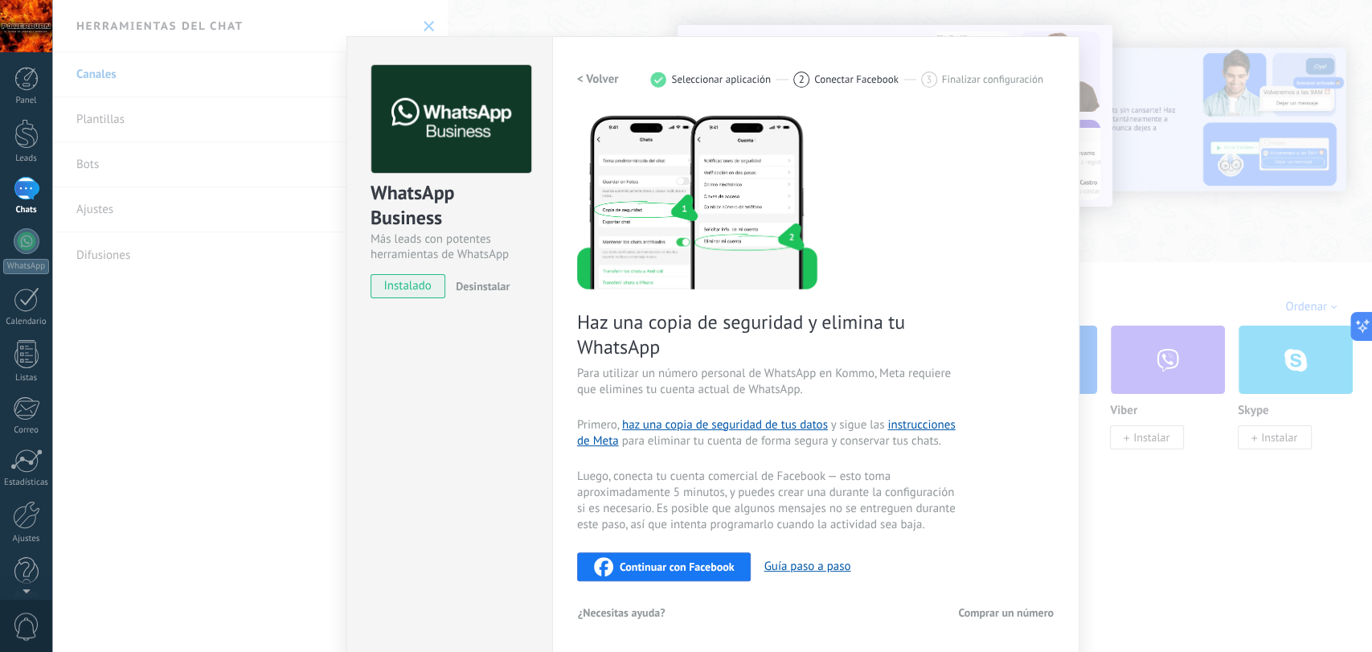
click at [648, 14] on div "WhatsApp Business Más leads con potentes herramientas de WhatsApp instalado Des…" at bounding box center [712, 326] width 1320 height 652
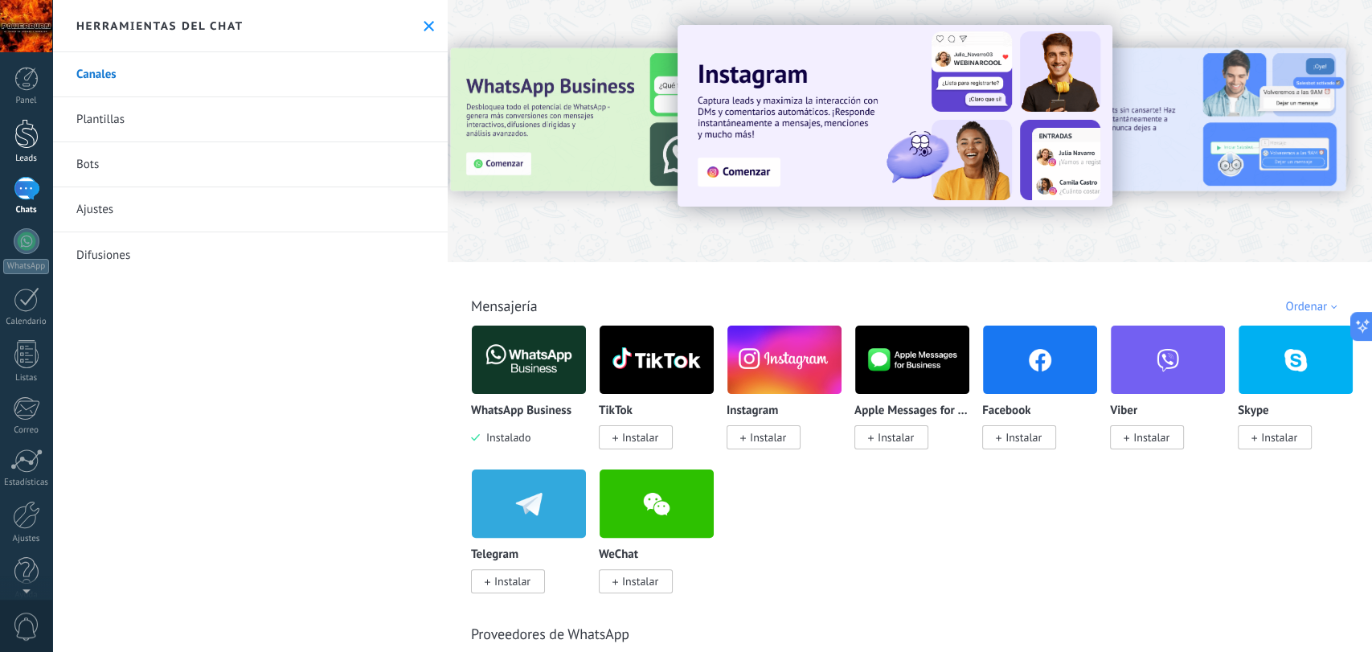
click at [24, 130] on div at bounding box center [26, 134] width 24 height 30
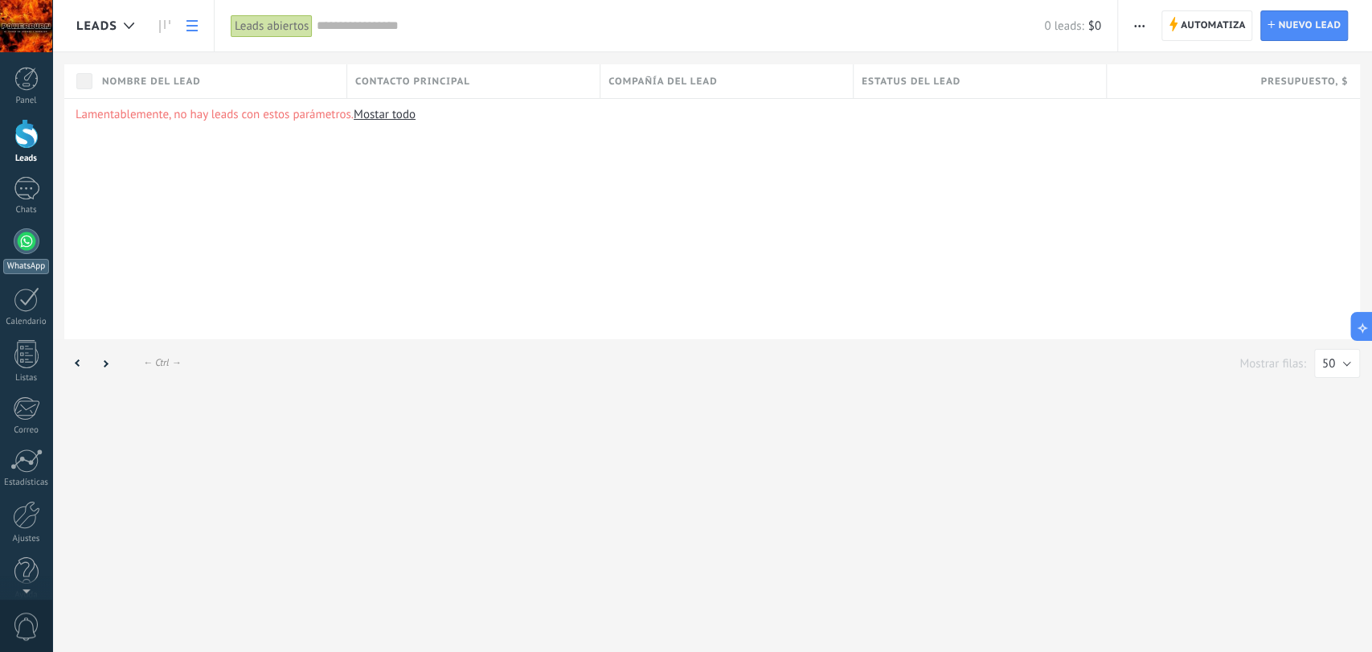
click at [33, 210] on div "Chats" at bounding box center [26, 210] width 47 height 10
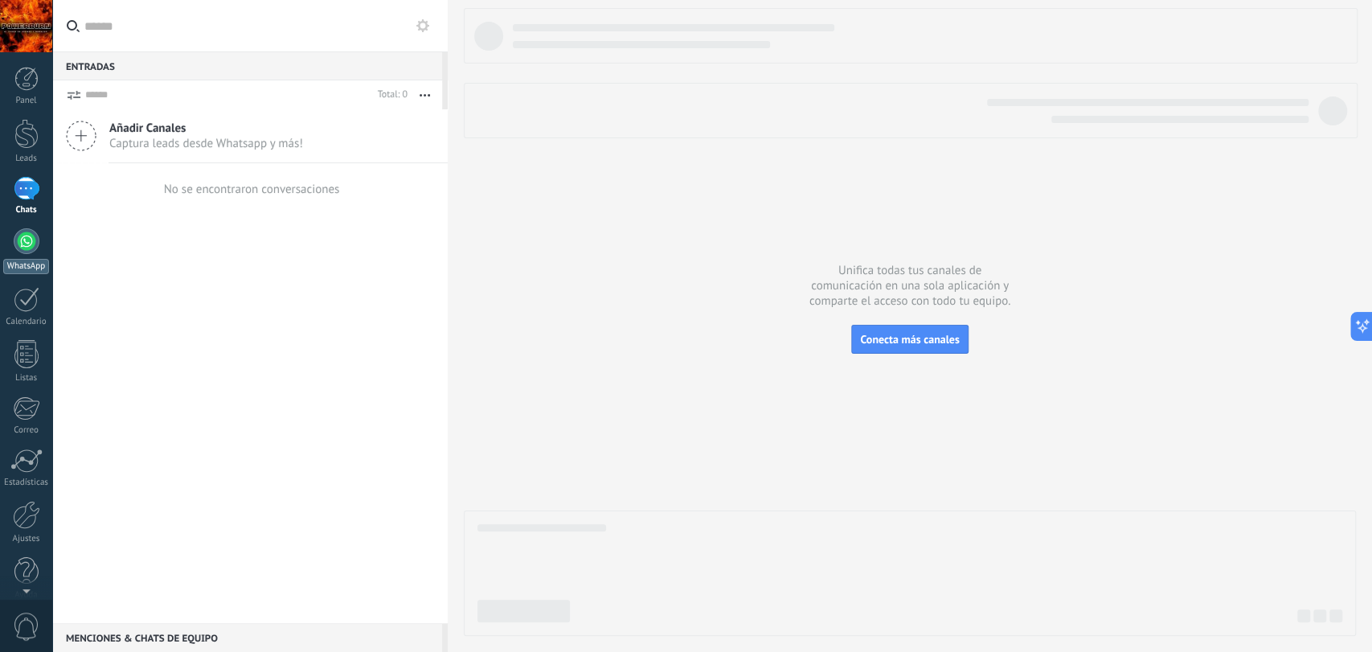
click at [37, 242] on div at bounding box center [27, 241] width 26 height 26
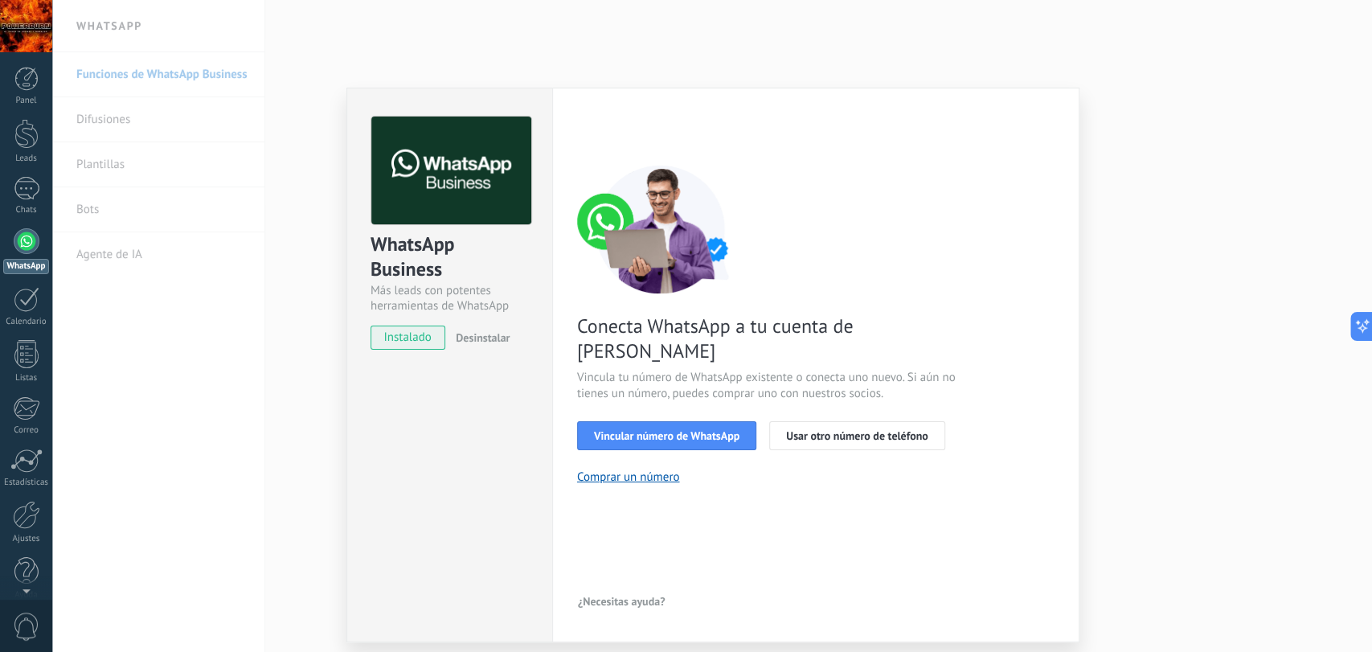
click at [662, 441] on div "Conecta WhatsApp a tu cuenta de Kommo Vincula tu número de WhatsApp existente o…" at bounding box center [816, 325] width 478 height 320
click at [822, 430] on span "Usar otro número de teléfono" at bounding box center [857, 435] width 142 height 11
click at [1225, 395] on div "WhatsApp Business Más leads con potentes herramientas de WhatsApp instalado Des…" at bounding box center [712, 326] width 1320 height 652
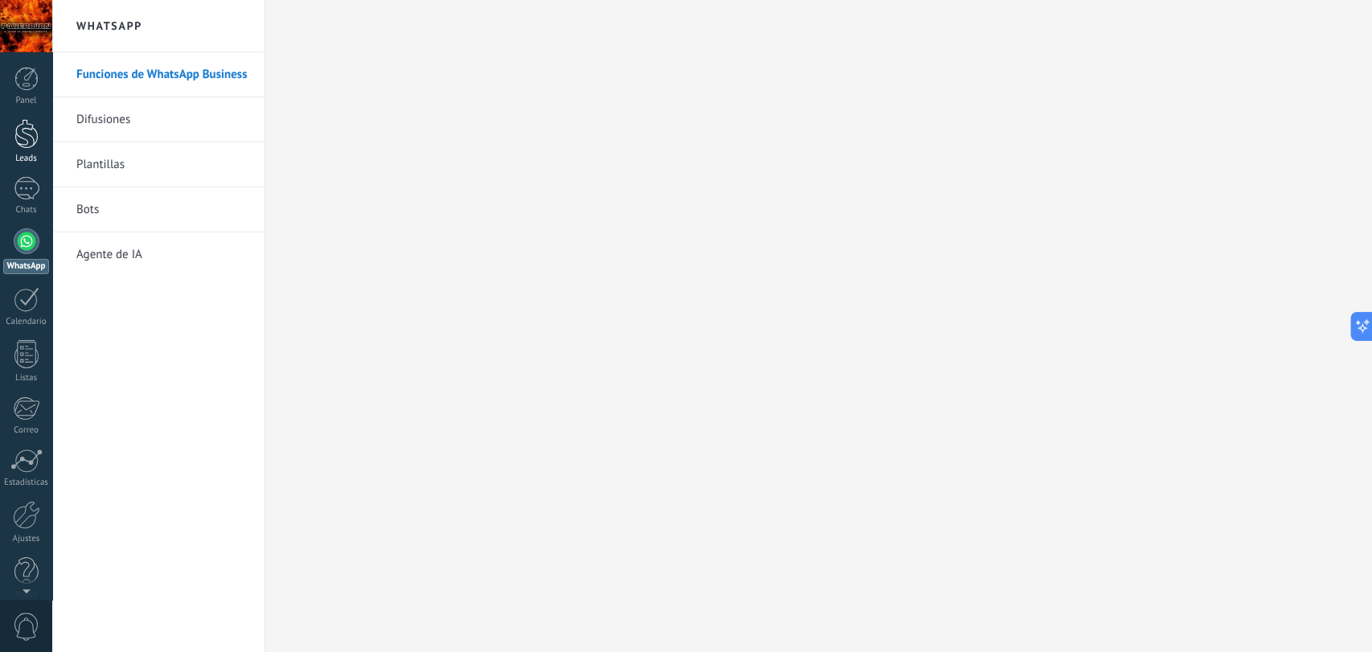
click at [26, 127] on div at bounding box center [26, 134] width 24 height 30
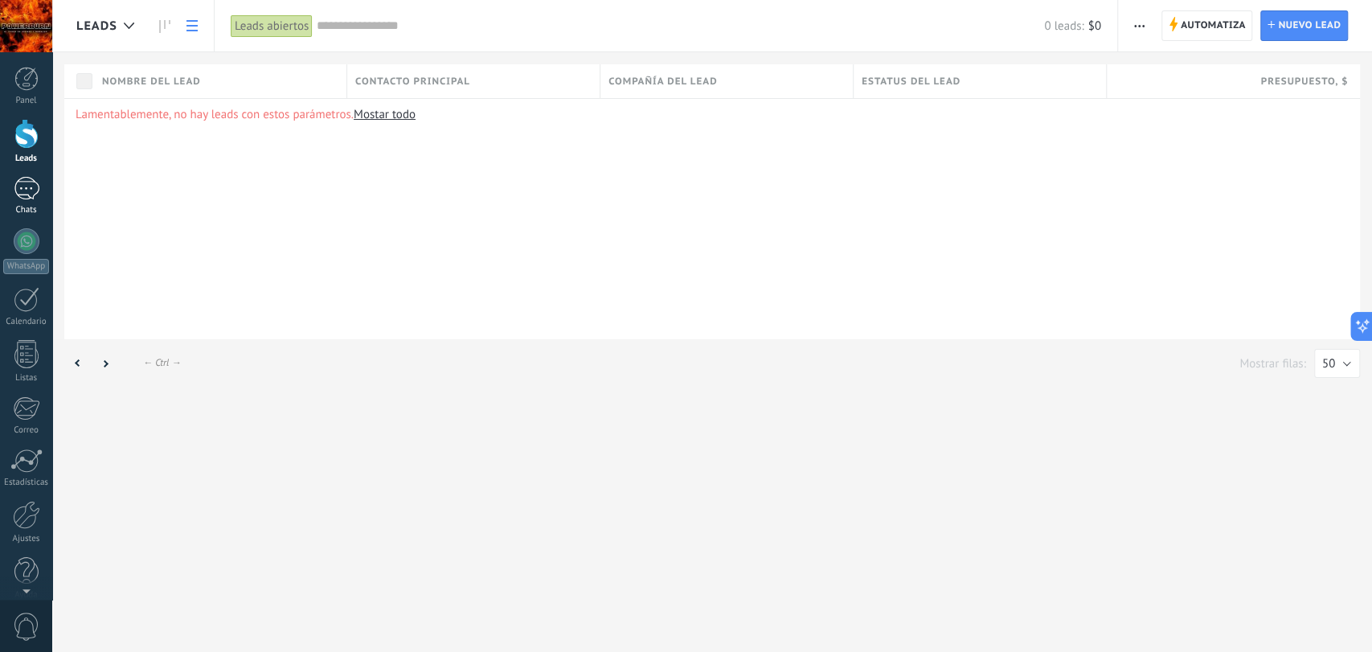
click at [37, 180] on div at bounding box center [27, 188] width 26 height 23
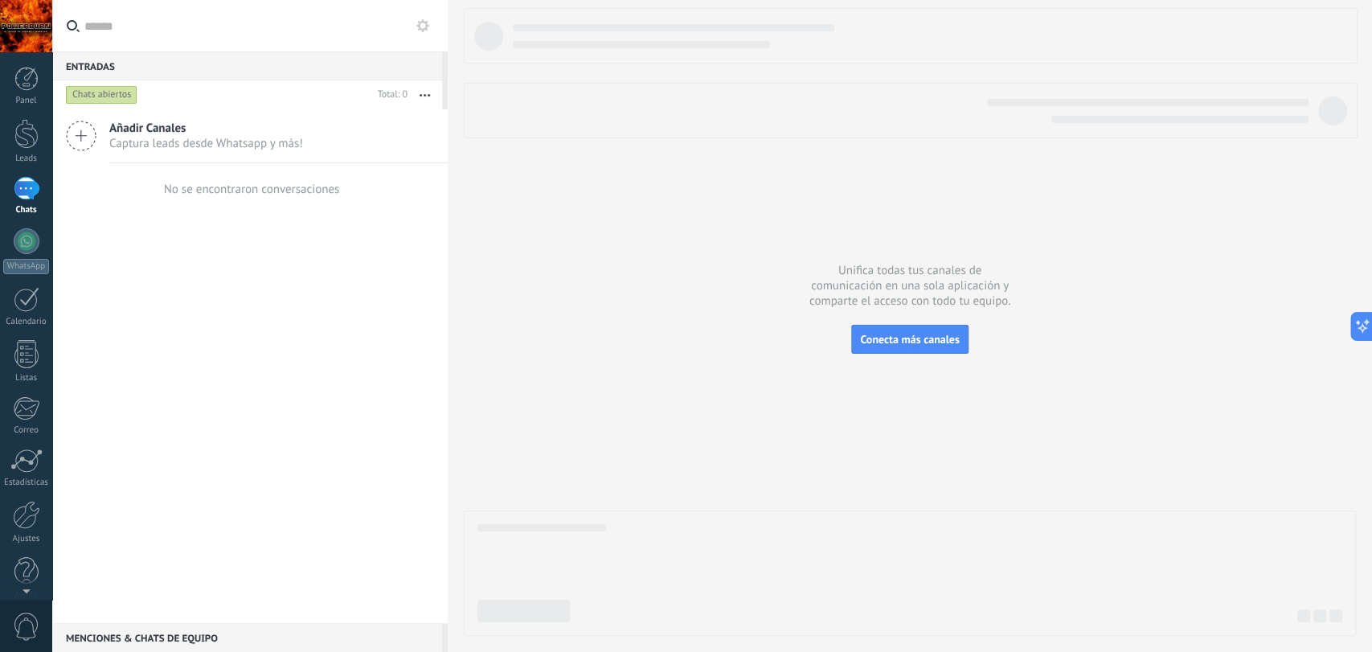
click at [90, 132] on icon at bounding box center [81, 136] width 31 height 31
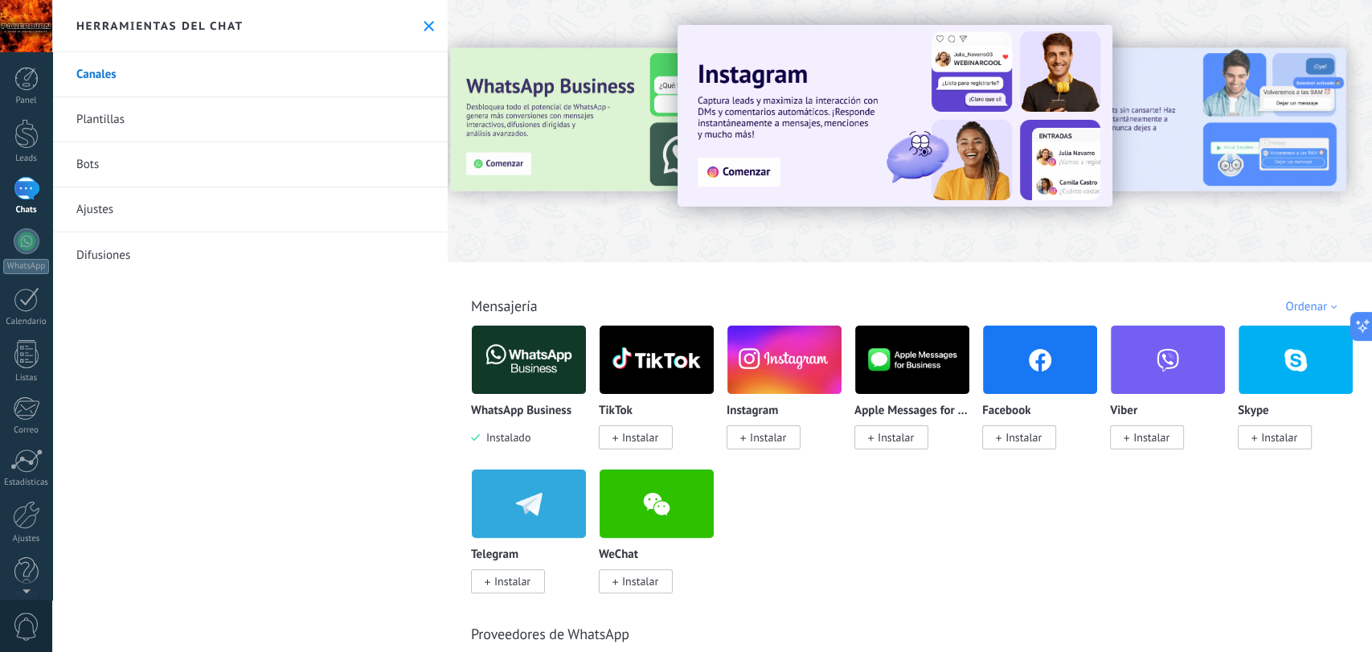
click at [95, 170] on link "Bots" at bounding box center [250, 164] width 396 height 45
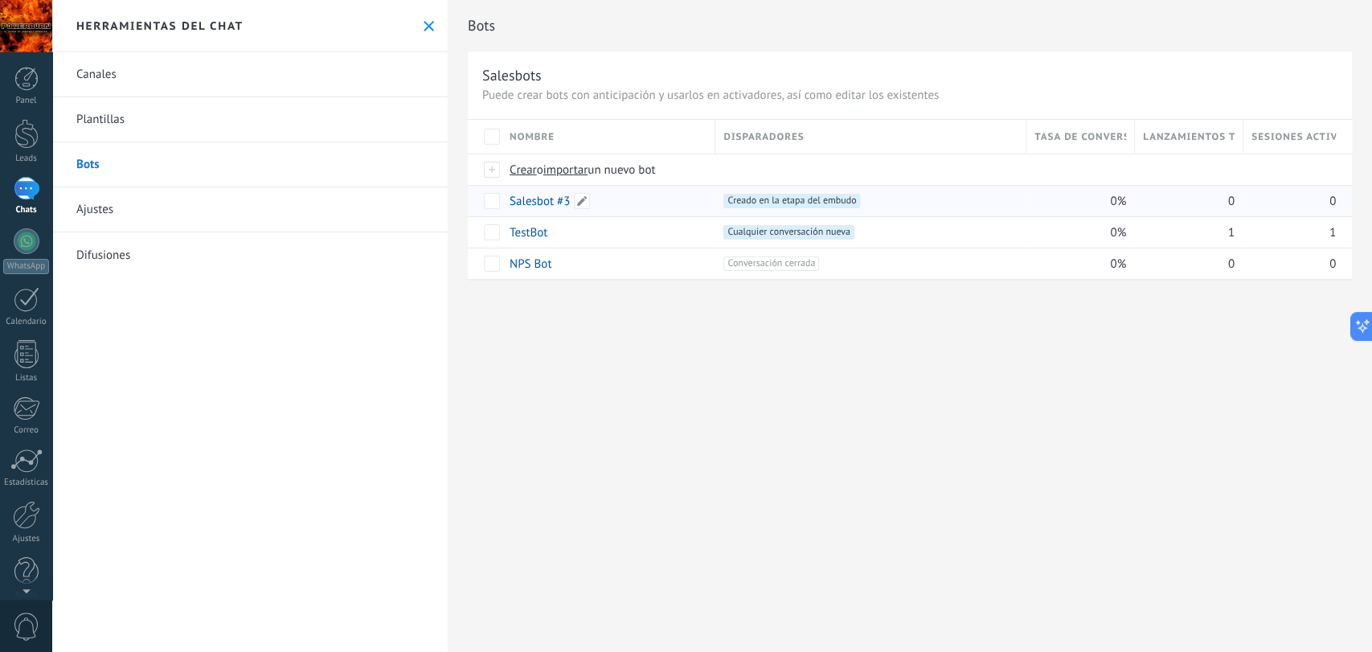
click at [535, 199] on link "Salesbot #3" at bounding box center [540, 201] width 60 height 15
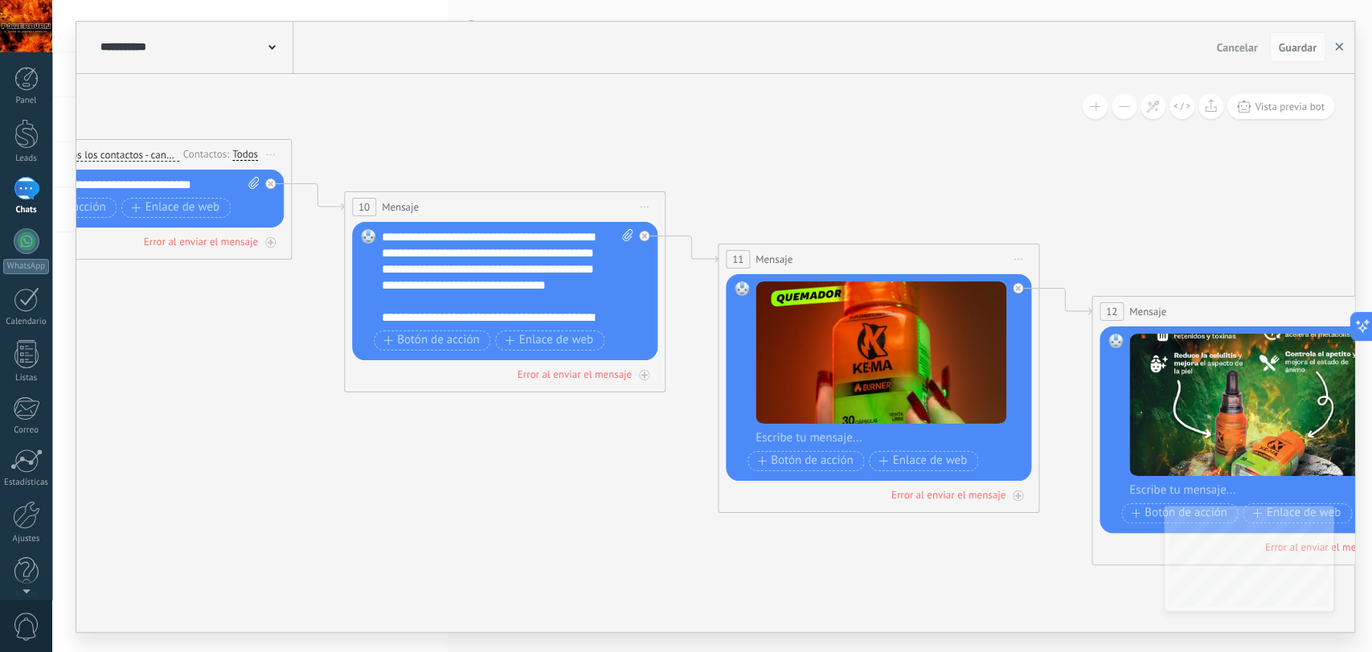
click at [1331, 53] on button "button" at bounding box center [1339, 47] width 24 height 31
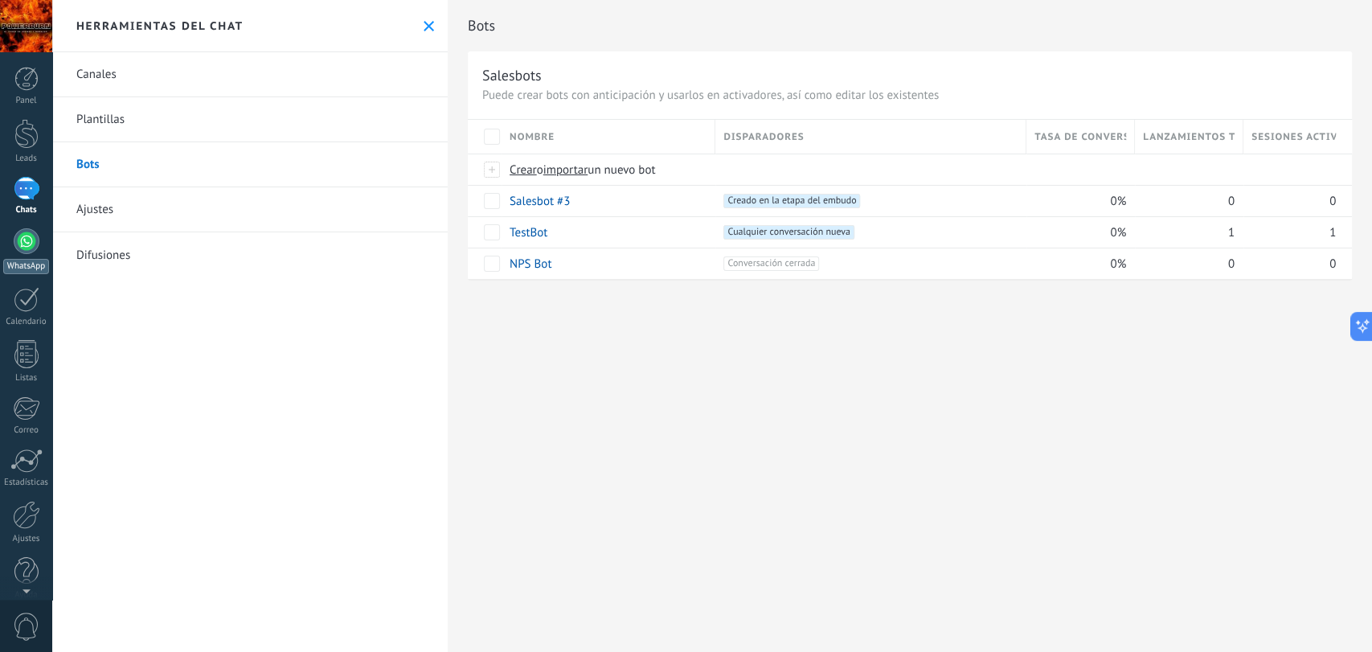
click at [37, 229] on link "WhatsApp" at bounding box center [26, 251] width 52 height 46
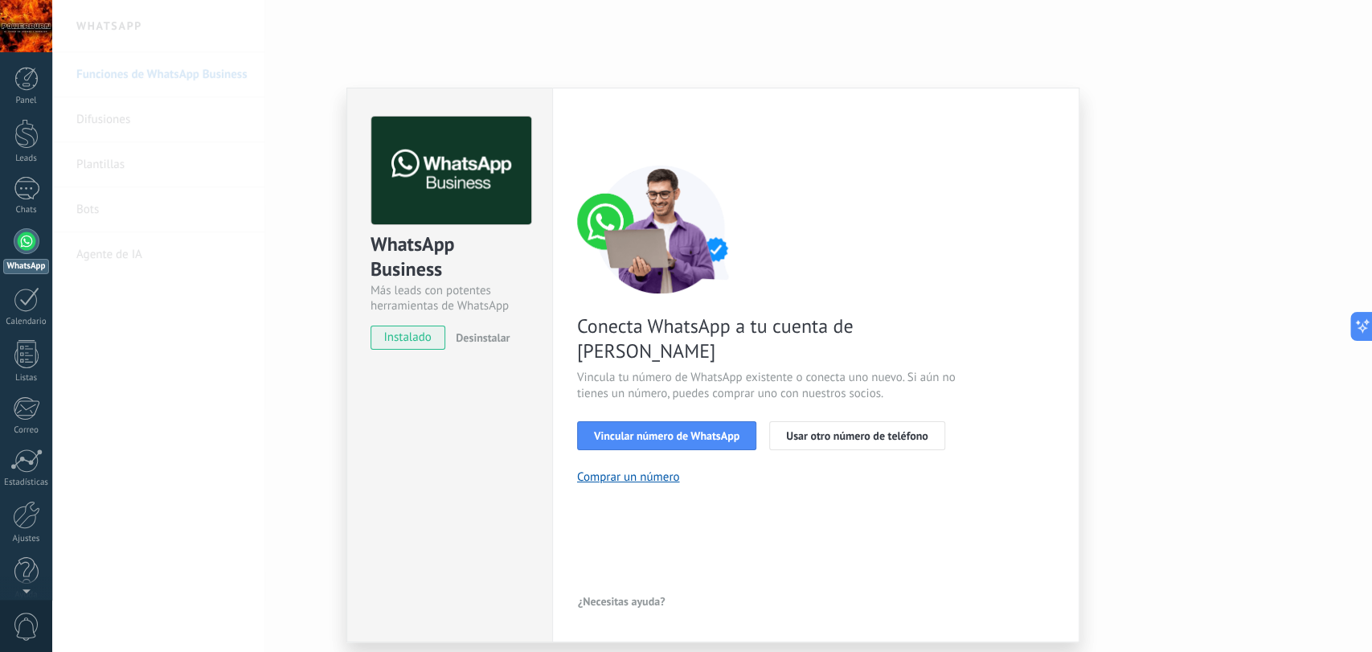
click at [1286, 466] on div "WhatsApp Business Más leads con potentes herramientas de WhatsApp instalado Des…" at bounding box center [712, 326] width 1320 height 652
click at [1077, 96] on div "Configuraciones Autorizaciones Esta pestaña registra a los usuarios que han con…" at bounding box center [815, 365] width 527 height 555
click at [353, 348] on div "WhatsApp Business Más leads con potentes herramientas de WhatsApp instalado Des…" at bounding box center [449, 225] width 205 height 274
drag, startPoint x: 96, startPoint y: 152, endPoint x: 109, endPoint y: 135, distance: 21.2
click at [96, 153] on div "WhatsApp Business Más leads con potentes herramientas de WhatsApp instalado Des…" at bounding box center [712, 326] width 1320 height 652
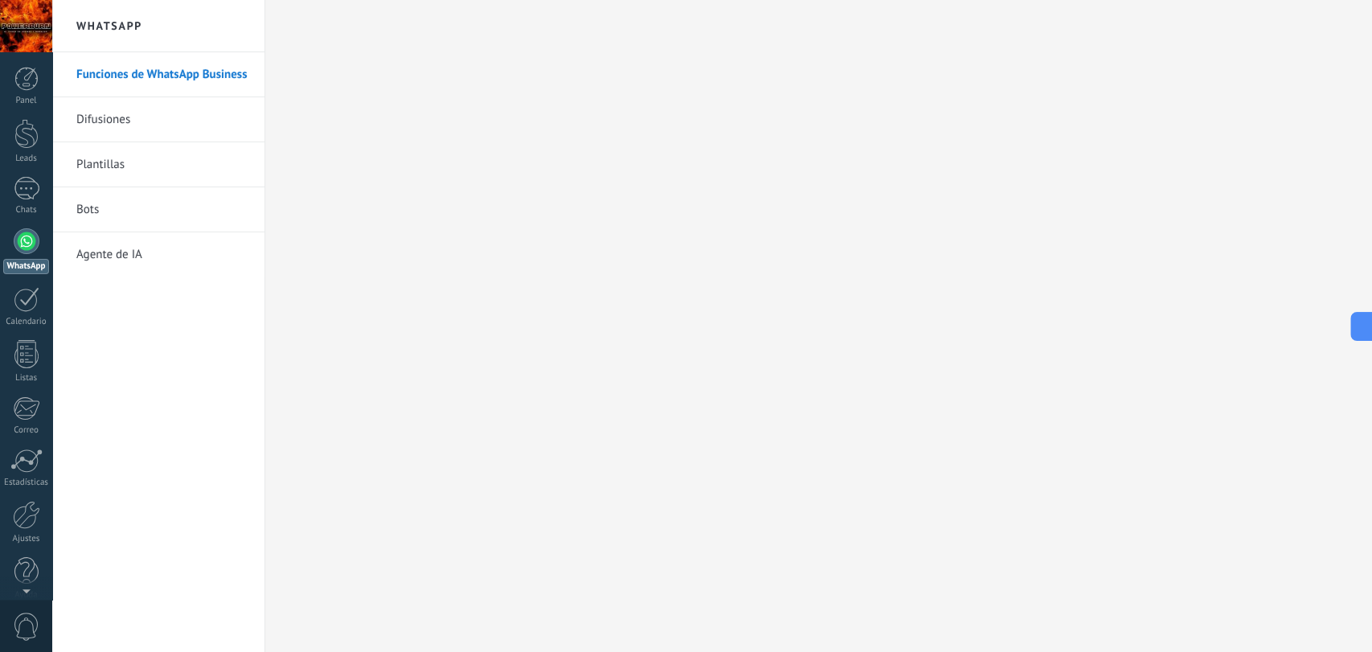
drag, startPoint x: 140, startPoint y: 88, endPoint x: 163, endPoint y: 73, distance: 27.4
click at [142, 55] on link "Funciones de WhatsApp Business" at bounding box center [162, 74] width 172 height 45
click at [47, 211] on div "Chats" at bounding box center [26, 210] width 47 height 10
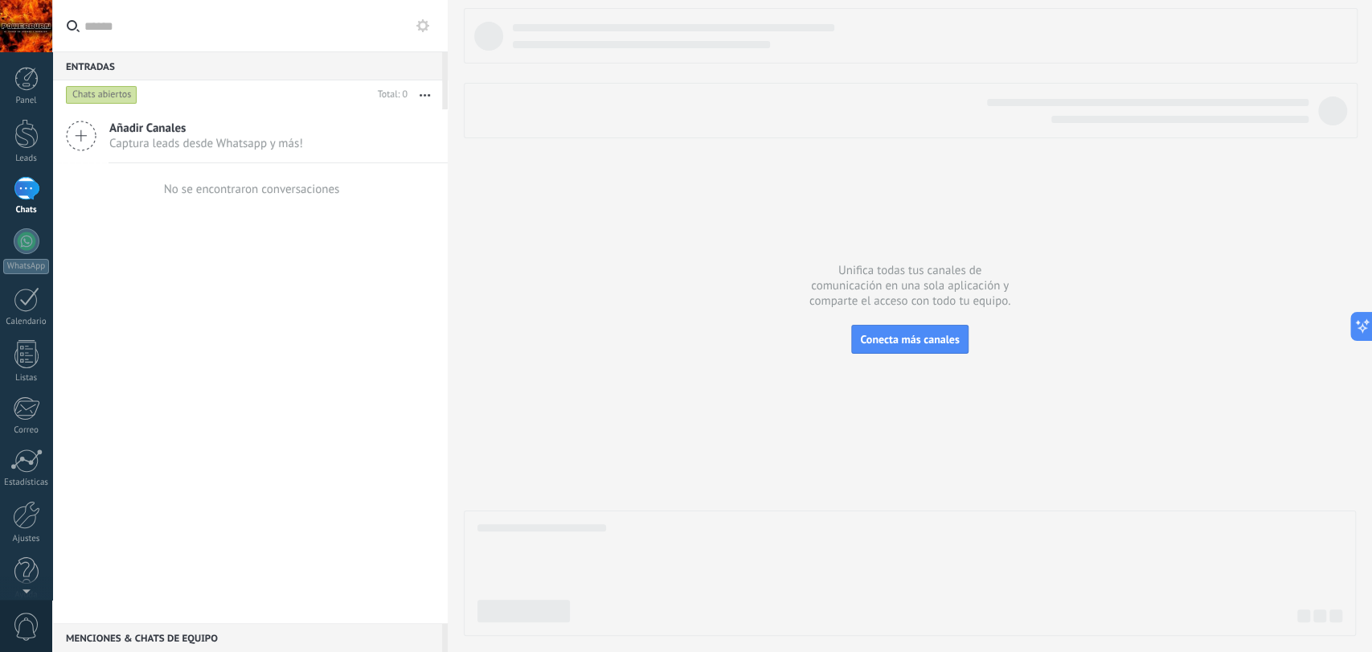
click at [39, 225] on div "Panel Leads Chats WhatsApp Clientes" at bounding box center [26, 342] width 52 height 550
drag, startPoint x: 31, startPoint y: 231, endPoint x: 93, endPoint y: 273, distance: 75.4
click at [30, 232] on div at bounding box center [27, 241] width 26 height 26
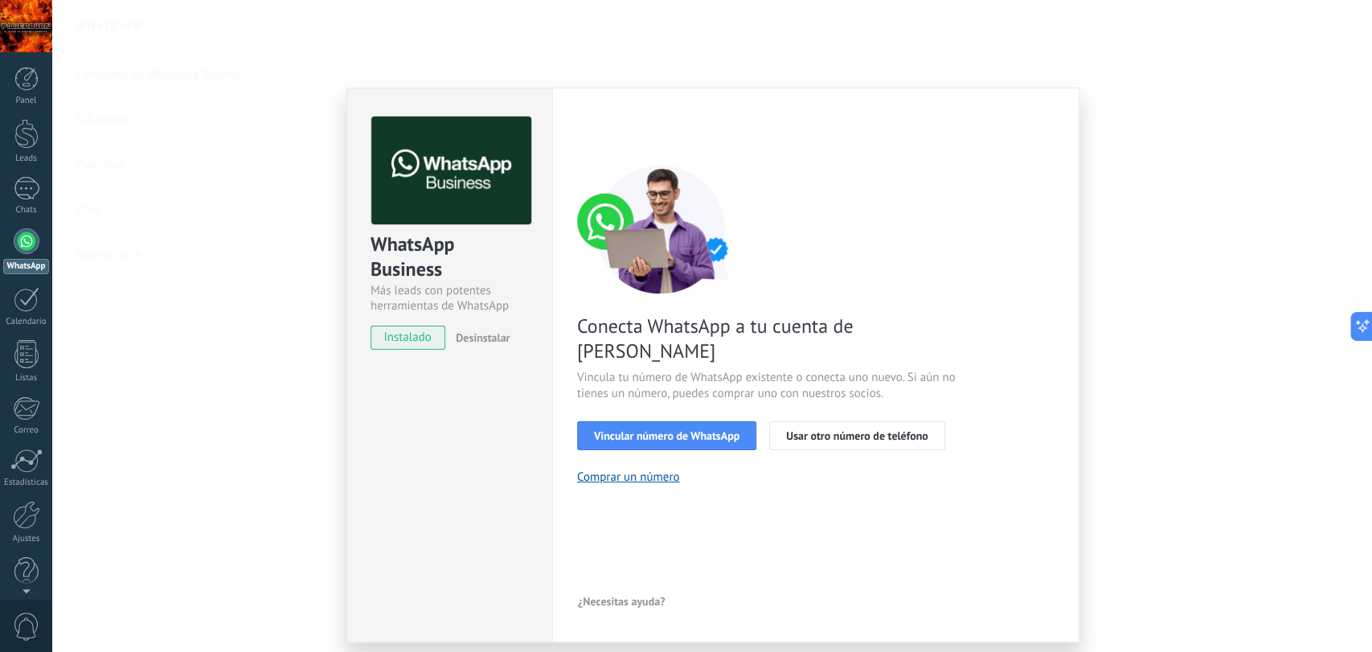
drag, startPoint x: 1271, startPoint y: 400, endPoint x: 1256, endPoint y: 400, distance: 15.3
click at [1270, 400] on div "WhatsApp Business Más leads con potentes herramientas de WhatsApp instalado Des…" at bounding box center [712, 326] width 1320 height 652
click at [487, 63] on div "WhatsApp Business Más leads con potentes herramientas de WhatsApp instalado Des…" at bounding box center [712, 326] width 1320 height 652
